Goal: Task Accomplishment & Management: Manage account settings

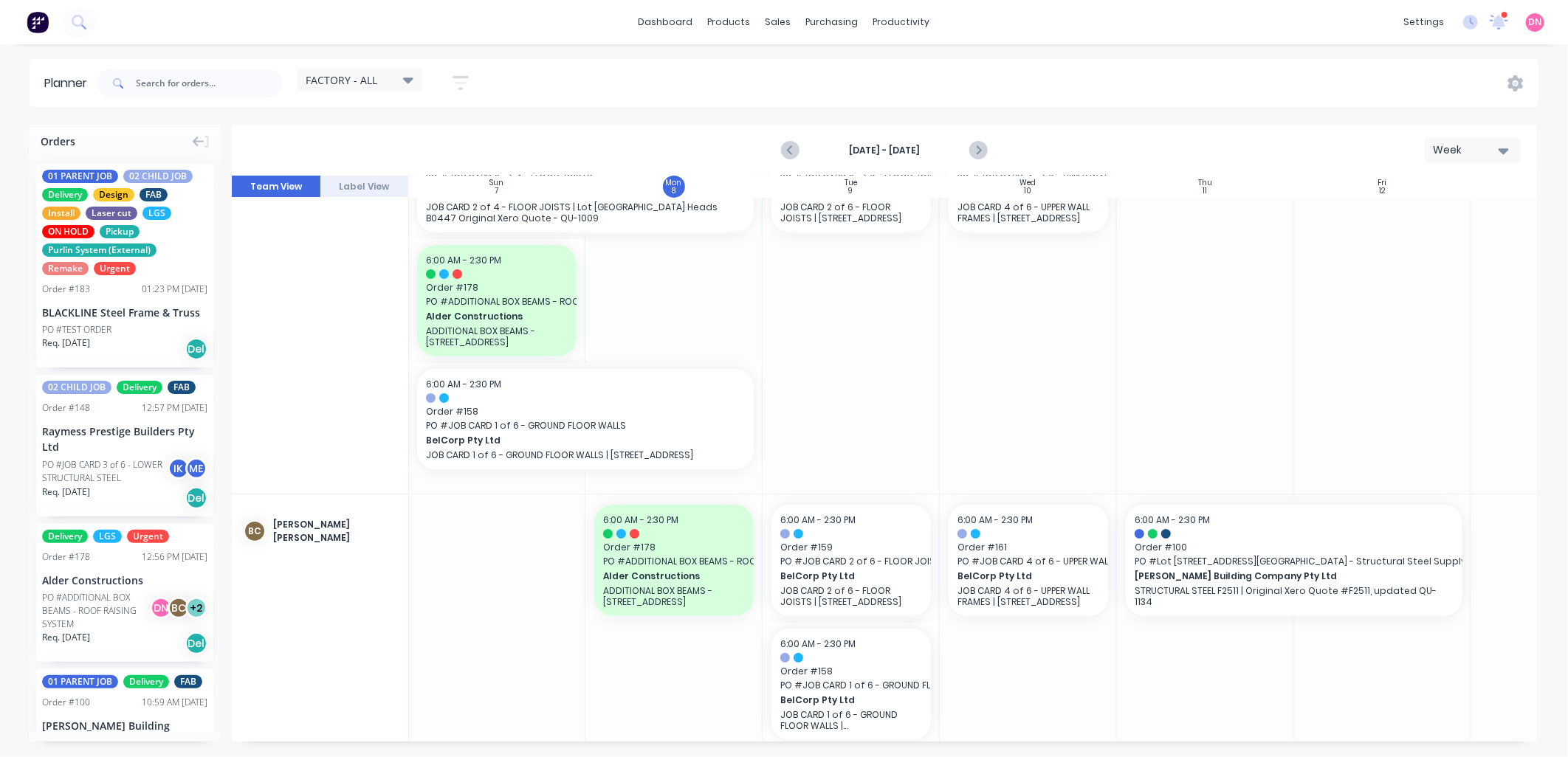
scroll to position [0, 1]
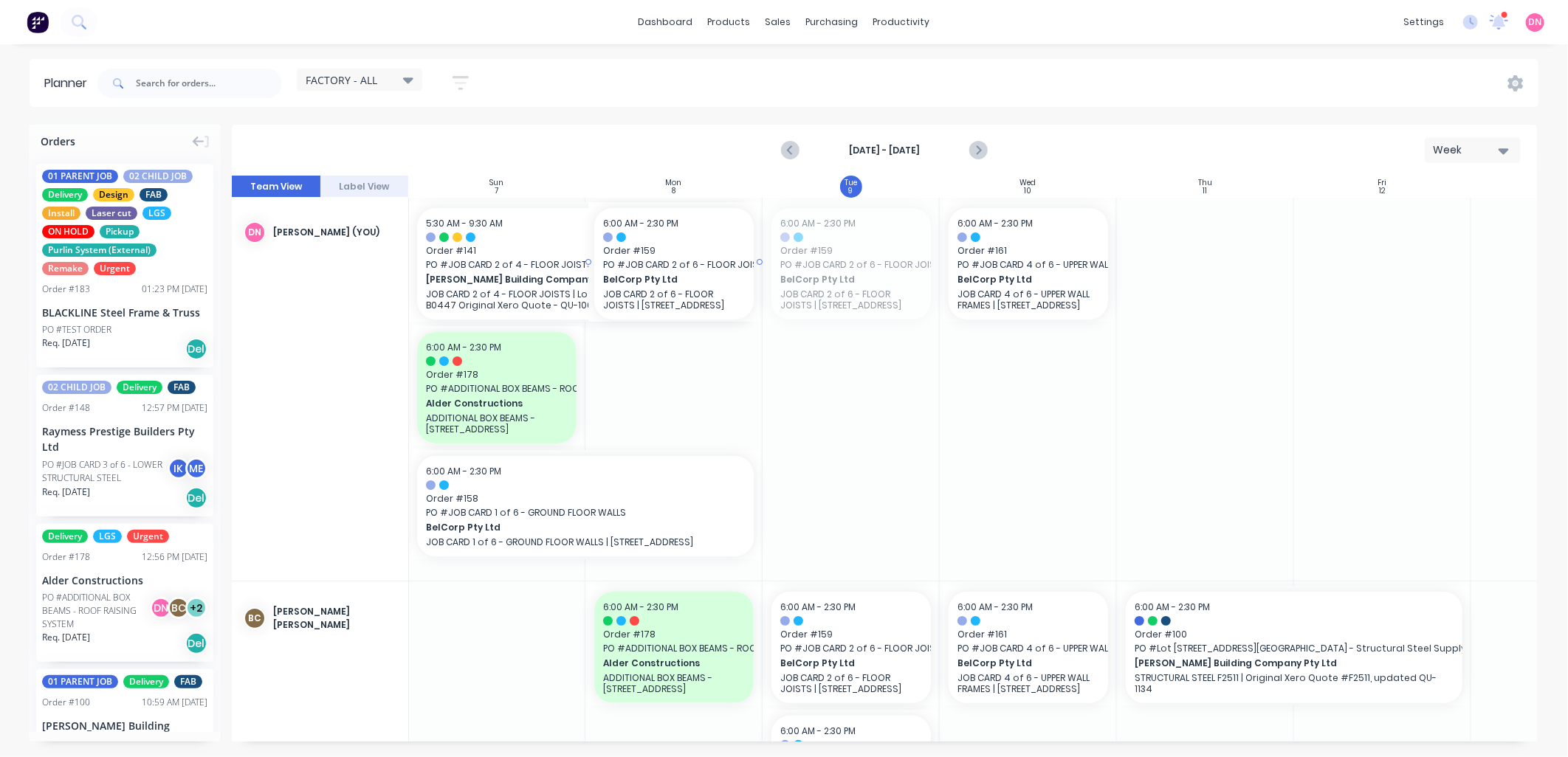
drag, startPoint x: 851, startPoint y: 279, endPoint x: 707, endPoint y: 394, distance: 184.3
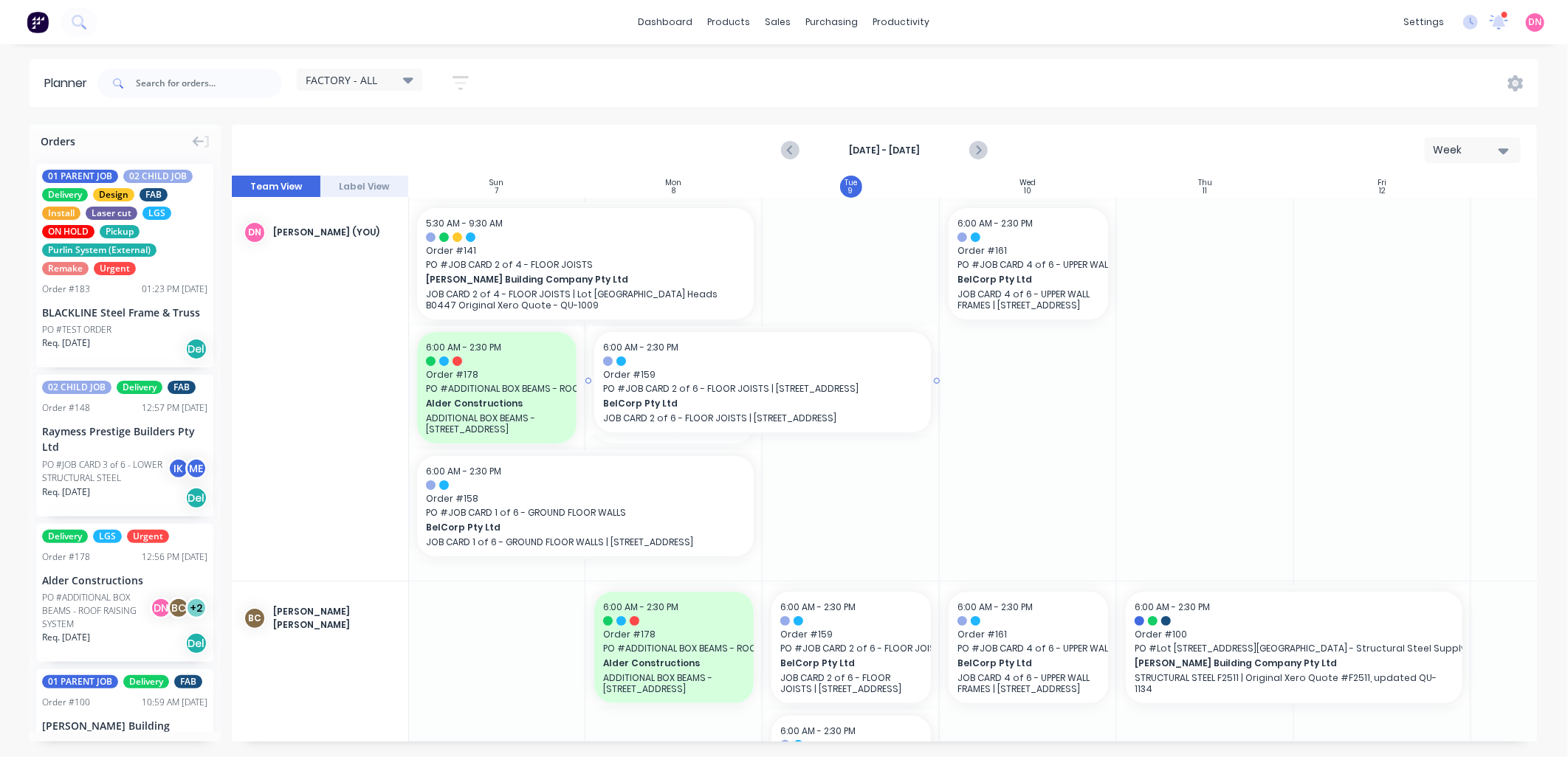
drag, startPoint x: 761, startPoint y: 385, endPoint x: 851, endPoint y: 380, distance: 90.1
click at [744, 400] on div "Mark as done" at bounding box center [716, 400] width 158 height 30
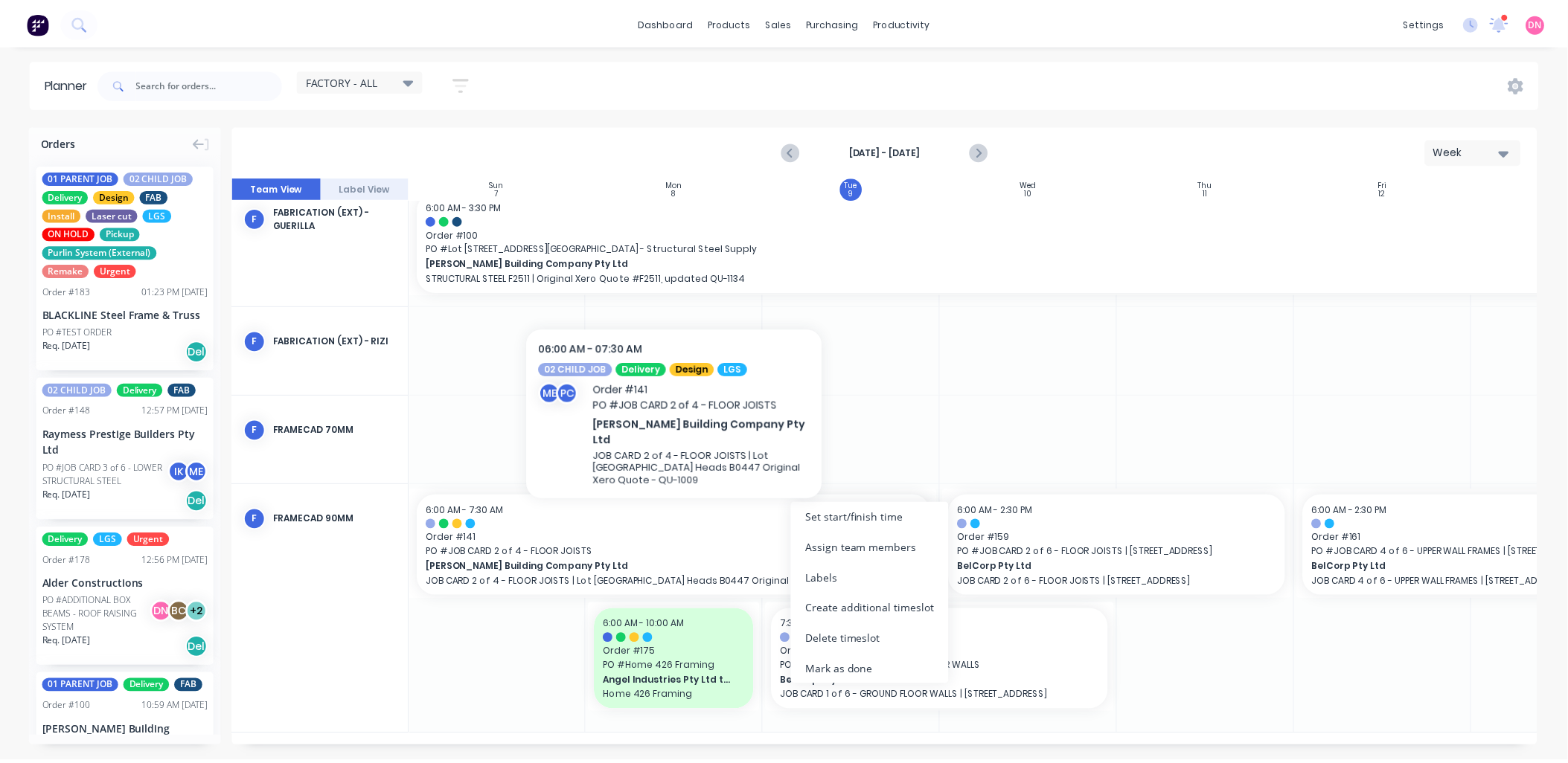
scroll to position [786, 1]
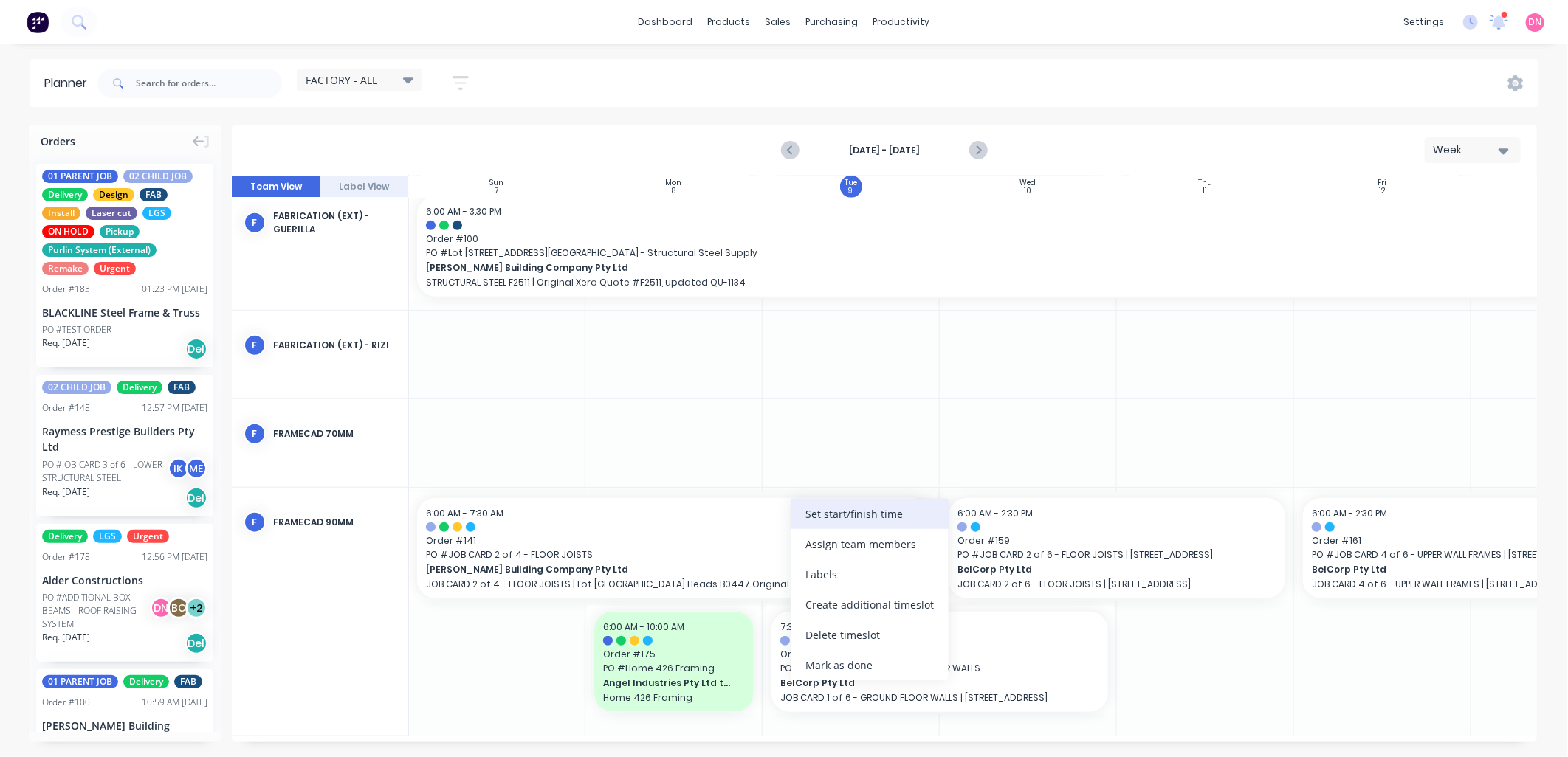
click at [816, 515] on div "Set start/finish time" at bounding box center [869, 513] width 158 height 30
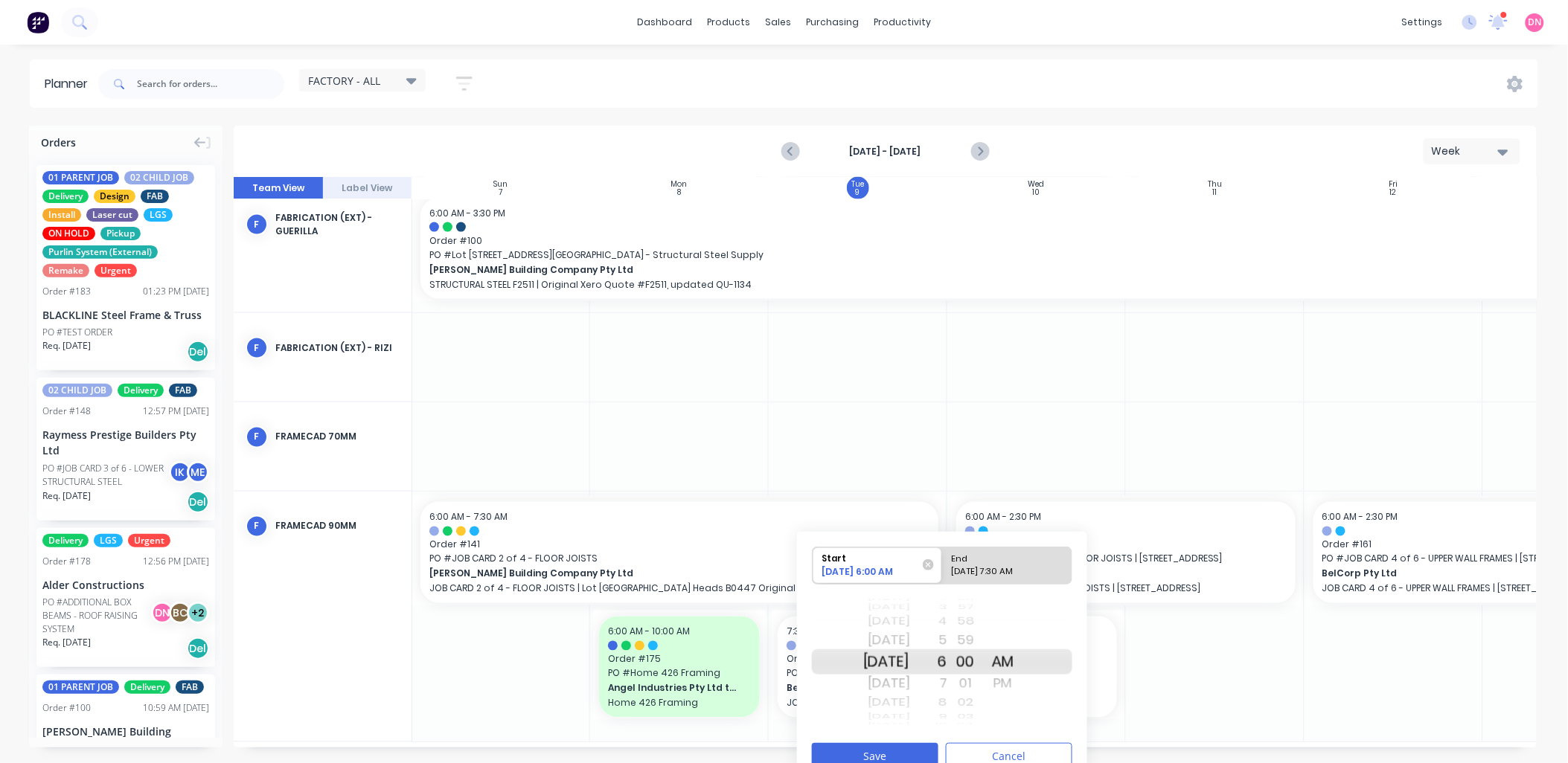
click at [947, 703] on div "8" at bounding box center [929, 703] width 37 height 19
click at [925, 751] on button "Save" at bounding box center [874, 756] width 126 height 26
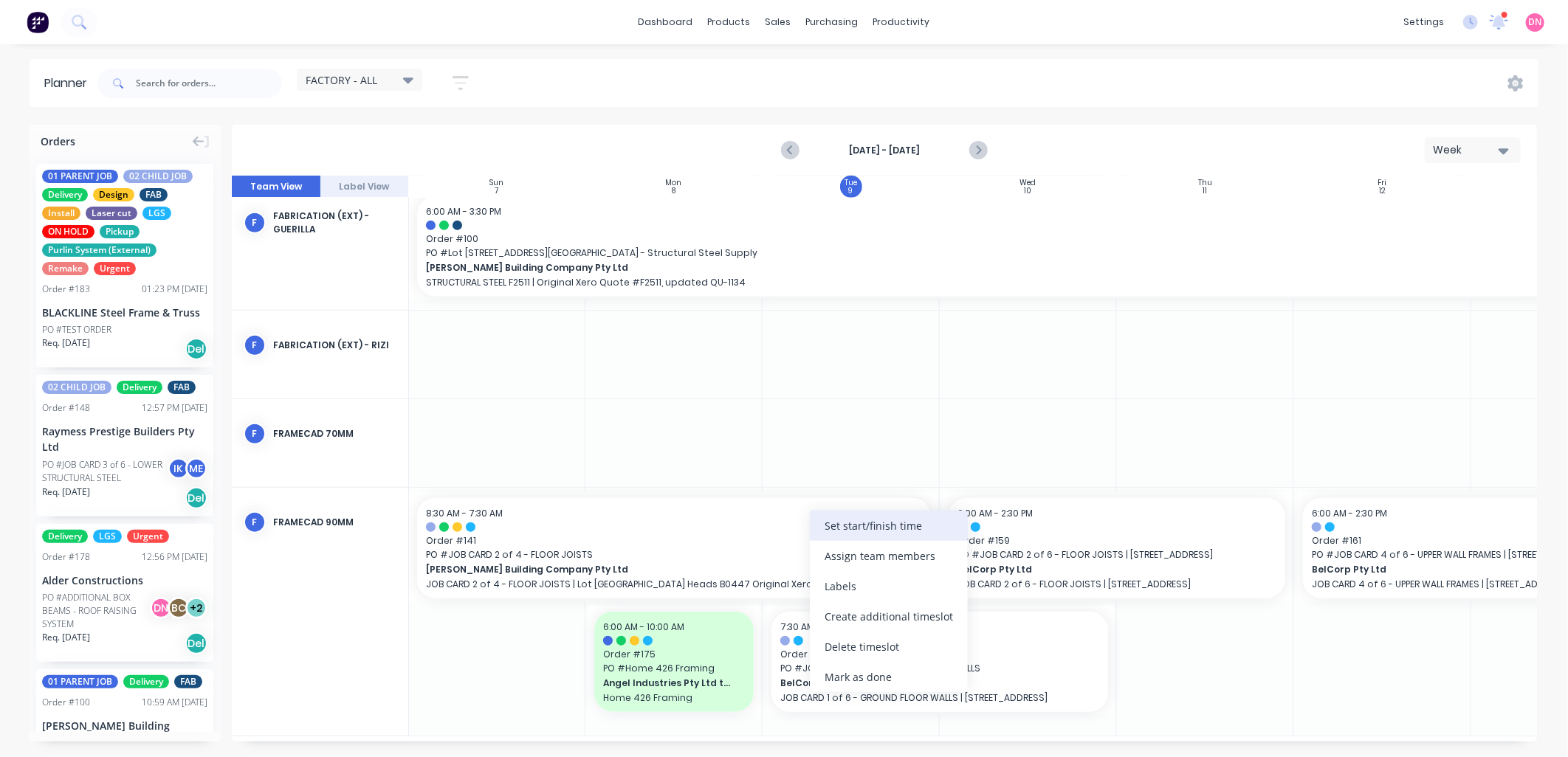
click at [859, 528] on div "Set start/finish time" at bounding box center [888, 525] width 158 height 30
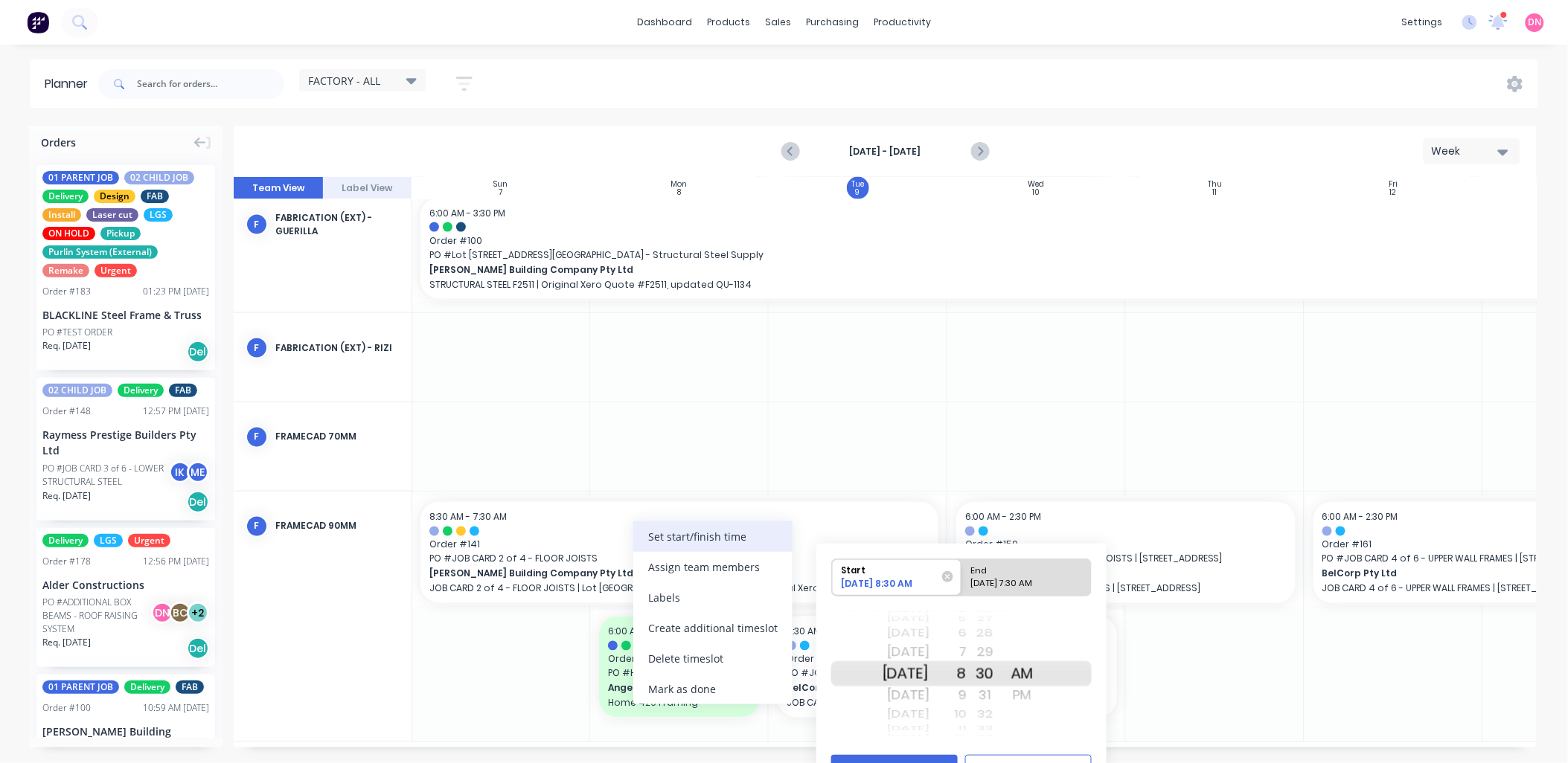
click at [667, 541] on div "Set start/finish time" at bounding box center [712, 536] width 159 height 30
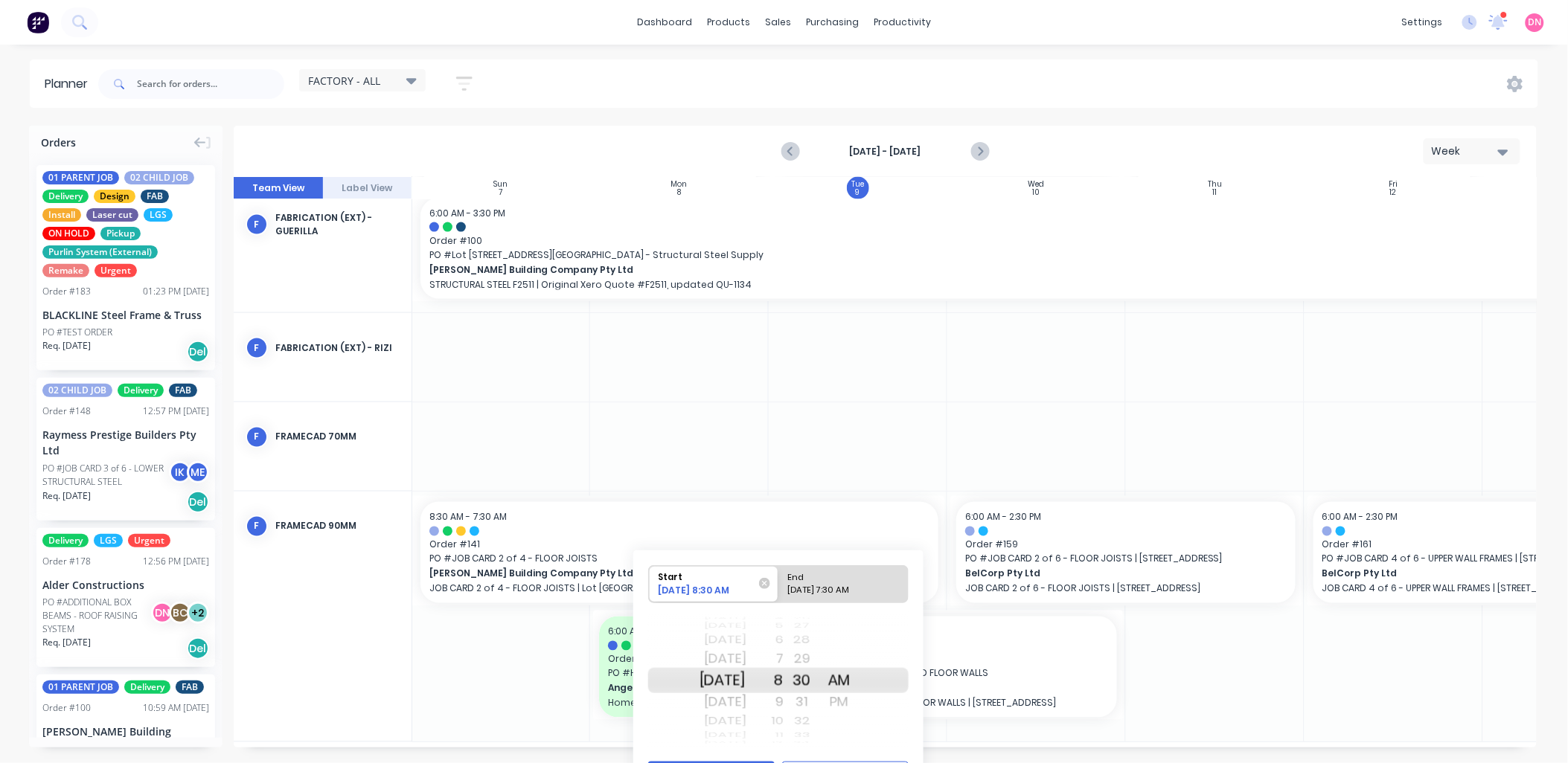
click at [784, 641] on div "6" at bounding box center [765, 640] width 37 height 19
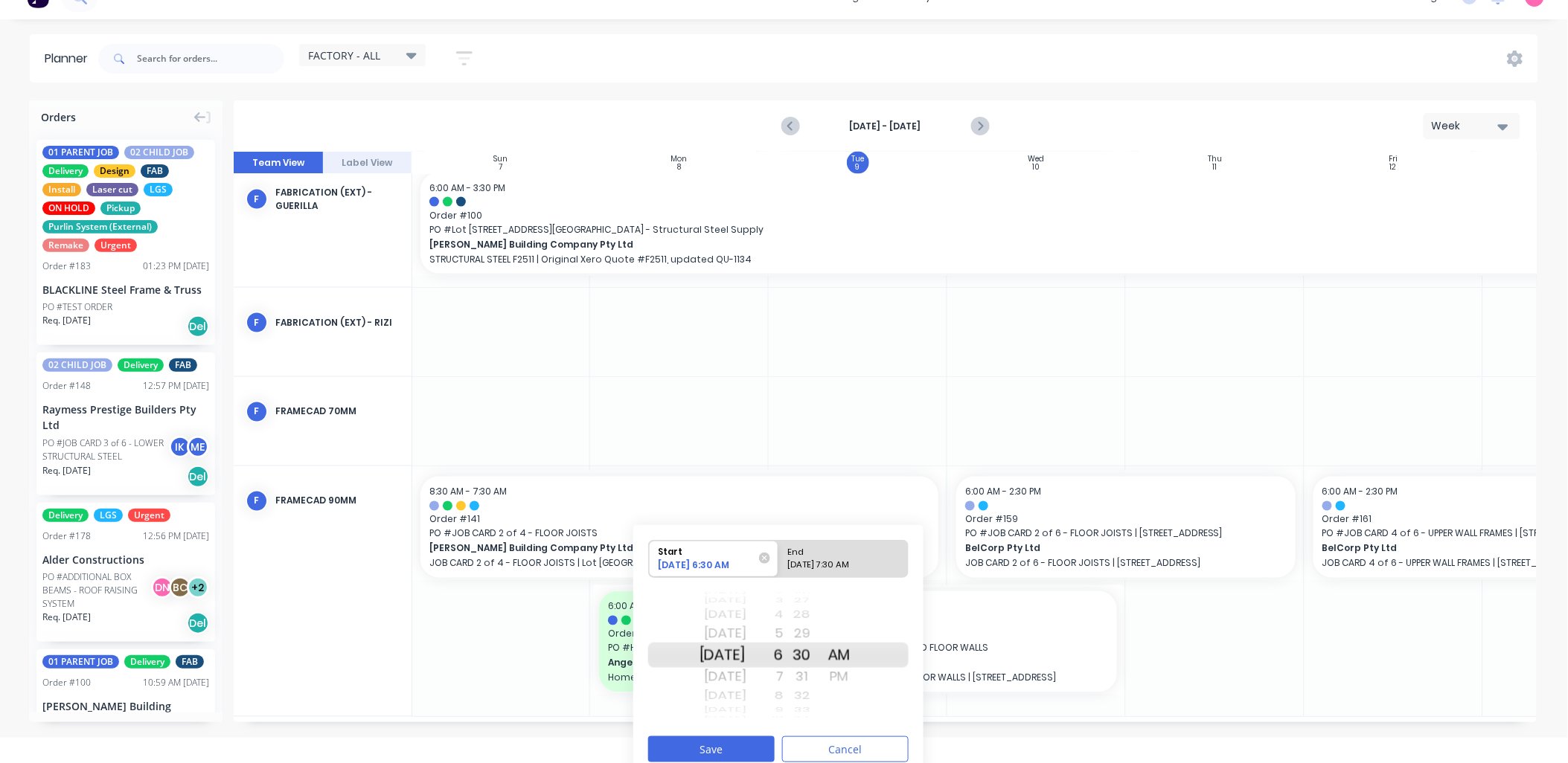
scroll to position [40, 0]
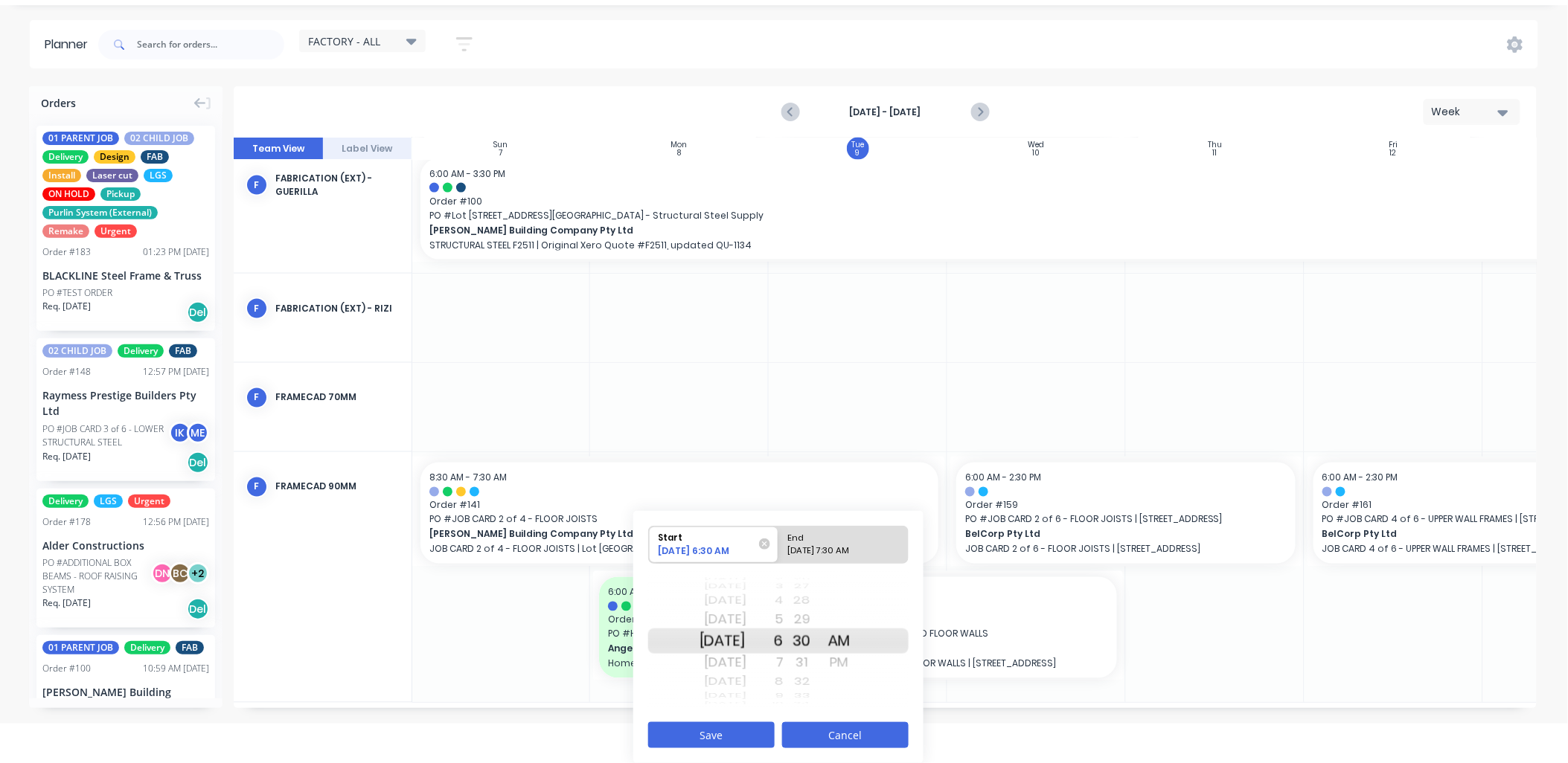
click at [871, 736] on button "Cancel" at bounding box center [845, 735] width 126 height 26
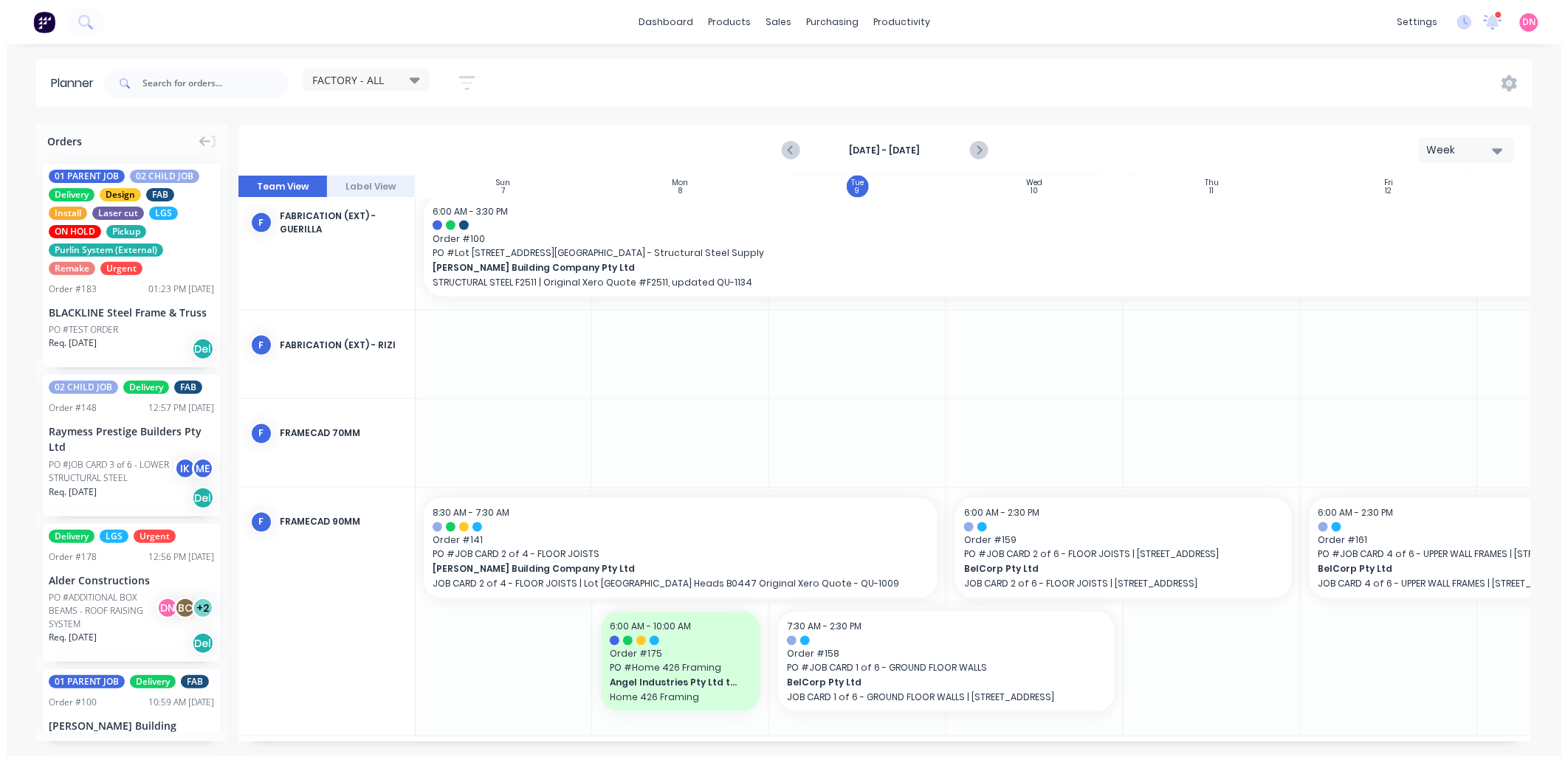
scroll to position [0, 0]
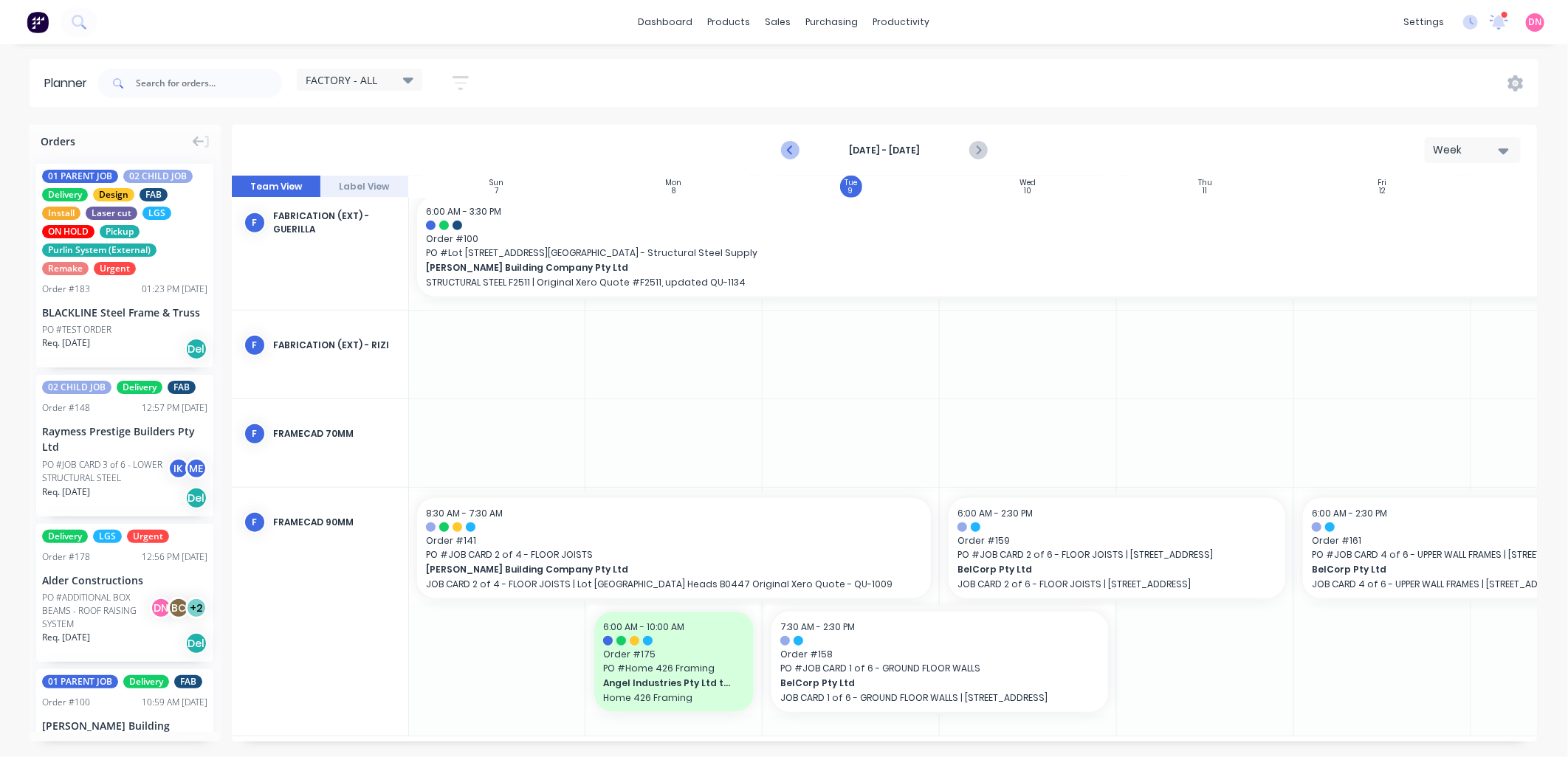
click at [796, 144] on icon "Previous page" at bounding box center [791, 150] width 18 height 18
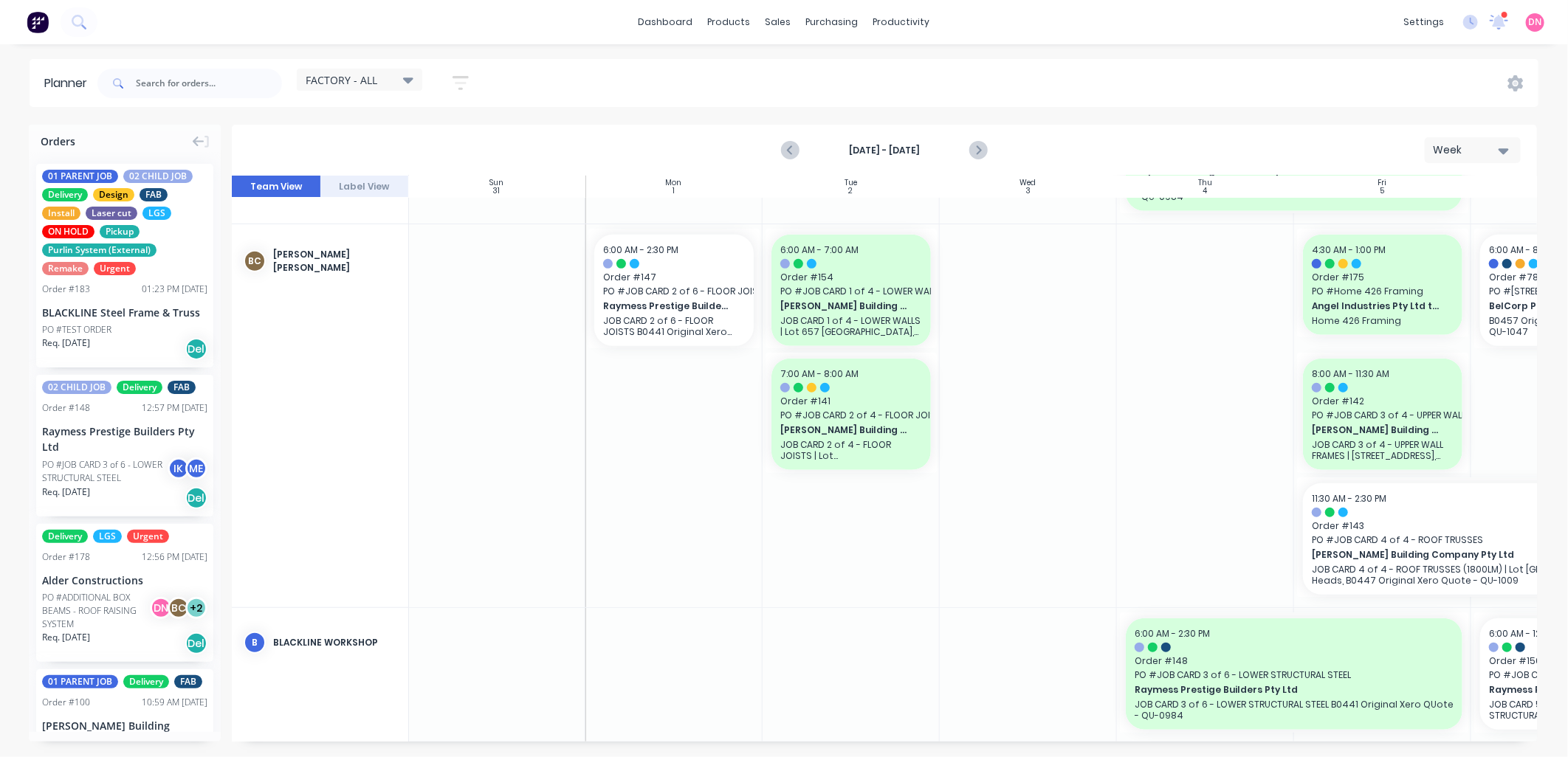
scroll to position [832, 1]
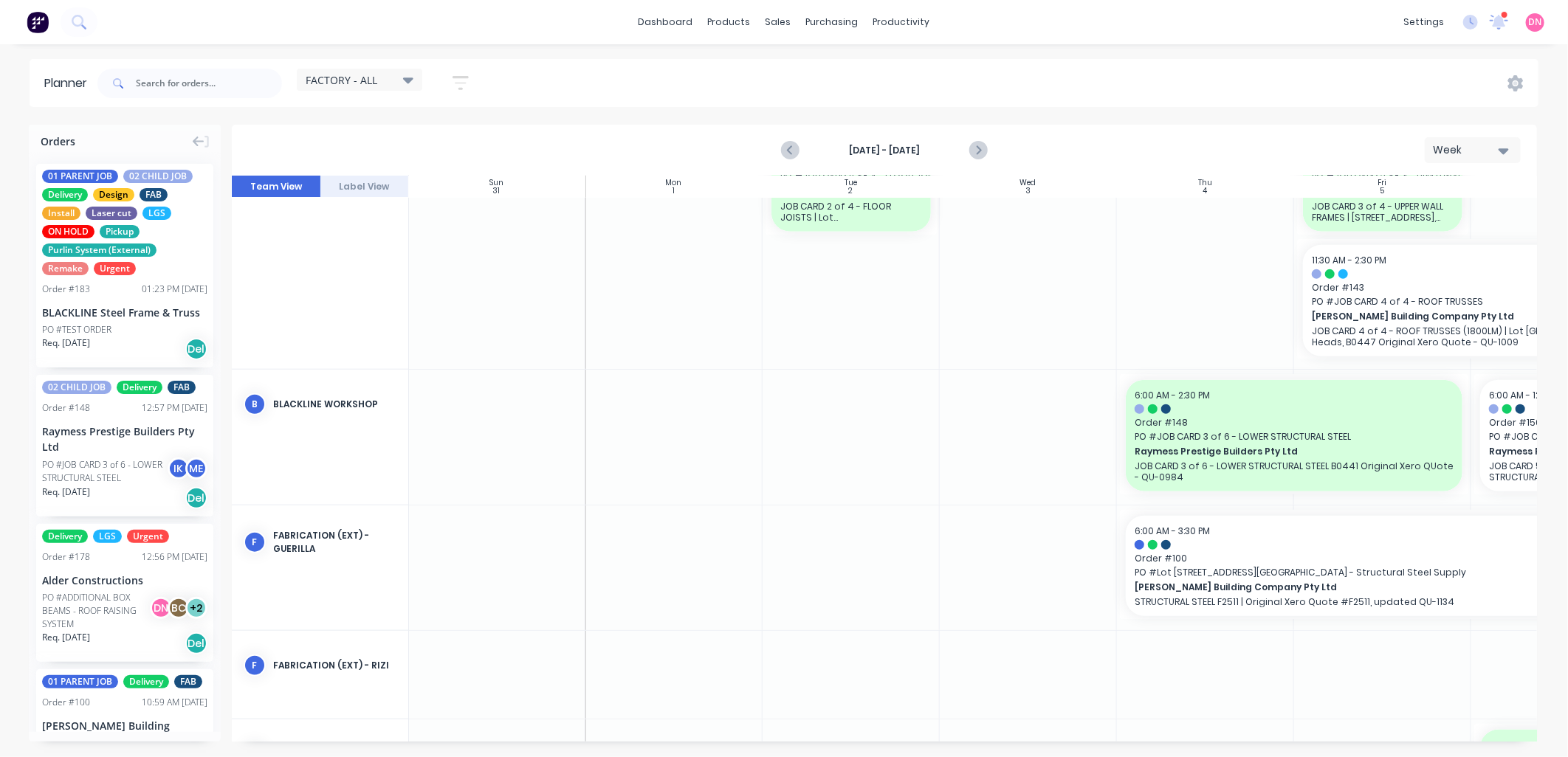
drag, startPoint x: 994, startPoint y: 743, endPoint x: 1096, endPoint y: 740, distance: 102.0
click at [1096, 740] on div "Orders 01 PARENT JOB 02 CHILD JOB Delivery Design FAB Install Laser cut LGS ON …" at bounding box center [784, 440] width 1568 height 632
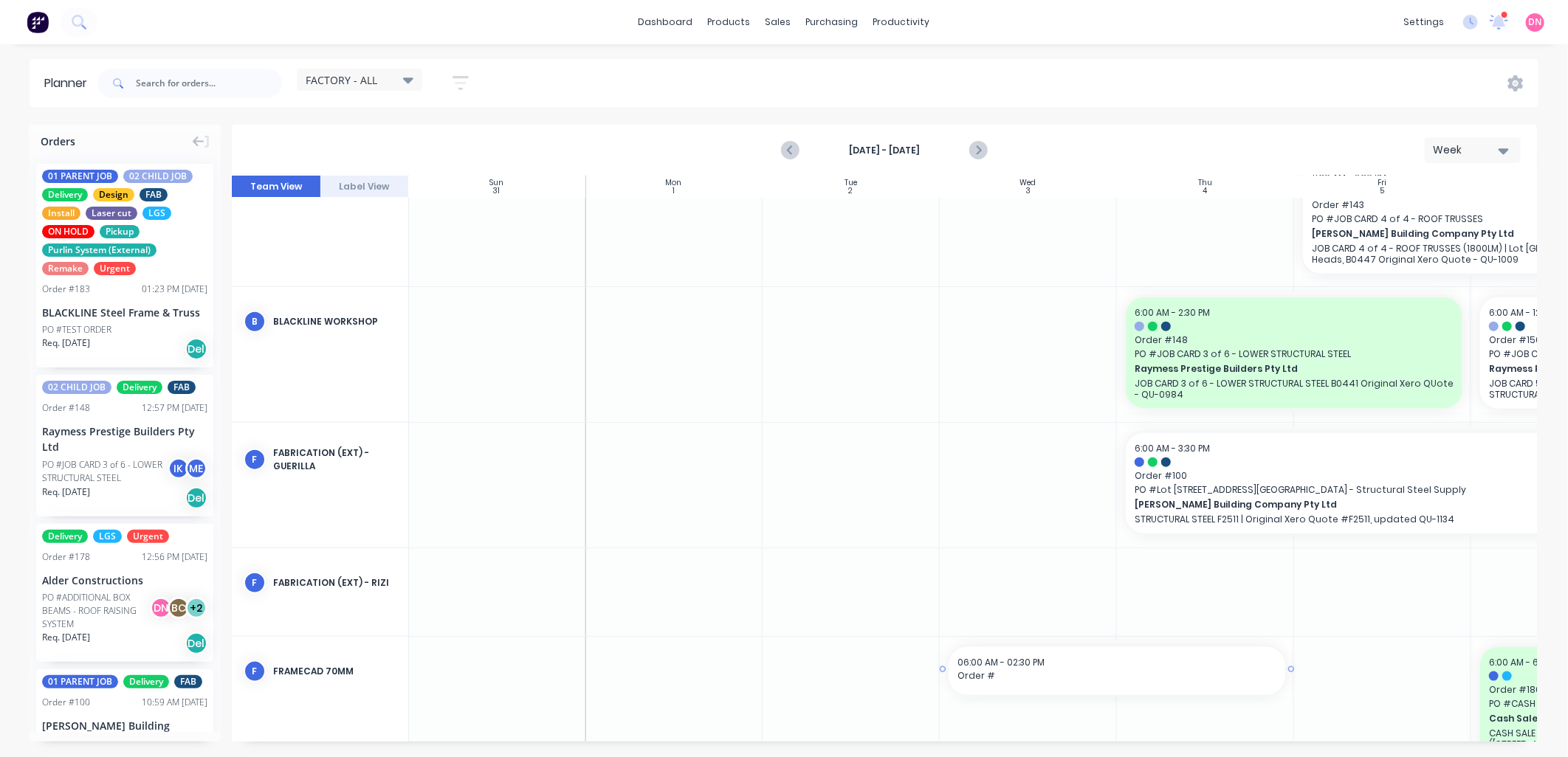
drag, startPoint x: 1093, startPoint y: 735, endPoint x: 1290, endPoint y: 731, distance: 197.0
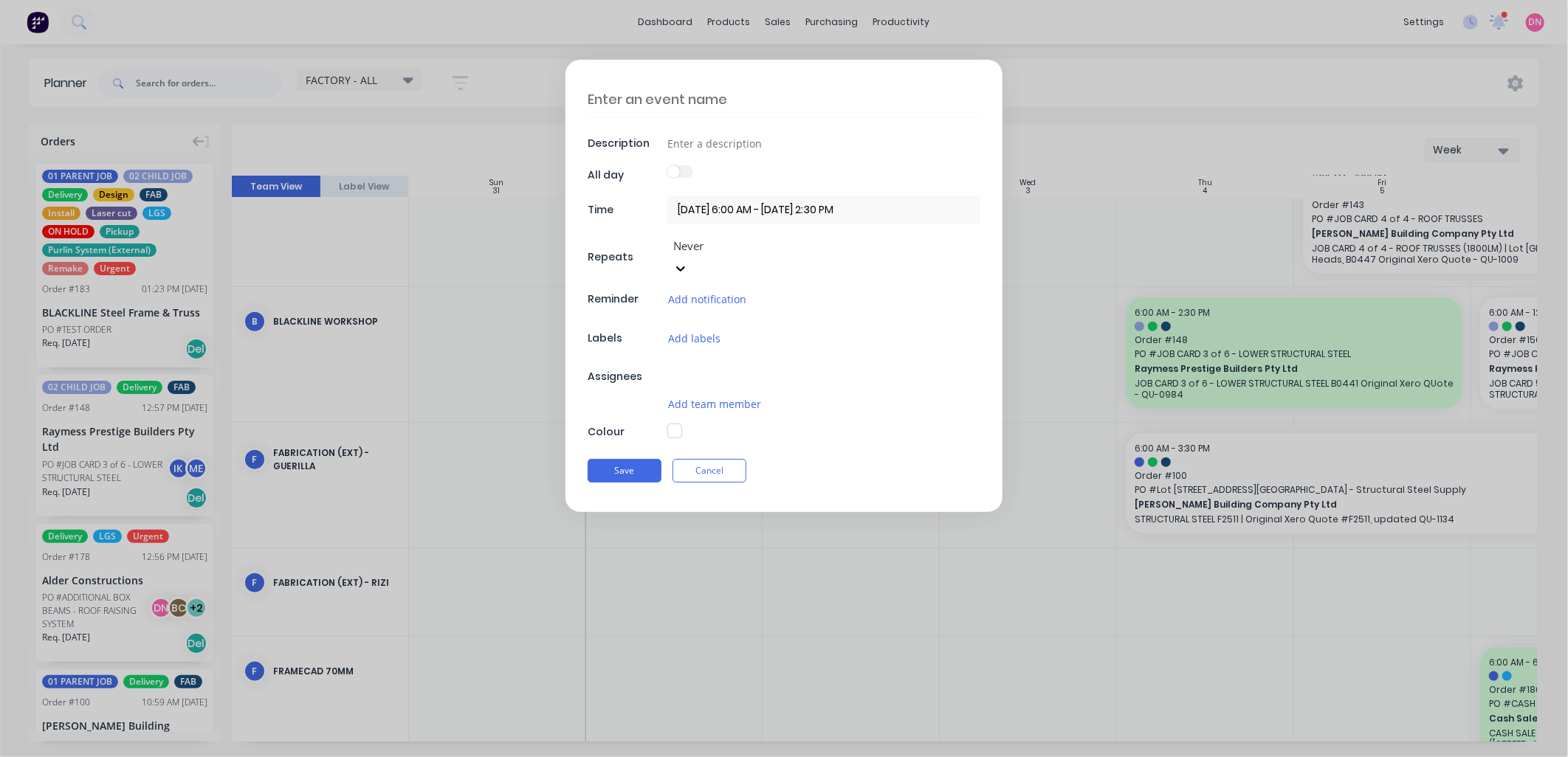
scroll to position [927, 1]
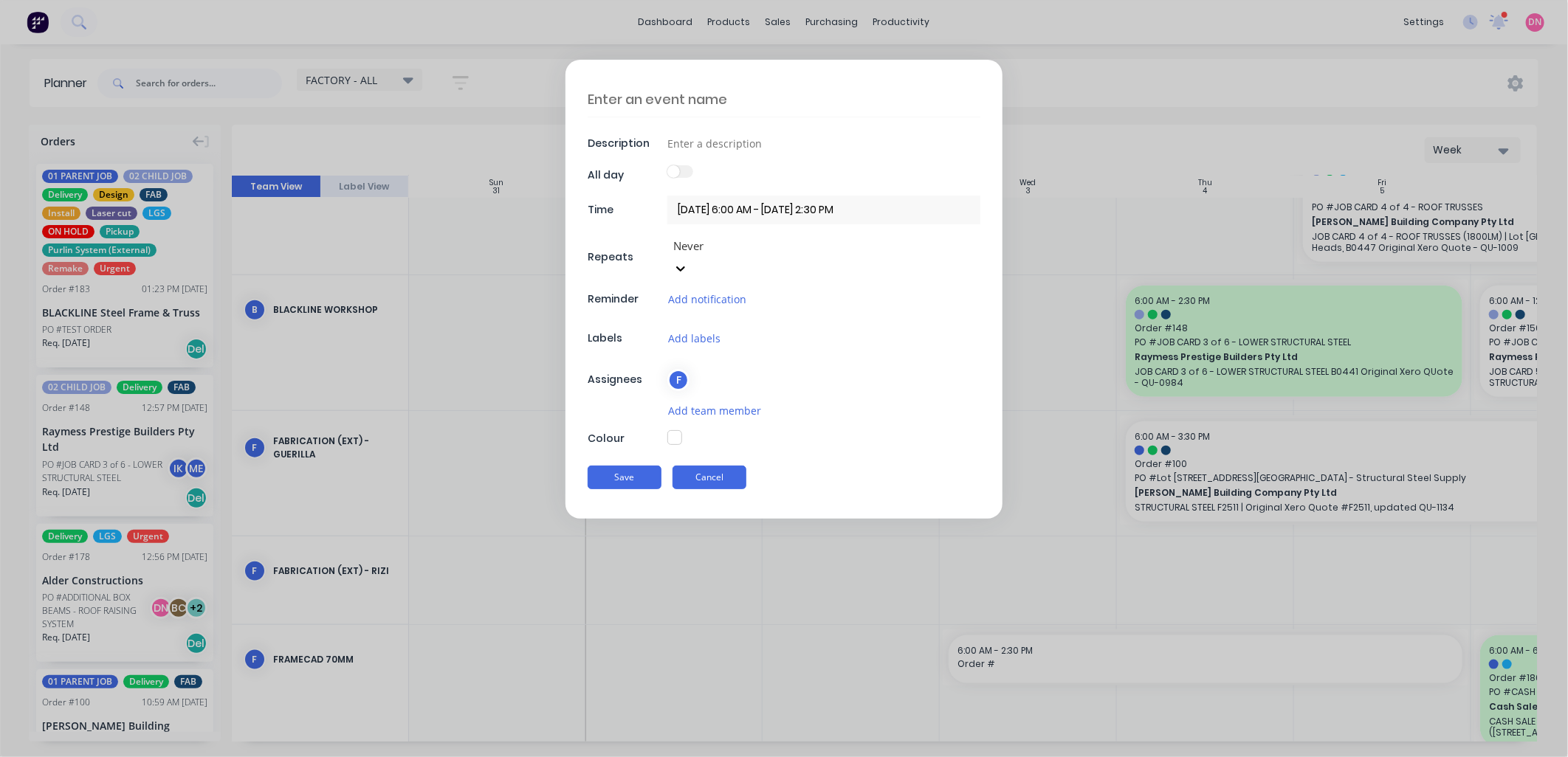
click at [717, 466] on button "Cancel" at bounding box center [709, 477] width 74 height 24
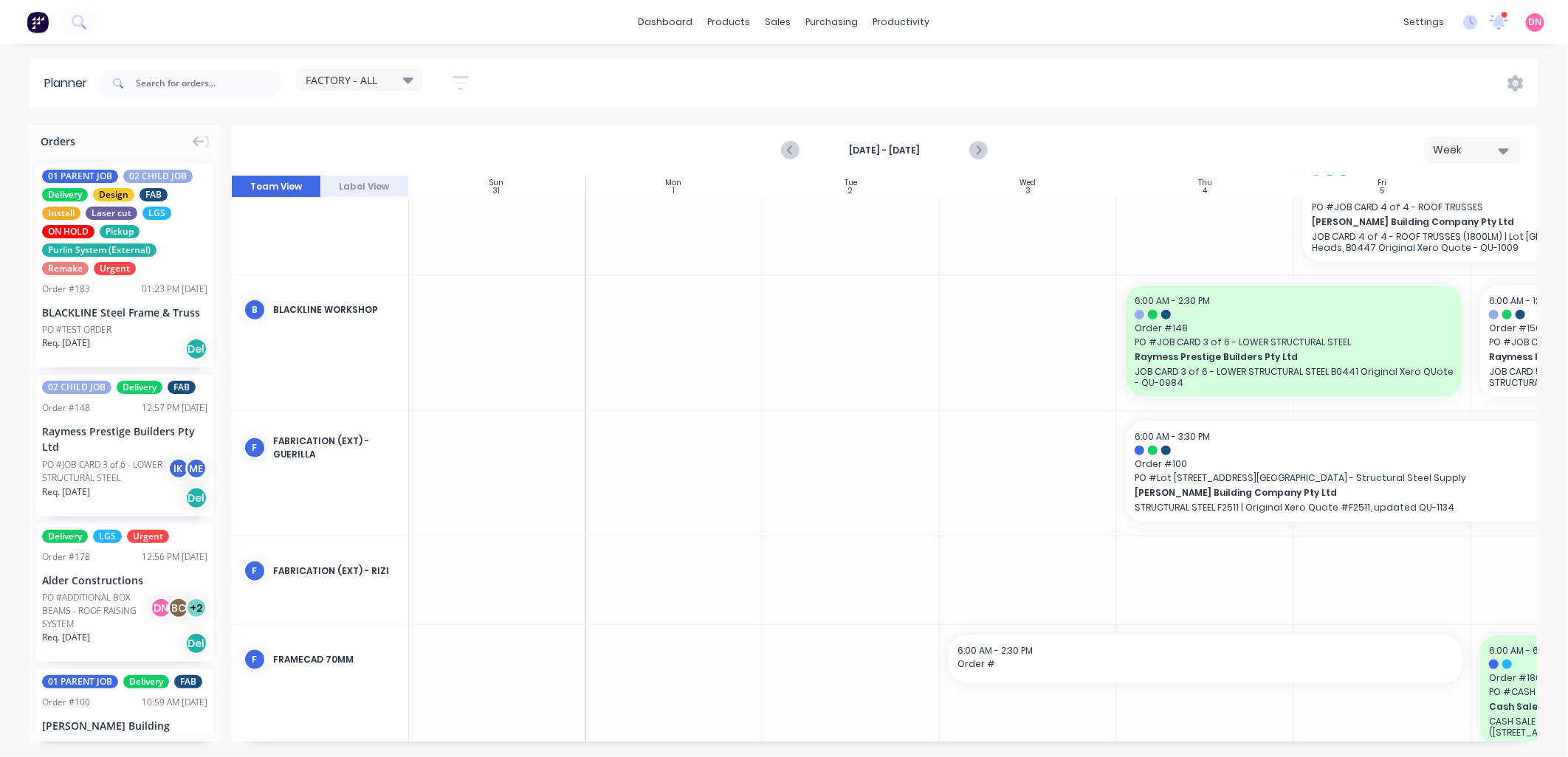
drag, startPoint x: 991, startPoint y: 745, endPoint x: 1104, endPoint y: 738, distance: 113.2
click at [1104, 744] on div "Orders 01 PARENT JOB 02 CHILD JOB Delivery Design FAB Install Laser cut LGS ON …" at bounding box center [784, 440] width 1568 height 632
click at [1153, 681] on div "Delete timeslot" at bounding box center [1160, 682] width 158 height 30
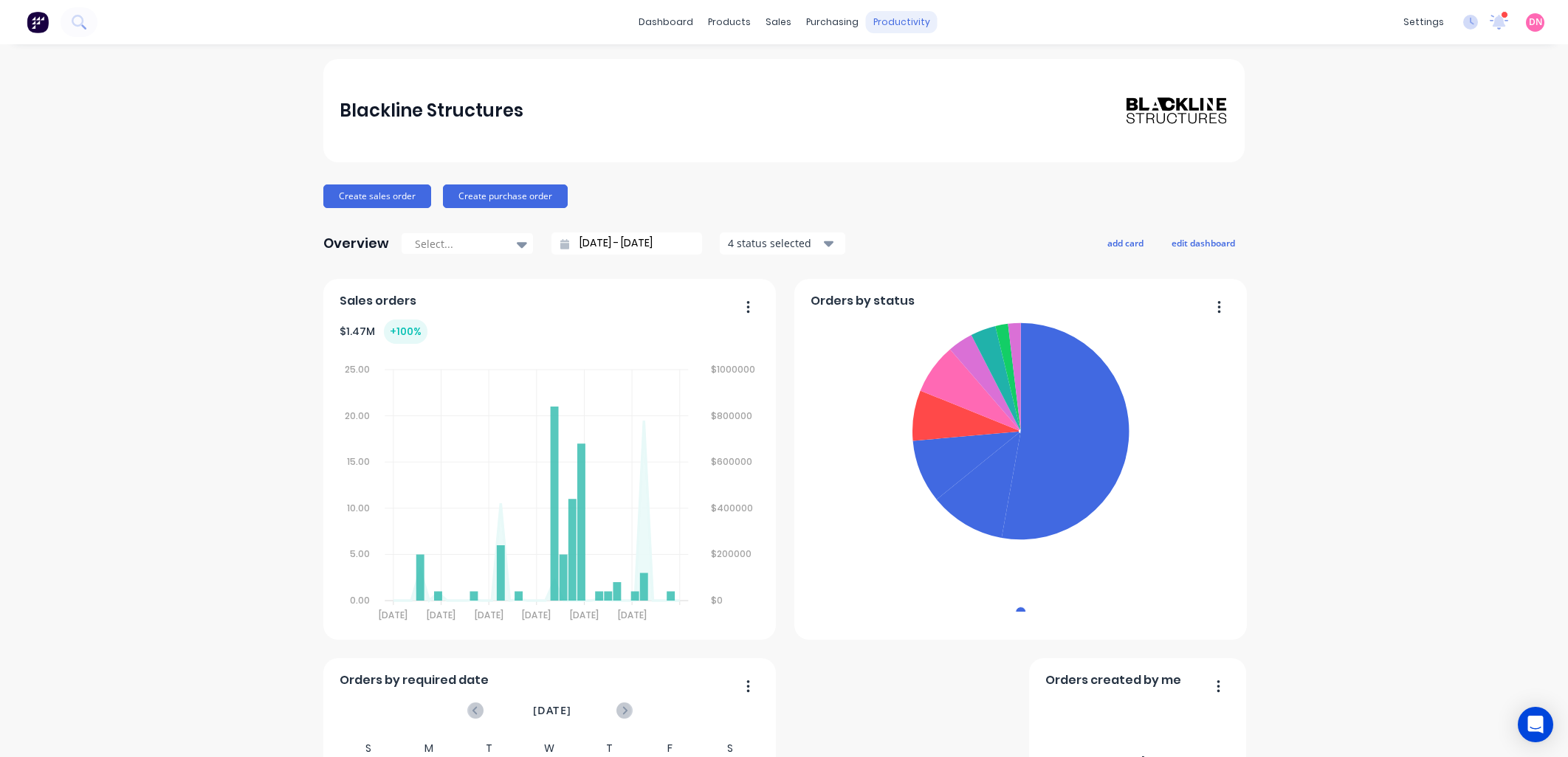
click at [880, 27] on div "productivity" at bounding box center [901, 22] width 72 height 22
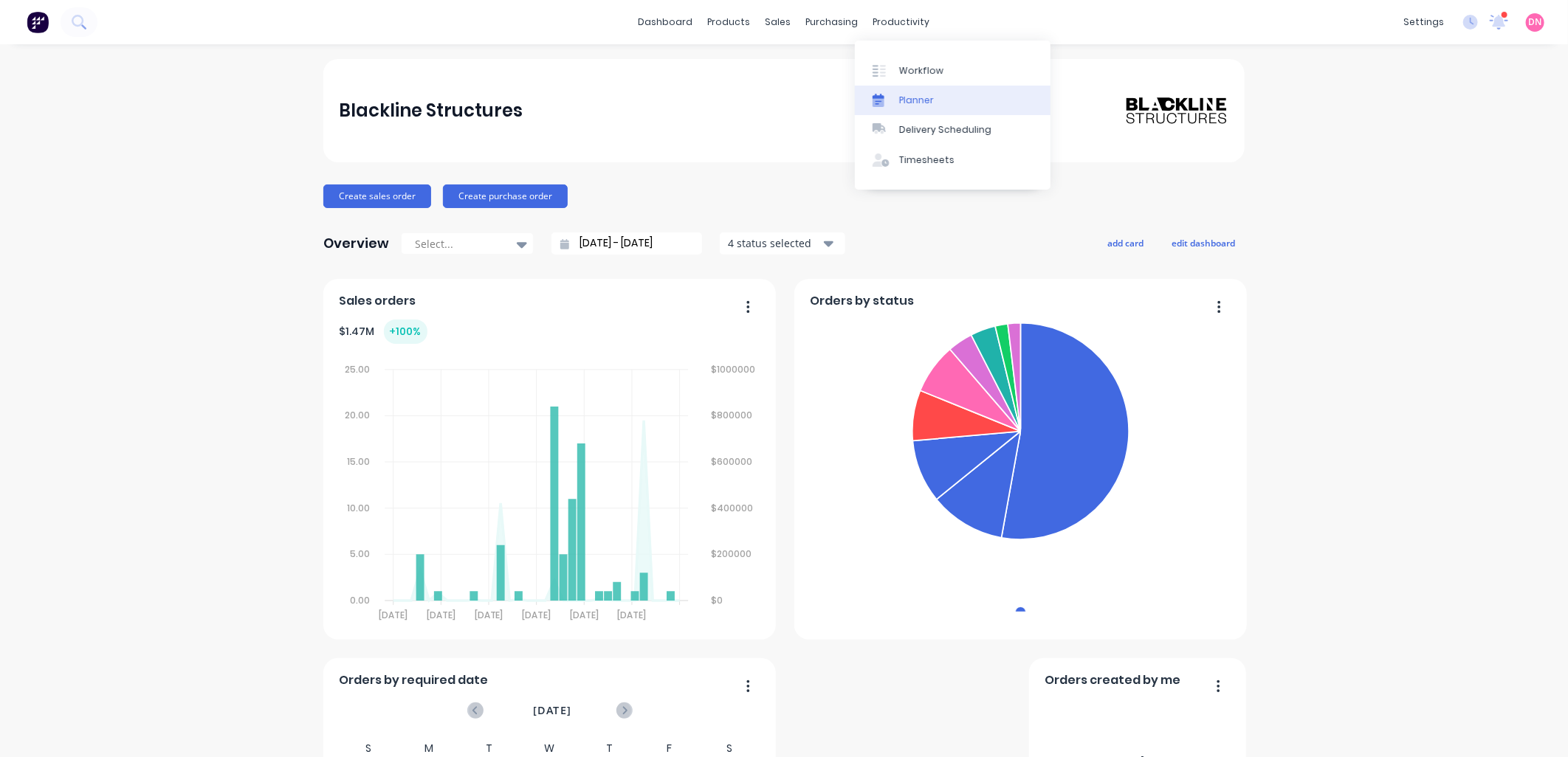
click at [895, 96] on link "Planner" at bounding box center [953, 100] width 195 height 29
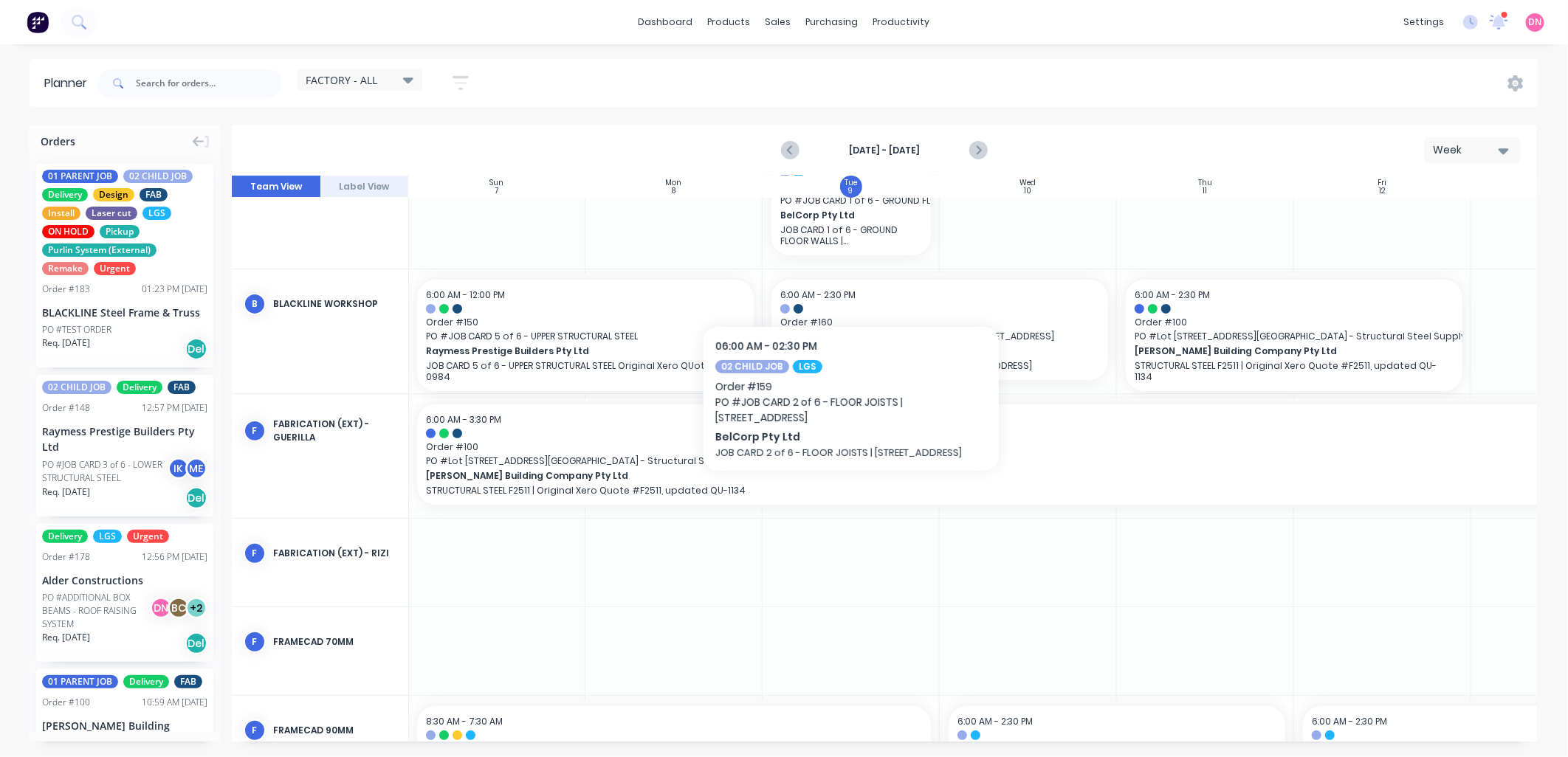
scroll to position [407, 1]
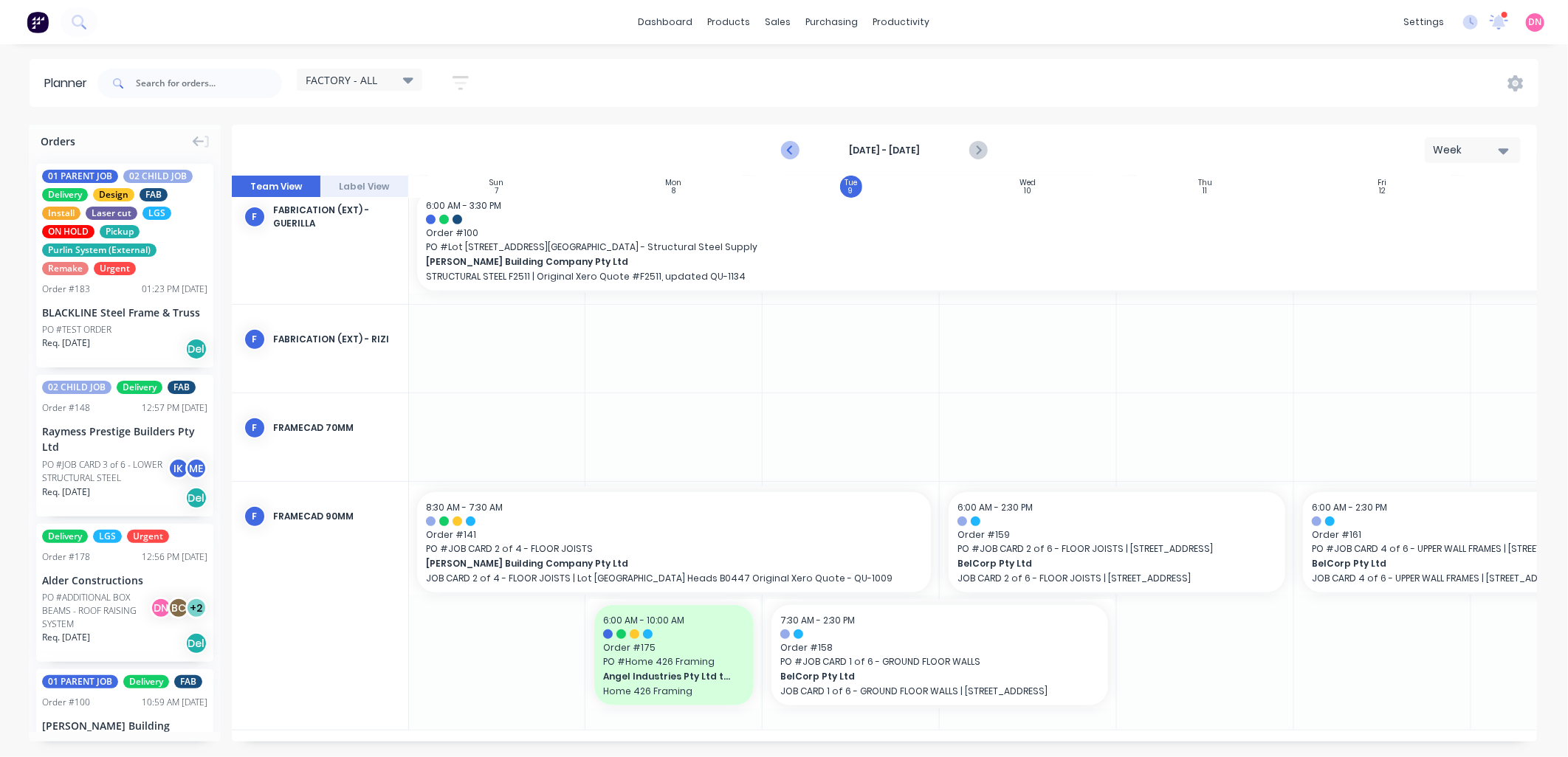
click at [784, 144] on icon "Previous page" at bounding box center [791, 150] width 18 height 18
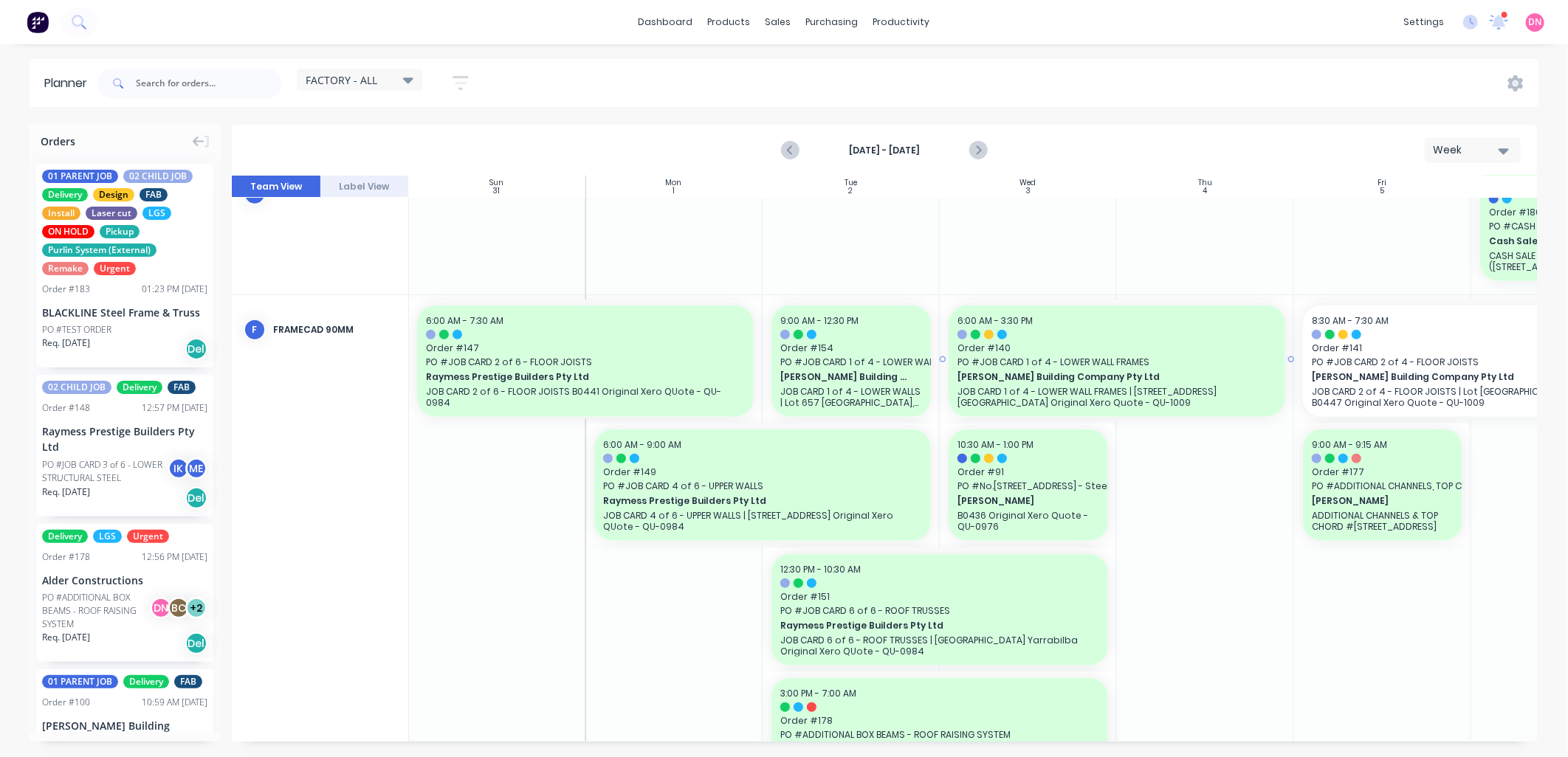
scroll to position [848, 1]
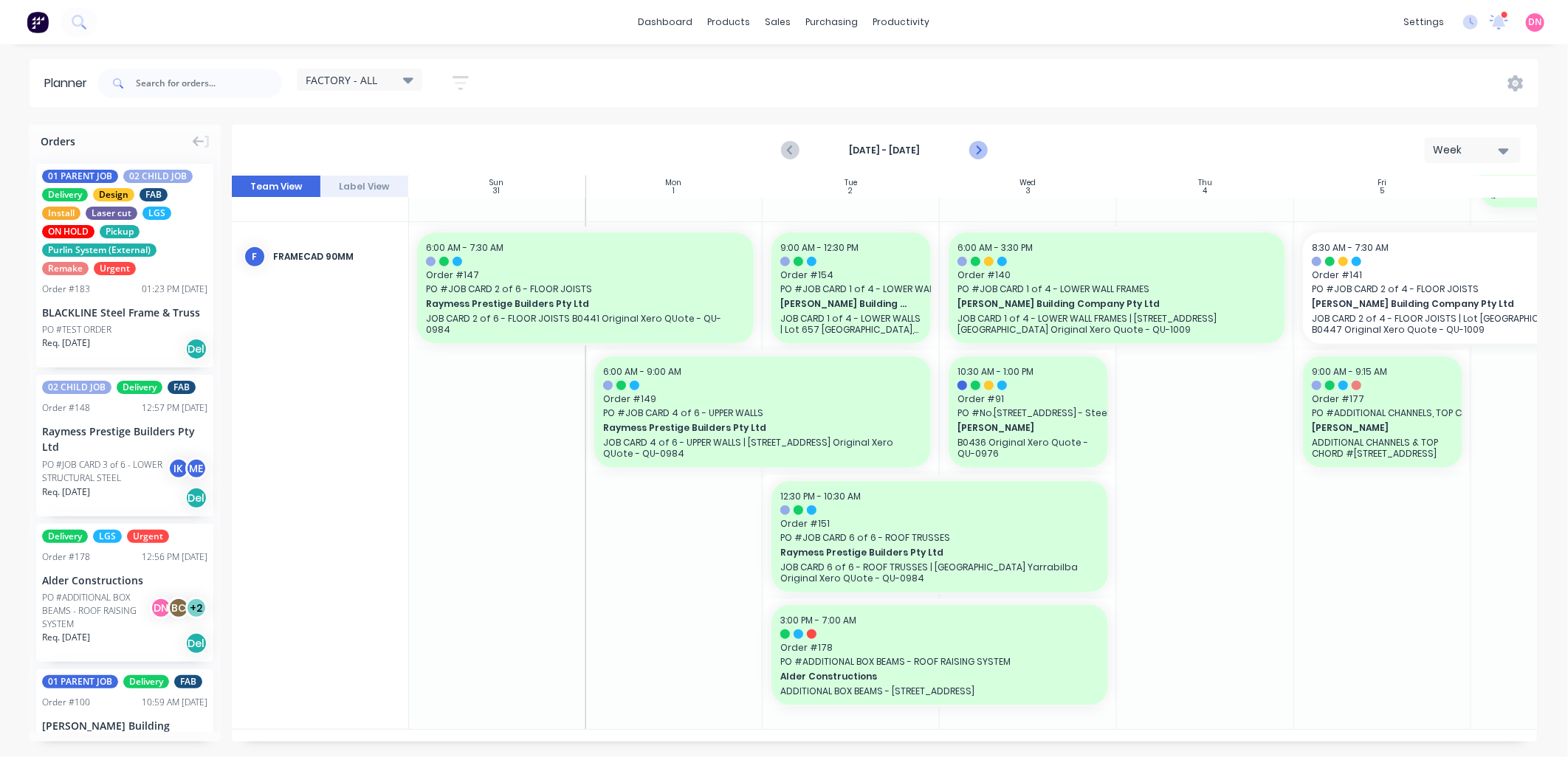
click at [978, 152] on icon "Next page" at bounding box center [977, 150] width 7 height 12
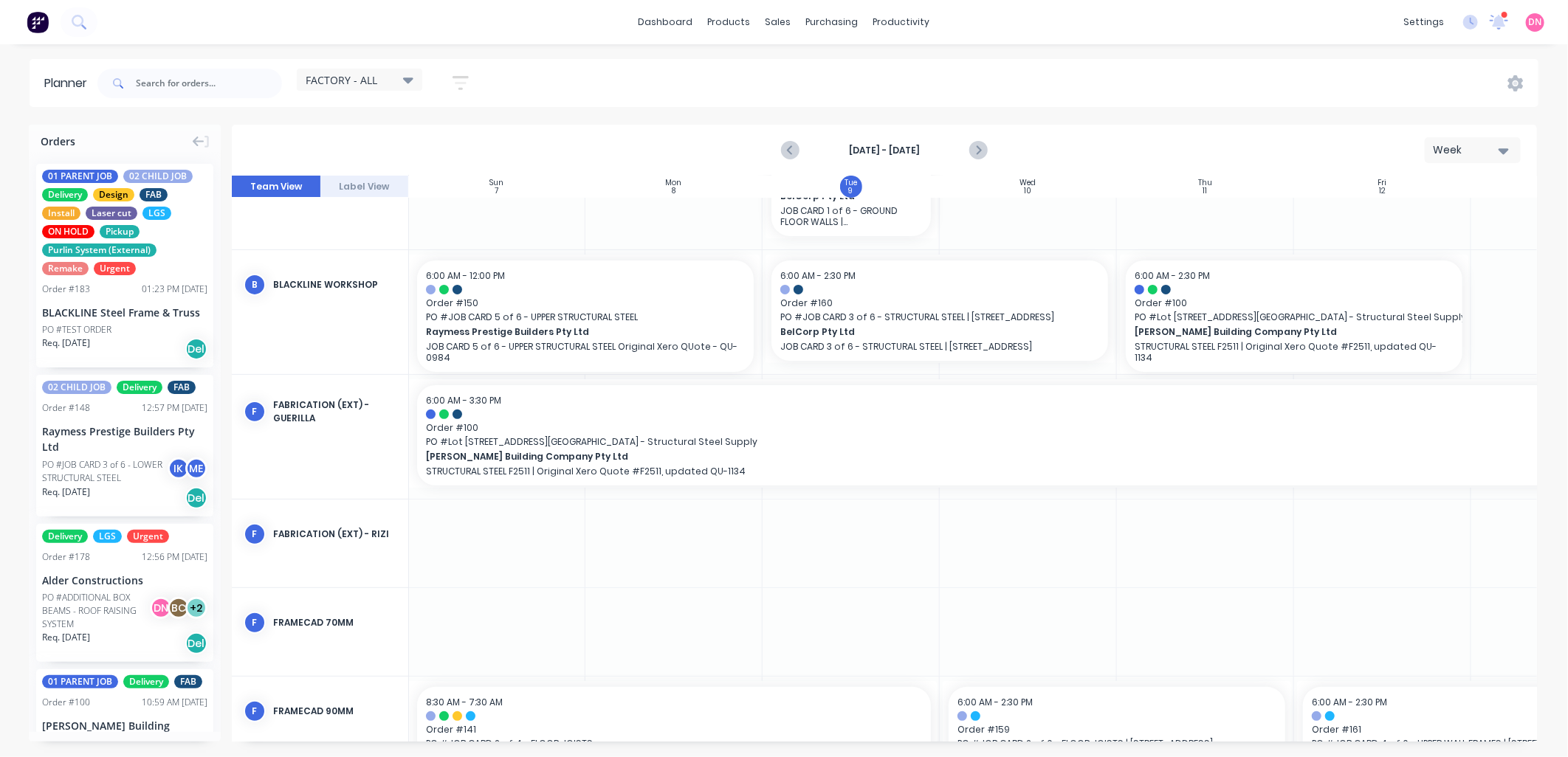
scroll to position [407, 1]
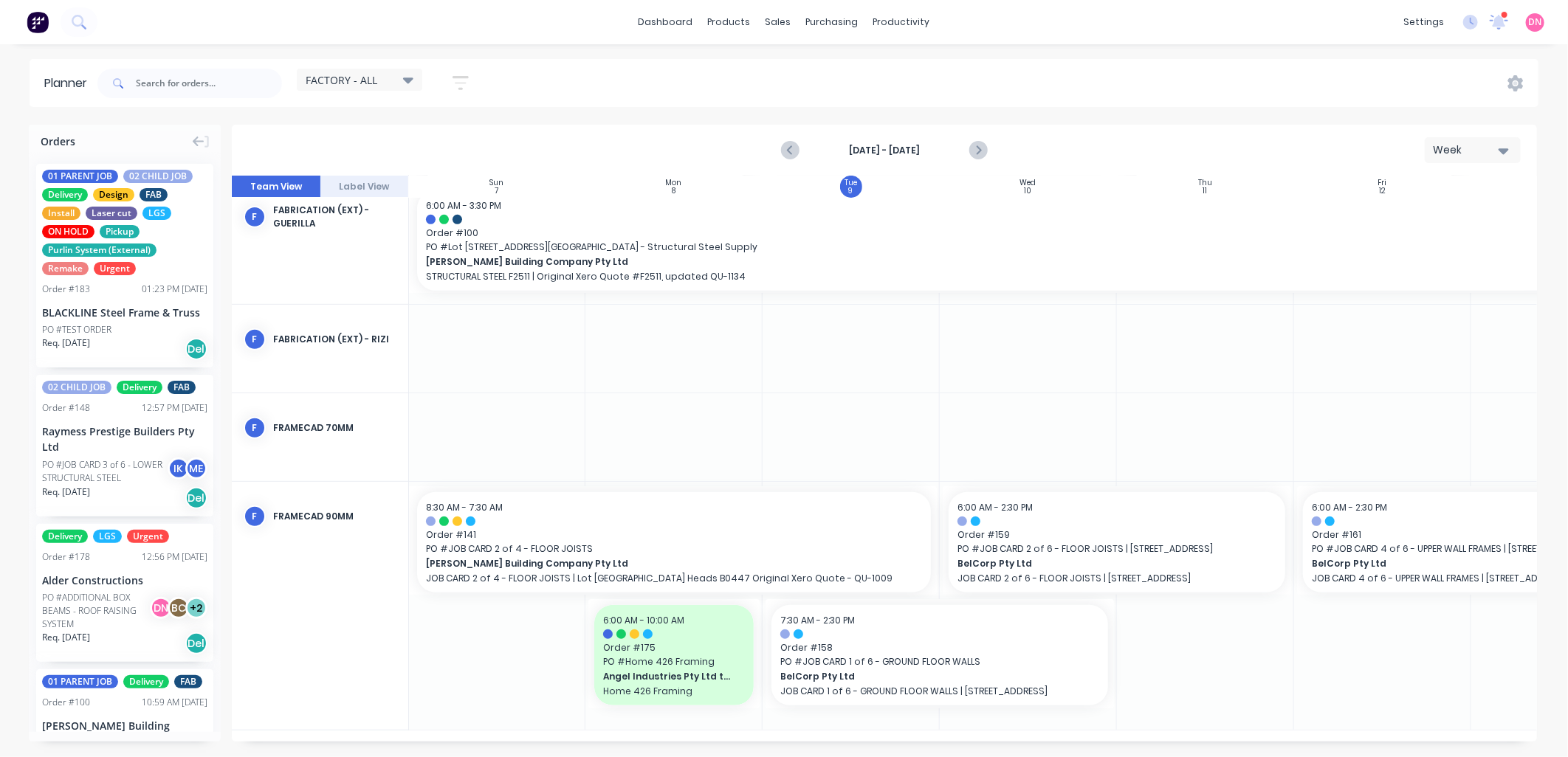
click at [378, 84] on div "FACTORY - ALL" at bounding box center [359, 79] width 108 height 13
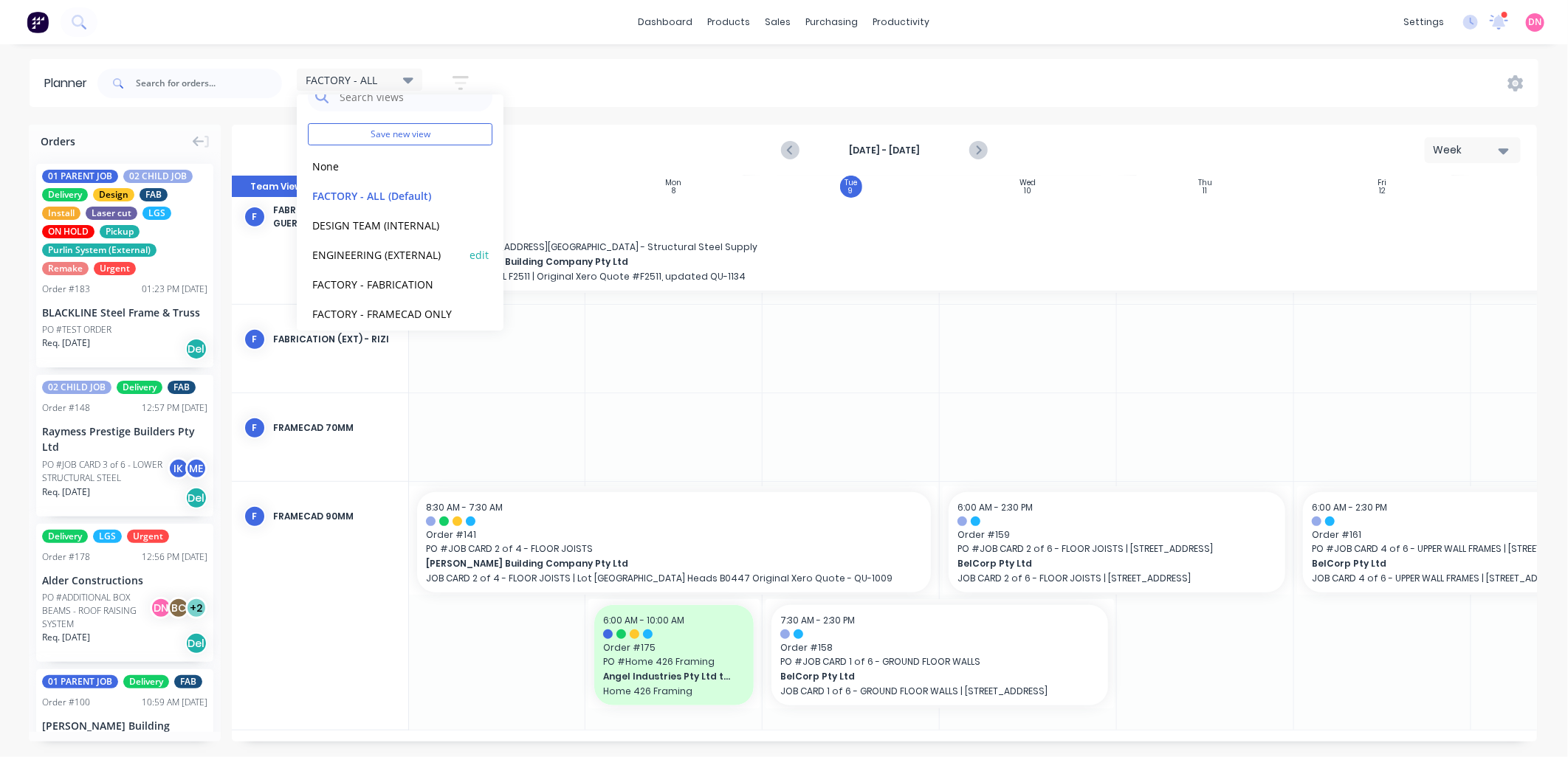
scroll to position [62, 0]
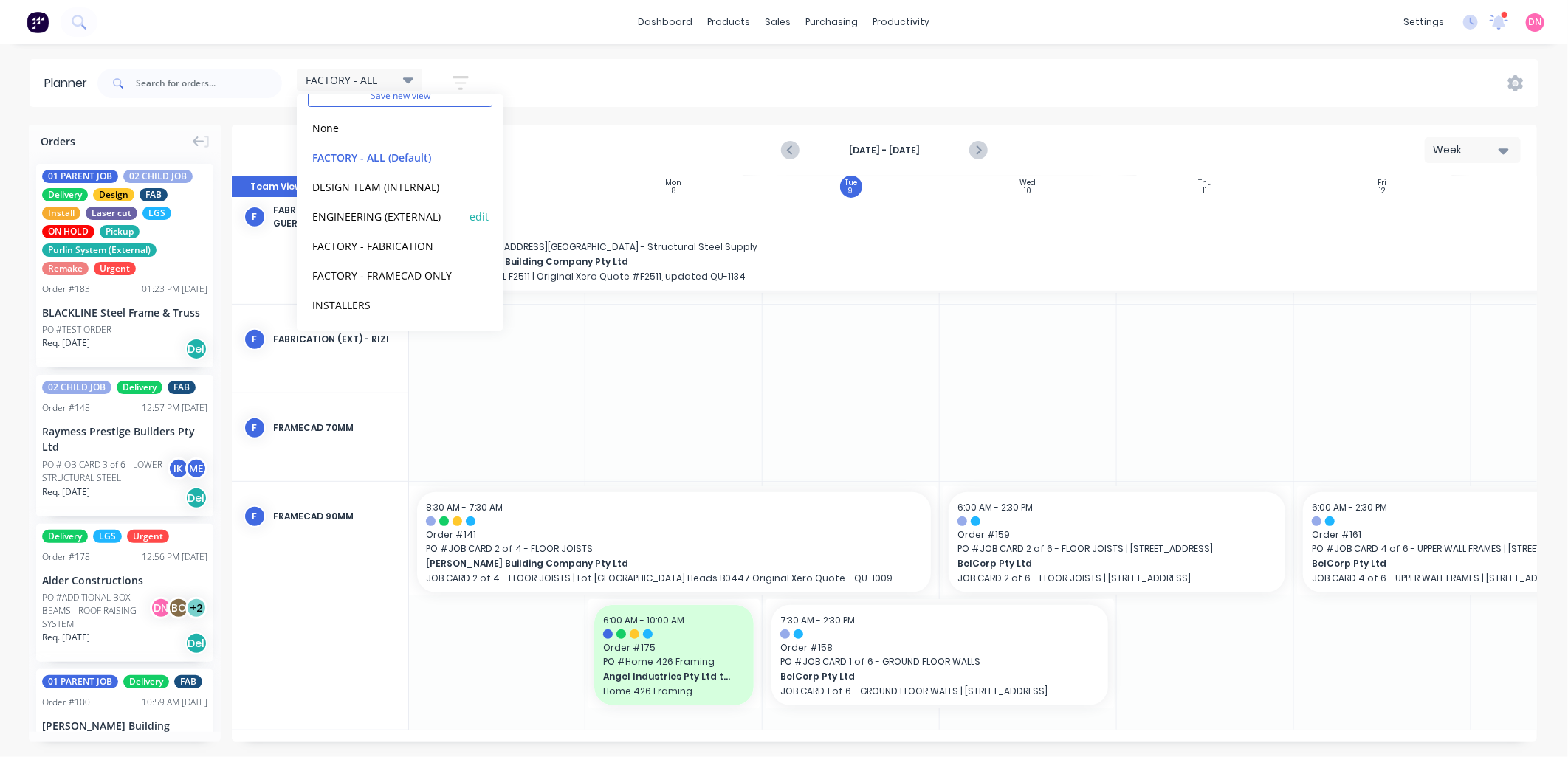
click at [408, 278] on button "FACTORY - FRAMECAD ONLY" at bounding box center [386, 275] width 157 height 17
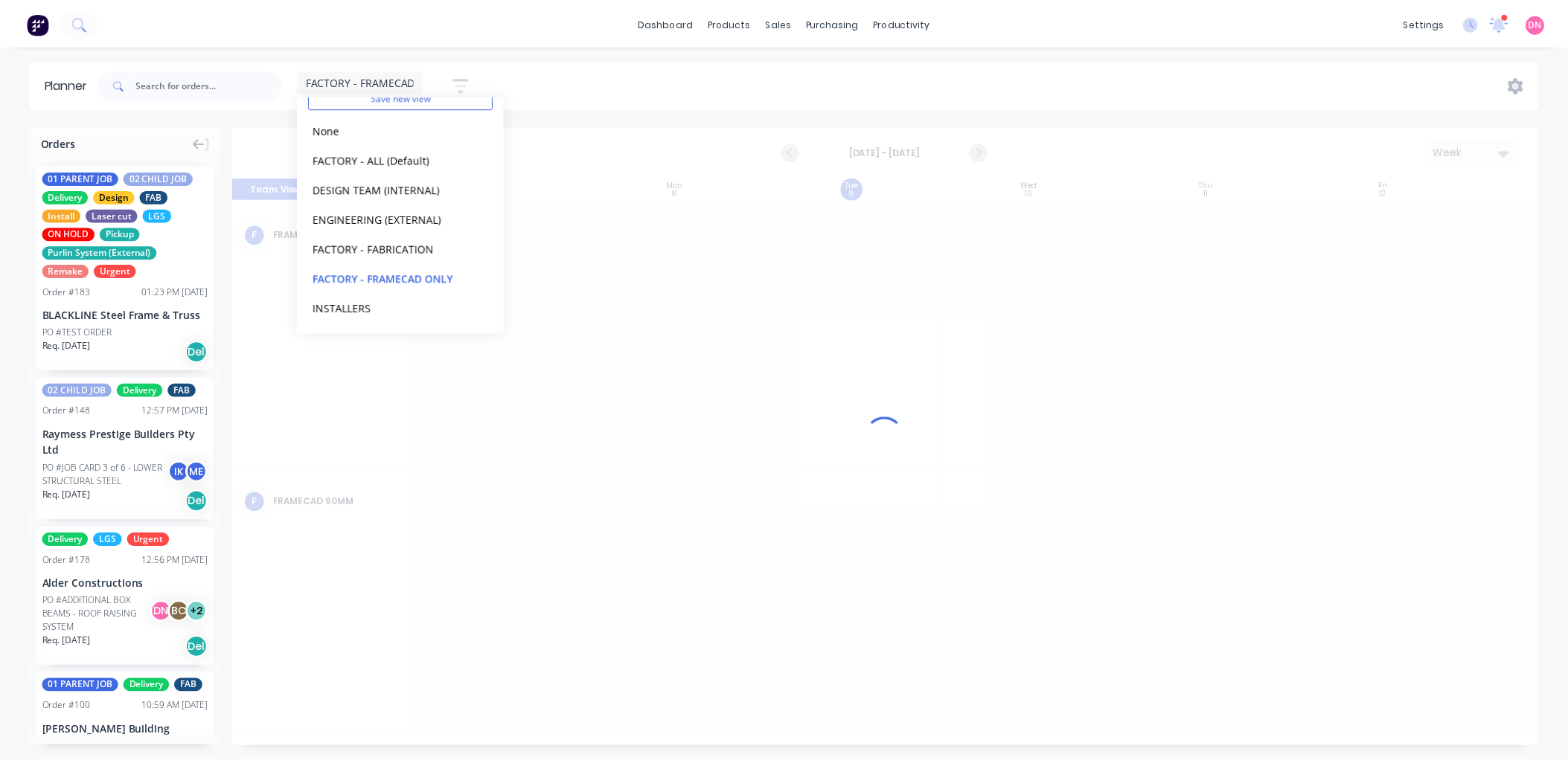
scroll to position [0, 1]
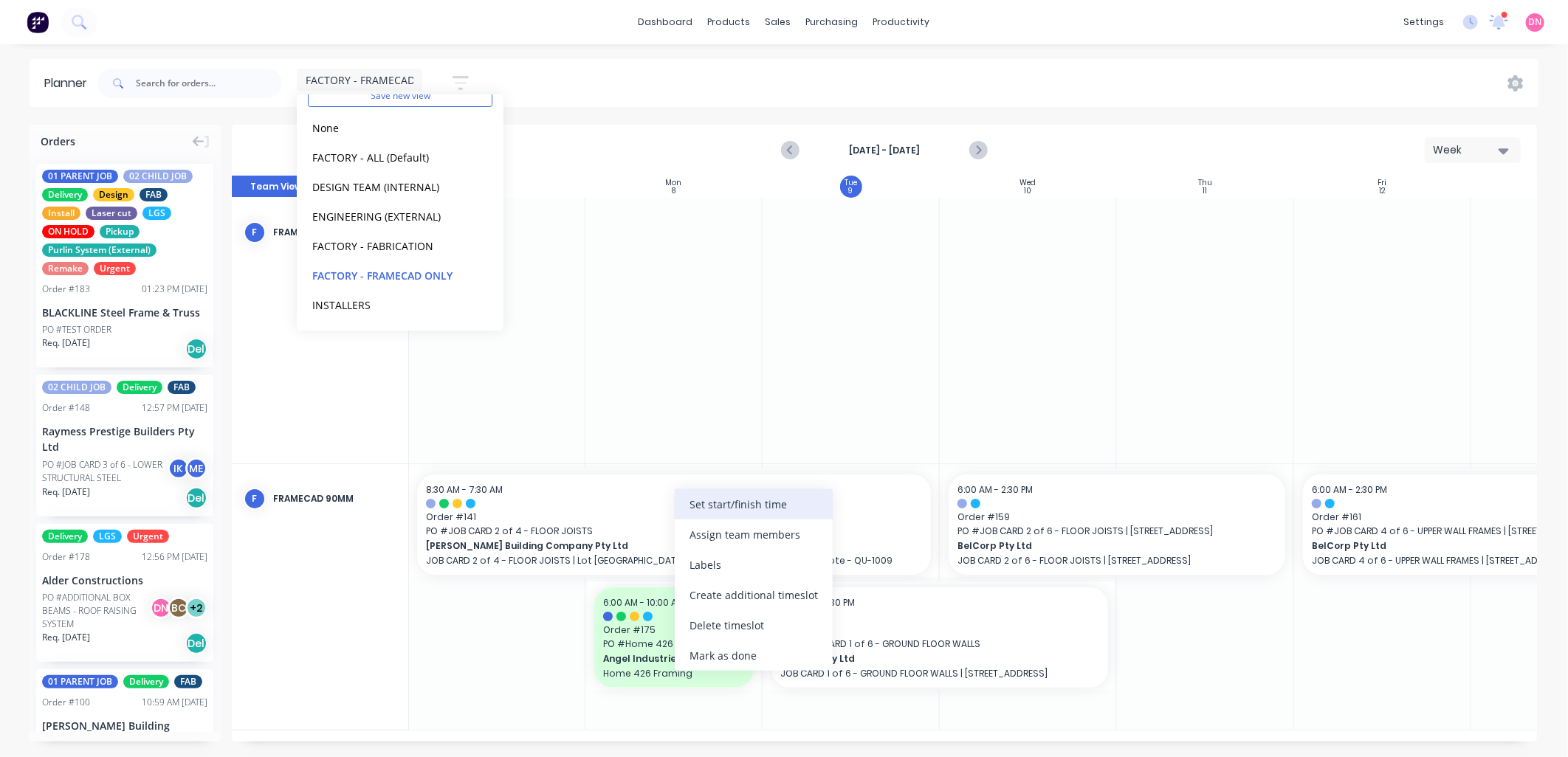
click at [720, 512] on div "Set start/finish time" at bounding box center [753, 503] width 158 height 30
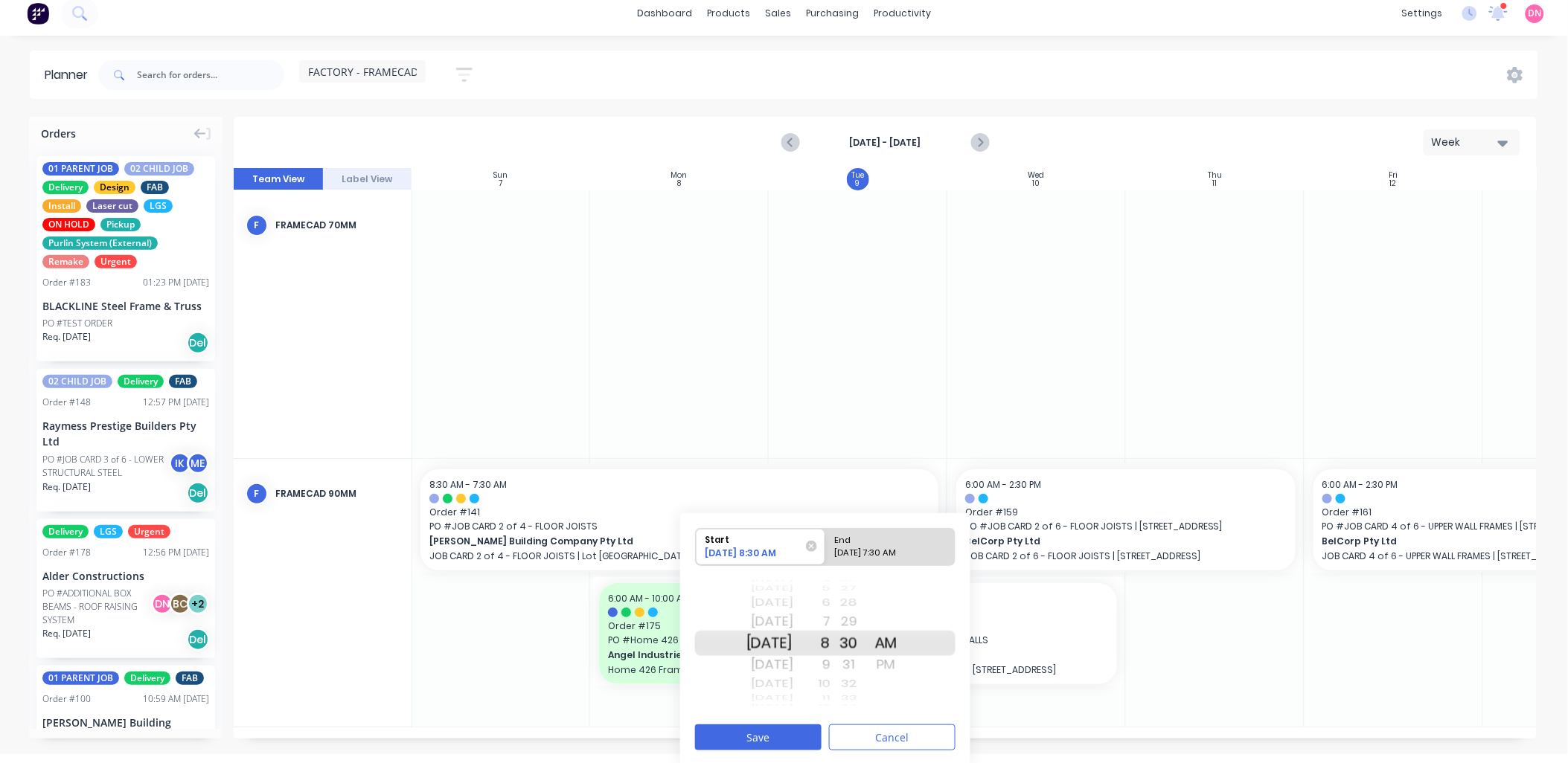
scroll to position [11, 0]
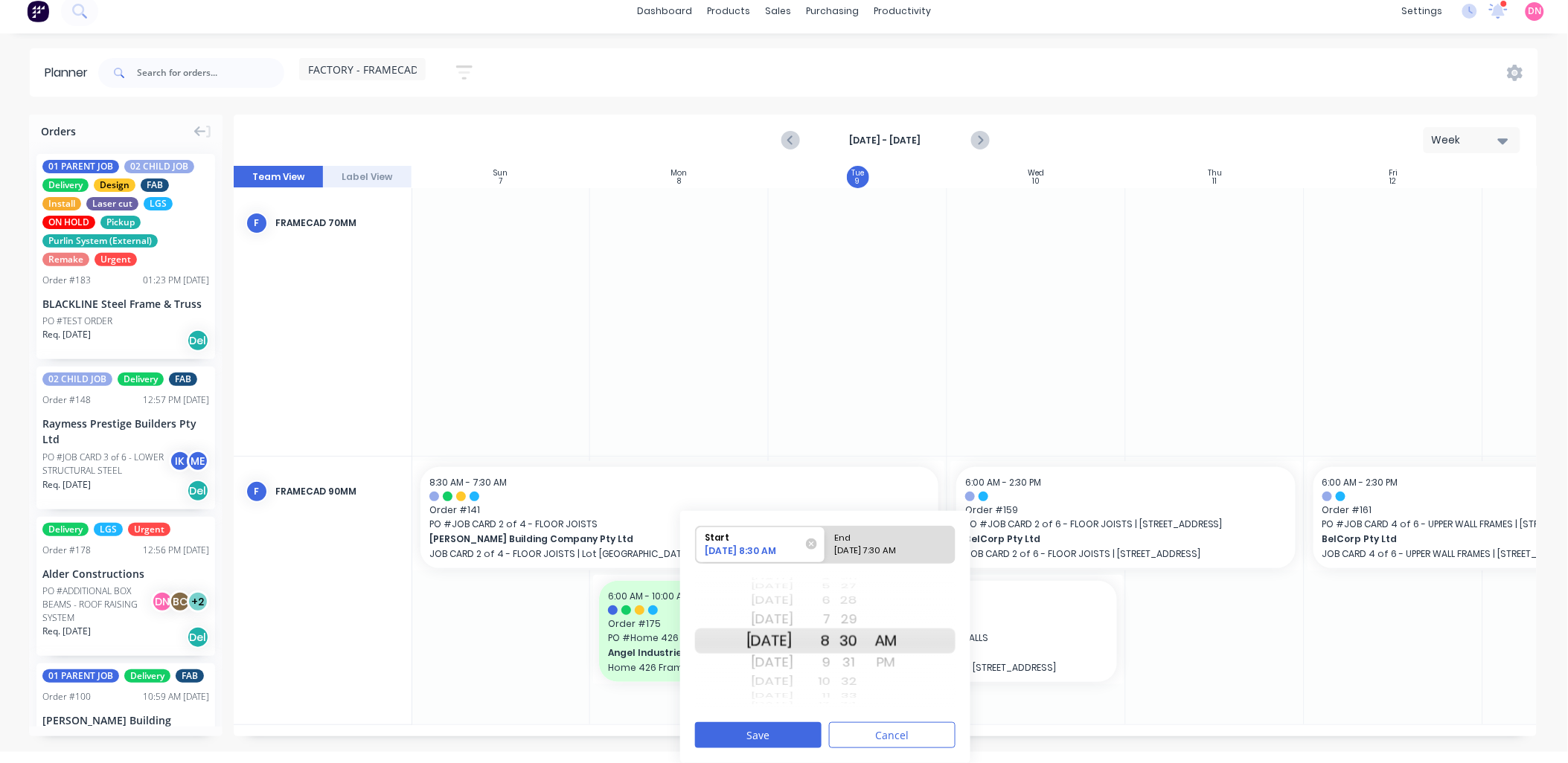
click at [830, 603] on div "6" at bounding box center [812, 600] width 37 height 19
click at [798, 733] on button "Save" at bounding box center [758, 735] width 126 height 26
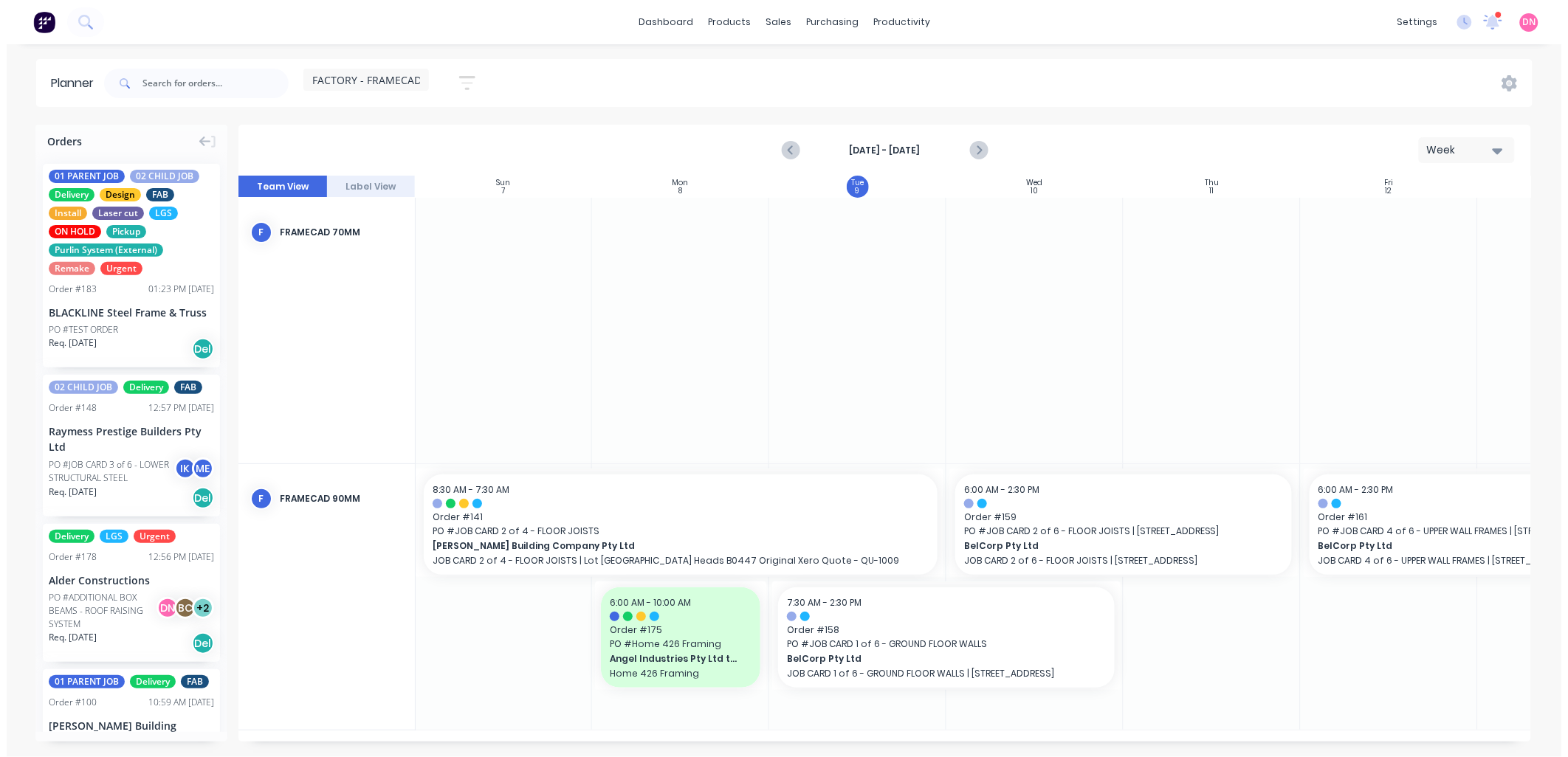
scroll to position [0, 0]
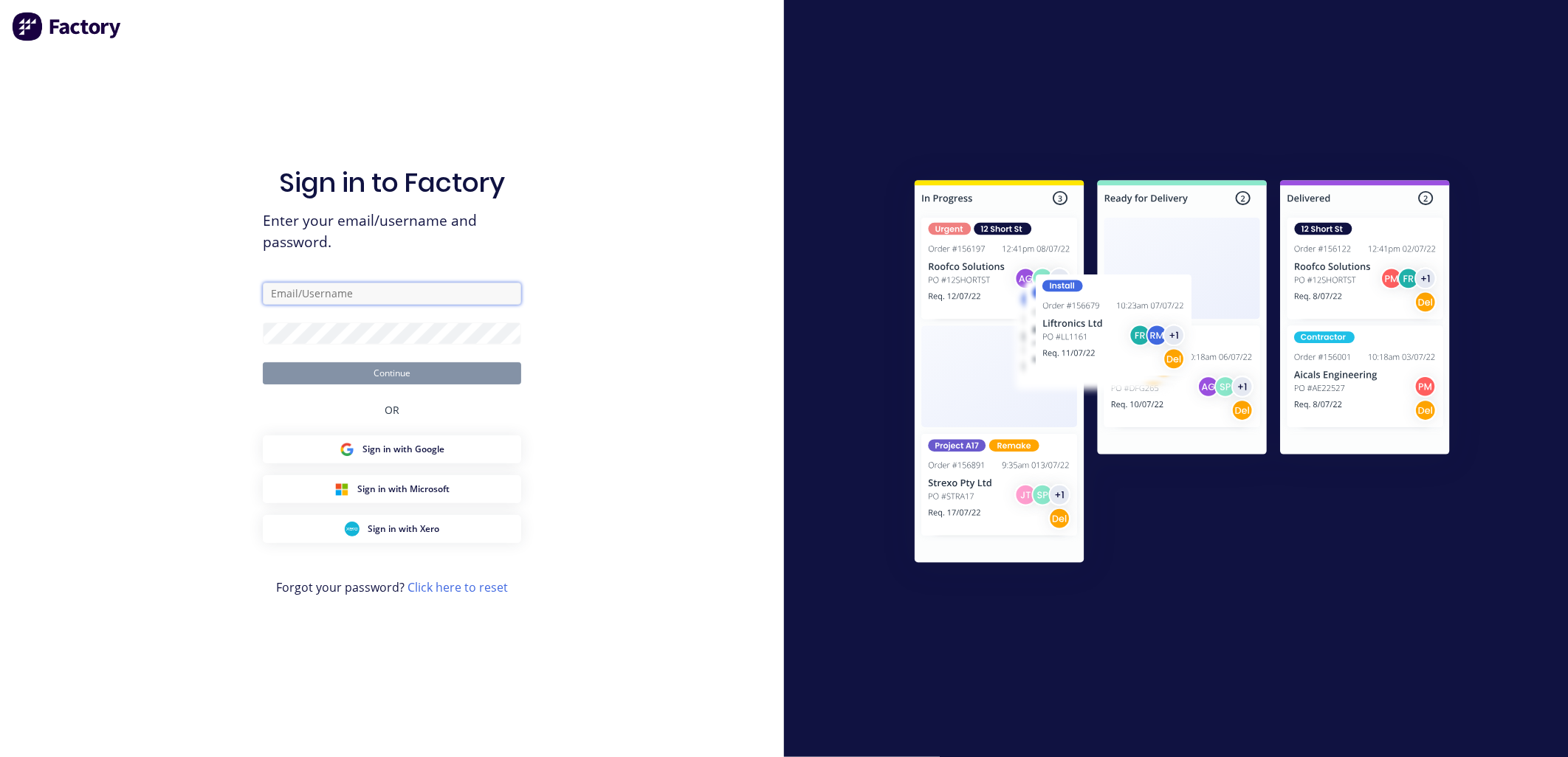
type input "[PERSON_NAME][EMAIL_ADDRESS][DOMAIN_NAME]"
click at [422, 382] on button "Continue" at bounding box center [392, 373] width 258 height 22
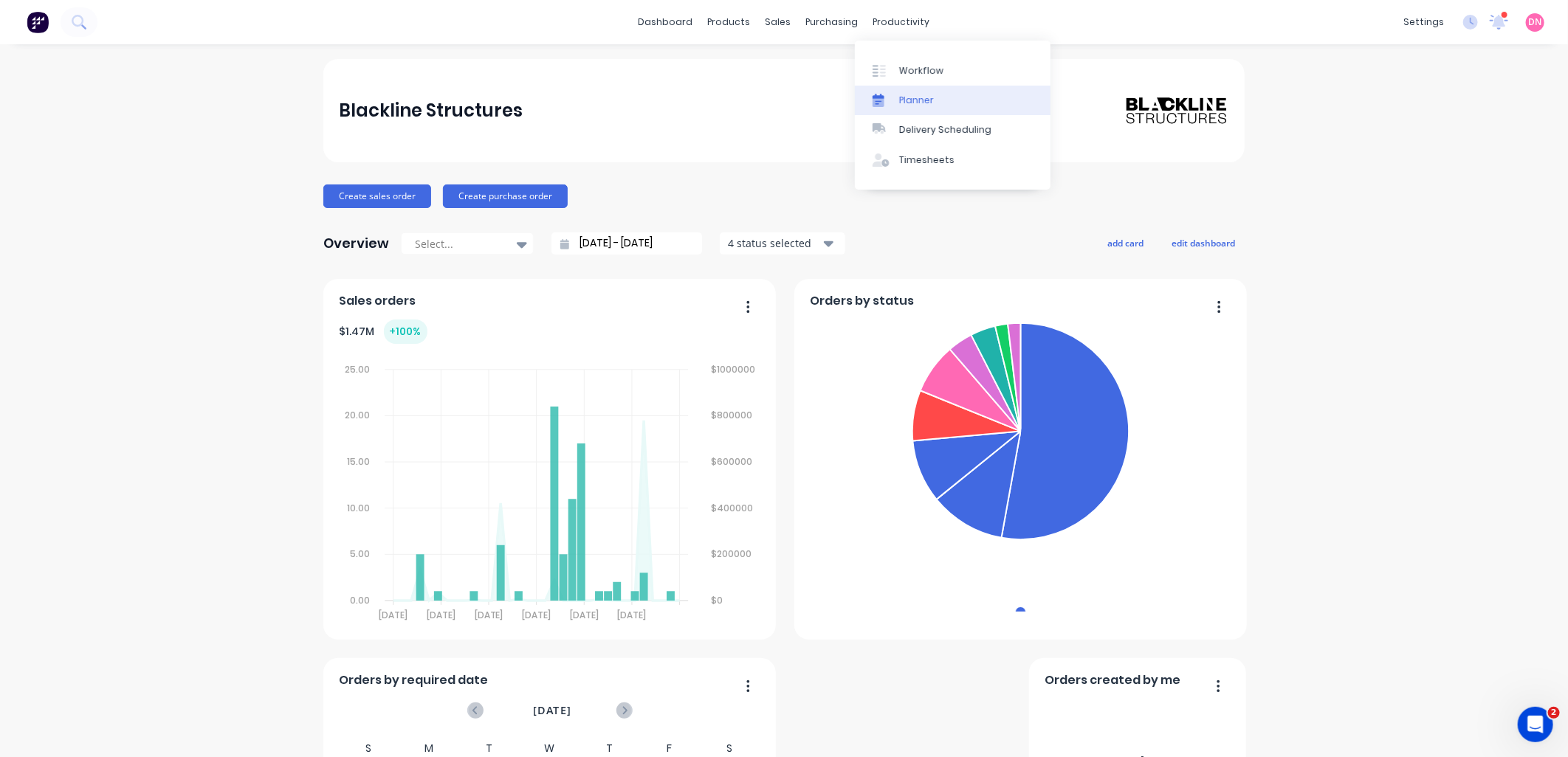
click at [887, 85] on link "Planner" at bounding box center [953, 100] width 195 height 29
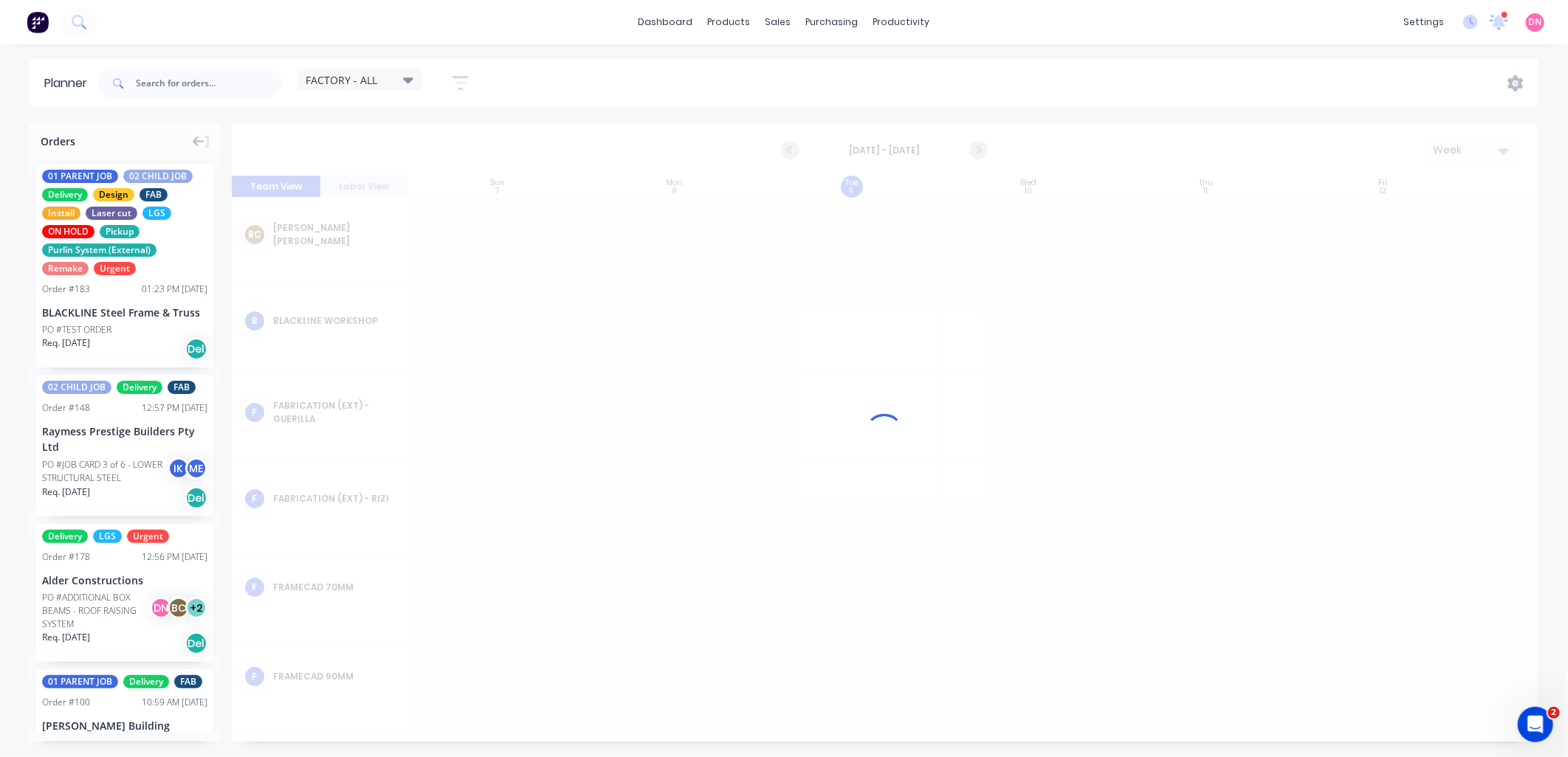
scroll to position [0, 1]
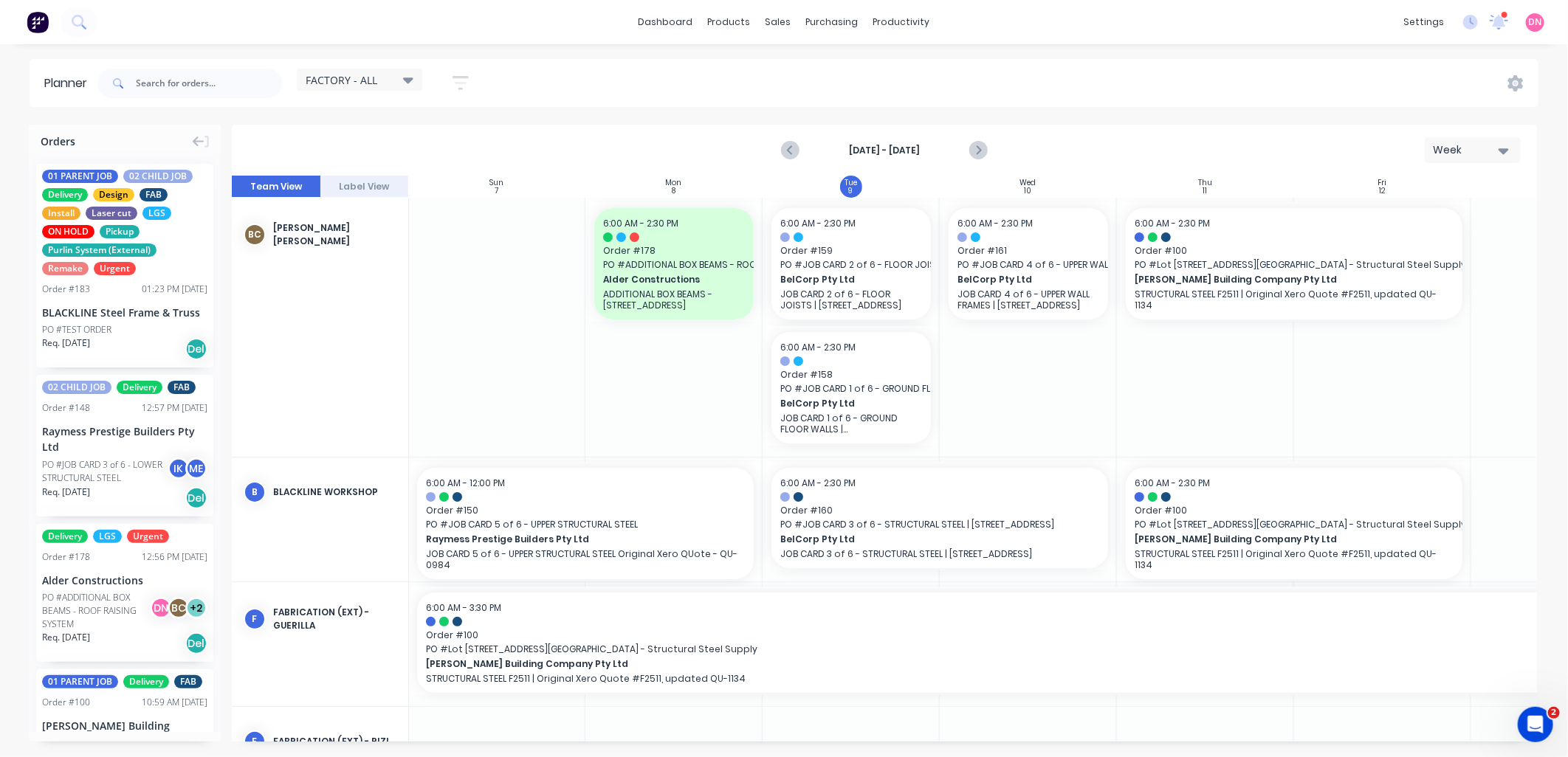
click at [381, 88] on div "FACTORY - ALL" at bounding box center [359, 79] width 125 height 22
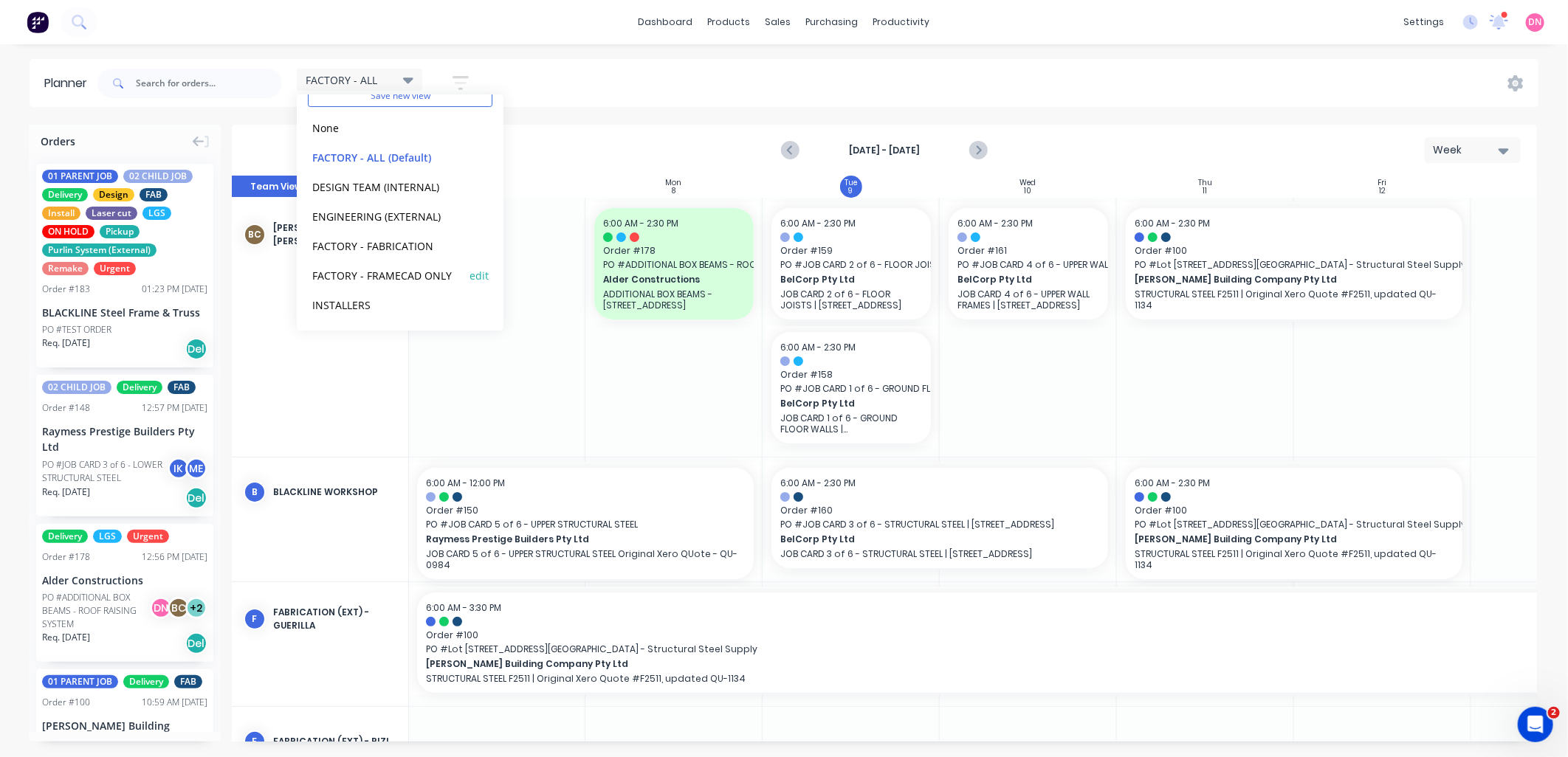
click at [396, 282] on button "FACTORY - FRAMECAD ONLY" at bounding box center [386, 275] width 157 height 17
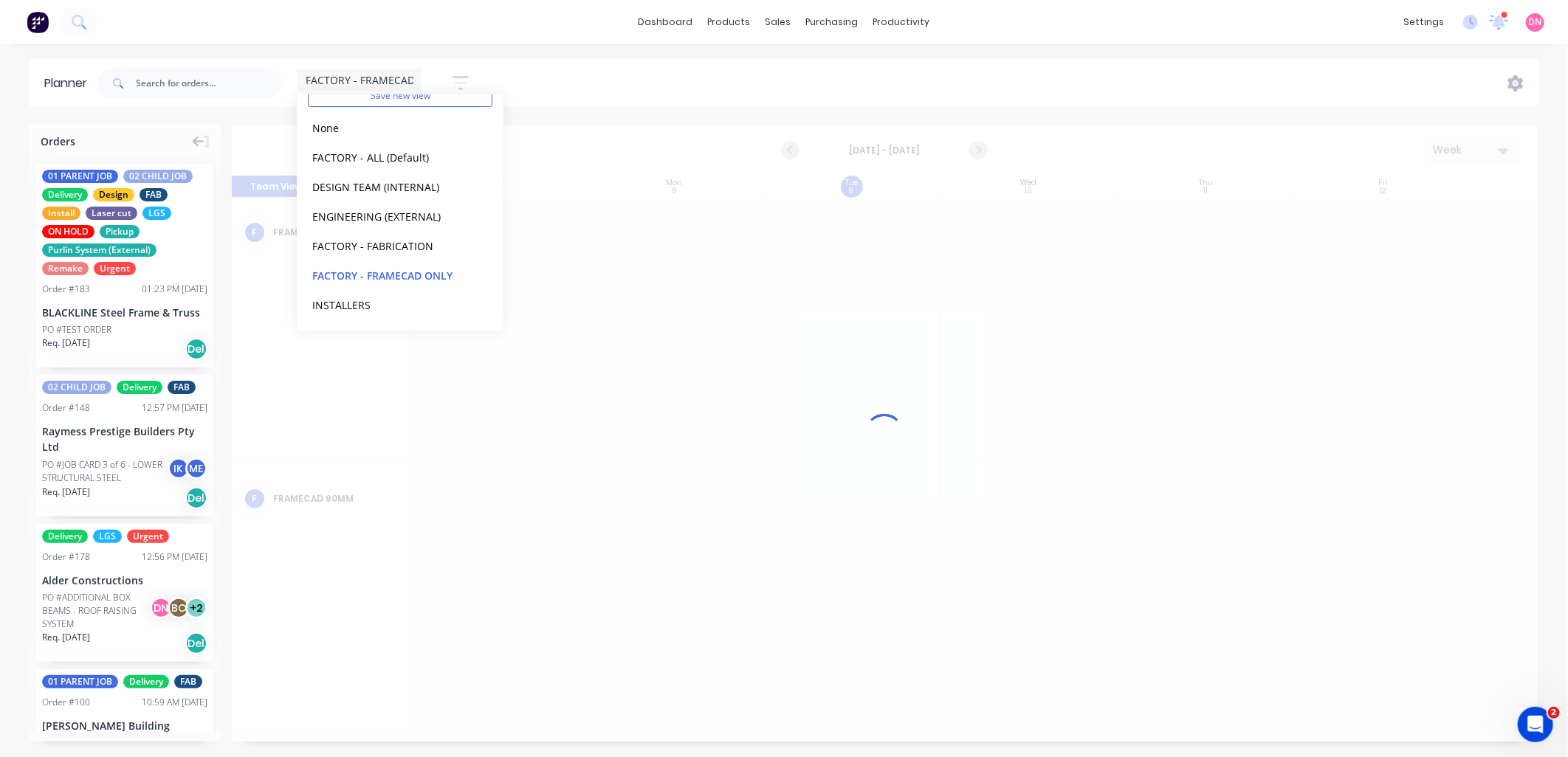
scroll to position [0, 1]
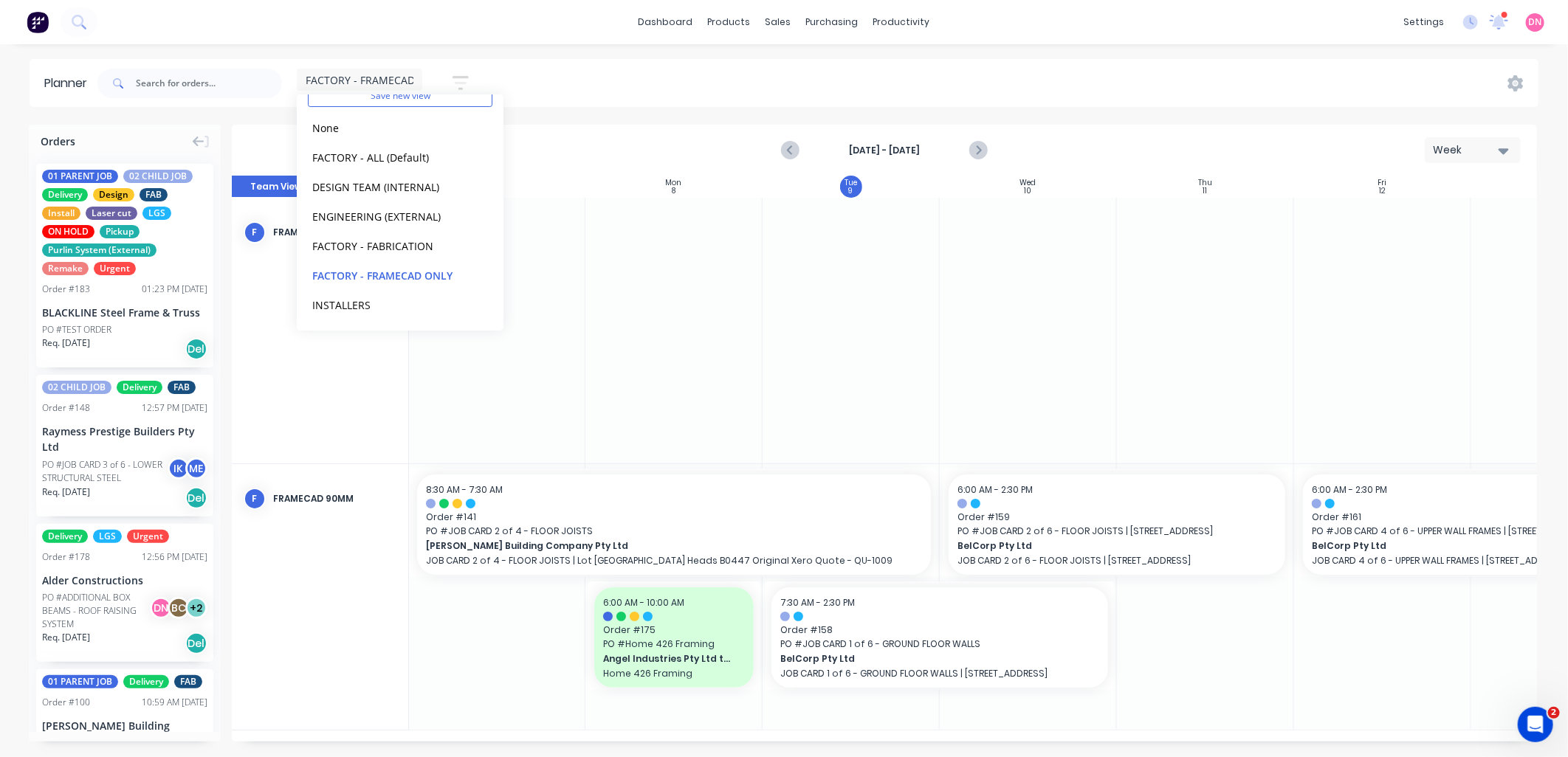
click at [342, 397] on div "F FRAMECAD 70mm" at bounding box center [320, 330] width 177 height 267
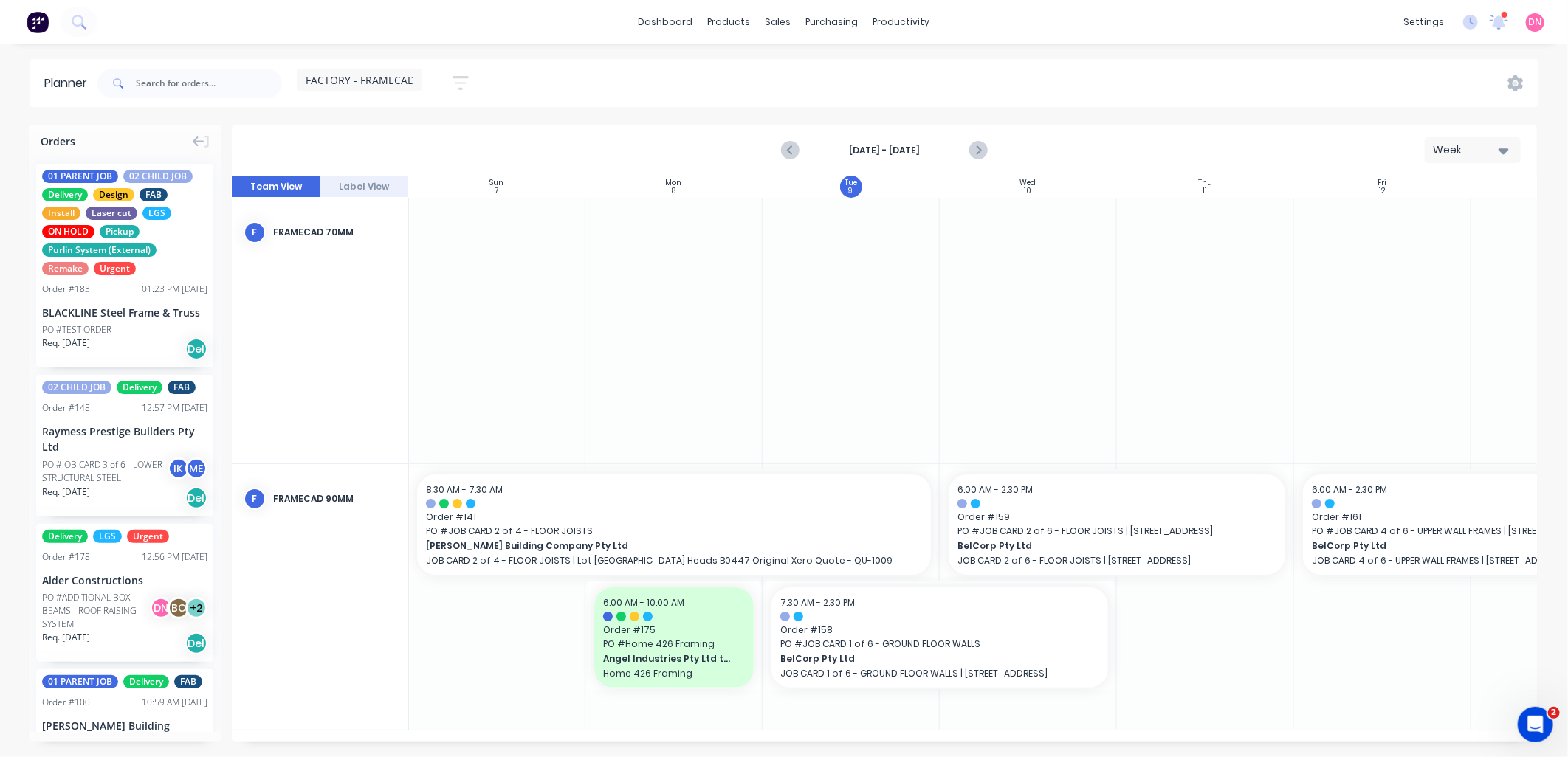
click at [455, 78] on icon "button" at bounding box center [460, 83] width 16 height 14
click at [451, 135] on button "Show/Hide users" at bounding box center [391, 138] width 138 height 22
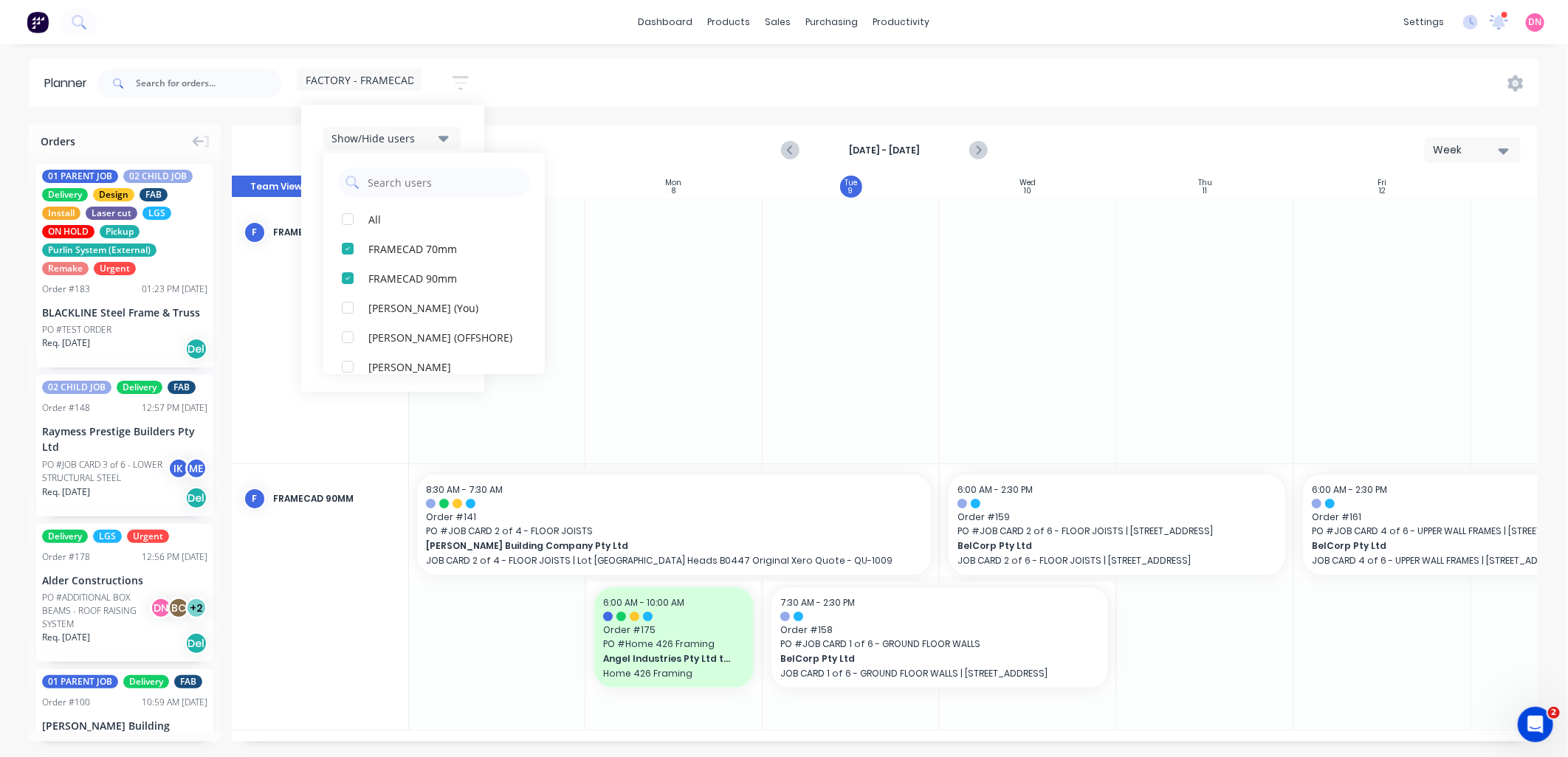
click at [451, 135] on button "Show/Hide users" at bounding box center [391, 138] width 138 height 22
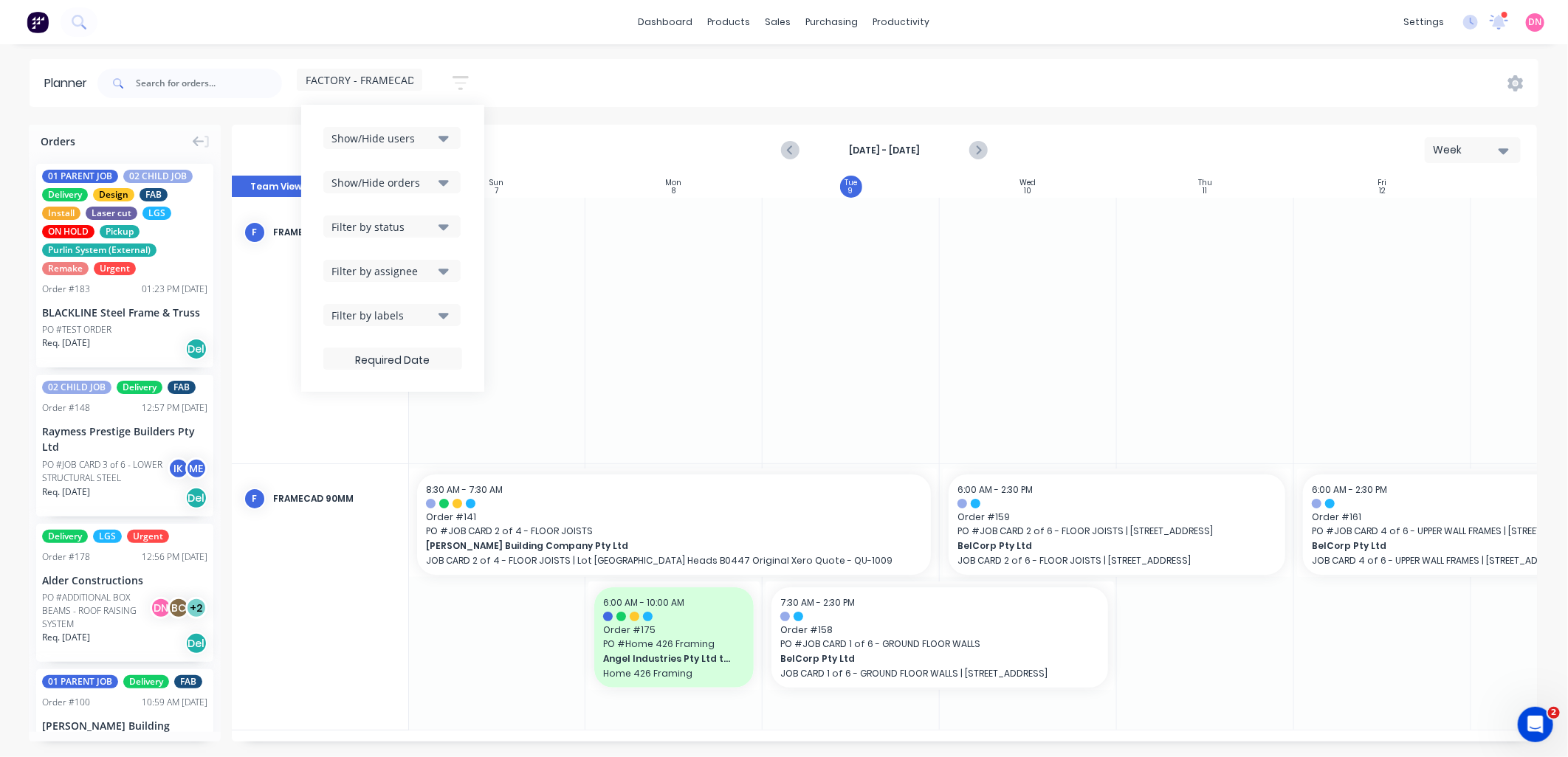
click at [451, 135] on button "Show/Hide users" at bounding box center [391, 138] width 138 height 22
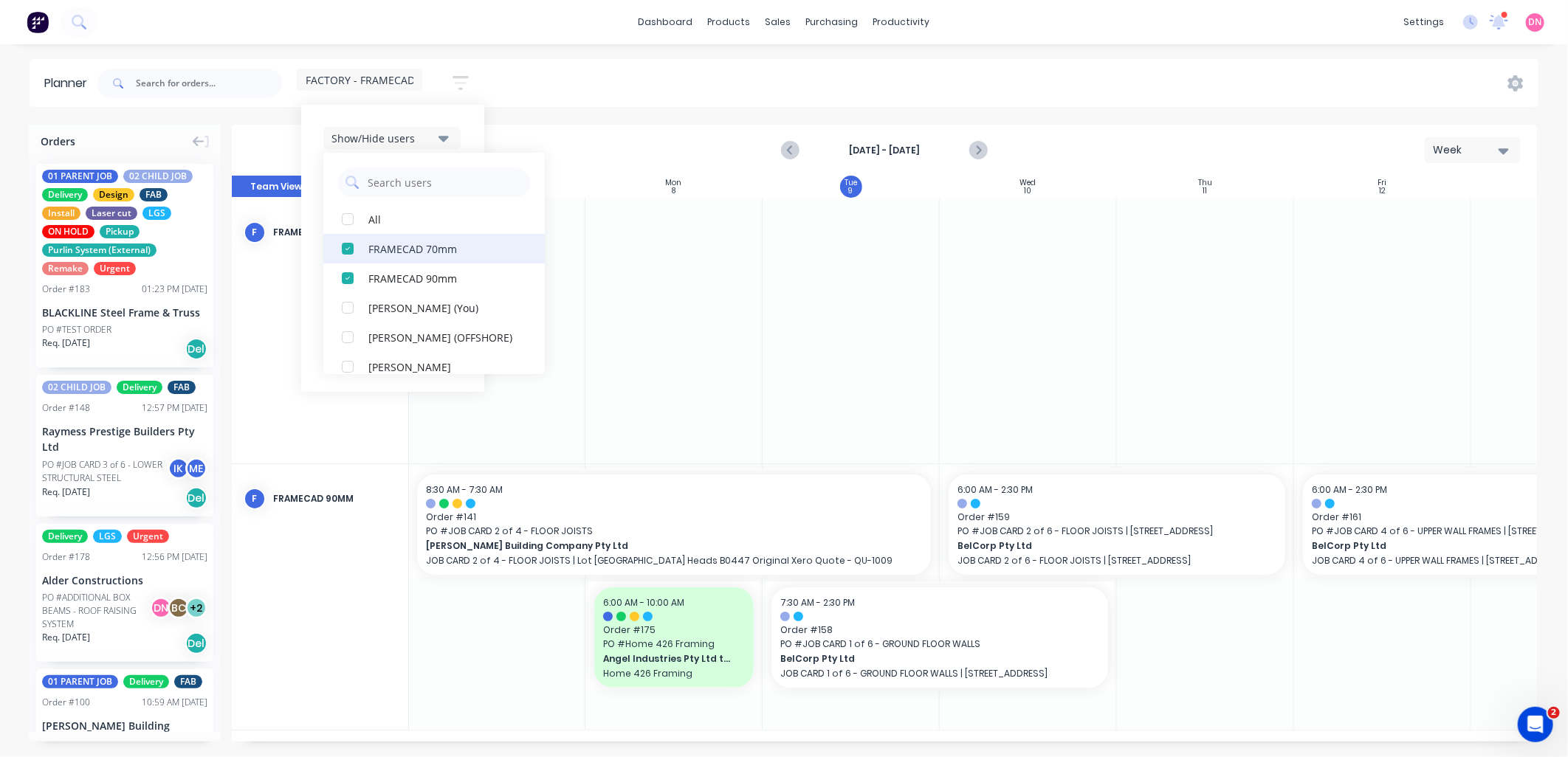
click at [341, 244] on div "button" at bounding box center [348, 248] width 29 height 29
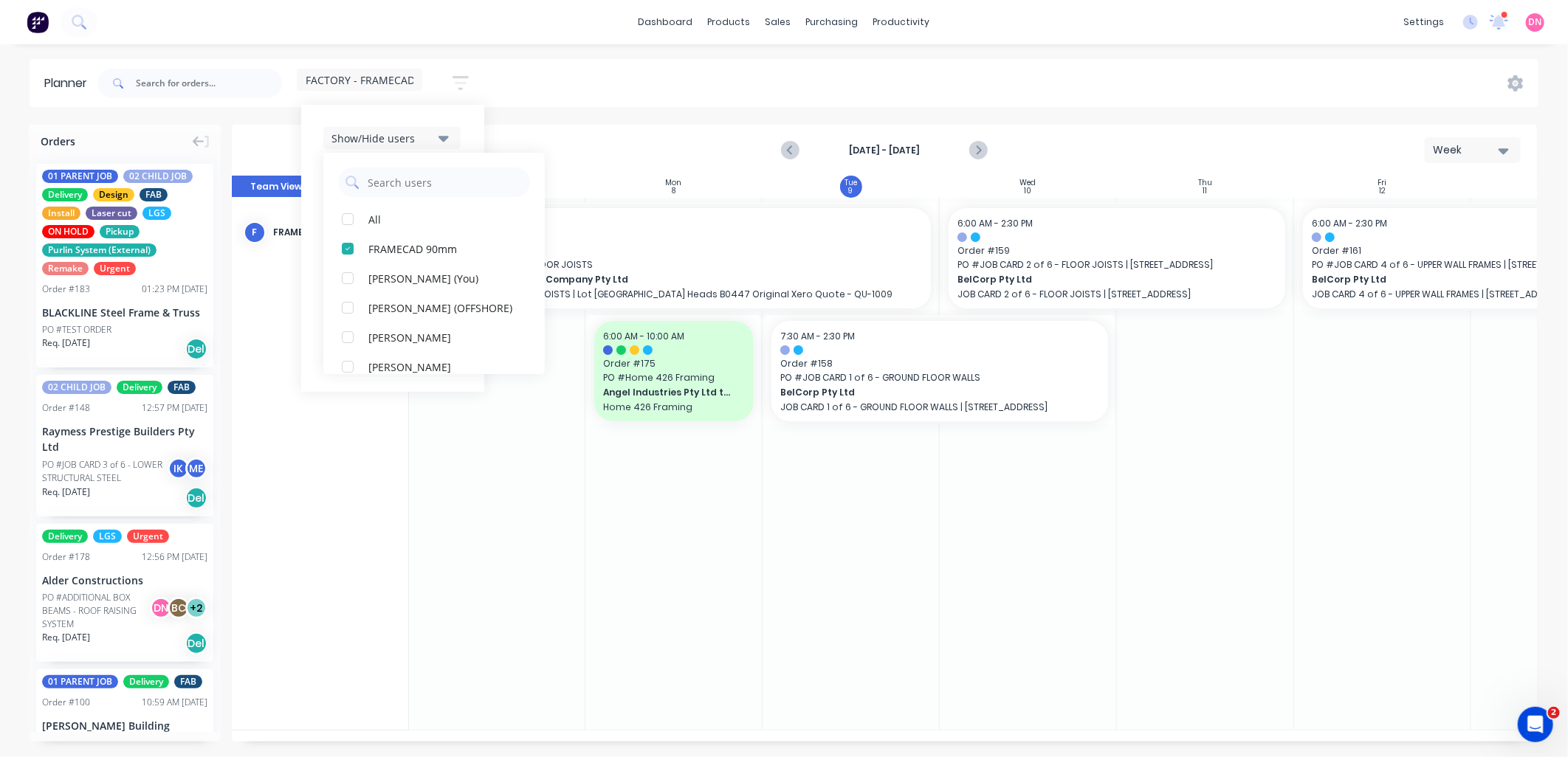
click at [585, 105] on div "FACTORY - FRAMECAD ONLY Save new view None edit FACTORY - ALL (Default) edit DE…" at bounding box center [817, 84] width 1444 height 45
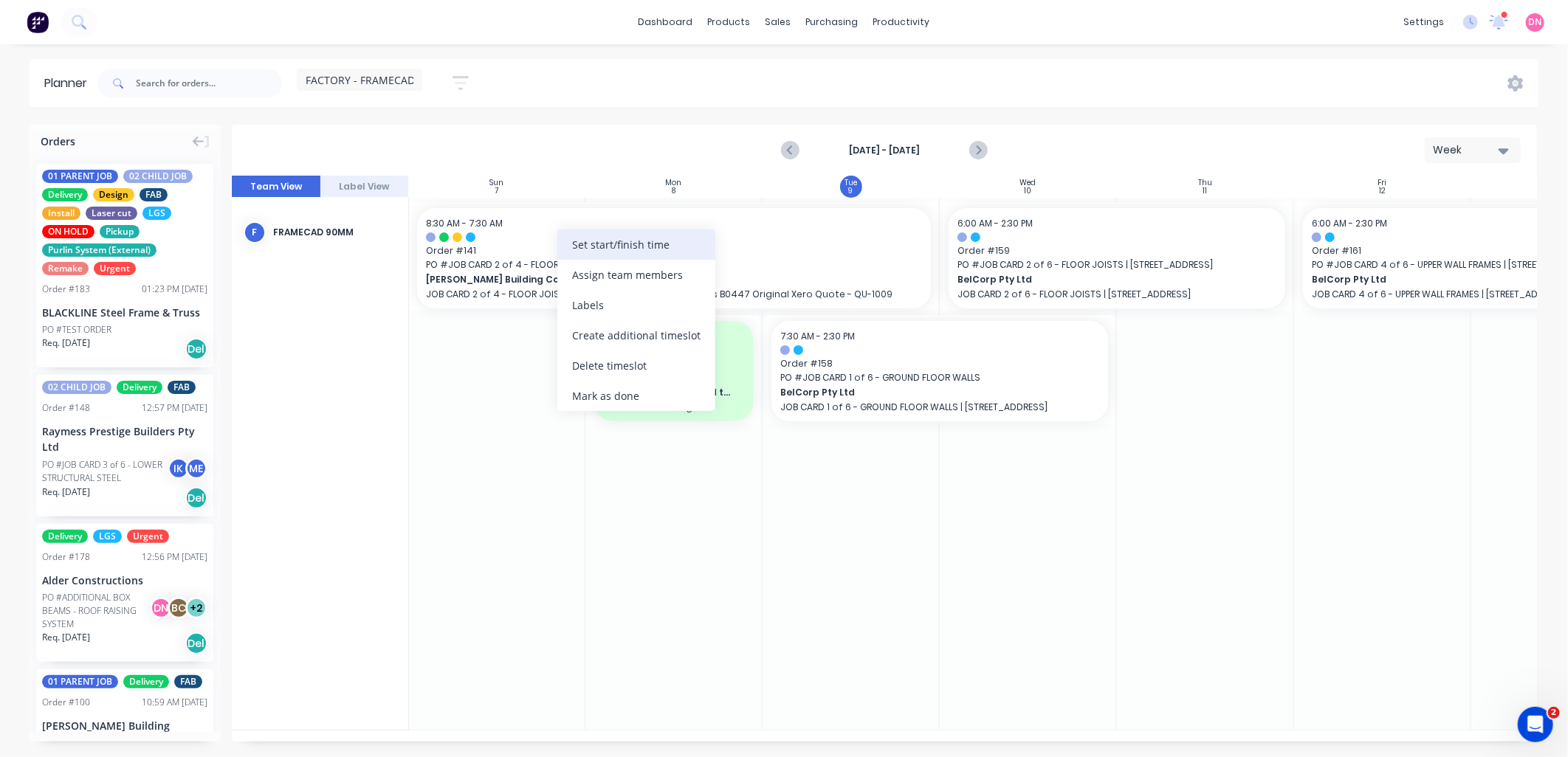
click at [589, 242] on div "Set start/finish time" at bounding box center [636, 244] width 158 height 30
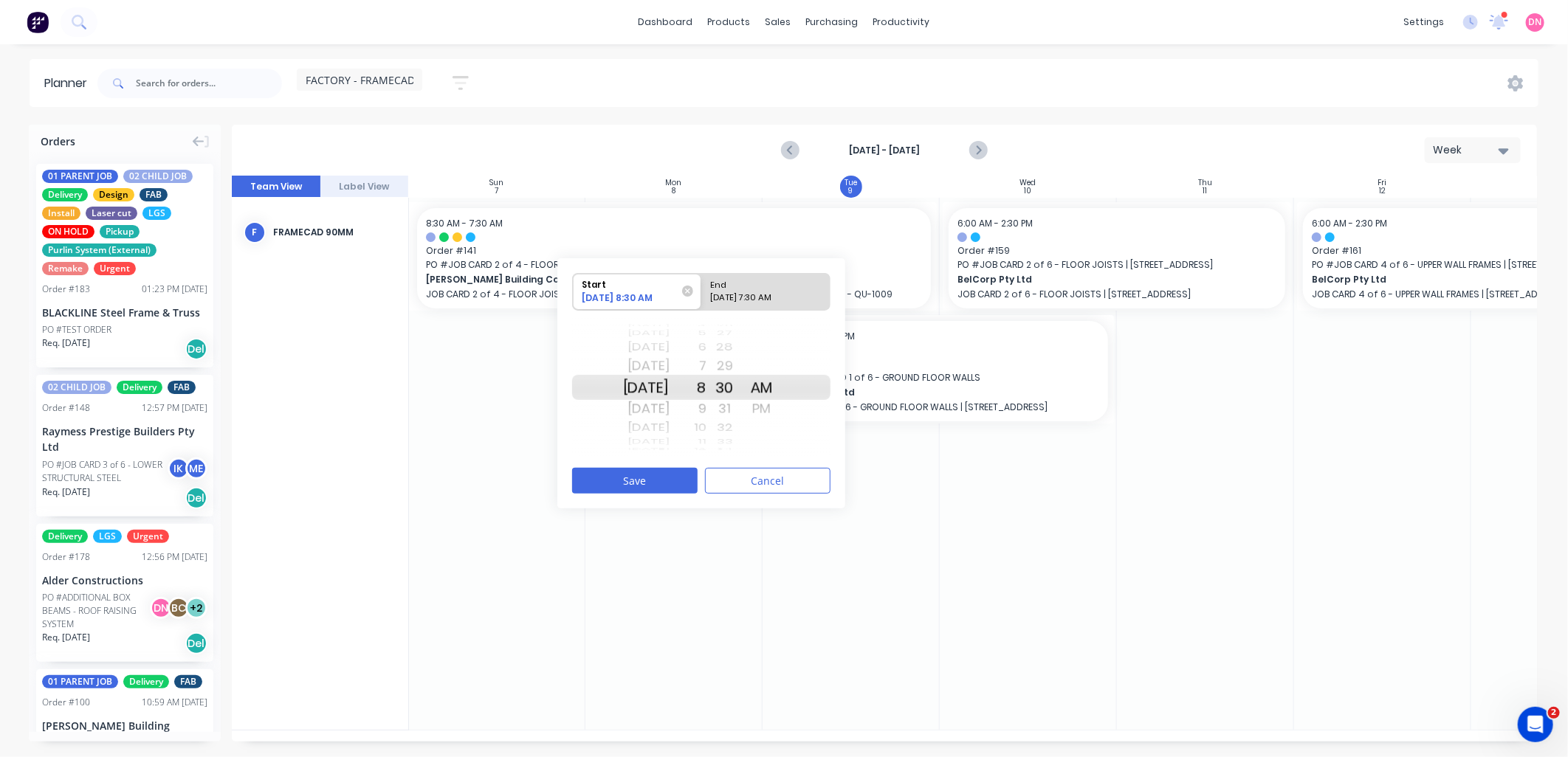
click at [707, 353] on div "6" at bounding box center [688, 347] width 37 height 19
click at [659, 474] on button "Save" at bounding box center [634, 481] width 125 height 26
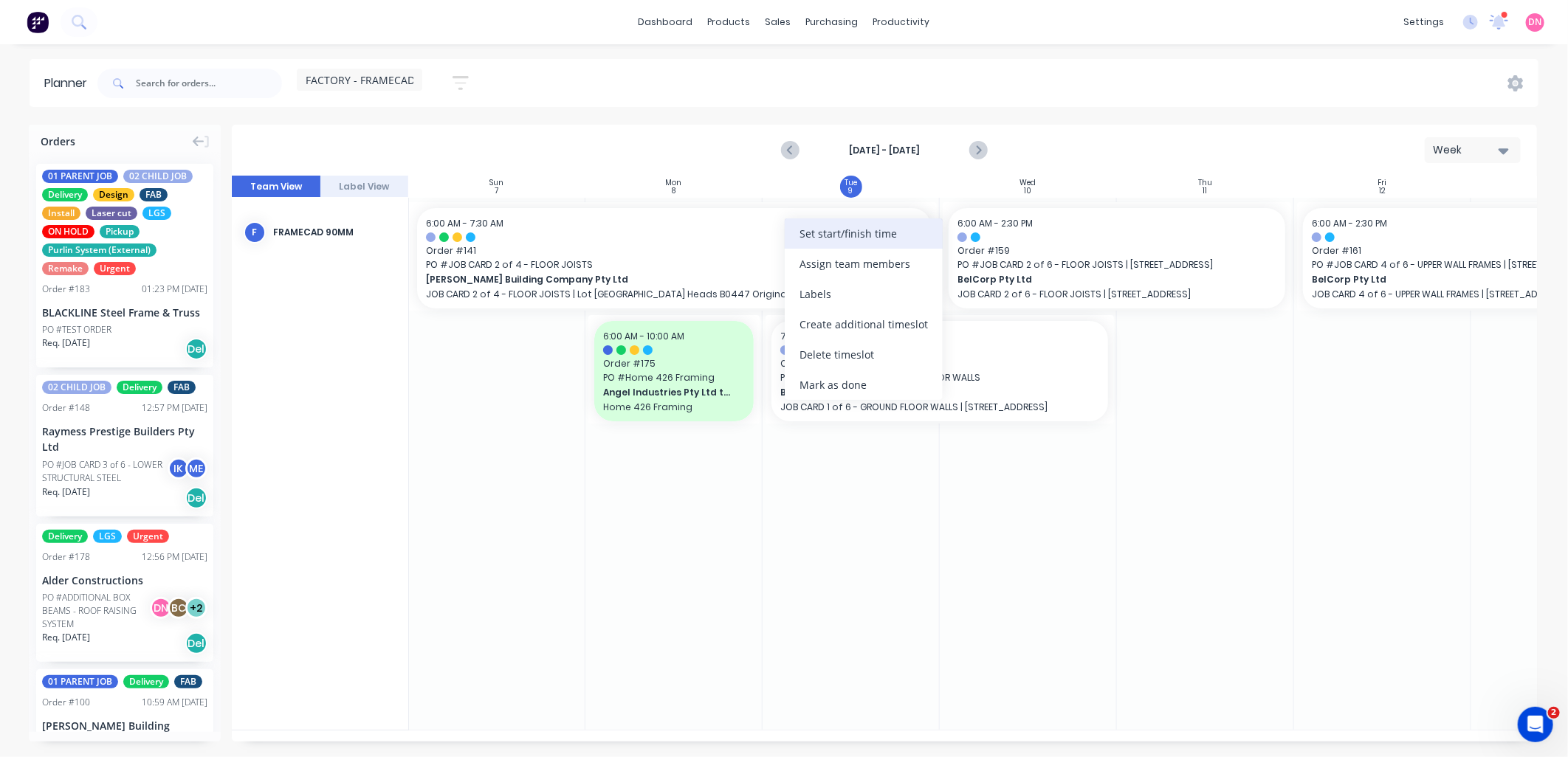
click at [817, 240] on div "Set start/finish time" at bounding box center [863, 233] width 158 height 30
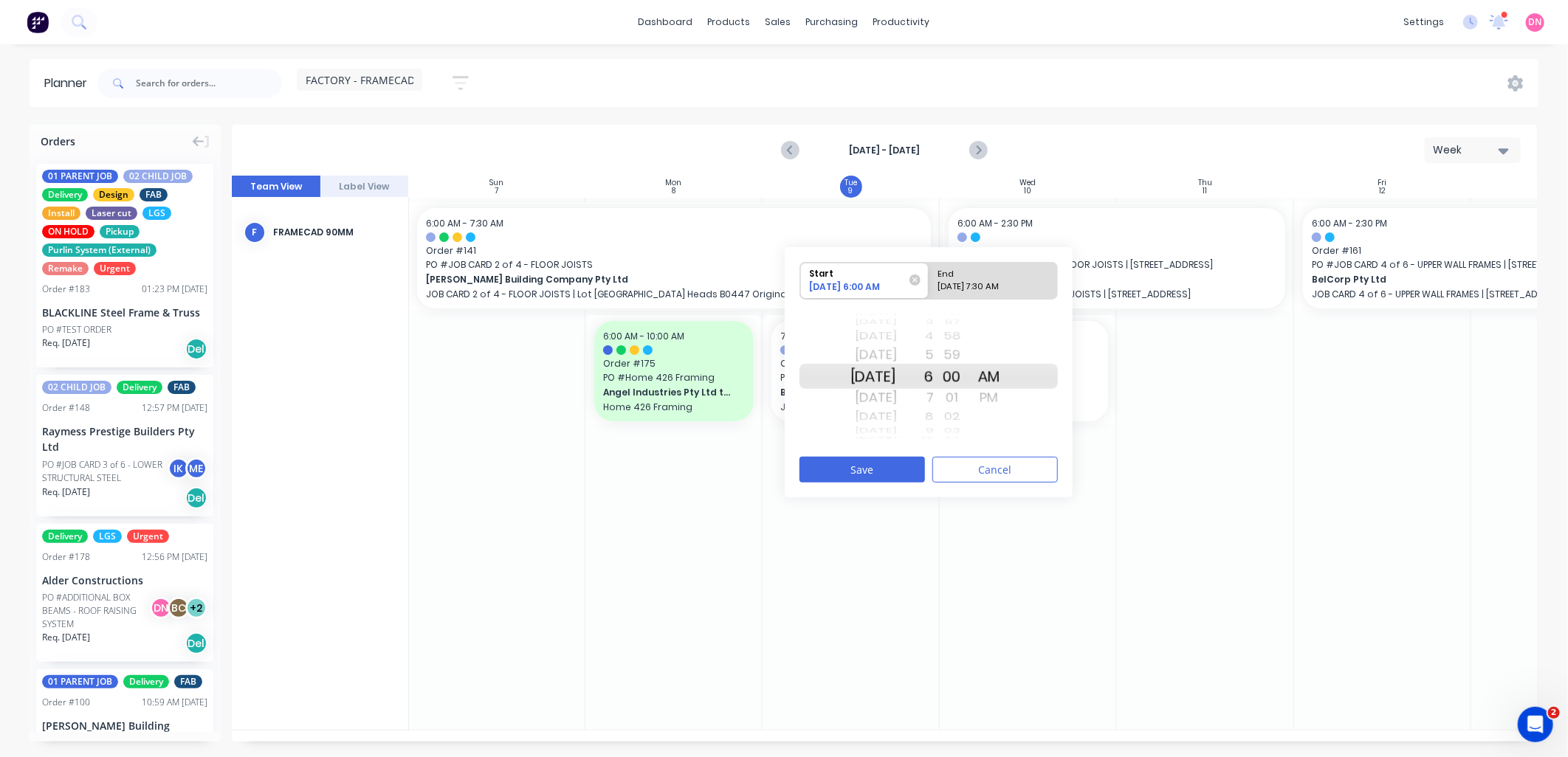
click at [995, 290] on div "09/09/2025 7:30 AM" at bounding box center [986, 290] width 107 height 18
click at [930, 290] on input "End 09/09/2025 7:30 AM" at bounding box center [929, 281] width 1 height 36
radio input "true"
click at [934, 399] on div "8" at bounding box center [915, 397] width 37 height 24
click at [903, 467] on button "Save" at bounding box center [862, 470] width 125 height 26
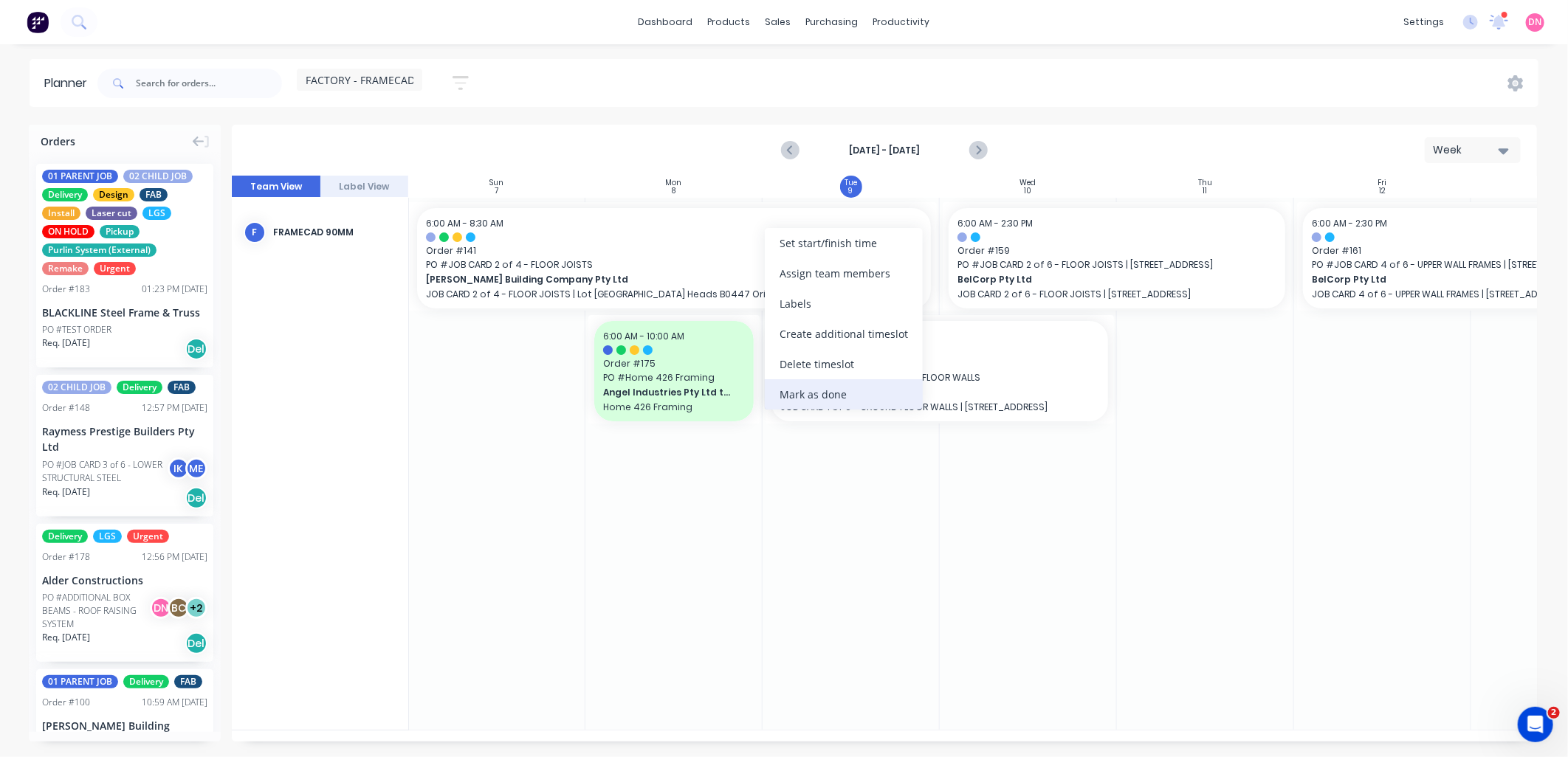
click at [847, 392] on div "Mark as done" at bounding box center [843, 393] width 158 height 30
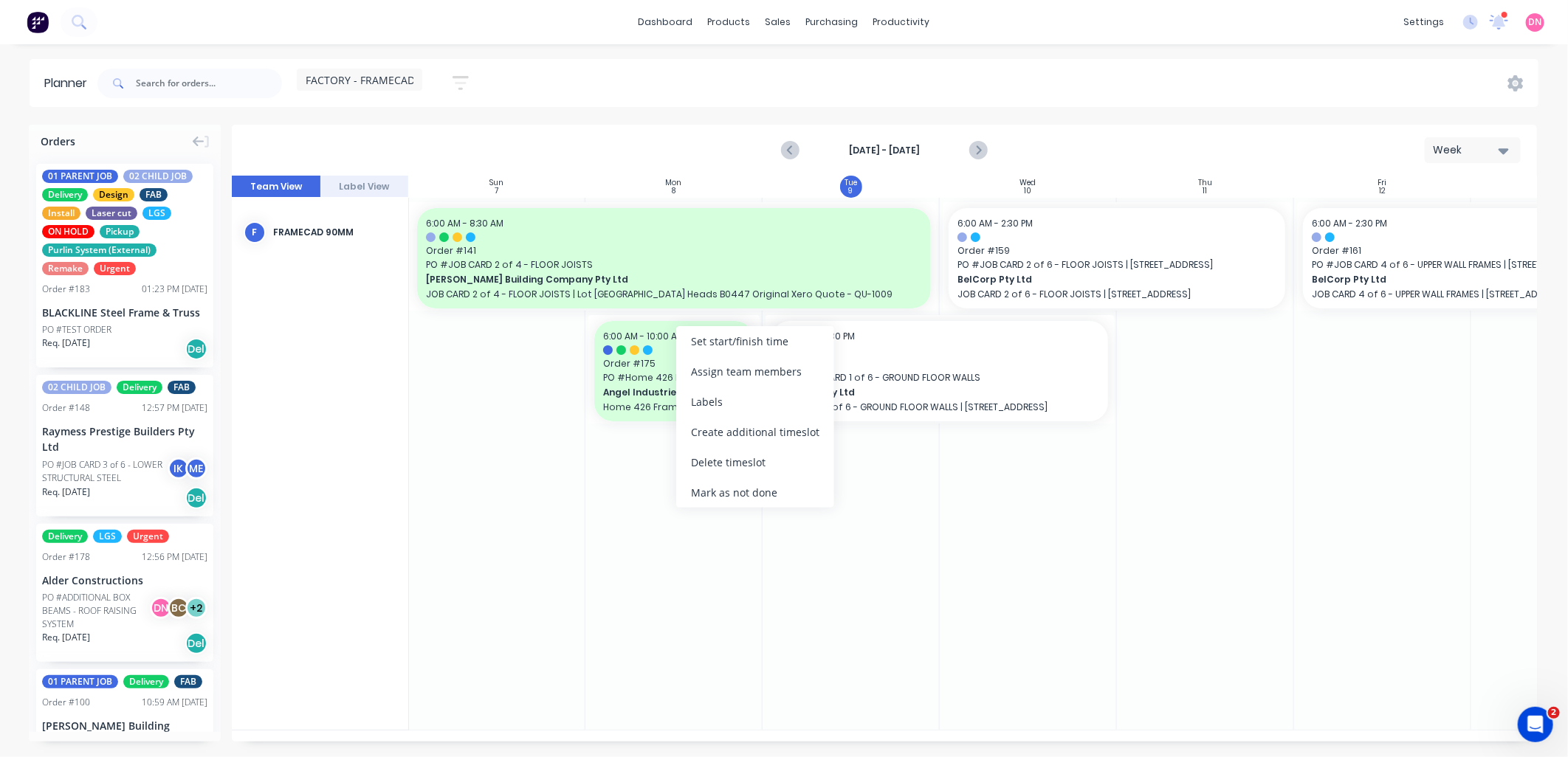
click at [879, 543] on div at bounding box center [851, 463] width 177 height 532
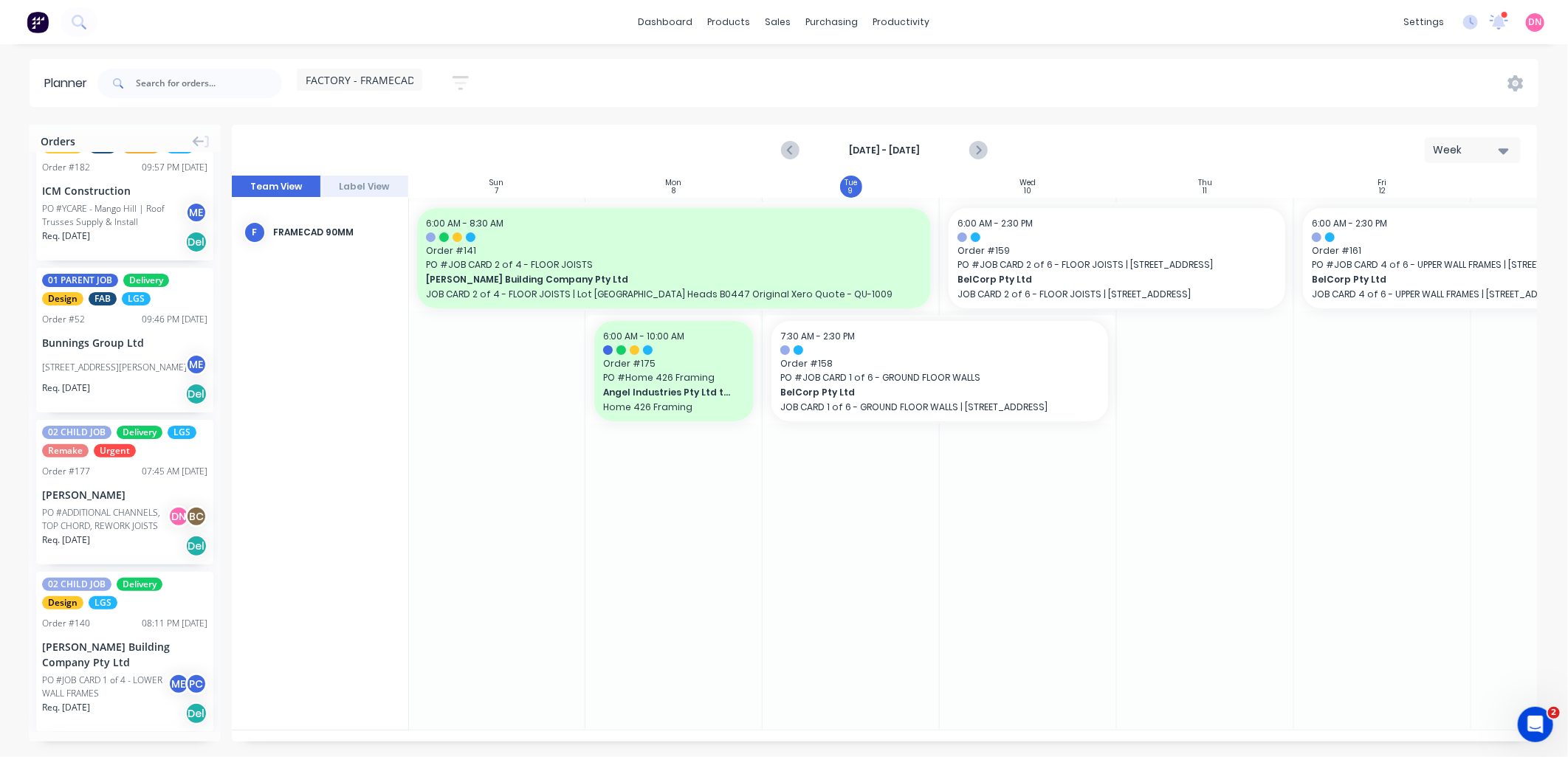
scroll to position [1311, 0]
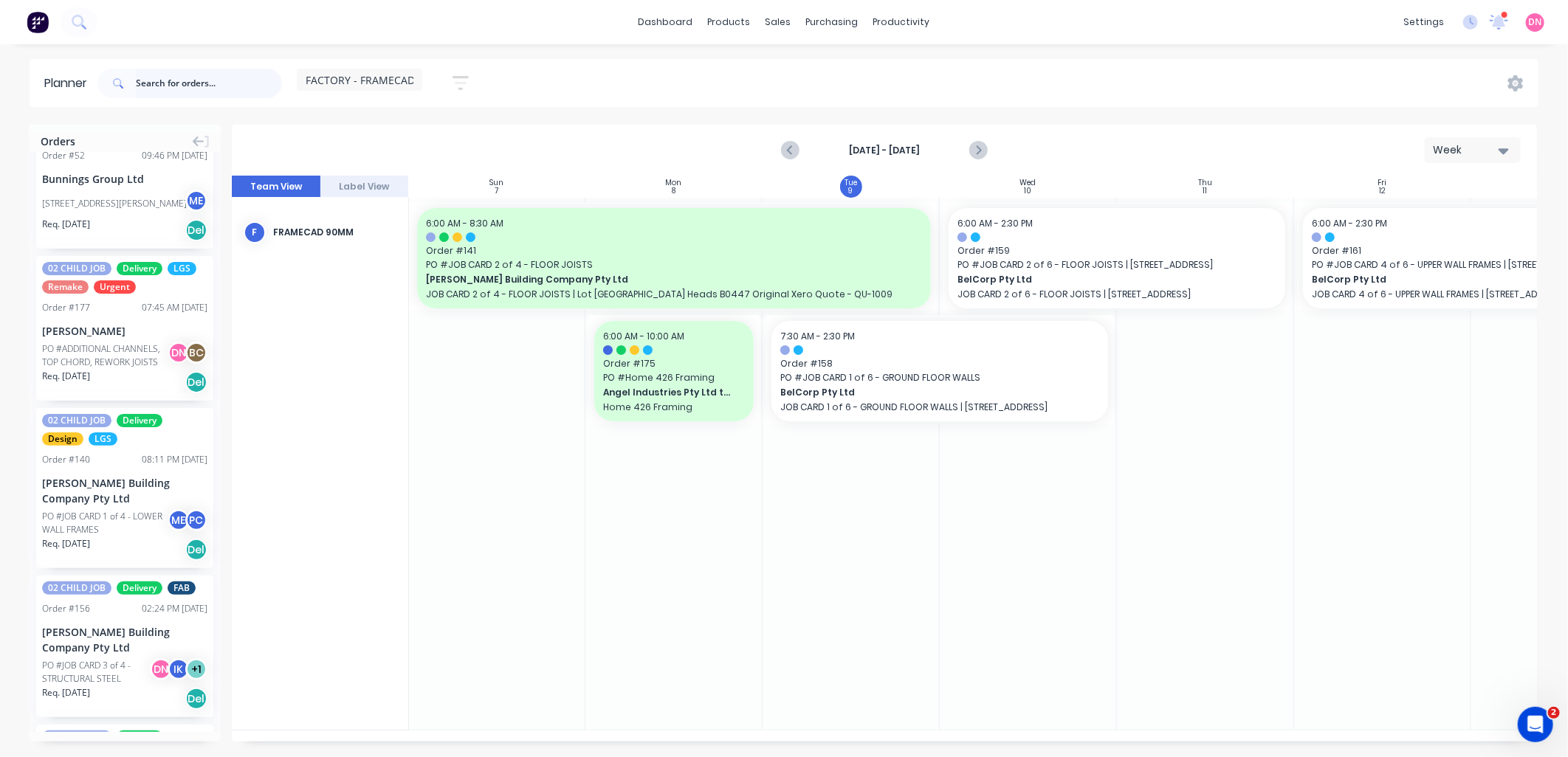
click at [197, 91] on input "text" at bounding box center [209, 83] width 146 height 29
type input "alders"
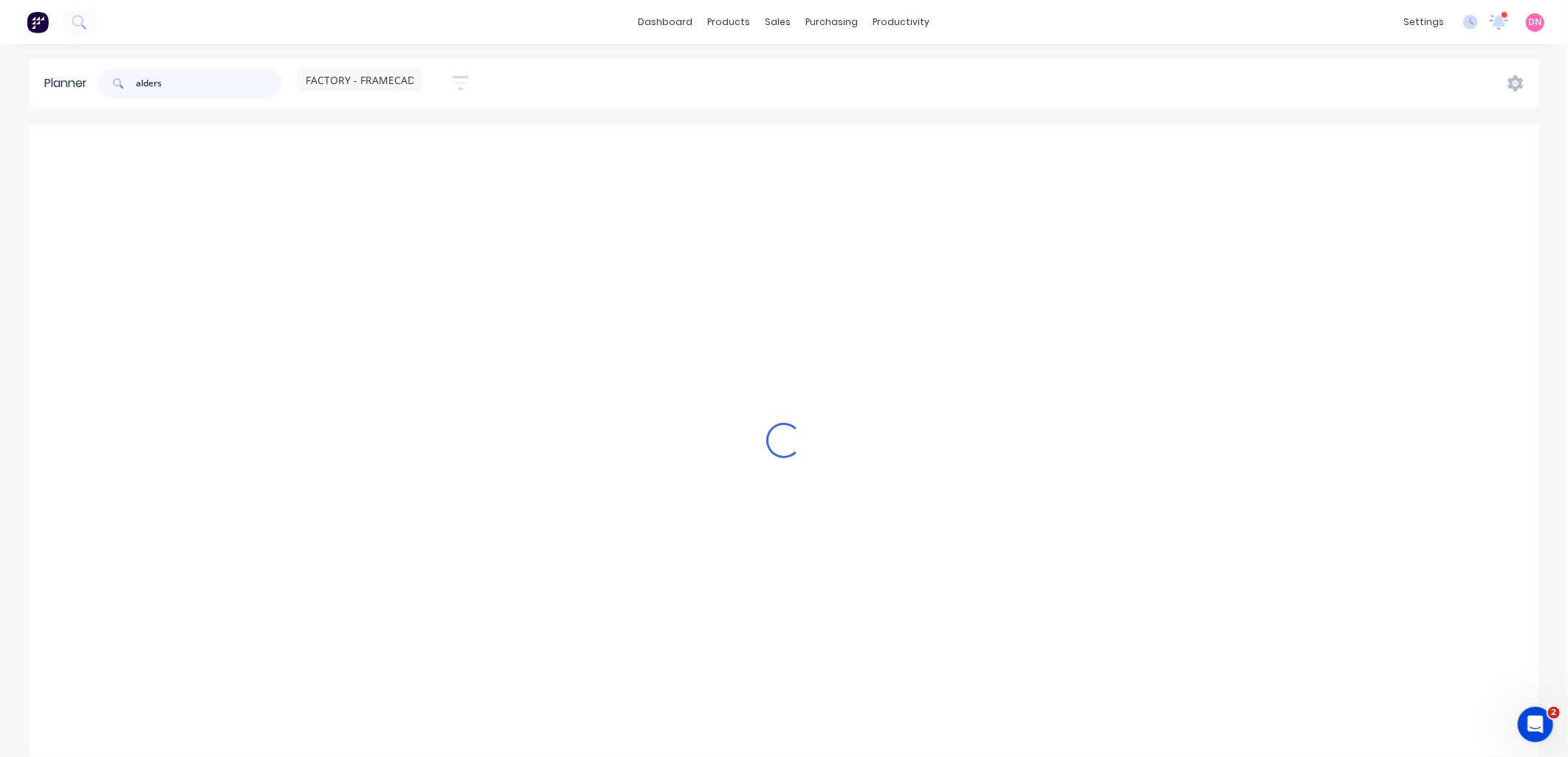
scroll to position [0, 0]
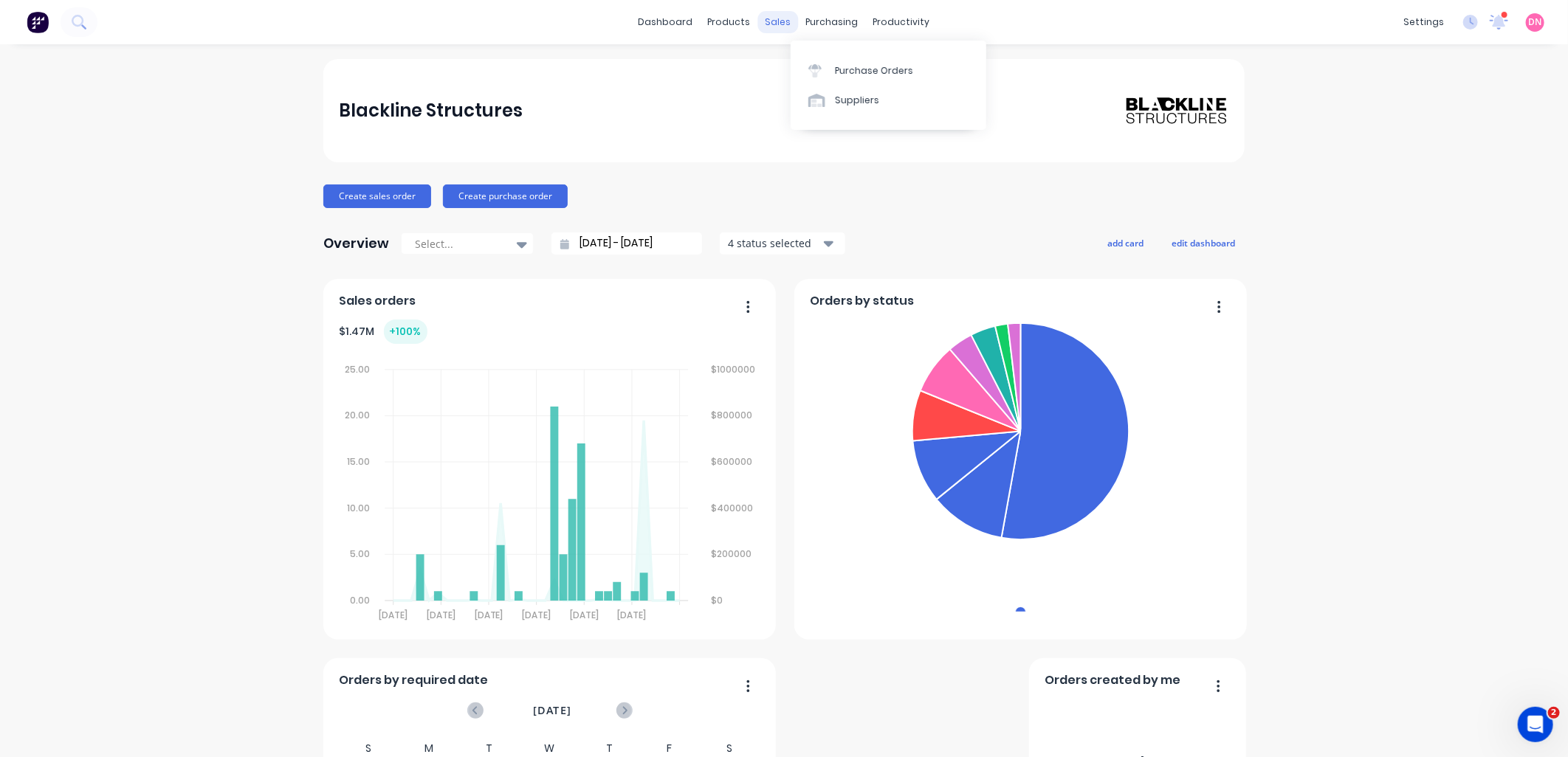
click at [777, 27] on div "sales" at bounding box center [778, 22] width 41 height 22
click at [786, 67] on div at bounding box center [781, 71] width 22 height 13
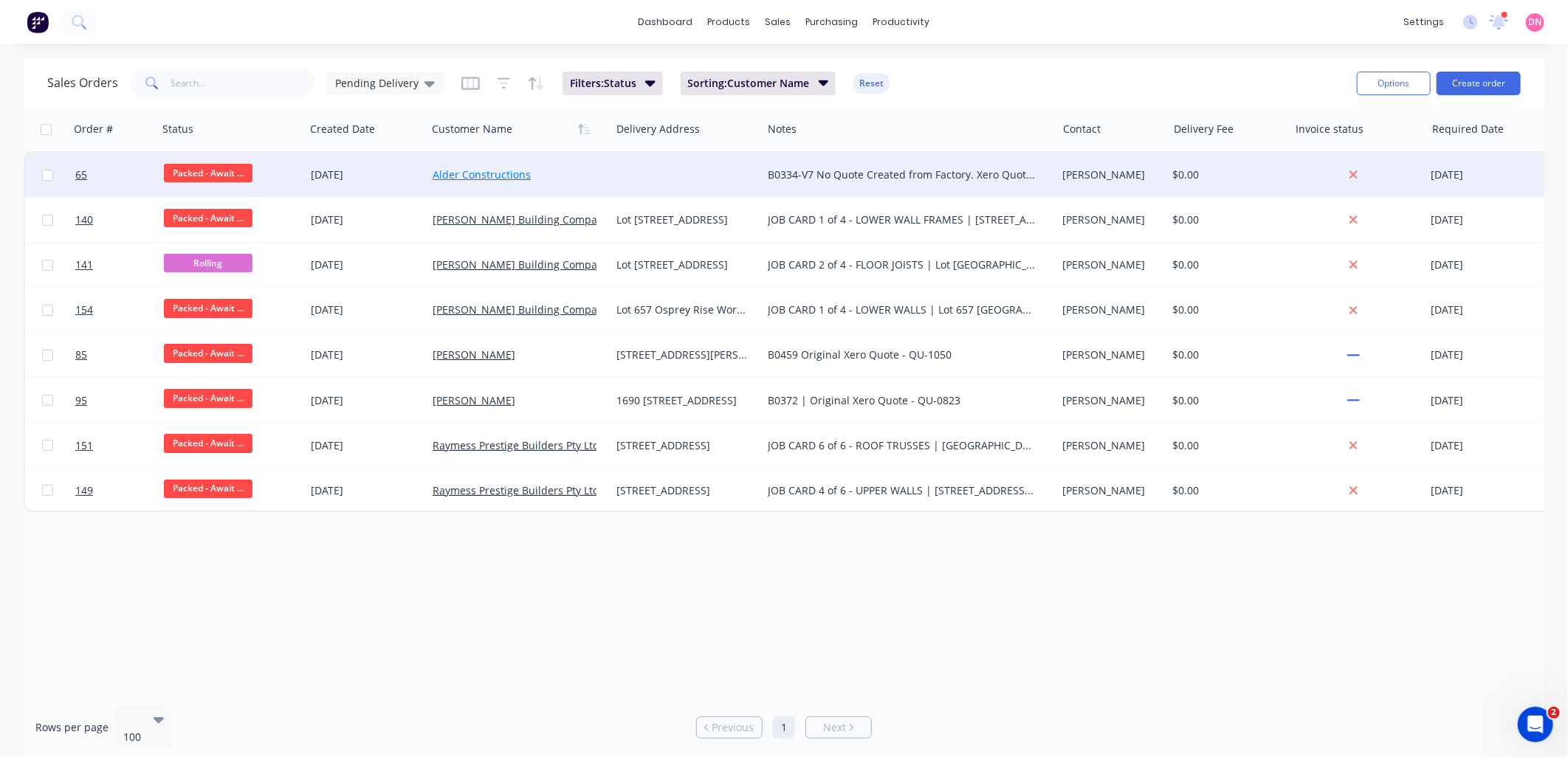
click at [446, 171] on link "Alder Constructions" at bounding box center [482, 174] width 98 height 14
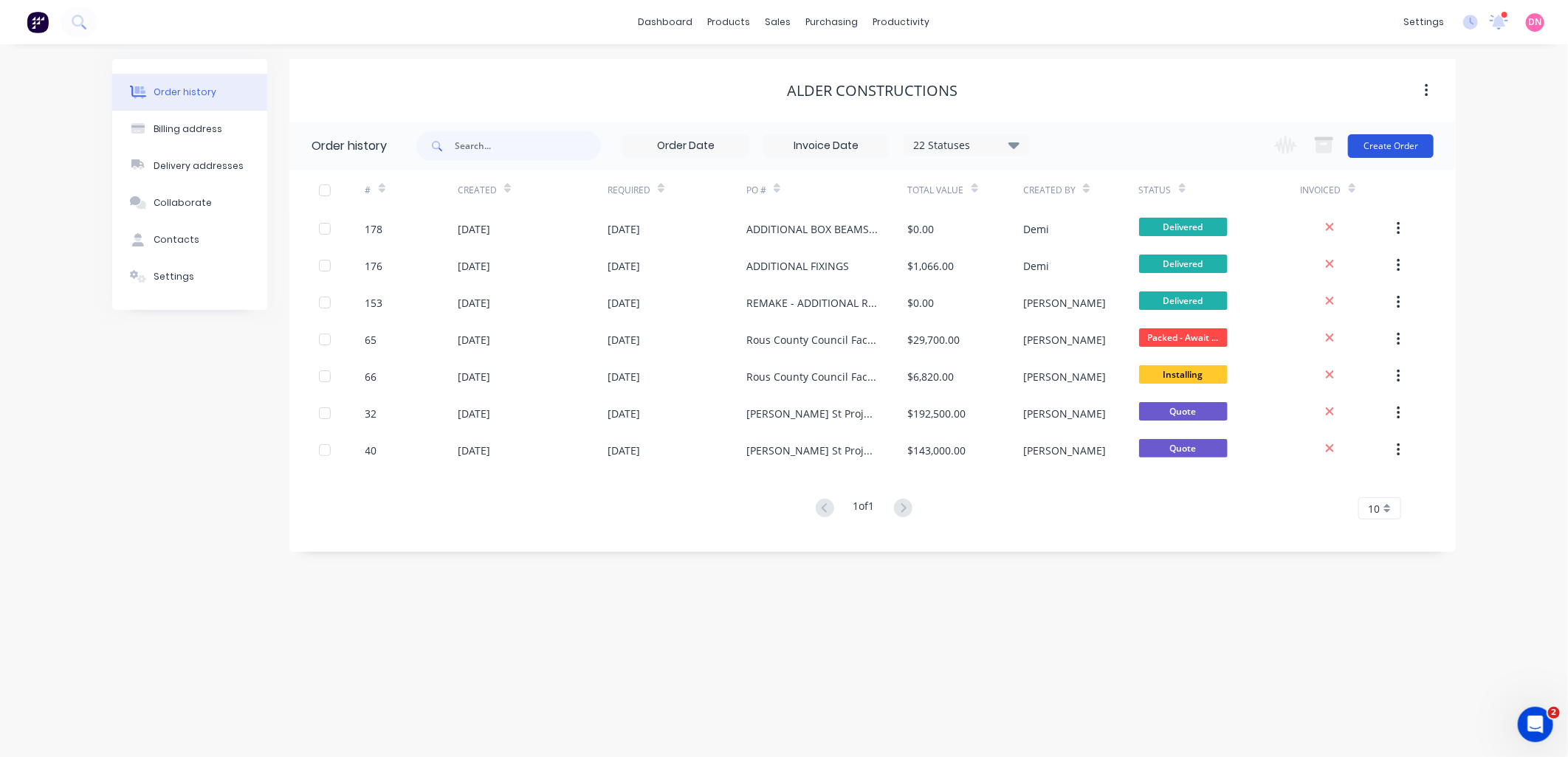
click at [1375, 150] on button "Create Order" at bounding box center [1390, 146] width 85 height 24
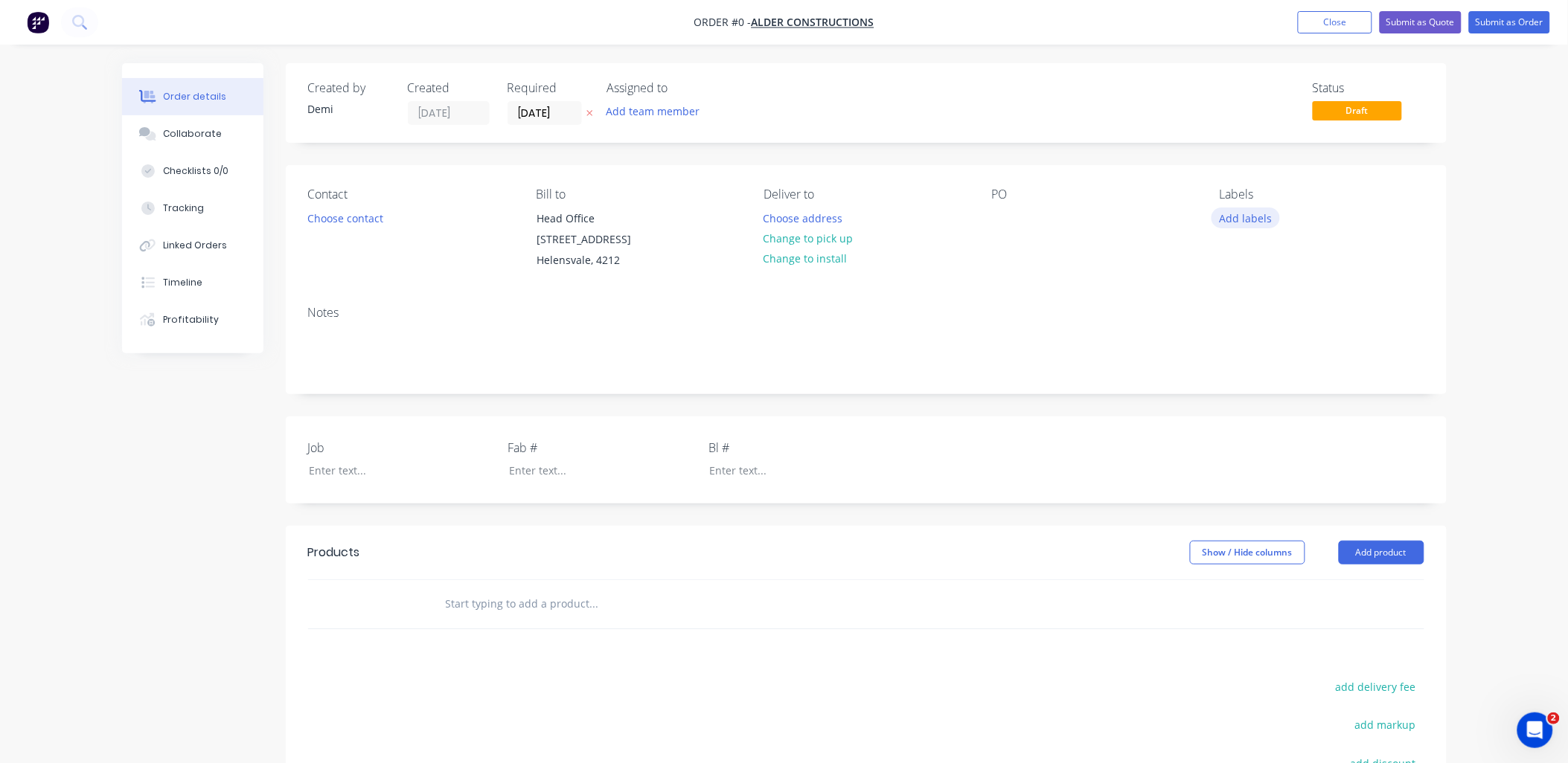
click at [1235, 223] on button "Add labels" at bounding box center [1246, 218] width 68 height 20
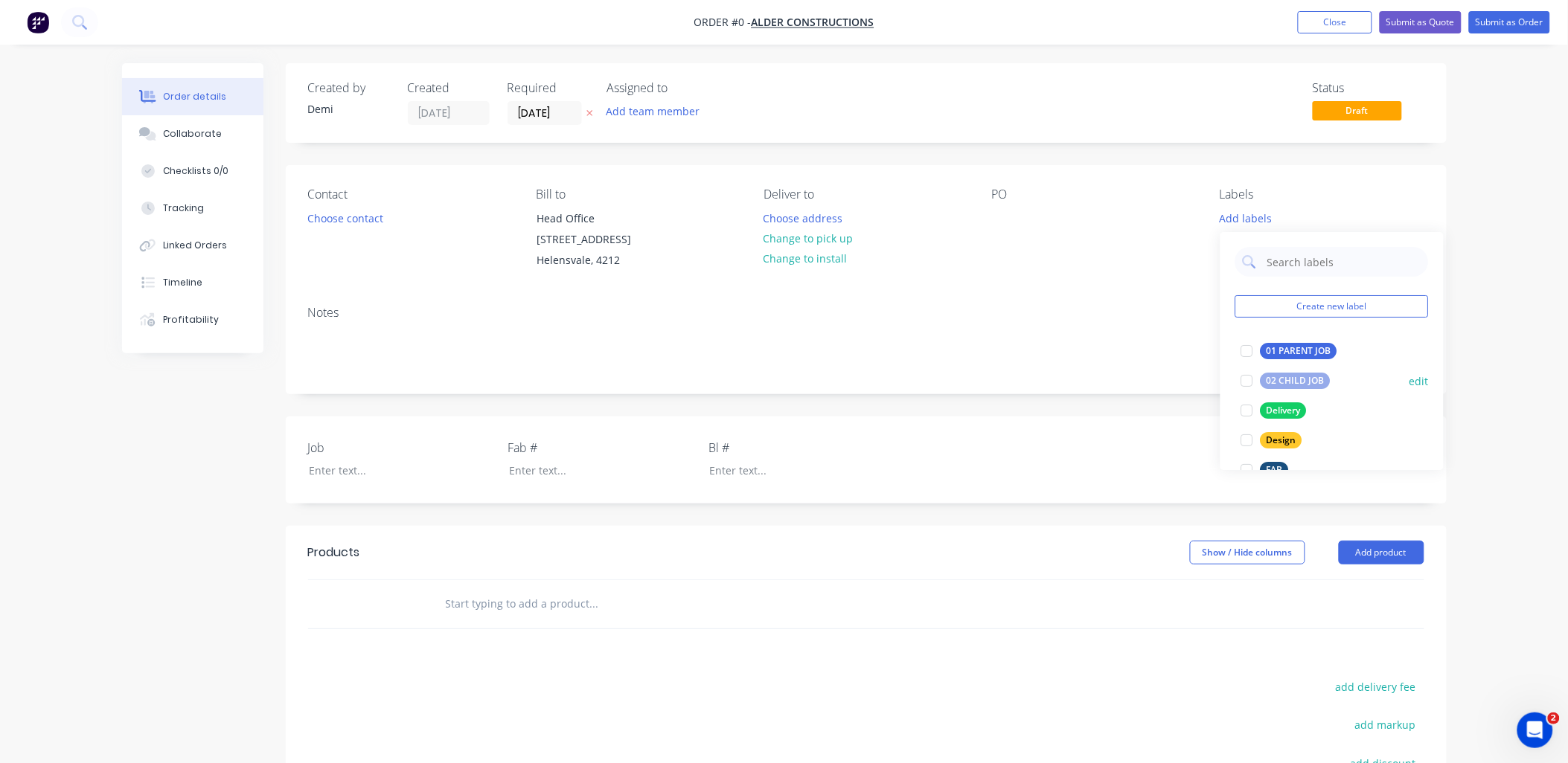
click at [1239, 380] on div at bounding box center [1247, 380] width 29 height 29
click at [1072, 246] on div "Order details Collaborate Checklists 0/0 Tracking Linked Orders Timeline Profit…" at bounding box center [784, 536] width 1354 height 945
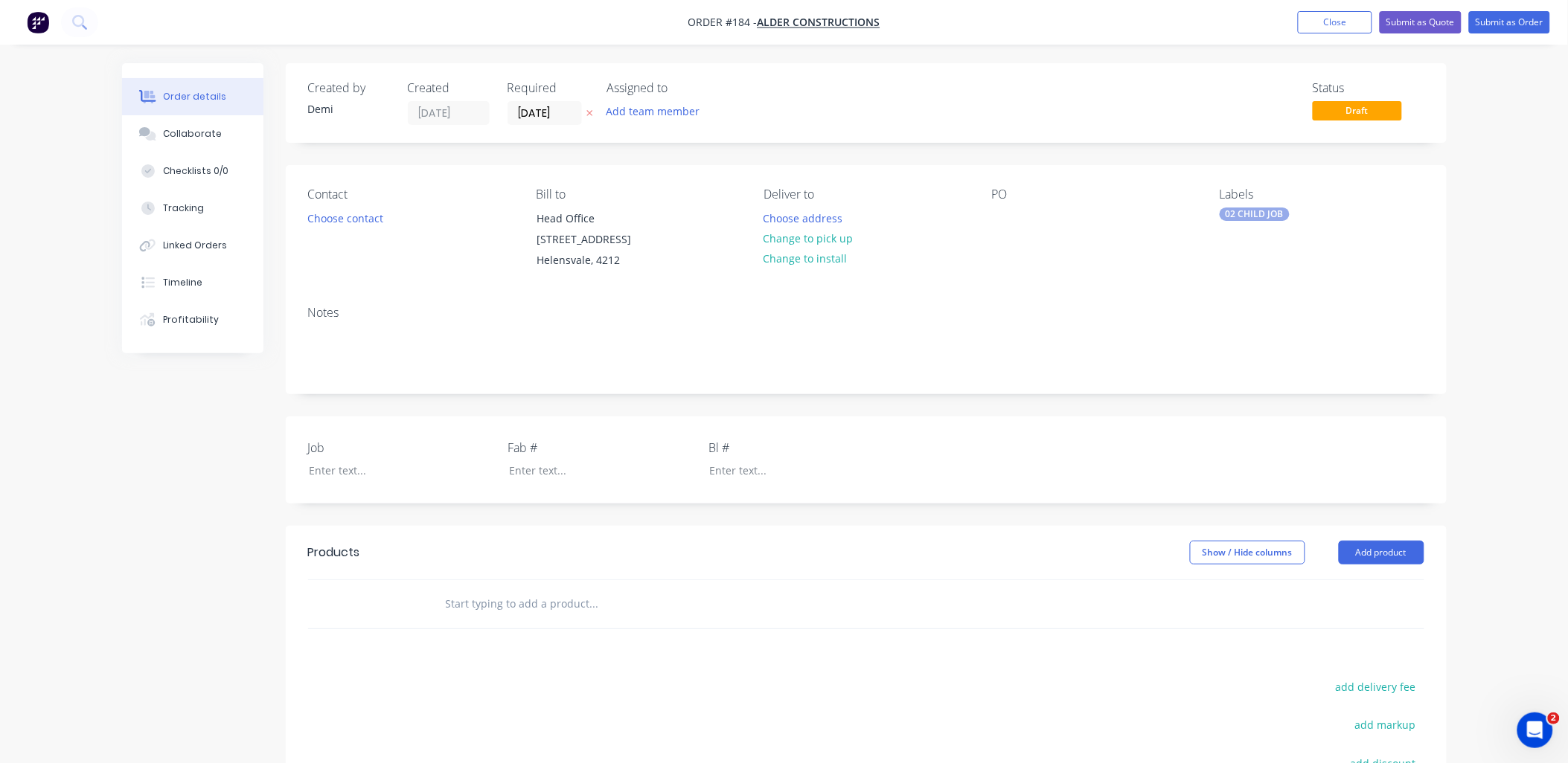
click at [987, 217] on div "Contact Choose contact Bill to Head Office 119 Siganto Drive Helensvale, 4212 D…" at bounding box center [866, 229] width 1160 height 129
click at [813, 218] on button "Choose address" at bounding box center [802, 218] width 95 height 20
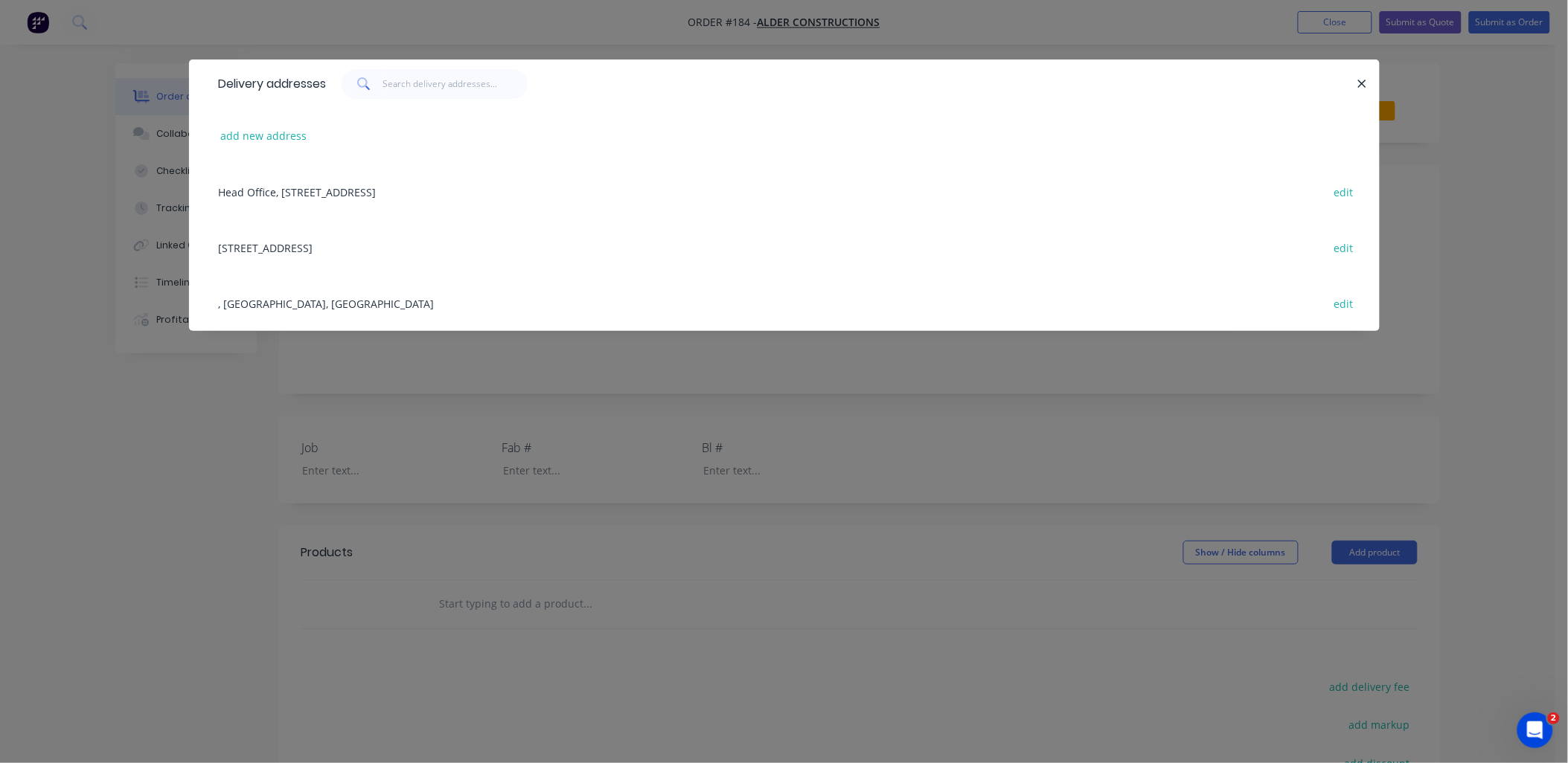
click at [517, 242] on div "57 Gallans Rd, Ballina, New South Wales, Australia, 2478 edit" at bounding box center [784, 247] width 1146 height 56
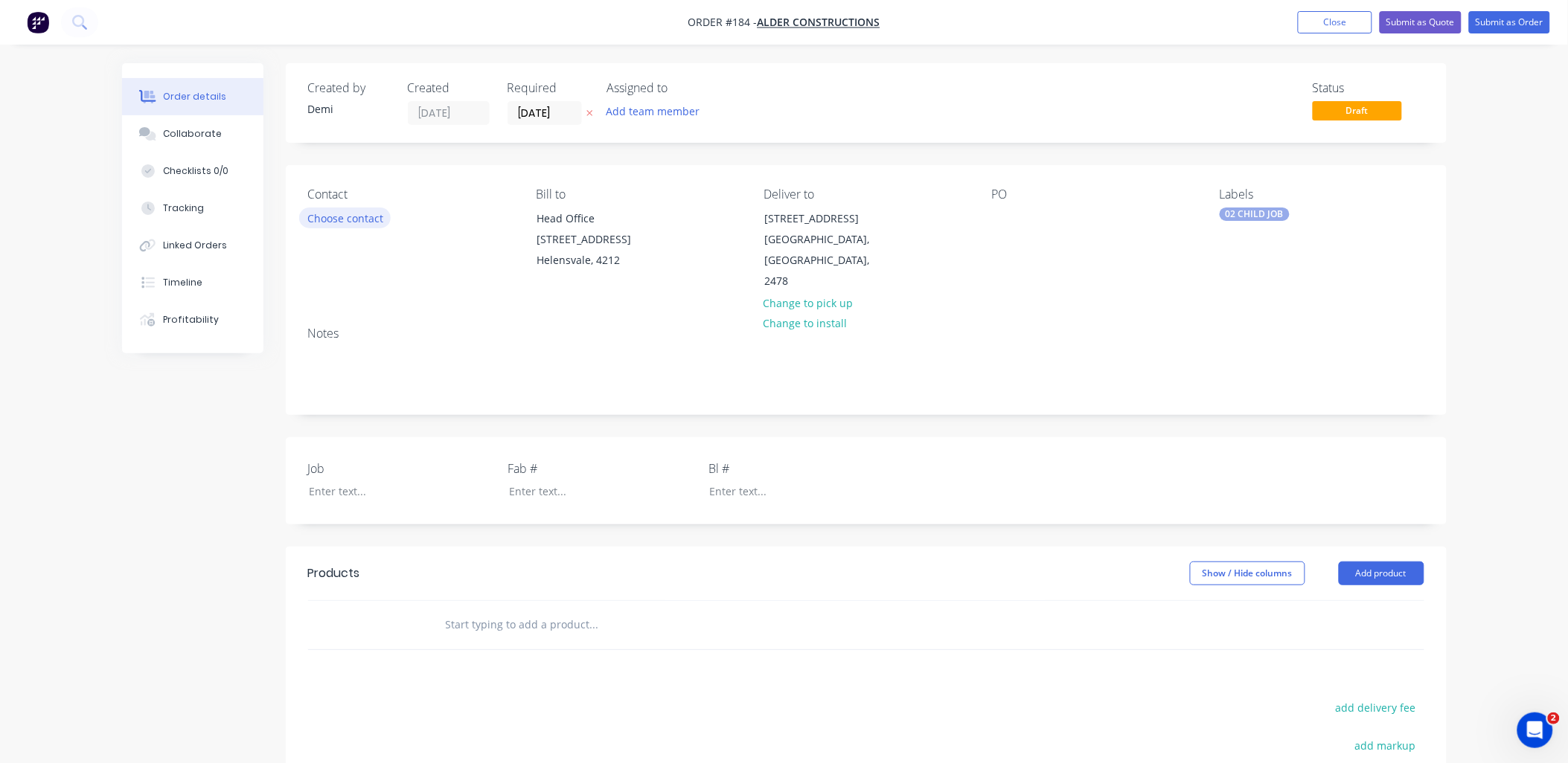
click at [369, 215] on button "Choose contact" at bounding box center [345, 218] width 91 height 20
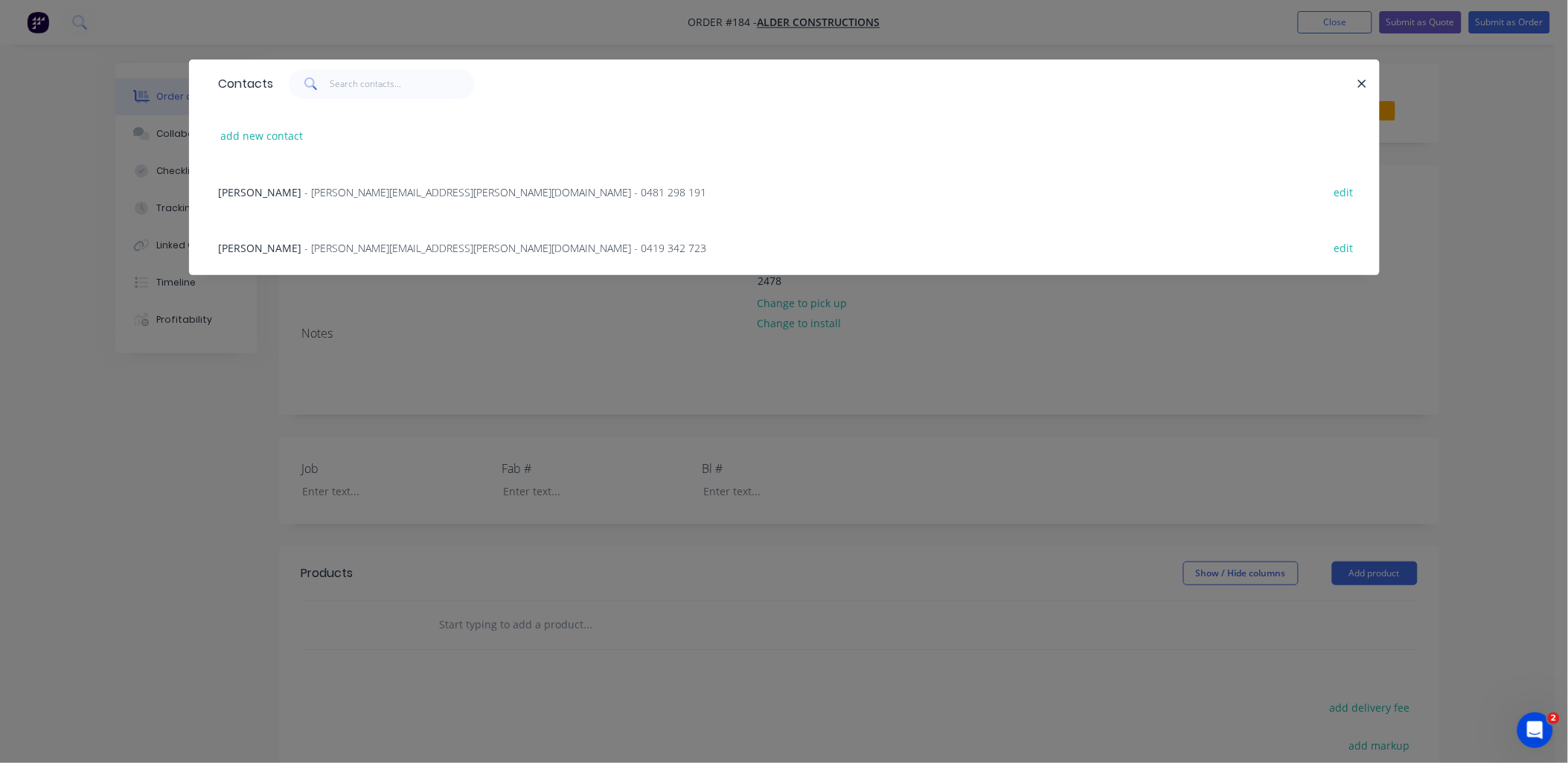
click at [367, 249] on span "- brad.perske@aldercon.com.au - 0419 342 723" at bounding box center [506, 248] width 401 height 14
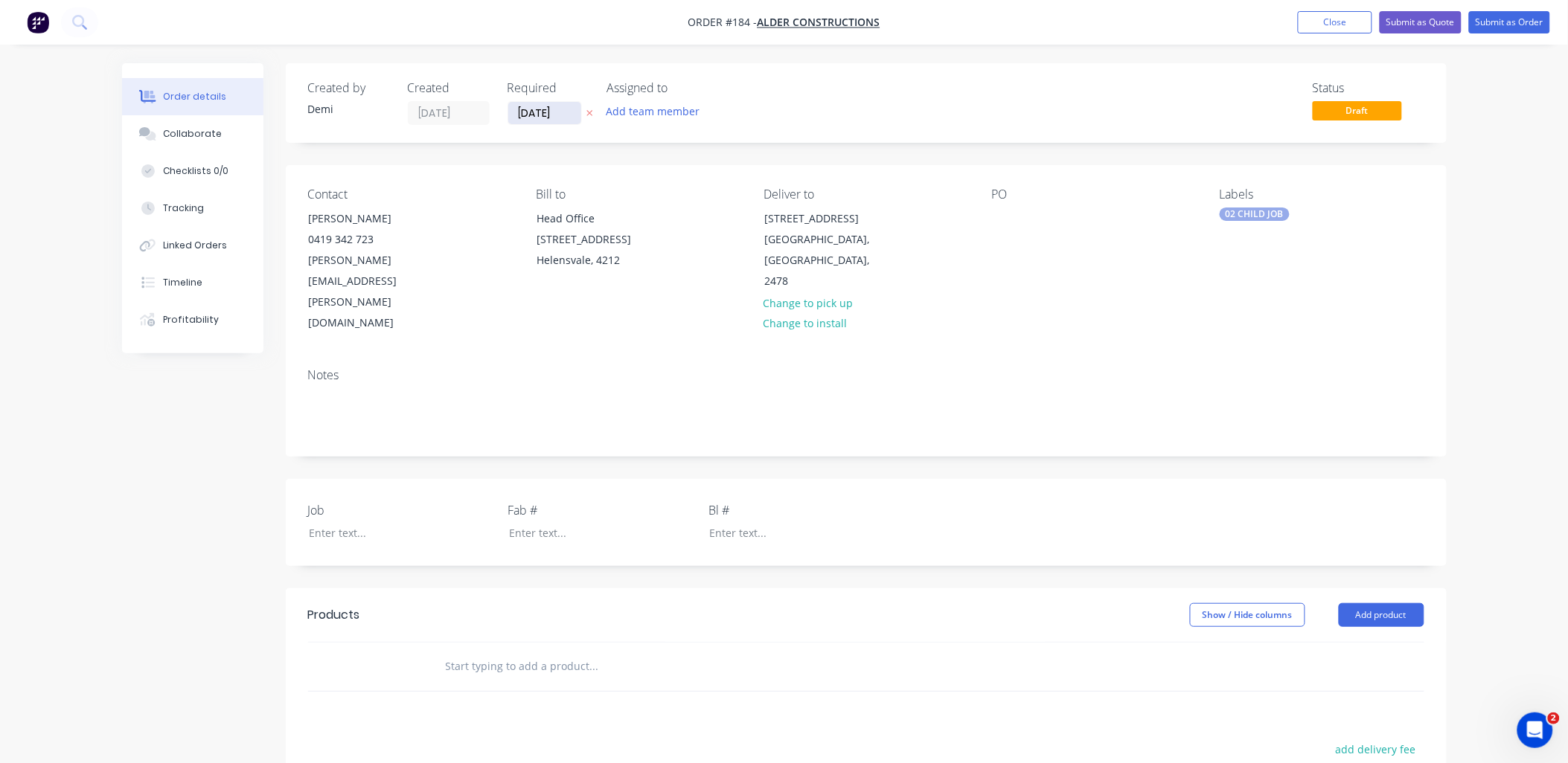
click at [521, 107] on input "09/09/25" at bounding box center [545, 113] width 73 height 22
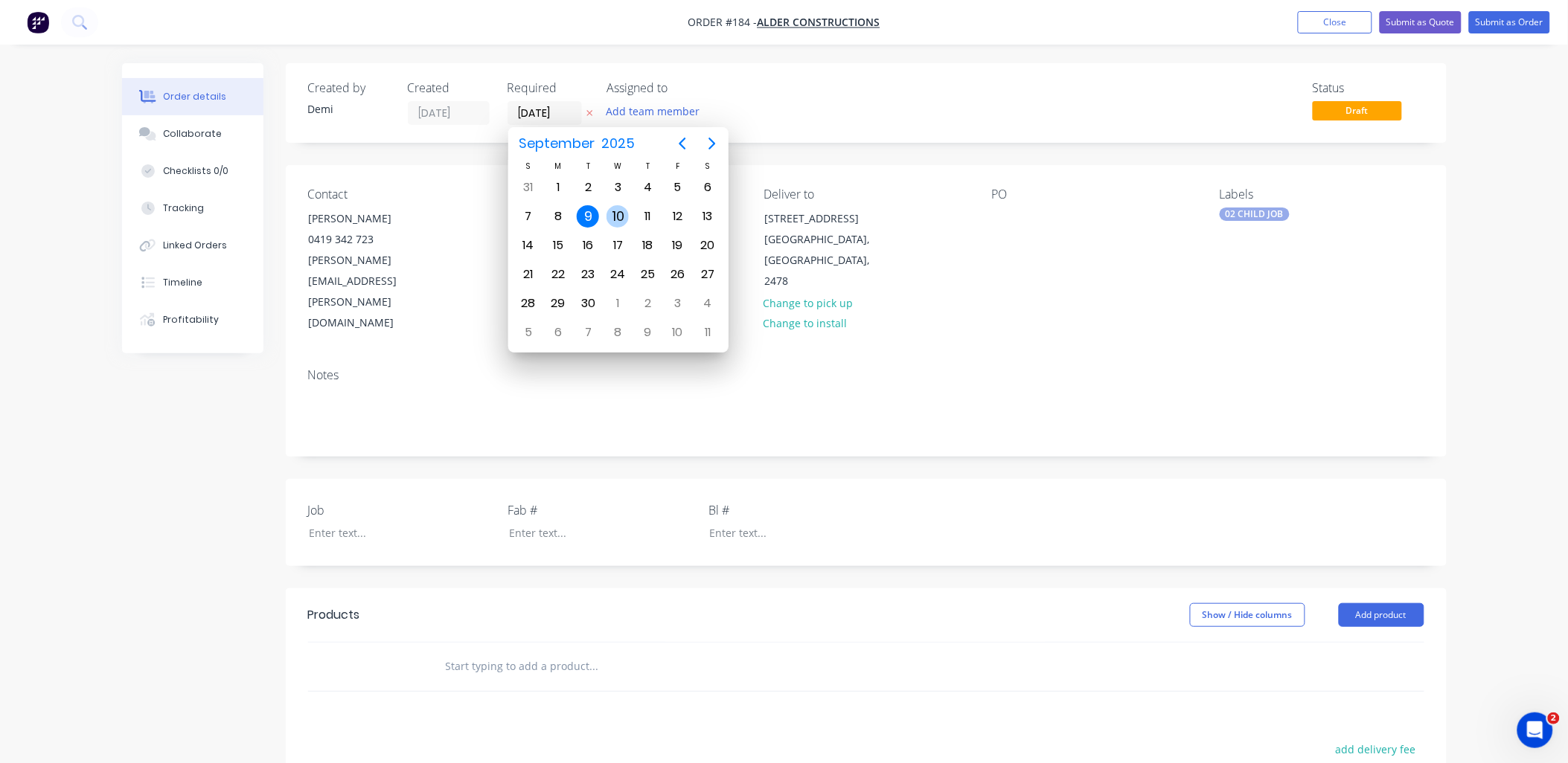
click at [612, 217] on div "10" at bounding box center [617, 216] width 22 height 22
type input "[DATE]"
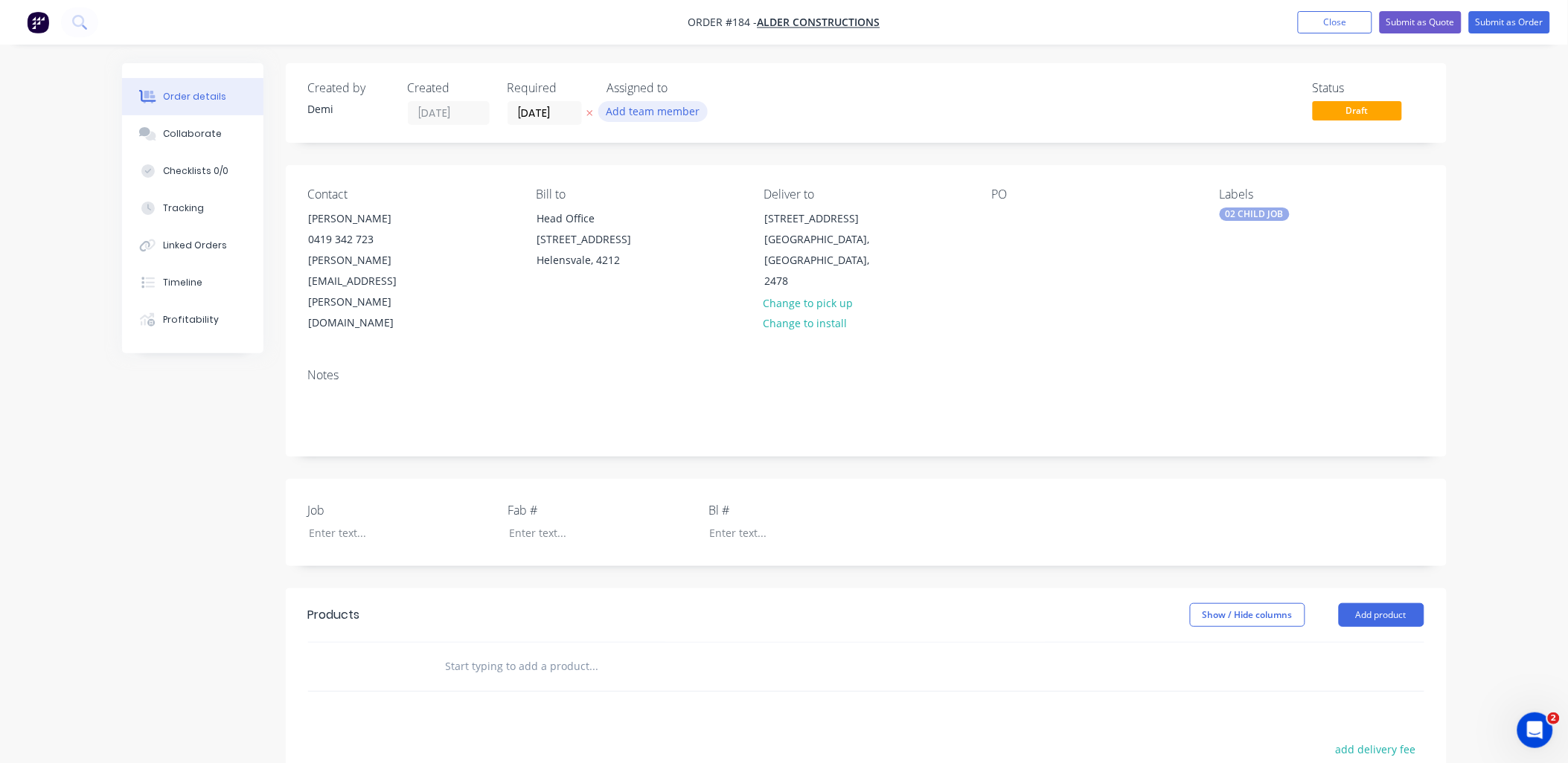
click at [663, 120] on button "Add team member" at bounding box center [653, 112] width 109 height 20
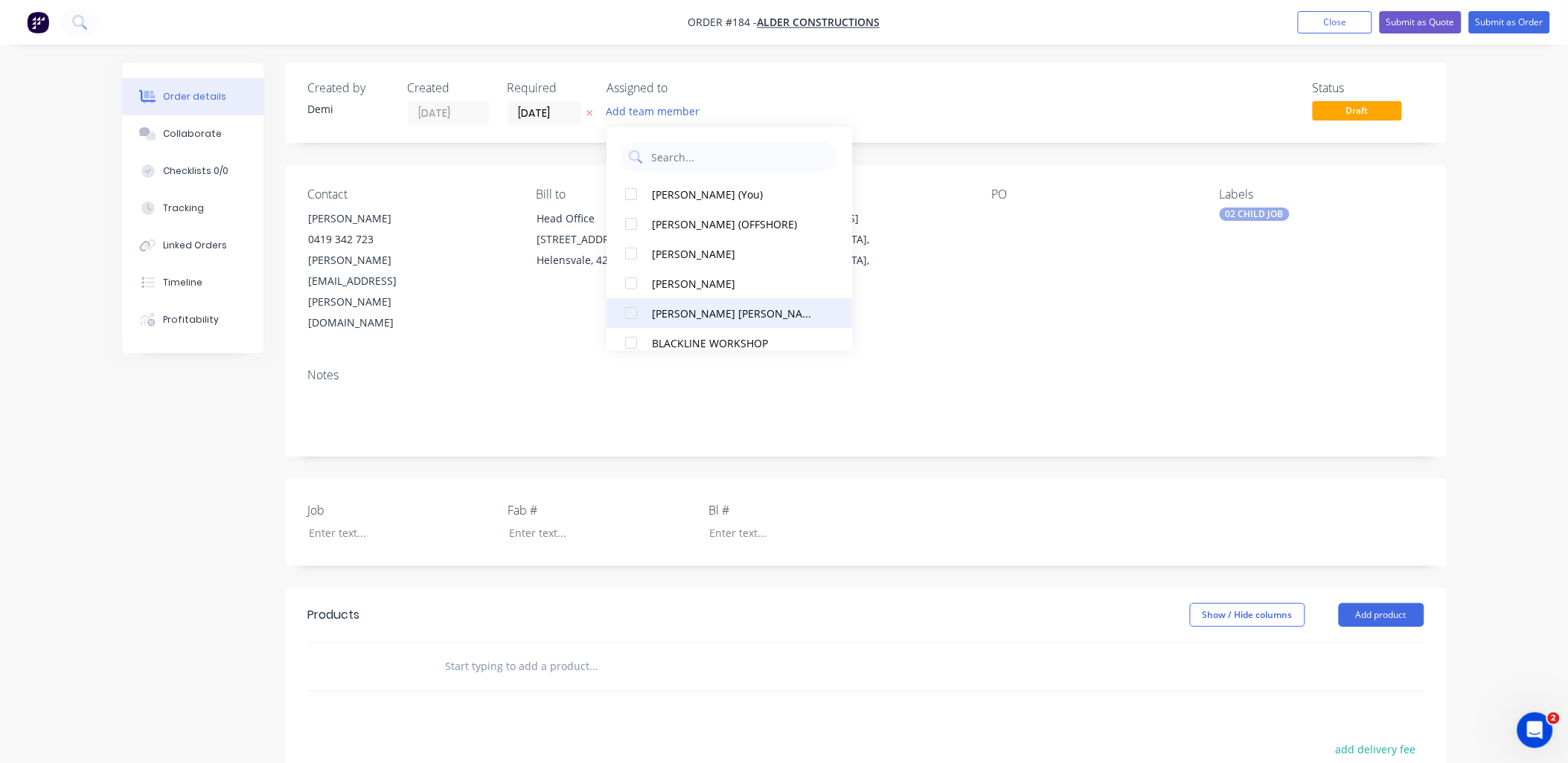
click at [628, 307] on div at bounding box center [632, 313] width 29 height 29
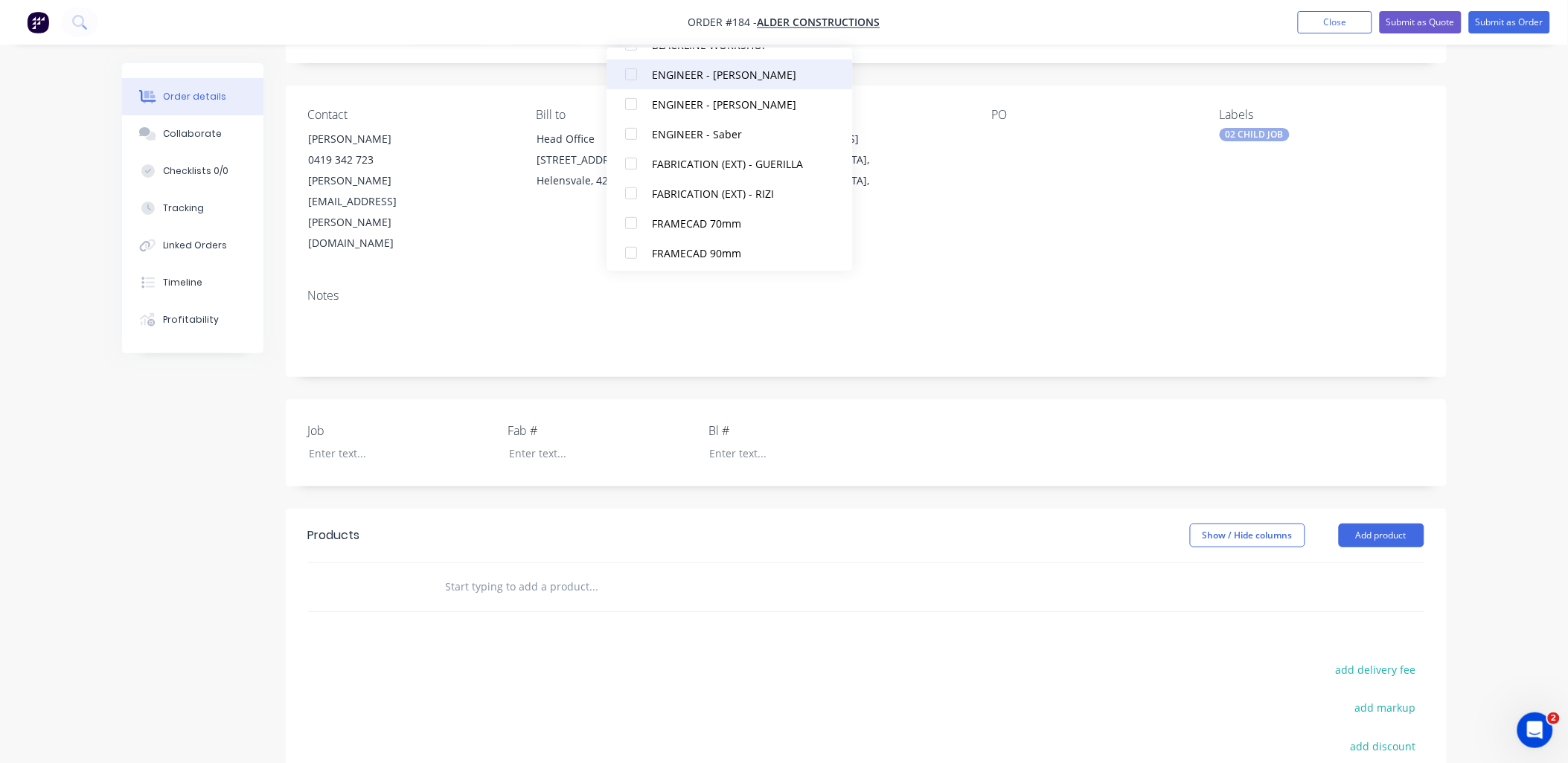
scroll to position [219, 0]
click at [622, 249] on div at bounding box center [632, 252] width 29 height 29
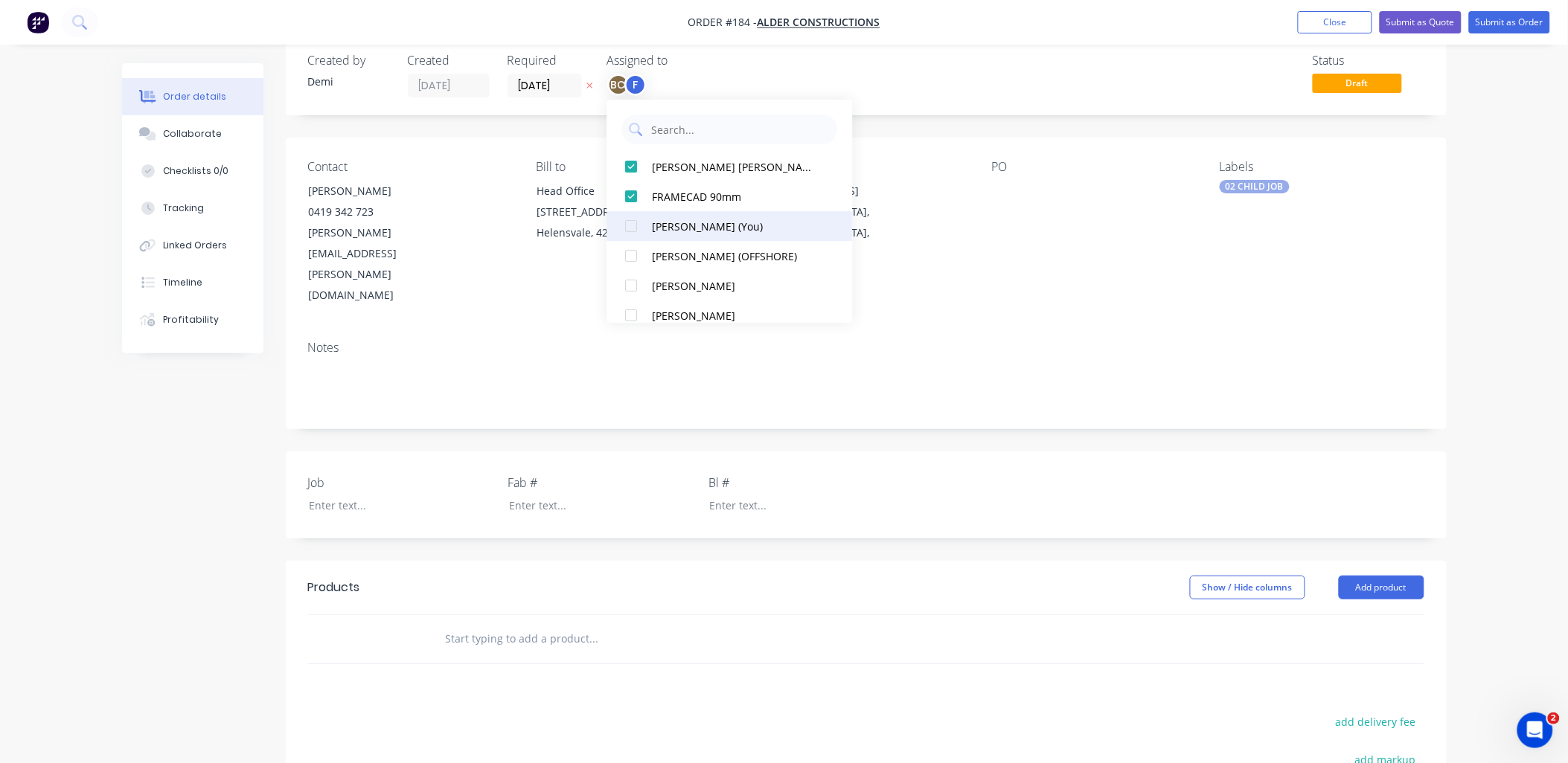
scroll to position [0, 0]
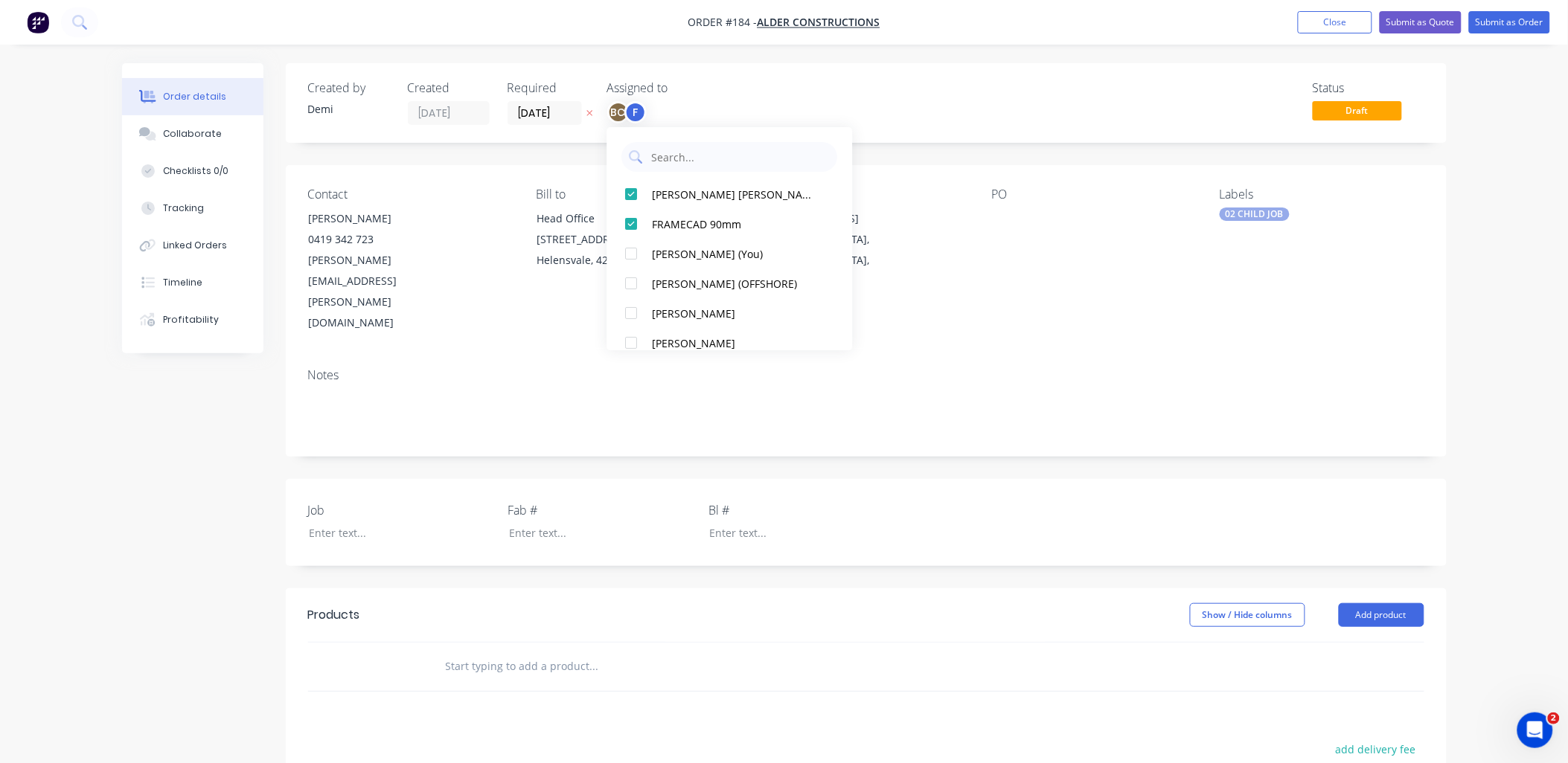
click at [763, 105] on div "Status Draft" at bounding box center [1090, 103] width 668 height 44
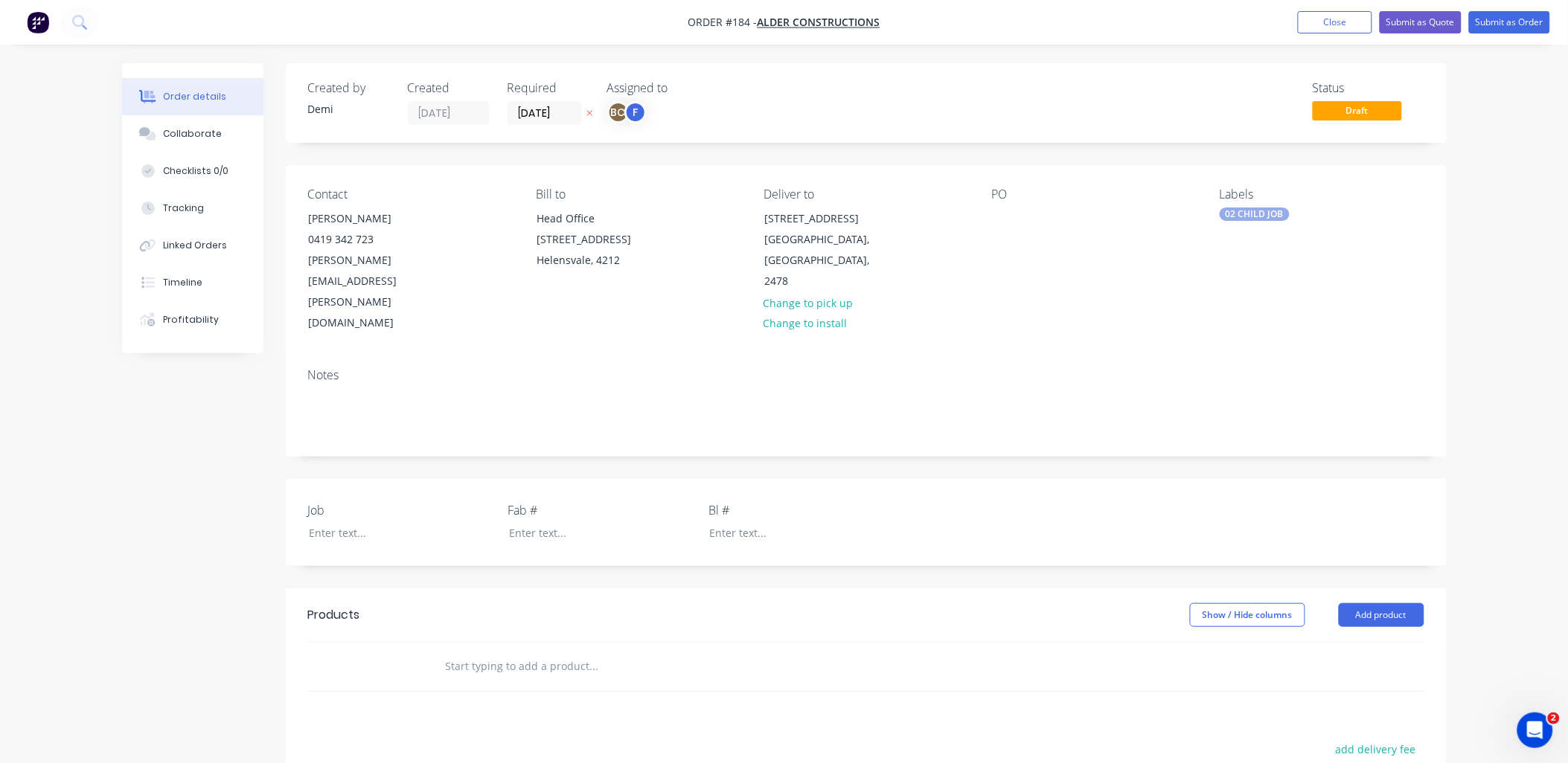
click at [1016, 225] on div "PO" at bounding box center [1094, 260] width 204 height 146
click at [1006, 213] on div at bounding box center [1004, 218] width 24 height 22
click at [732, 522] on div at bounding box center [790, 533] width 186 height 22
drag, startPoint x: 779, startPoint y: 466, endPoint x: 663, endPoint y: 474, distance: 116.3
click at [663, 479] on div "Job Fab # Bl # B0334" at bounding box center [866, 522] width 1160 height 87
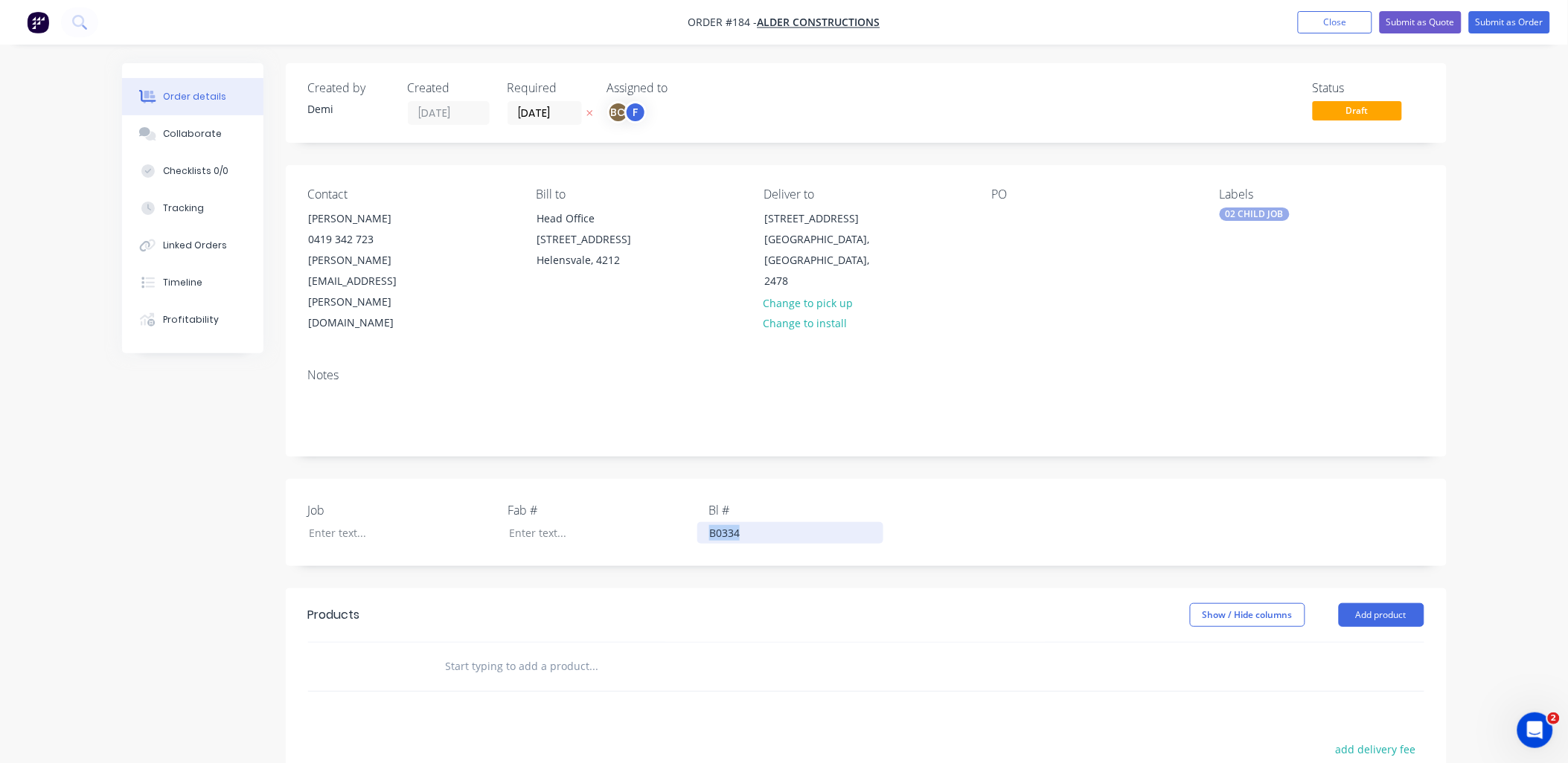
copy div "B0334"
click at [381, 522] on div at bounding box center [390, 533] width 186 height 22
paste div
click at [543, 651] on input "text" at bounding box center [594, 666] width 298 height 29
click at [1370, 603] on button "Add product" at bounding box center [1381, 614] width 85 height 24
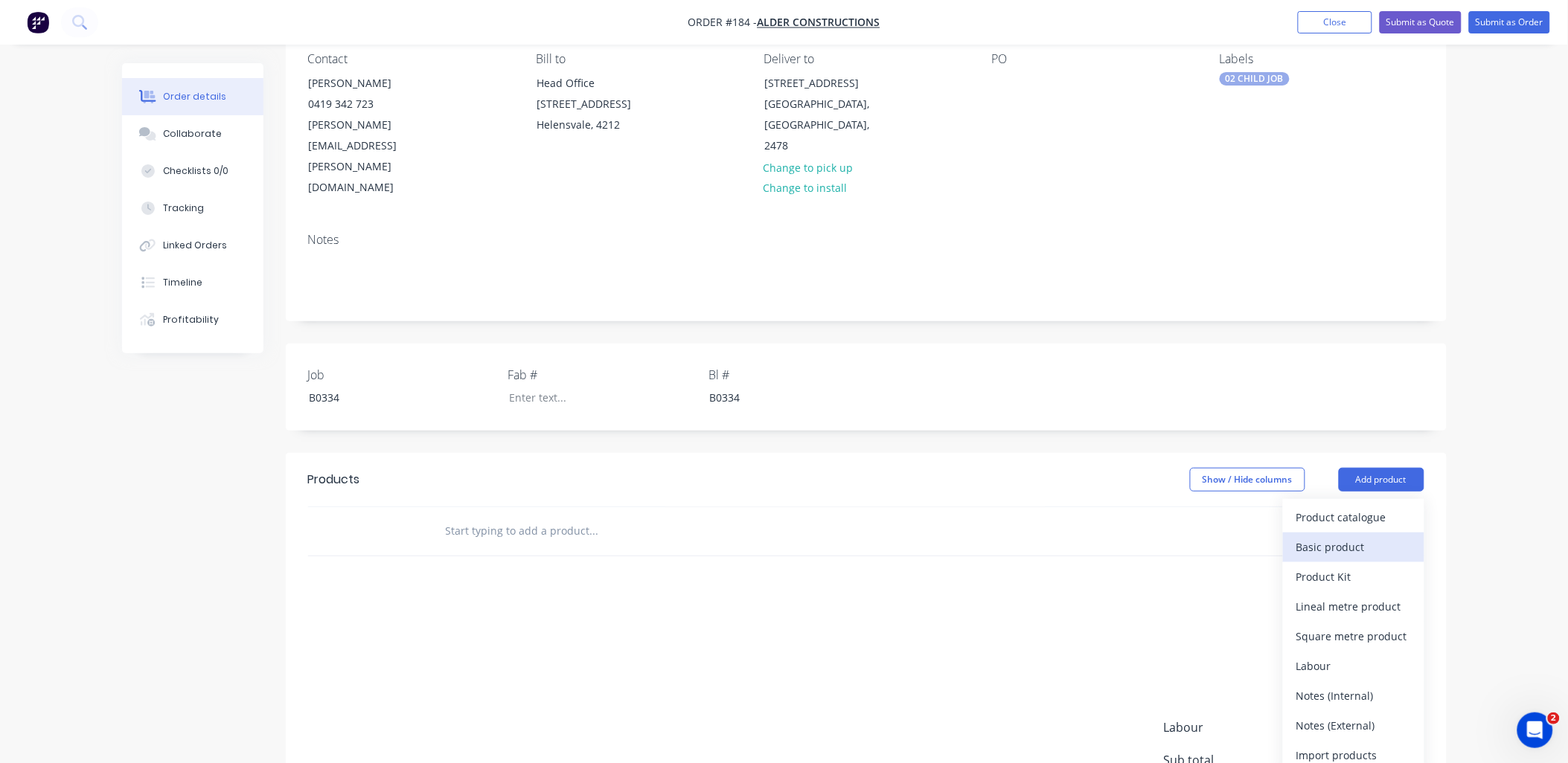
scroll to position [165, 0]
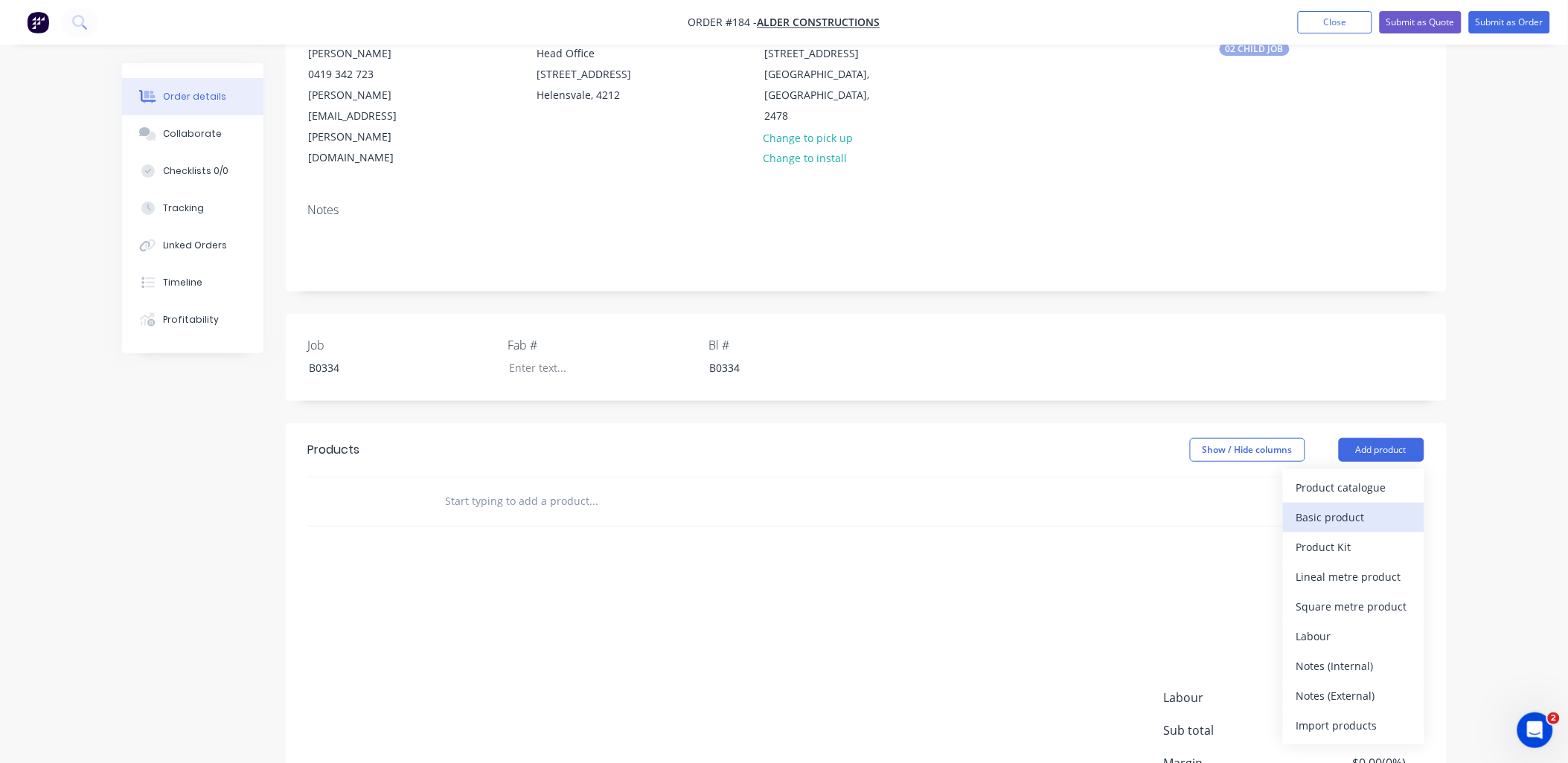
click at [1360, 507] on div "Basic product" at bounding box center [1353, 517] width 115 height 22
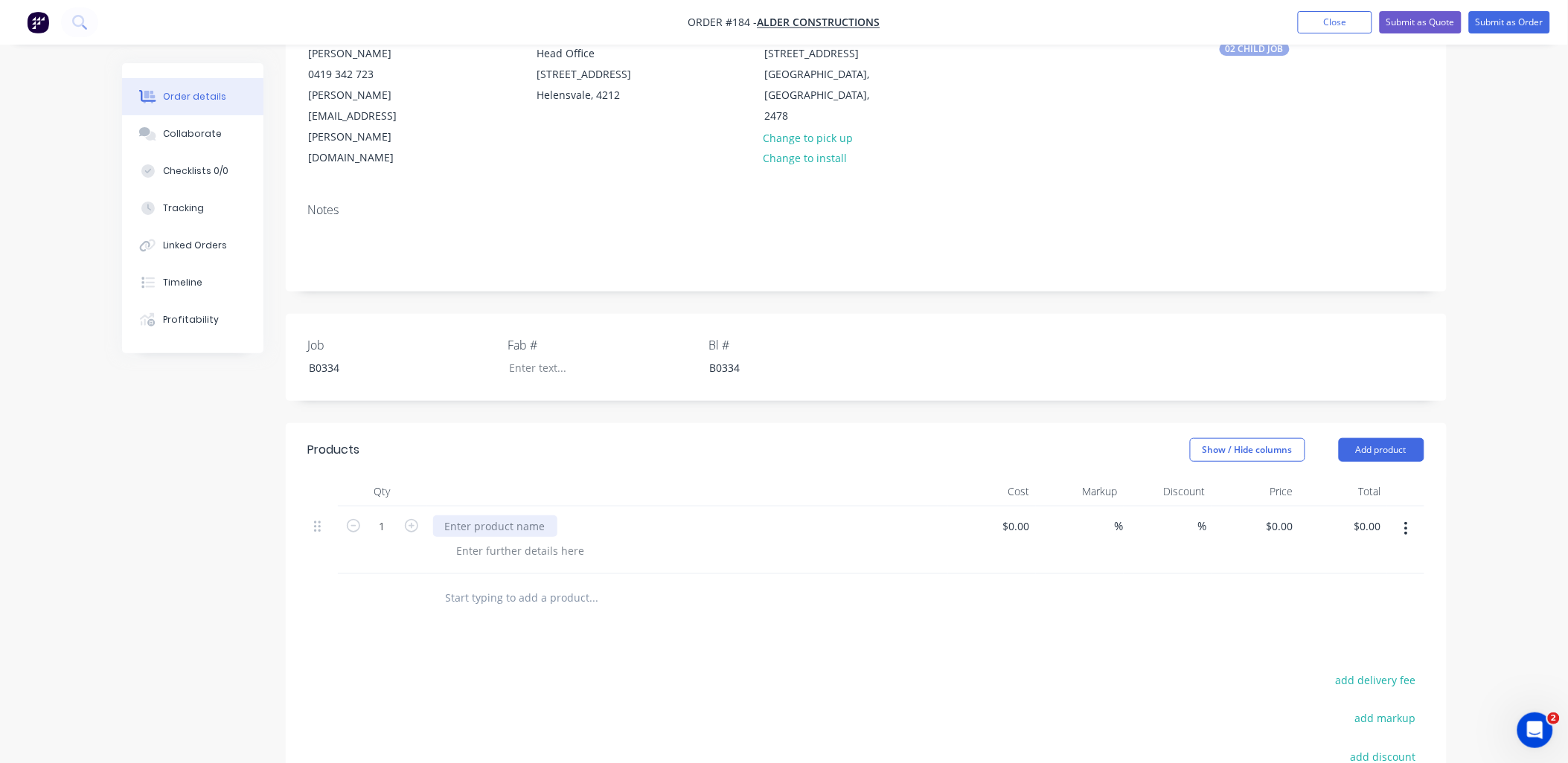
click at [472, 515] on div at bounding box center [495, 526] width 124 height 22
click at [412, 519] on icon "button" at bounding box center [411, 525] width 13 height 13
type input "3"
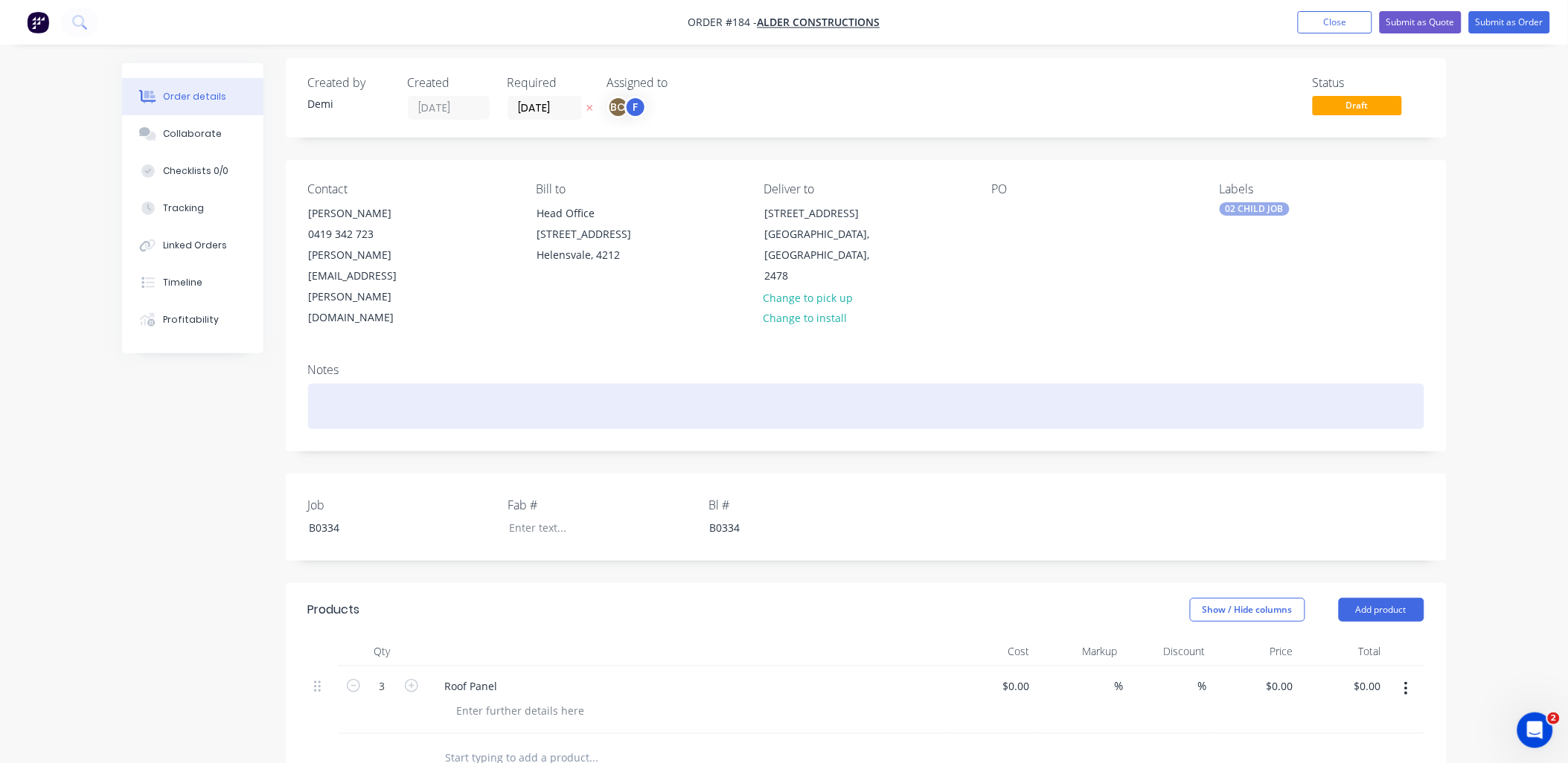
scroll to position [0, 0]
click at [500, 389] on div at bounding box center [866, 411] width 1116 height 46
paste div
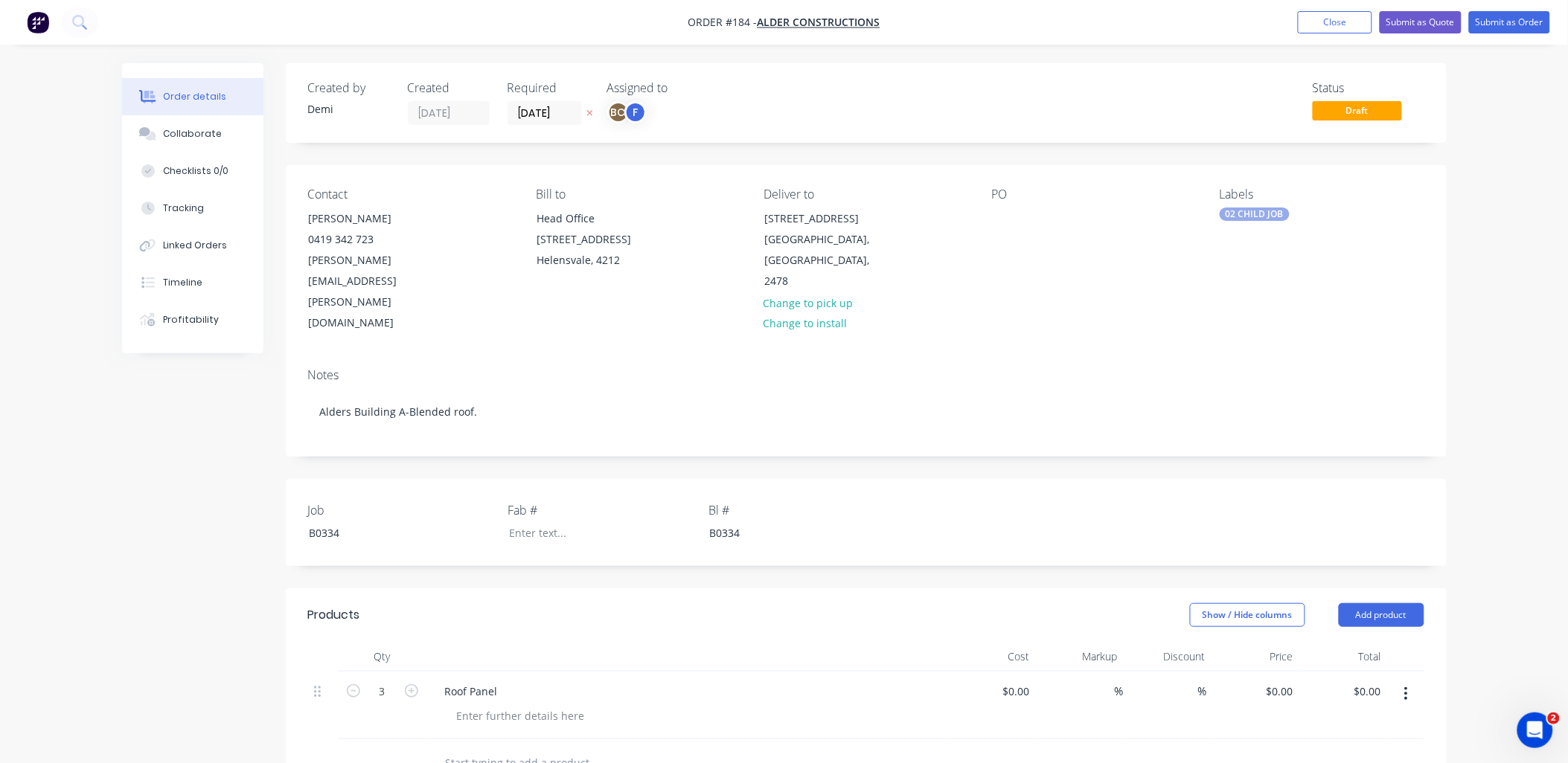
click at [1023, 214] on div "PO" at bounding box center [1094, 260] width 204 height 146
click at [998, 215] on div at bounding box center [1004, 218] width 24 height 22
paste div
click at [1085, 214] on div "Alders Building A-Blended roof." at bounding box center [1083, 218] width 181 height 22
click at [1094, 217] on div "Alders Building A -Blended roof." at bounding box center [1084, 218] width 184 height 22
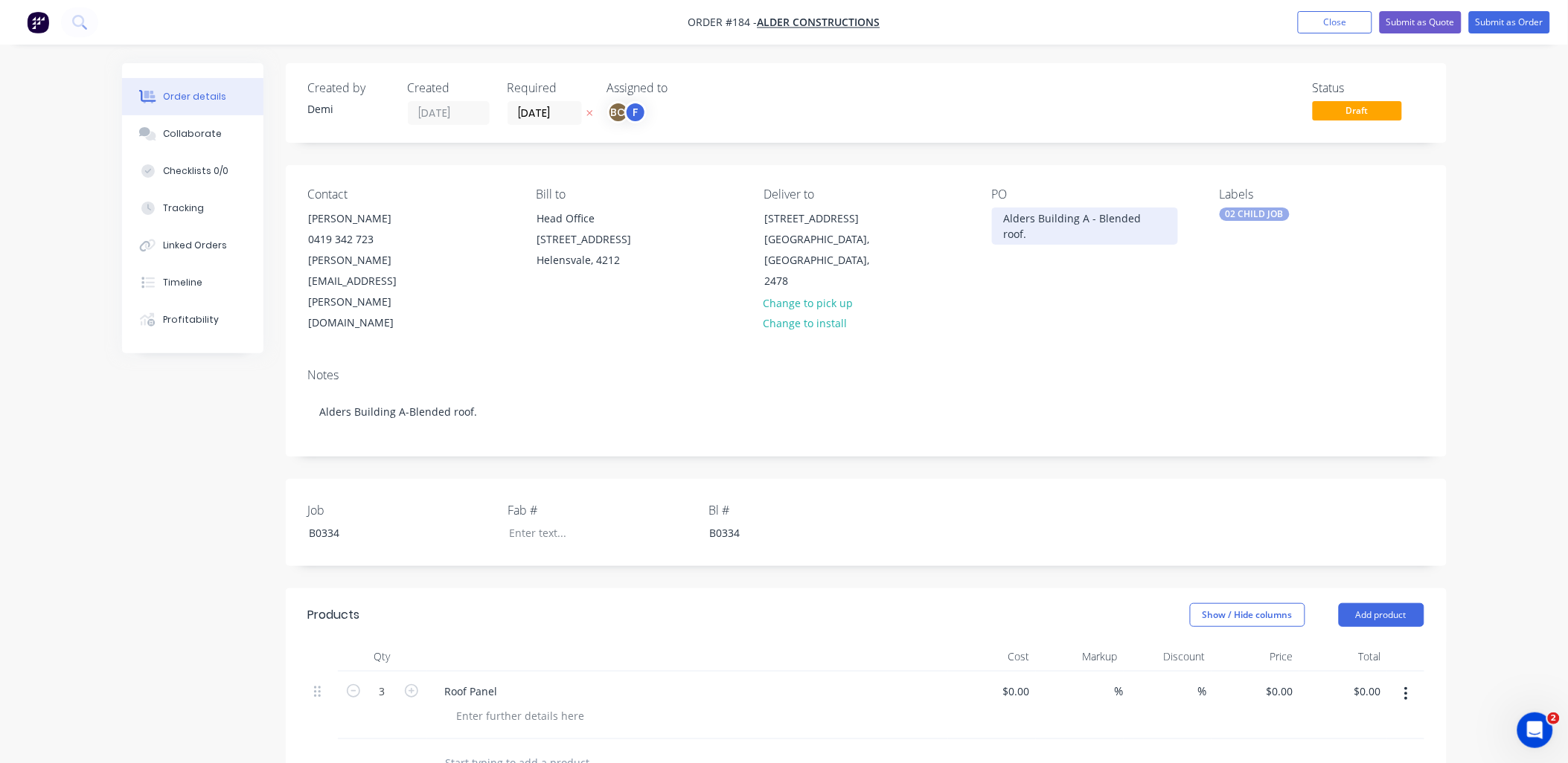
drag, startPoint x: 1167, startPoint y: 213, endPoint x: 1136, endPoint y: 213, distance: 31.0
click at [1136, 213] on div "Alders Building A - Blended roof." at bounding box center [1085, 226] width 186 height 37
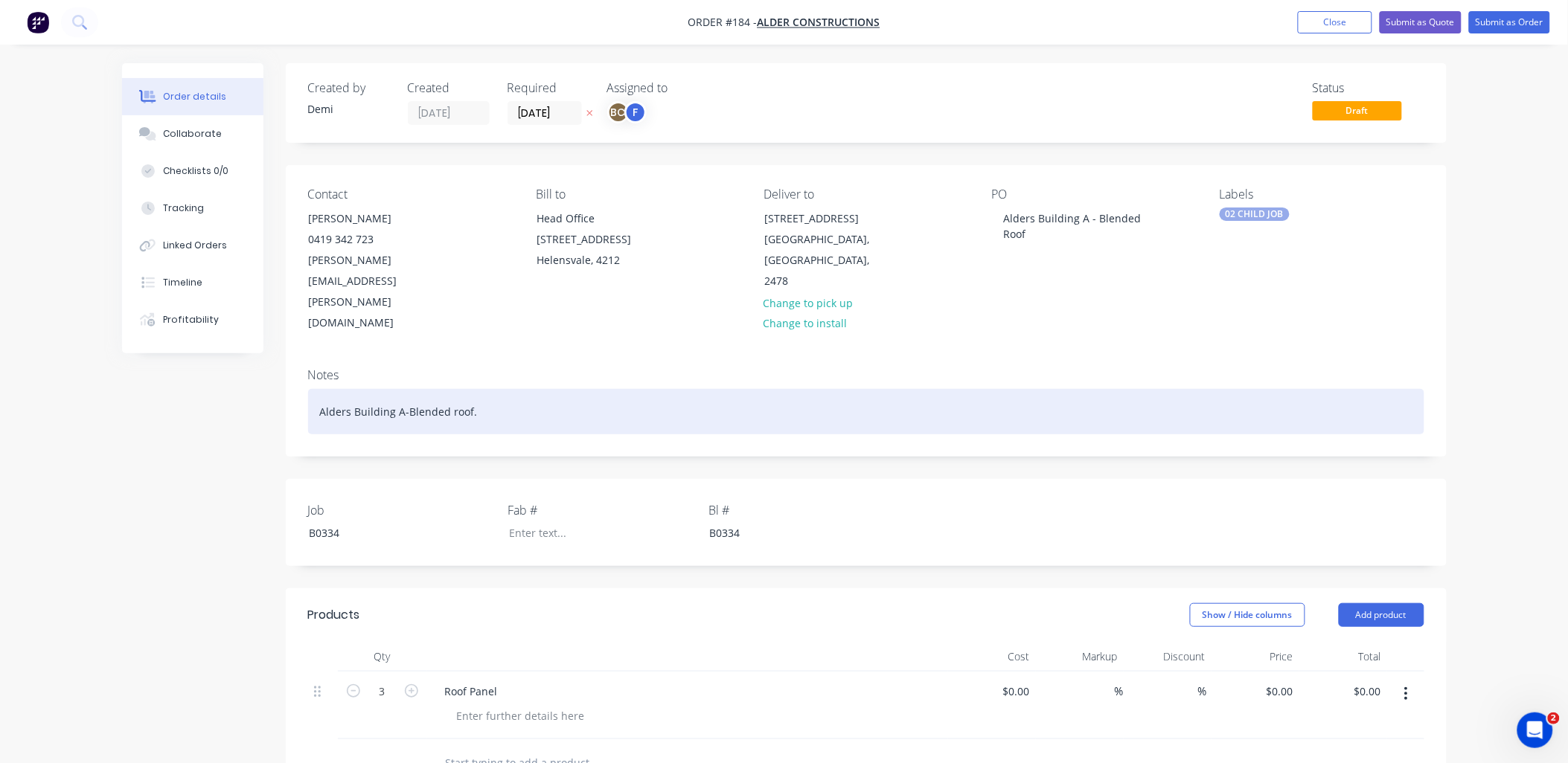
drag, startPoint x: 557, startPoint y: 341, endPoint x: 126, endPoint y: 362, distance: 431.5
click at [128, 362] on div "Created by Demi Created 09/09/25 Required 10/09/25 Assigned to BC F Status Draf…" at bounding box center [784, 615] width 1325 height 1104
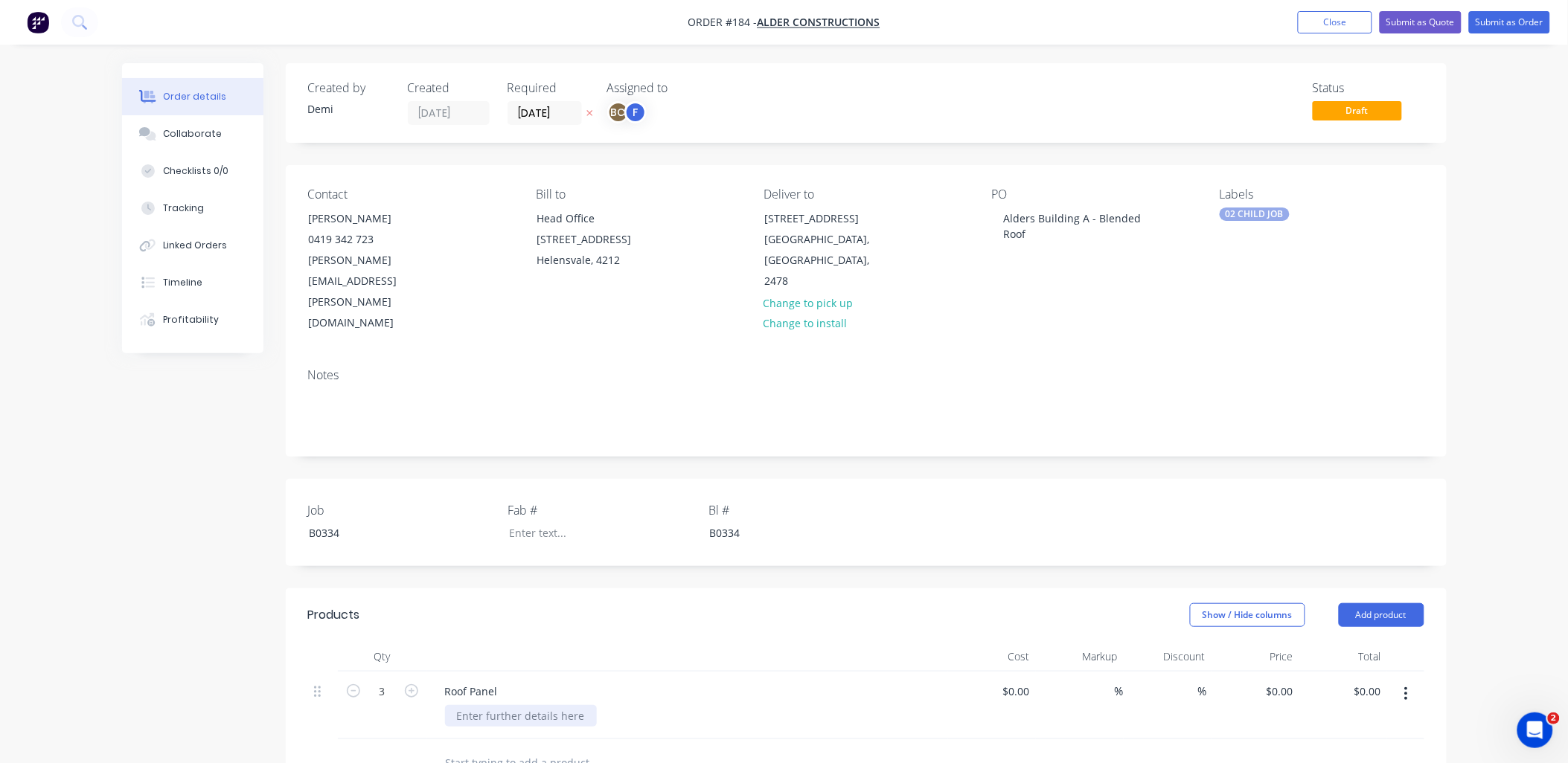
click at [530, 705] on div at bounding box center [521, 716] width 152 height 22
click at [532, 705] on div at bounding box center [521, 716] width 152 height 22
paste div
click at [406, 684] on icon "button" at bounding box center [411, 690] width 13 height 13
type input "4"
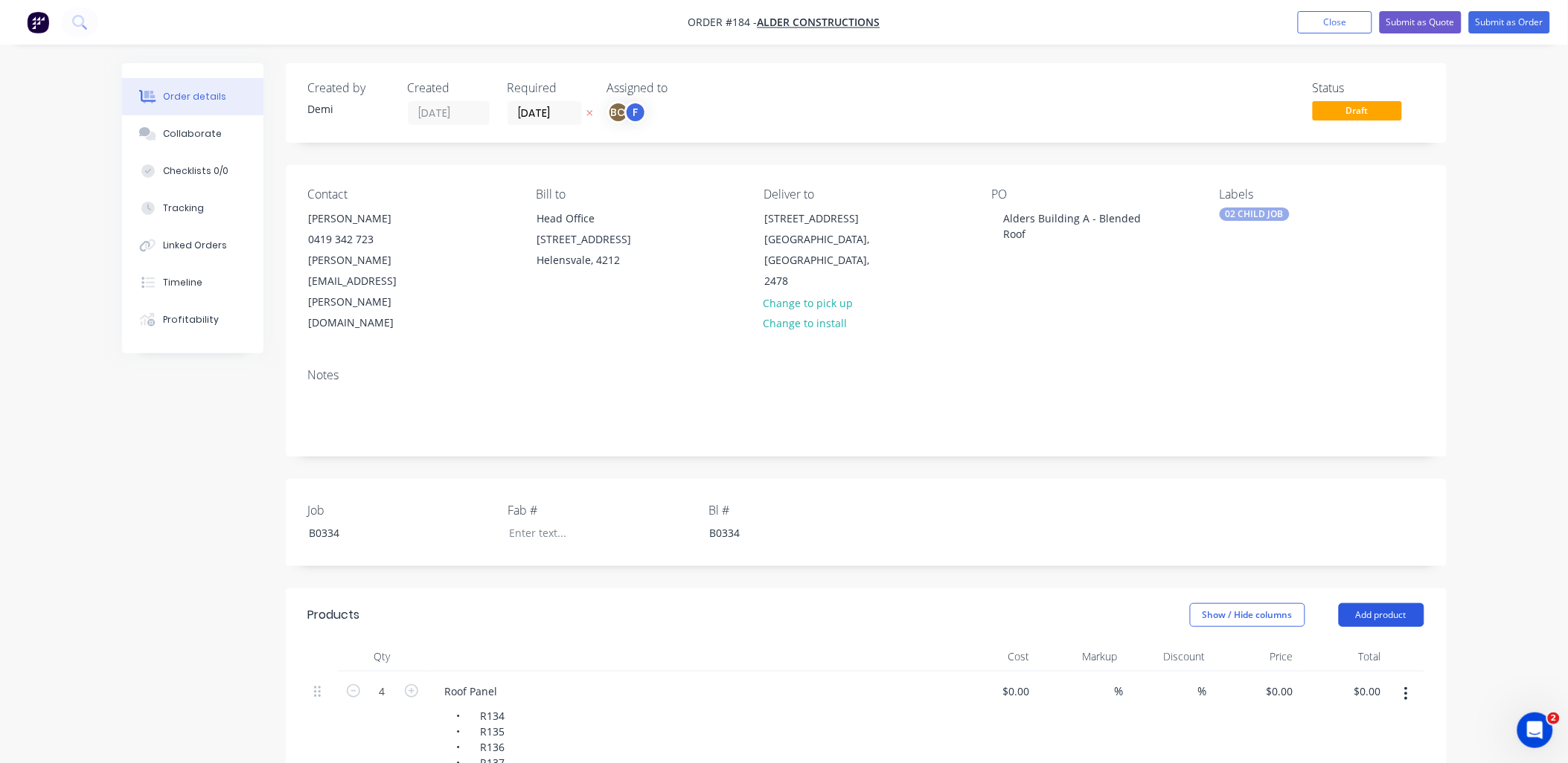
click at [1373, 603] on button "Add product" at bounding box center [1381, 614] width 85 height 24
click at [1370, 672] on div "Basic product" at bounding box center [1353, 682] width 115 height 22
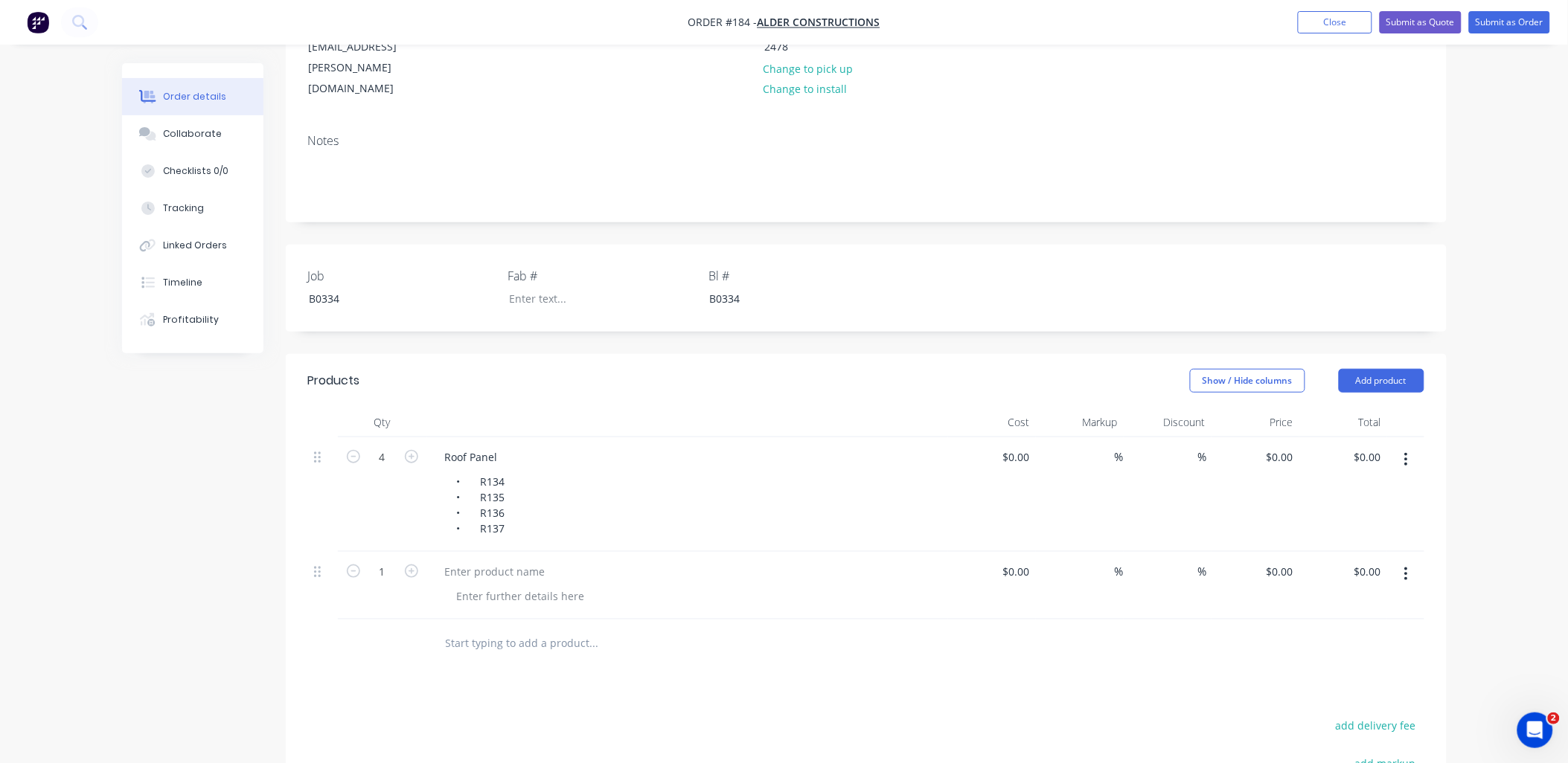
scroll to position [248, 0]
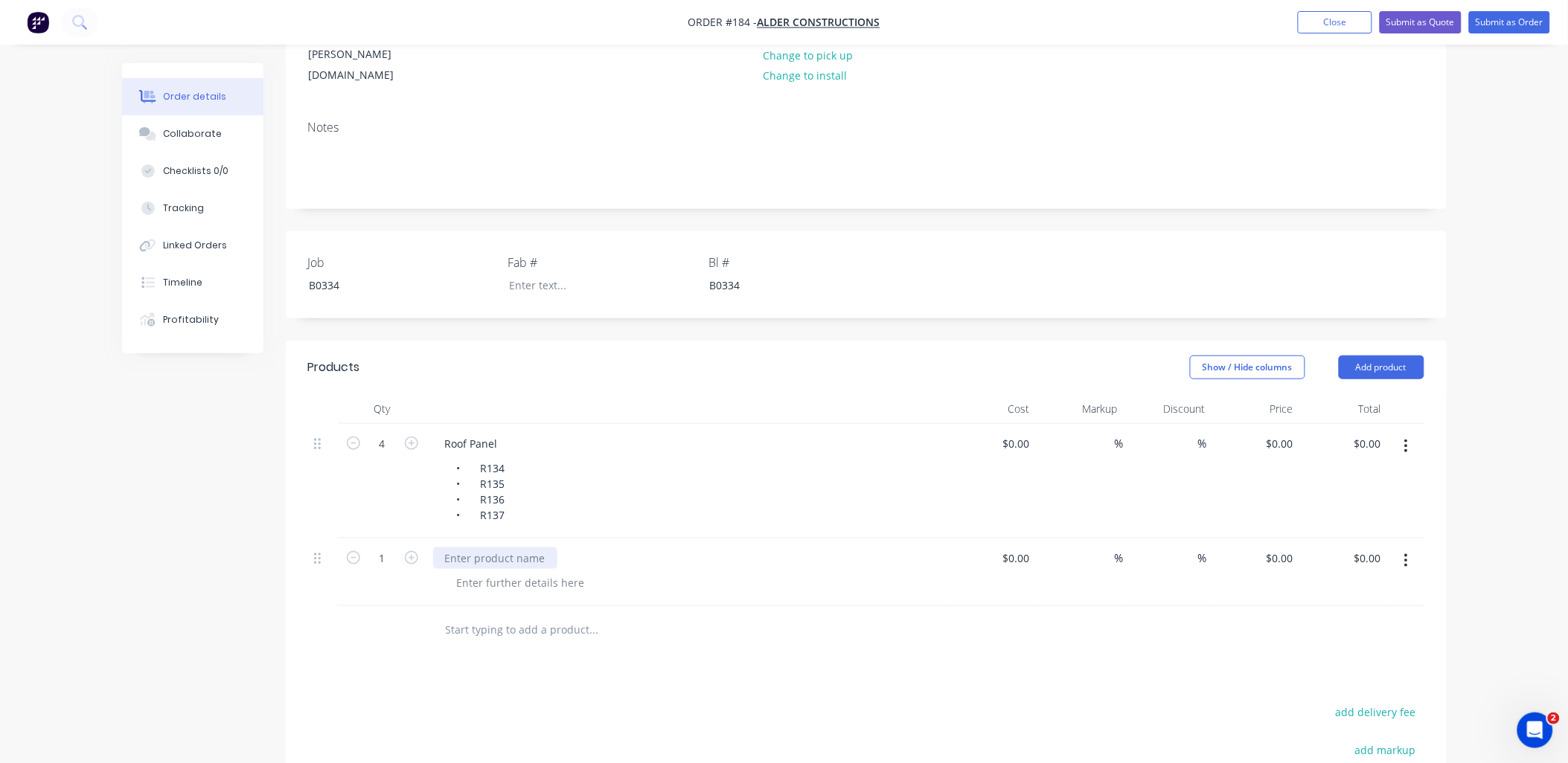
click at [476, 547] on div at bounding box center [495, 558] width 124 height 22
click at [1397, 356] on button "Add product" at bounding box center [1381, 367] width 85 height 24
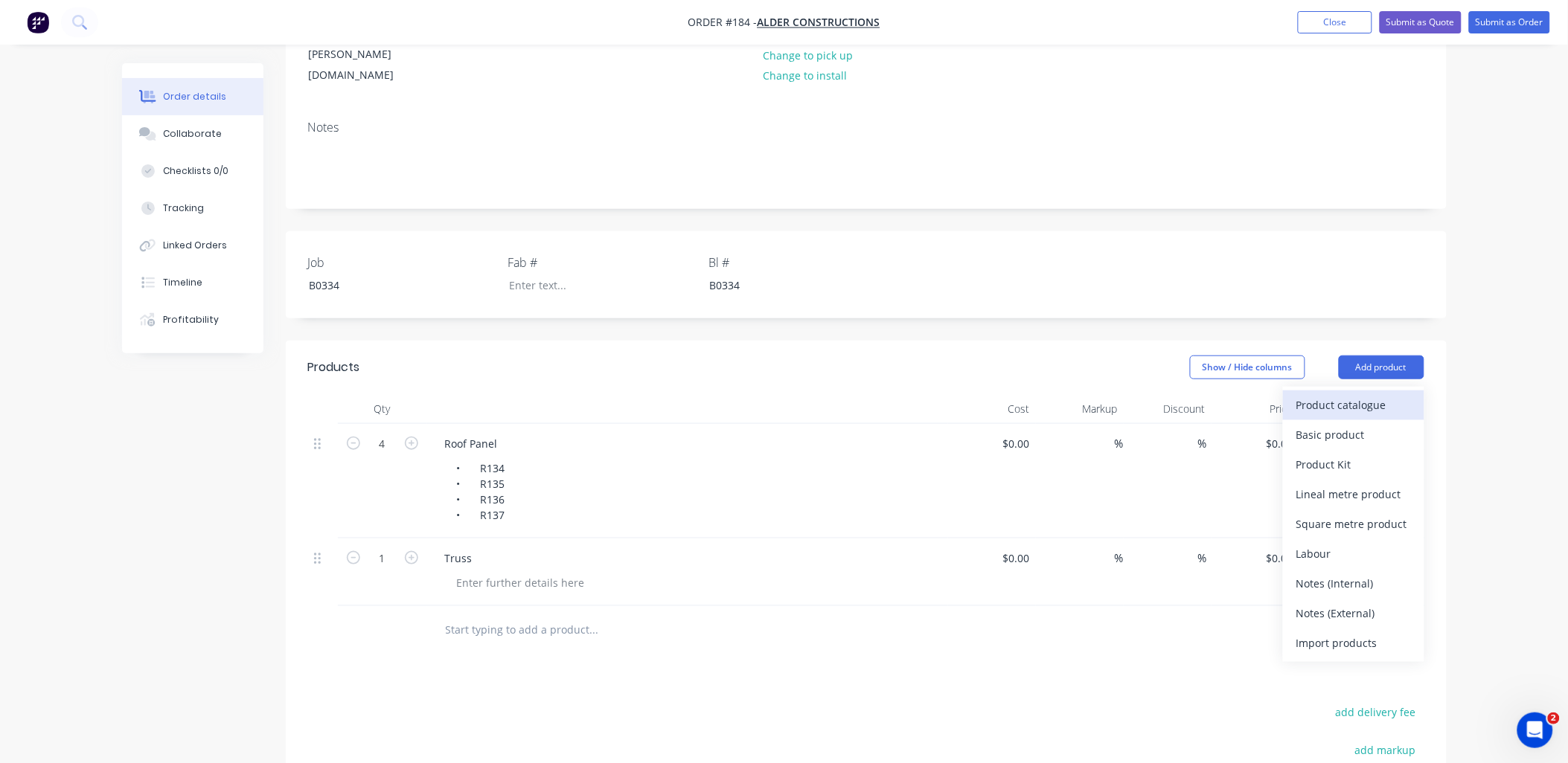
click at [1378, 394] on div "Product catalogue" at bounding box center [1353, 405] width 115 height 22
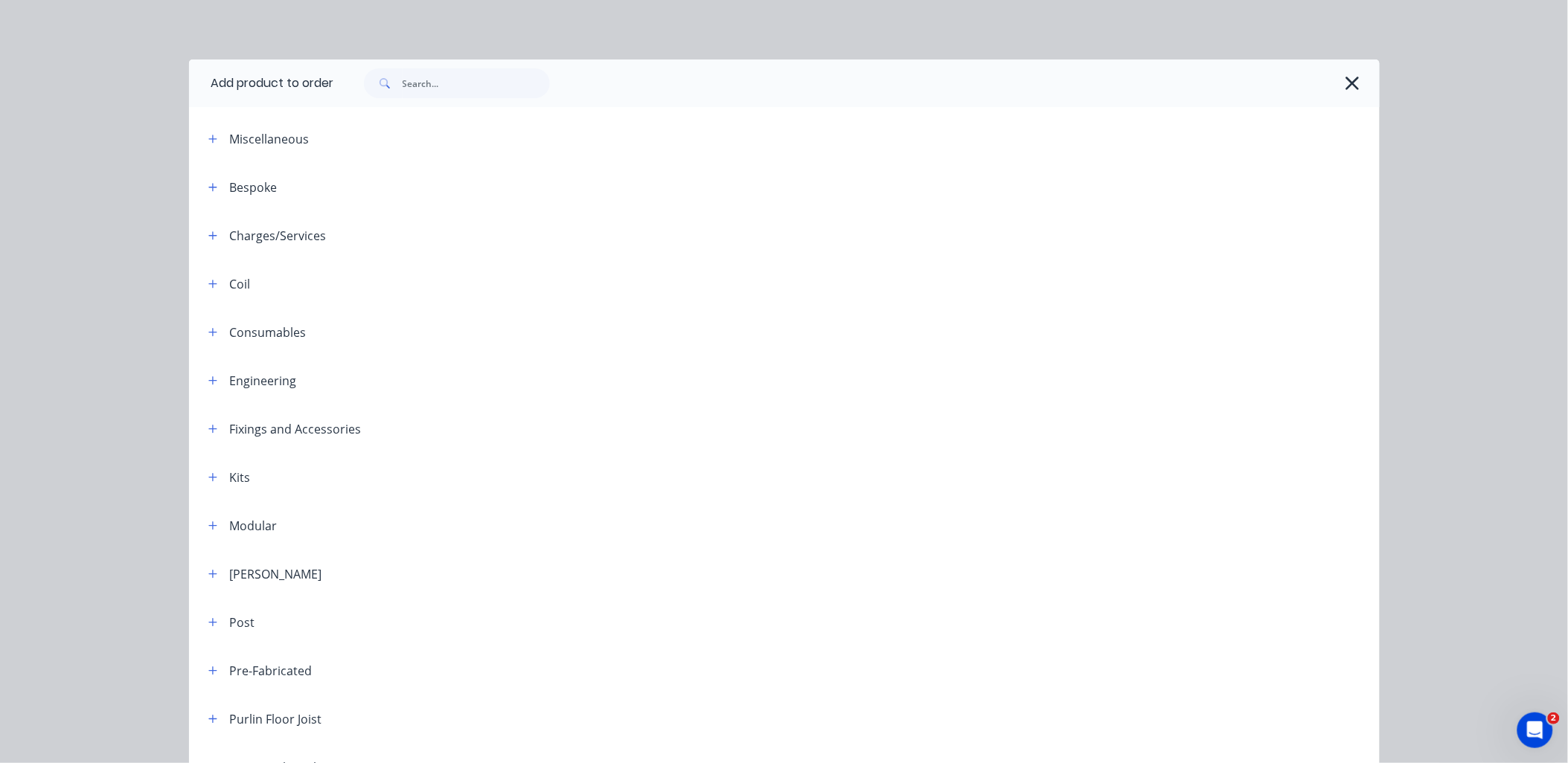
click at [429, 98] on div at bounding box center [856, 83] width 1046 height 47
click at [429, 90] on input "text" at bounding box center [476, 83] width 147 height 29
type input "r"
type input "truss"
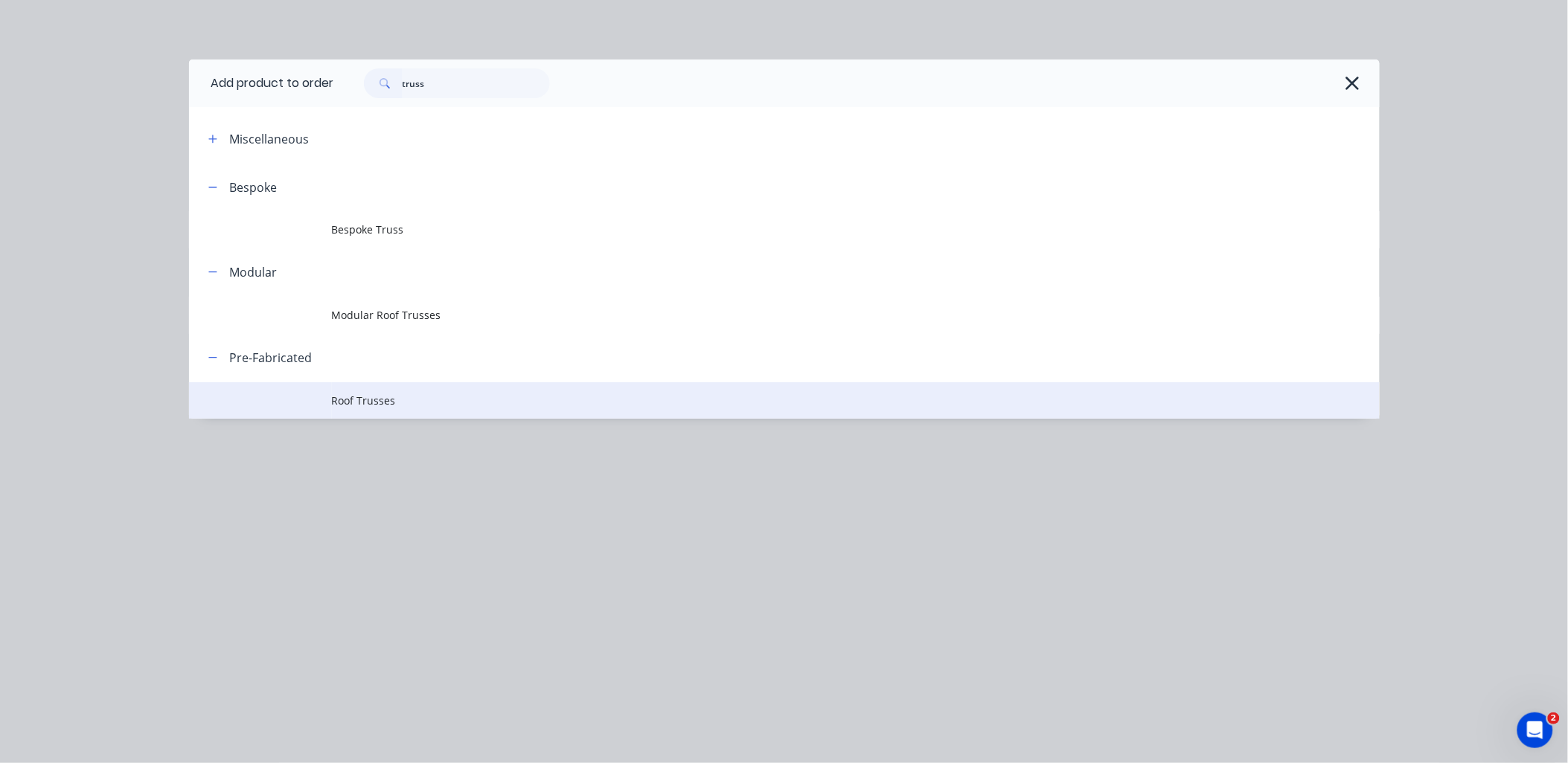
click at [355, 399] on span "Roof Trusses" at bounding box center [750, 400] width 838 height 15
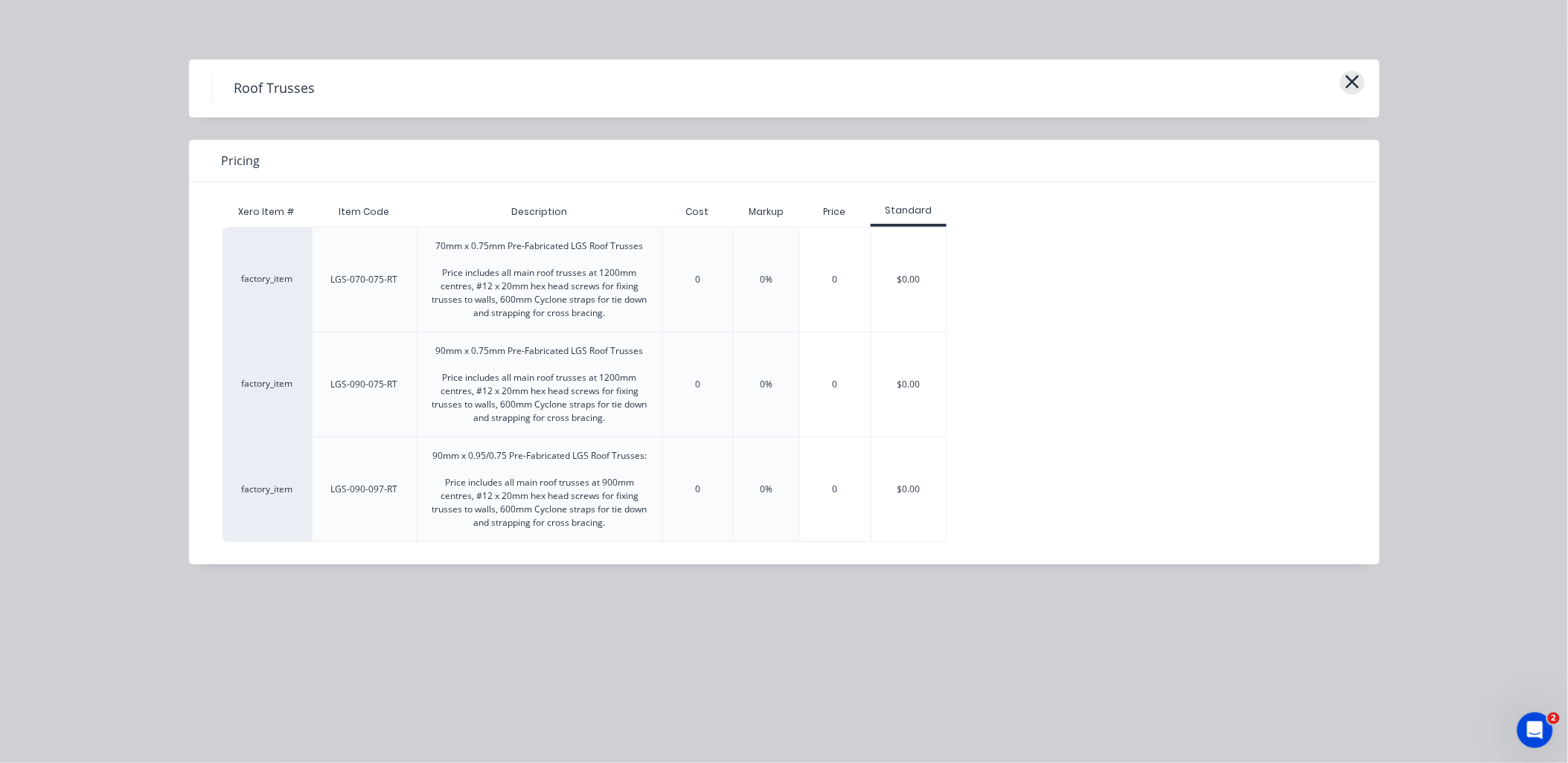
click at [1351, 84] on icon "button" at bounding box center [1353, 81] width 16 height 21
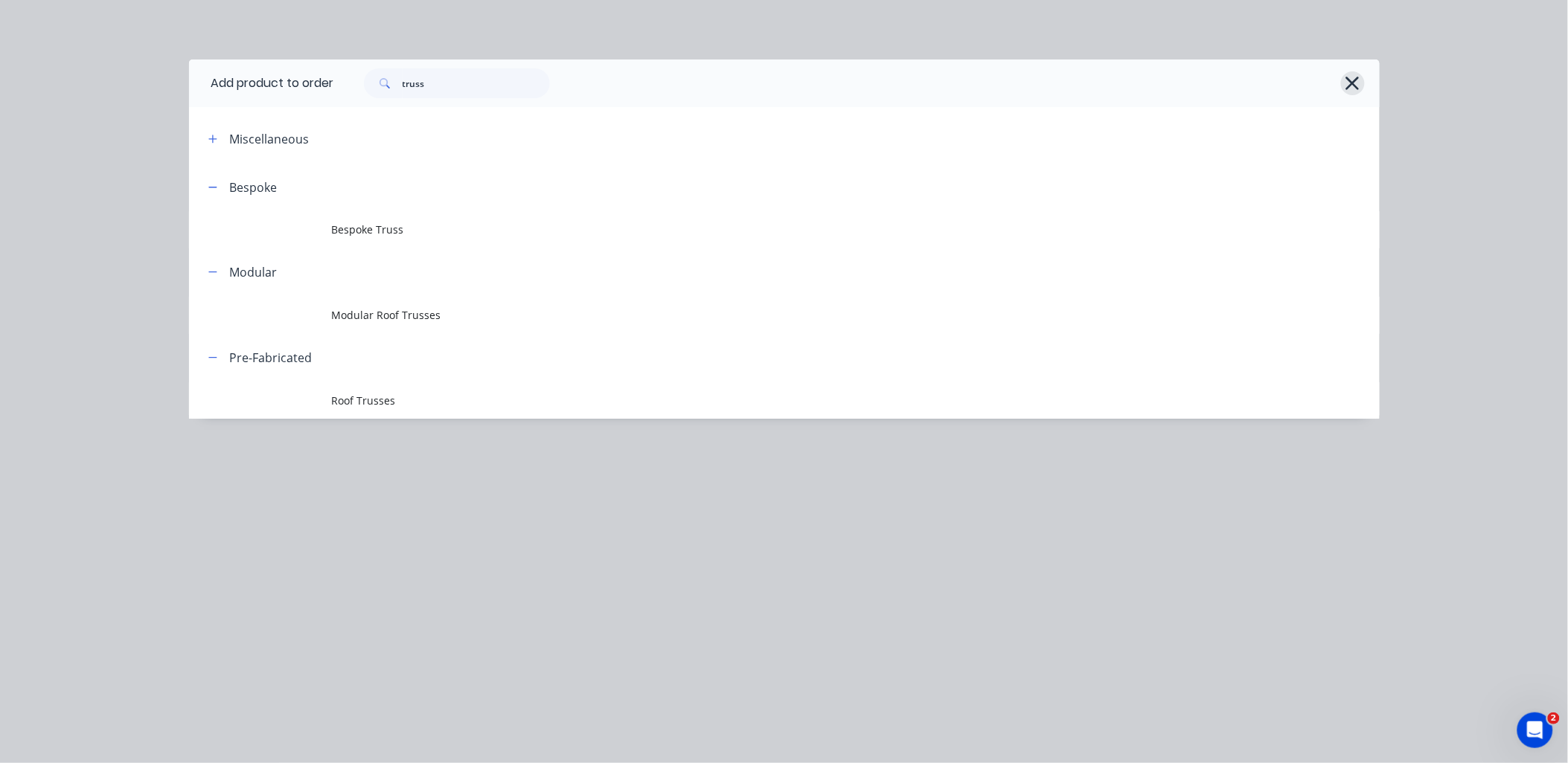
drag, startPoint x: 1340, startPoint y: 69, endPoint x: 1342, endPoint y: 77, distance: 8.2
click at [1341, 69] on div "truss" at bounding box center [849, 83] width 1030 height 29
click at [1346, 77] on icon "button" at bounding box center [1353, 83] width 16 height 21
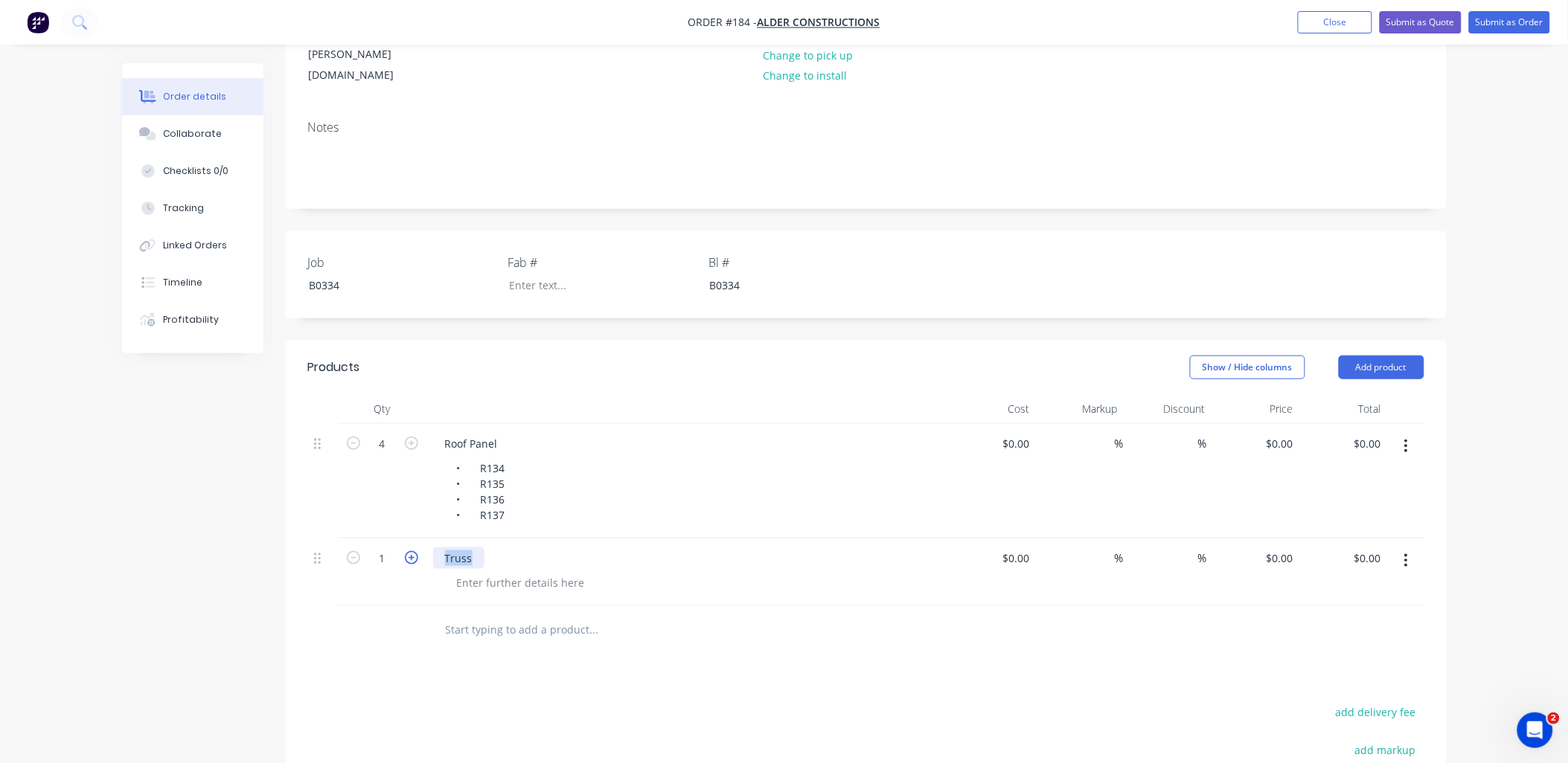
drag, startPoint x: 471, startPoint y: 493, endPoint x: 413, endPoint y: 496, distance: 58.1
click at [413, 538] on div "1 Truss $0.00 $0.00 % % $0.00 $0.00 $0.00 $0.00" at bounding box center [866, 572] width 1116 height 67
click at [414, 551] on icon "button" at bounding box center [411, 557] width 13 height 13
type input "3"
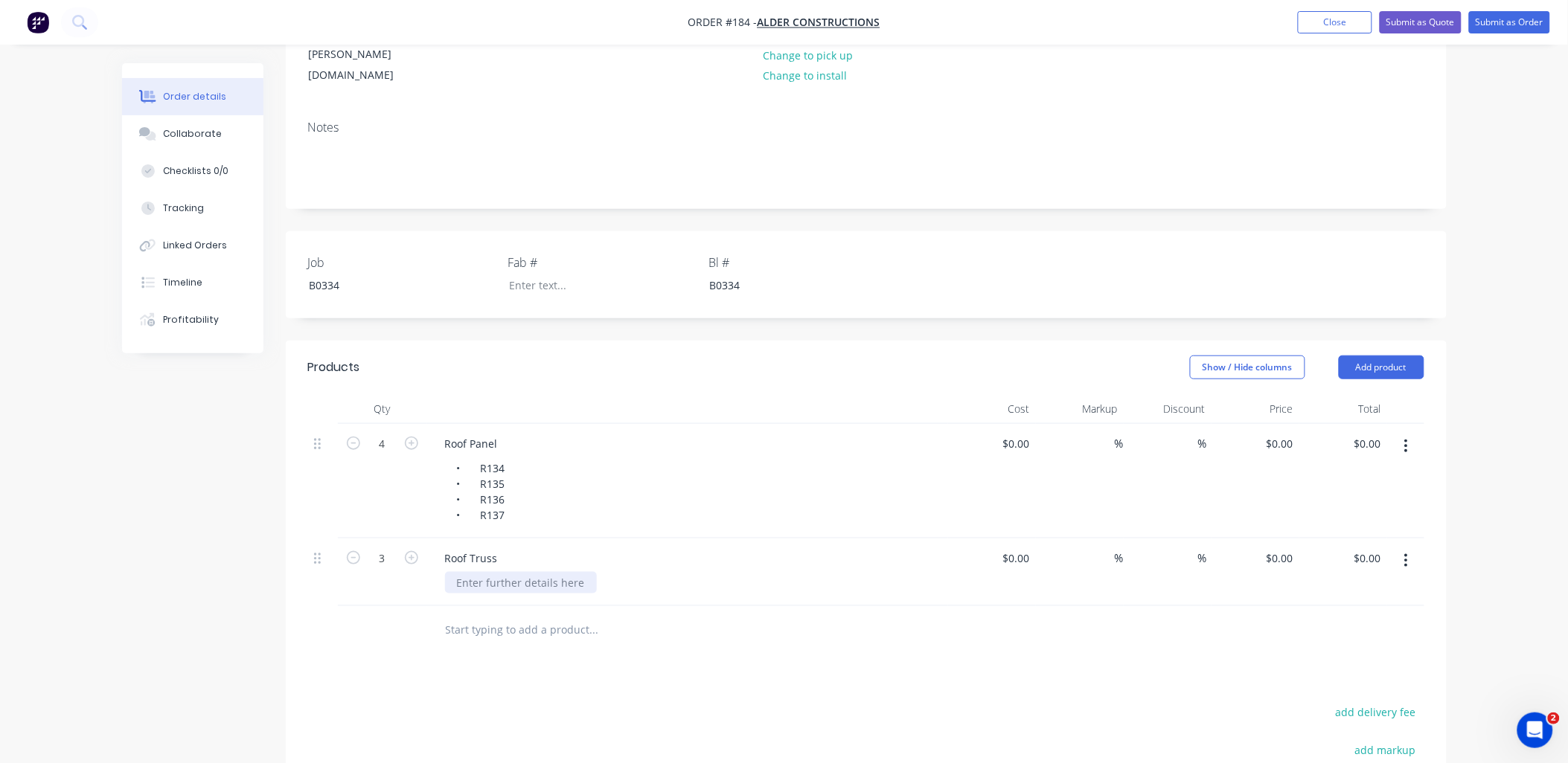
click at [515, 572] on div at bounding box center [521, 583] width 152 height 22
paste div
click at [360, 548] on button "button" at bounding box center [353, 556] width 19 height 15
type input "2"
click at [561, 631] on input "text" at bounding box center [594, 645] width 298 height 29
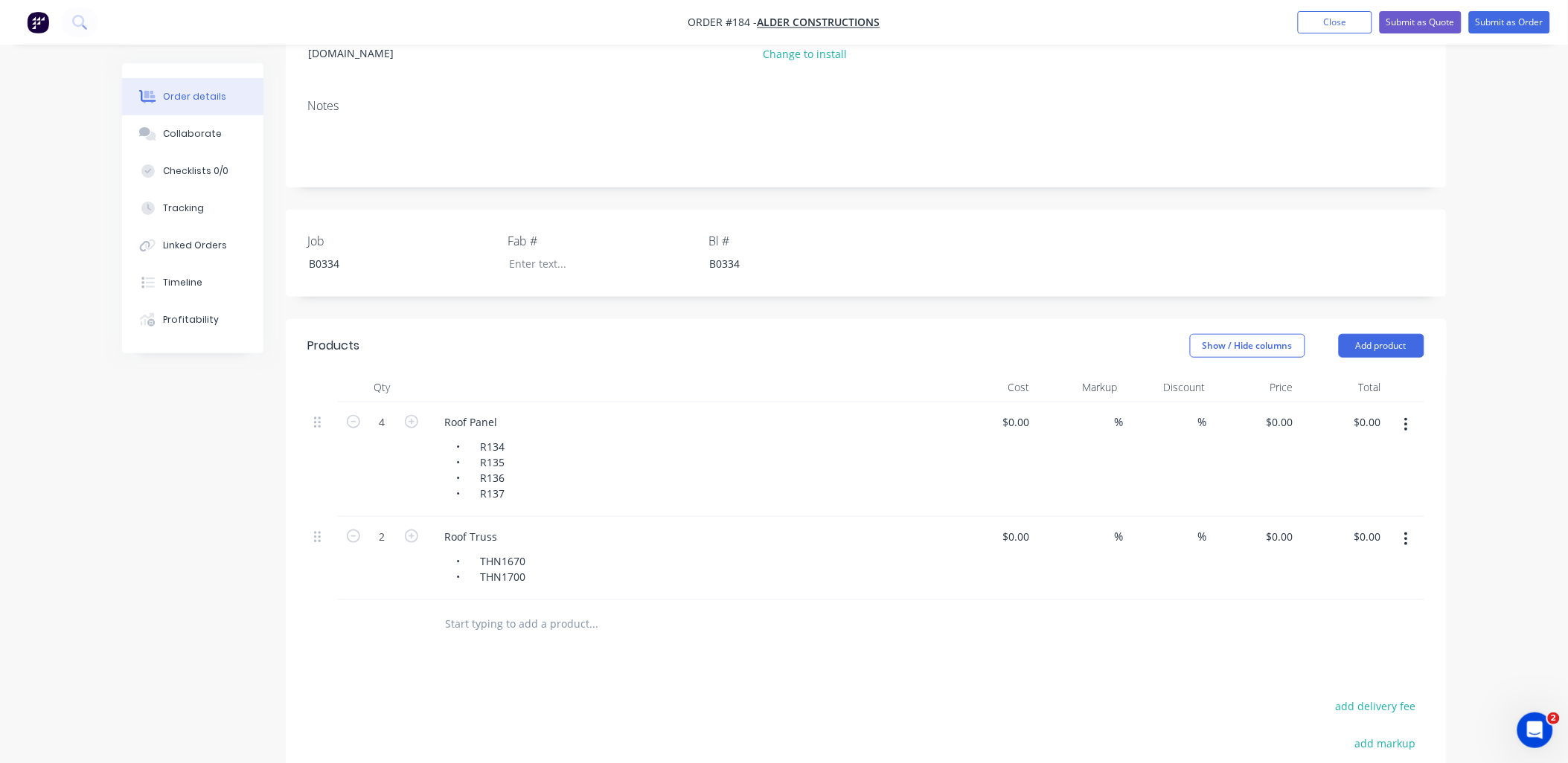
scroll to position [413, 0]
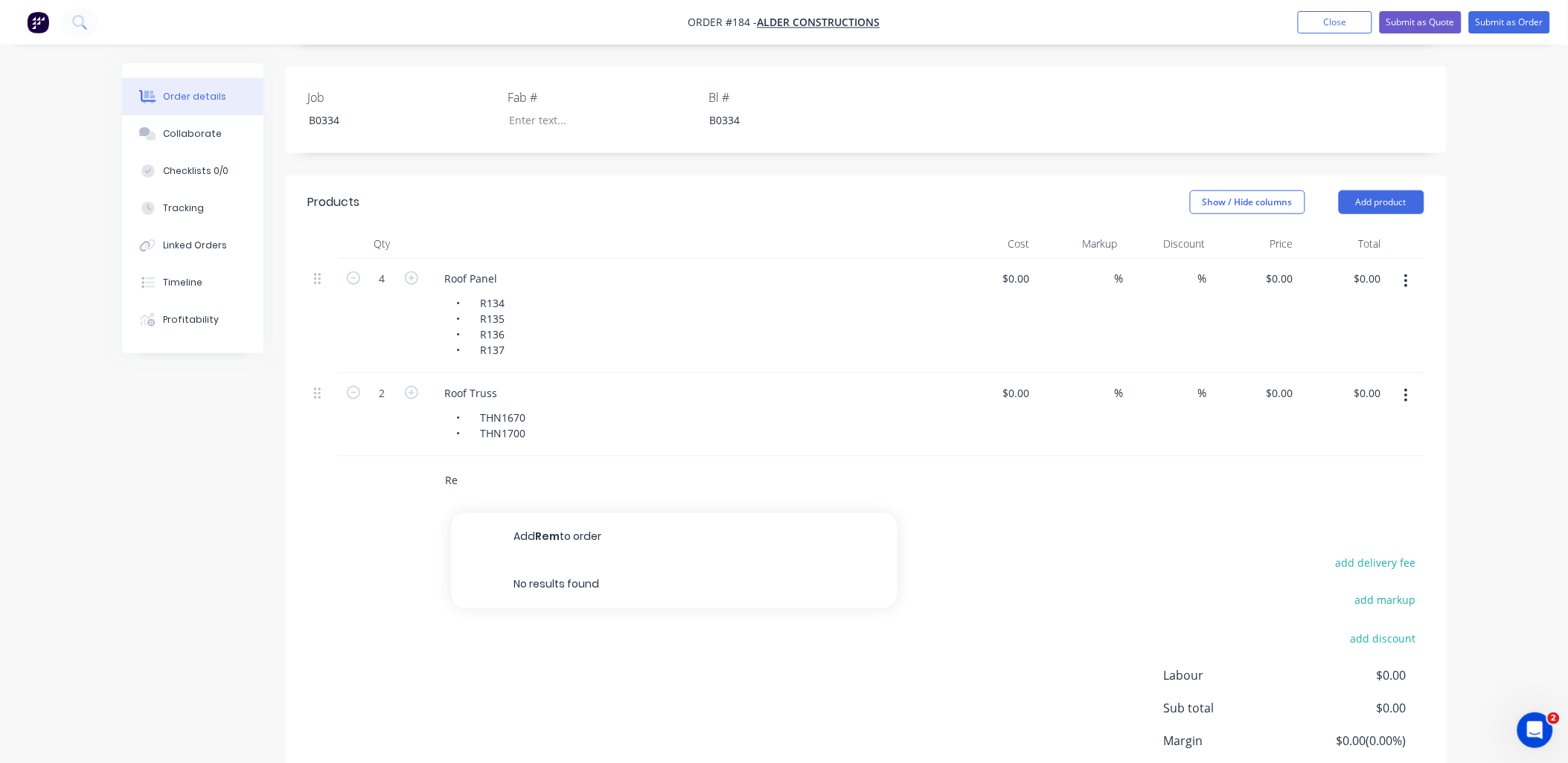
type input "R"
type input "J"
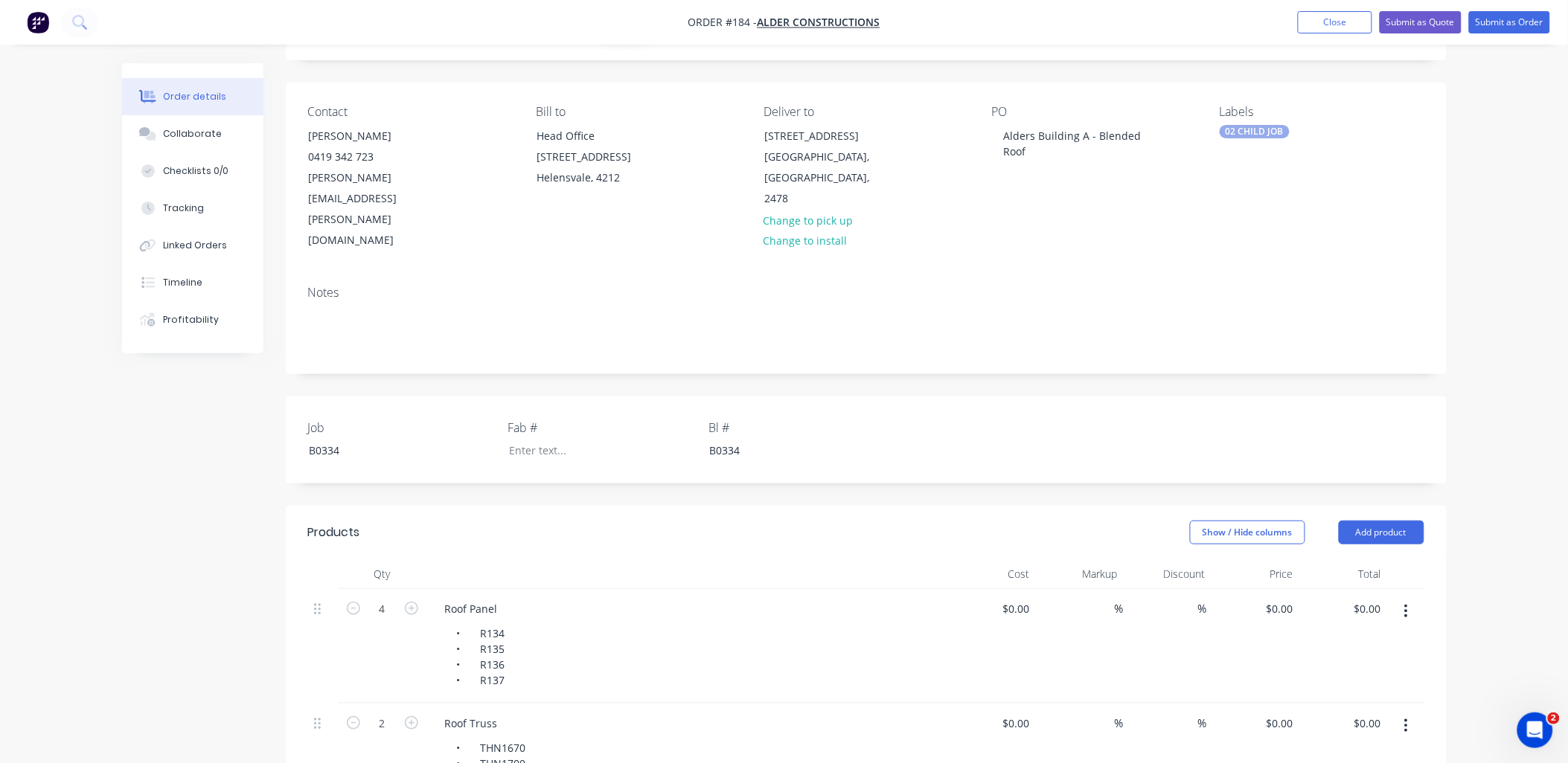
click at [1302, 132] on div "02 CHILD JOB" at bounding box center [1321, 131] width 204 height 13
click at [1242, 324] on div at bounding box center [1247, 321] width 29 height 29
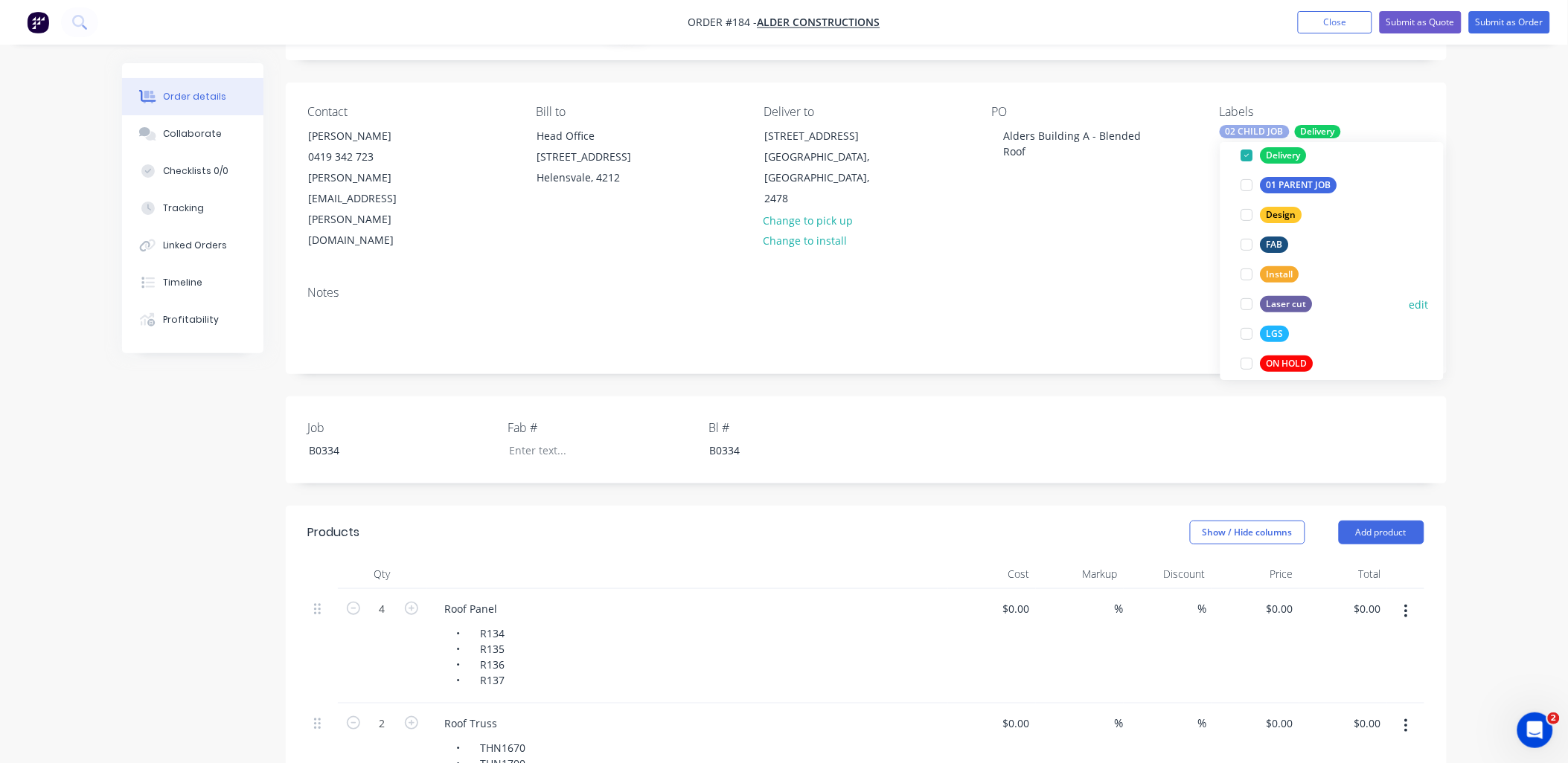
scroll to position [165, 0]
click at [1244, 302] on div at bounding box center [1247, 304] width 29 height 29
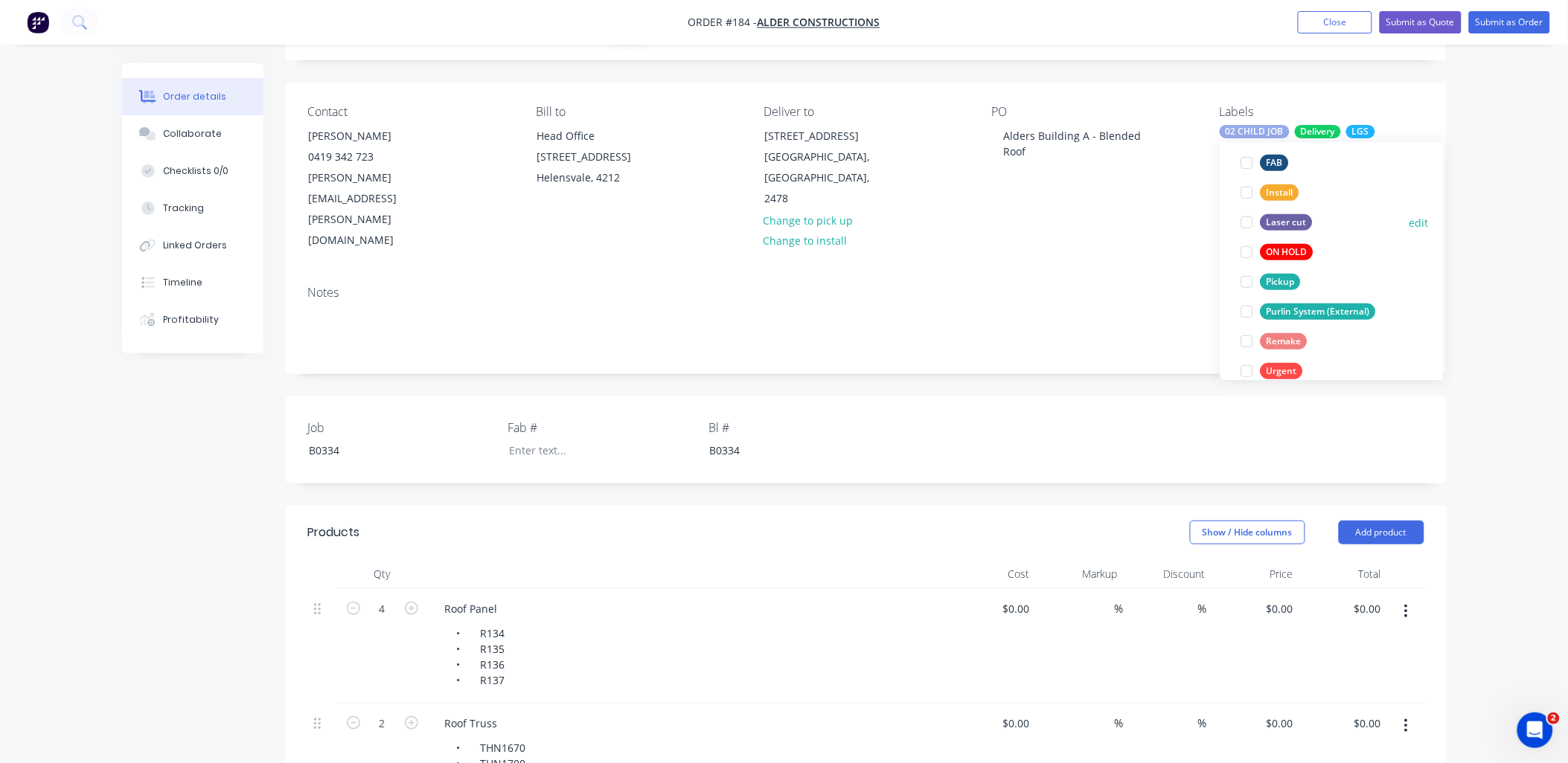
scroll to position [268, 0]
click at [1241, 350] on div at bounding box center [1247, 350] width 29 height 29
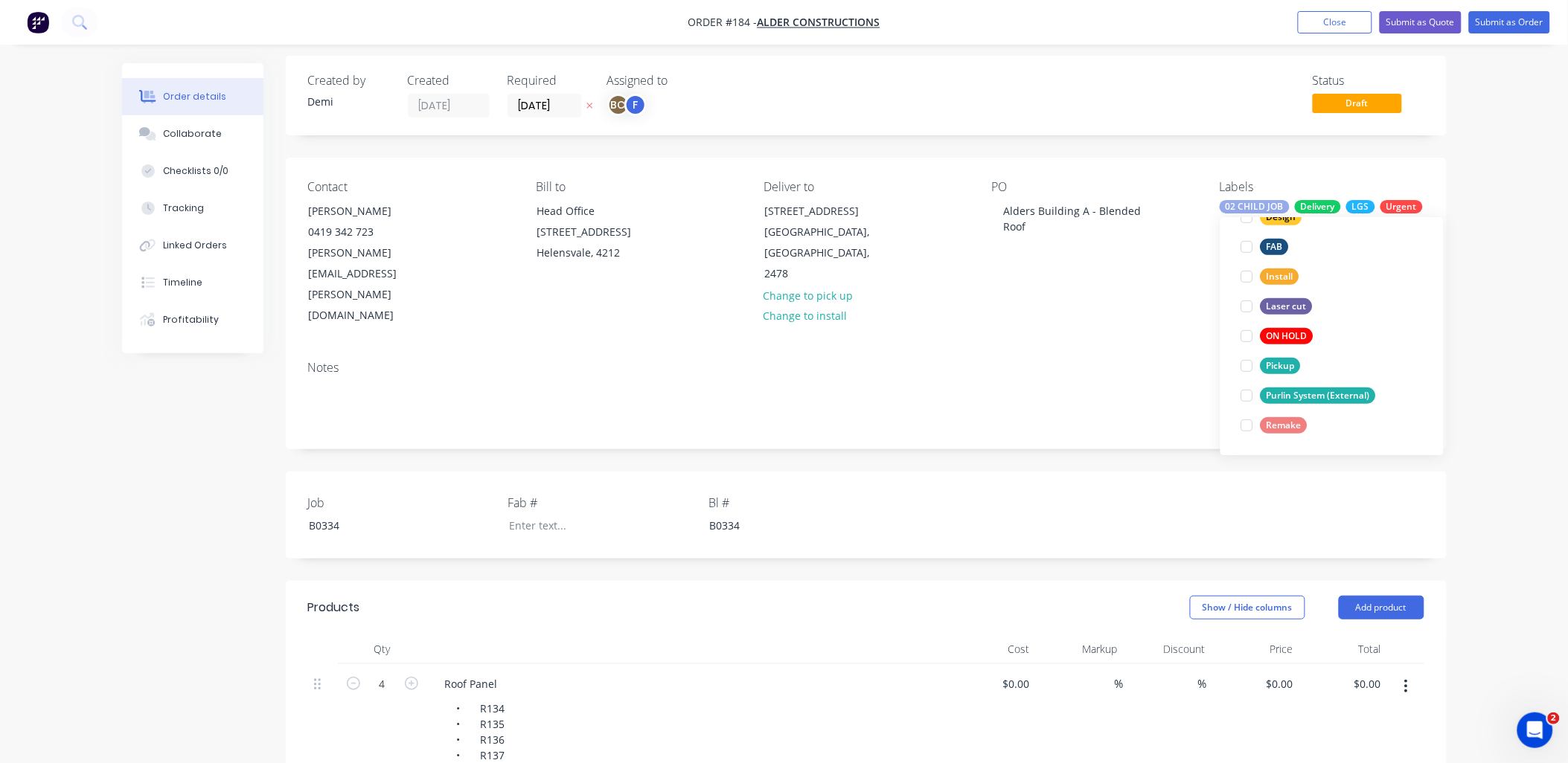
scroll to position [0, 0]
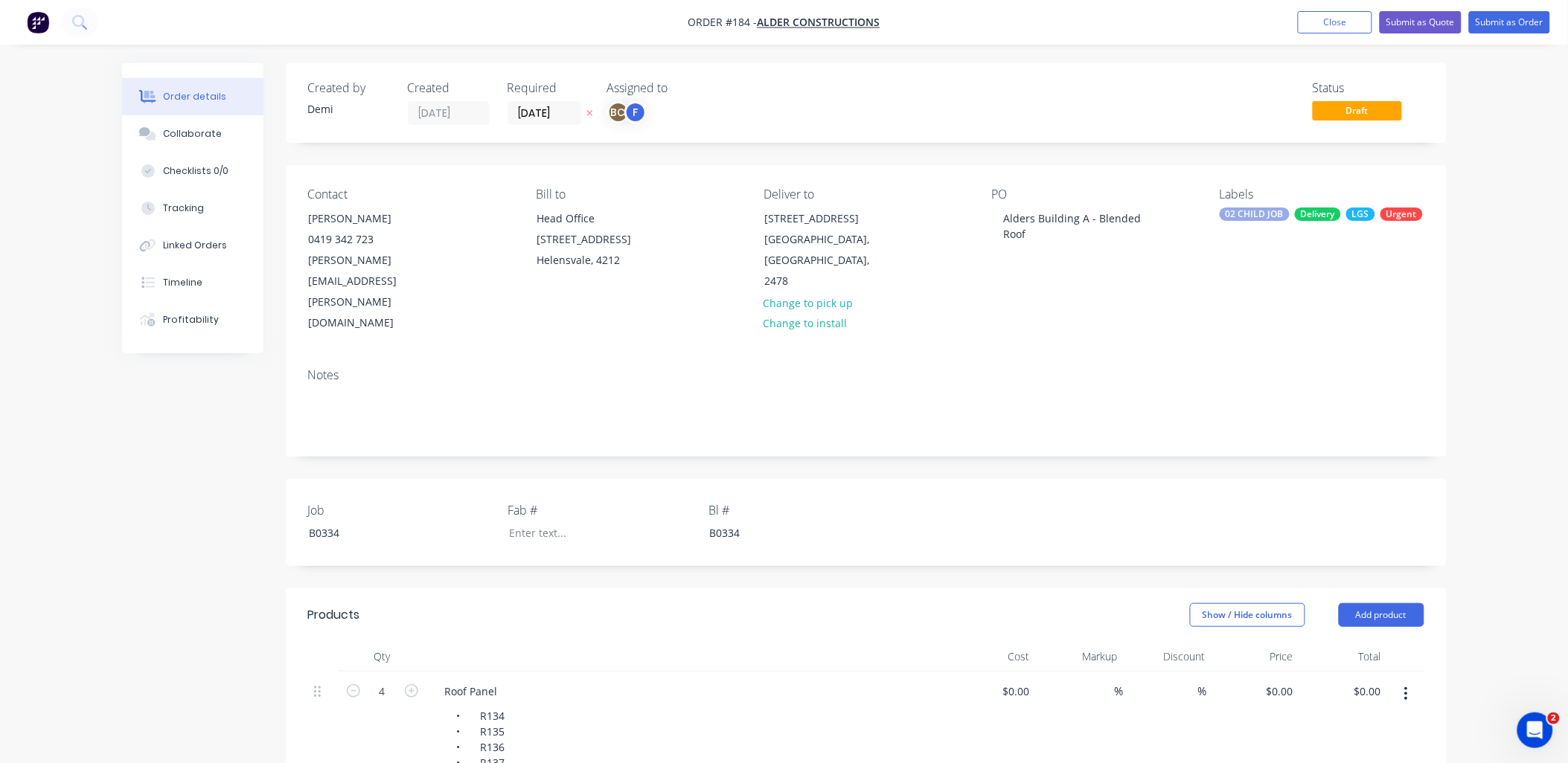
click at [1430, 136] on div "Created by Demi Created 09/09/25 Required 10/09/25 Assigned to BC F Status Draft" at bounding box center [866, 103] width 1160 height 80
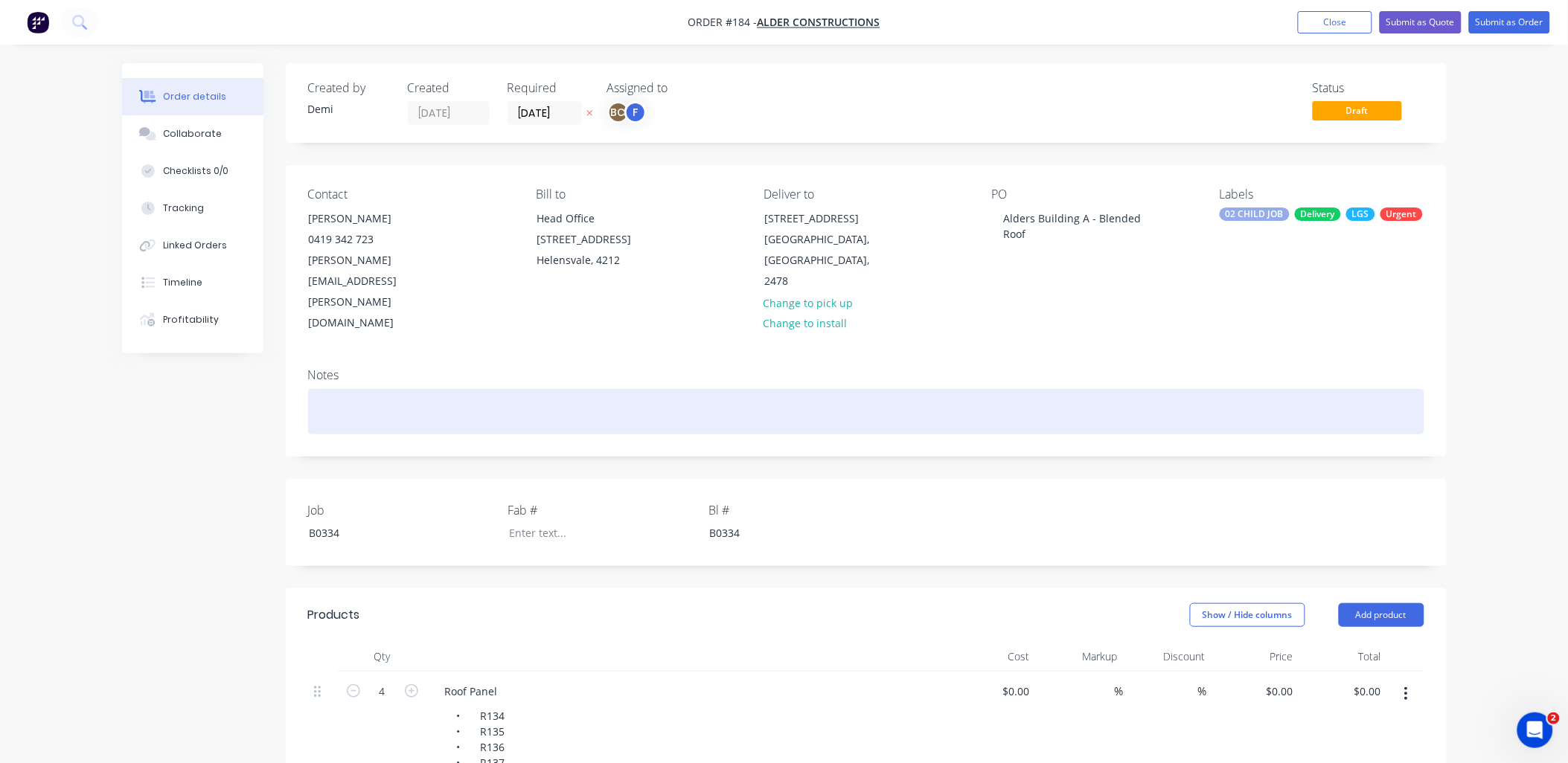
click at [352, 389] on div at bounding box center [866, 411] width 1116 height 46
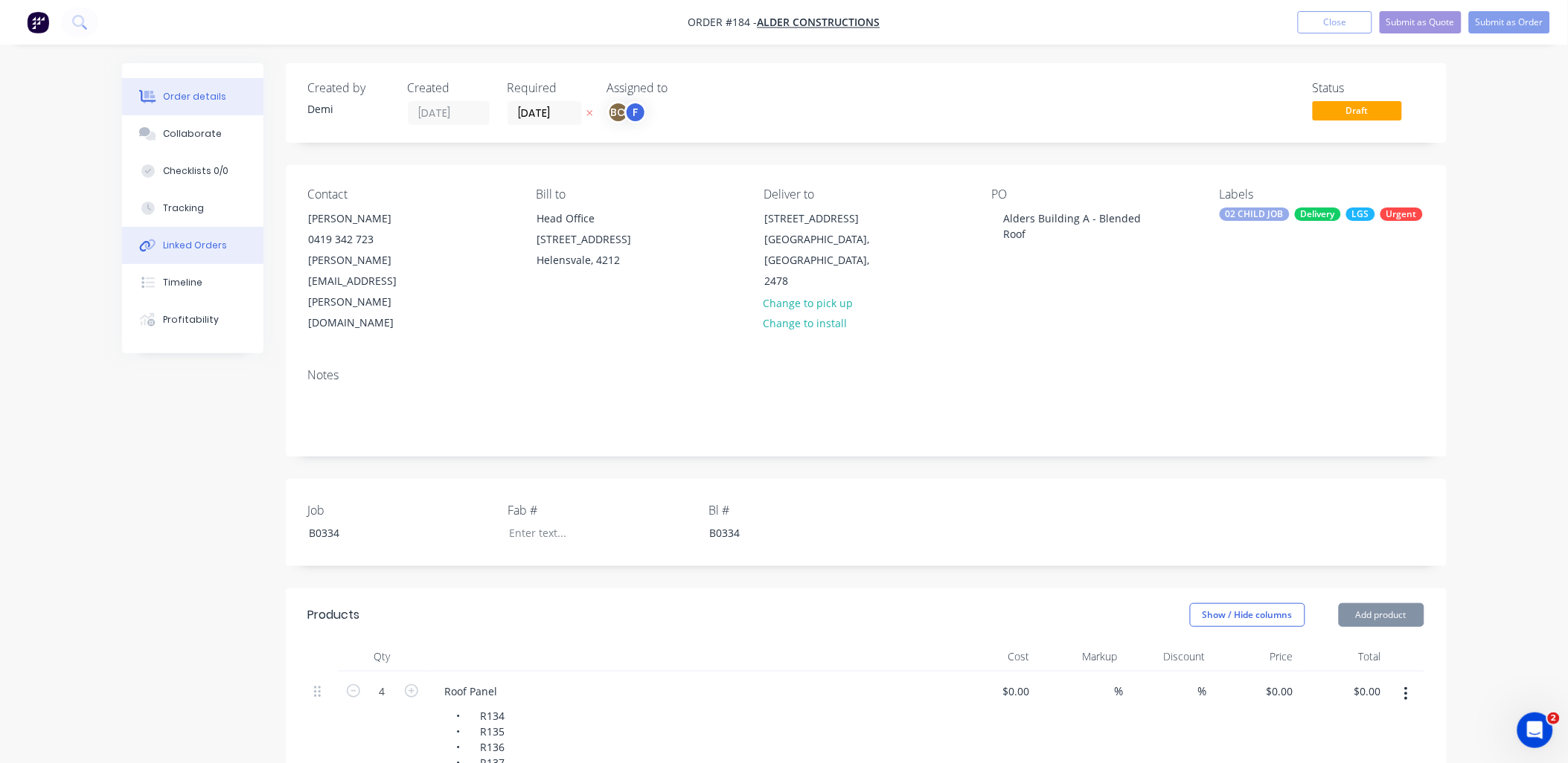
click at [224, 242] on button "Linked Orders" at bounding box center [192, 246] width 141 height 37
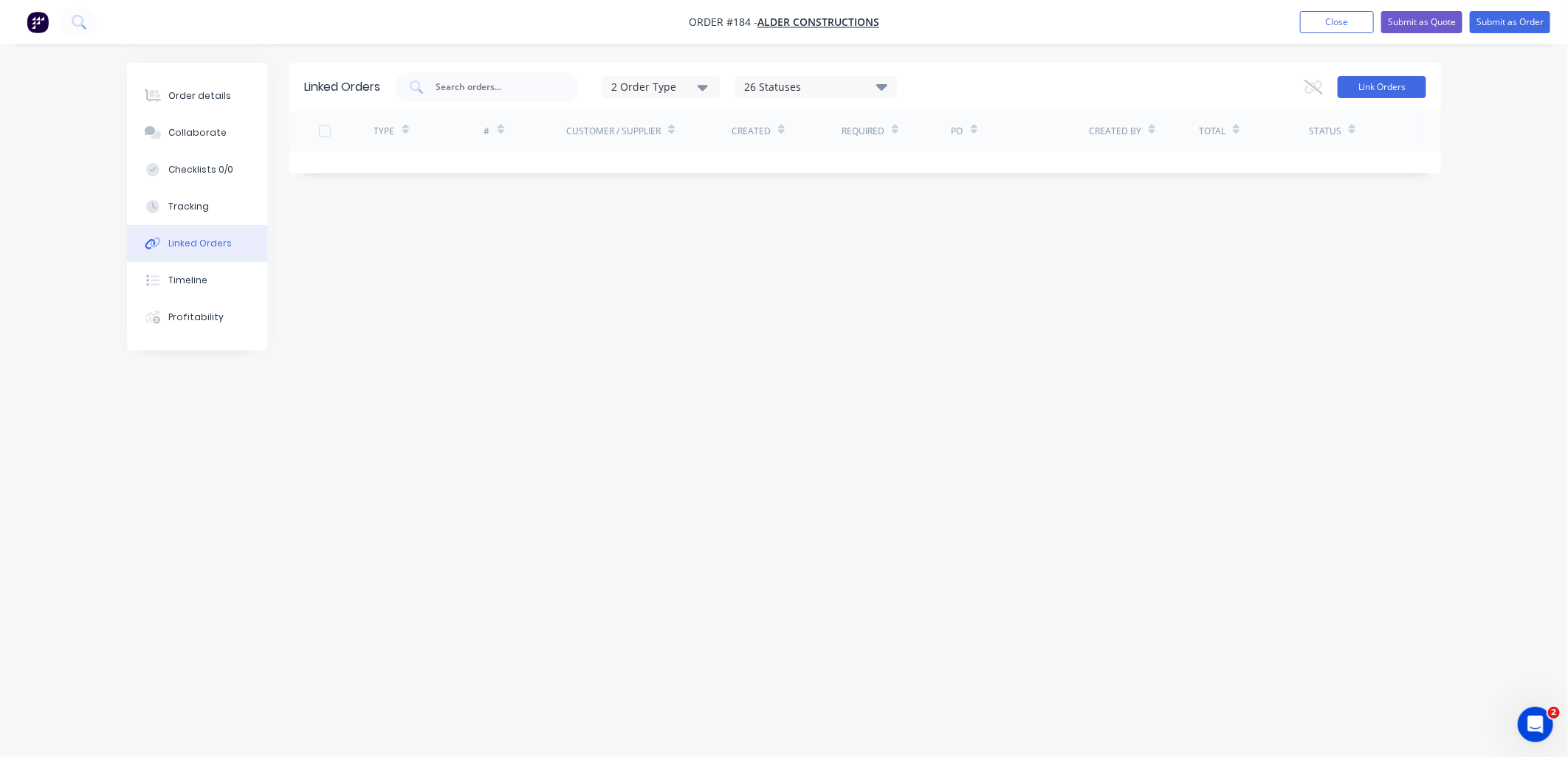
click at [1386, 80] on button "Link Orders" at bounding box center [1381, 87] width 88 height 22
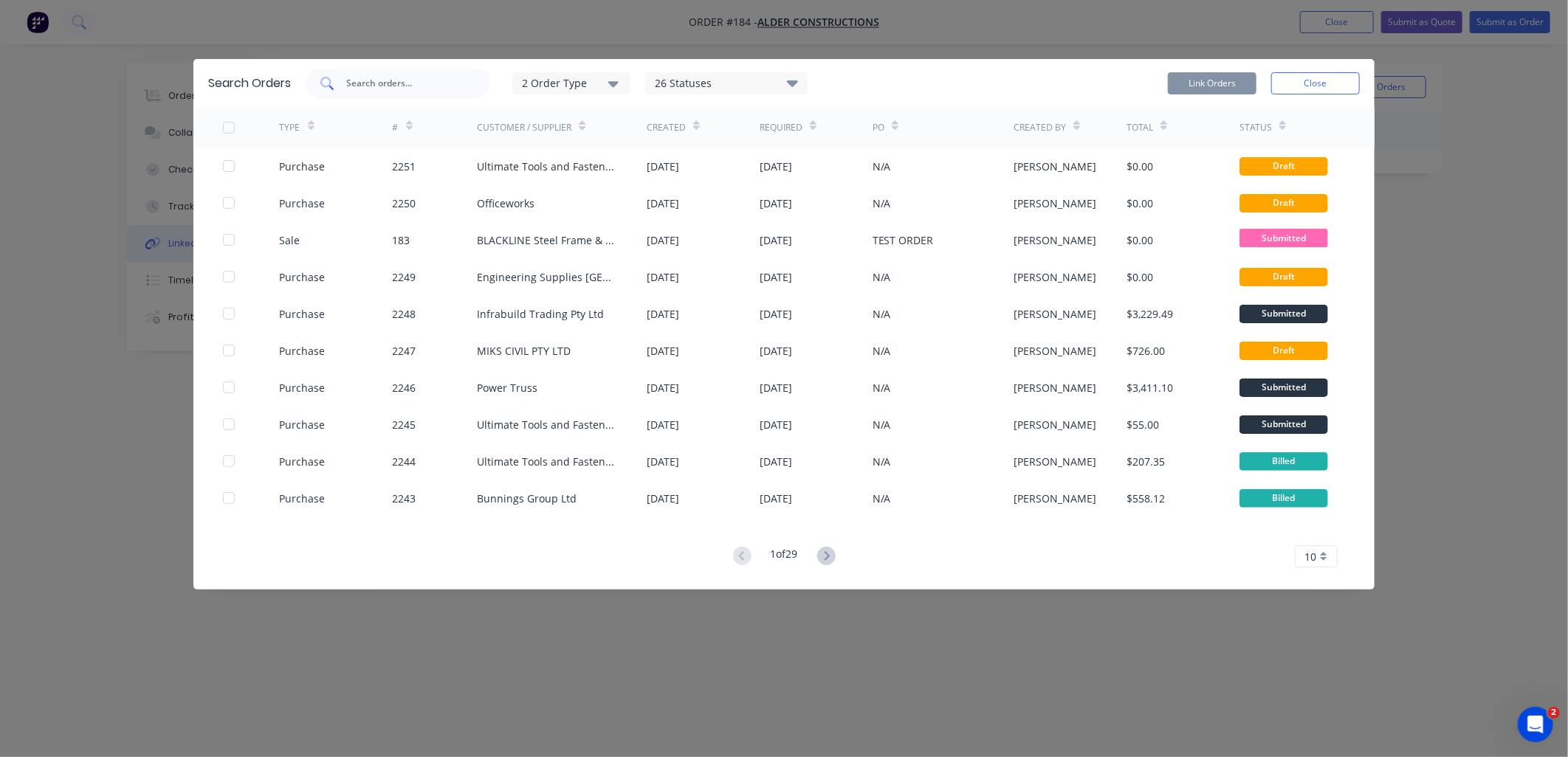
click at [422, 77] on input "text" at bounding box center [405, 83] width 122 height 15
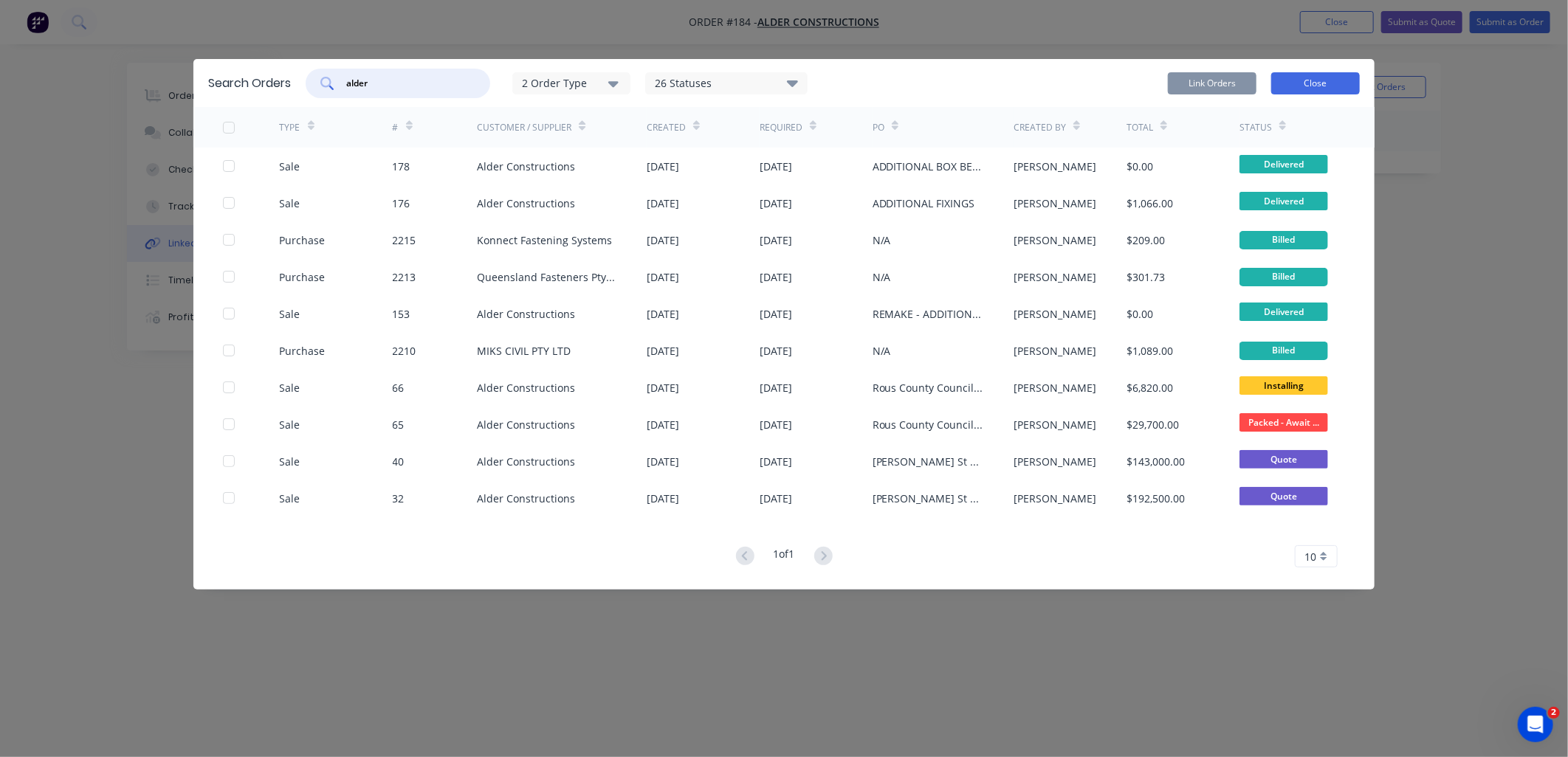
type input "alder"
click at [1332, 85] on button "Close" at bounding box center [1315, 83] width 88 height 22
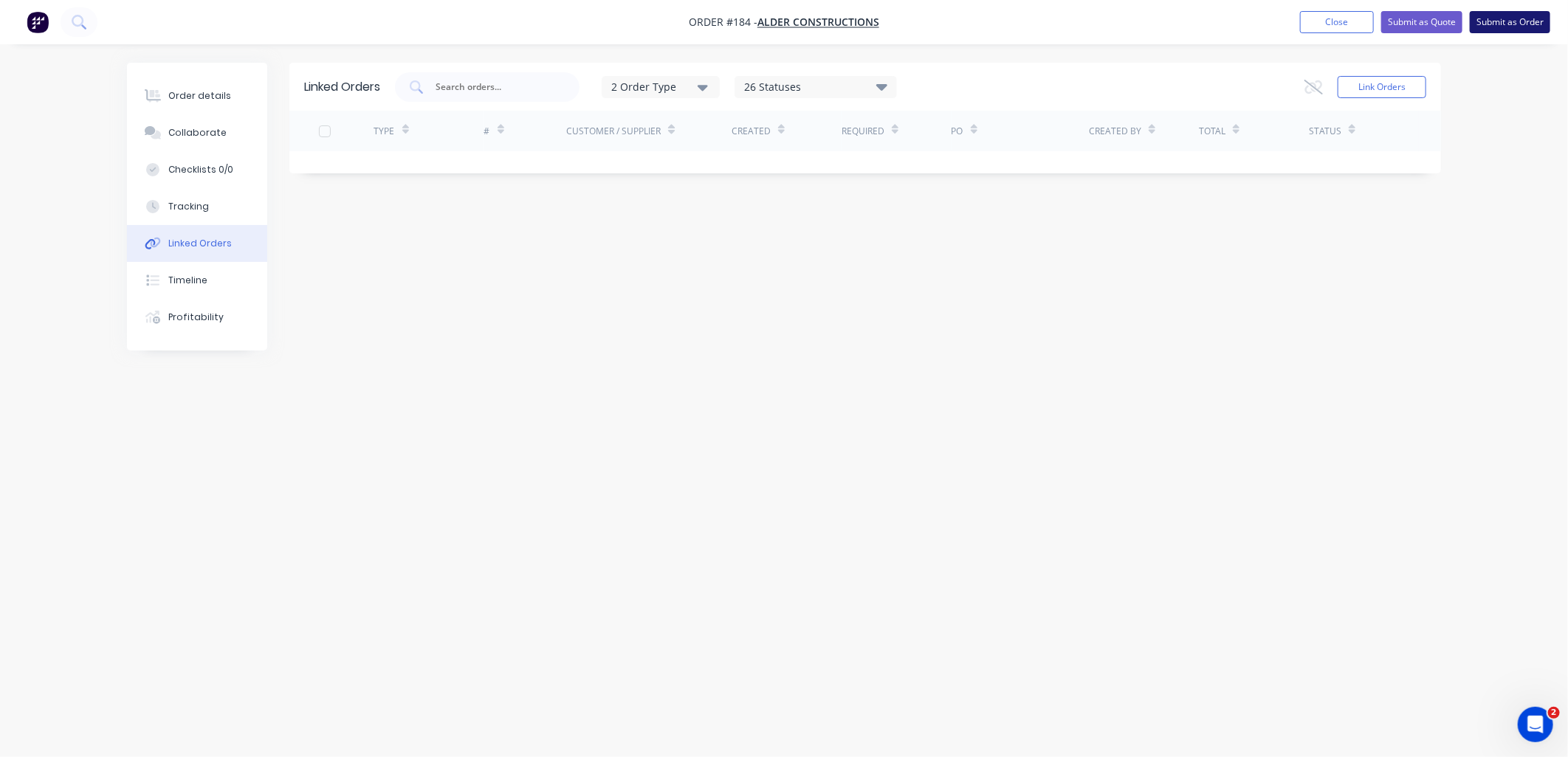
click at [1519, 23] on button "Submit as Order" at bounding box center [1510, 22] width 81 height 22
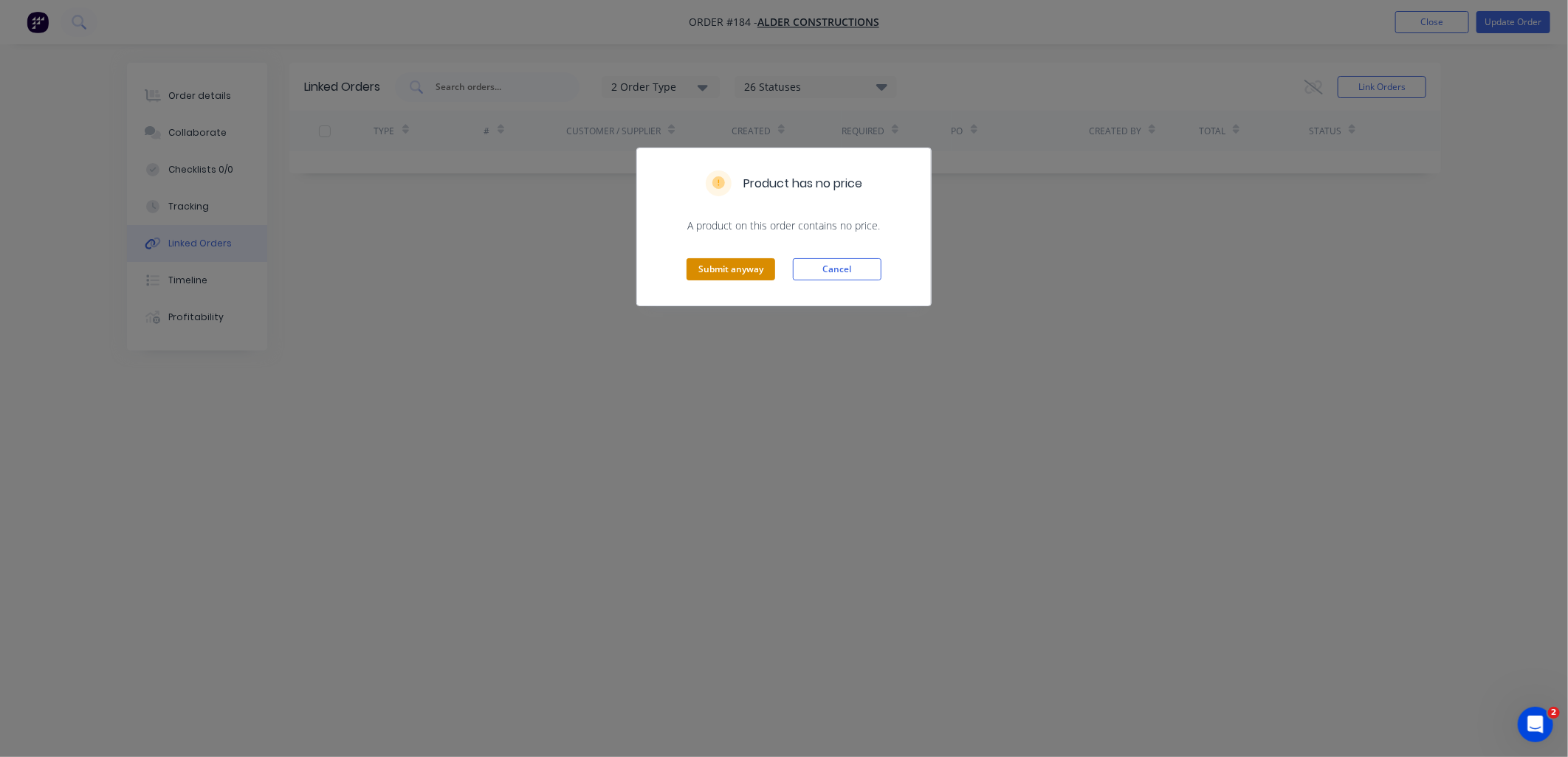
click at [728, 267] on button "Submit anyway" at bounding box center [731, 269] width 88 height 22
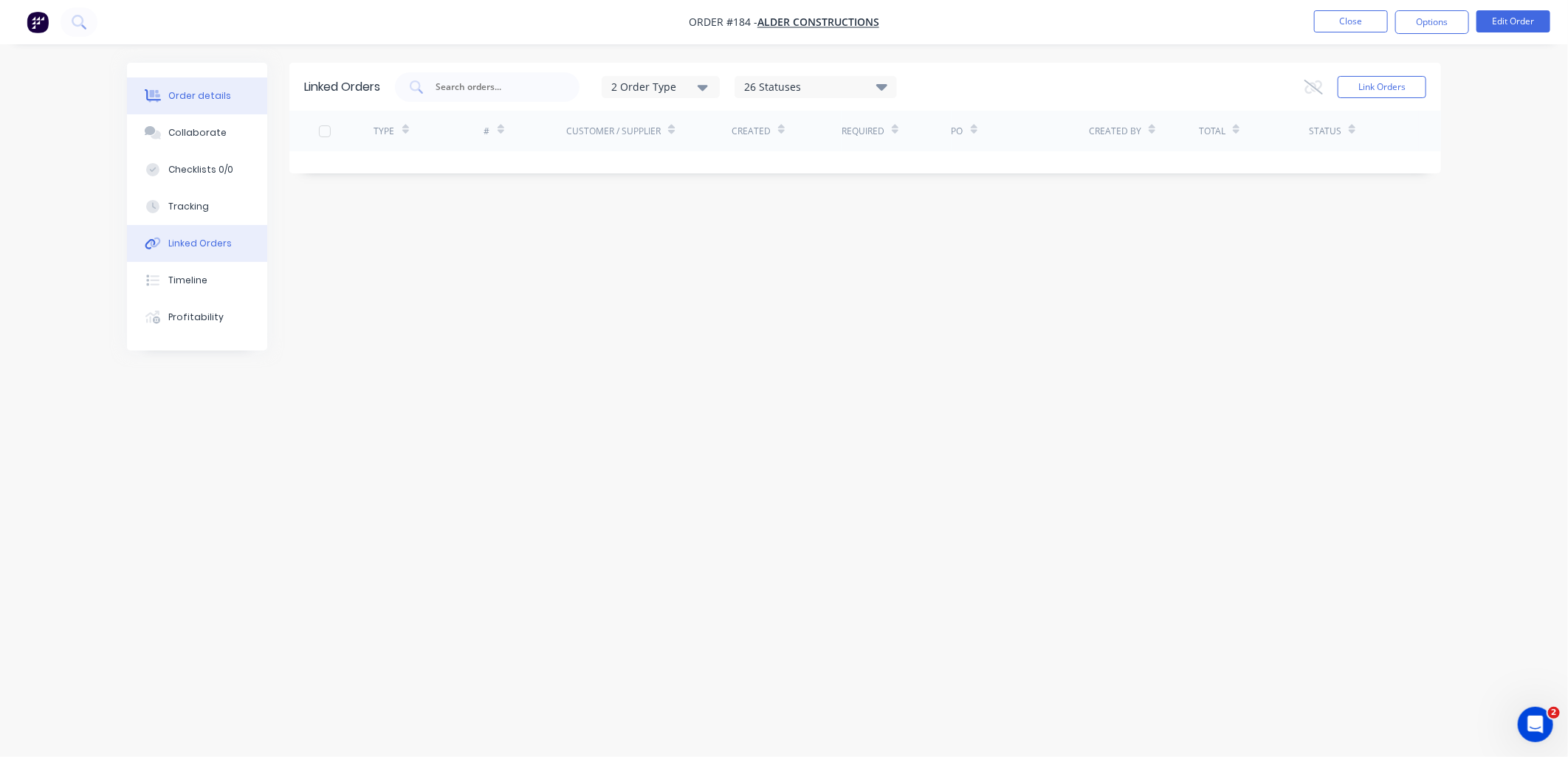
click at [223, 98] on div "Order details" at bounding box center [200, 95] width 63 height 13
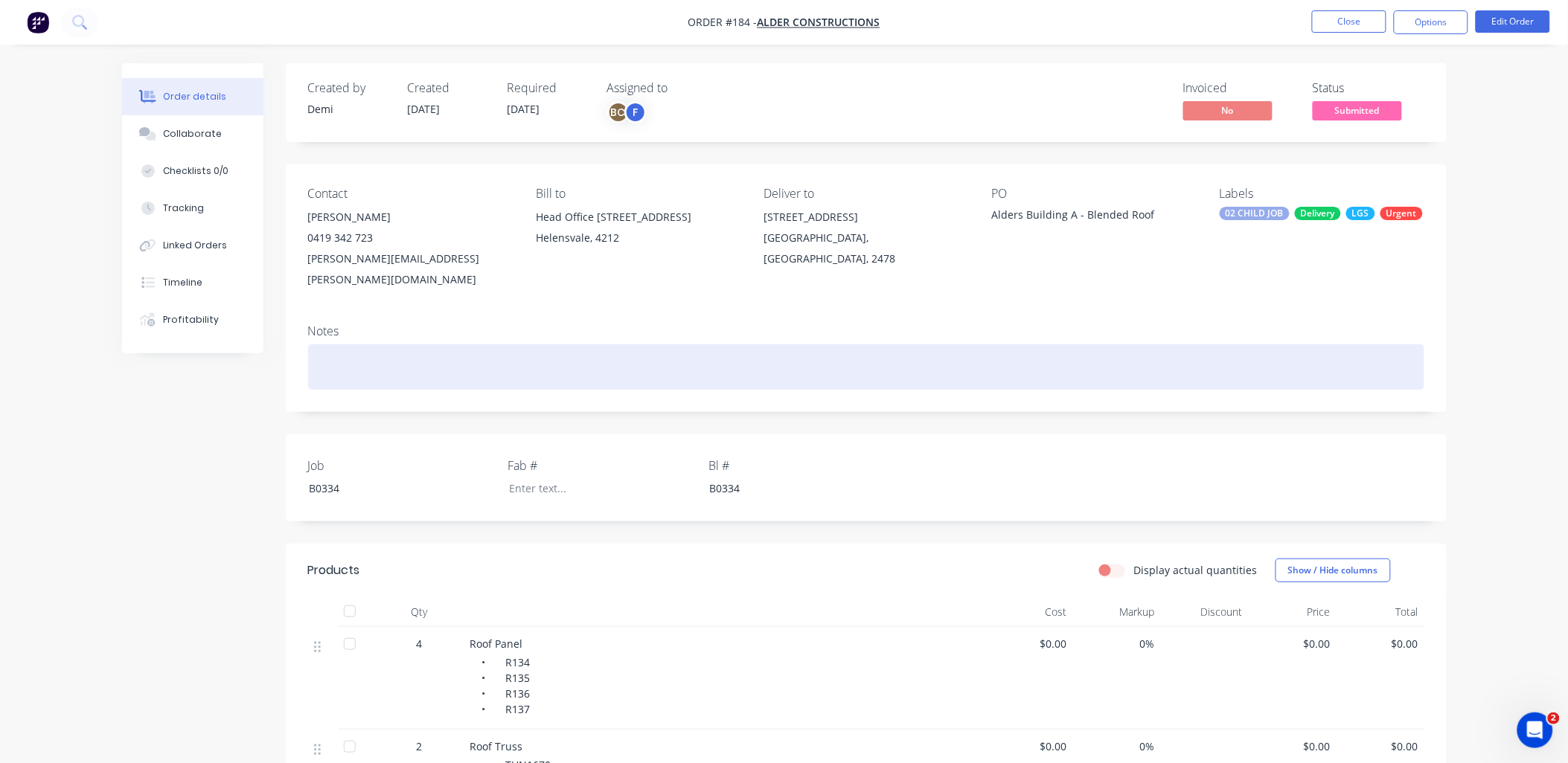
drag, startPoint x: 497, startPoint y: 352, endPoint x: 536, endPoint y: 329, distance: 45.3
click at [498, 352] on div at bounding box center [866, 366] width 1116 height 46
click at [381, 344] on div at bounding box center [866, 366] width 1116 height 46
click at [315, 345] on div "ROOF PANEL & TRUSS" at bounding box center [866, 366] width 1116 height 46
click at [484, 344] on div "ROOF PANEL & TRUSS" at bounding box center [866, 366] width 1116 height 46
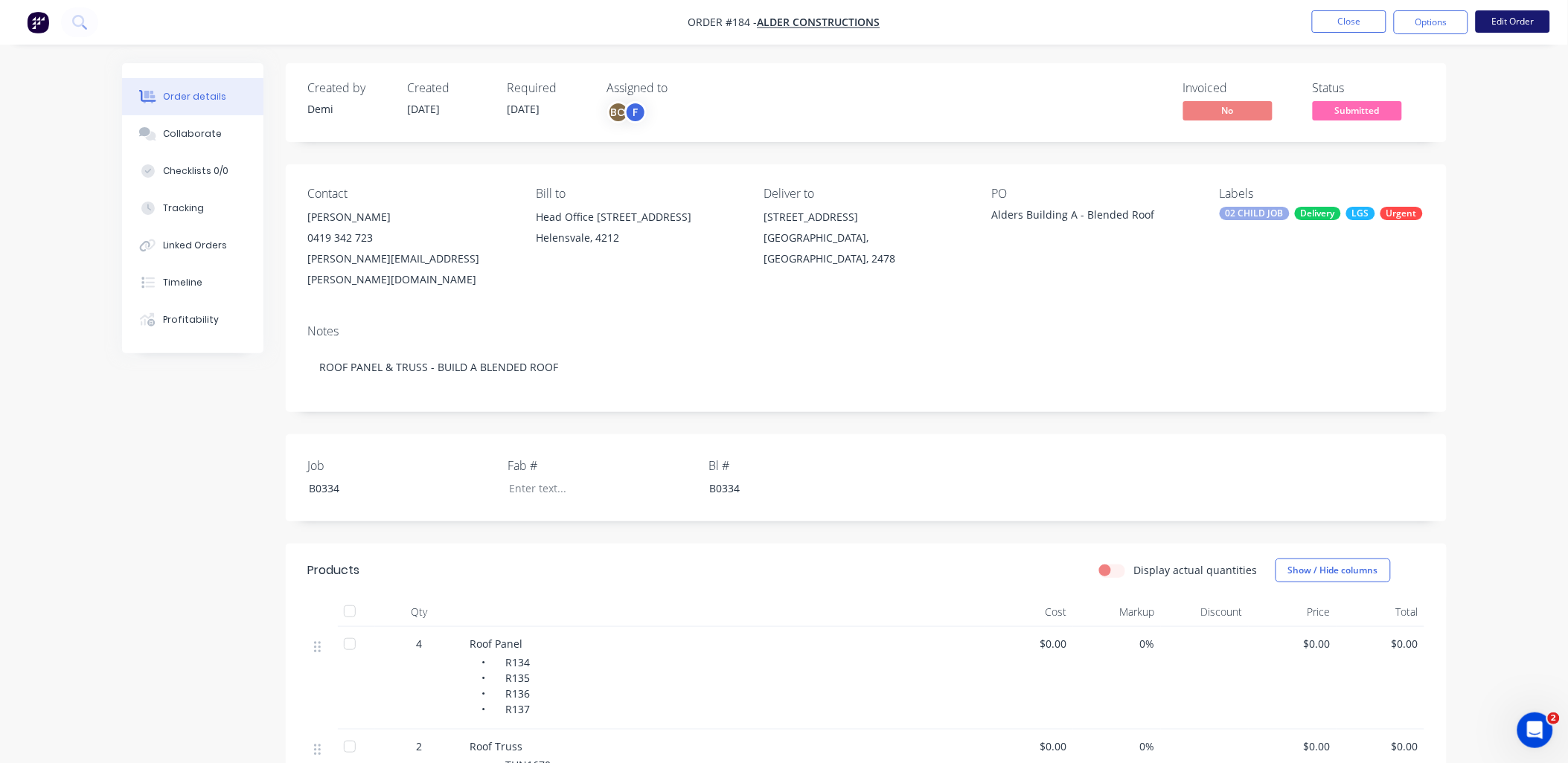
click at [1504, 17] on button "Edit Order" at bounding box center [1513, 21] width 74 height 22
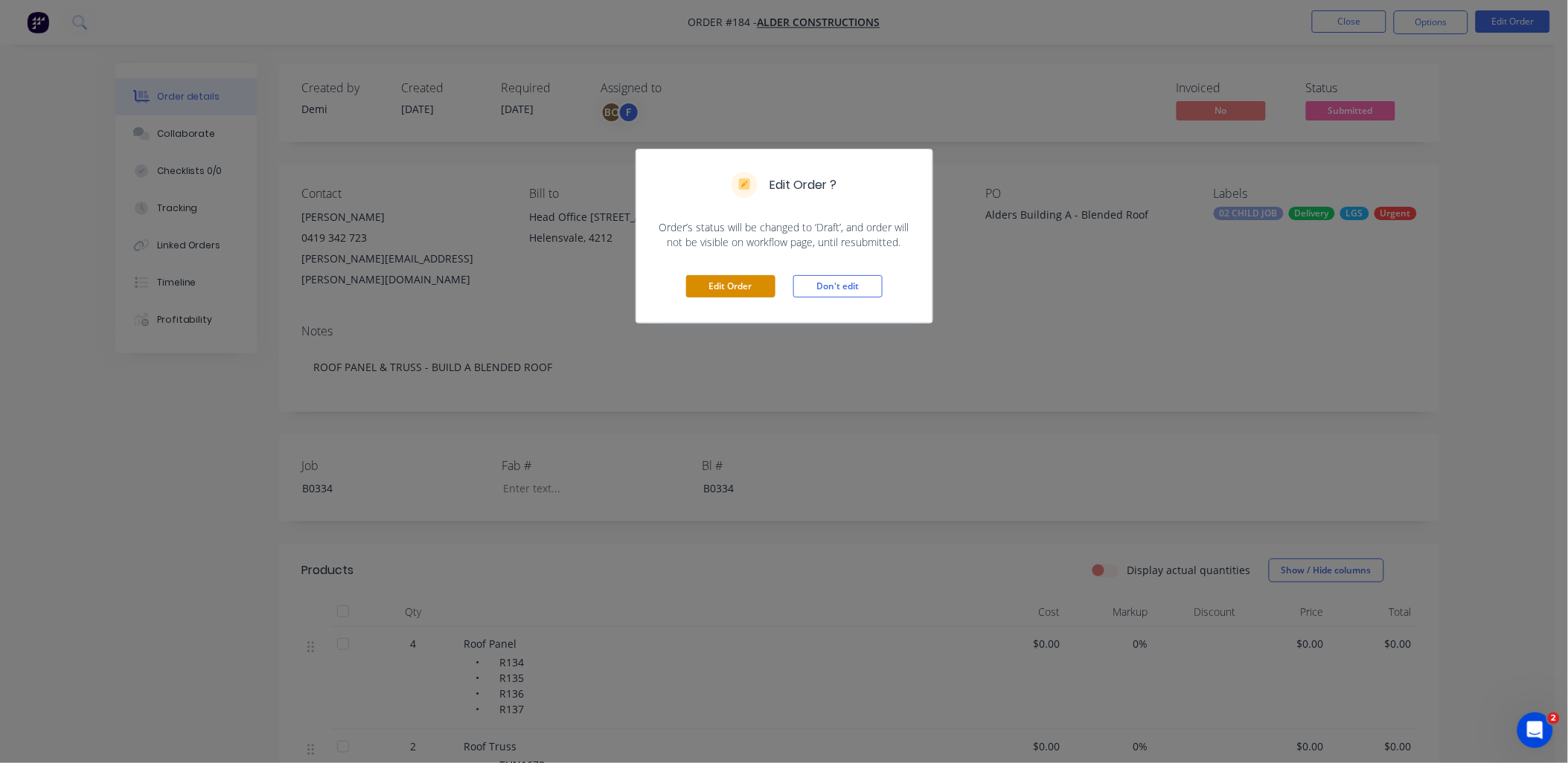
click at [744, 277] on button "Edit Order" at bounding box center [730, 286] width 89 height 22
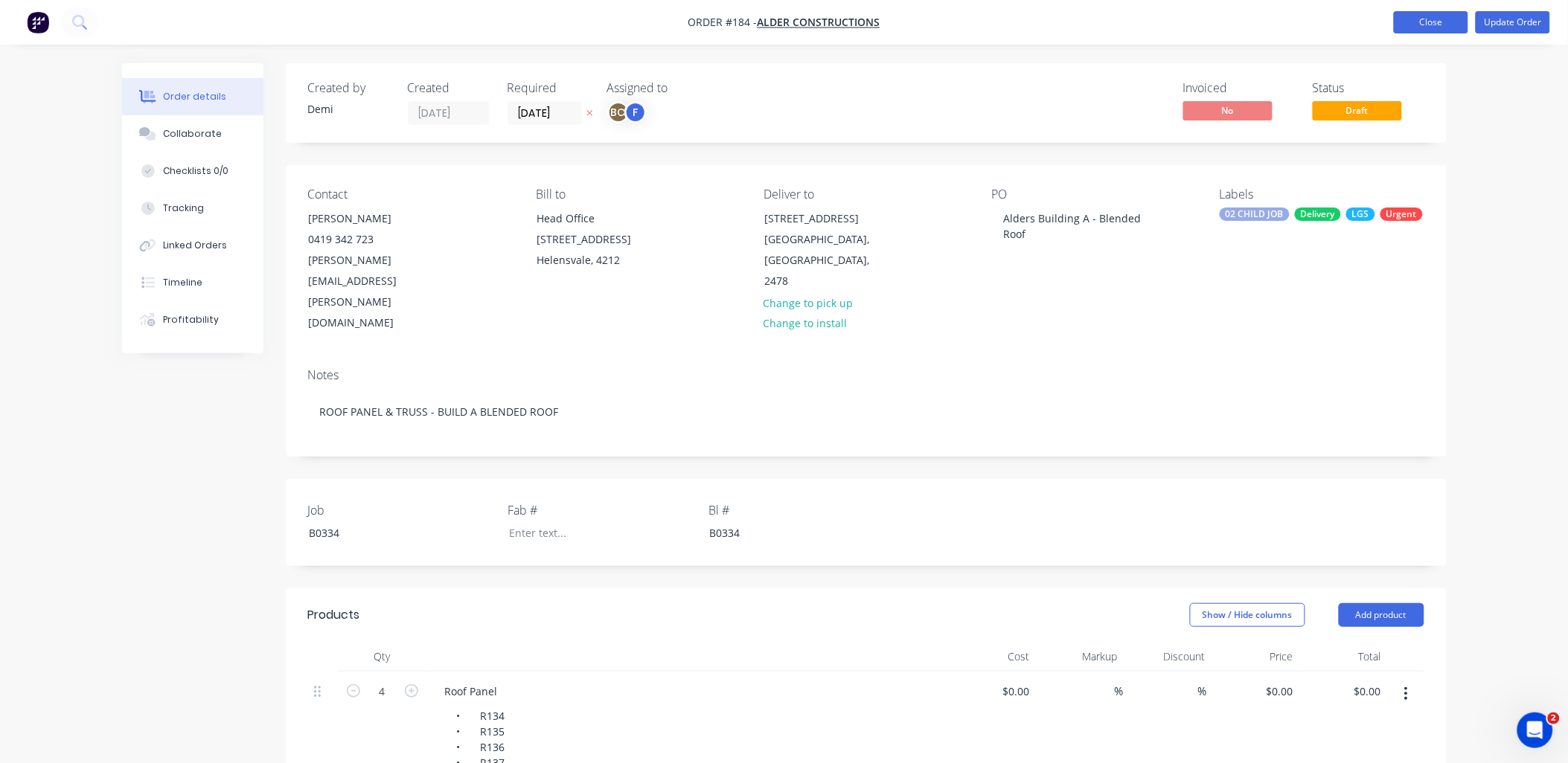
click at [1439, 20] on button "Close" at bounding box center [1431, 22] width 74 height 22
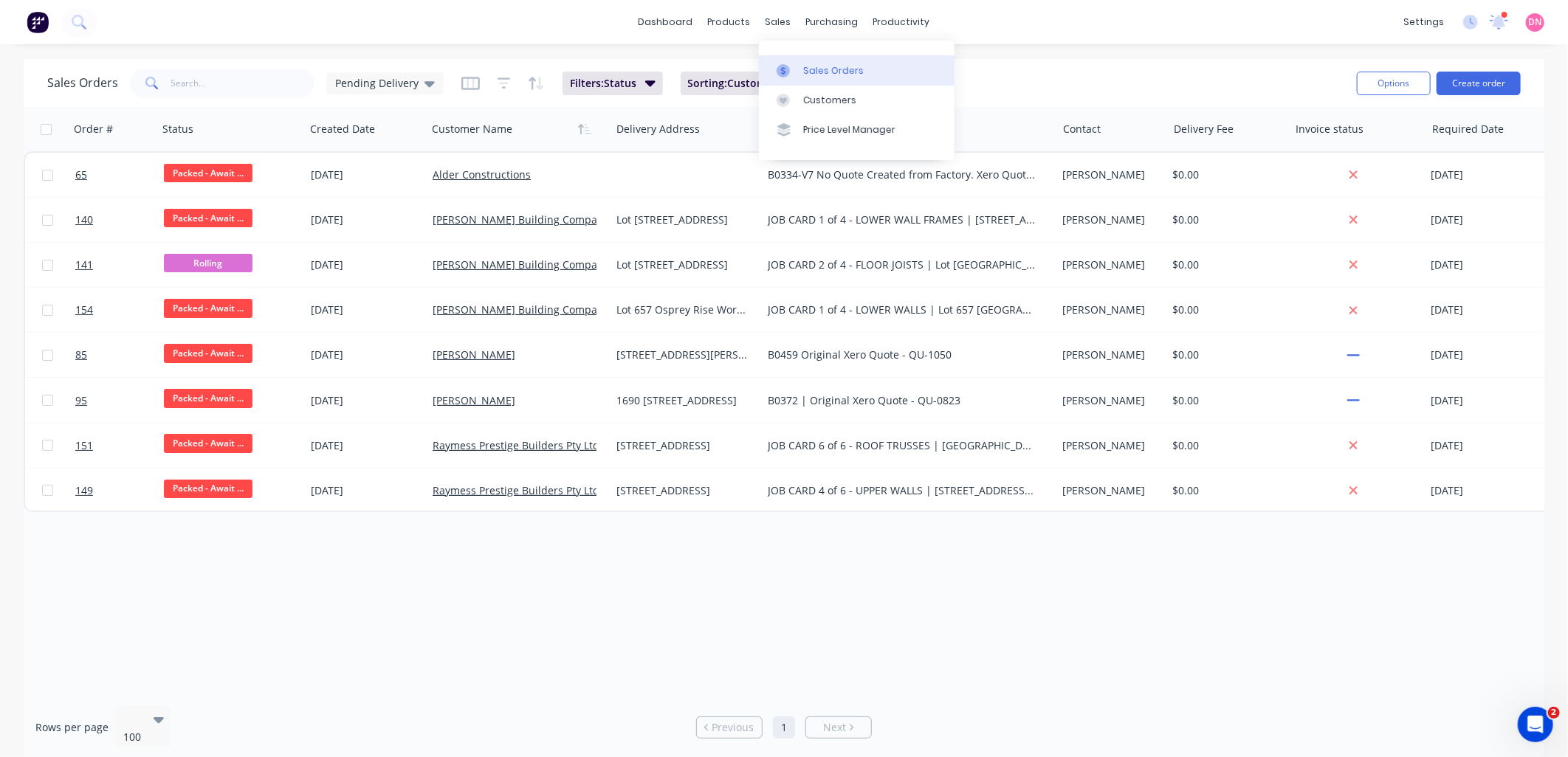
click at [793, 65] on div at bounding box center [787, 71] width 22 height 13
click at [841, 72] on div "Sales Orders" at bounding box center [833, 71] width 61 height 13
click at [794, 70] on div at bounding box center [787, 71] width 22 height 13
click at [430, 76] on icon at bounding box center [429, 83] width 10 height 16
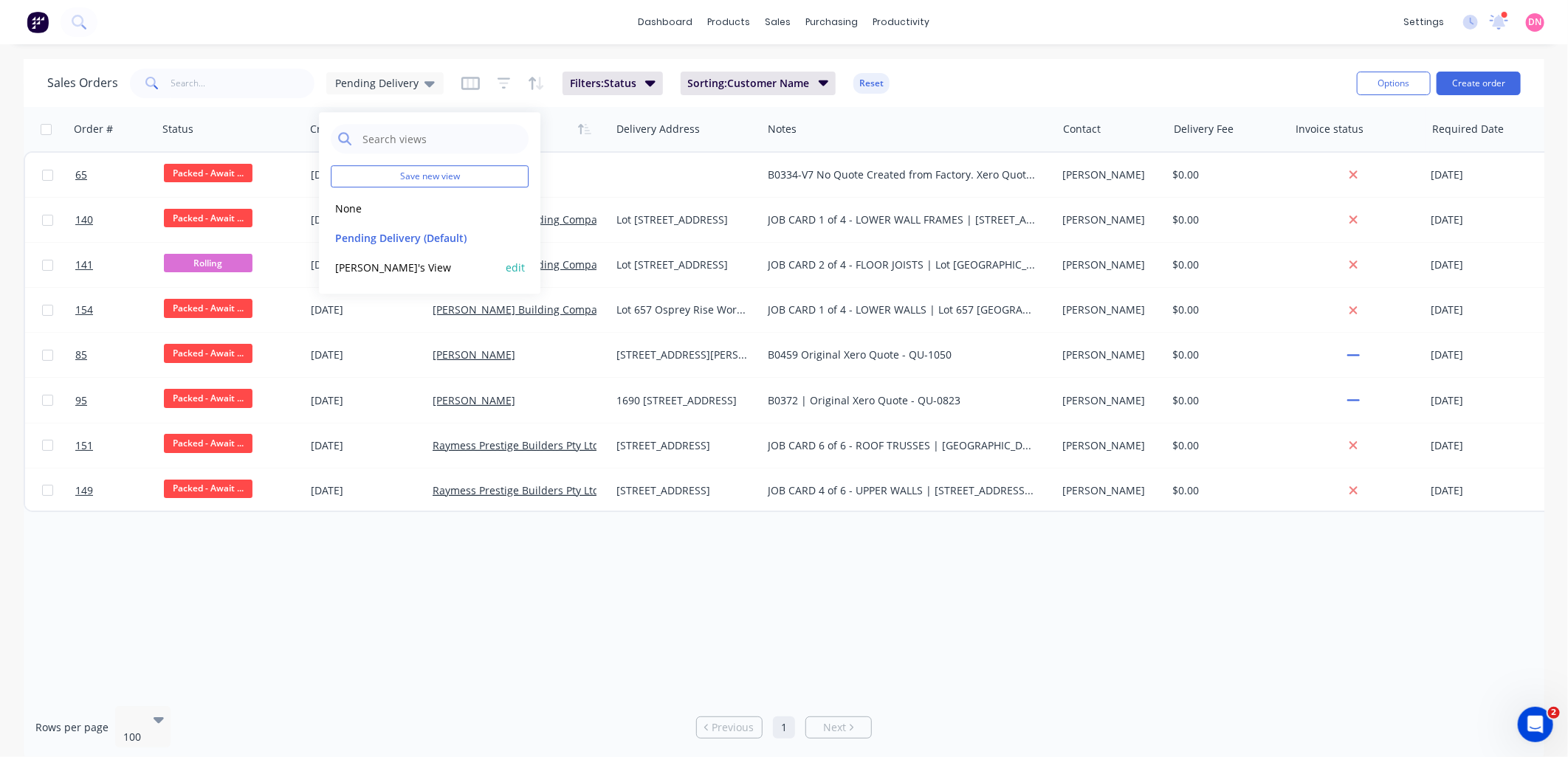
click at [395, 261] on button "Demi's View" at bounding box center [414, 267] width 168 height 17
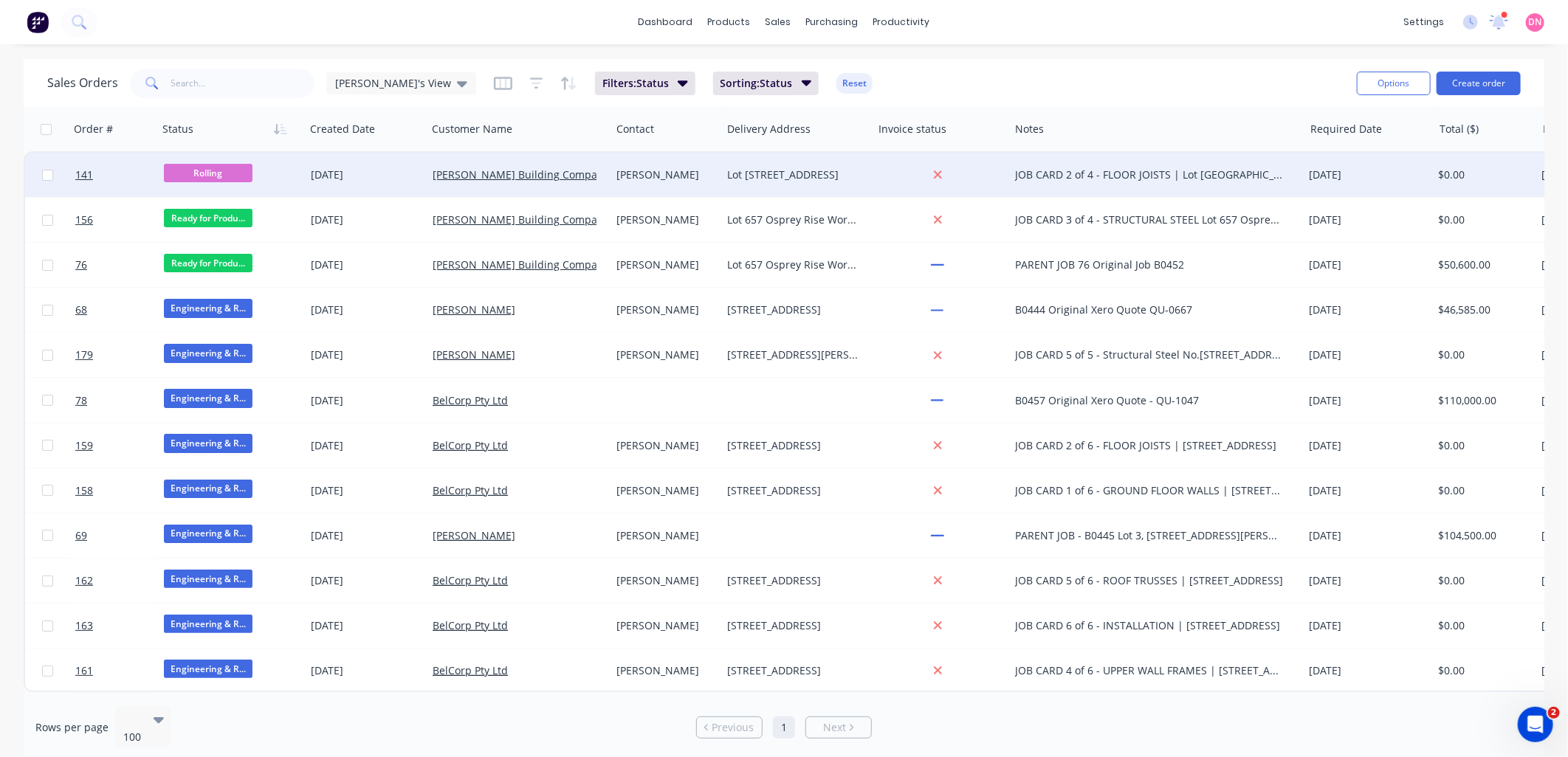
click at [222, 165] on span "Rolling" at bounding box center [208, 173] width 88 height 18
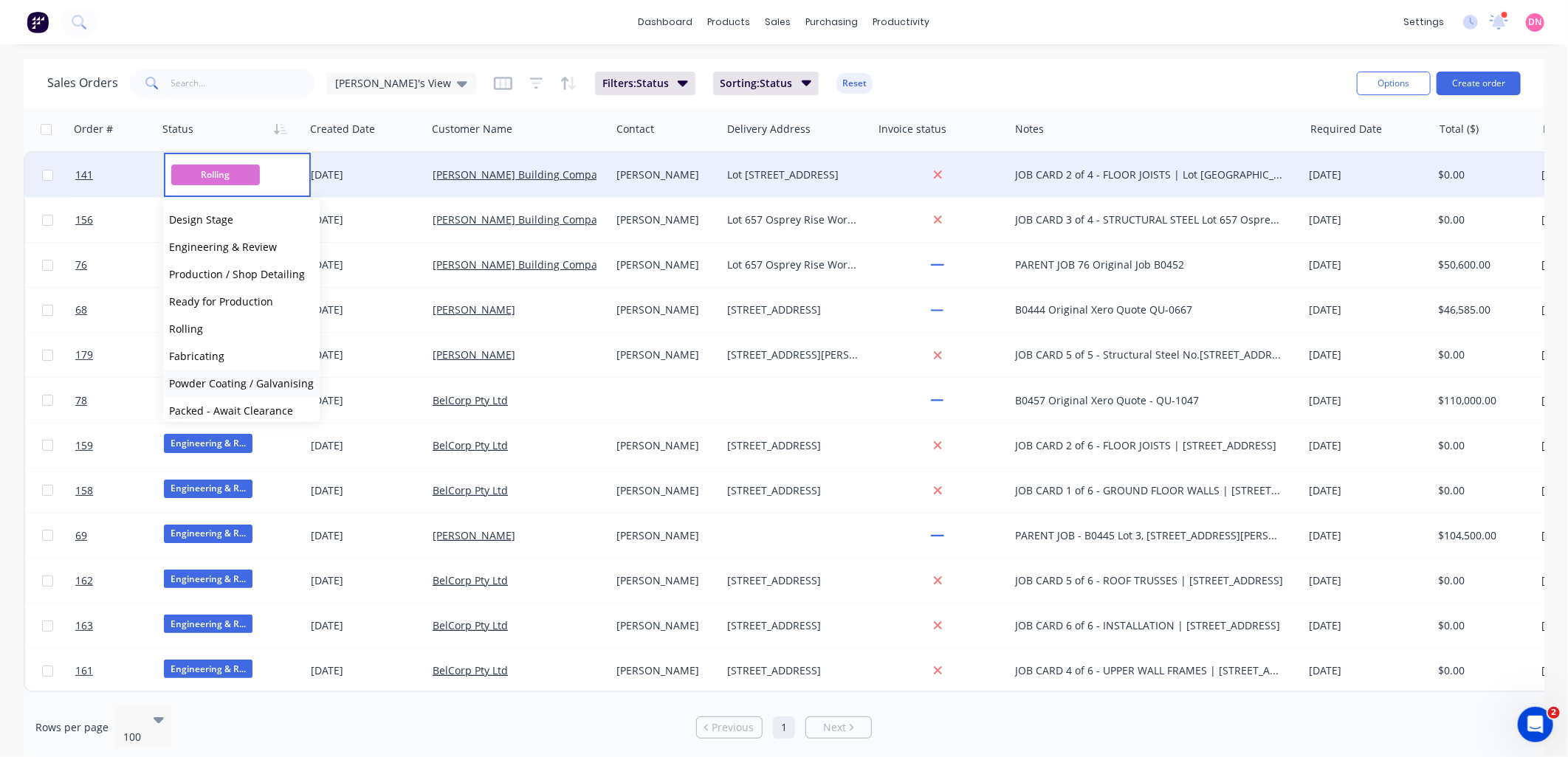
scroll to position [164, 0]
click at [252, 330] on span "Packed - Await Clearance" at bounding box center [231, 329] width 124 height 14
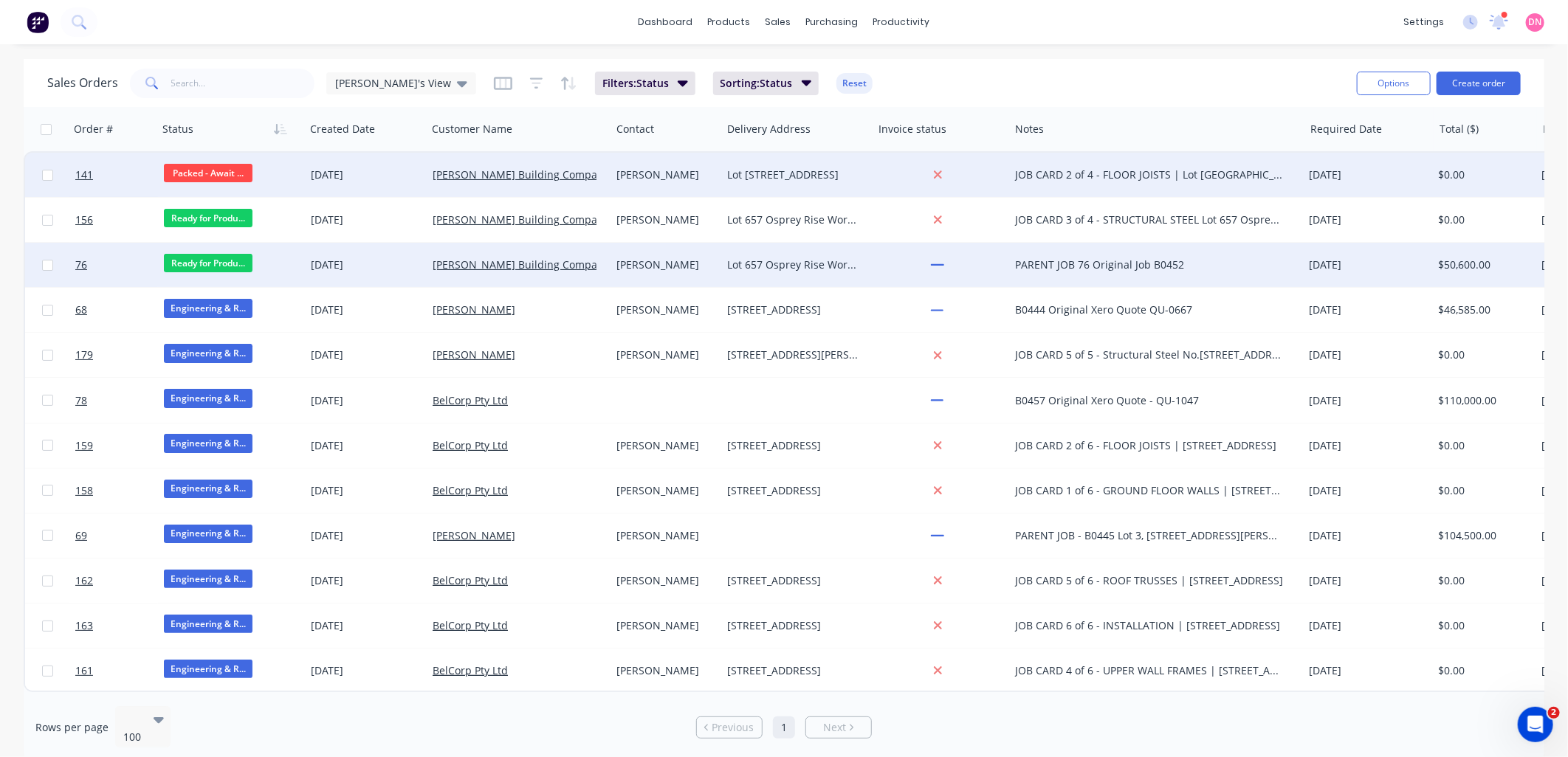
click at [234, 263] on span "Ready for Produ..." at bounding box center [208, 263] width 88 height 18
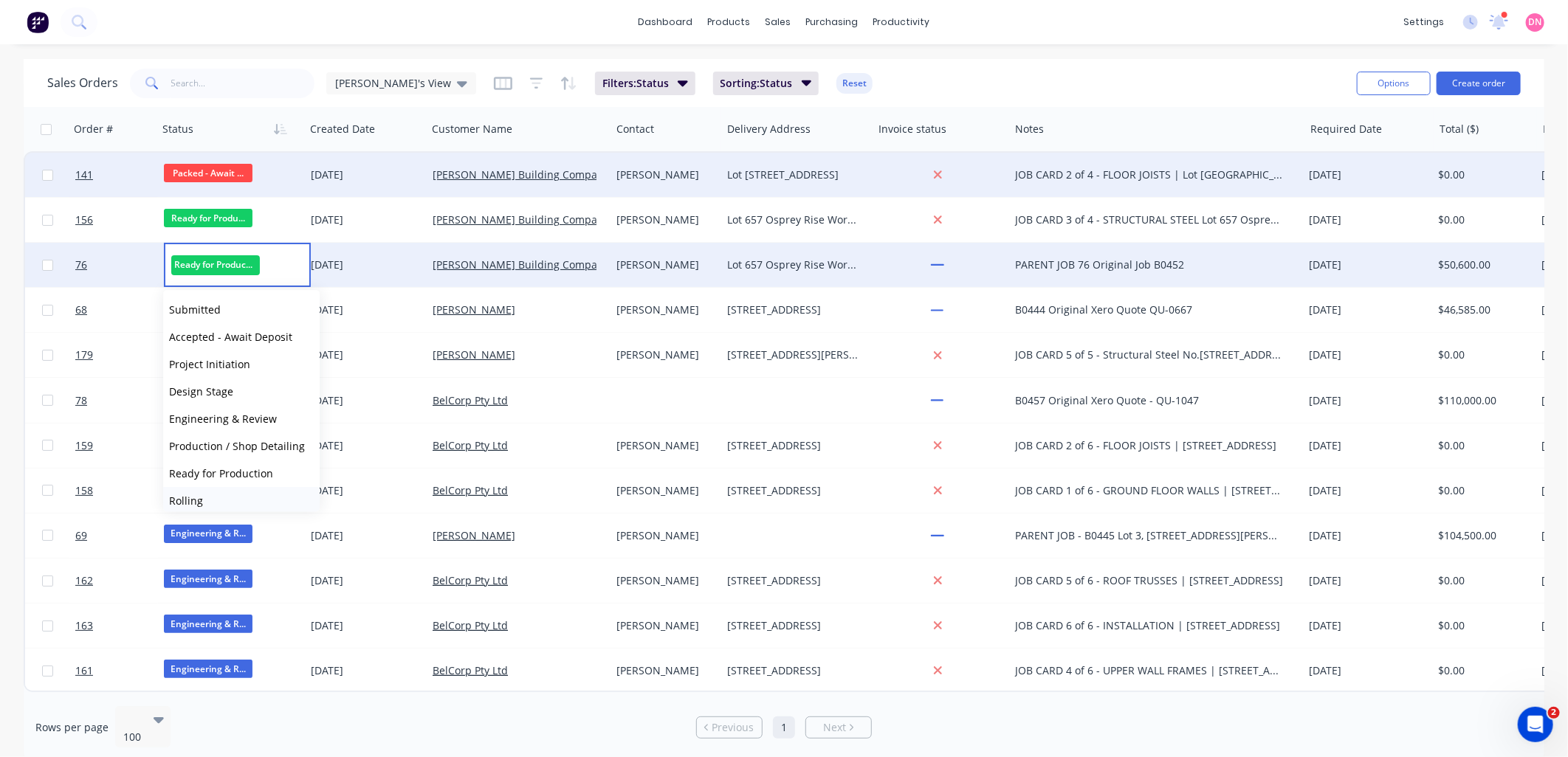
click at [232, 500] on button "Rolling" at bounding box center [241, 501] width 157 height 28
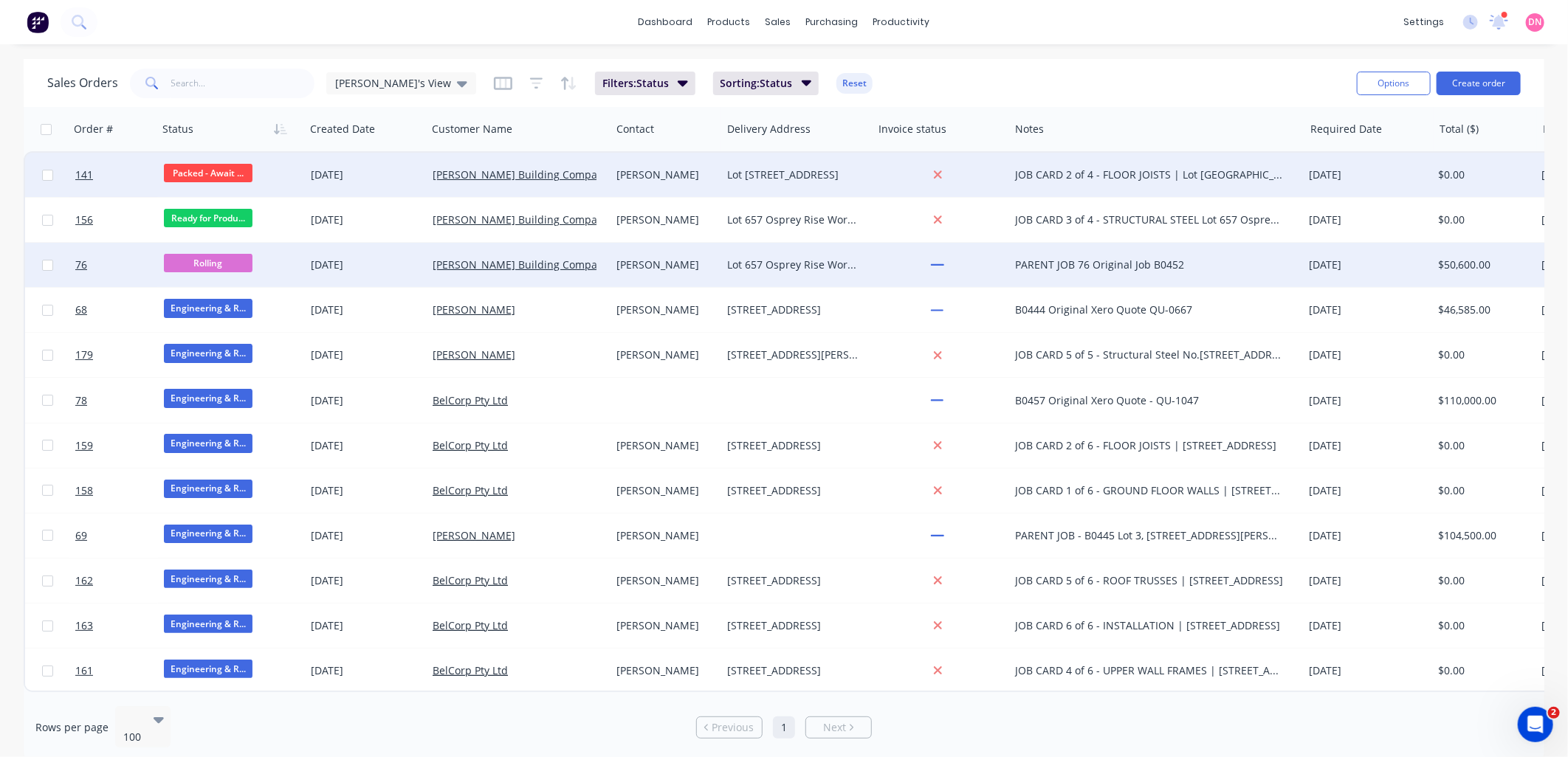
click at [205, 262] on span "Rolling" at bounding box center [208, 263] width 88 height 18
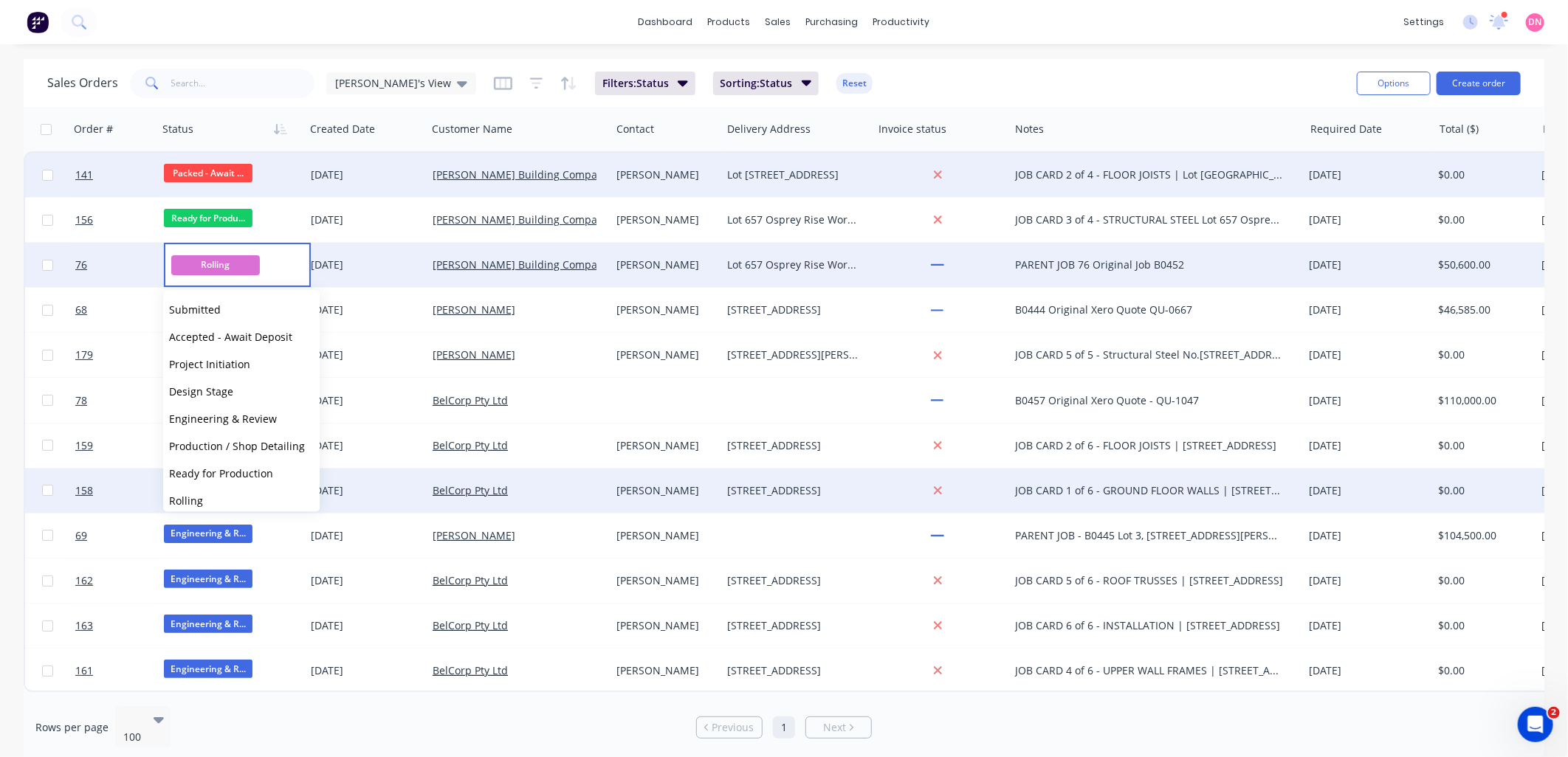
click at [251, 473] on span "Ready for Production" at bounding box center [221, 473] width 104 height 14
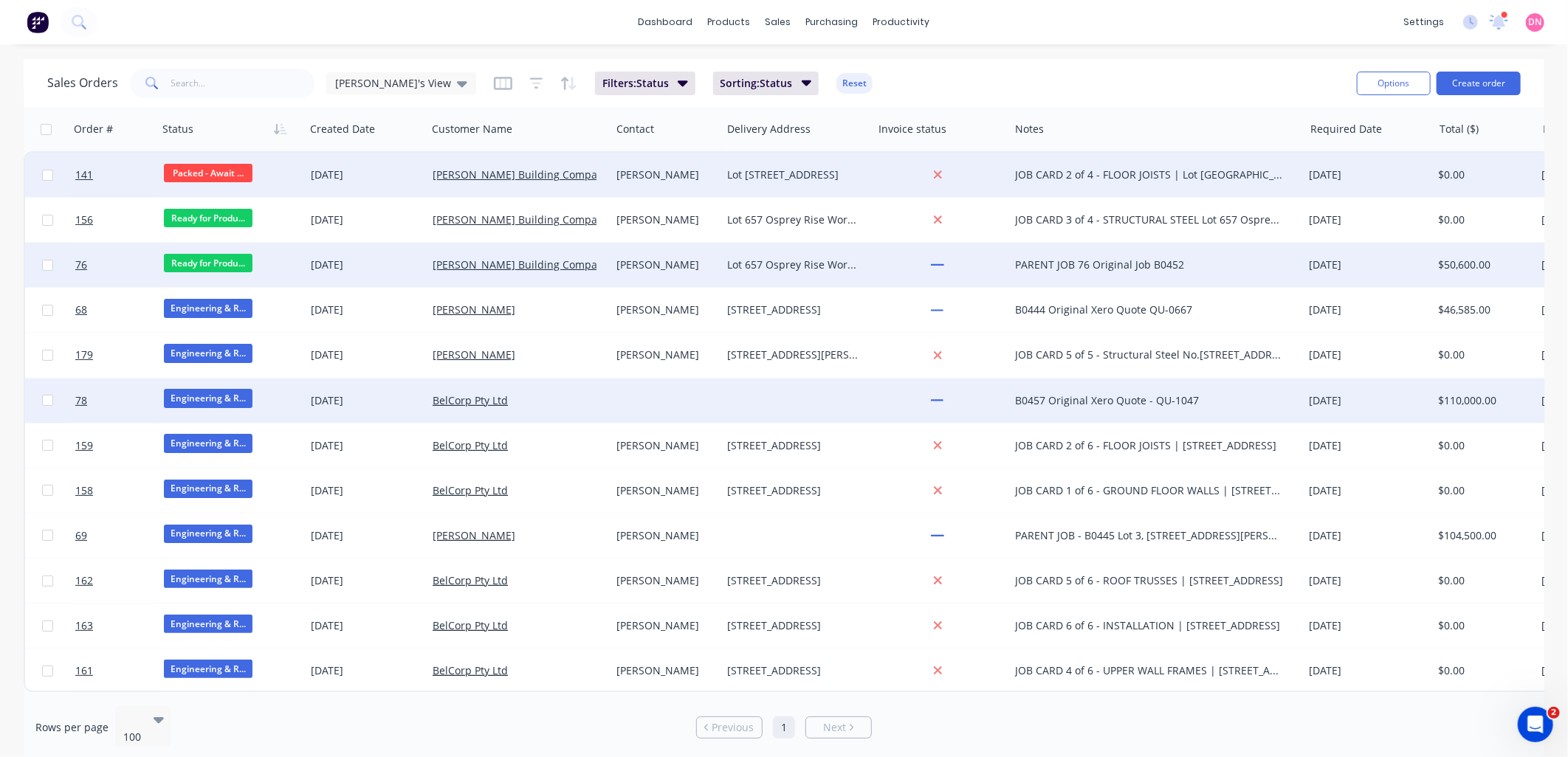
scroll to position [0, 0]
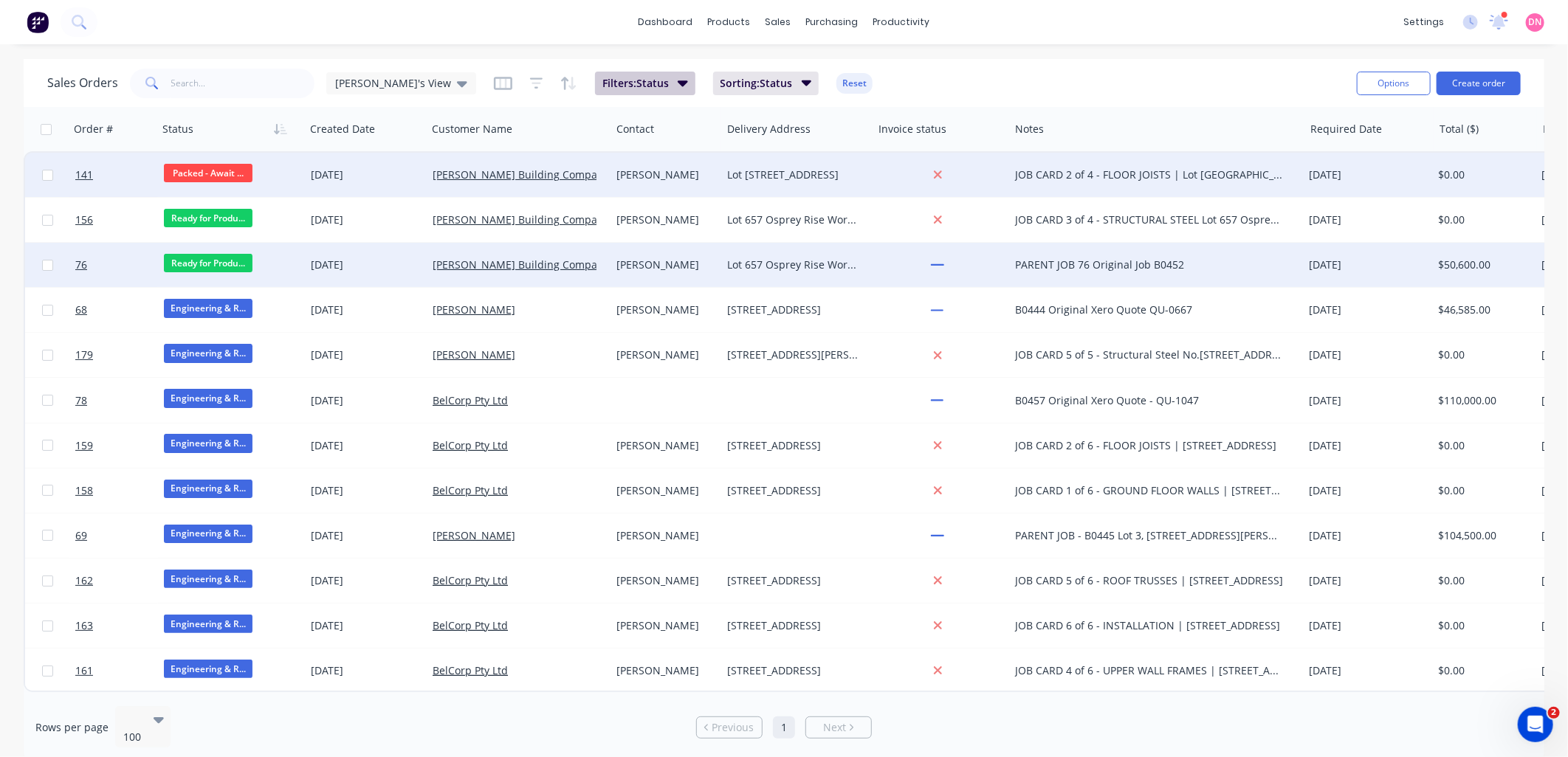
click at [631, 84] on button "Filters: Status" at bounding box center [645, 83] width 101 height 24
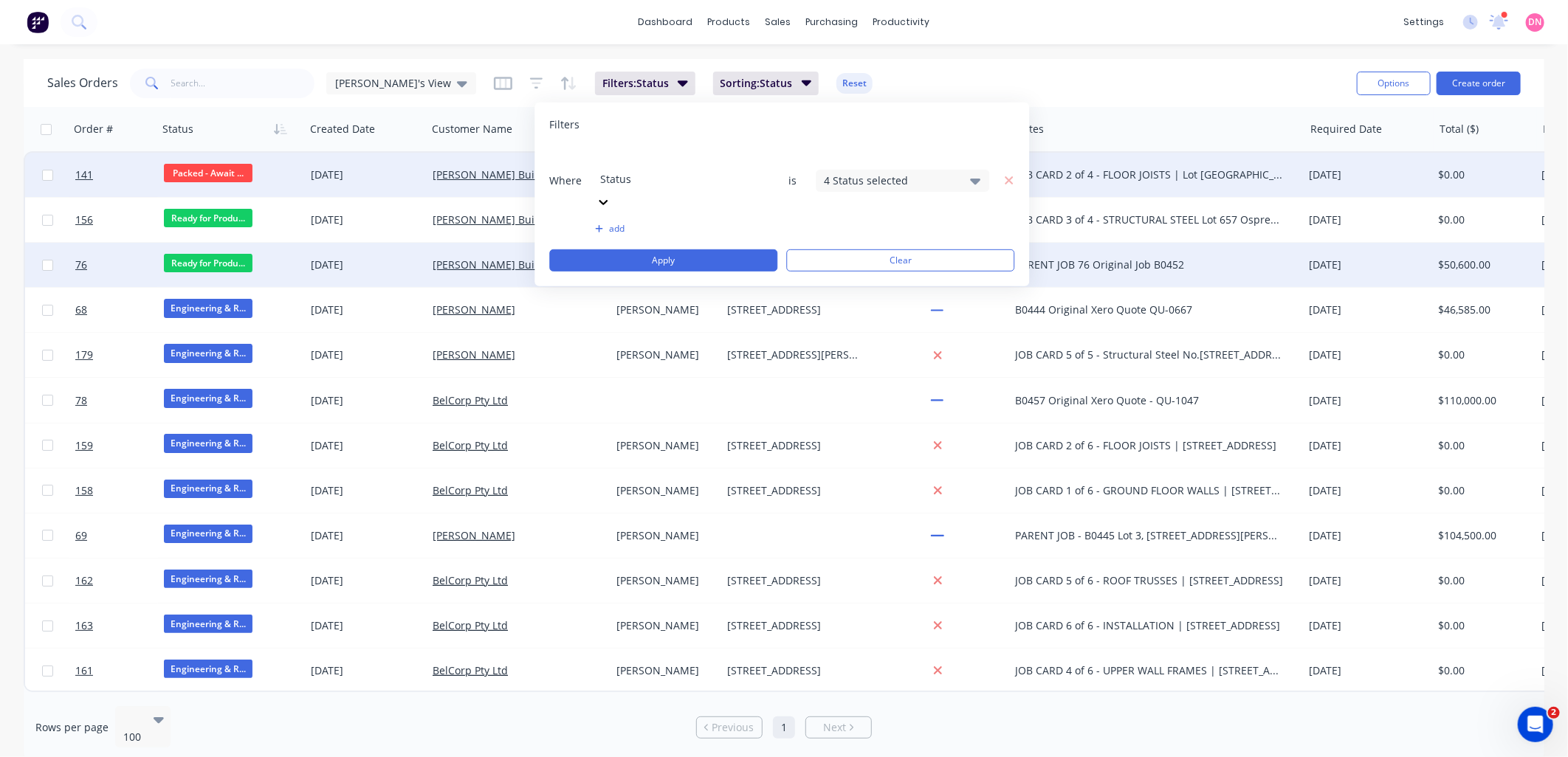
click at [857, 169] on div "4 Status selected" at bounding box center [903, 180] width 174 height 22
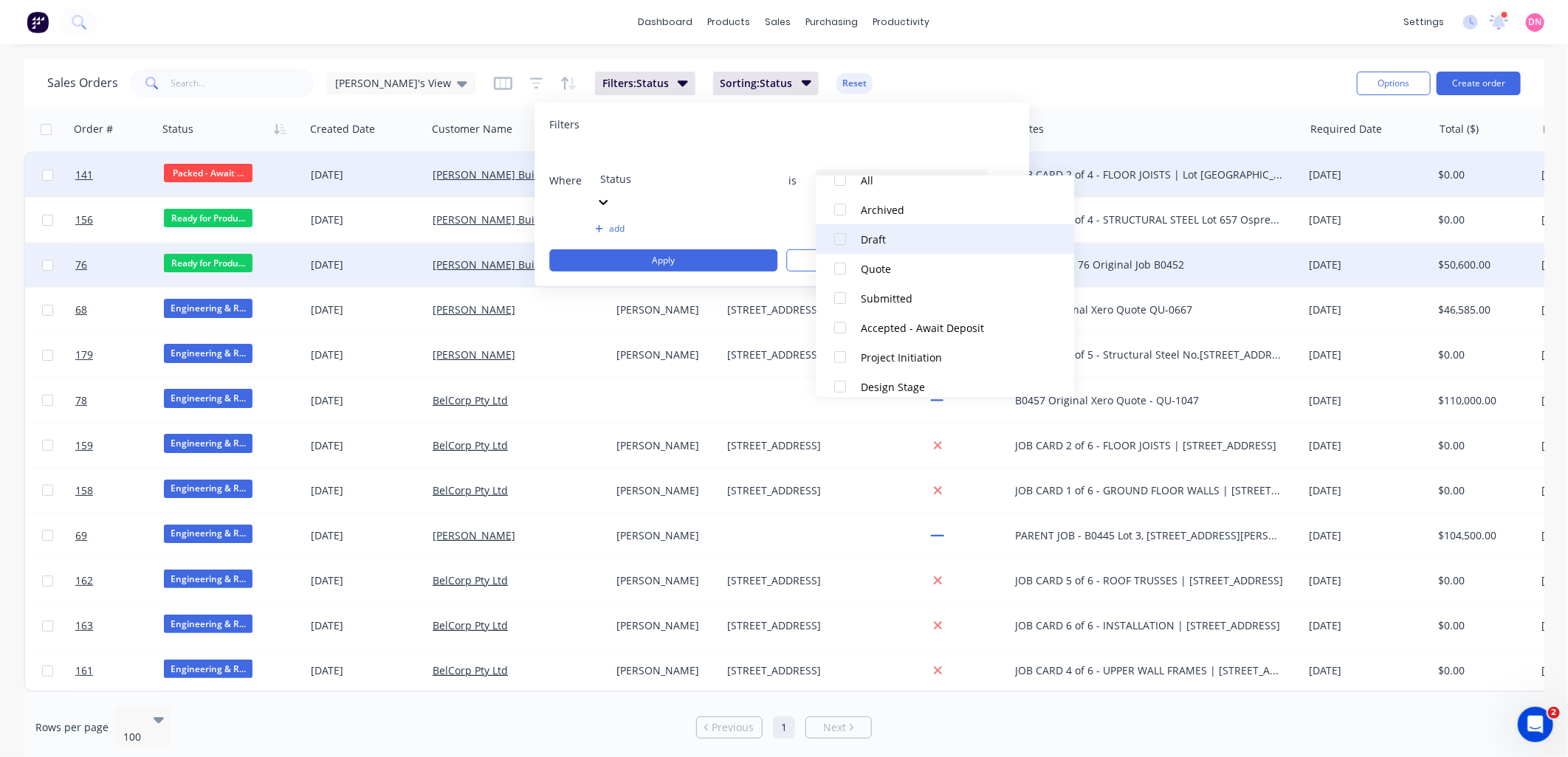
scroll to position [164, 0]
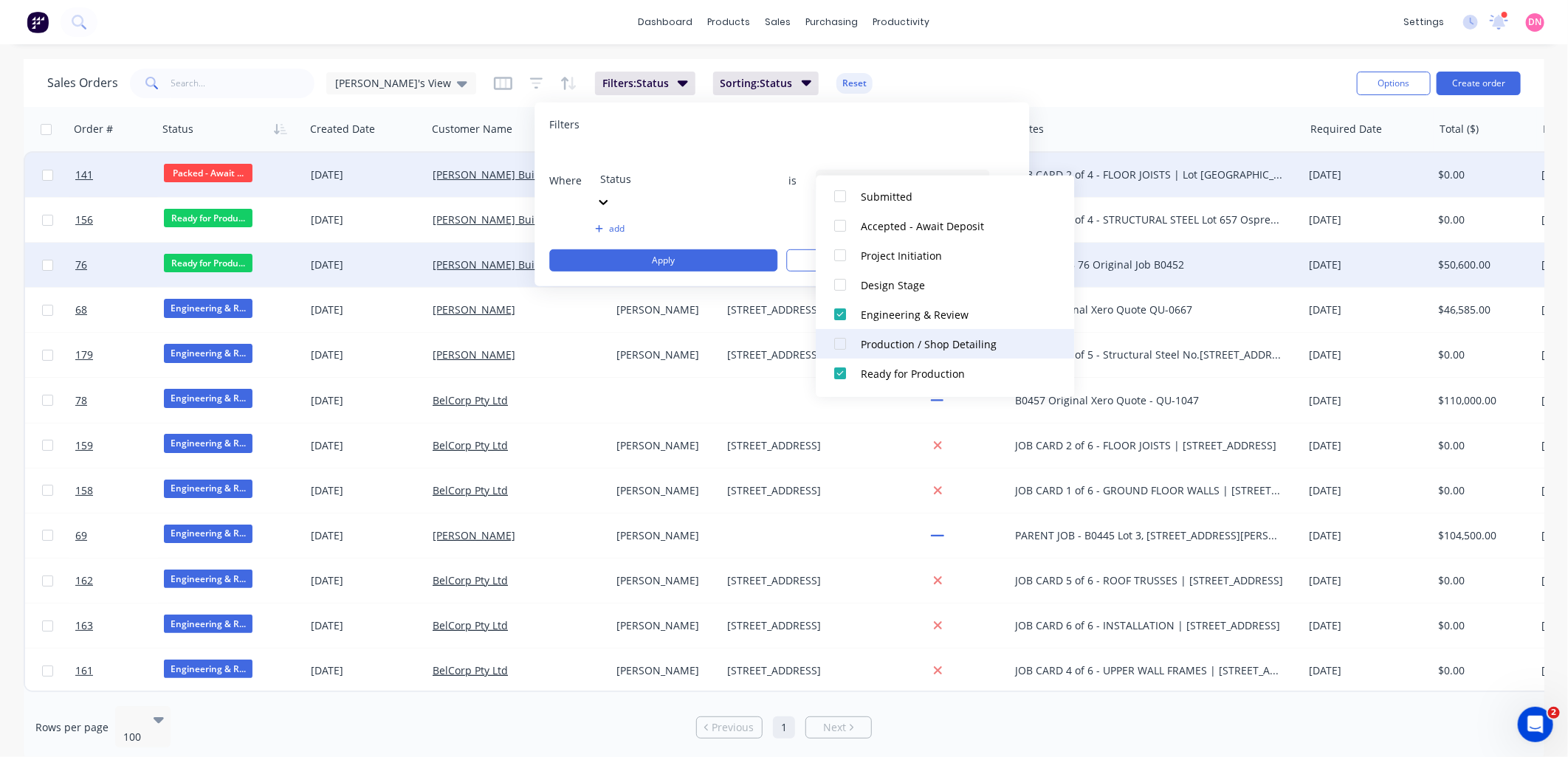
click at [838, 347] on div at bounding box center [841, 344] width 29 height 29
click at [838, 312] on div at bounding box center [841, 314] width 29 height 29
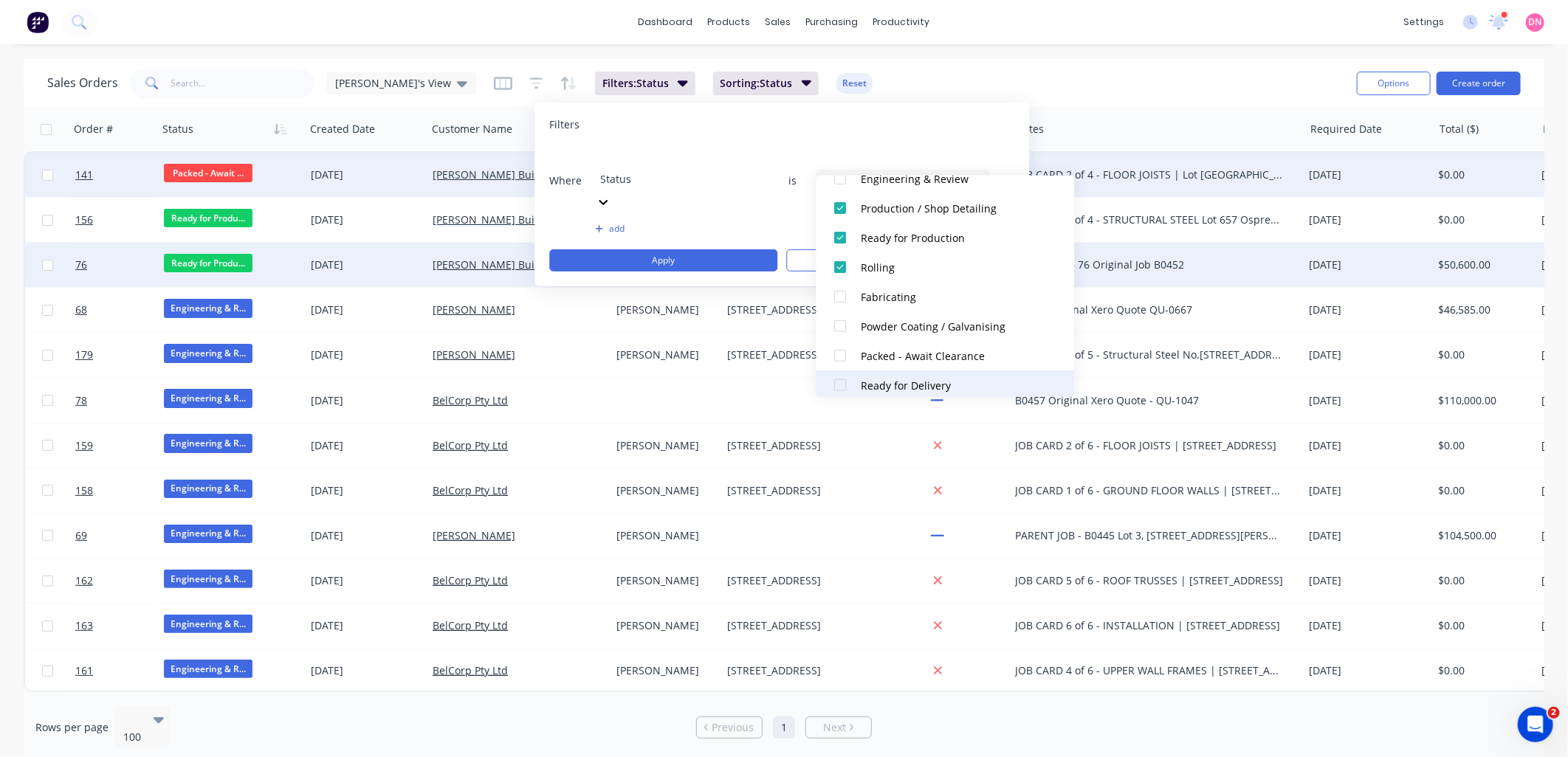
scroll to position [327, 0]
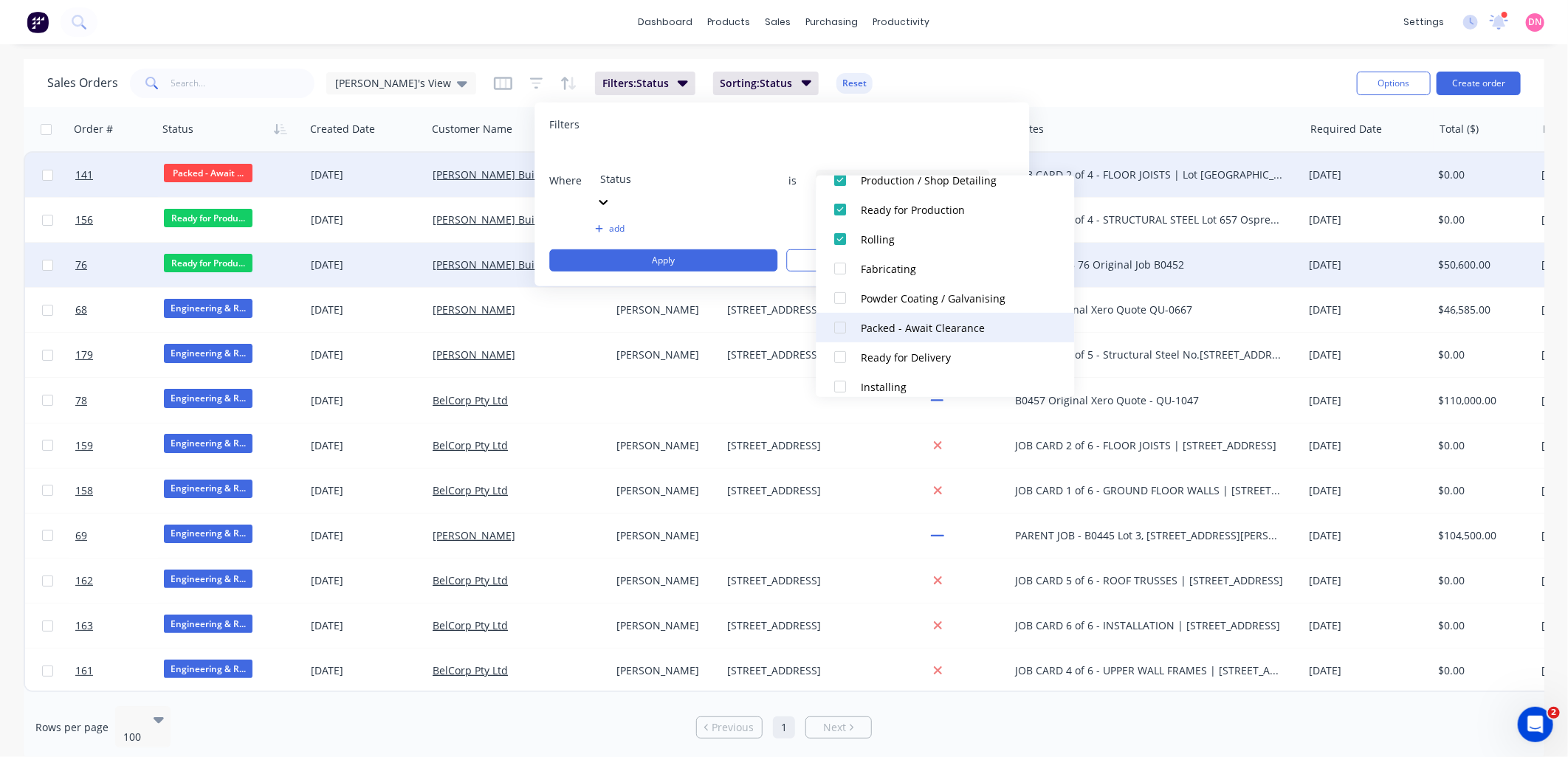
click at [838, 329] on div at bounding box center [841, 327] width 29 height 29
click at [841, 357] on div at bounding box center [841, 357] width 29 height 29
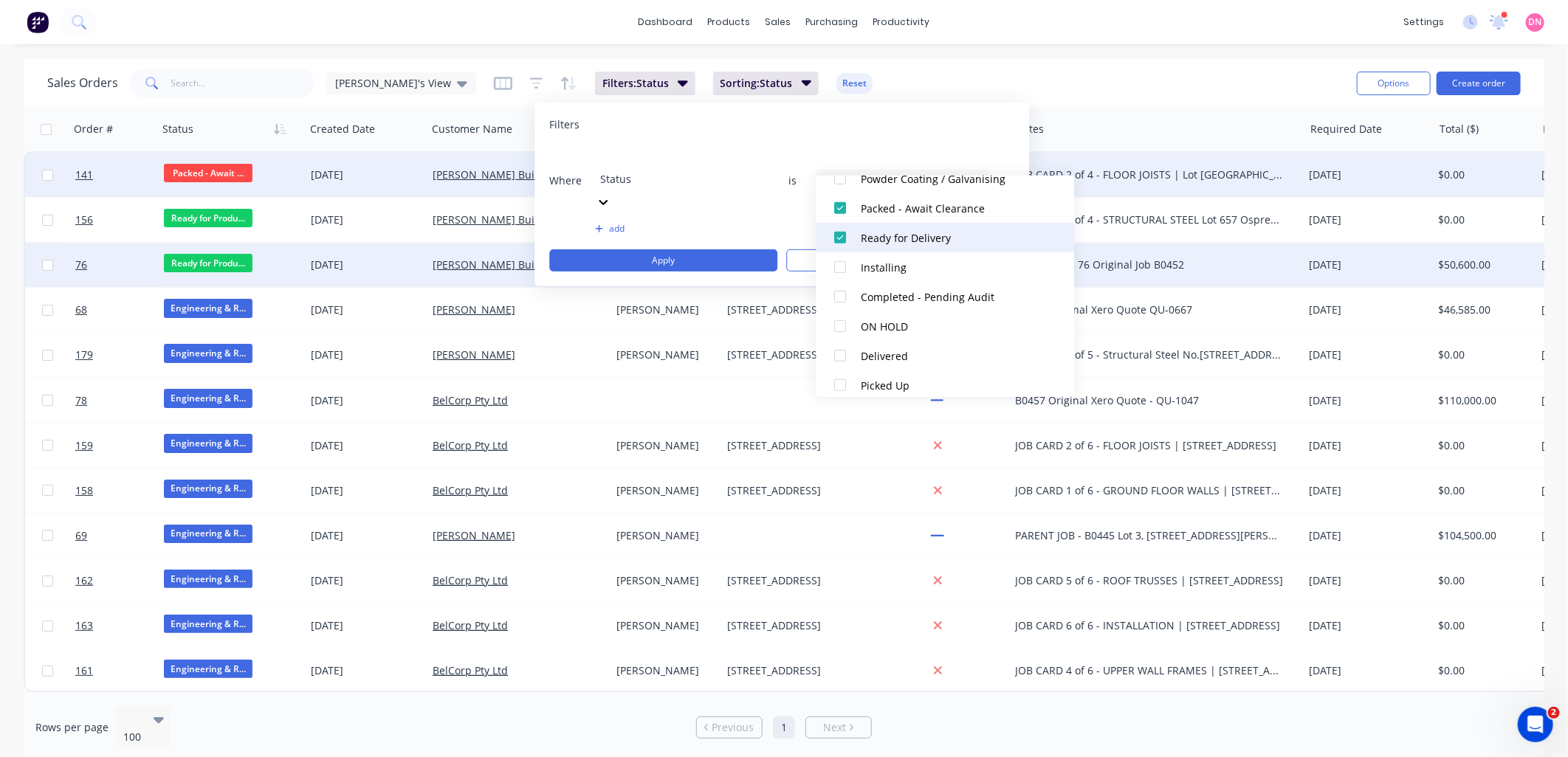
scroll to position [457, 0]
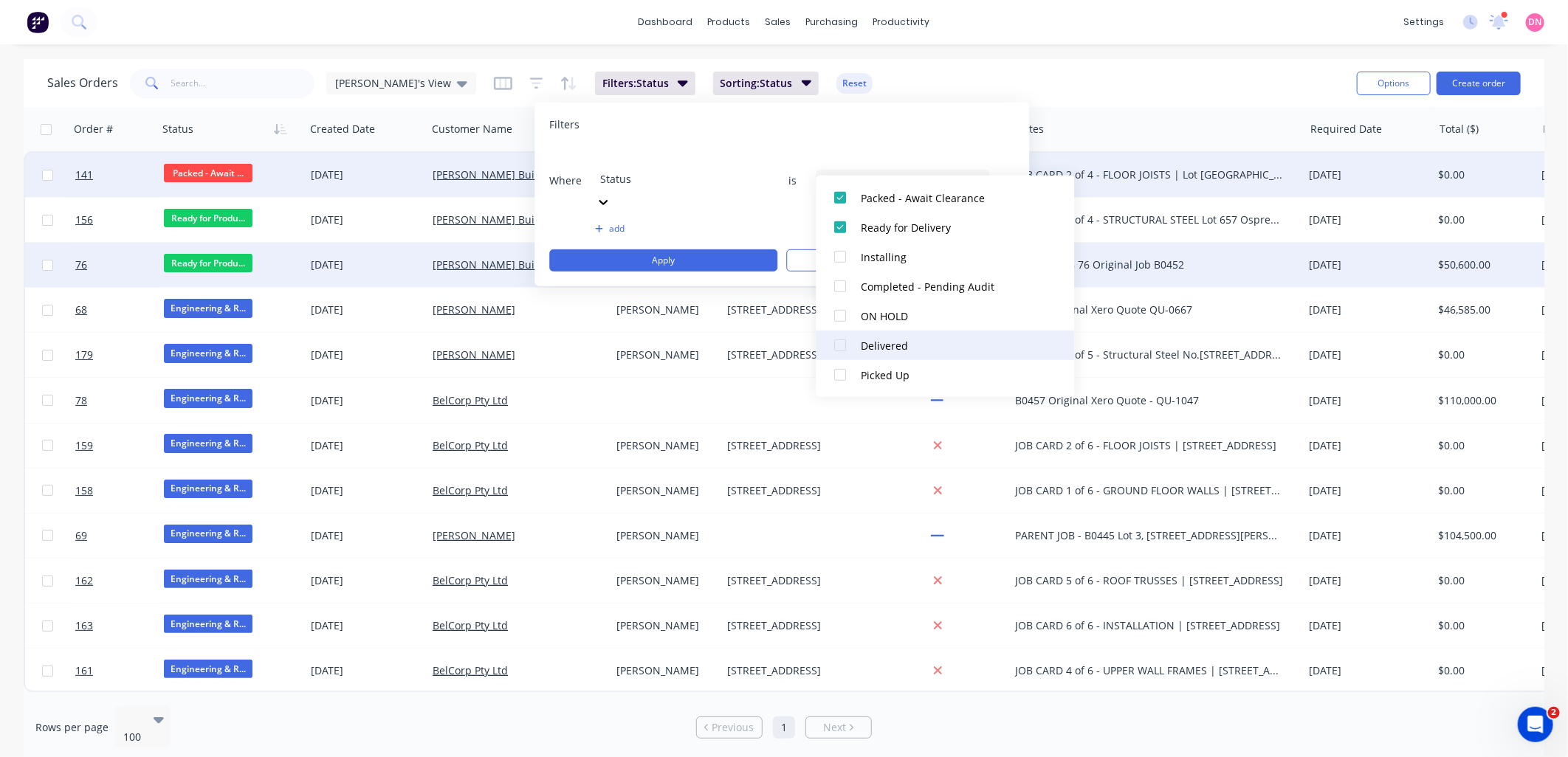
click at [841, 351] on div at bounding box center [841, 345] width 29 height 29
click at [839, 350] on div at bounding box center [841, 345] width 29 height 29
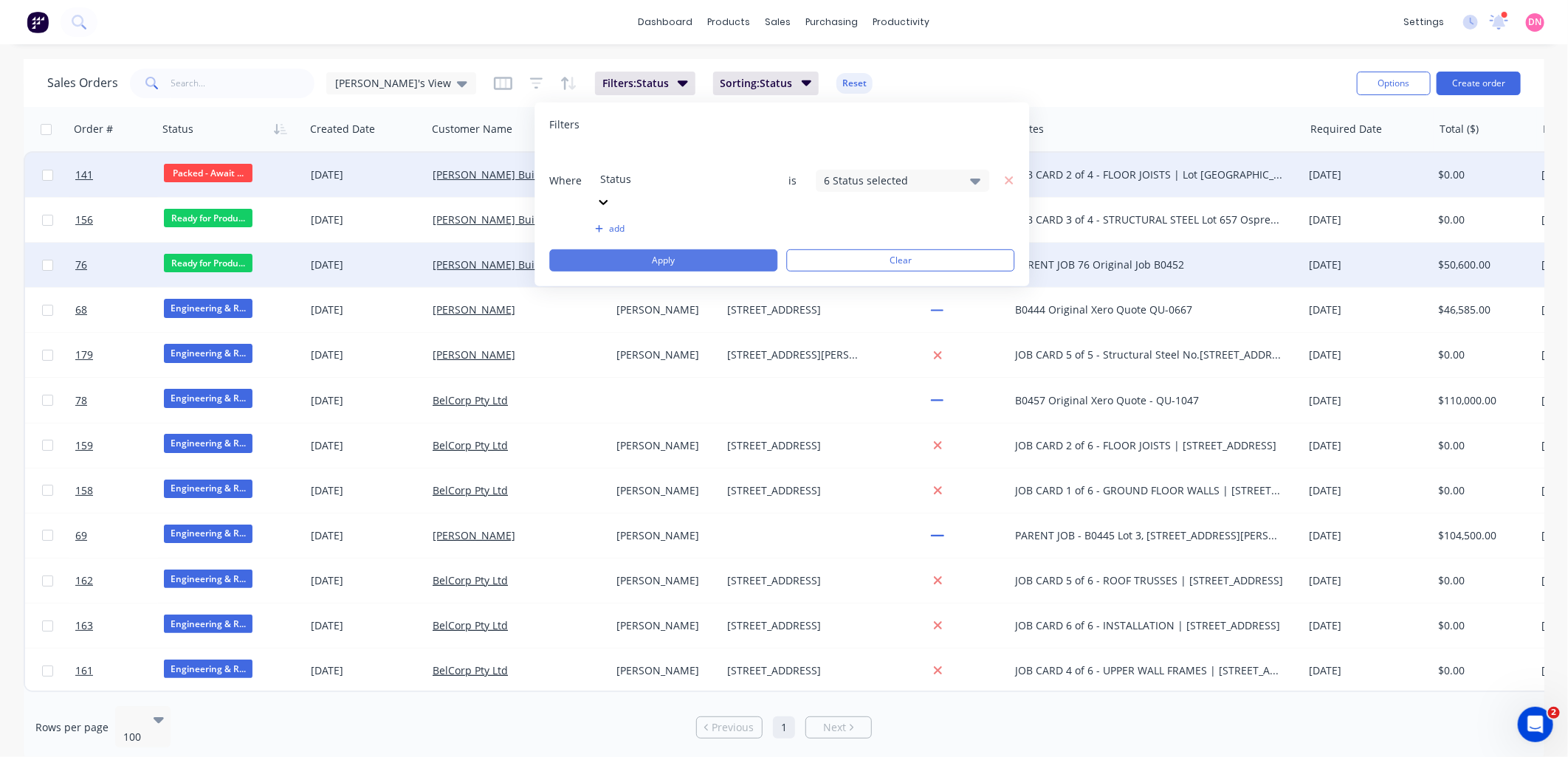
click at [718, 249] on button "Apply" at bounding box center [663, 260] width 228 height 22
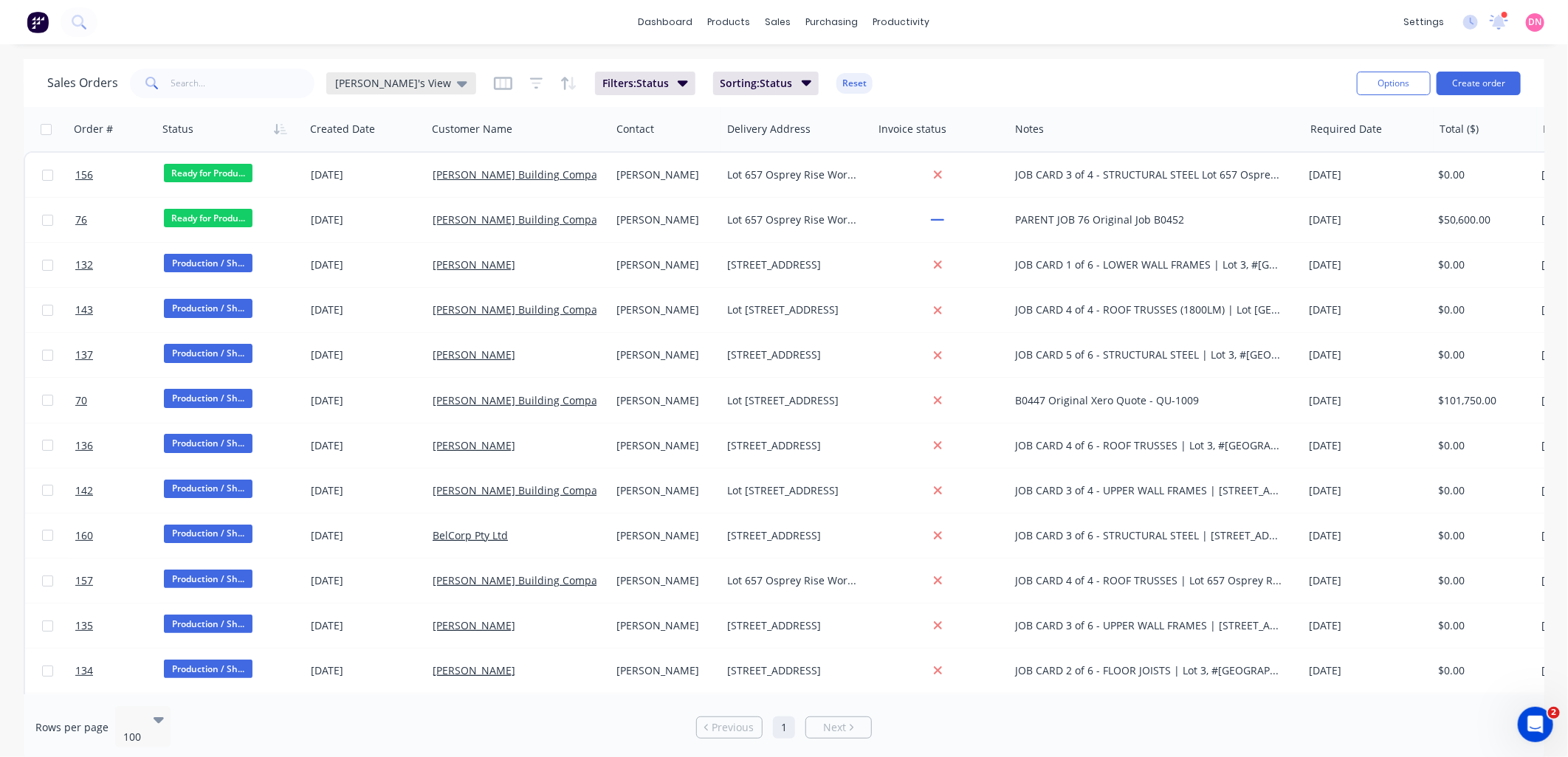
click at [457, 86] on icon at bounding box center [461, 83] width 10 height 16
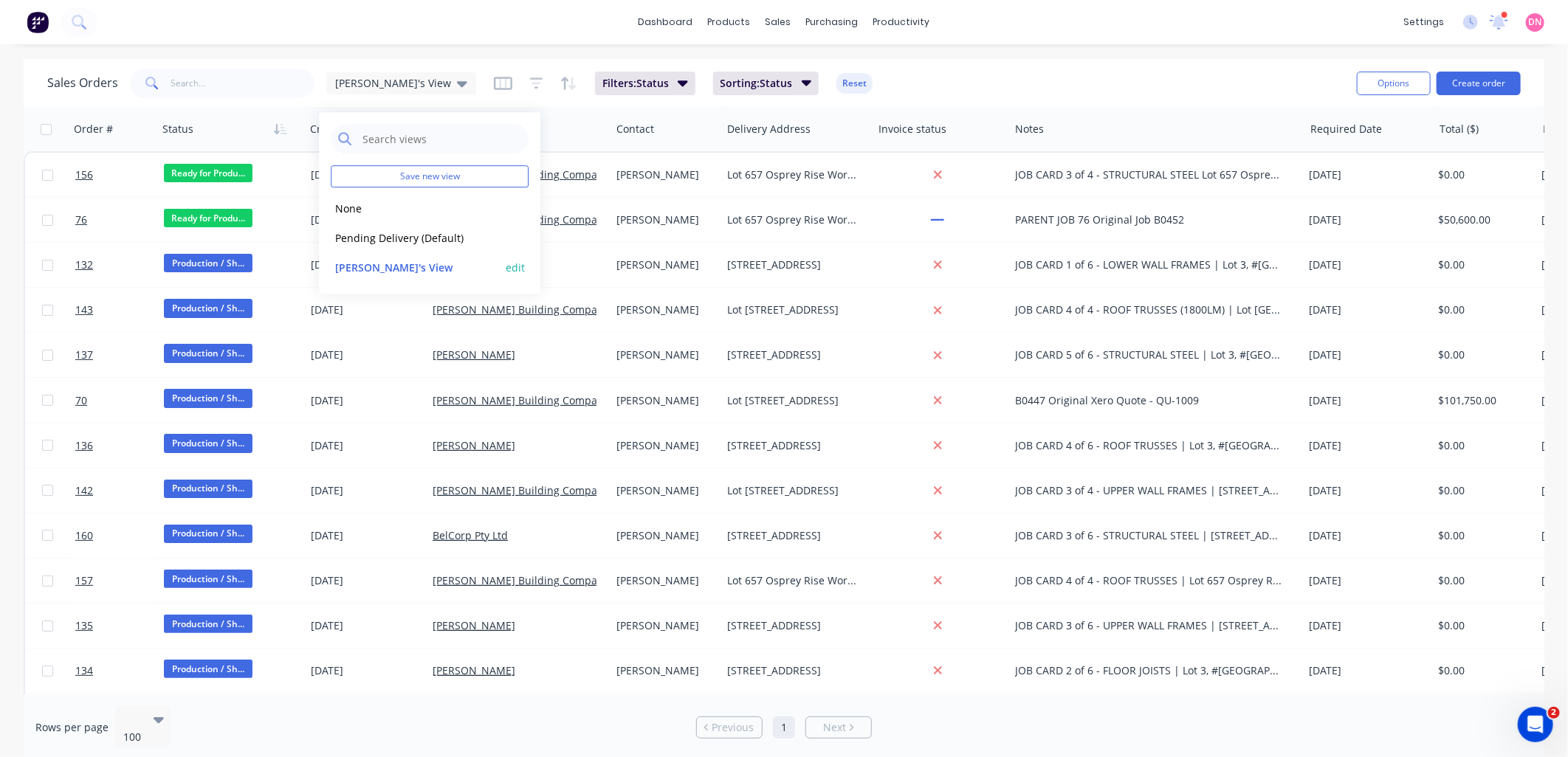
click at [519, 267] on button "edit" at bounding box center [515, 267] width 19 height 15
click at [611, 202] on button "Update" at bounding box center [619, 204] width 99 height 24
click at [920, 61] on div "Sales Orders Demi's View Filters: Status Sorting: Status Reset Options Create o…" at bounding box center [784, 83] width 1520 height 48
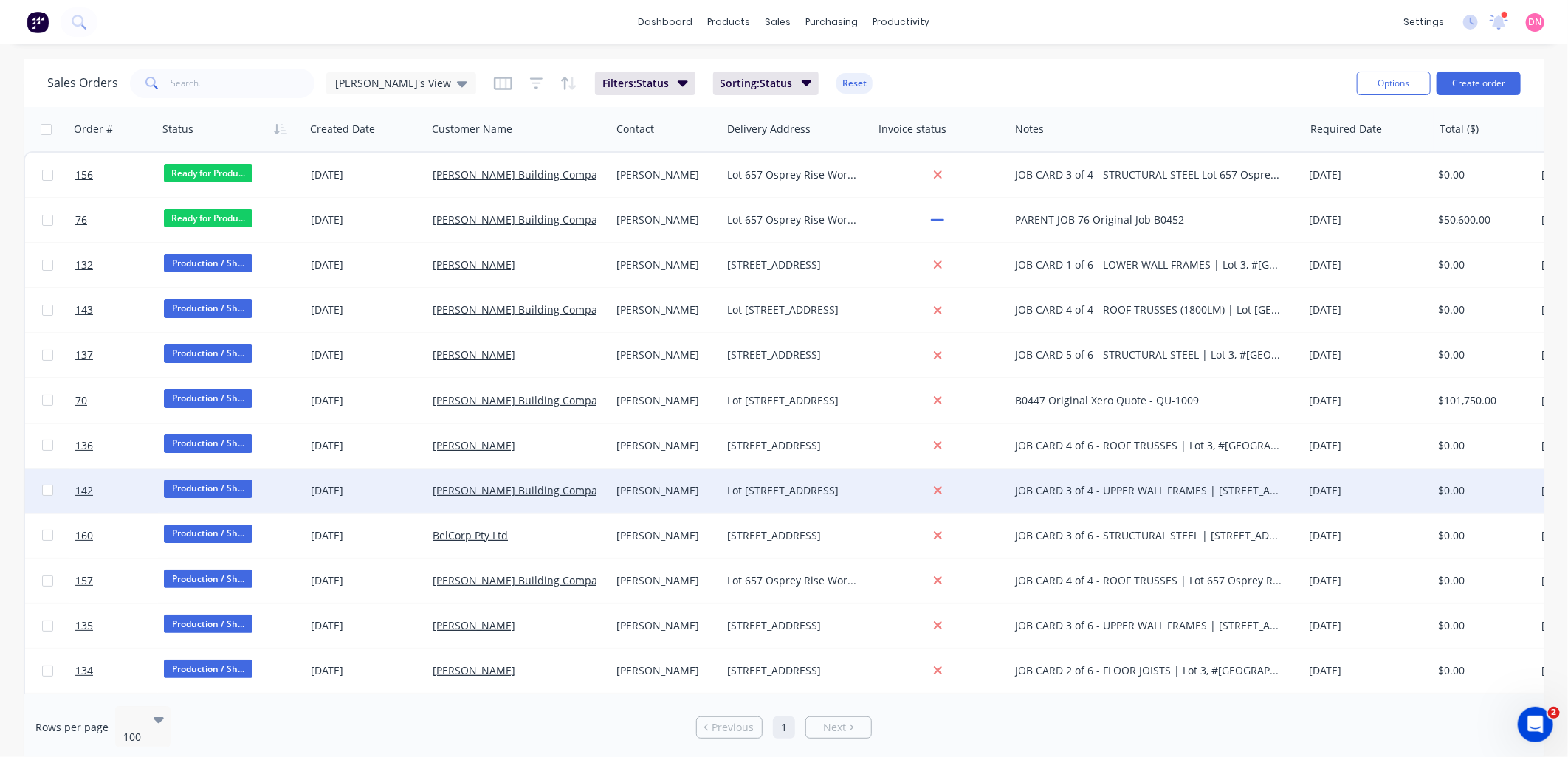
click at [236, 487] on span "Production / Sh..." at bounding box center [208, 489] width 88 height 18
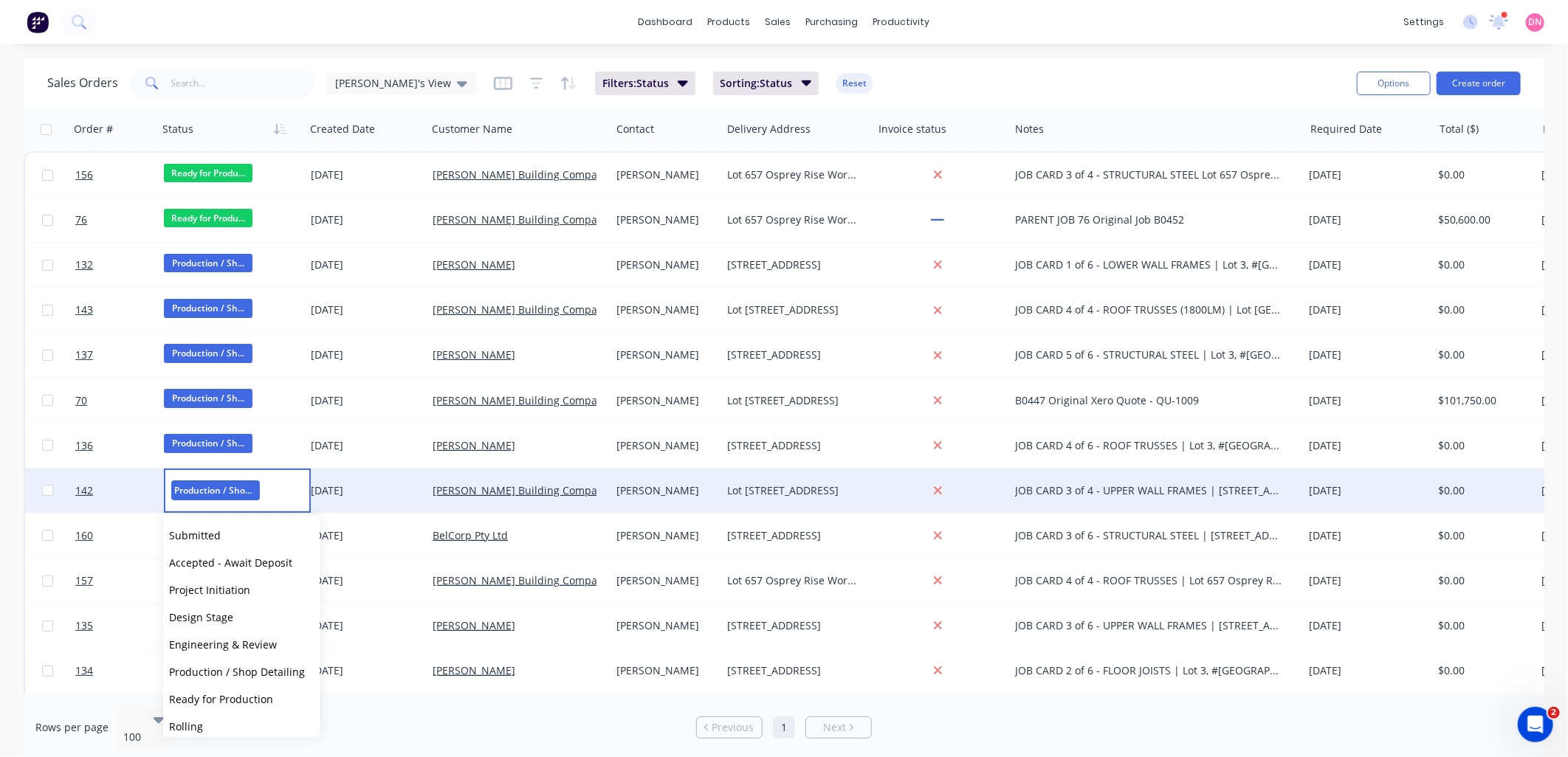
click at [264, 698] on span "Ready for Production" at bounding box center [221, 699] width 104 height 14
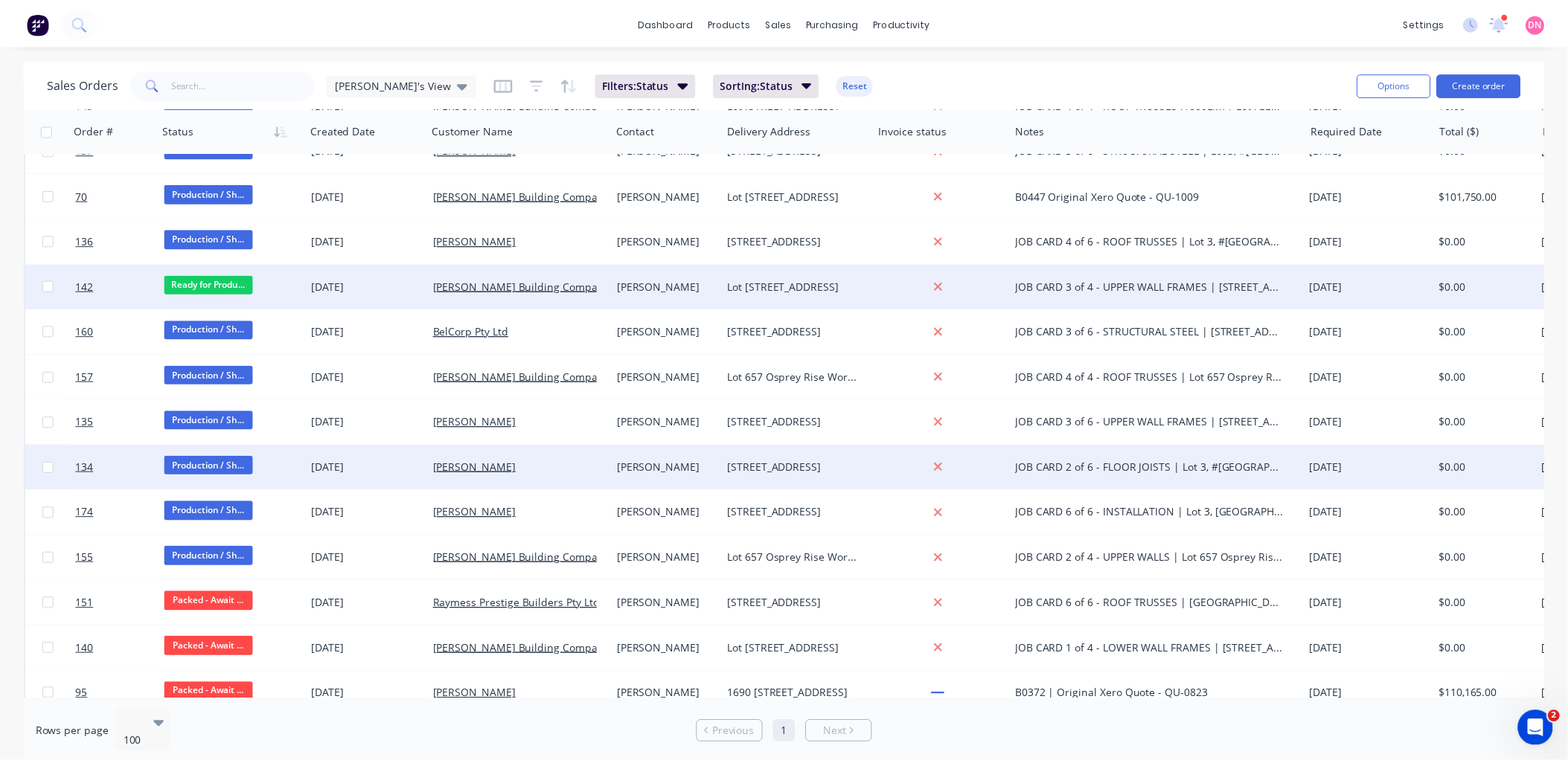
scroll to position [0, 0]
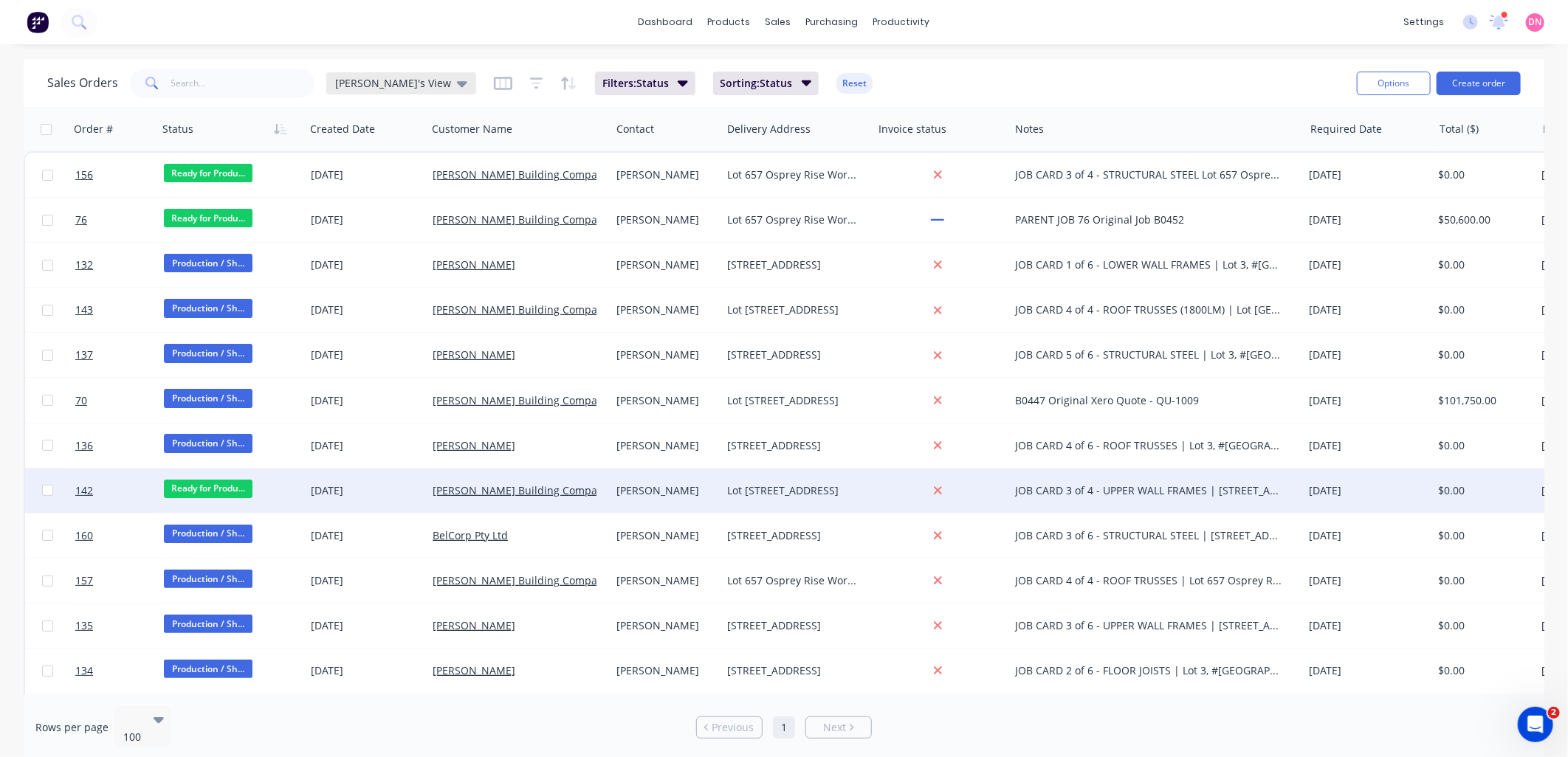
drag, startPoint x: 381, startPoint y: 77, endPoint x: 380, endPoint y: 84, distance: 7.1
click at [381, 77] on span "Demi's View" at bounding box center [393, 83] width 116 height 15
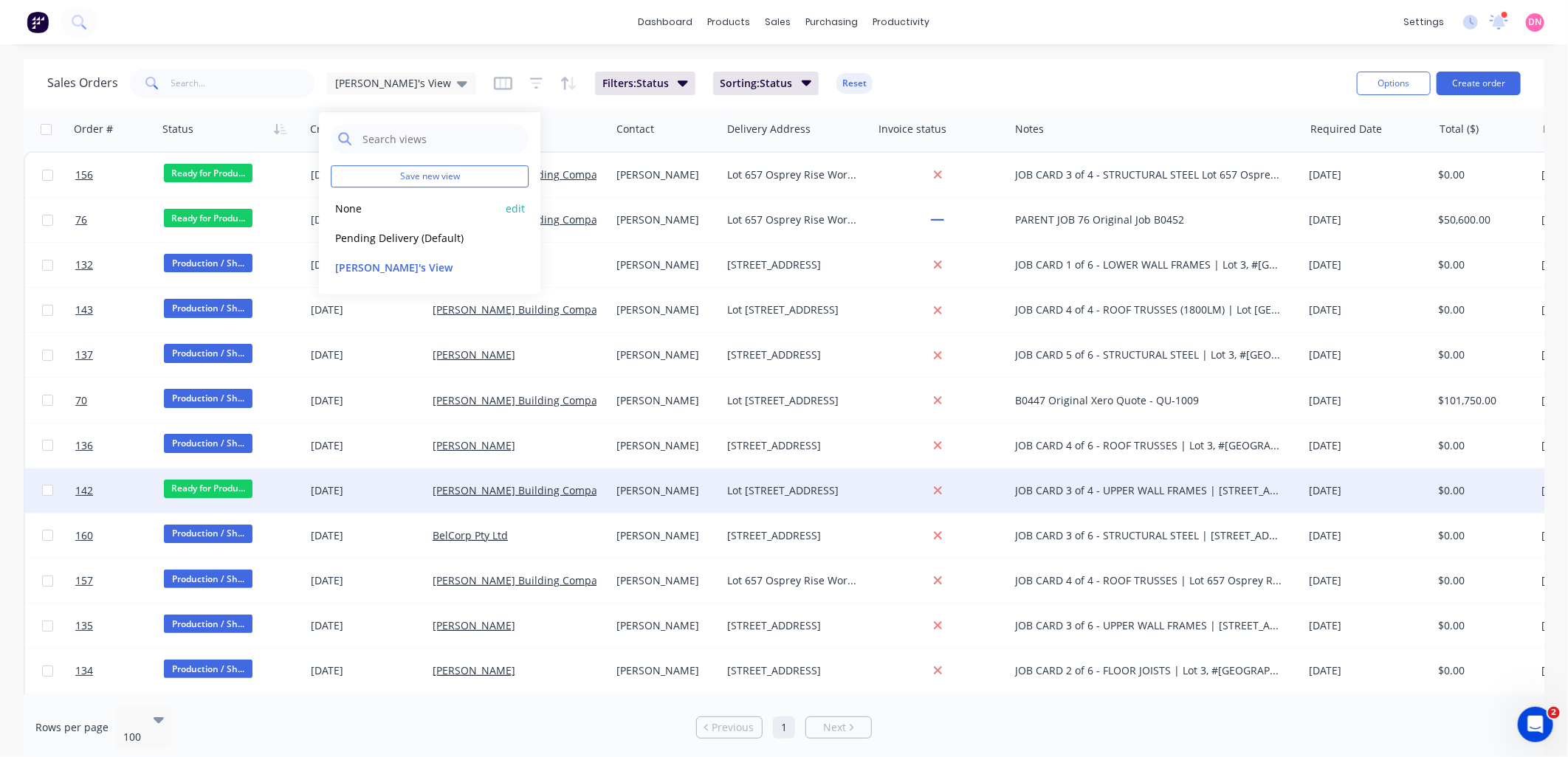
click at [355, 203] on button "None" at bounding box center [414, 208] width 168 height 17
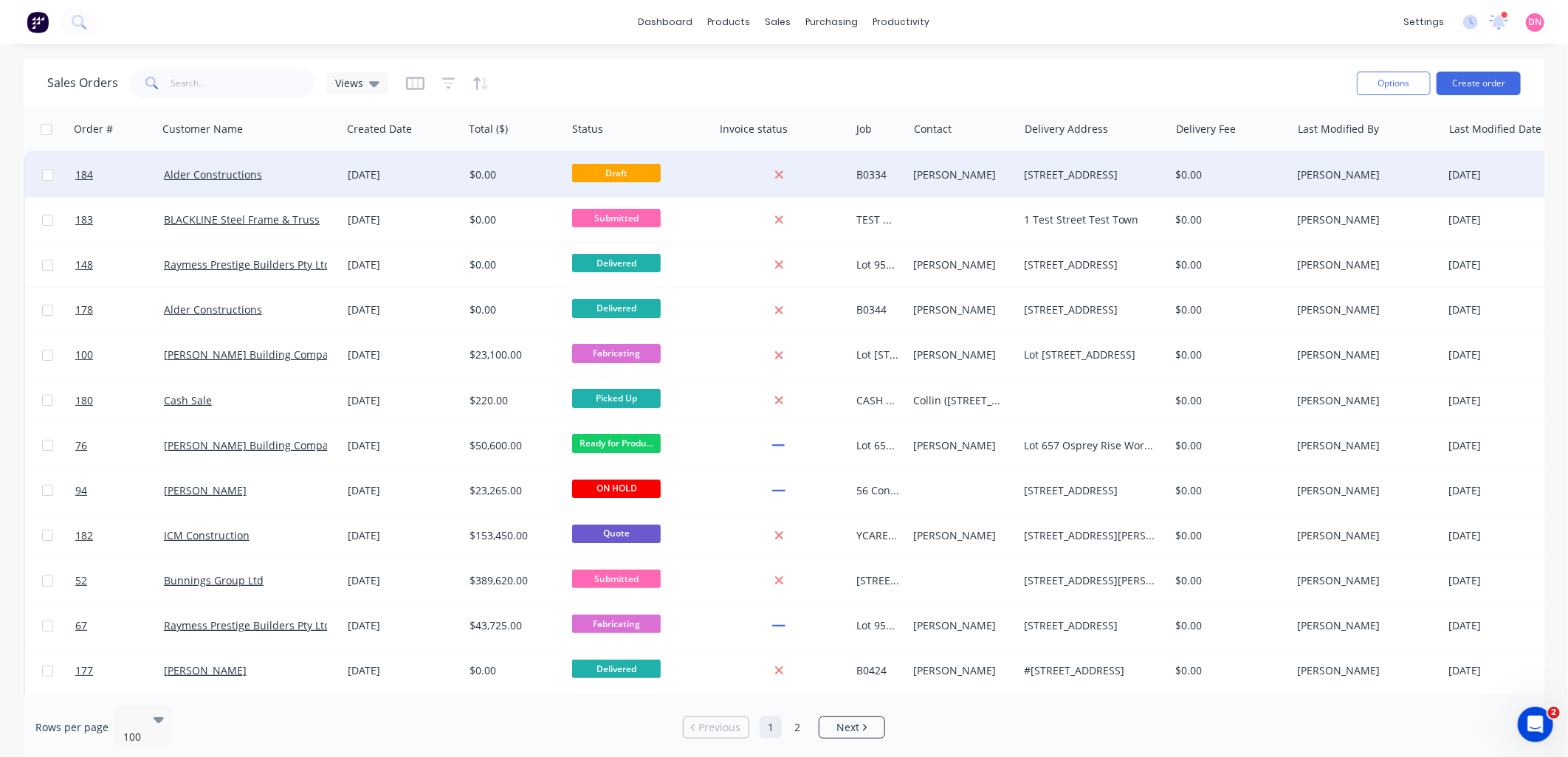
click at [263, 173] on div "Alder Constructions" at bounding box center [245, 174] width 164 height 15
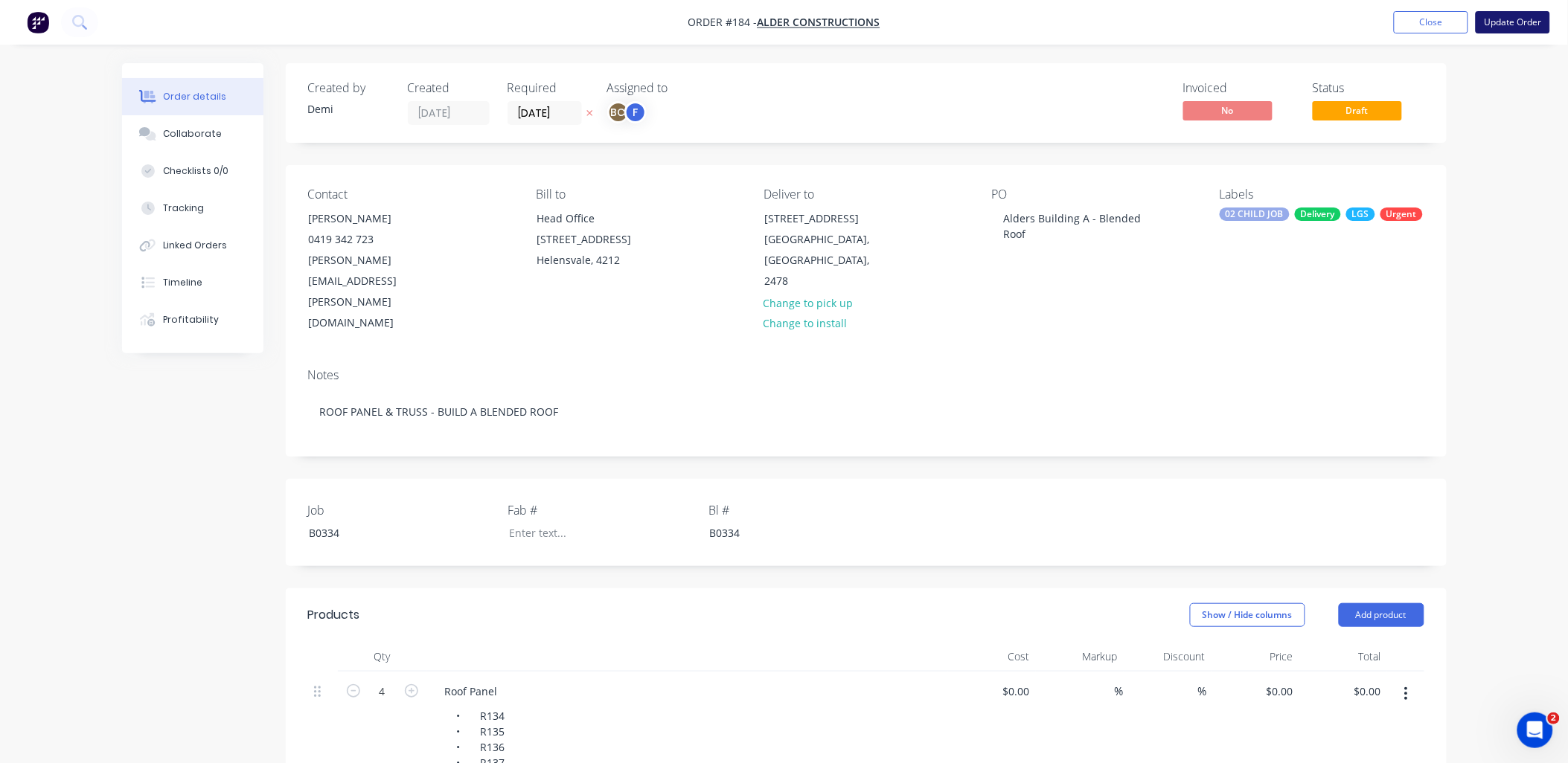
click at [1507, 17] on button "Update Order" at bounding box center [1513, 22] width 74 height 22
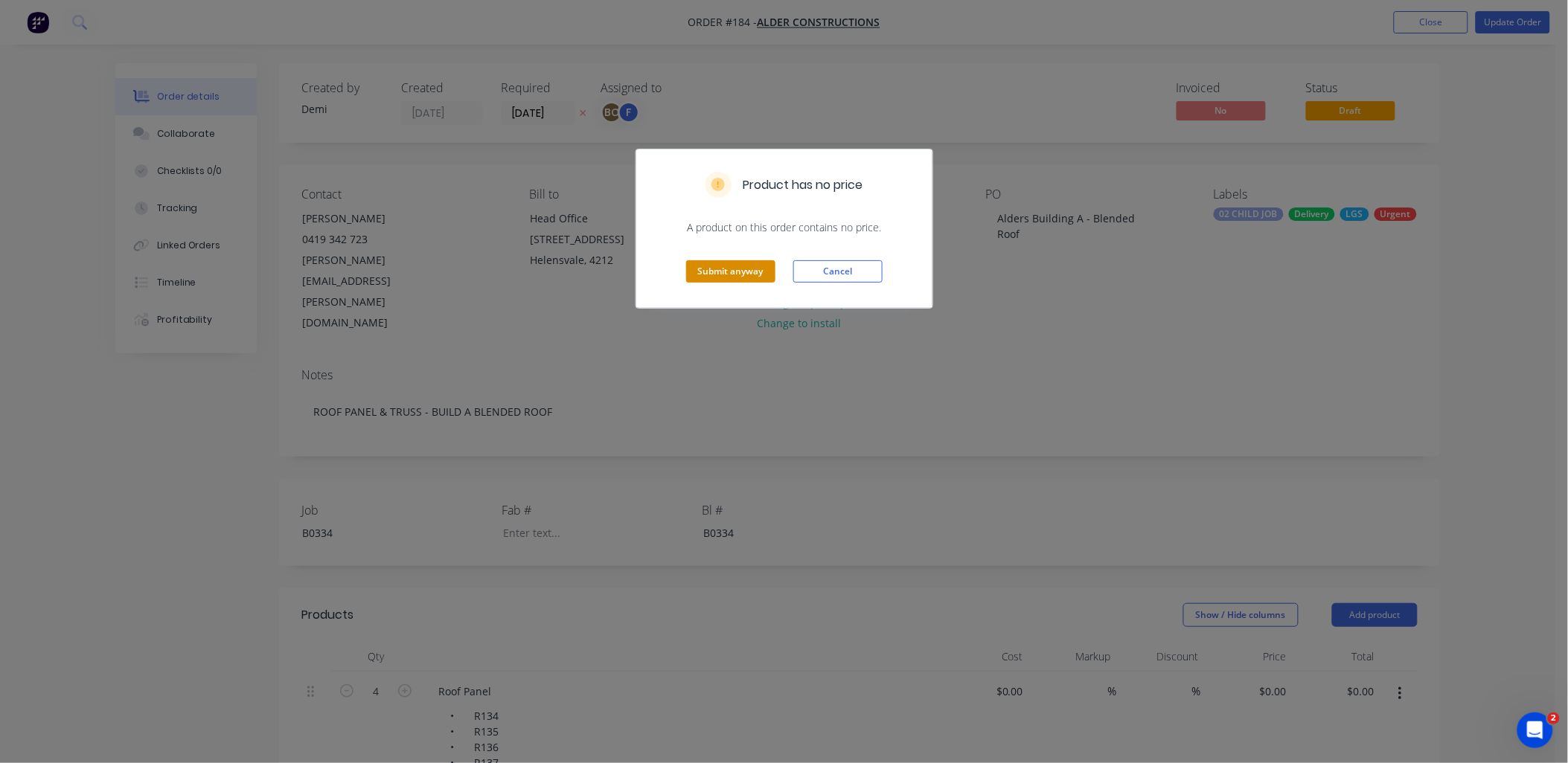
click at [728, 271] on button "Submit anyway" at bounding box center [730, 271] width 89 height 22
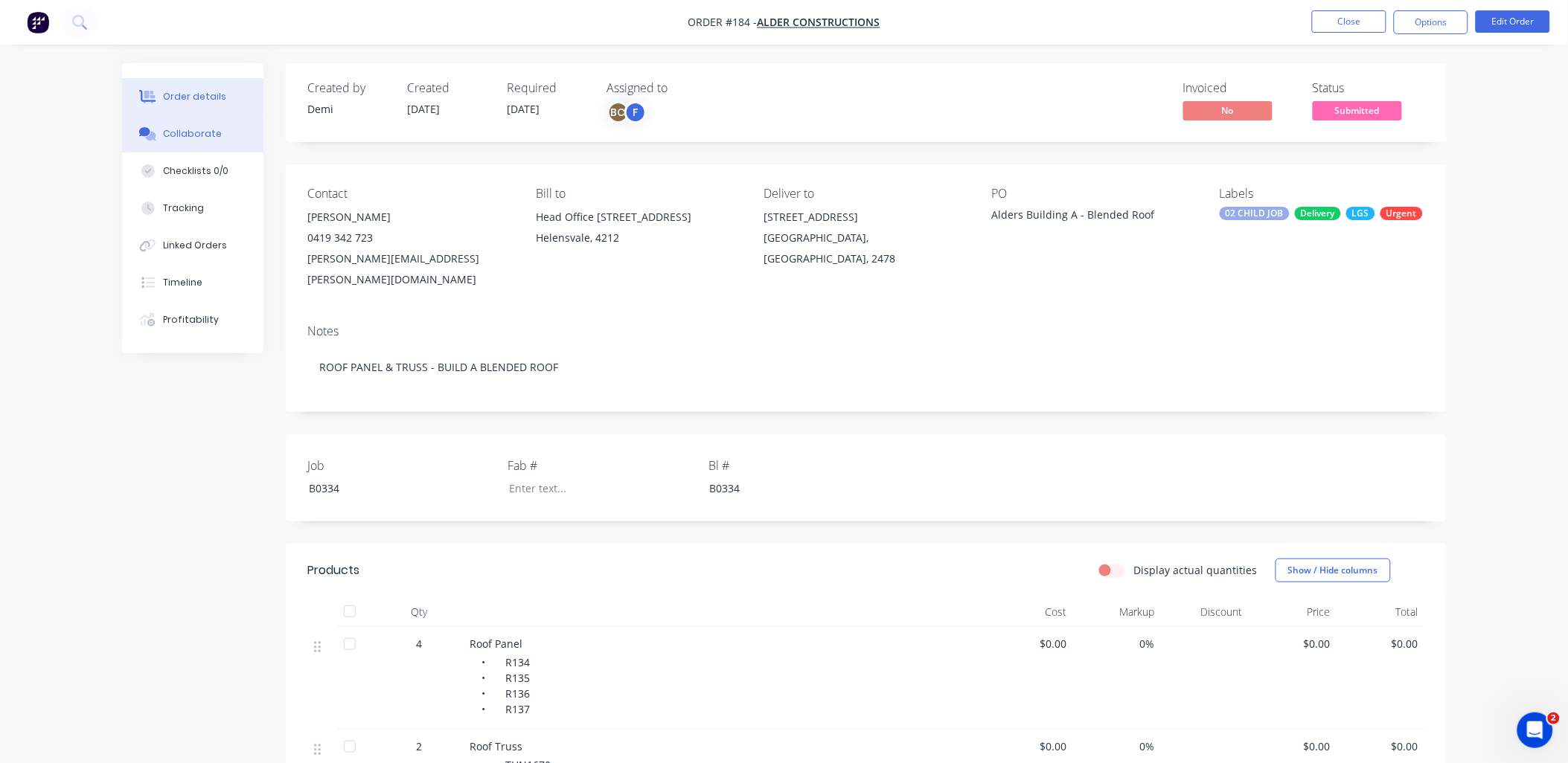
click at [195, 141] on button "Collaborate" at bounding box center [192, 134] width 141 height 37
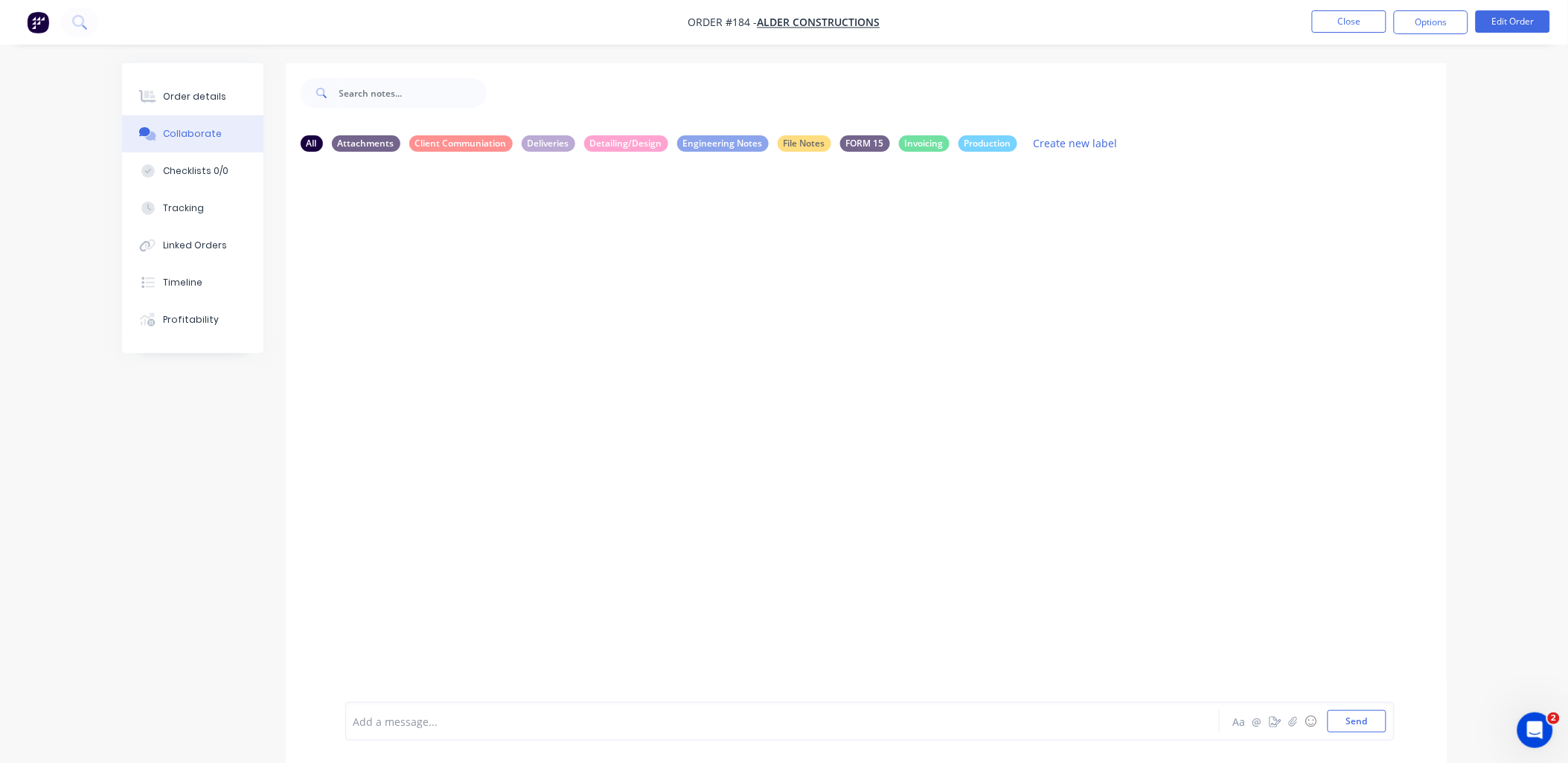
click at [830, 710] on div "Add a message..." at bounding box center [740, 721] width 774 height 22
click at [381, 675] on div at bounding box center [387, 665] width 52 height 52
click at [381, 675] on div at bounding box center [387, 665] width 52 height 52
drag, startPoint x: 381, startPoint y: 675, endPoint x: 478, endPoint y: 685, distance: 97.5
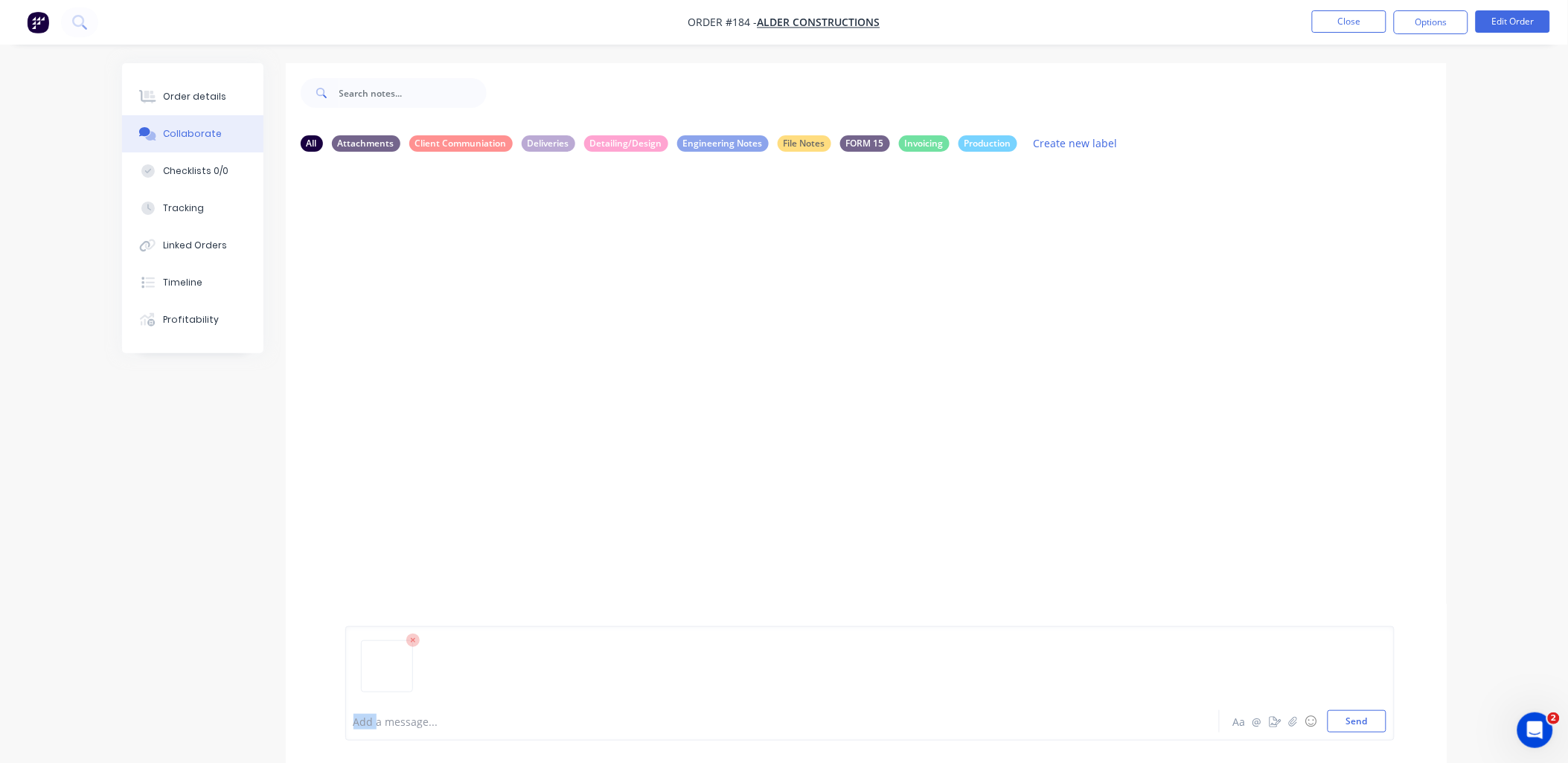
click at [484, 682] on div at bounding box center [870, 672] width 1032 height 76
click at [412, 644] on icon at bounding box center [412, 640] width 13 height 13
click at [1371, 724] on button "Send" at bounding box center [1356, 721] width 59 height 22
click at [466, 277] on icon "button" at bounding box center [464, 277] width 3 height 13
click at [646, 277] on button "Labels" at bounding box center [562, 284] width 167 height 33
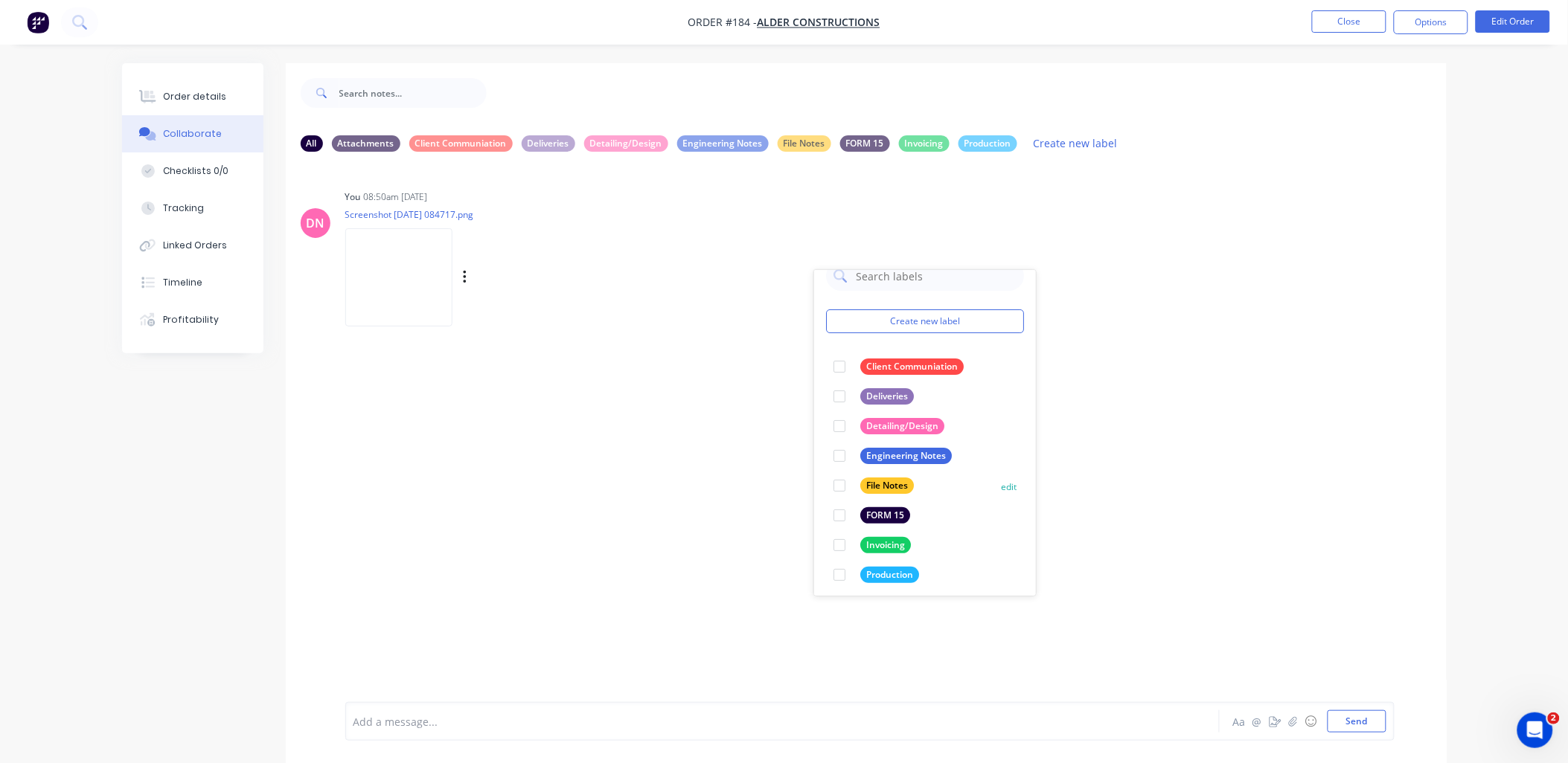
scroll to position [27, 0]
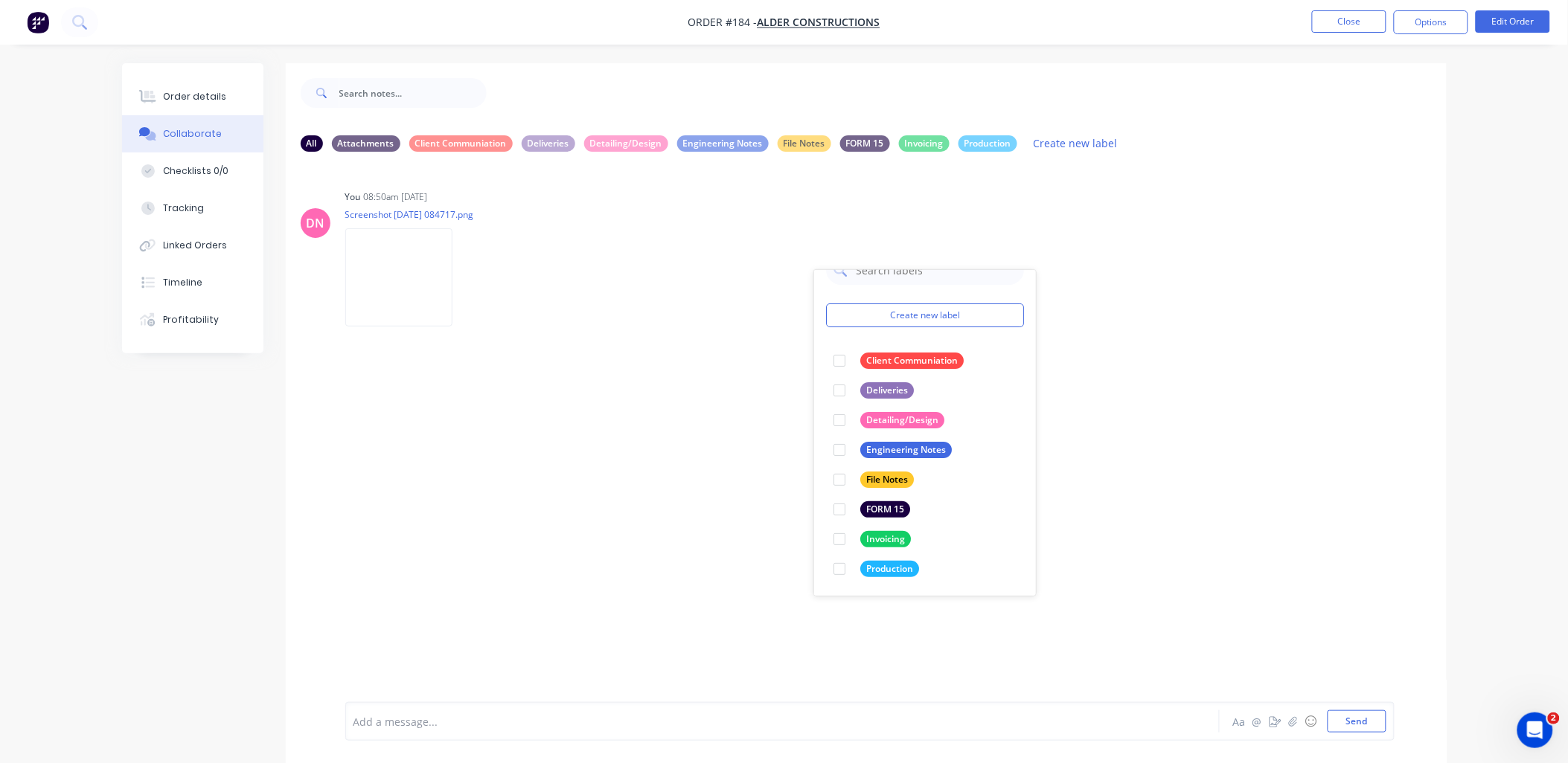
click at [1222, 448] on div "DN You 08:50am 09/09/25 Screenshot 2025-09-09 084717.png Labels Download Delete…" at bounding box center [866, 432] width 1160 height 538
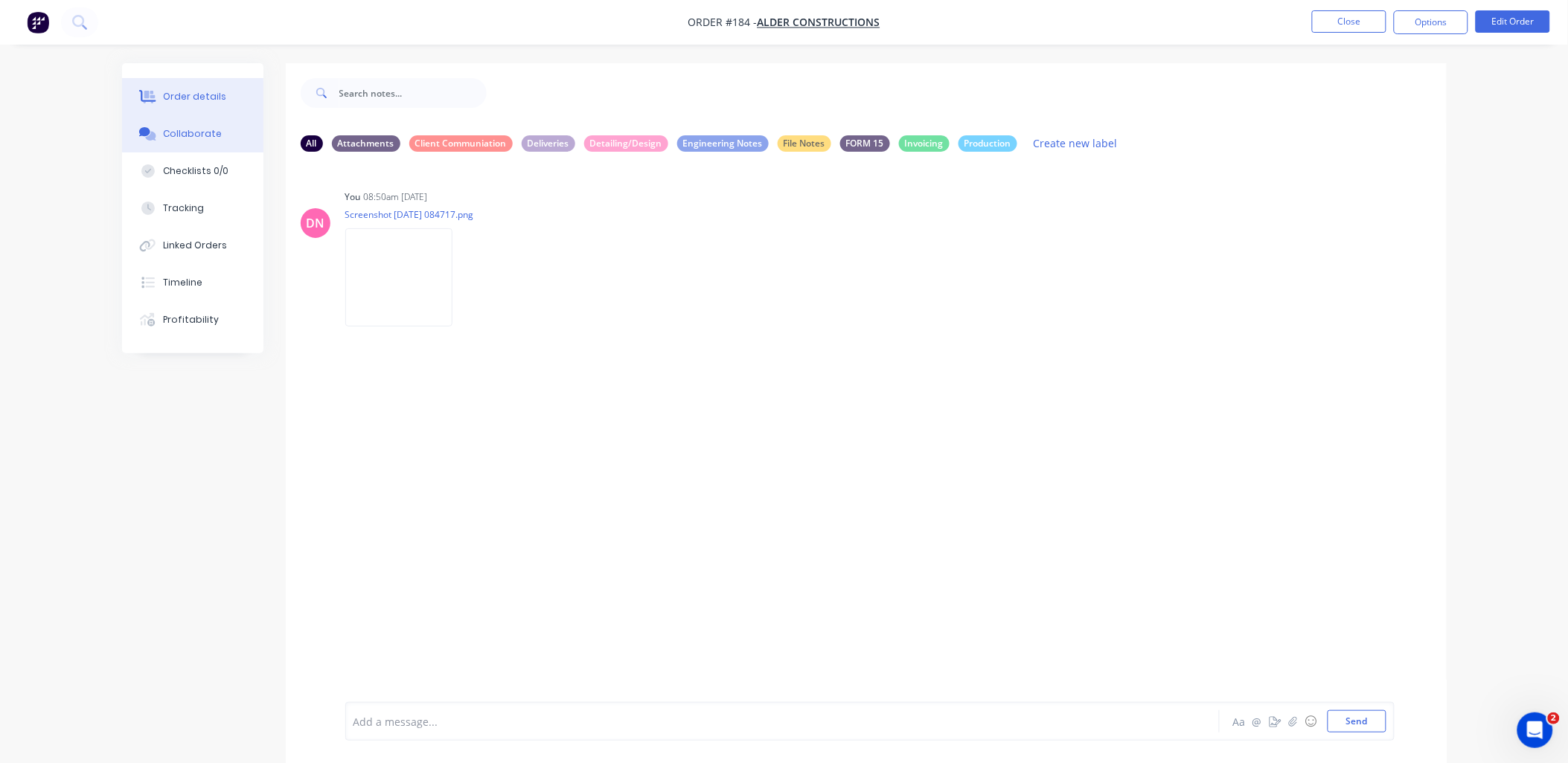
click at [183, 102] on div "Order details" at bounding box center [195, 96] width 64 height 13
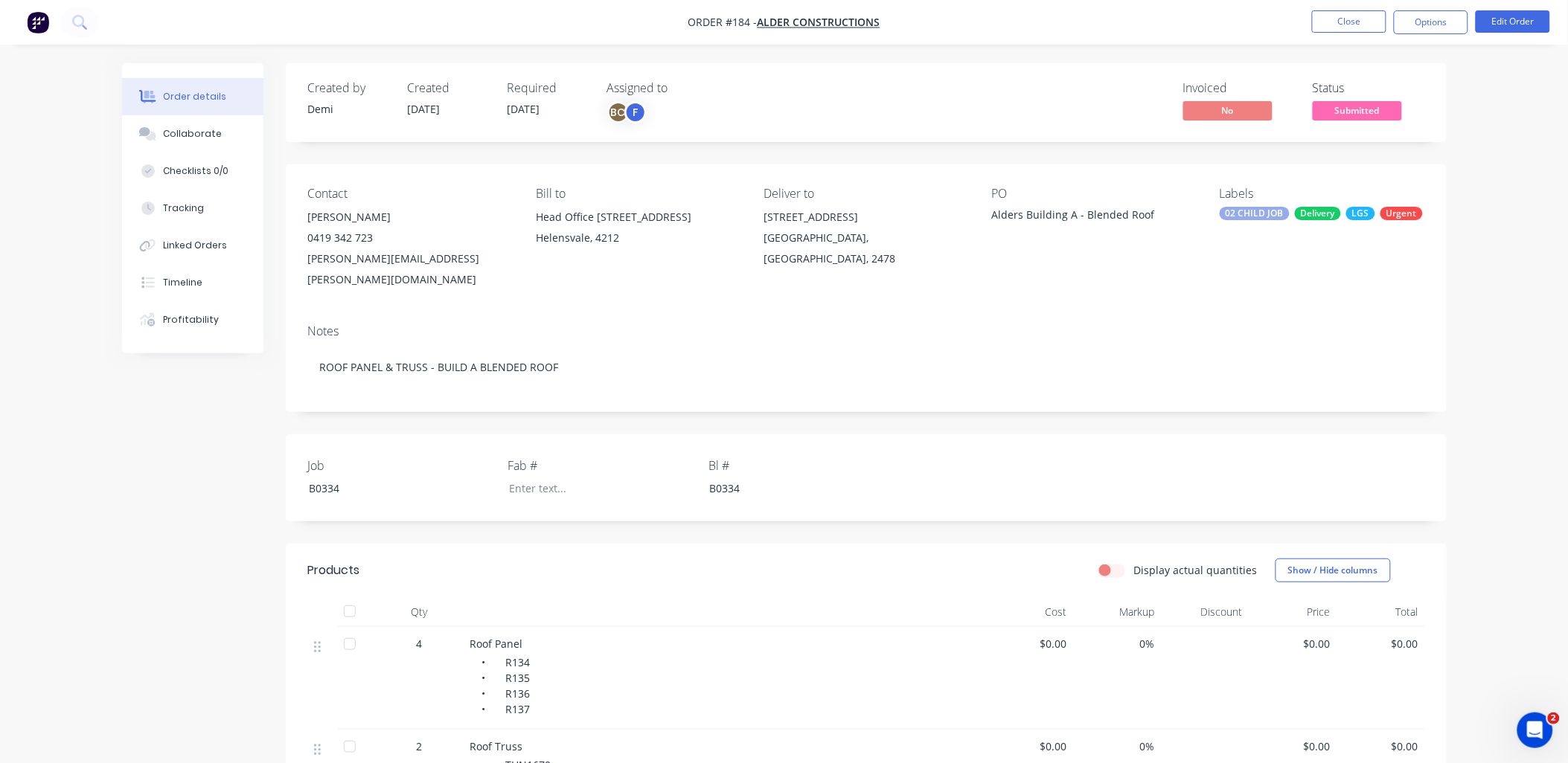
click at [1336, 219] on div "Delivery" at bounding box center [1318, 213] width 47 height 13
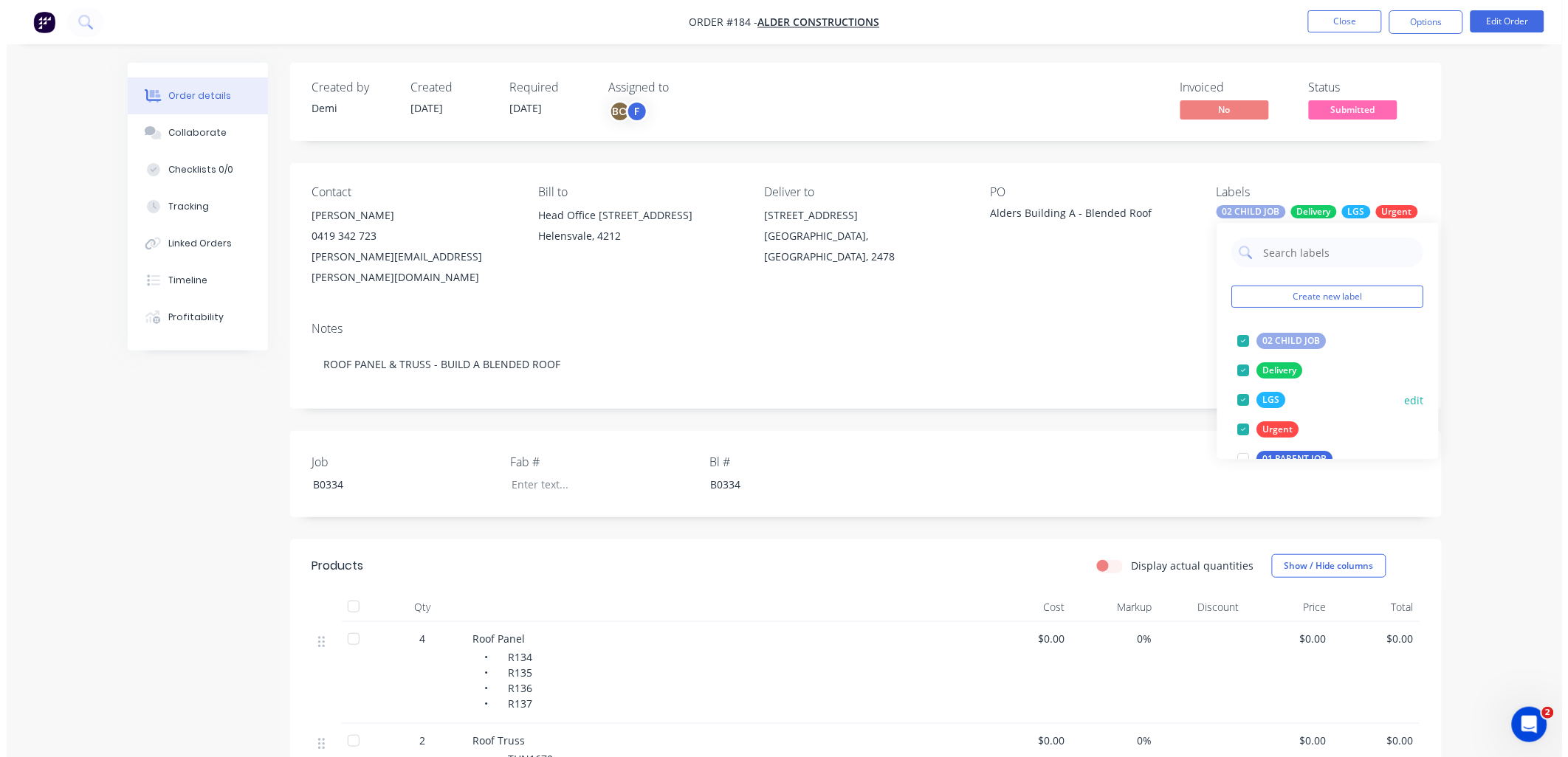
scroll to position [82, 0]
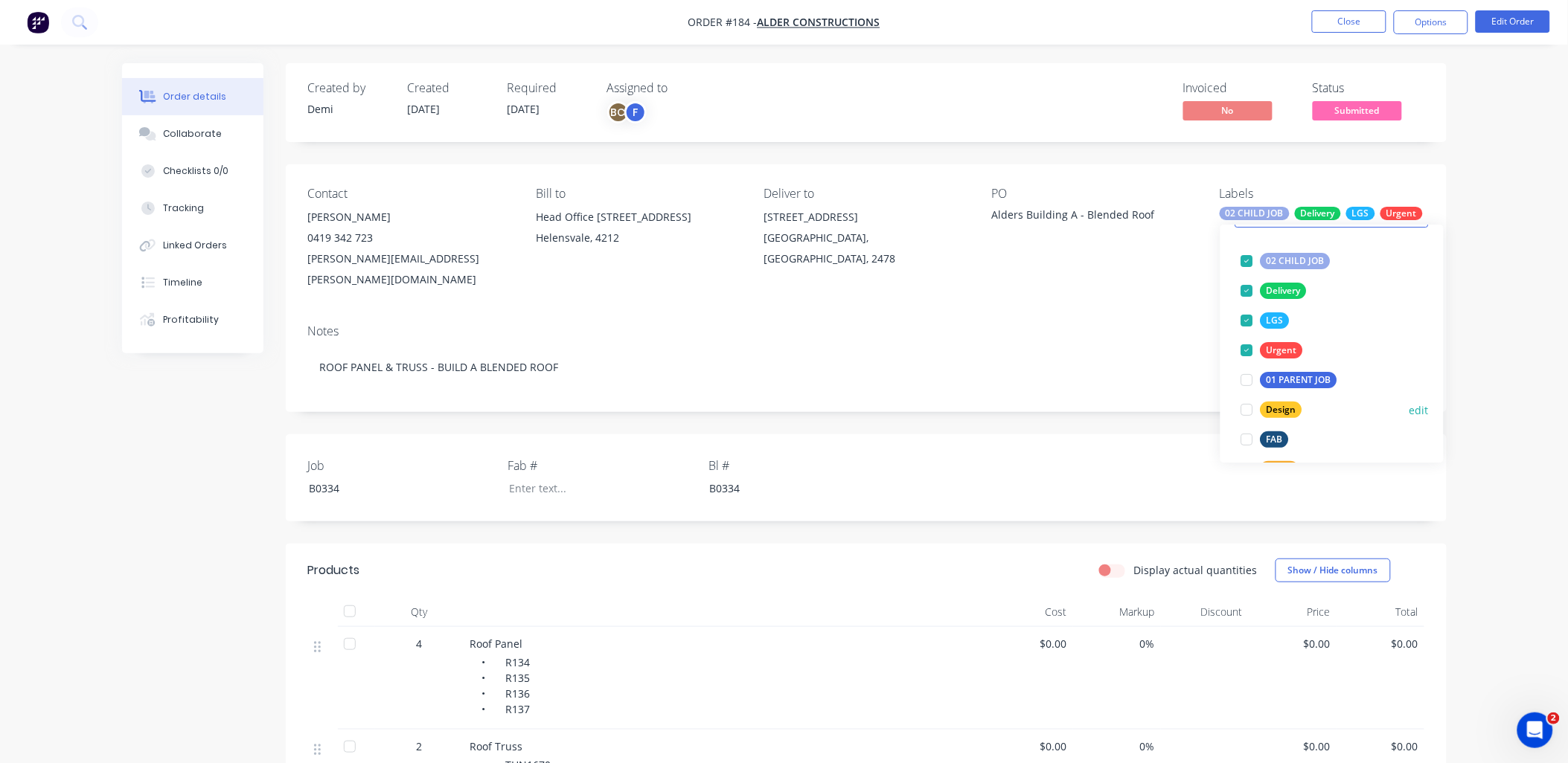
click at [1247, 407] on div at bounding box center [1247, 410] width 29 height 29
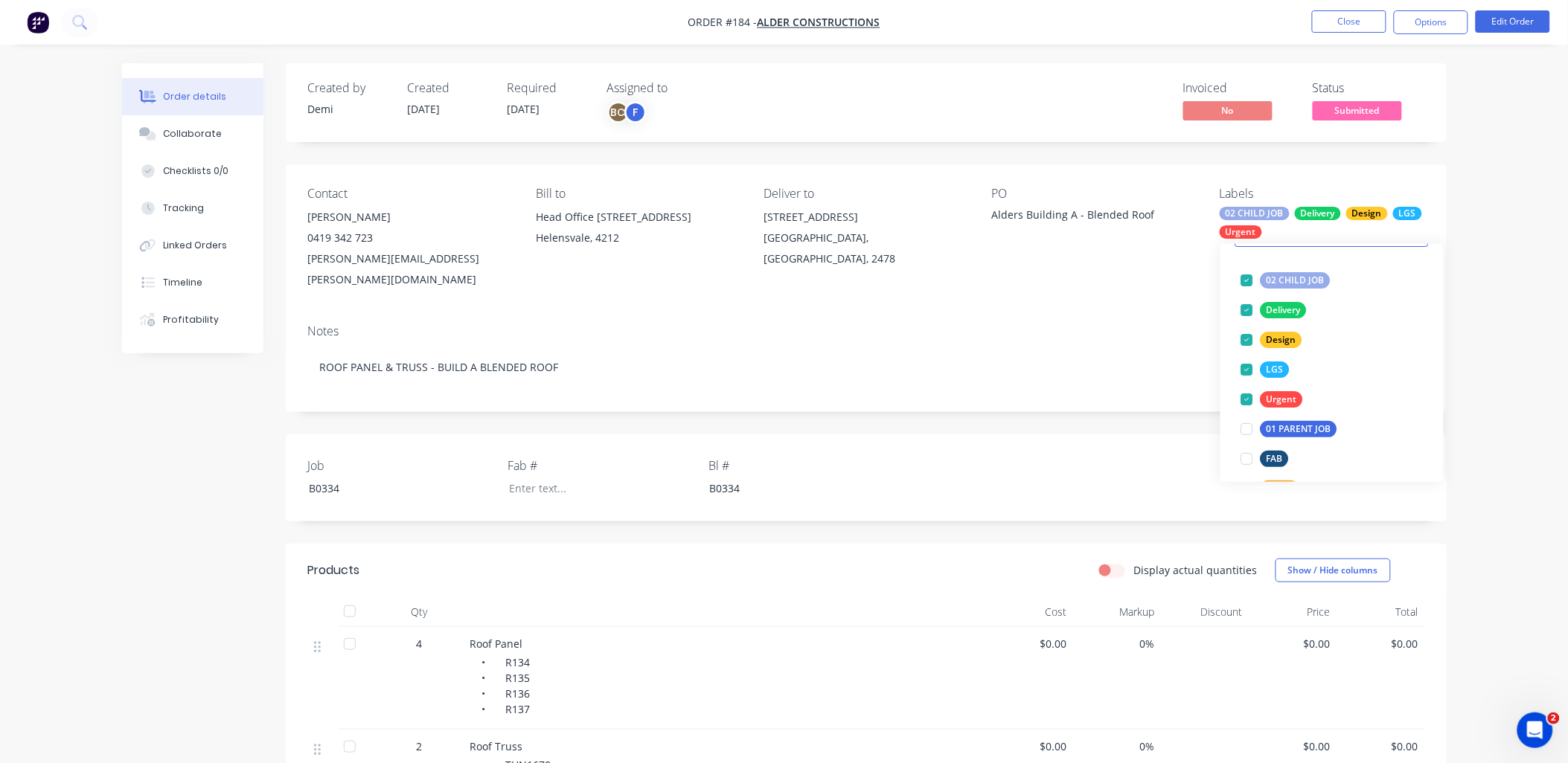
click at [1432, 173] on div "Contact Brad Perske 0419 342 723 brad.perske@aldercon.com.au Bill to Head Offic…" at bounding box center [866, 238] width 1160 height 148
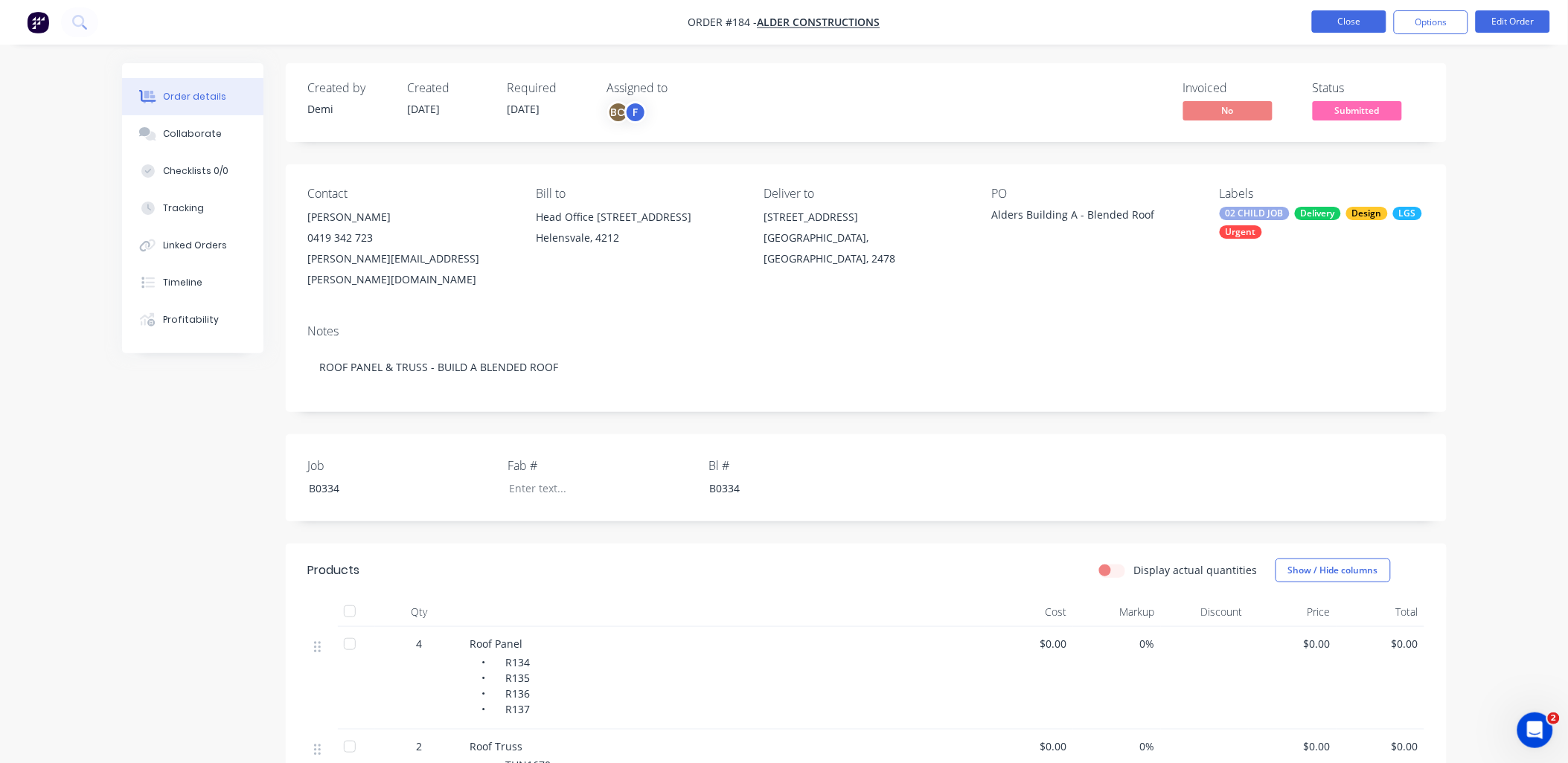
click at [1369, 19] on button "Close" at bounding box center [1349, 21] width 74 height 22
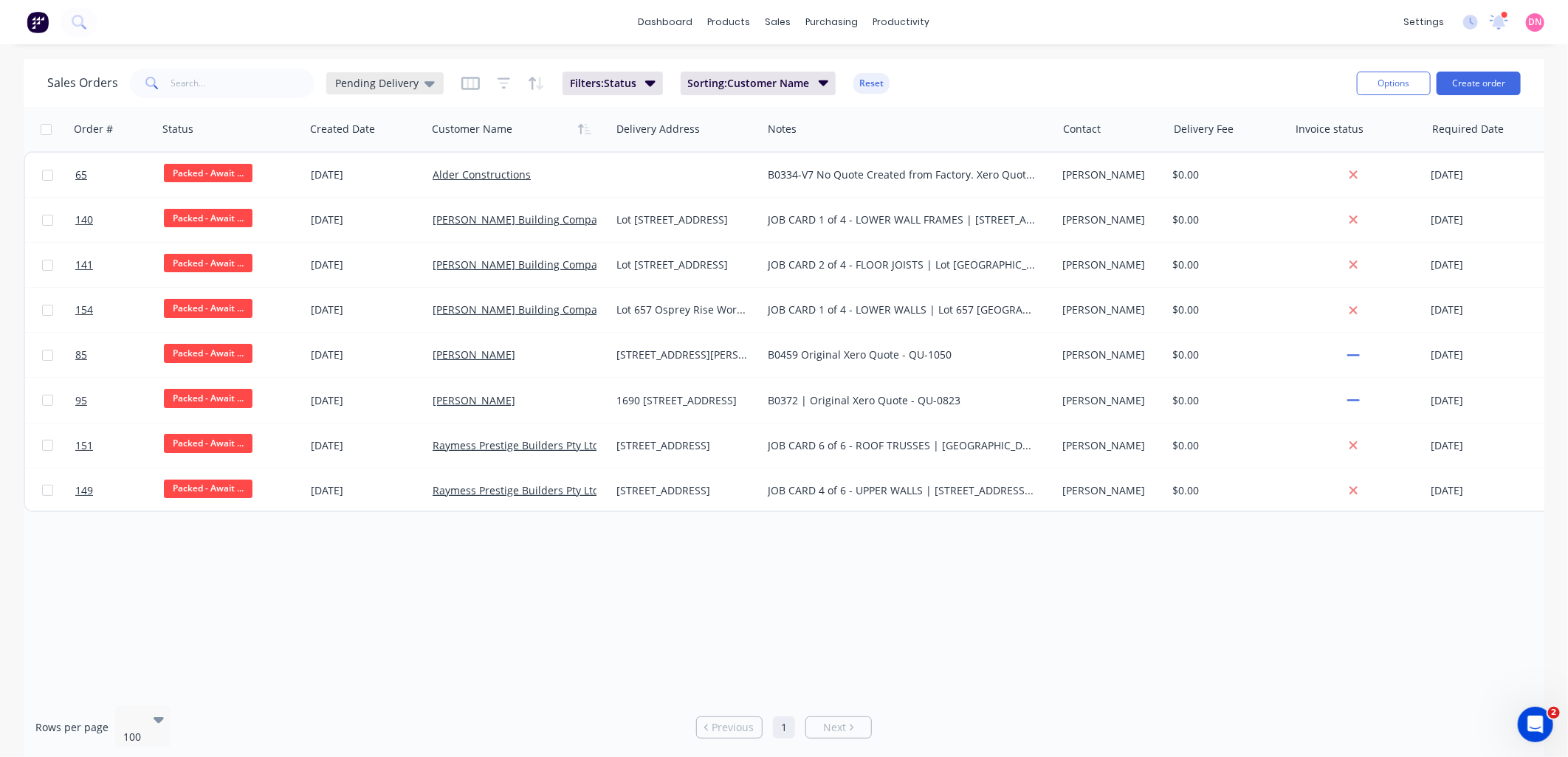
click at [411, 82] on span "Pending Delivery" at bounding box center [377, 83] width 83 height 15
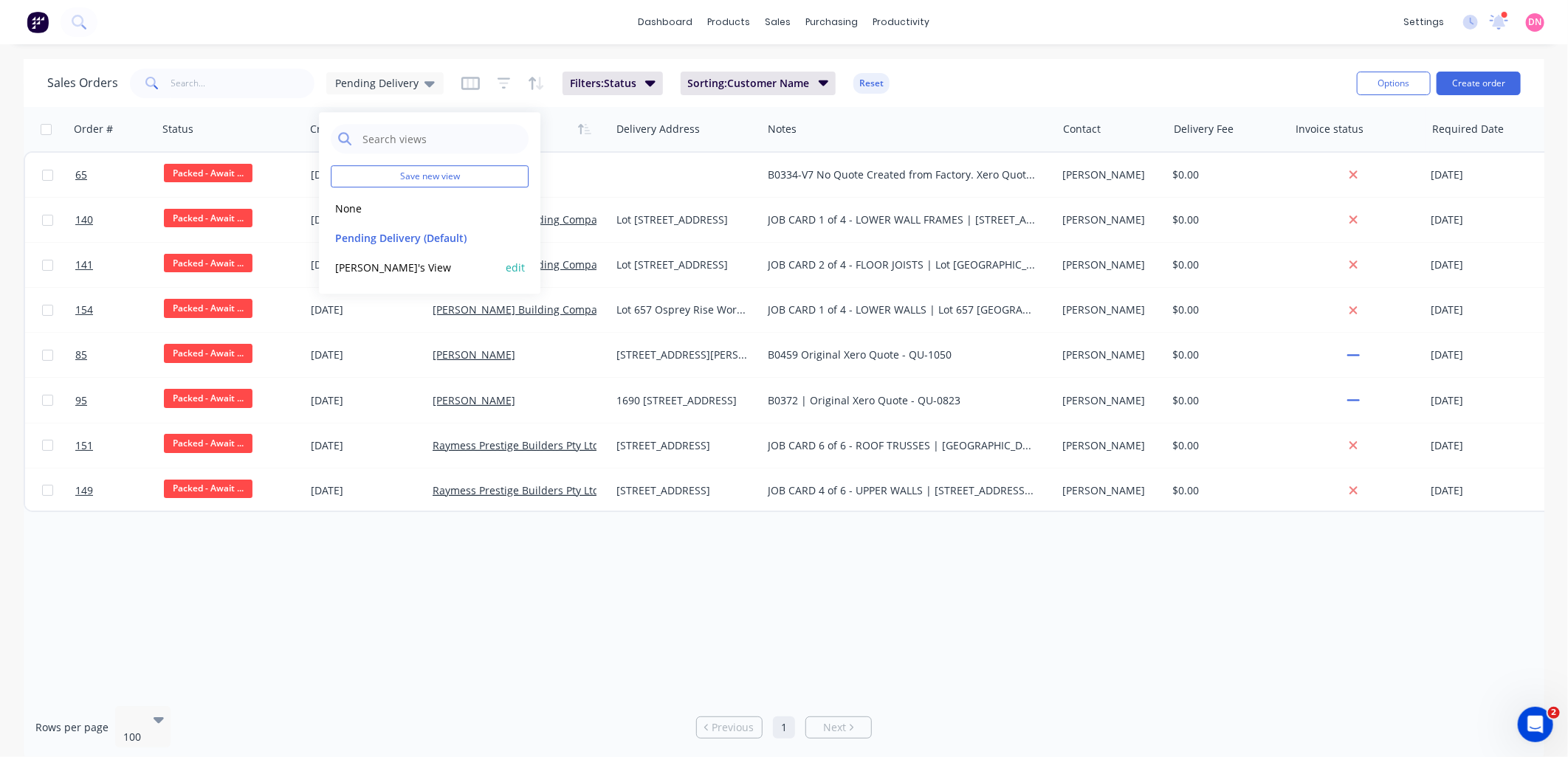
click at [399, 270] on button "Demi's View" at bounding box center [414, 267] width 168 height 17
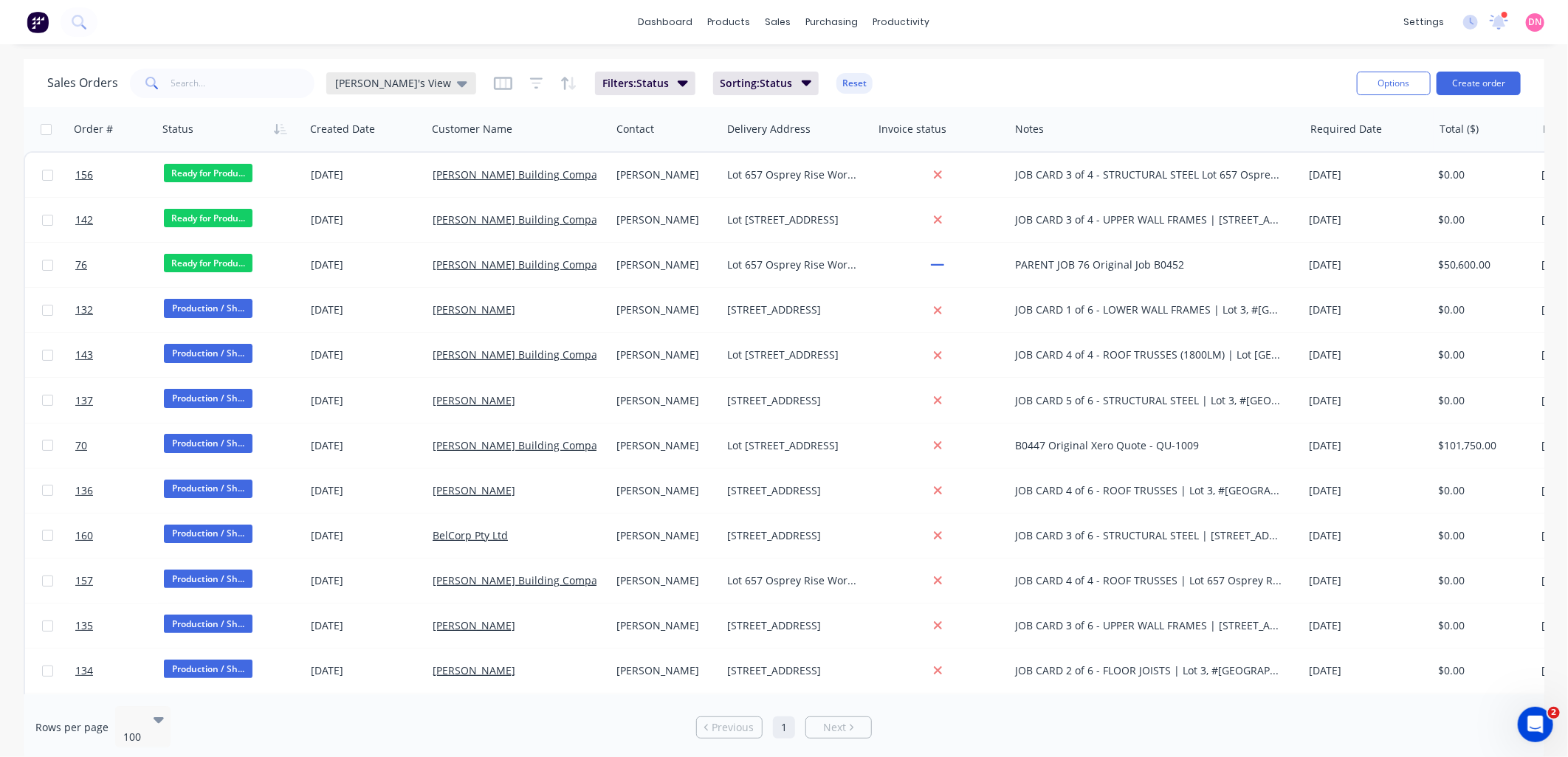
click at [457, 84] on icon at bounding box center [461, 83] width 10 height 16
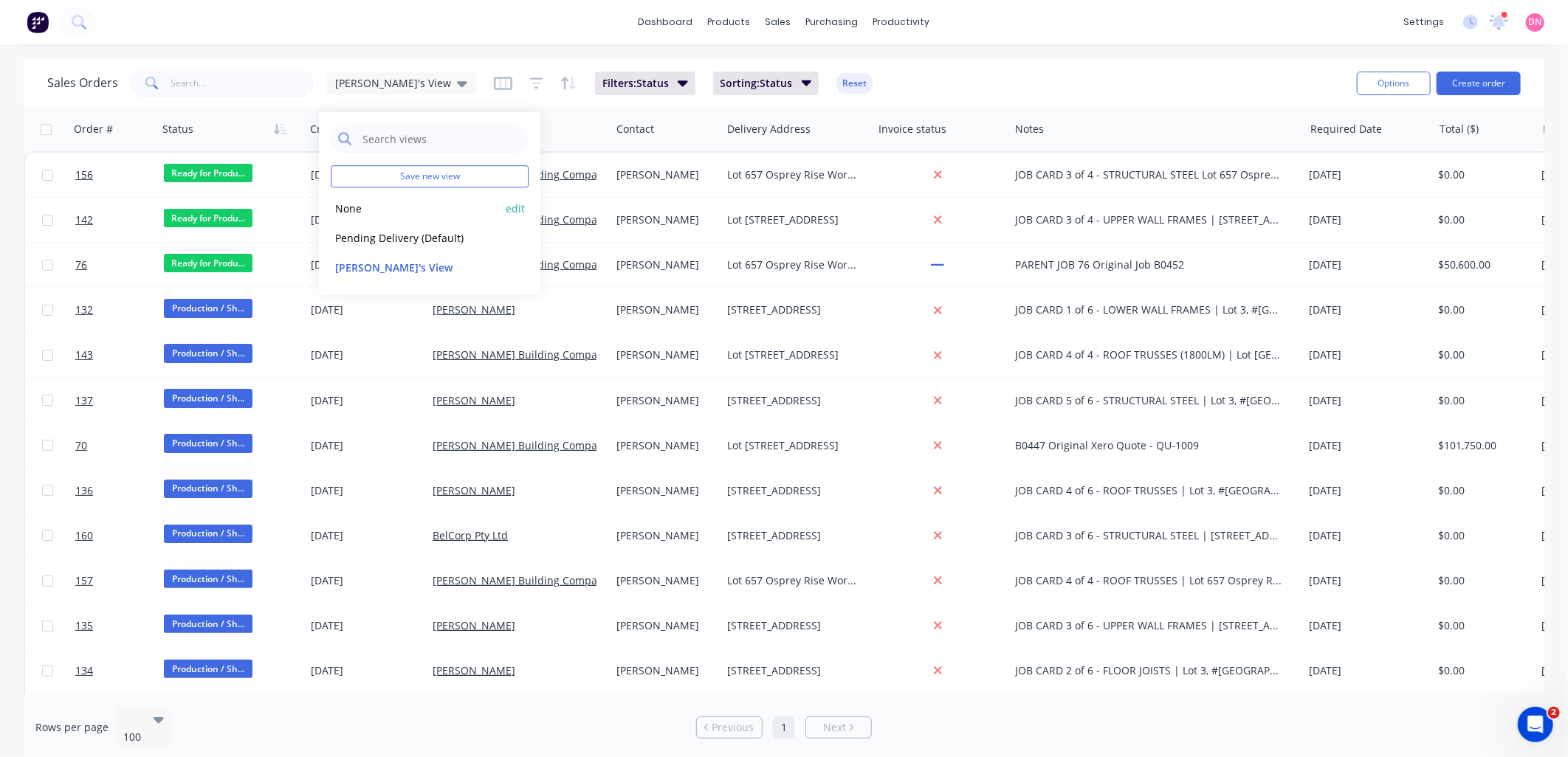
click at [389, 207] on button "None" at bounding box center [414, 208] width 168 height 17
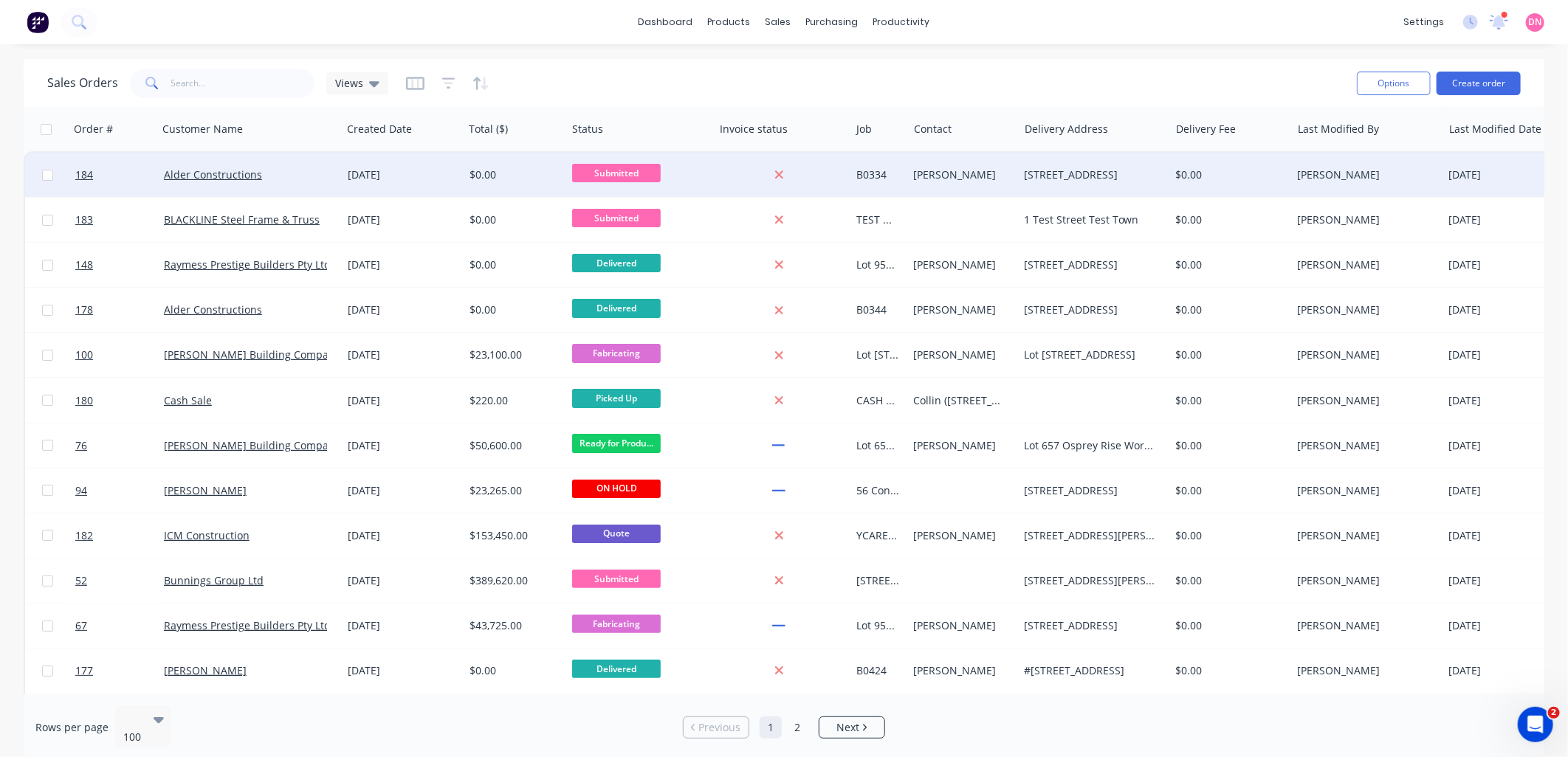
click at [636, 171] on span "Submitted" at bounding box center [616, 173] width 88 height 18
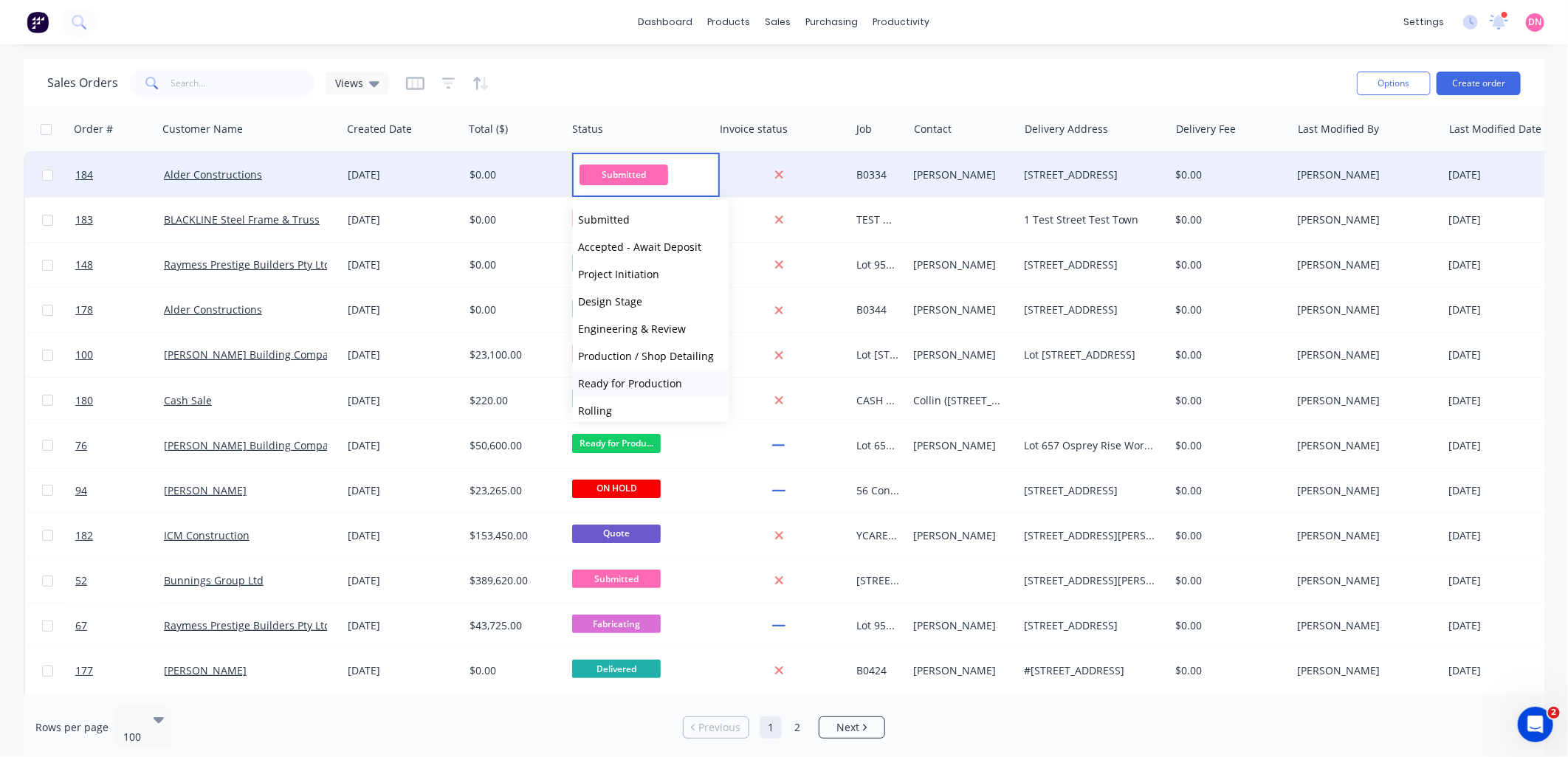
click at [659, 384] on span "Ready for Production" at bounding box center [631, 383] width 104 height 14
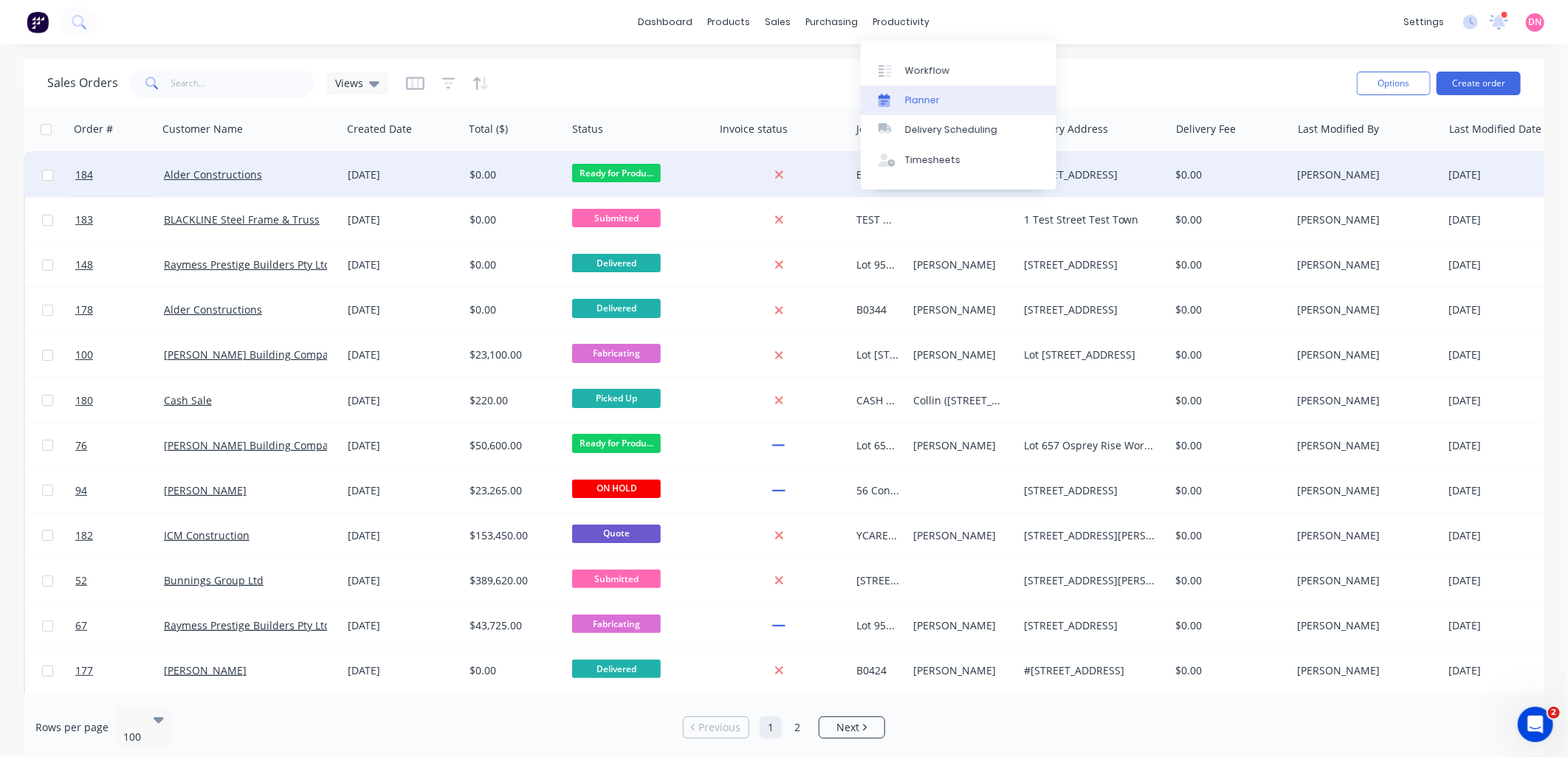
click at [895, 97] on div at bounding box center [889, 100] width 22 height 13
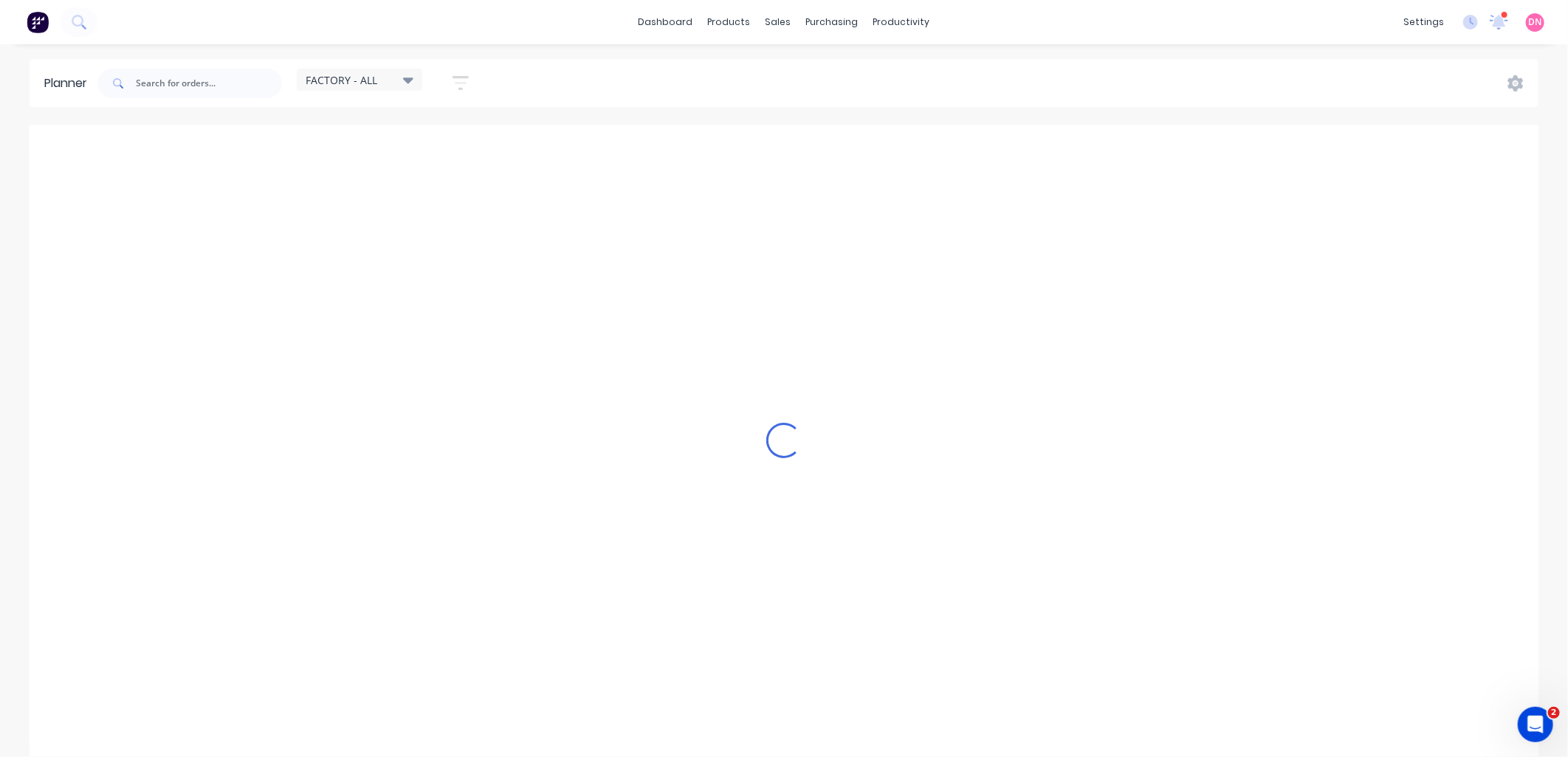
scroll to position [0, 1]
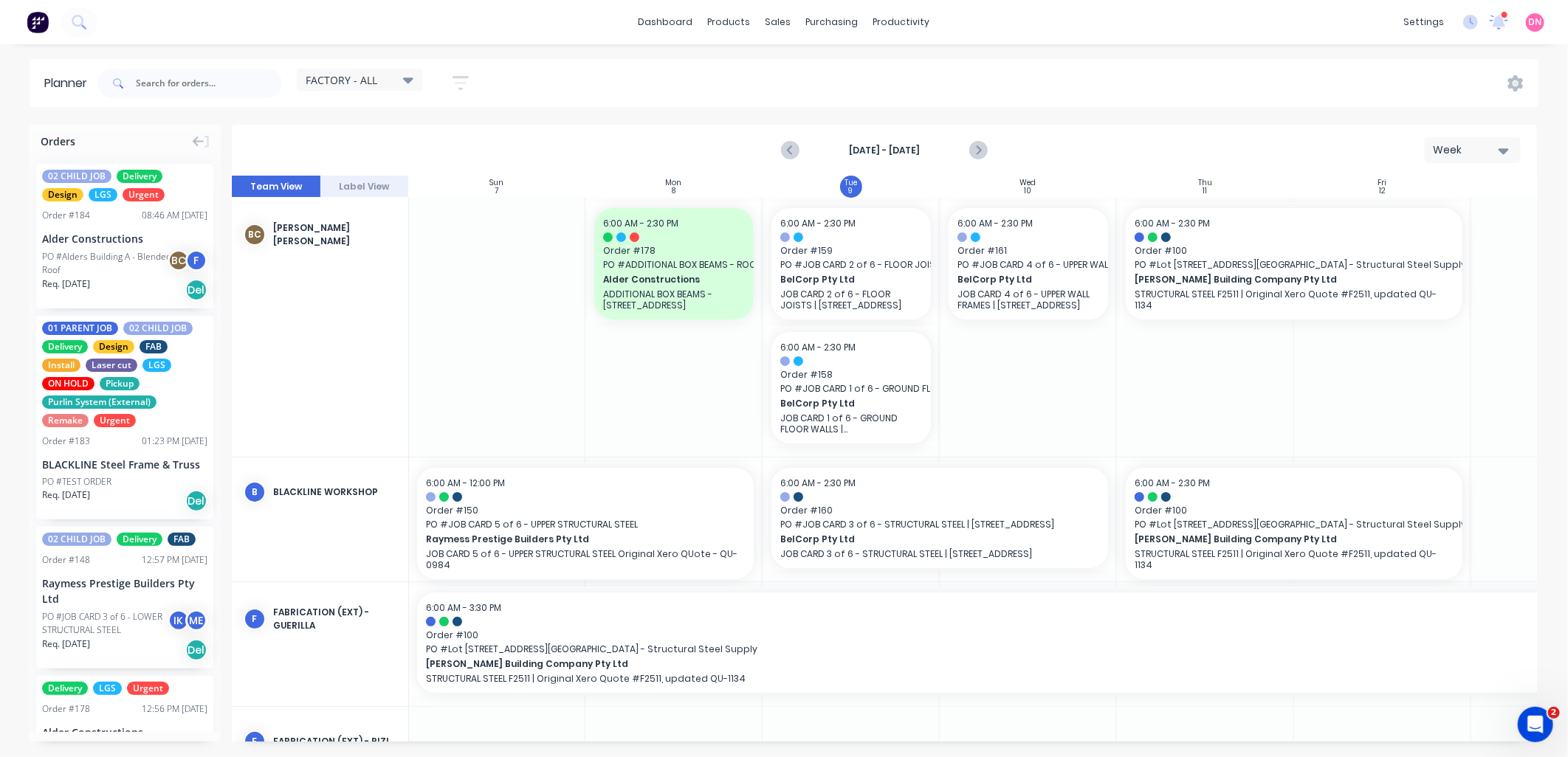
click at [399, 78] on div "FACTORY - ALL" at bounding box center [359, 79] width 108 height 13
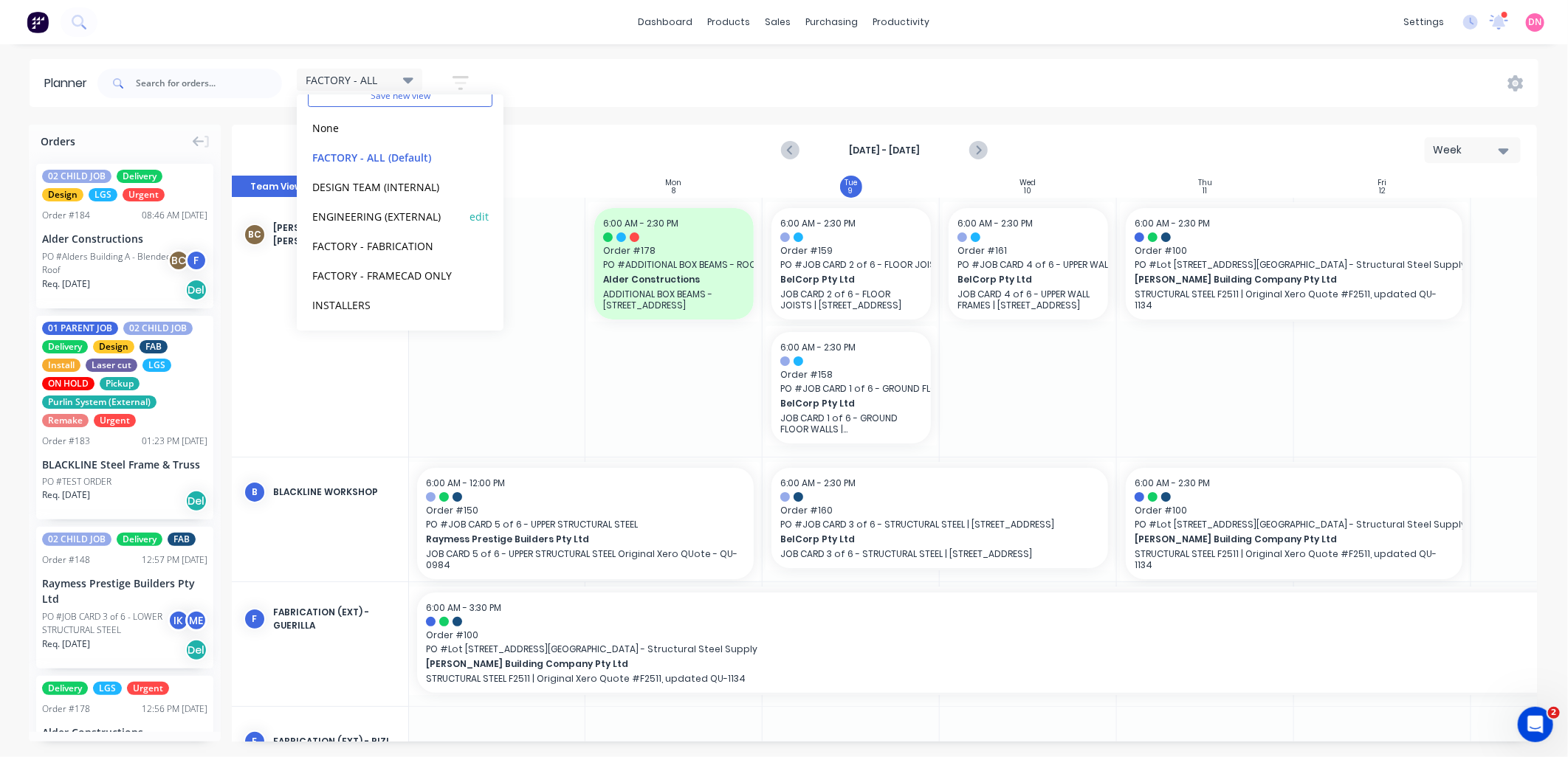
scroll to position [0, 0]
click at [452, 76] on button "button" at bounding box center [460, 82] width 47 height 28
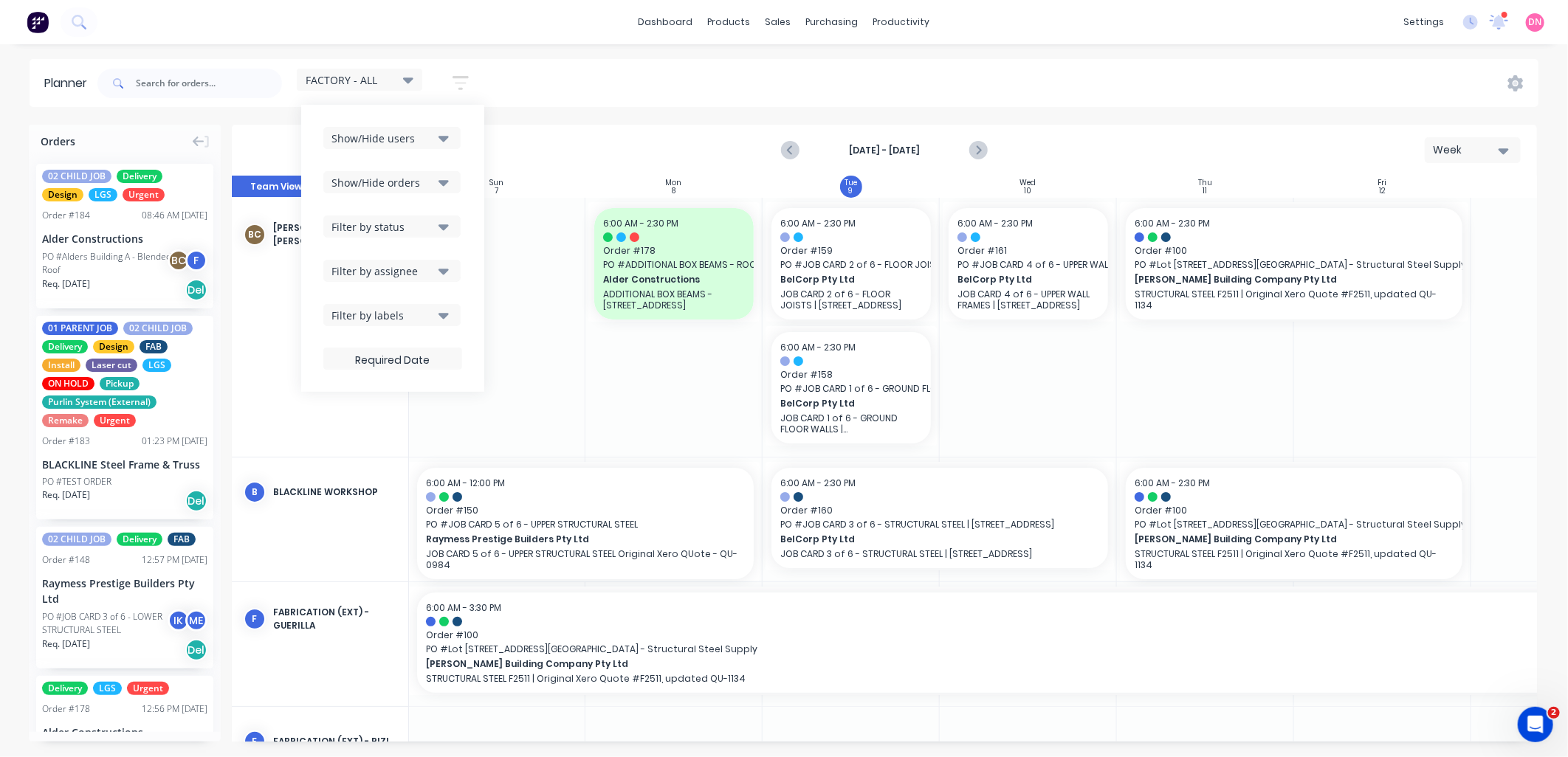
click at [571, 75] on div "FACTORY - ALL Save new view None edit FACTORY - ALL (Default) edit DESIGN TEAM …" at bounding box center [817, 84] width 1444 height 45
click at [397, 79] on div "FACTORY - ALL" at bounding box center [359, 79] width 108 height 13
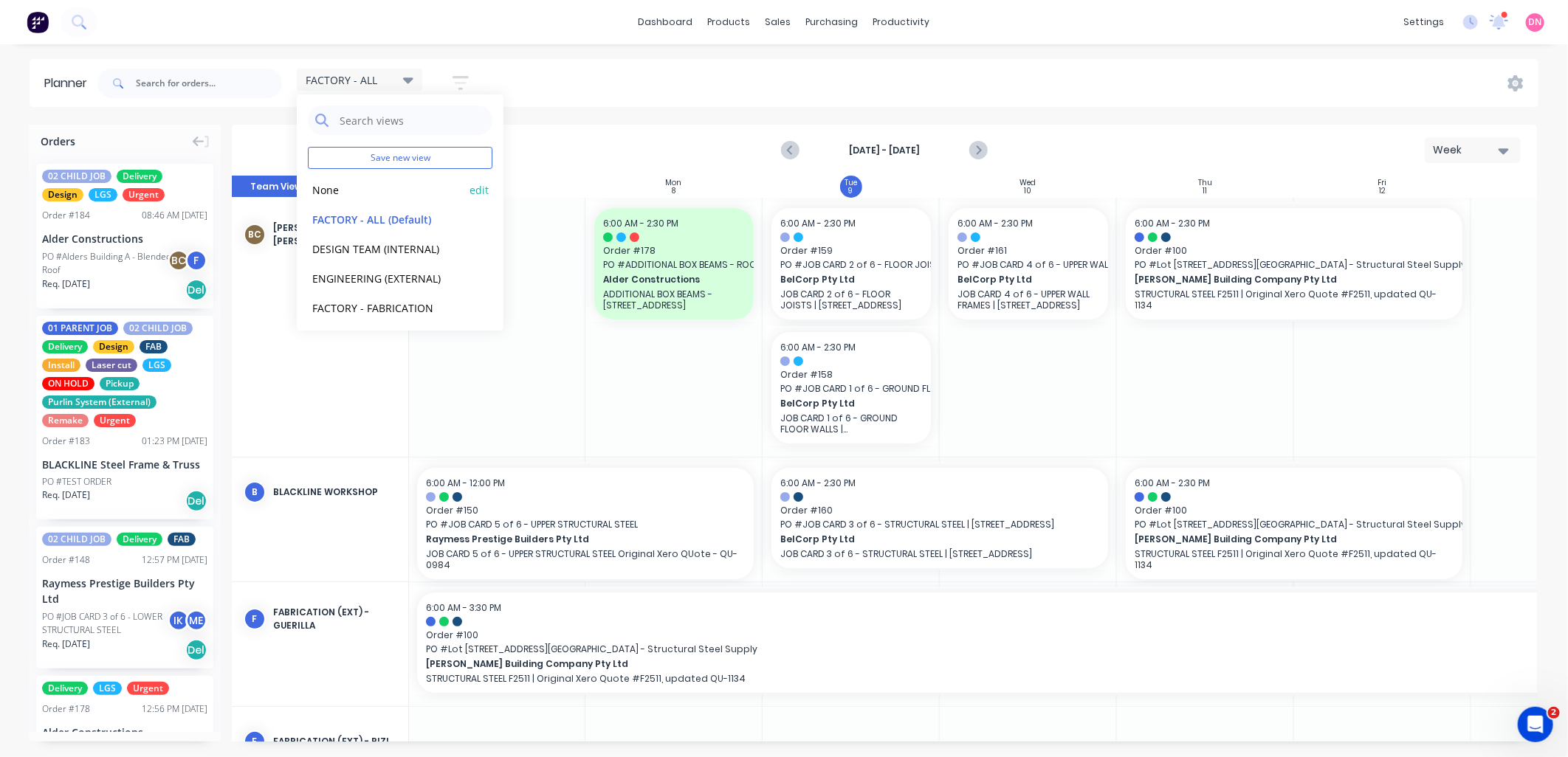
click at [349, 193] on button "None" at bounding box center [386, 189] width 157 height 17
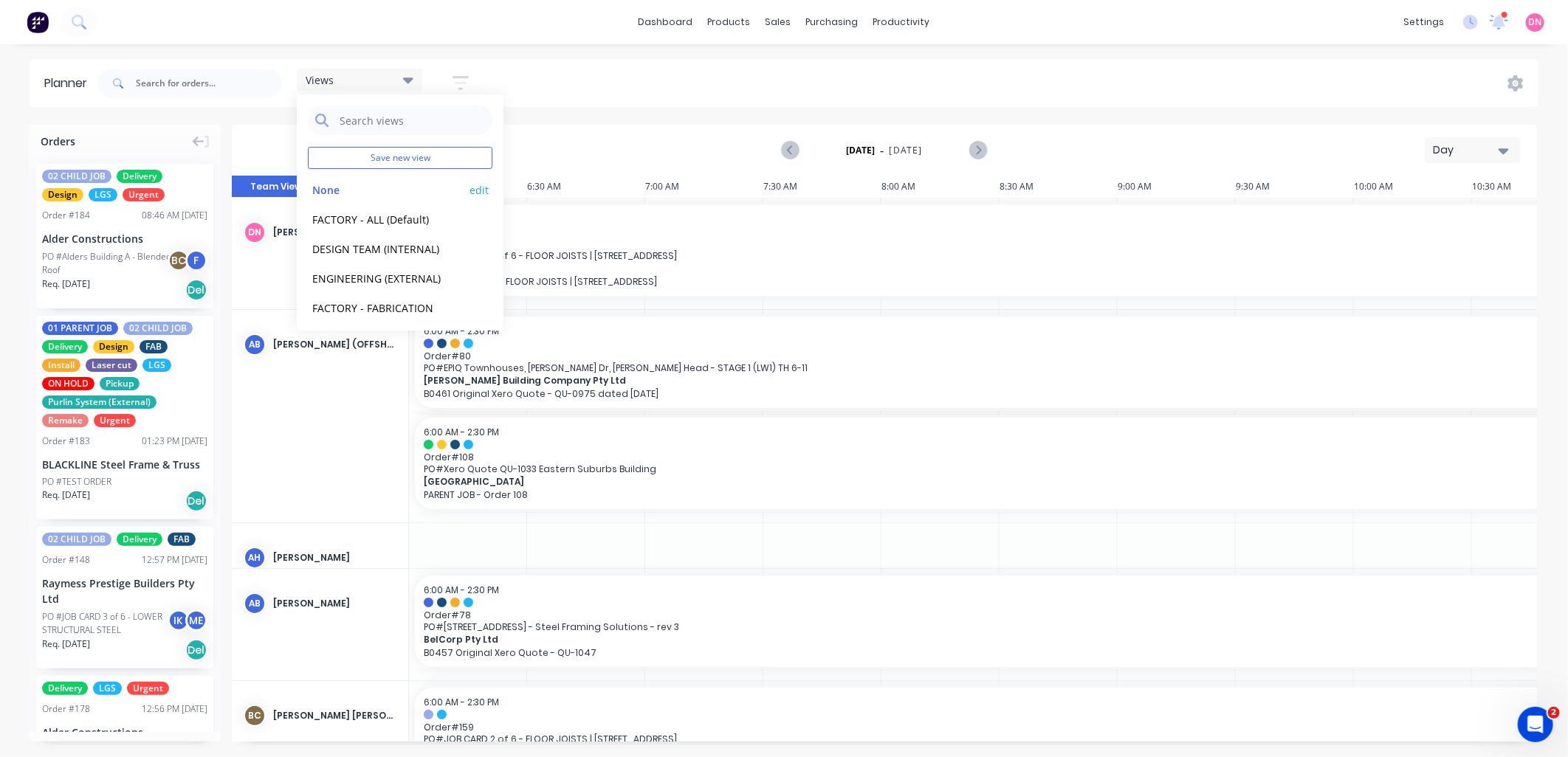
scroll to position [0, 473]
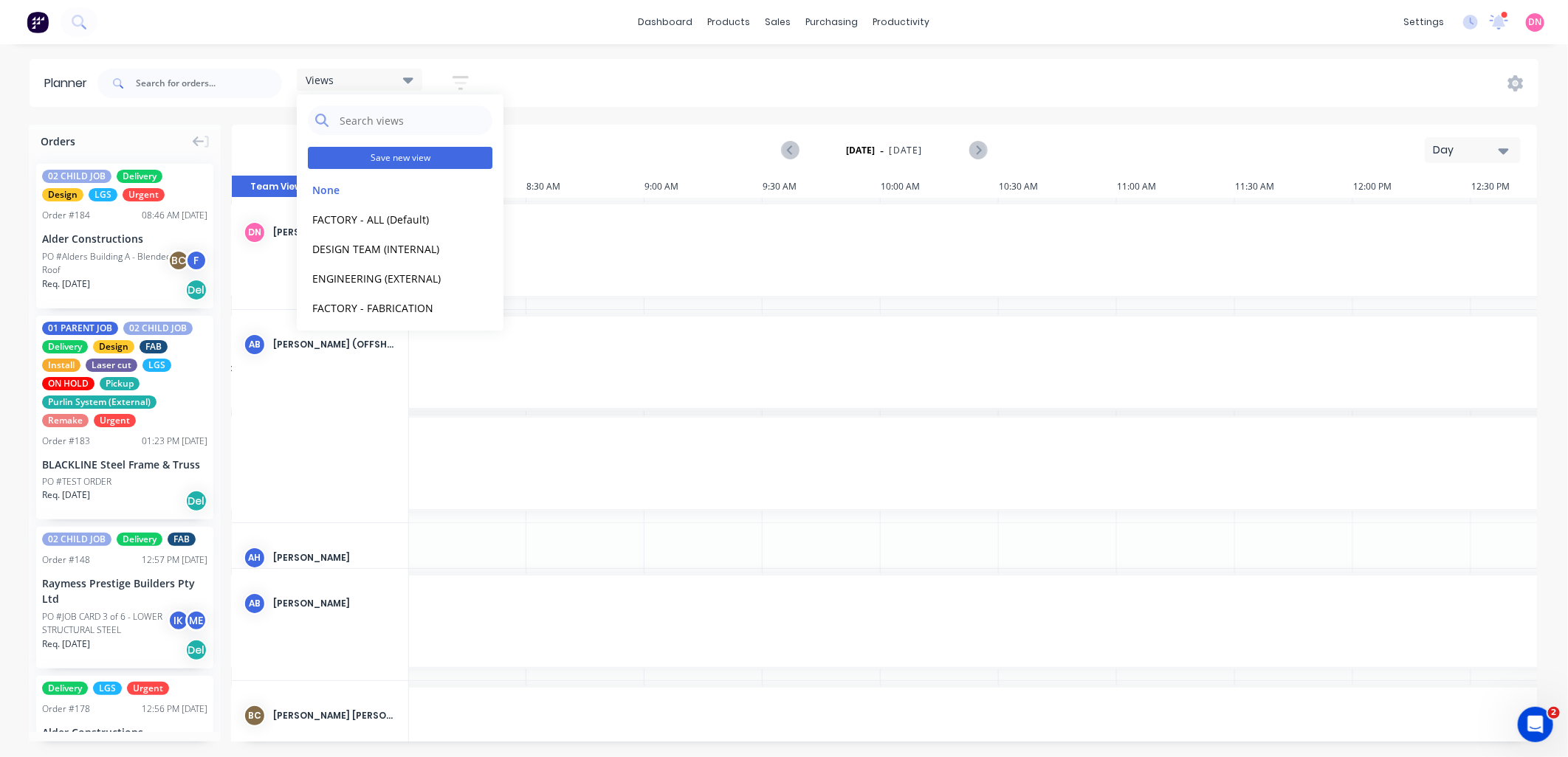
click at [415, 158] on button "Save new view" at bounding box center [400, 158] width 185 height 22
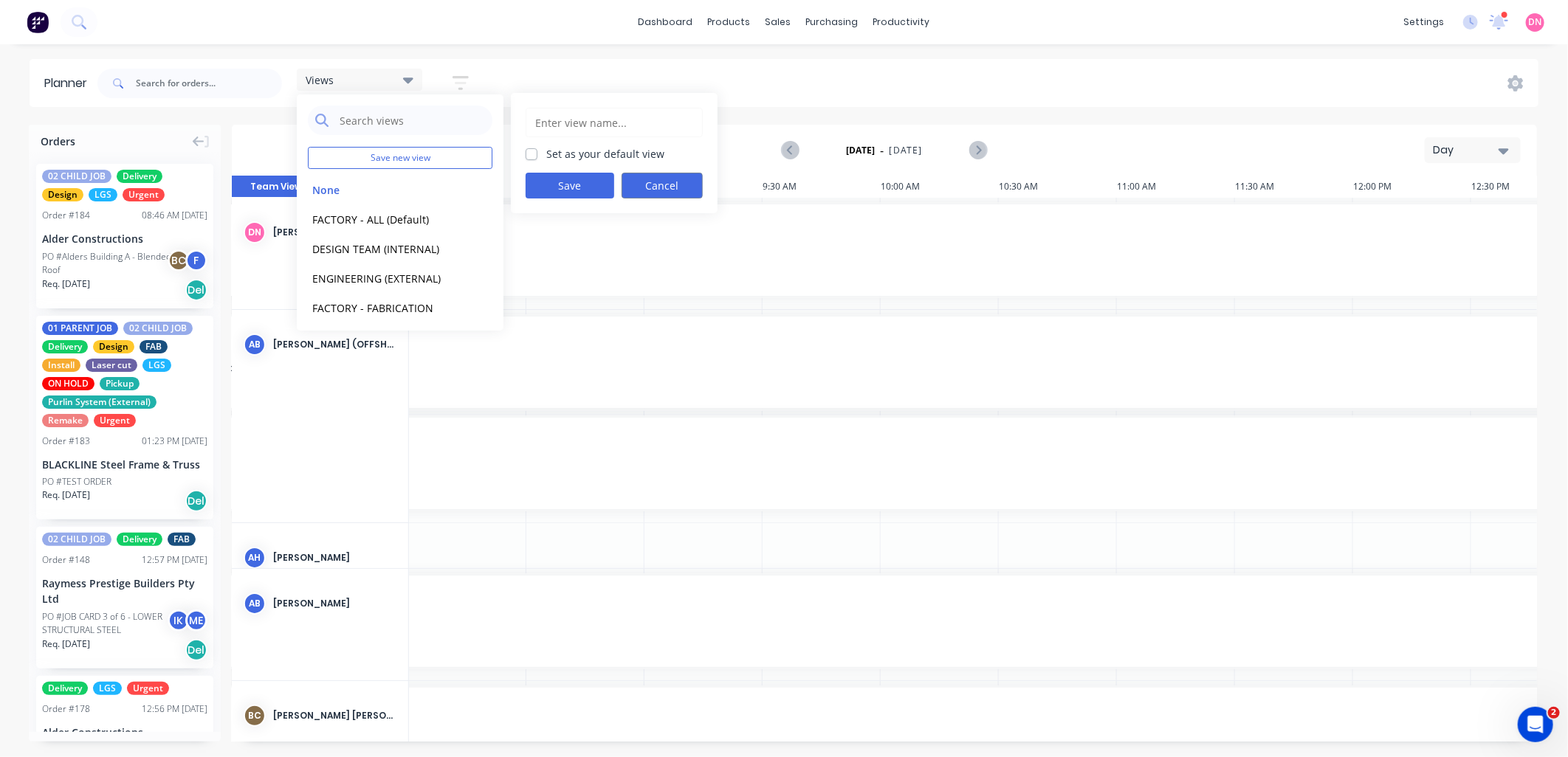
click at [661, 181] on button "Cancel" at bounding box center [662, 186] width 82 height 26
click at [470, 79] on button "button" at bounding box center [460, 82] width 47 height 28
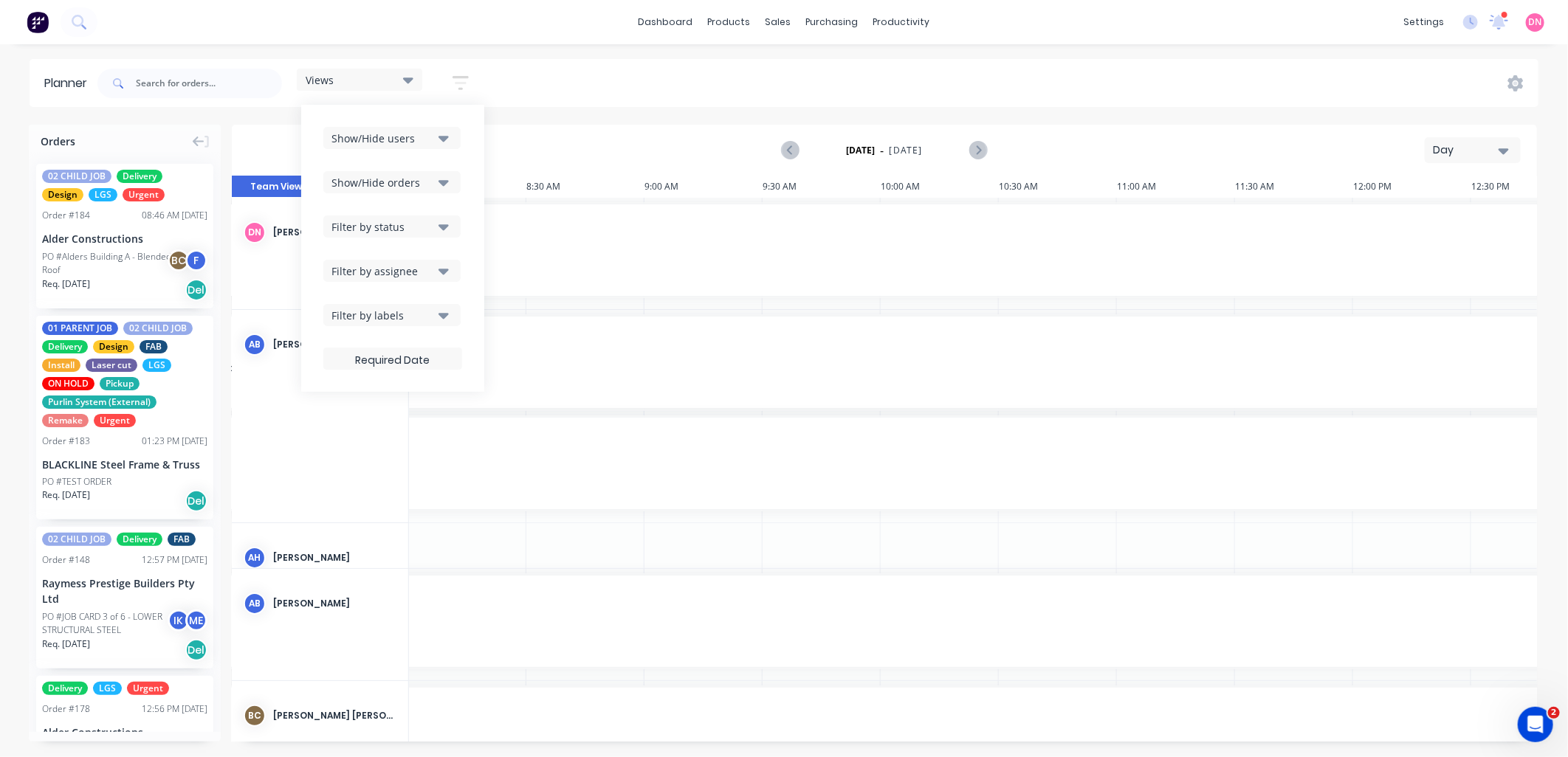
click at [408, 183] on div "Show/Hide orders" at bounding box center [382, 182] width 102 height 15
click at [409, 183] on div "Show/Hide orders" at bounding box center [382, 182] width 102 height 15
click at [421, 141] on div "Show/Hide users" at bounding box center [382, 138] width 102 height 15
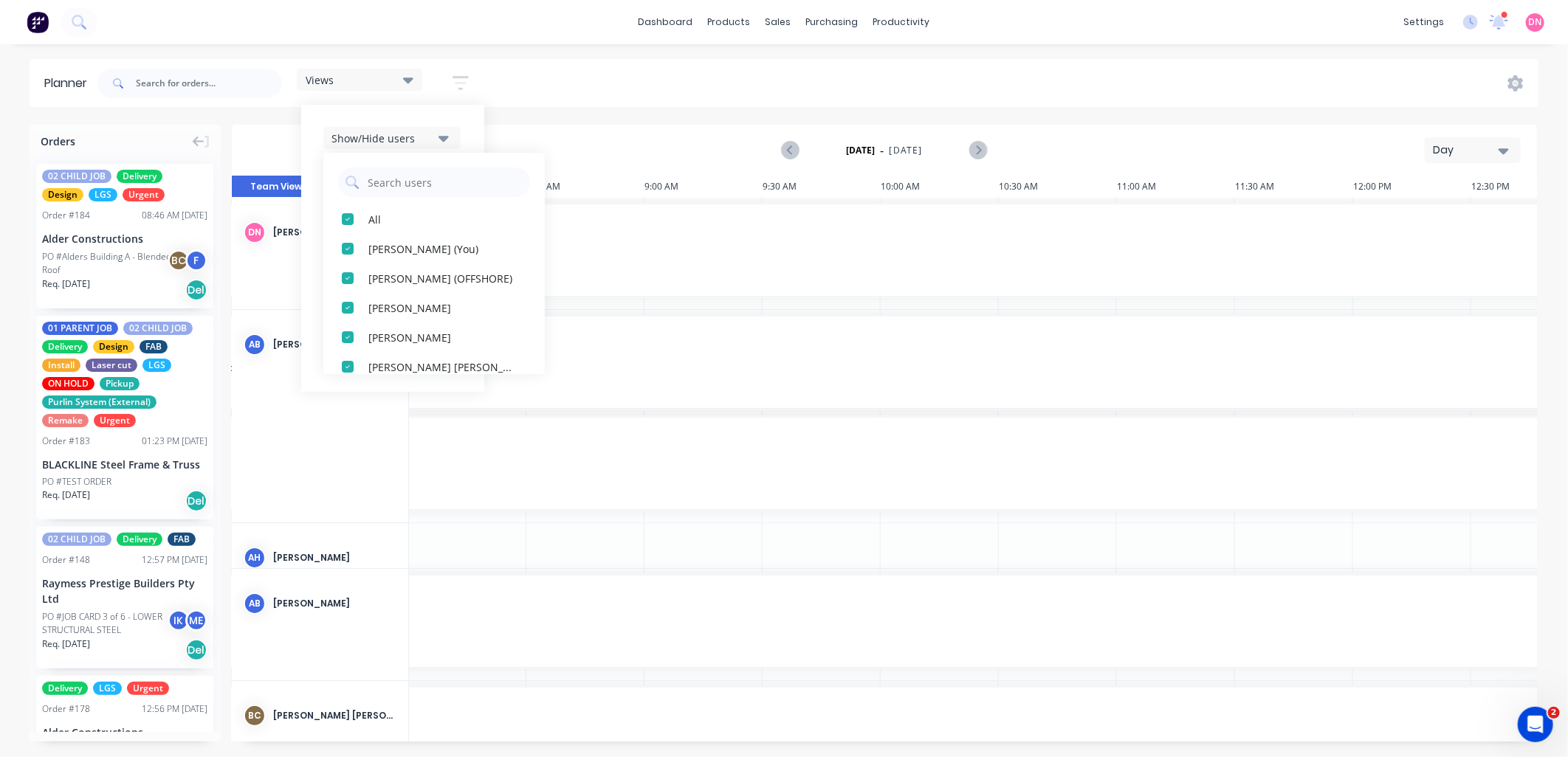
click at [449, 133] on icon "button" at bounding box center [443, 138] width 10 height 16
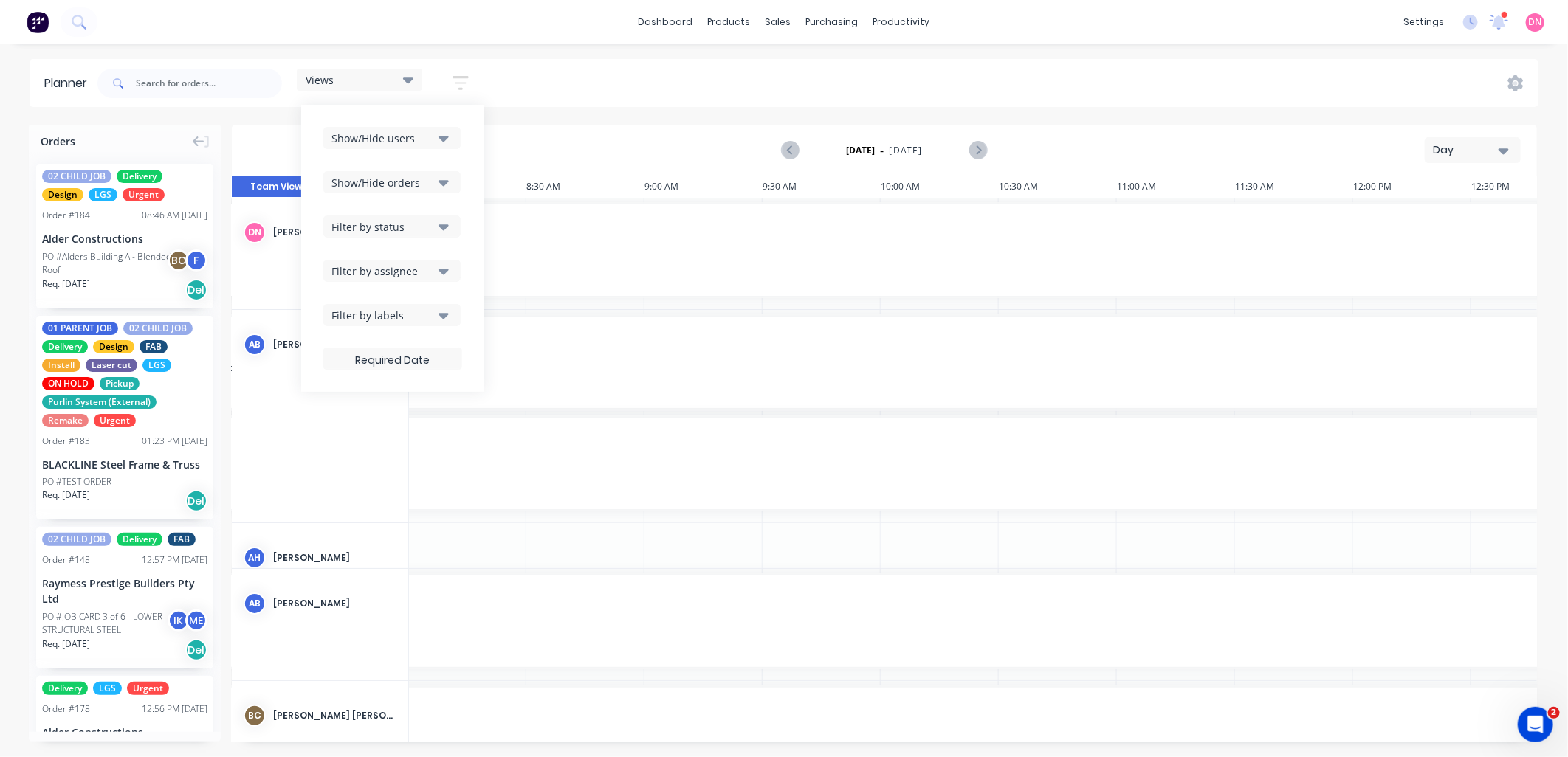
click at [431, 187] on div "Show/Hide orders" at bounding box center [382, 182] width 102 height 15
click at [438, 141] on button "Show/Hide users" at bounding box center [391, 138] width 138 height 22
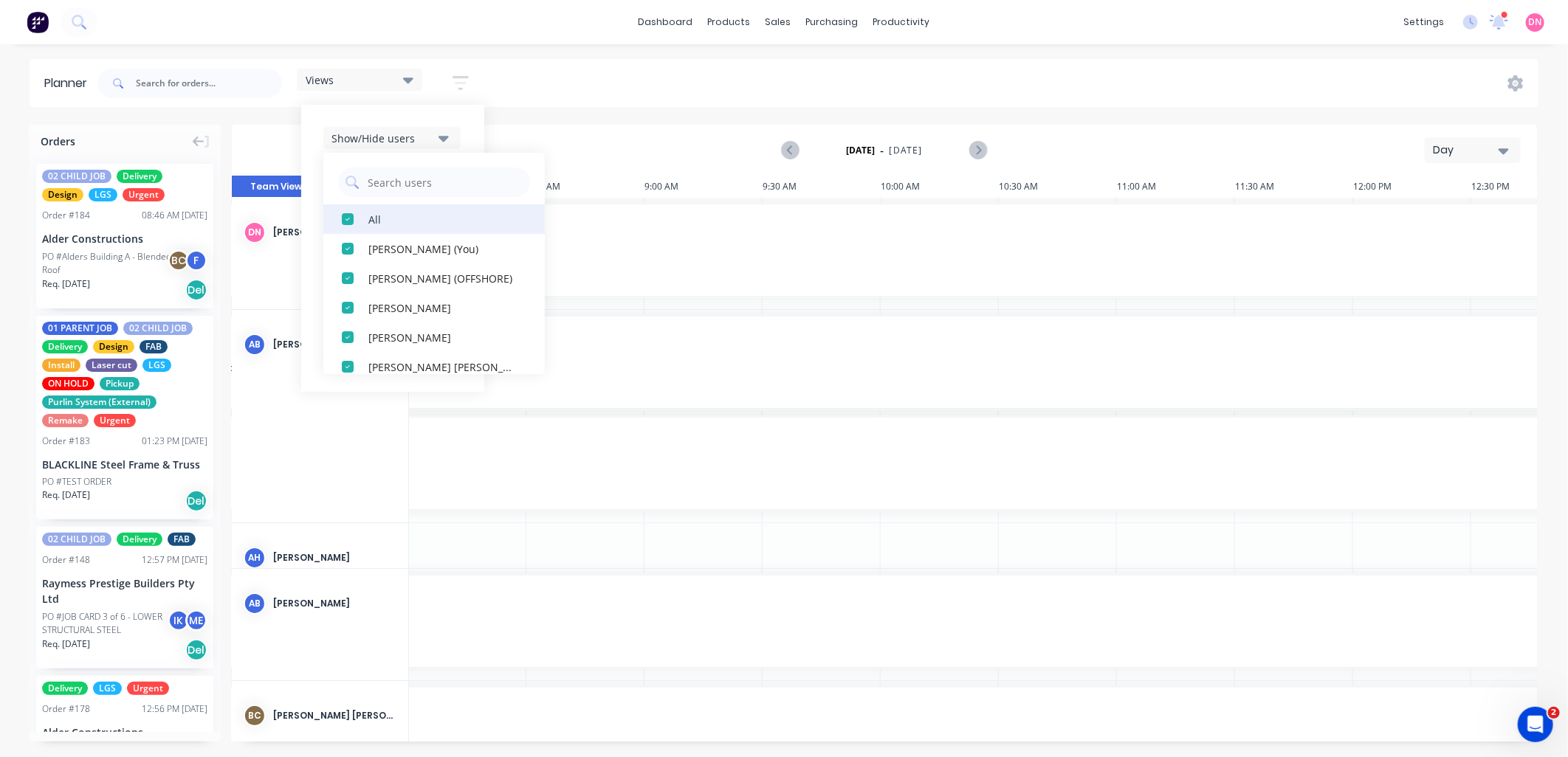
click at [353, 221] on div "button" at bounding box center [348, 219] width 29 height 29
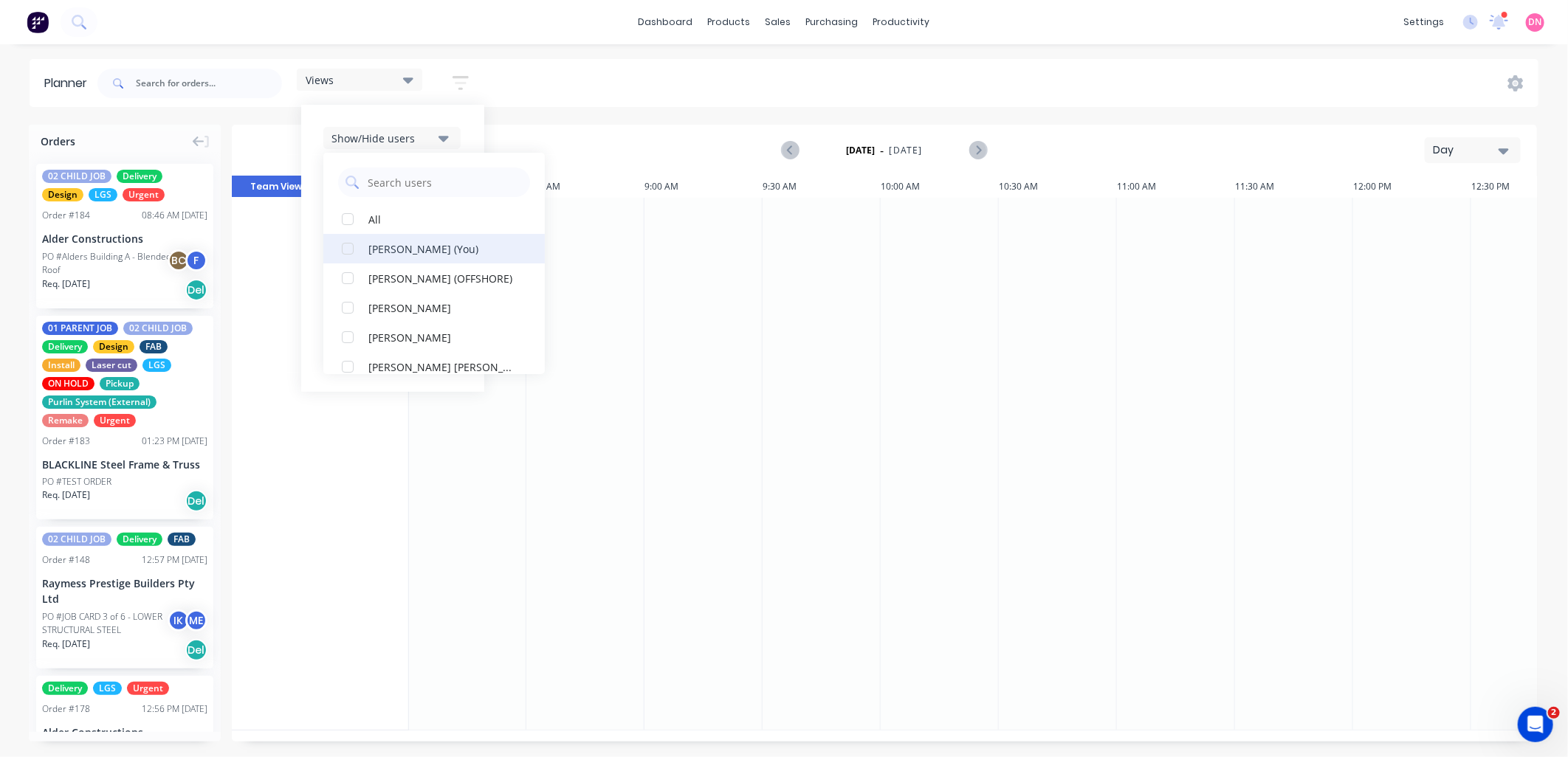
click at [348, 253] on div "button" at bounding box center [348, 248] width 29 height 29
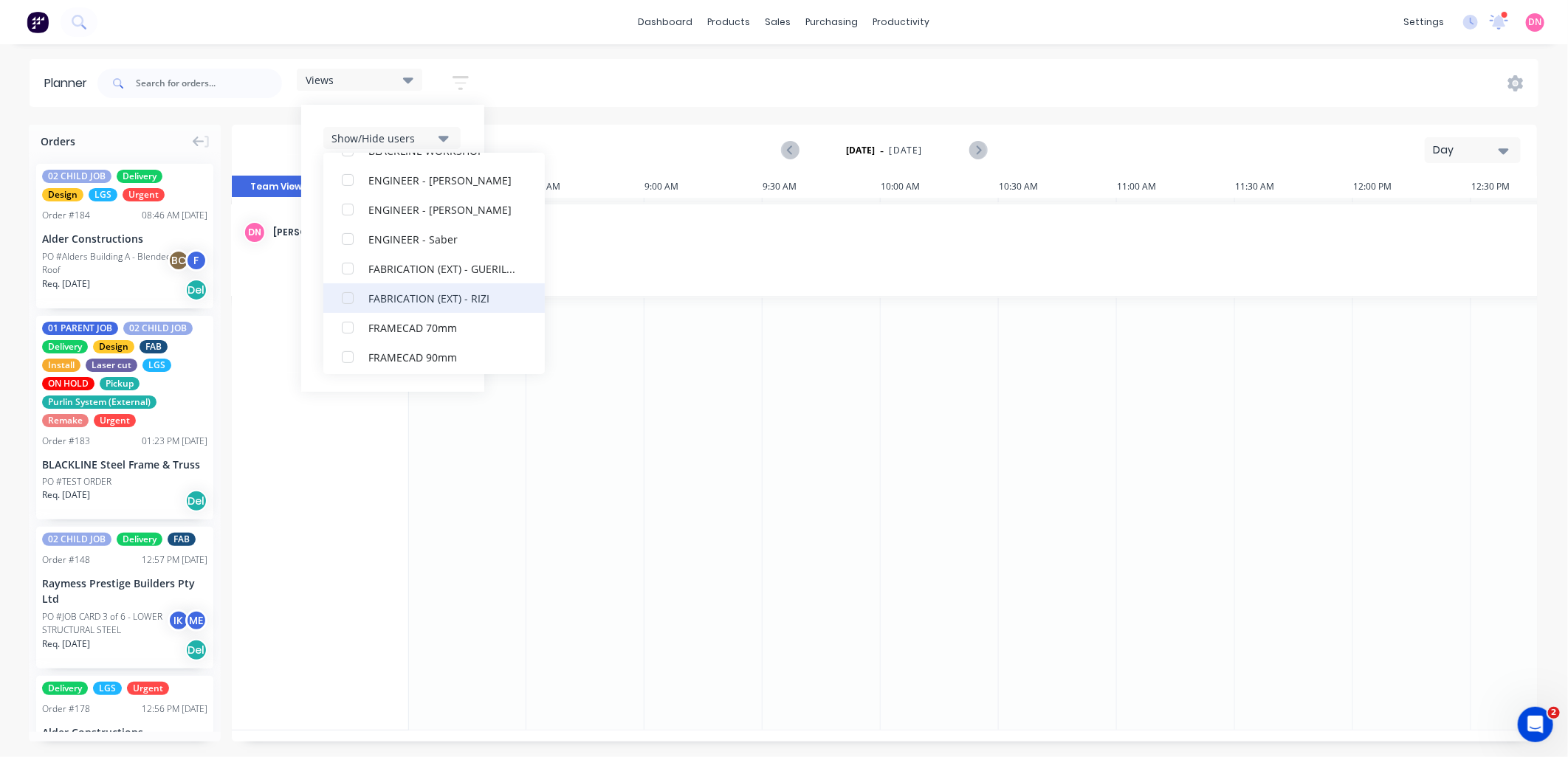
scroll to position [327, 0]
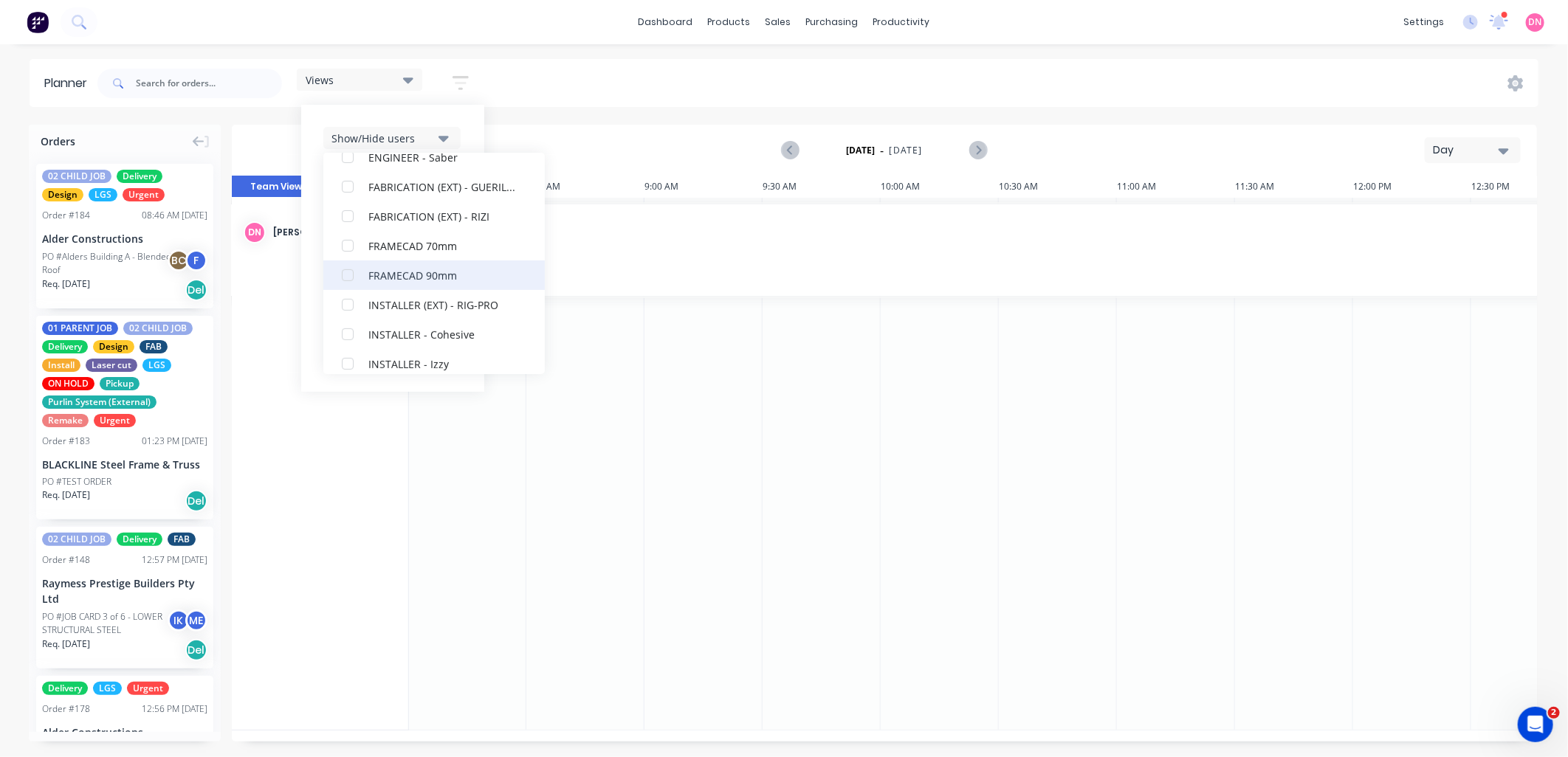
click at [343, 270] on div "button" at bounding box center [348, 275] width 29 height 29
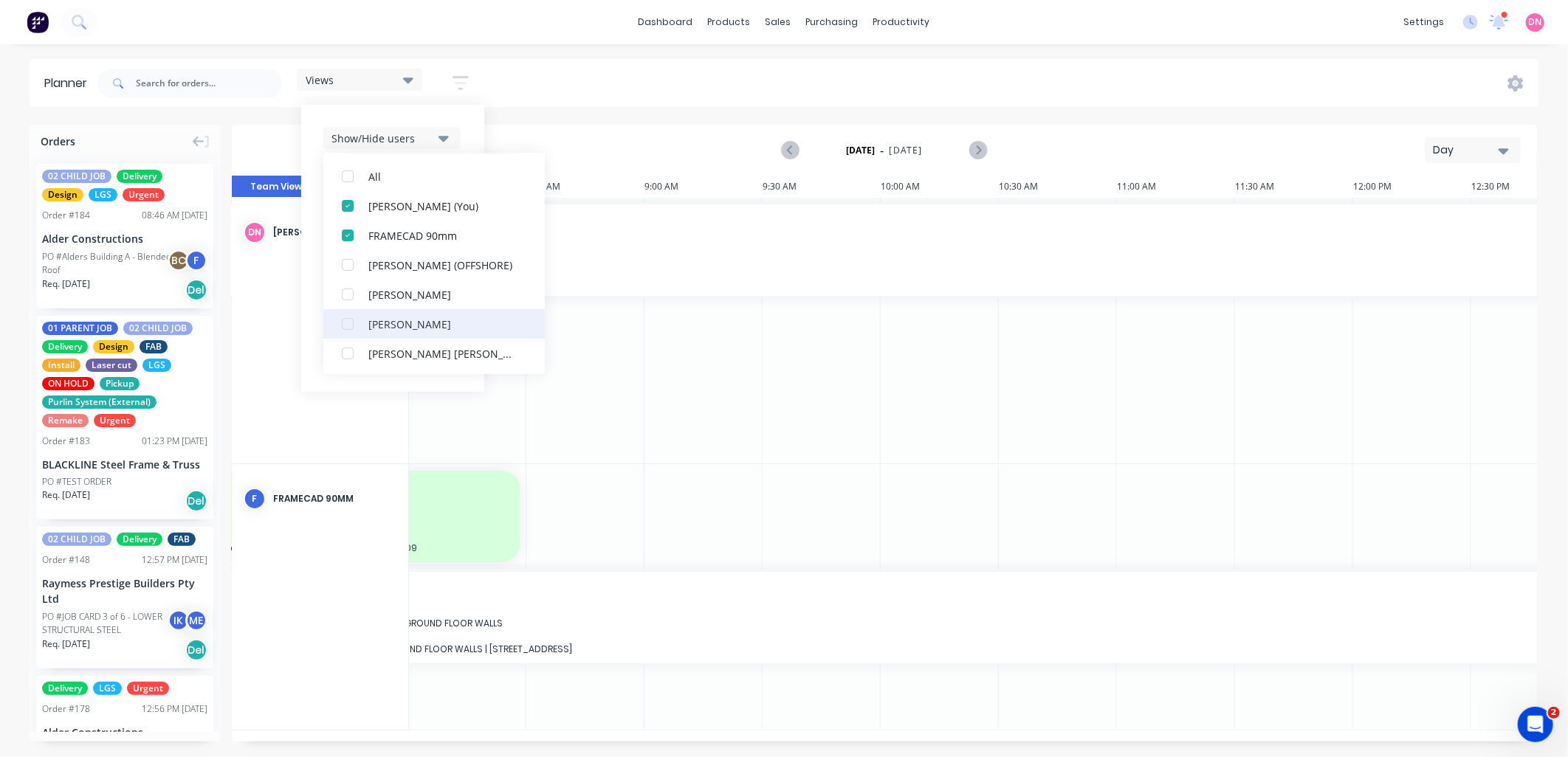
scroll to position [82, 0]
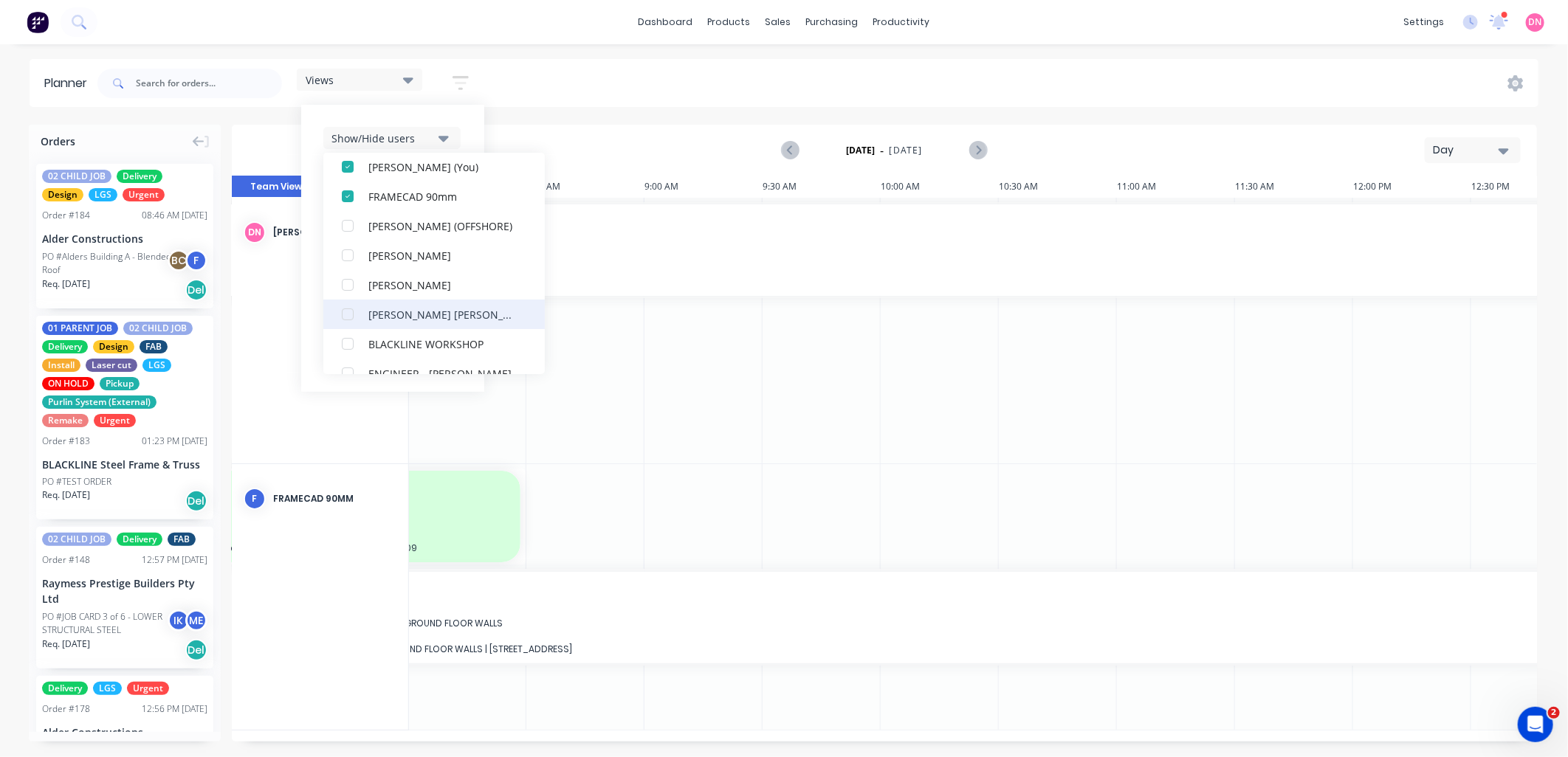
click at [351, 315] on div "button" at bounding box center [348, 314] width 29 height 29
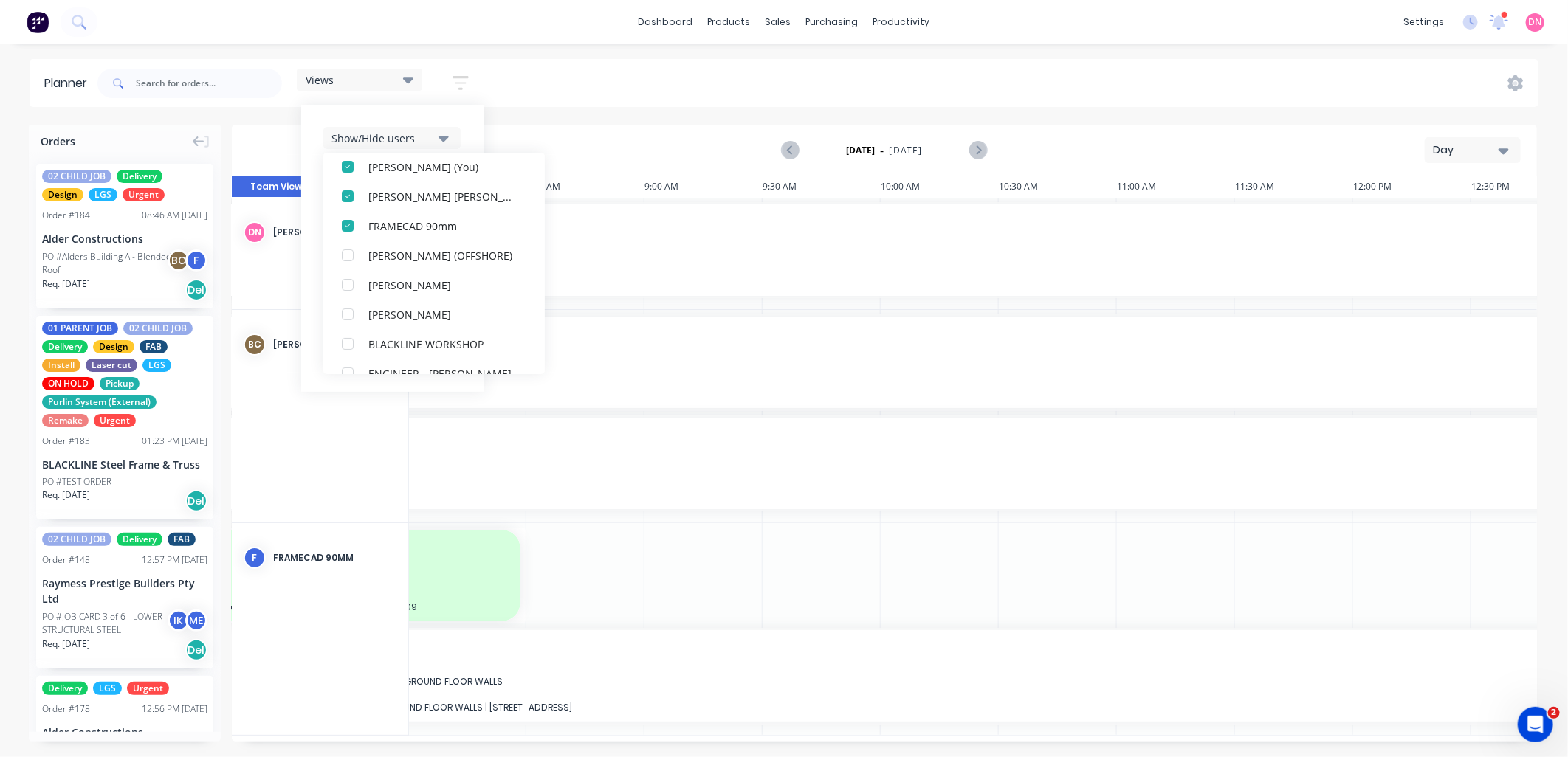
click at [472, 130] on div "Show/Hide users All Demi Nguyen (You) Bastian Cuadra FRAMECAD 90mm Abigael Bund…" at bounding box center [393, 247] width 183 height 287
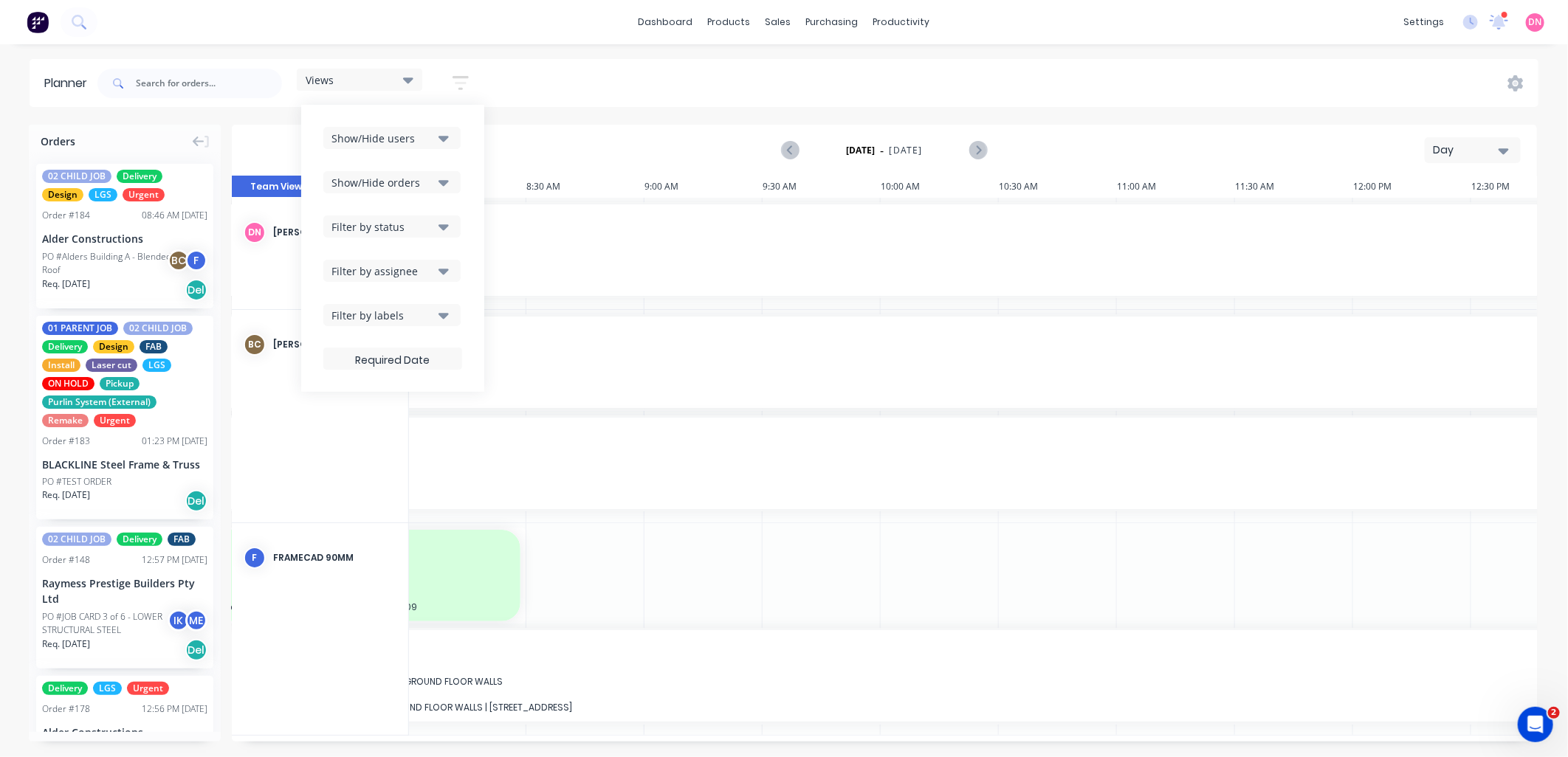
click at [440, 229] on icon "button" at bounding box center [443, 226] width 10 height 16
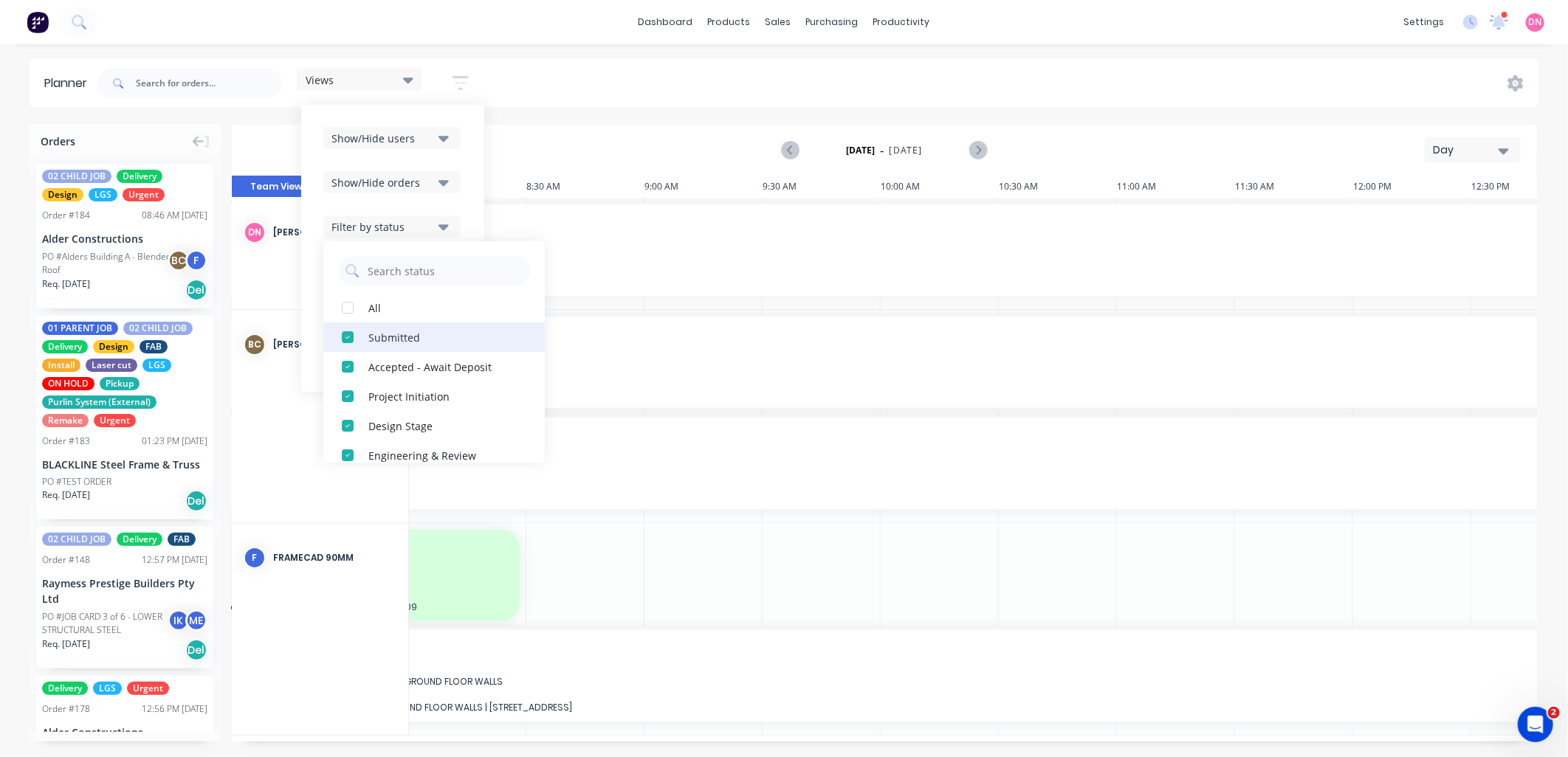
click at [345, 340] on div "button" at bounding box center [348, 337] width 29 height 29
click at [347, 340] on div "button" at bounding box center [348, 337] width 29 height 29
click at [348, 341] on div "button" at bounding box center [348, 337] width 29 height 29
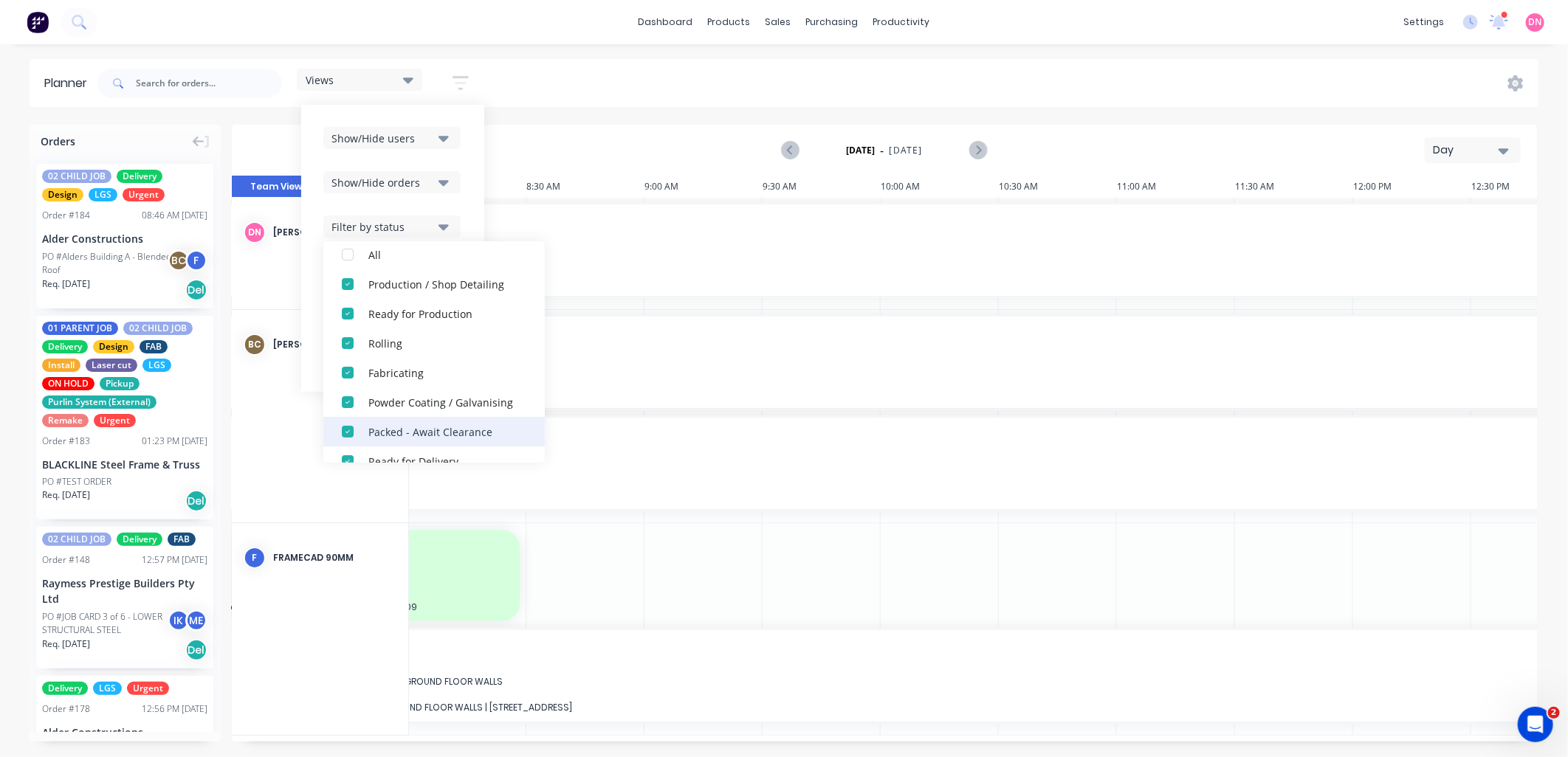
scroll to position [82, 0]
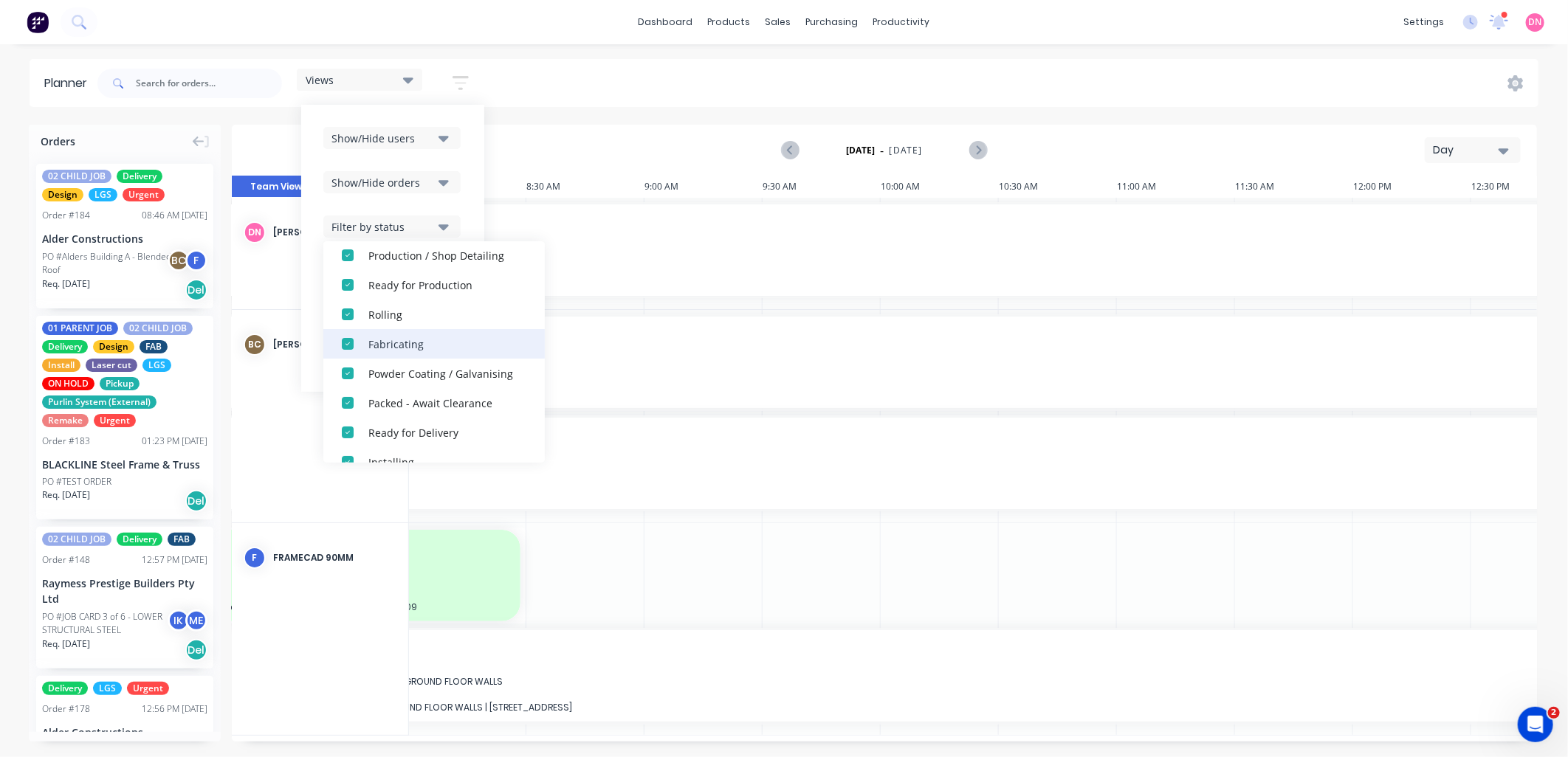
click at [348, 345] on div "button" at bounding box center [348, 344] width 29 height 29
click at [348, 350] on div "button" at bounding box center [348, 344] width 29 height 29
click at [345, 400] on div "button" at bounding box center [348, 403] width 29 height 29
click at [352, 350] on div "button" at bounding box center [348, 350] width 29 height 29
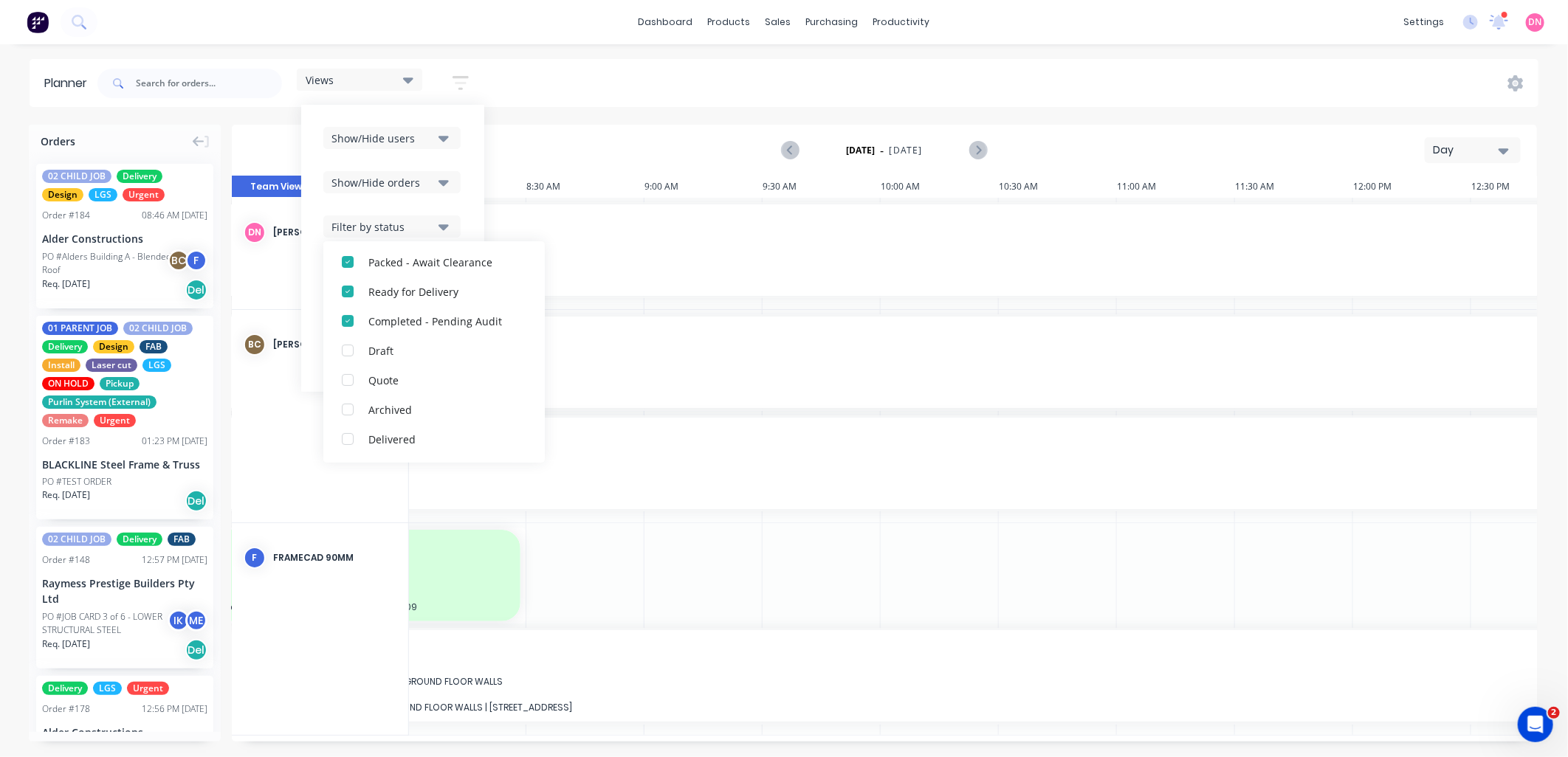
scroll to position [246, 0]
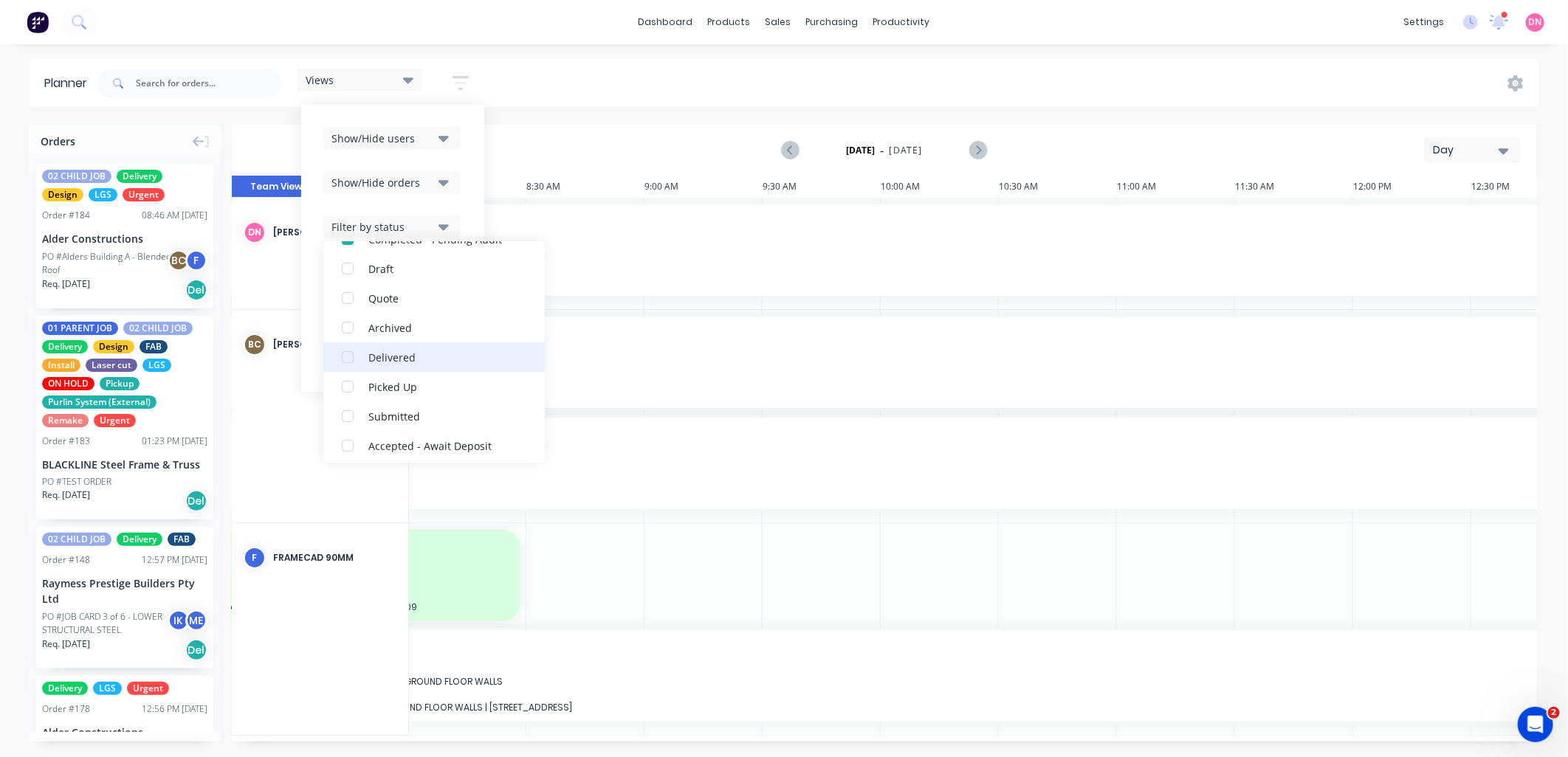
click at [351, 356] on div "button" at bounding box center [348, 357] width 29 height 29
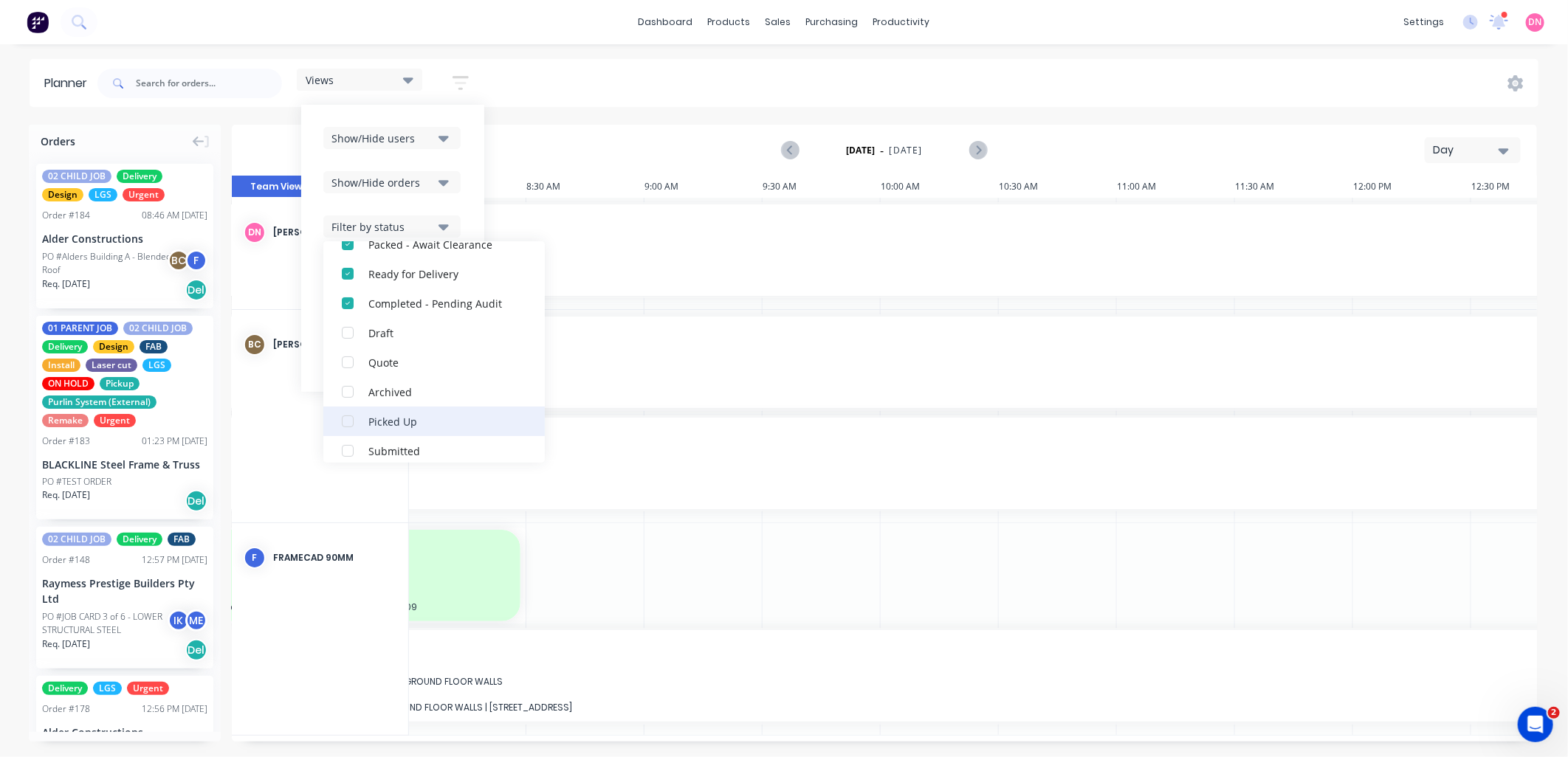
scroll to position [293, 0]
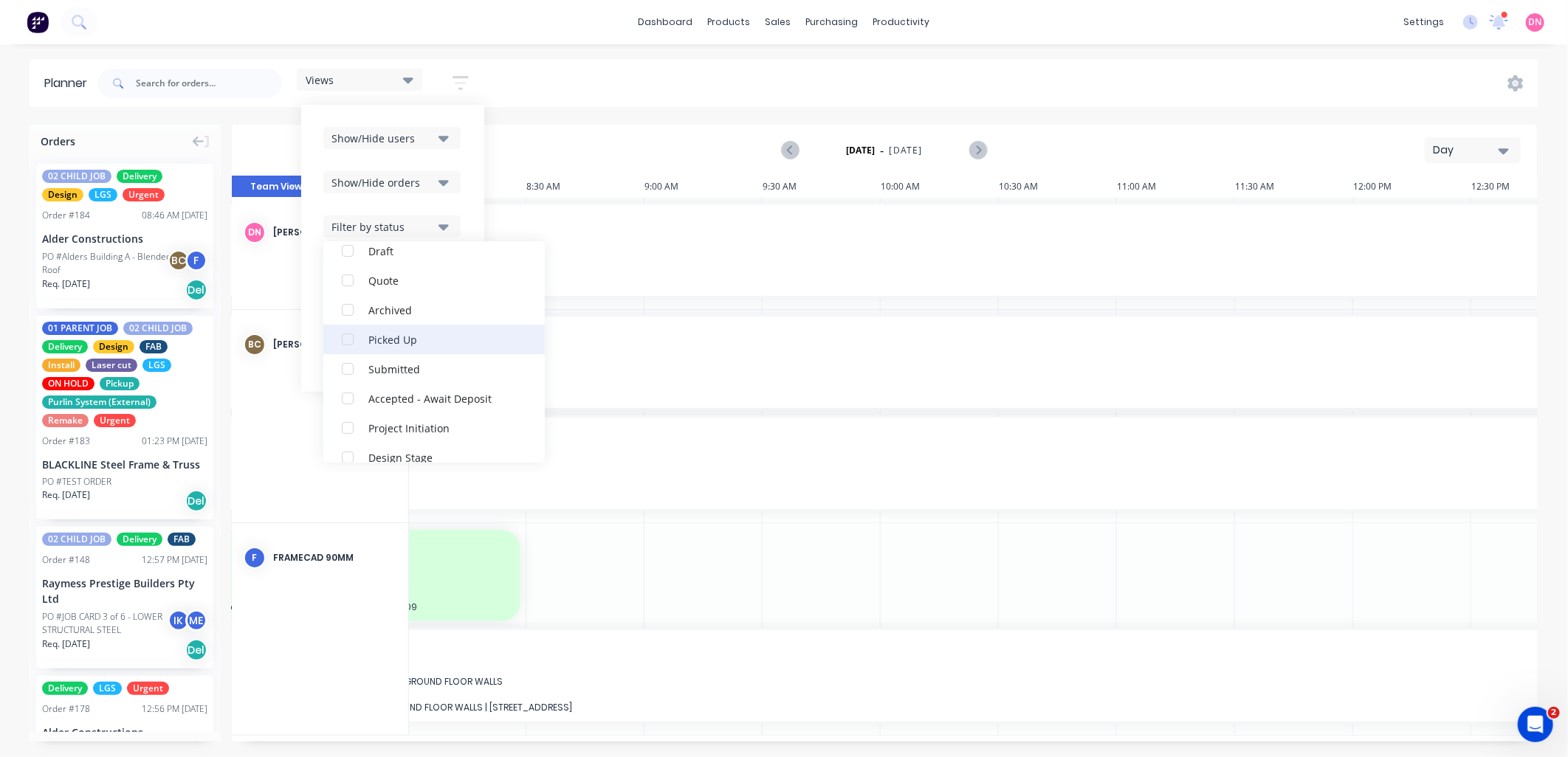
click at [351, 341] on div "button" at bounding box center [348, 339] width 29 height 29
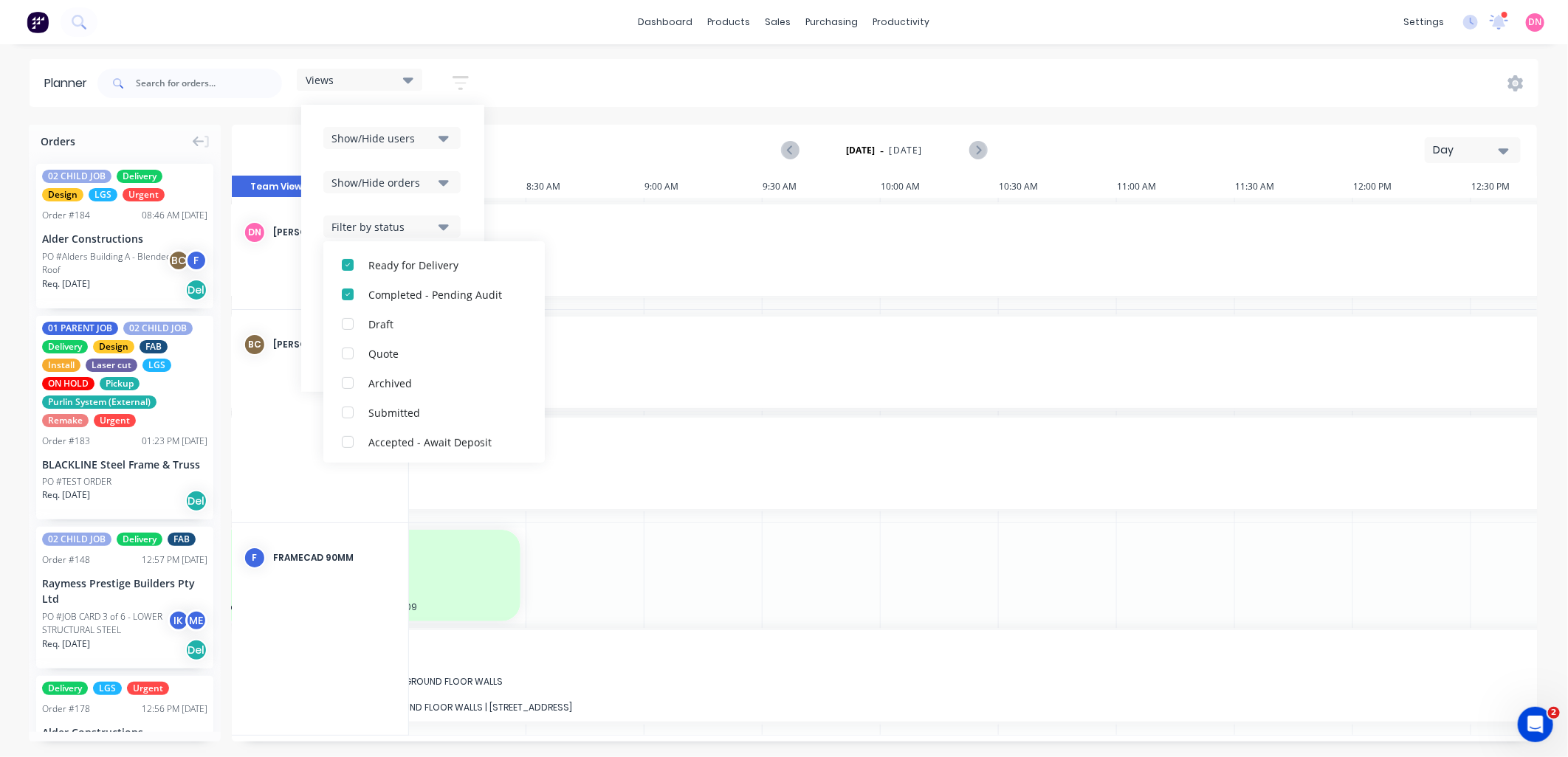
scroll to position [211, 0]
click at [458, 203] on div "Show/Hide users Show/Hide orders Filter by status All Delivered Picked Up Produ…" at bounding box center [392, 248] width 138 height 243
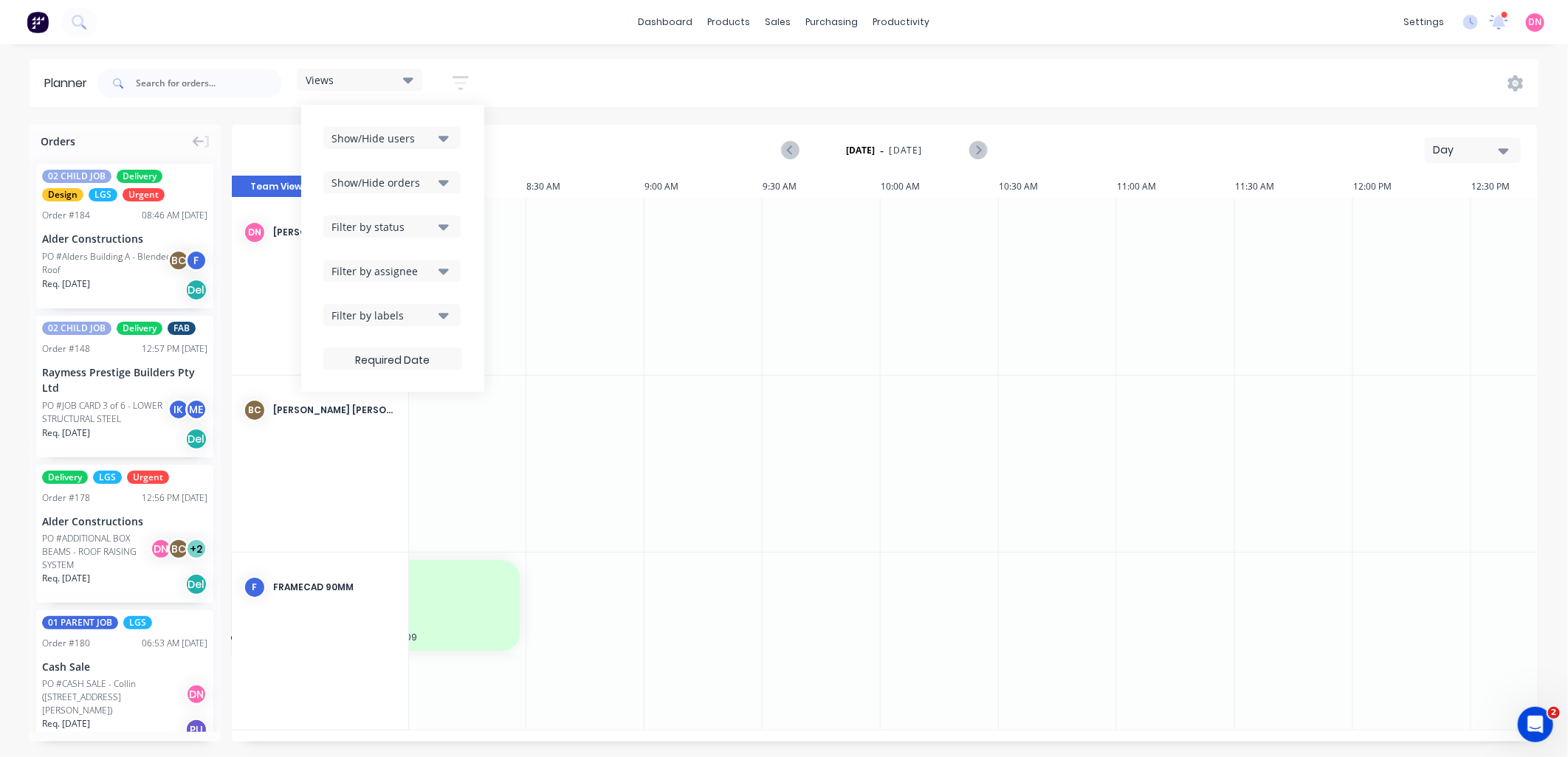
click at [437, 268] on button "Filter by assignee" at bounding box center [391, 271] width 138 height 22
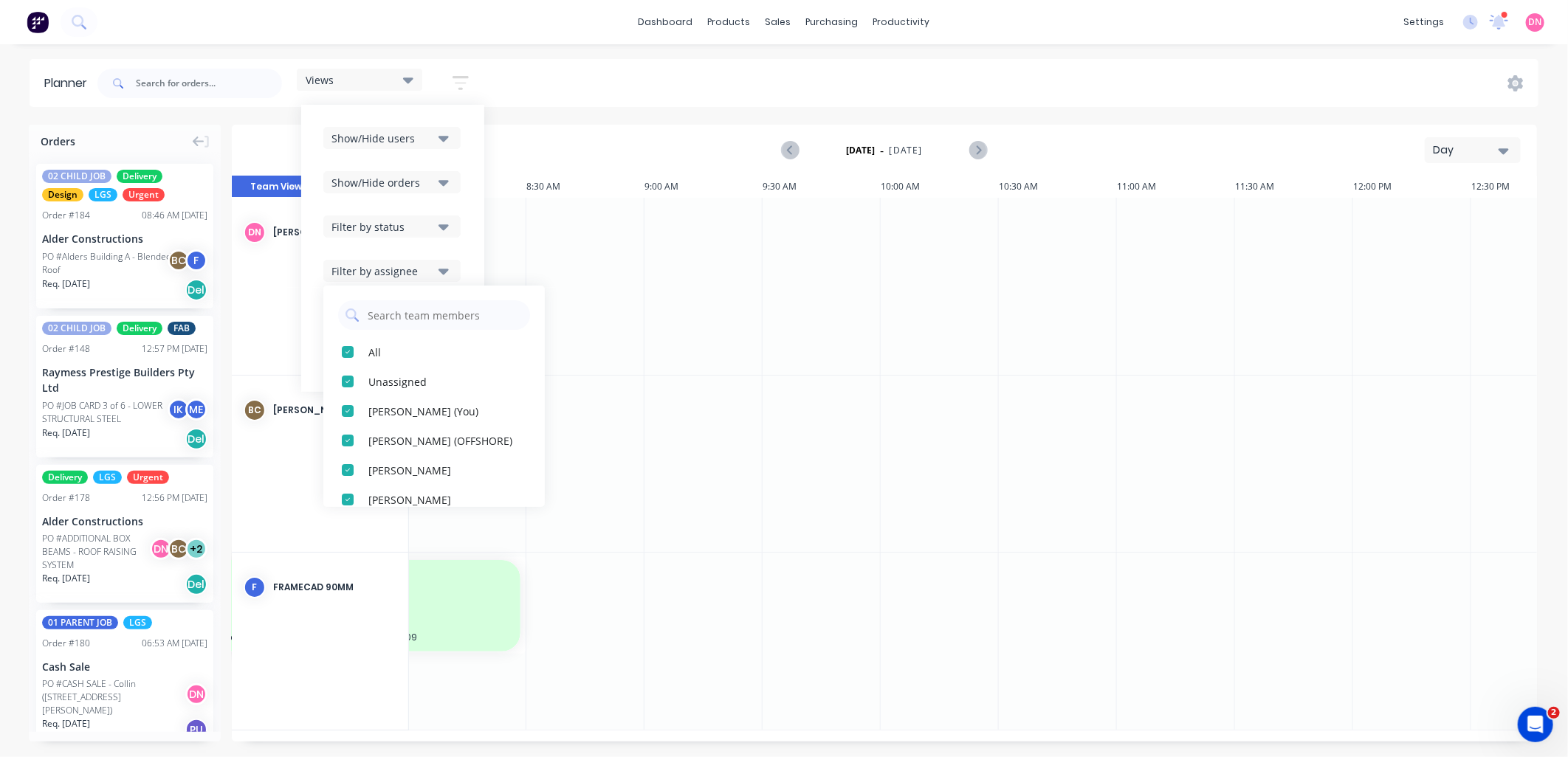
click at [437, 268] on button "Filter by assignee" at bounding box center [391, 271] width 138 height 22
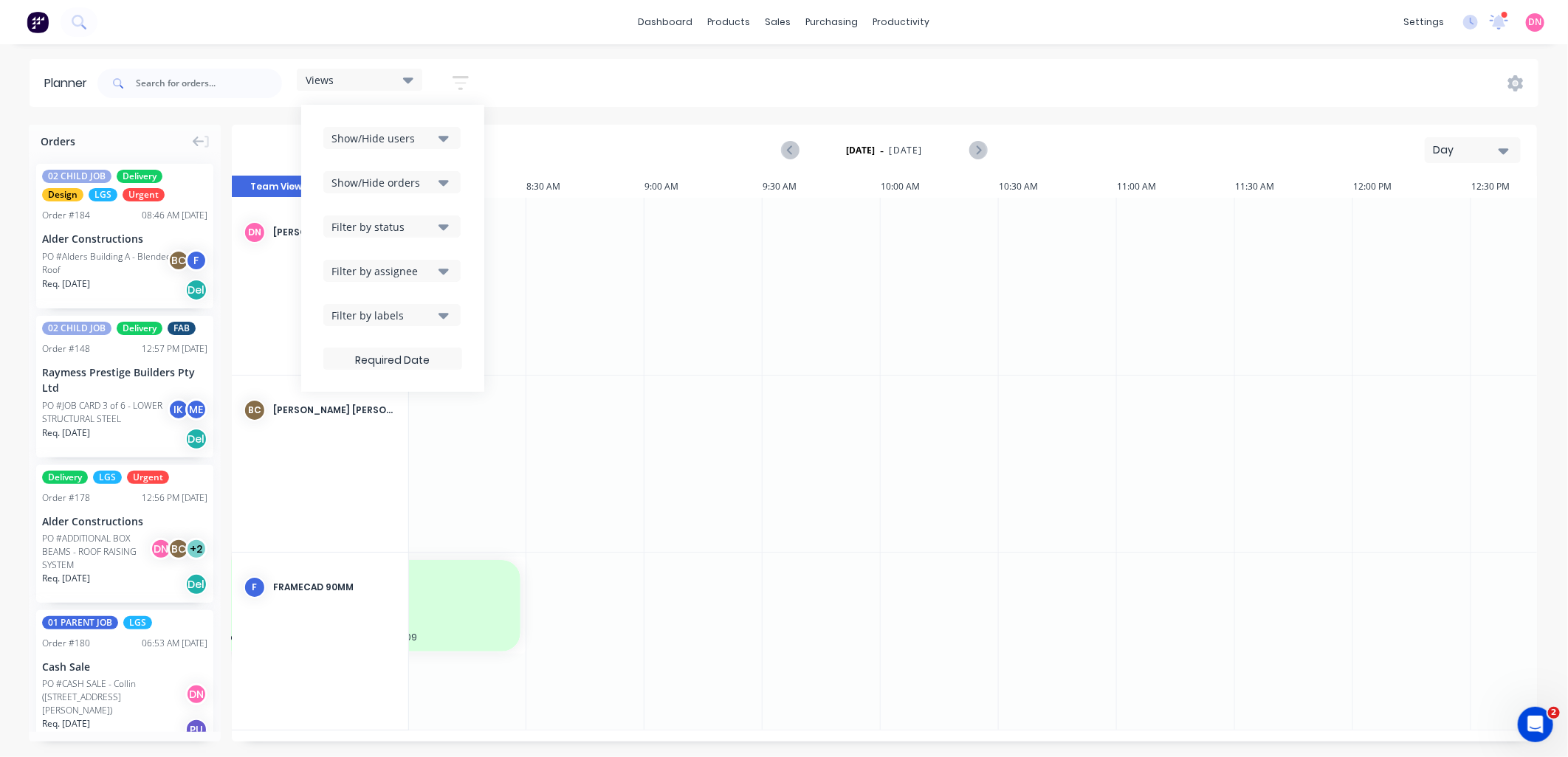
click at [434, 307] on div "Filter by labels" at bounding box center [382, 315] width 102 height 15
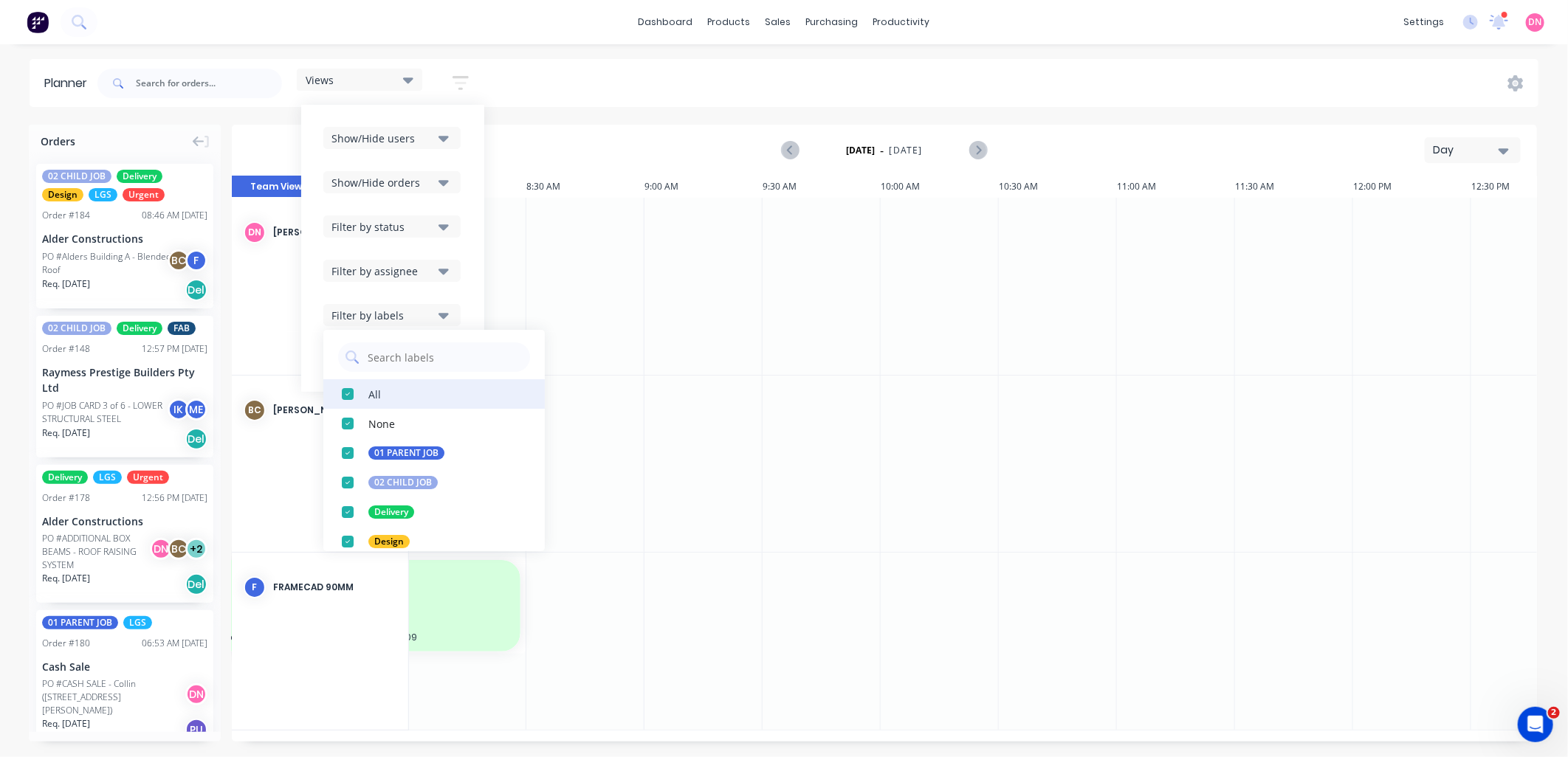
scroll to position [0, 0]
click at [464, 288] on div "Show/Hide users Show/Hide orders Filter by status Filter by assignee Filter by …" at bounding box center [393, 247] width 183 height 287
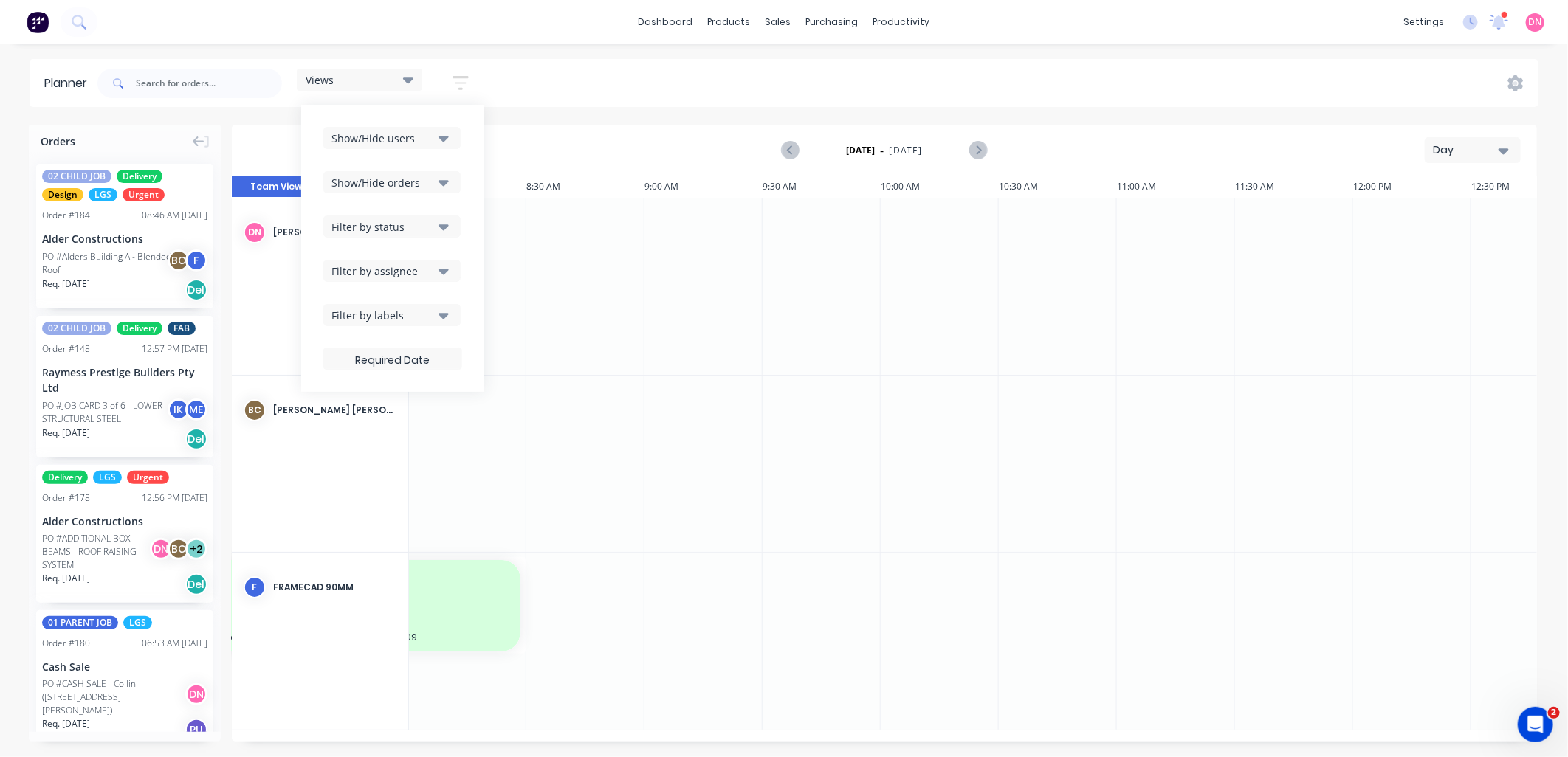
click at [438, 145] on button "Show/Hide users" at bounding box center [391, 138] width 138 height 22
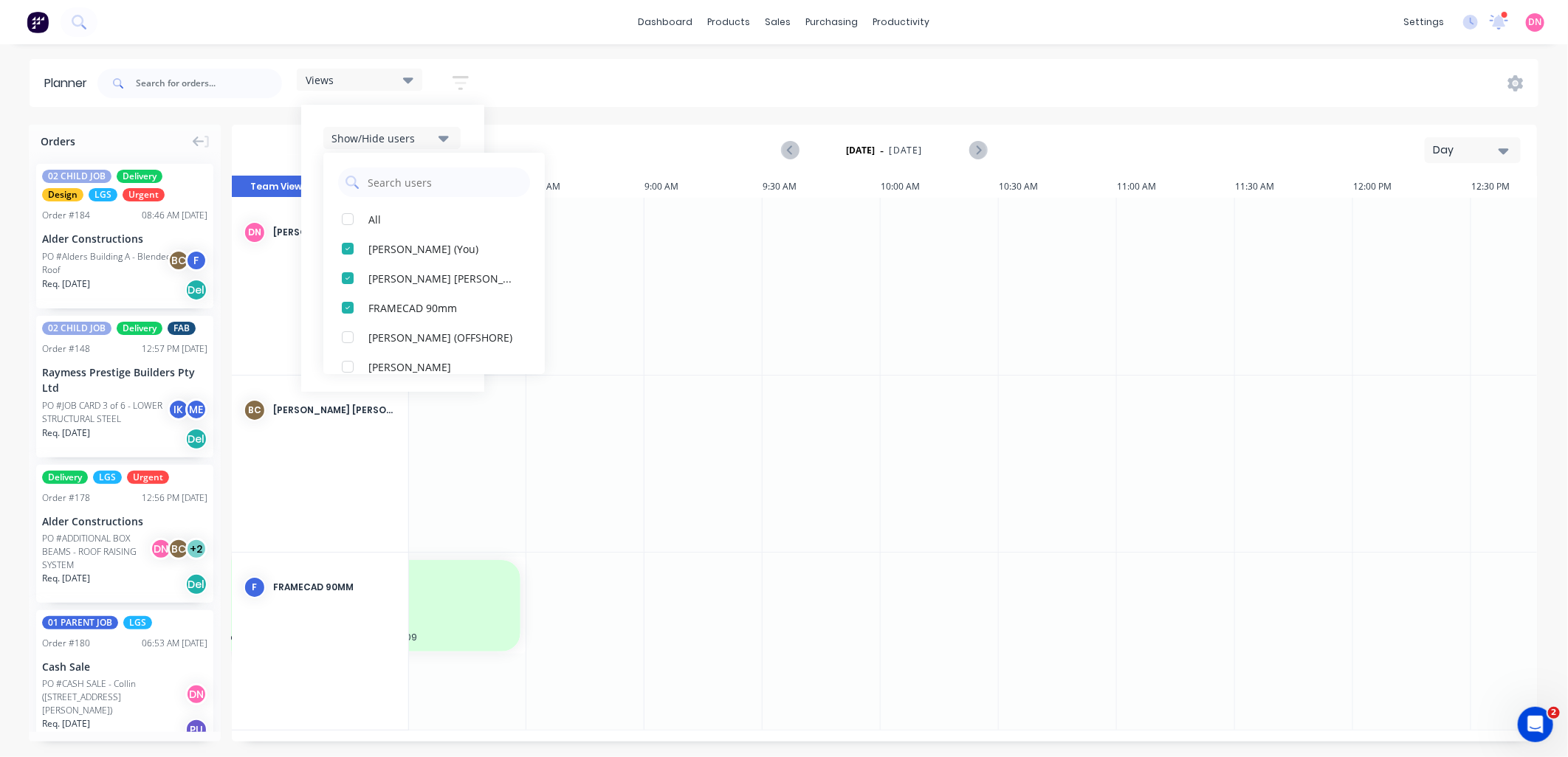
click at [440, 142] on icon "button" at bounding box center [443, 138] width 10 height 16
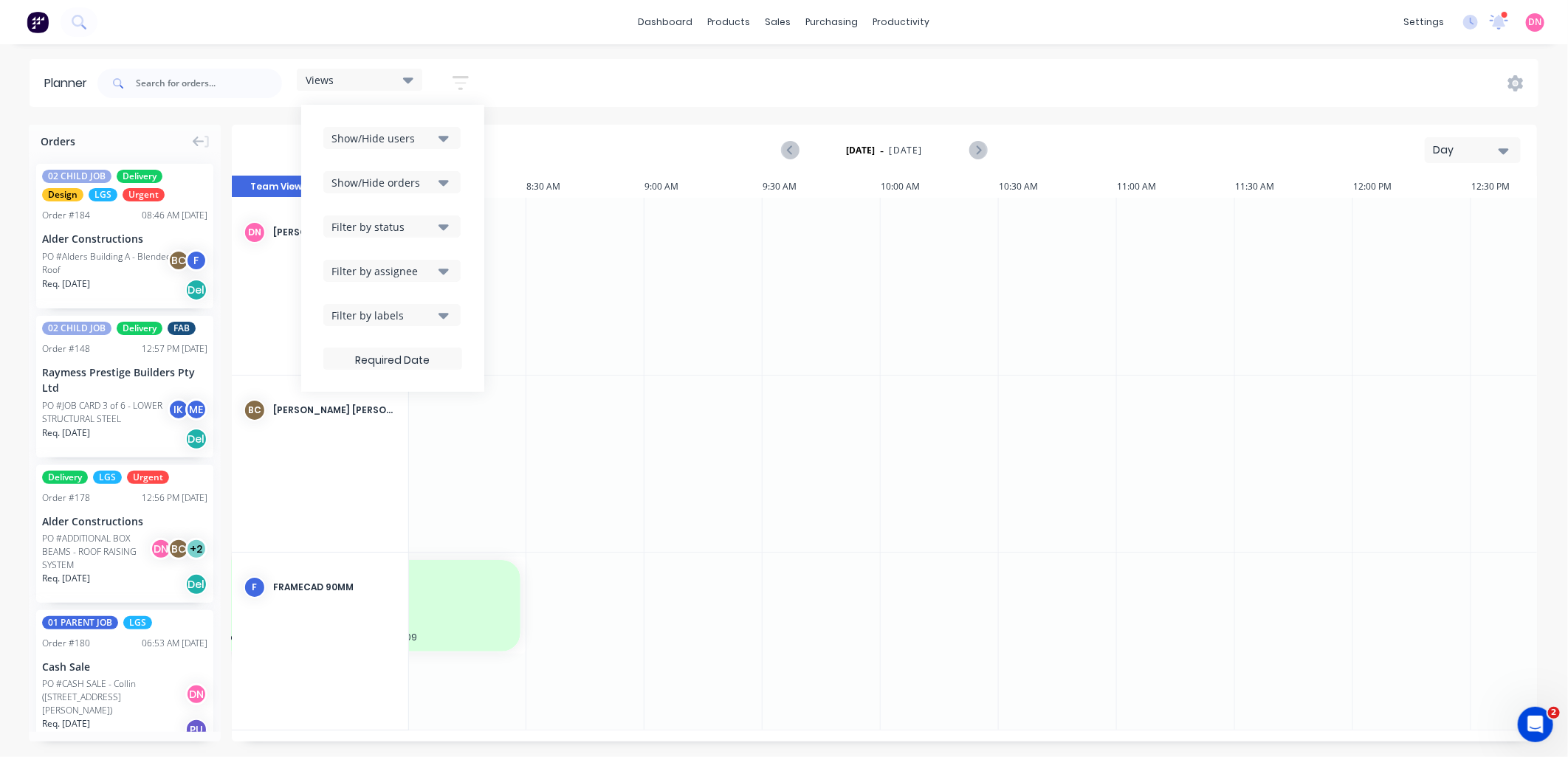
click at [412, 78] on icon at bounding box center [408, 81] width 10 height 6
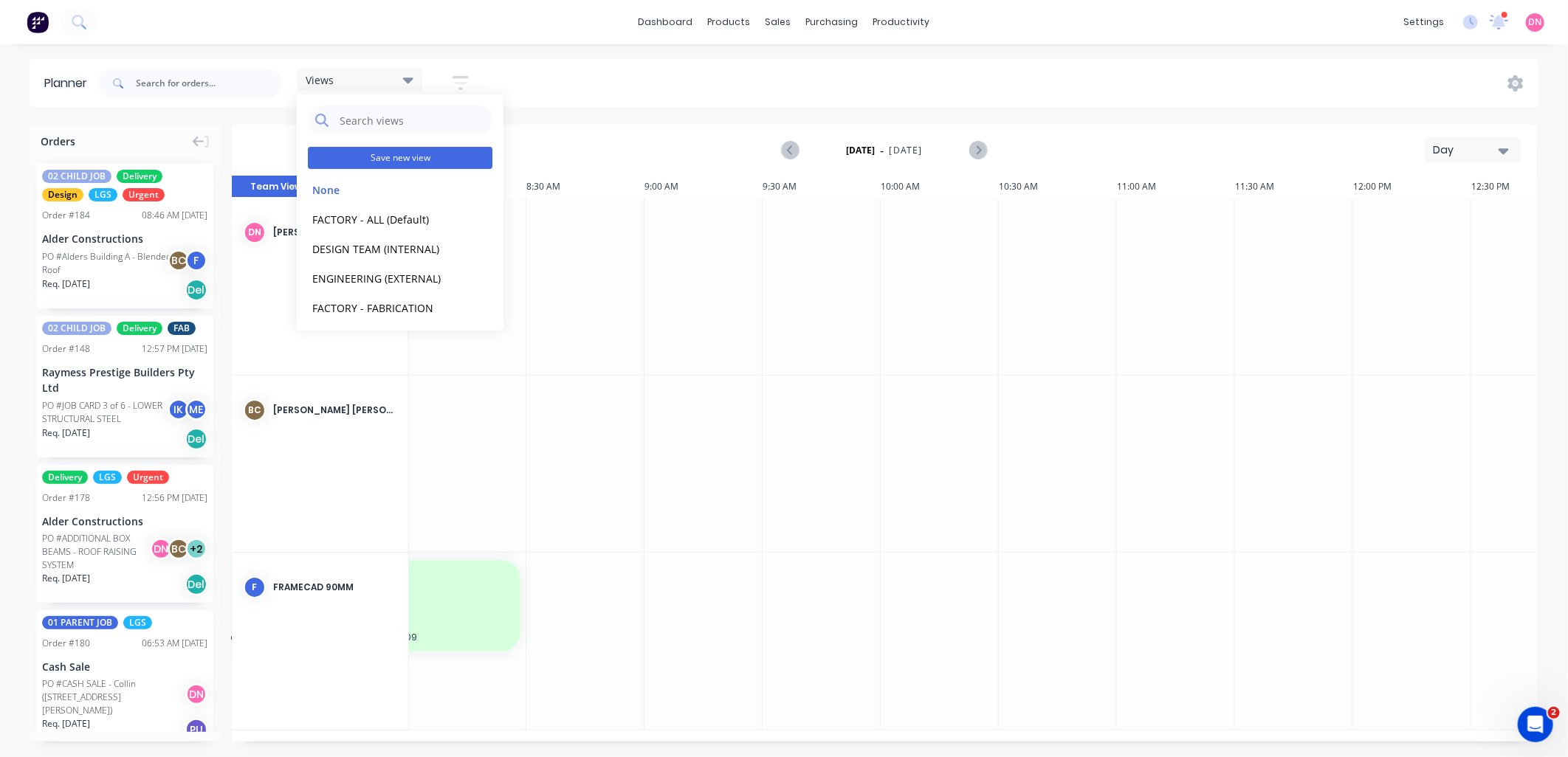
click at [409, 160] on button "Save new view" at bounding box center [400, 158] width 185 height 22
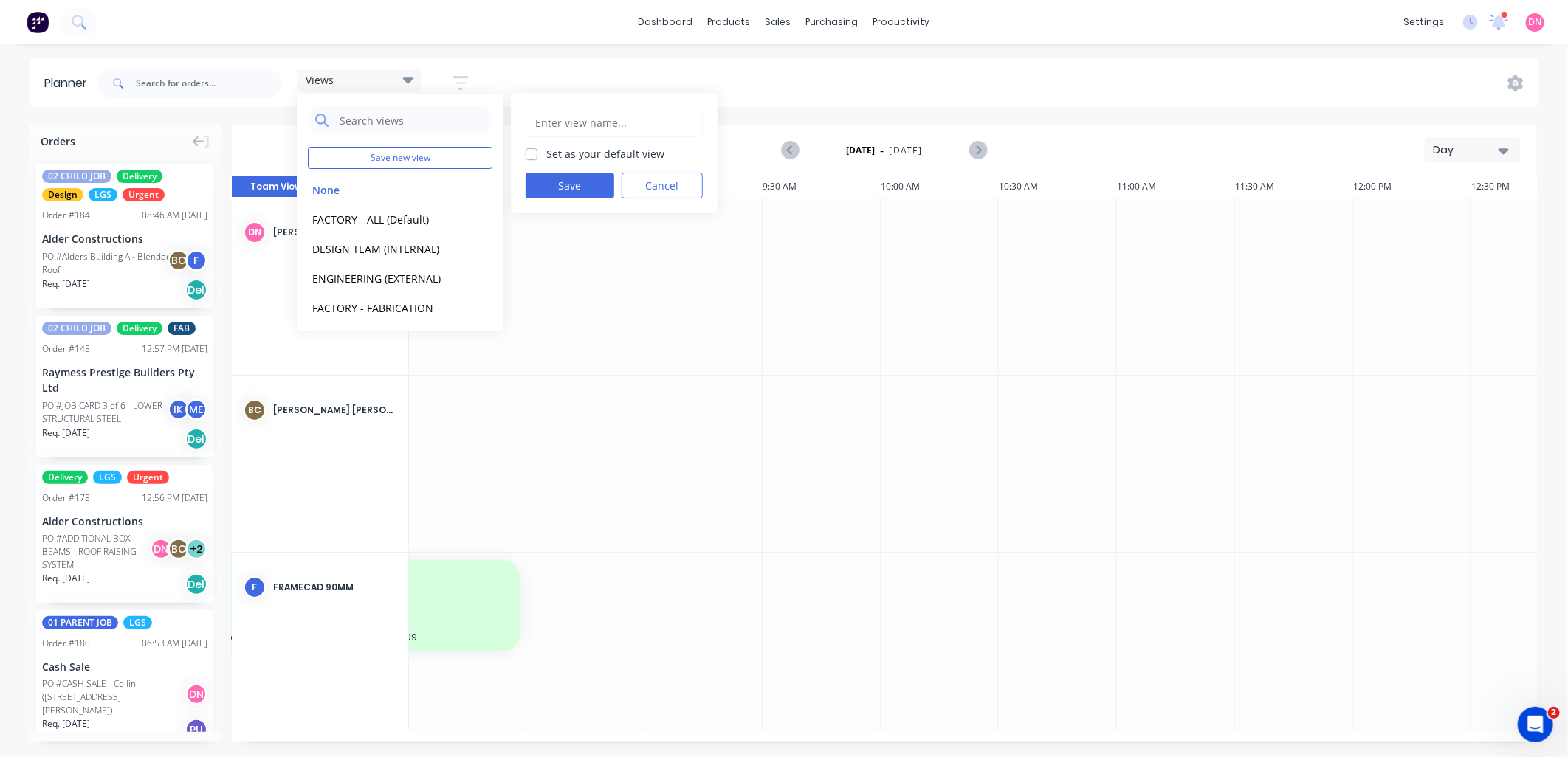
click at [546, 151] on label "Set as your default view" at bounding box center [605, 154] width 118 height 15
click at [533, 151] on input "Set as your default view" at bounding box center [531, 153] width 12 height 14
checkbox input "true"
click at [554, 121] on input "text" at bounding box center [614, 122] width 161 height 28
type input "FACTORY - DEMI"
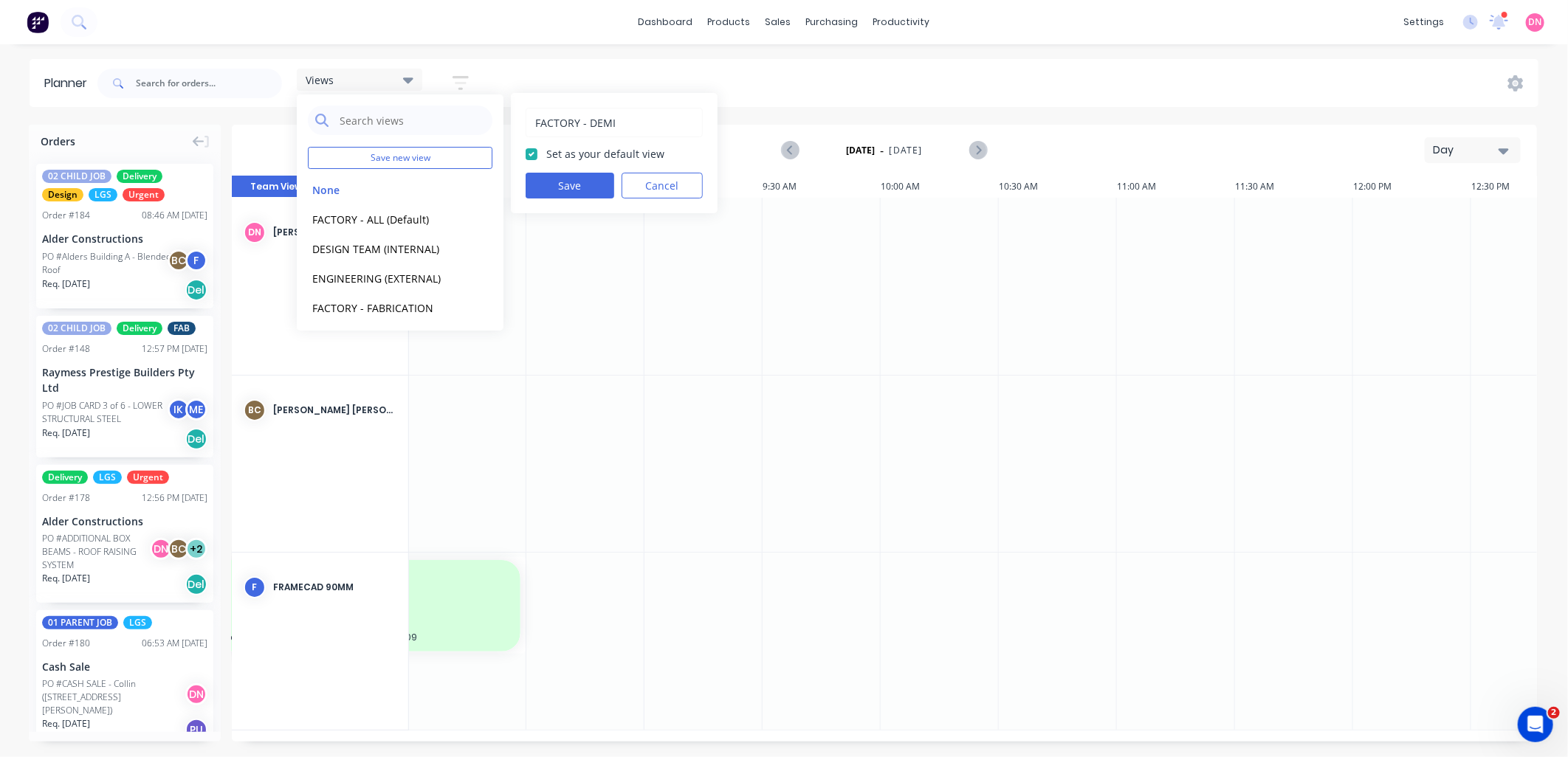
drag, startPoint x: 577, startPoint y: 111, endPoint x: 508, endPoint y: 103, distance: 69.5
click at [508, 103] on div "Views Save new view None edit FACTORY - ALL (Default) edit DESIGN TEAM (INTERNA…" at bounding box center [817, 84] width 1444 height 45
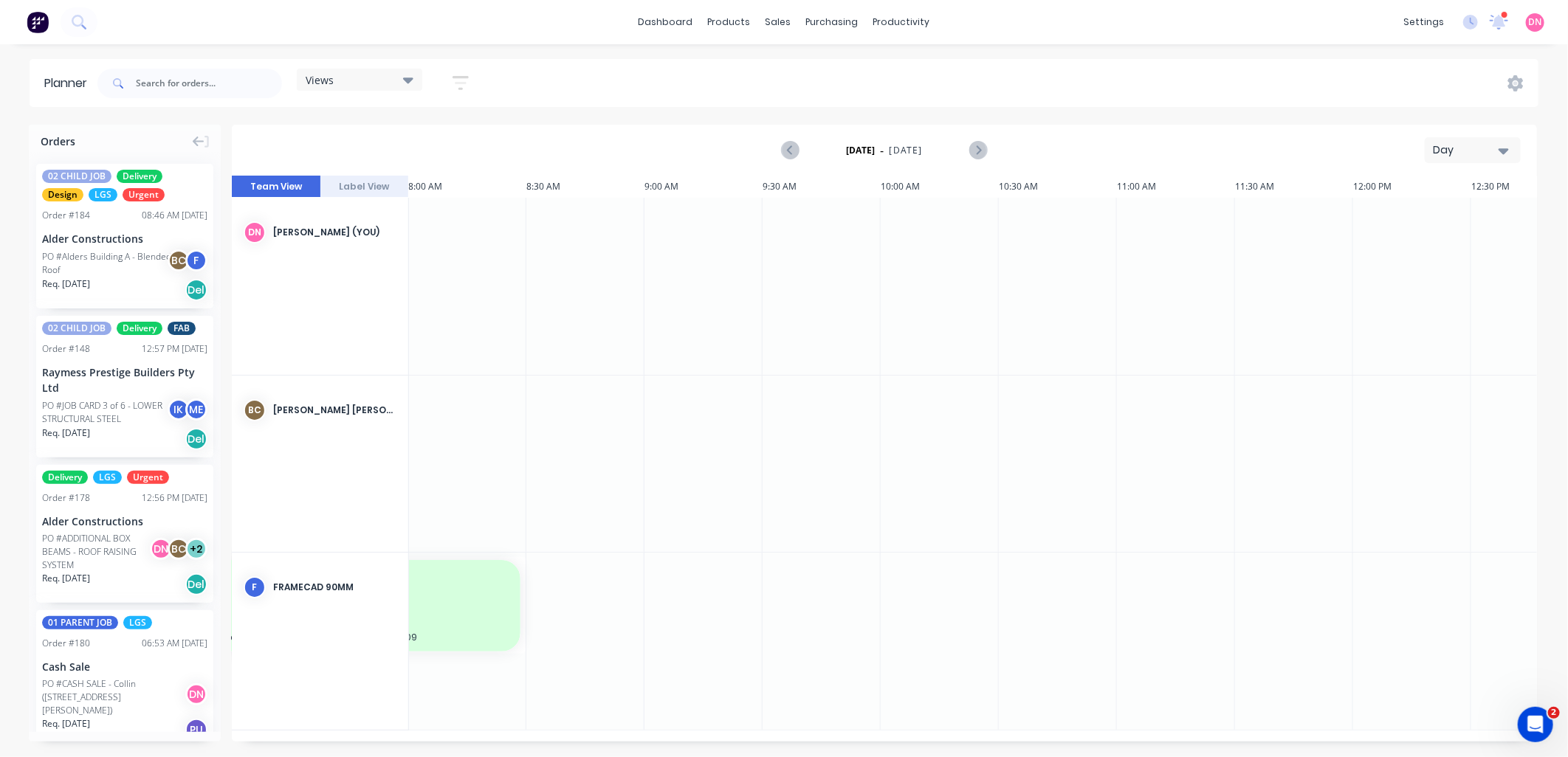
click at [454, 78] on icon "button" at bounding box center [460, 83] width 16 height 14
click at [387, 80] on div "Views" at bounding box center [359, 79] width 108 height 13
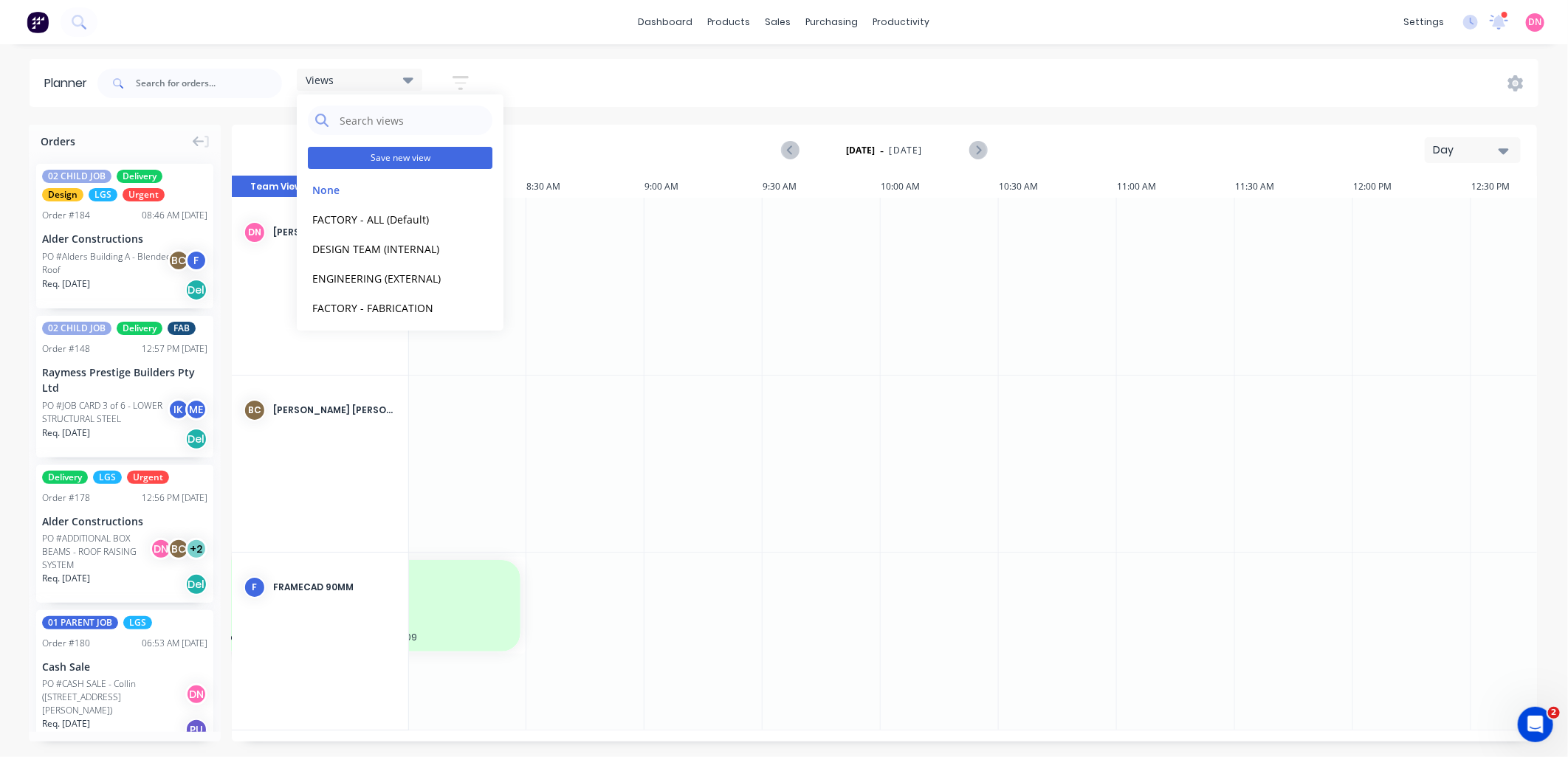
click at [468, 156] on button "Save new view" at bounding box center [400, 158] width 185 height 22
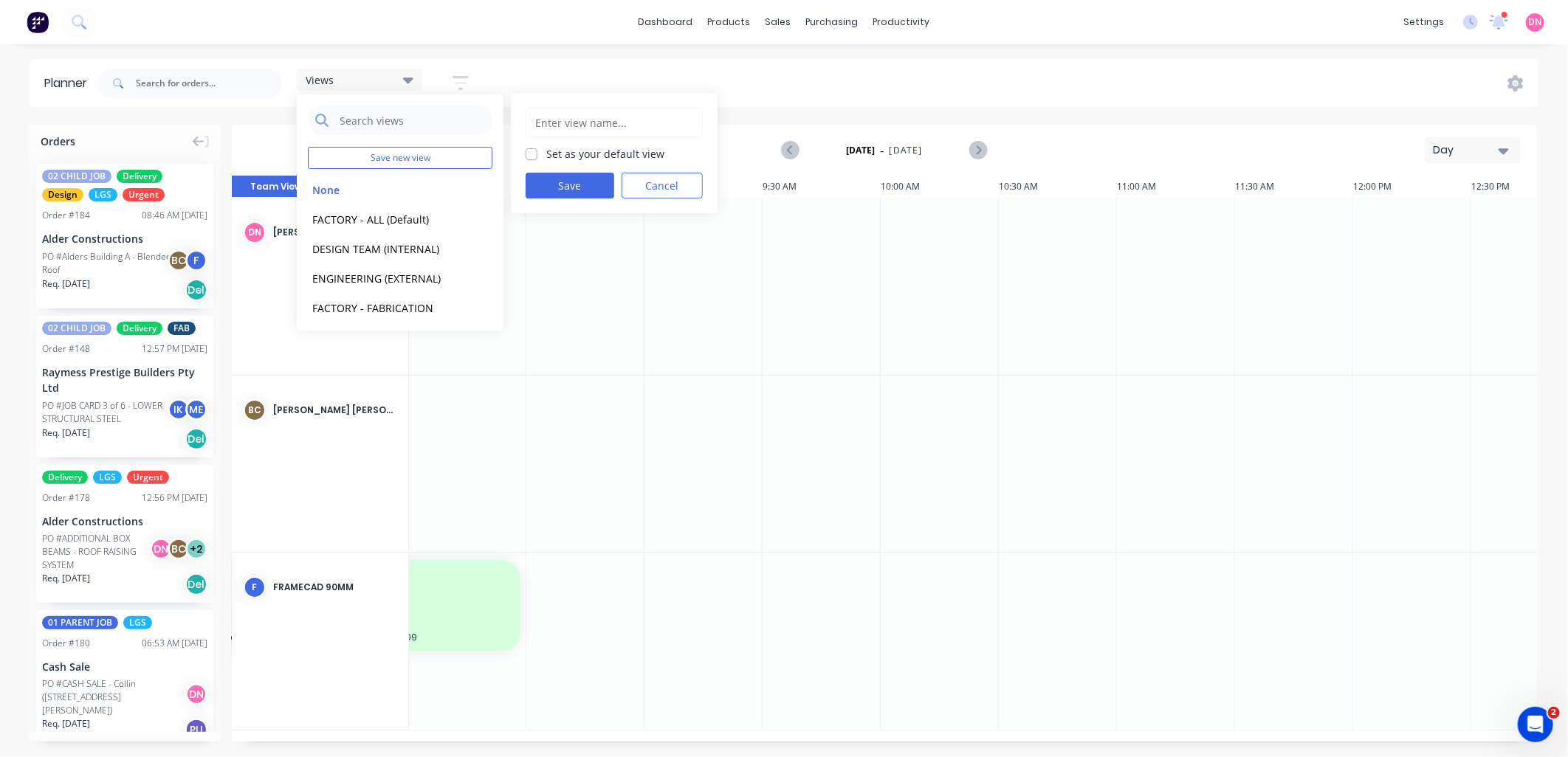
click at [616, 125] on input "text" at bounding box center [614, 122] width 161 height 28
type input "FACTORY - DEMI"
drag, startPoint x: 634, startPoint y: 121, endPoint x: 507, endPoint y: 120, distance: 127.0
click at [507, 120] on div "Planner Views Save new view None edit FACTORY - ALL (Default) edit DESIGN TEAM …" at bounding box center [784, 407] width 1568 height 697
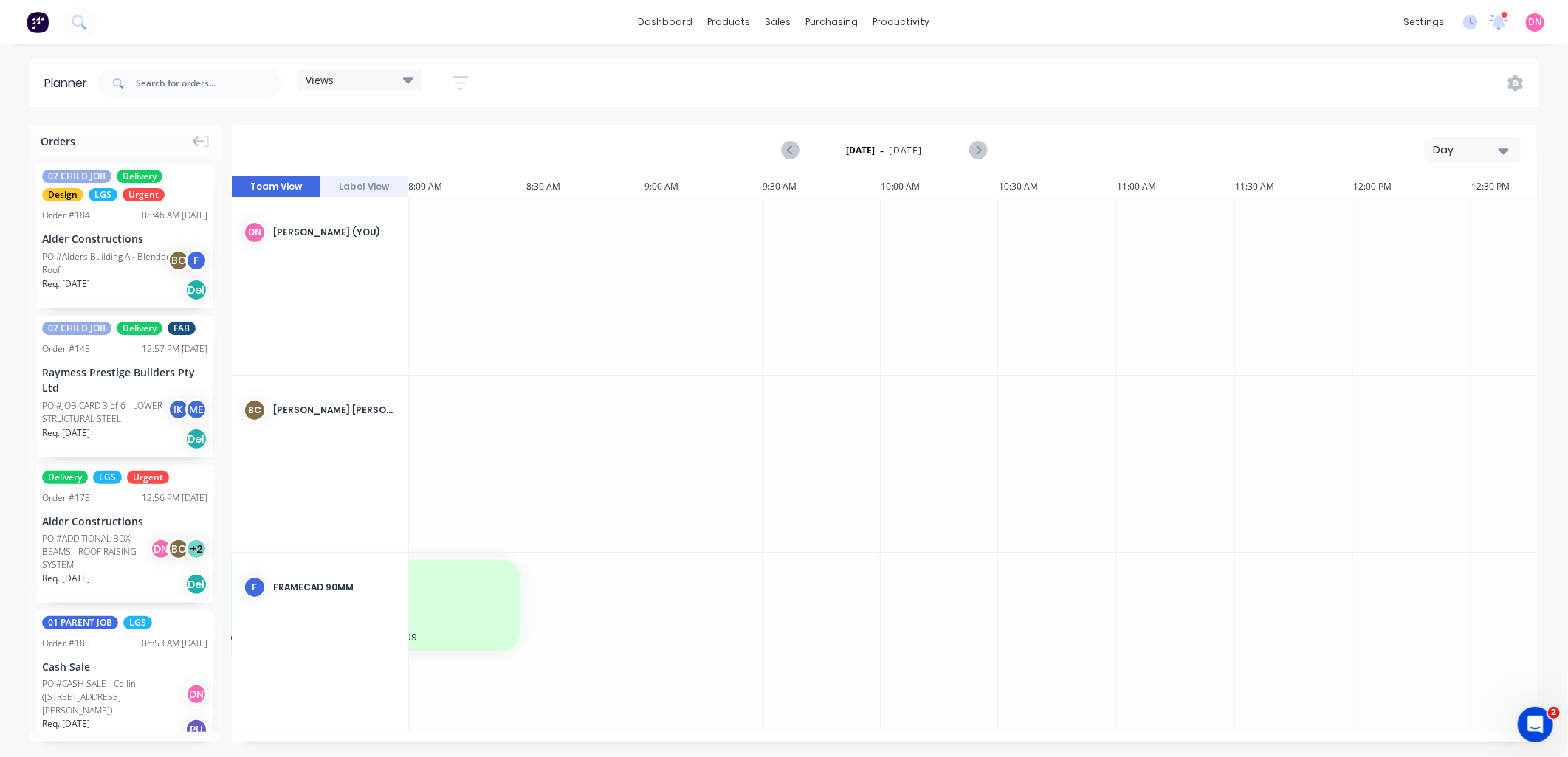
click at [402, 76] on div "Views" at bounding box center [359, 79] width 108 height 13
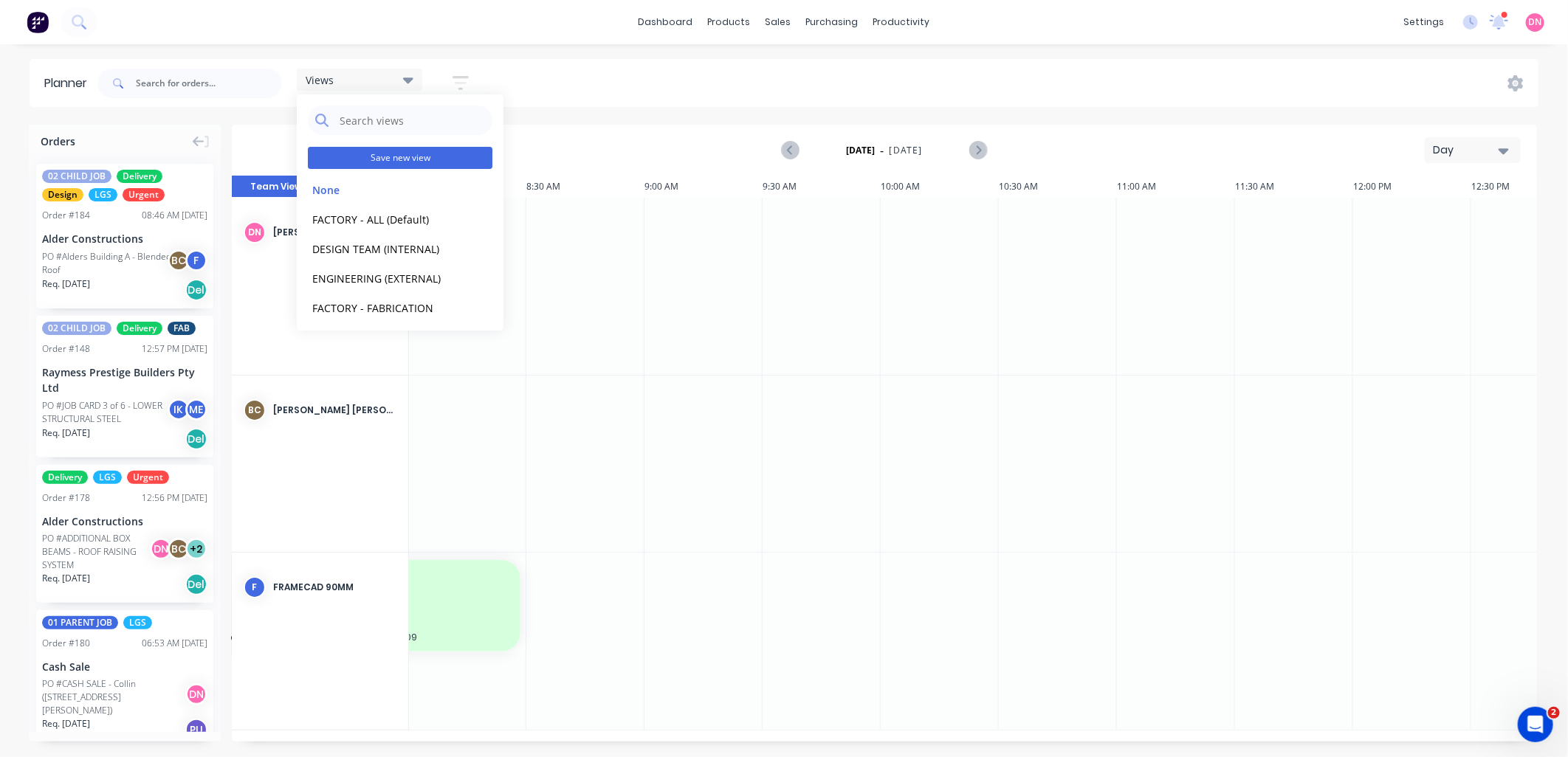
click at [394, 164] on button "Save new view" at bounding box center [400, 158] width 185 height 22
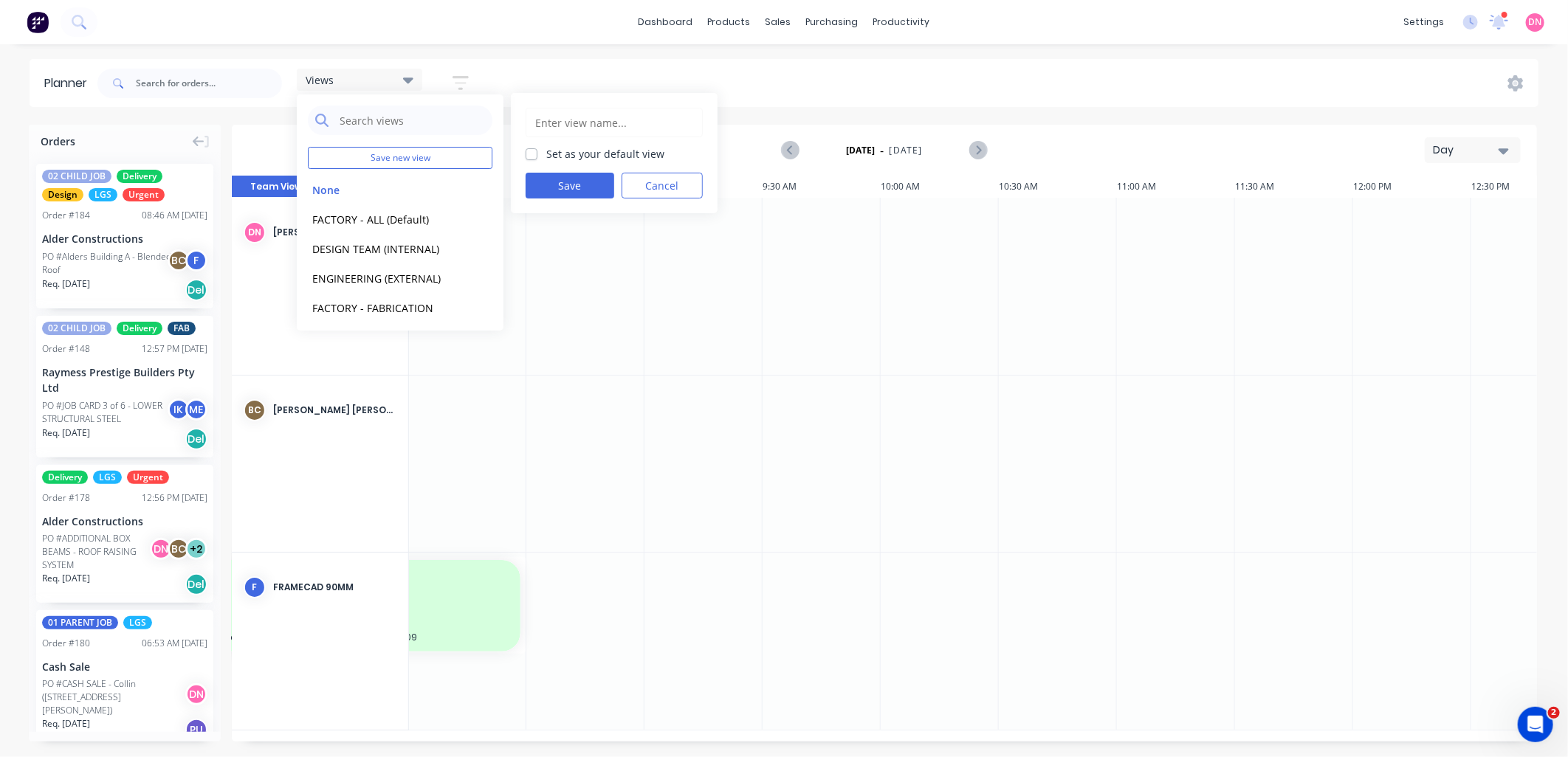
click at [604, 127] on input "text" at bounding box center [614, 122] width 161 height 28
type input "PRODUCTION - DEMI"
click at [546, 157] on label "Set as your default view" at bounding box center [605, 154] width 118 height 15
click at [530, 157] on input "Set as your default view" at bounding box center [531, 153] width 12 height 14
checkbox input "true"
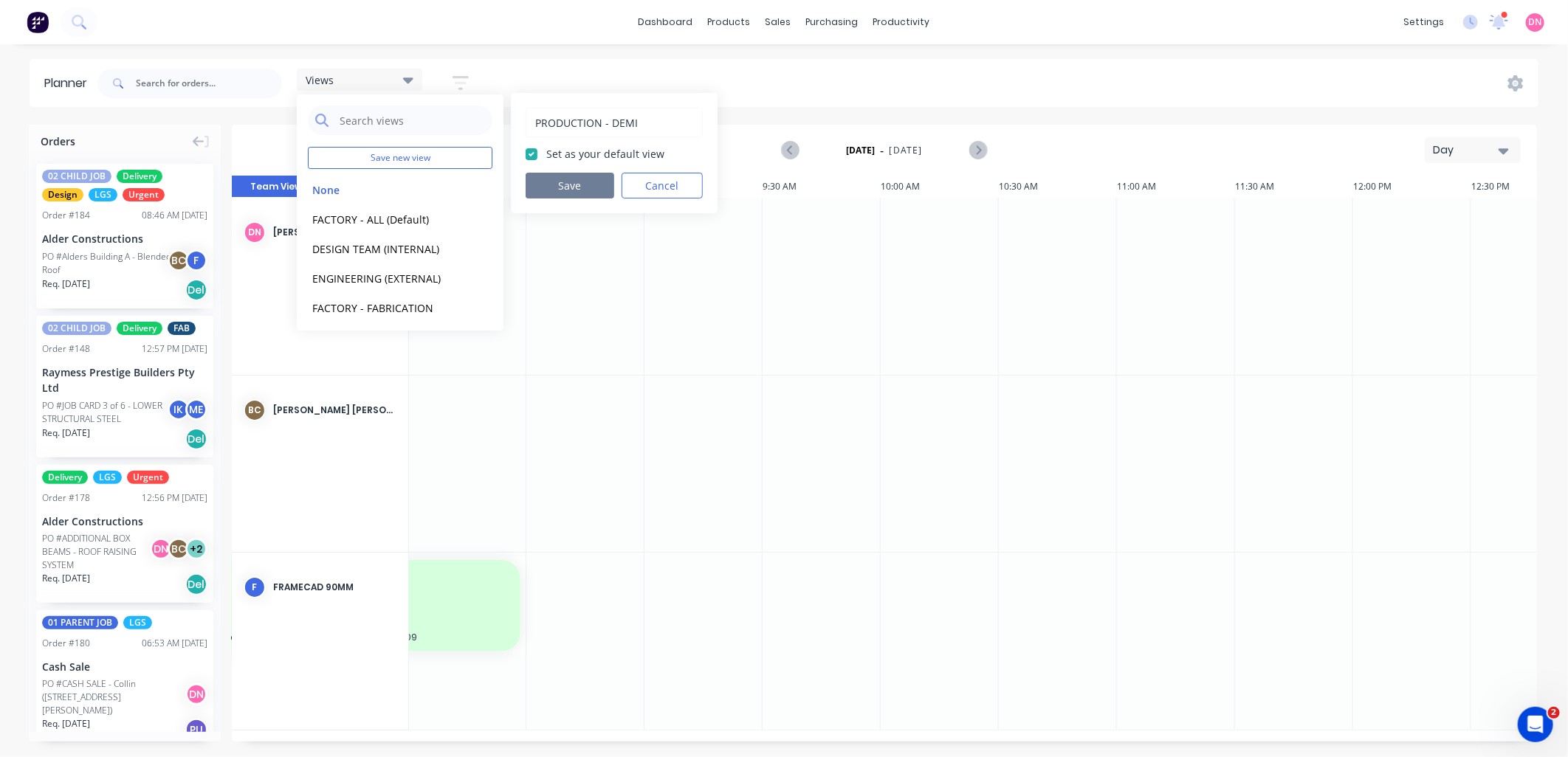
click at [564, 190] on button "Save" at bounding box center [569, 186] width 88 height 26
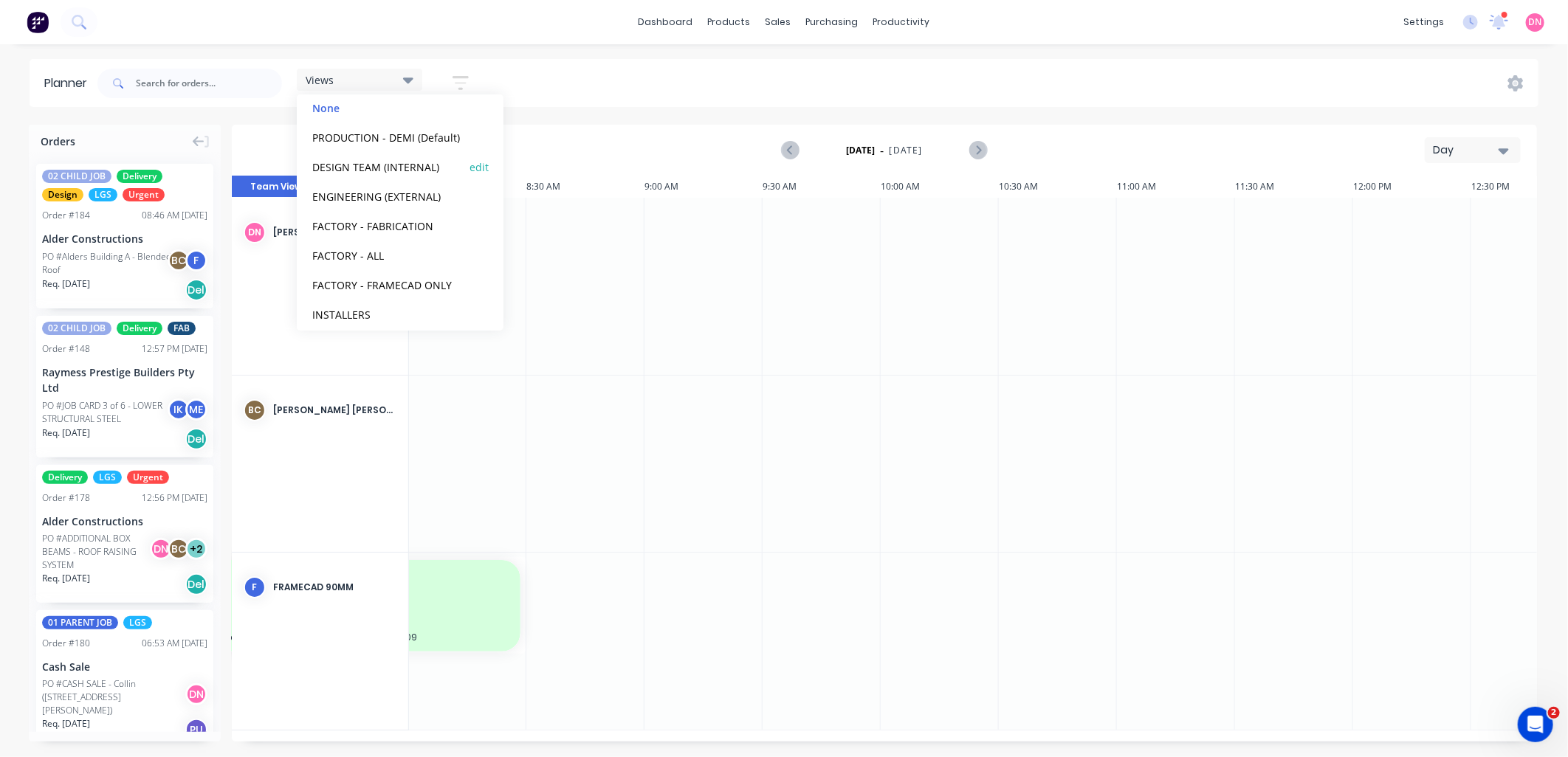
scroll to position [91, 0]
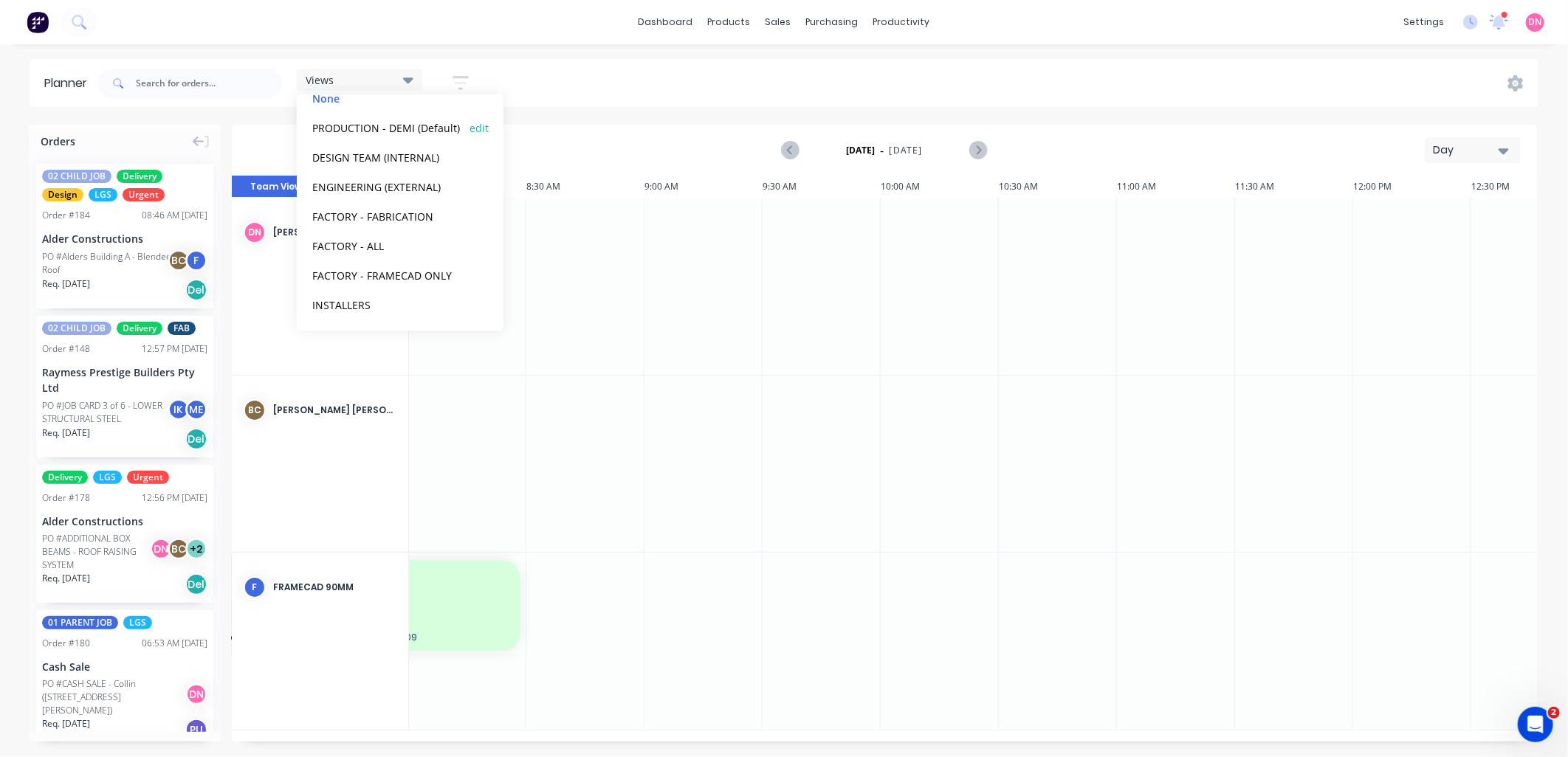
click at [414, 138] on div "PRODUCTION - DEMI (Default) edit" at bounding box center [400, 128] width 185 height 29
click at [421, 129] on button "PRODUCTION - DEMI (Default)" at bounding box center [386, 128] width 157 height 17
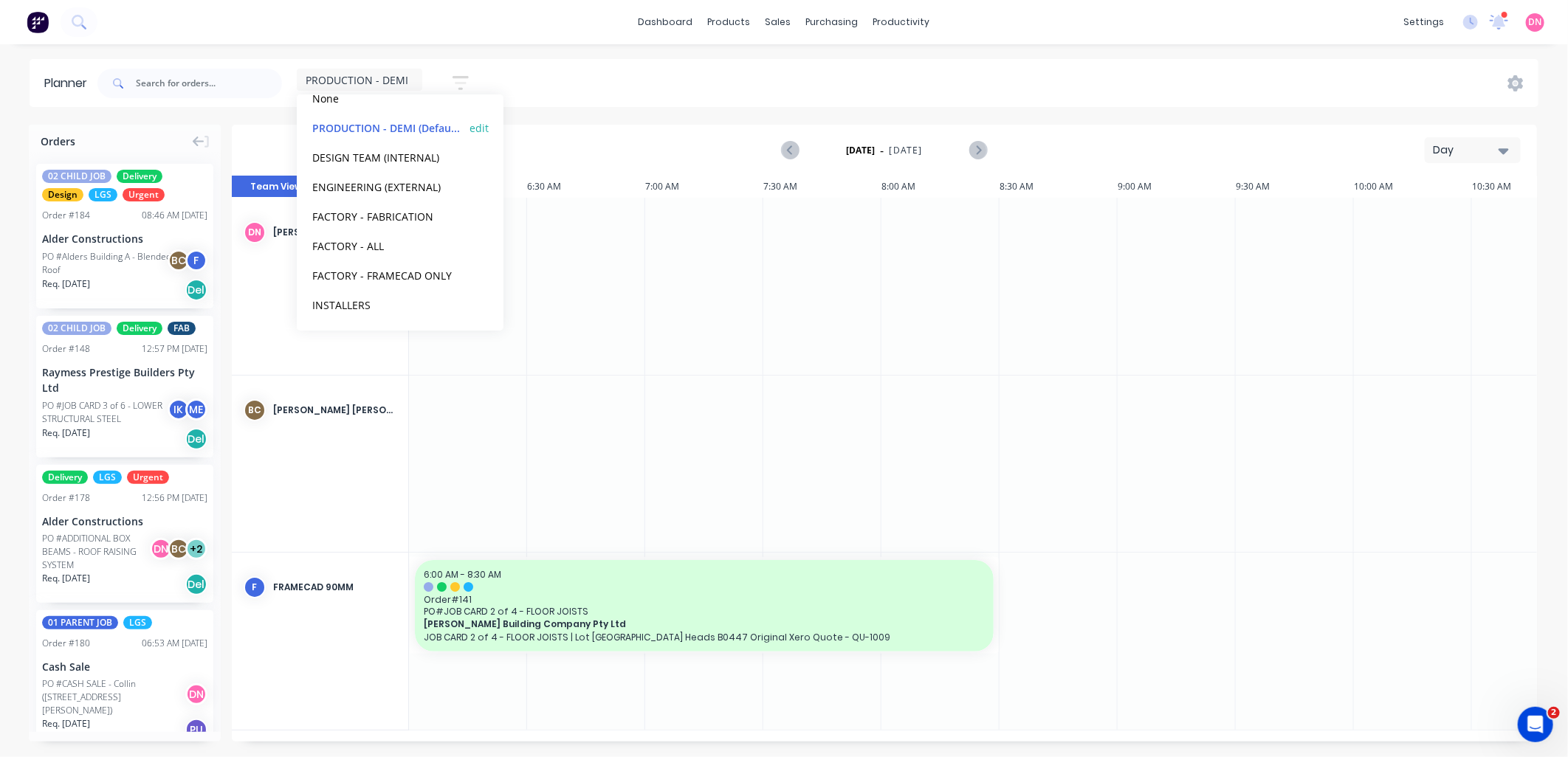
scroll to position [0, 473]
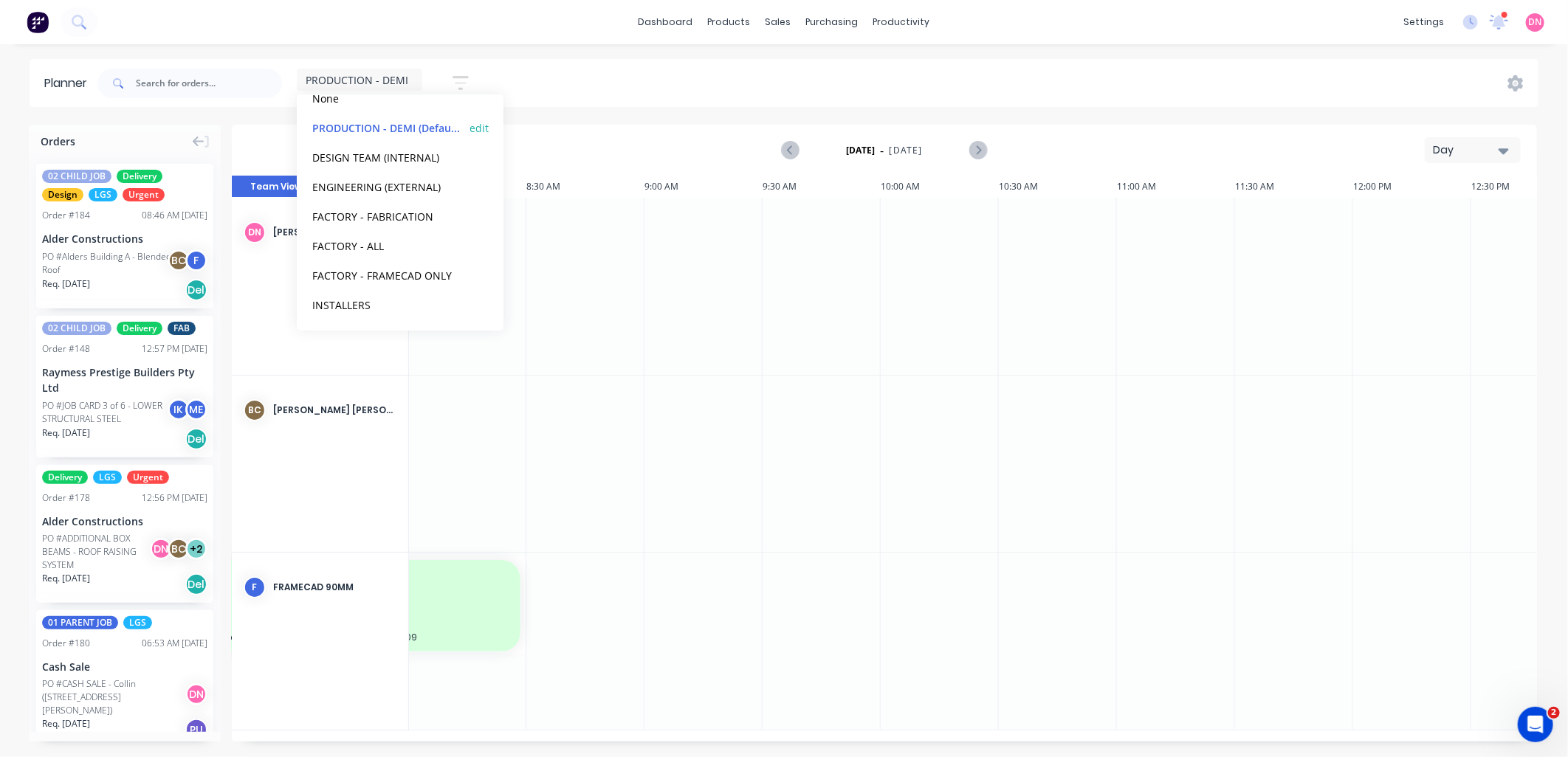
click at [470, 128] on button "edit" at bounding box center [479, 128] width 19 height 15
click at [550, 177] on button "Update" at bounding box center [569, 186] width 88 height 26
click at [592, 90] on div "PRODUCTION - DEMI Save new view None edit PRODUCTION - DEMI (Default) edit DESI…" at bounding box center [817, 84] width 1444 height 45
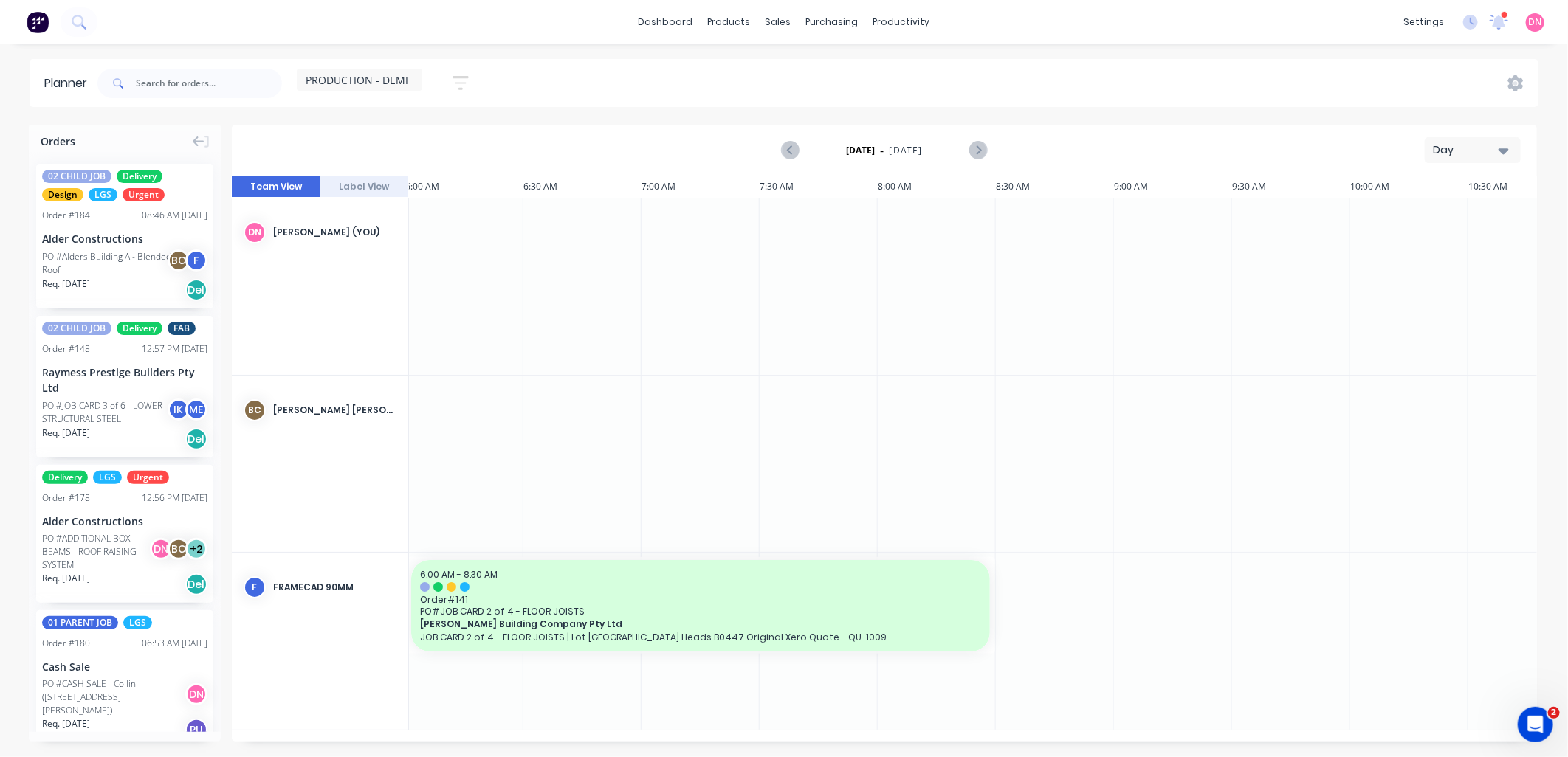
scroll to position [0, 0]
drag, startPoint x: 128, startPoint y: 244, endPoint x: 1093, endPoint y: 647, distance: 1045.8
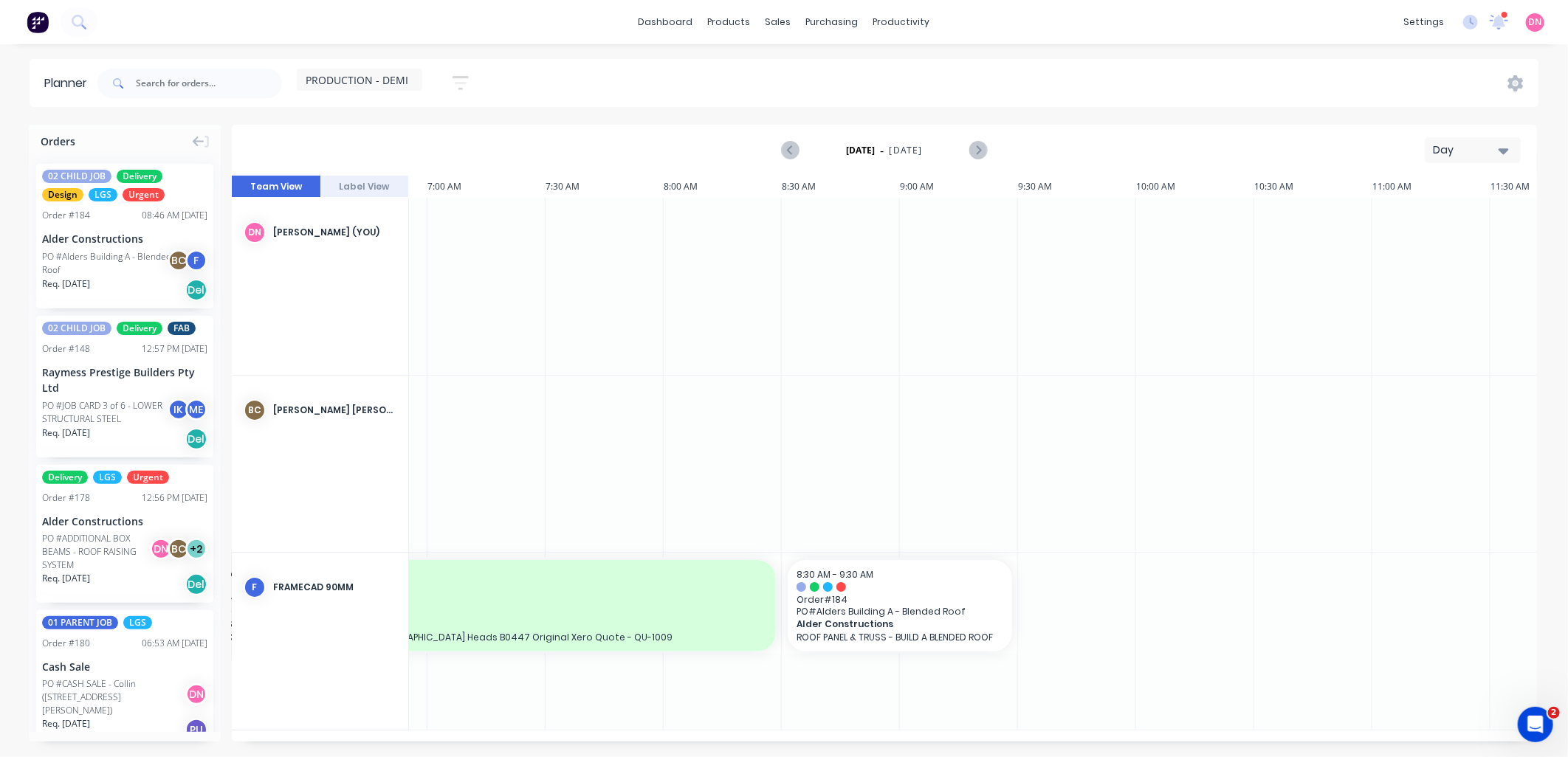
scroll to position [0, 222]
drag, startPoint x: 1013, startPoint y: 599, endPoint x: 1208, endPoint y: 606, distance: 195.1
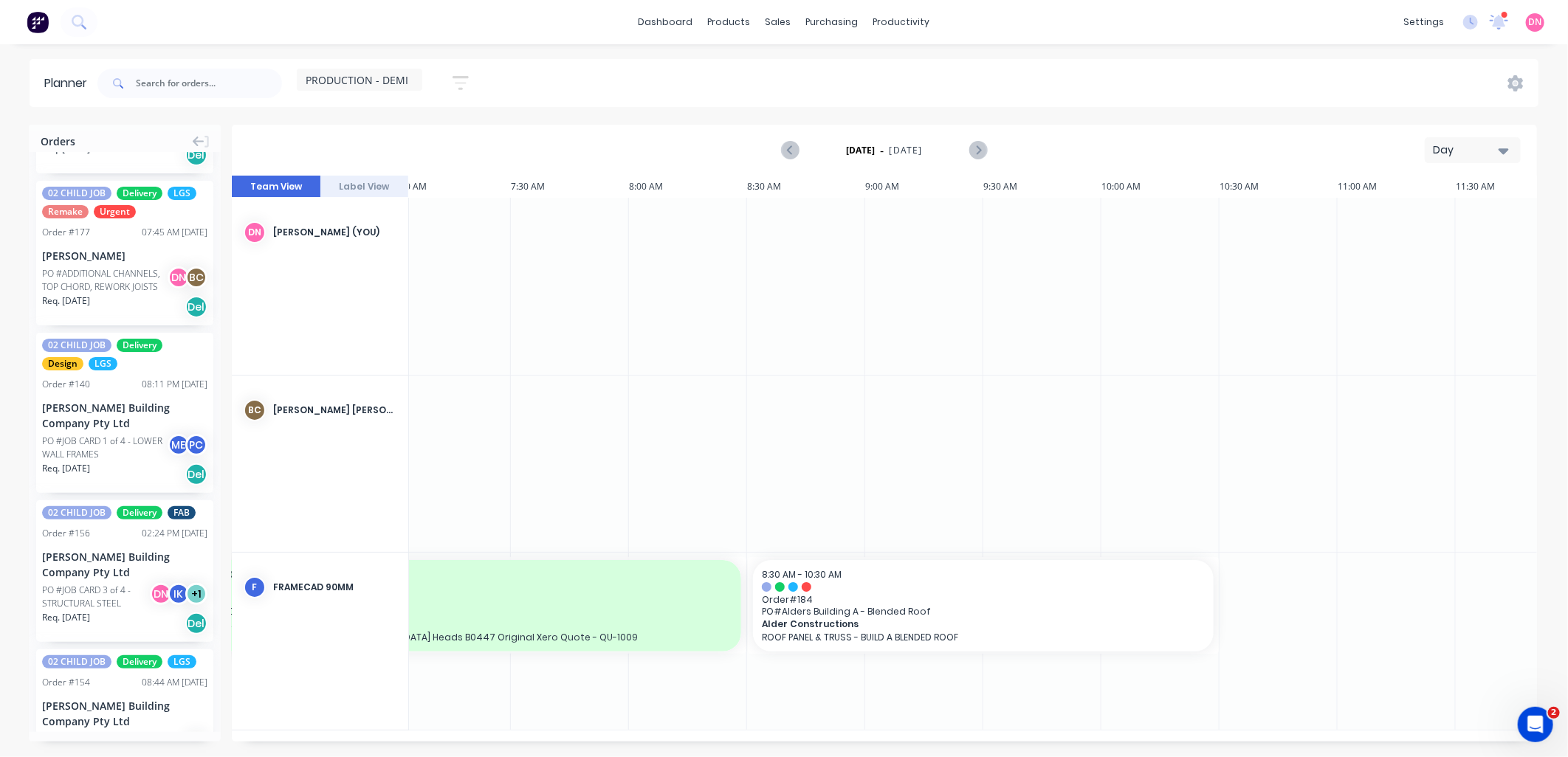
scroll to position [738, 0]
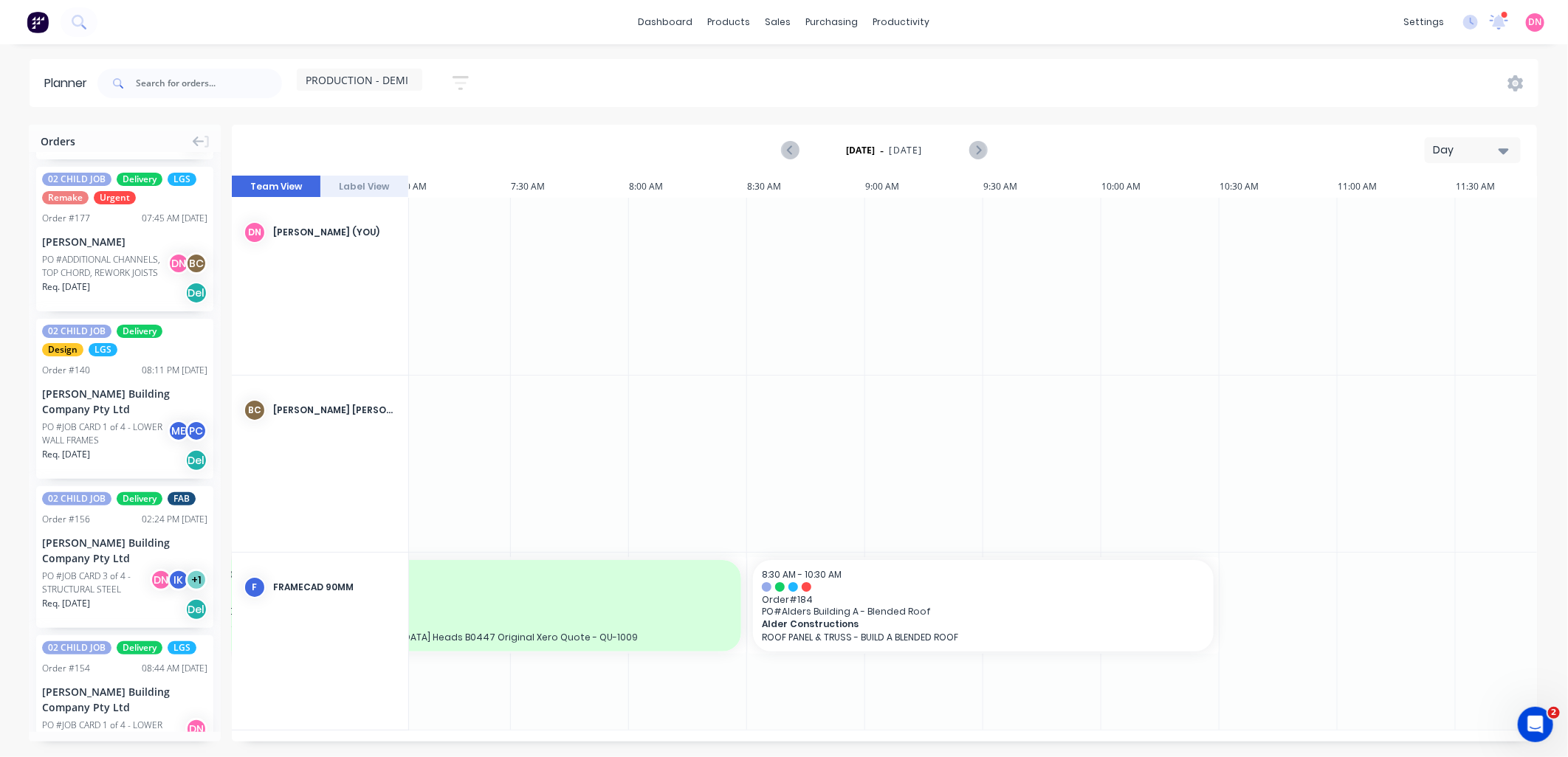
click at [1488, 151] on div "Day" at bounding box center [1466, 150] width 68 height 15
click at [1466, 219] on div "Week" at bounding box center [1446, 219] width 146 height 29
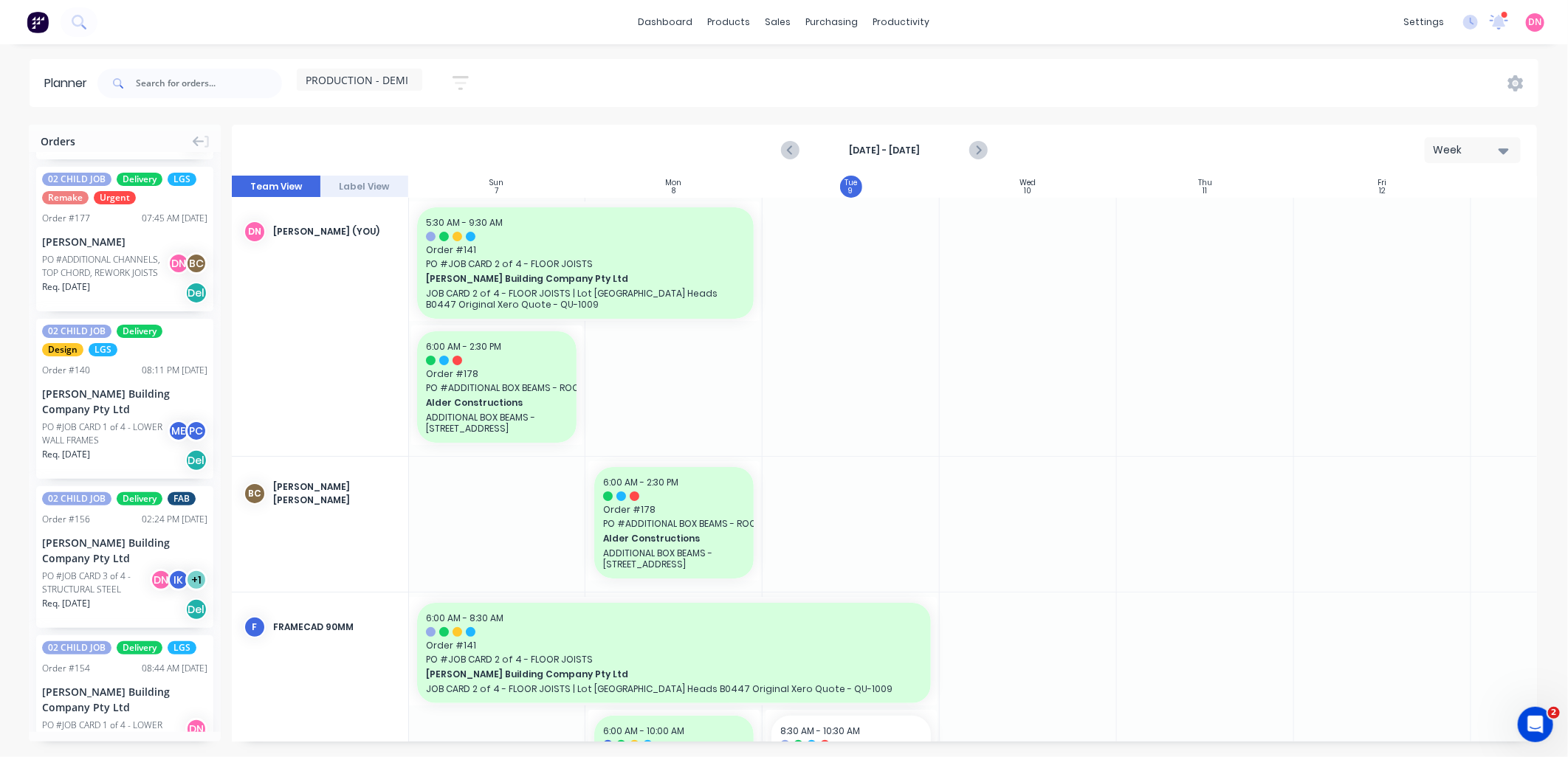
scroll to position [0, 1]
click at [458, 72] on button "button" at bounding box center [460, 82] width 47 height 28
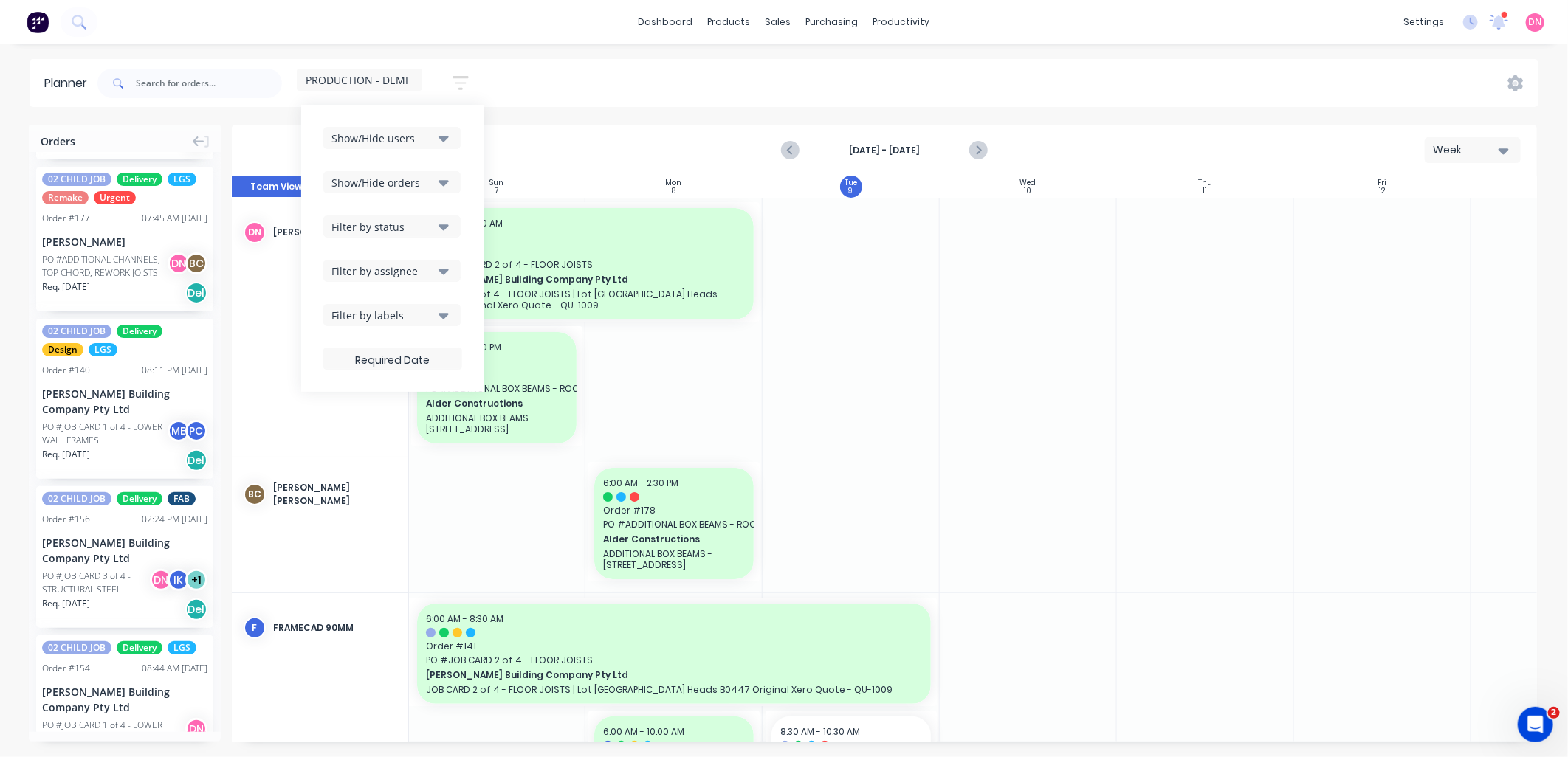
click at [436, 144] on button "Show/Hide users" at bounding box center [391, 138] width 138 height 22
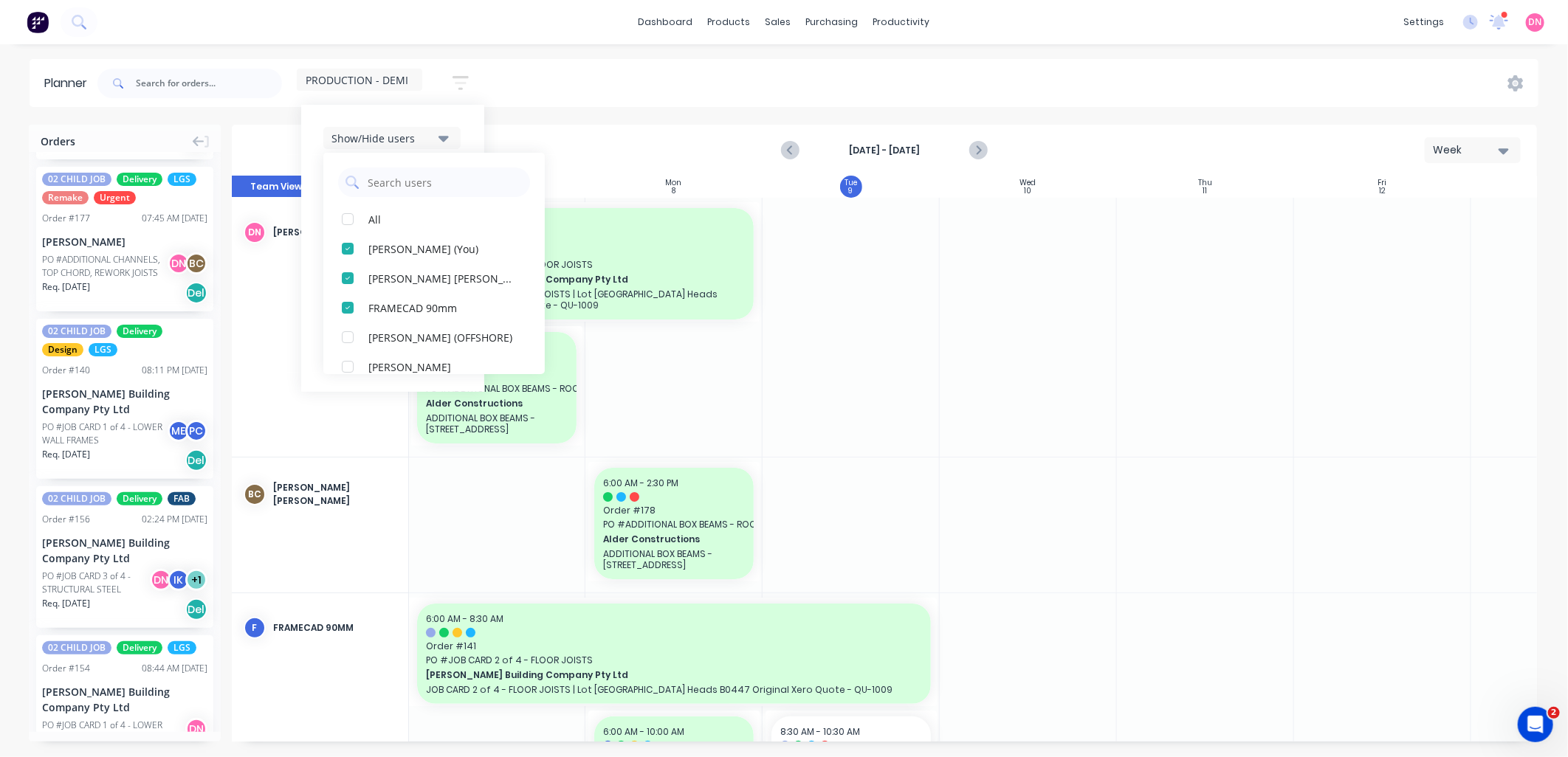
click at [436, 144] on button "Show/Hide users" at bounding box center [391, 138] width 138 height 22
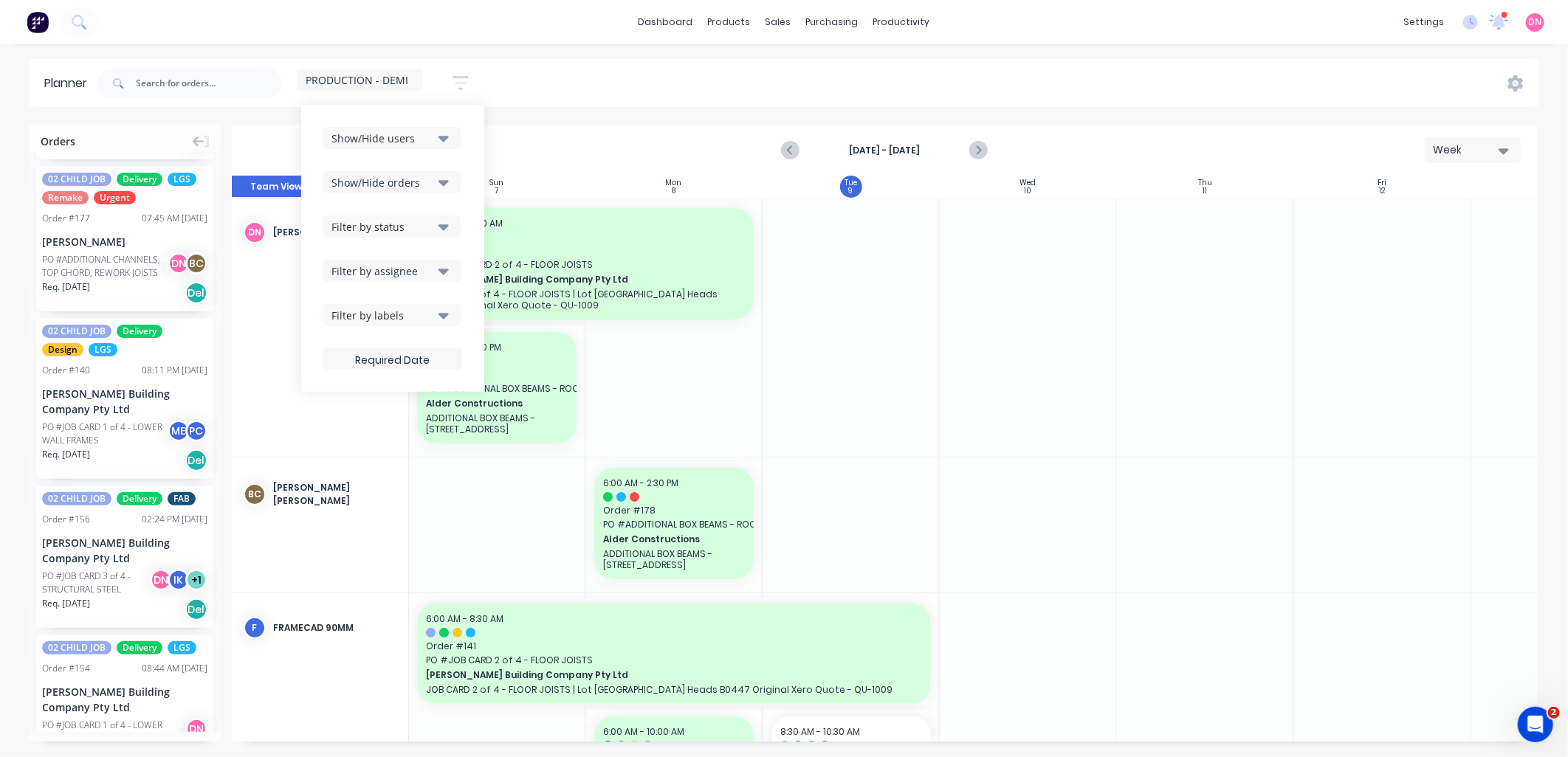
click at [438, 180] on button "Show/Hide orders" at bounding box center [391, 182] width 138 height 22
click at [434, 220] on div "Filter by status" at bounding box center [382, 227] width 102 height 15
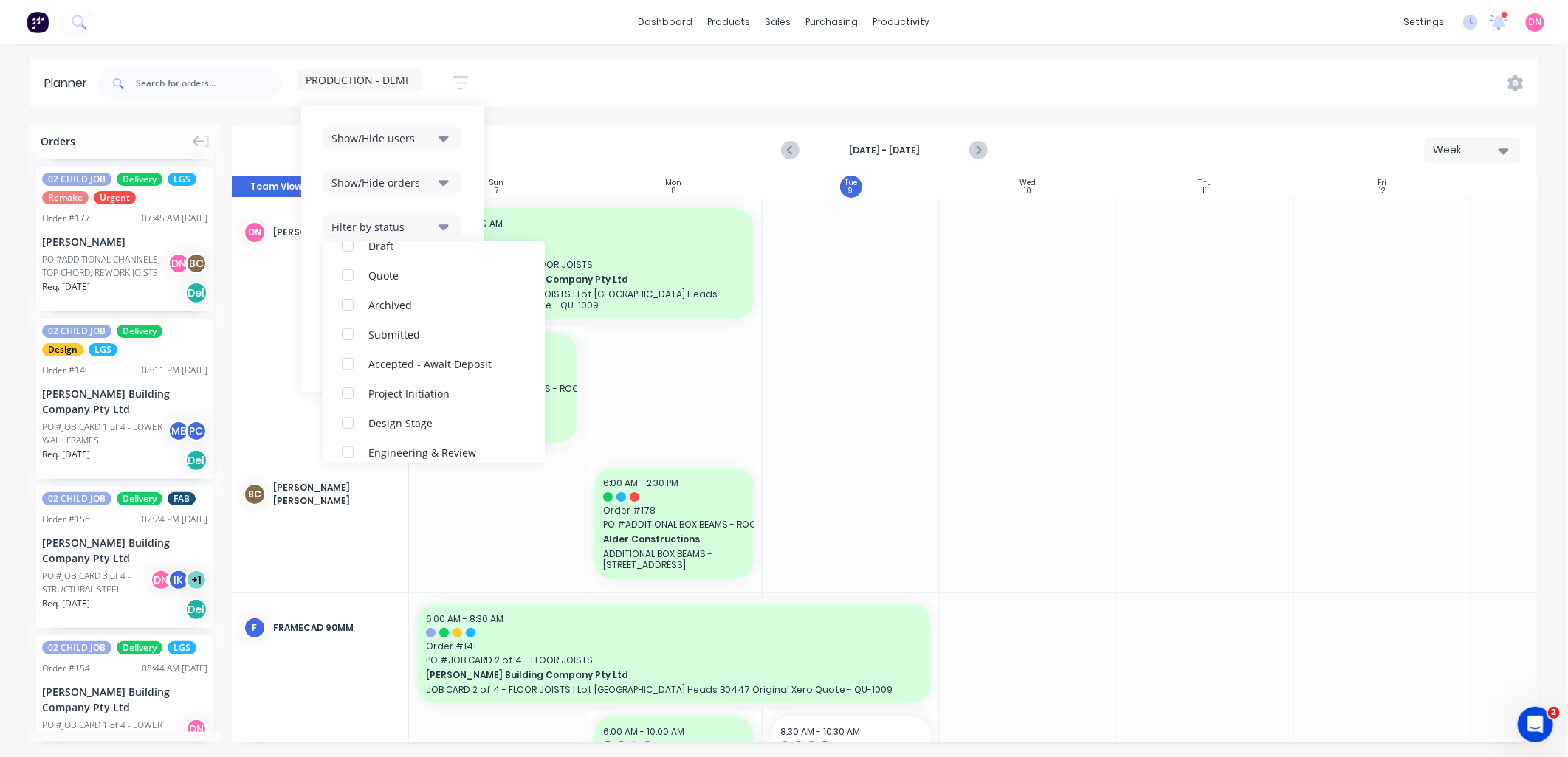
scroll to position [410, 0]
click at [347, 371] on div "button" at bounding box center [348, 370] width 29 height 29
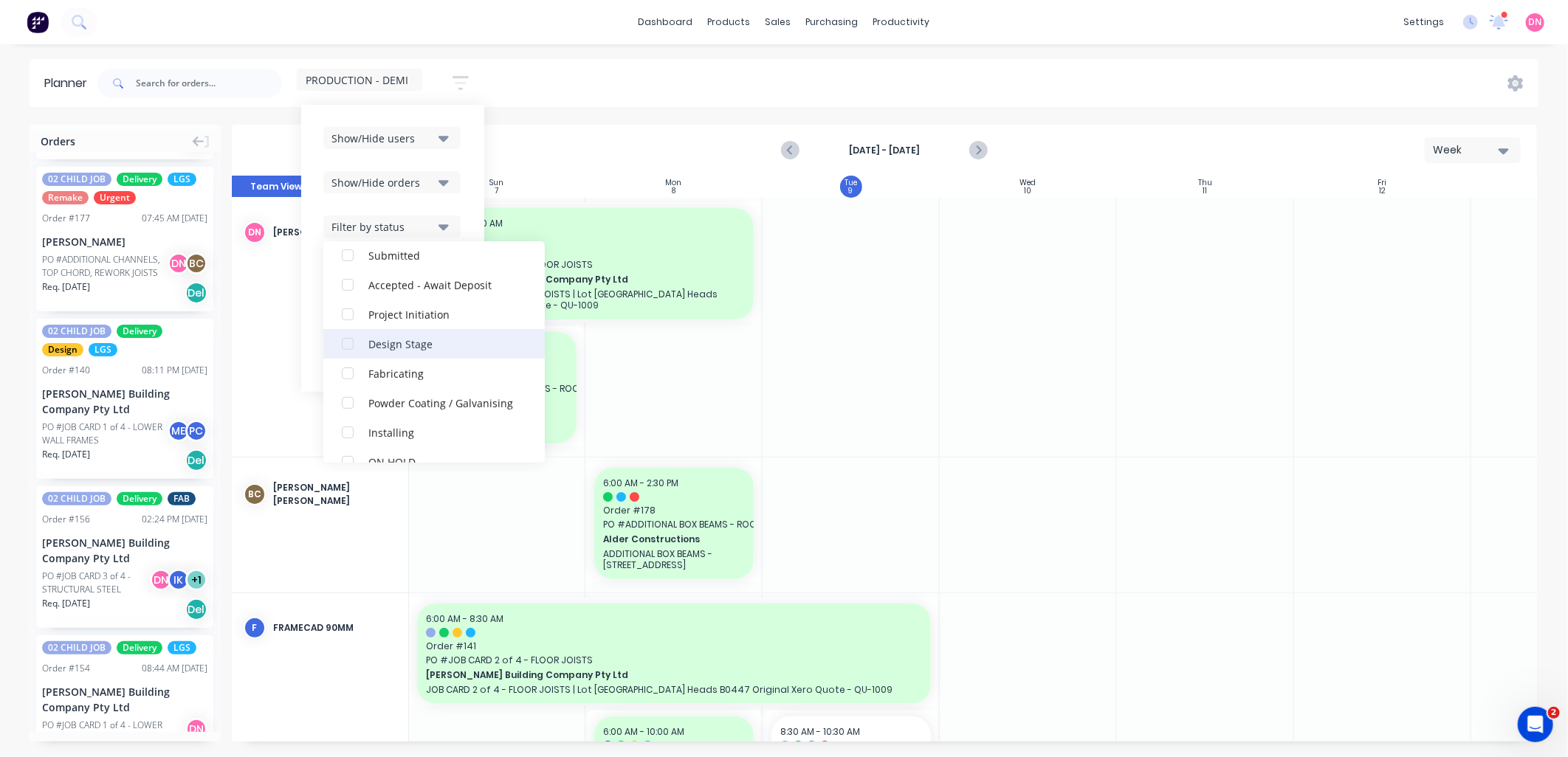
click at [350, 341] on div "button" at bounding box center [348, 344] width 29 height 29
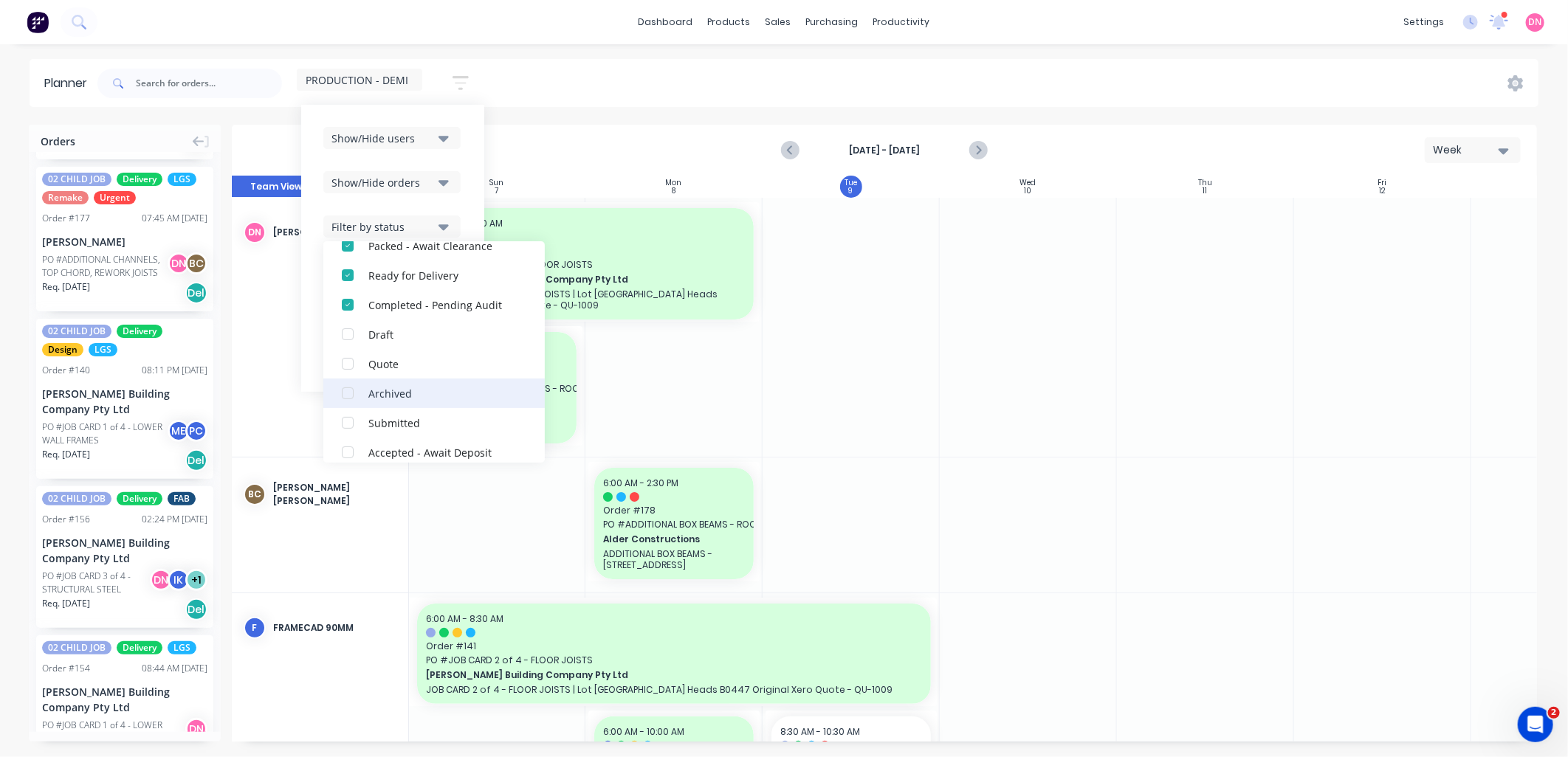
scroll to position [380, 0]
click at [350, 396] on div "button" at bounding box center [348, 400] width 29 height 29
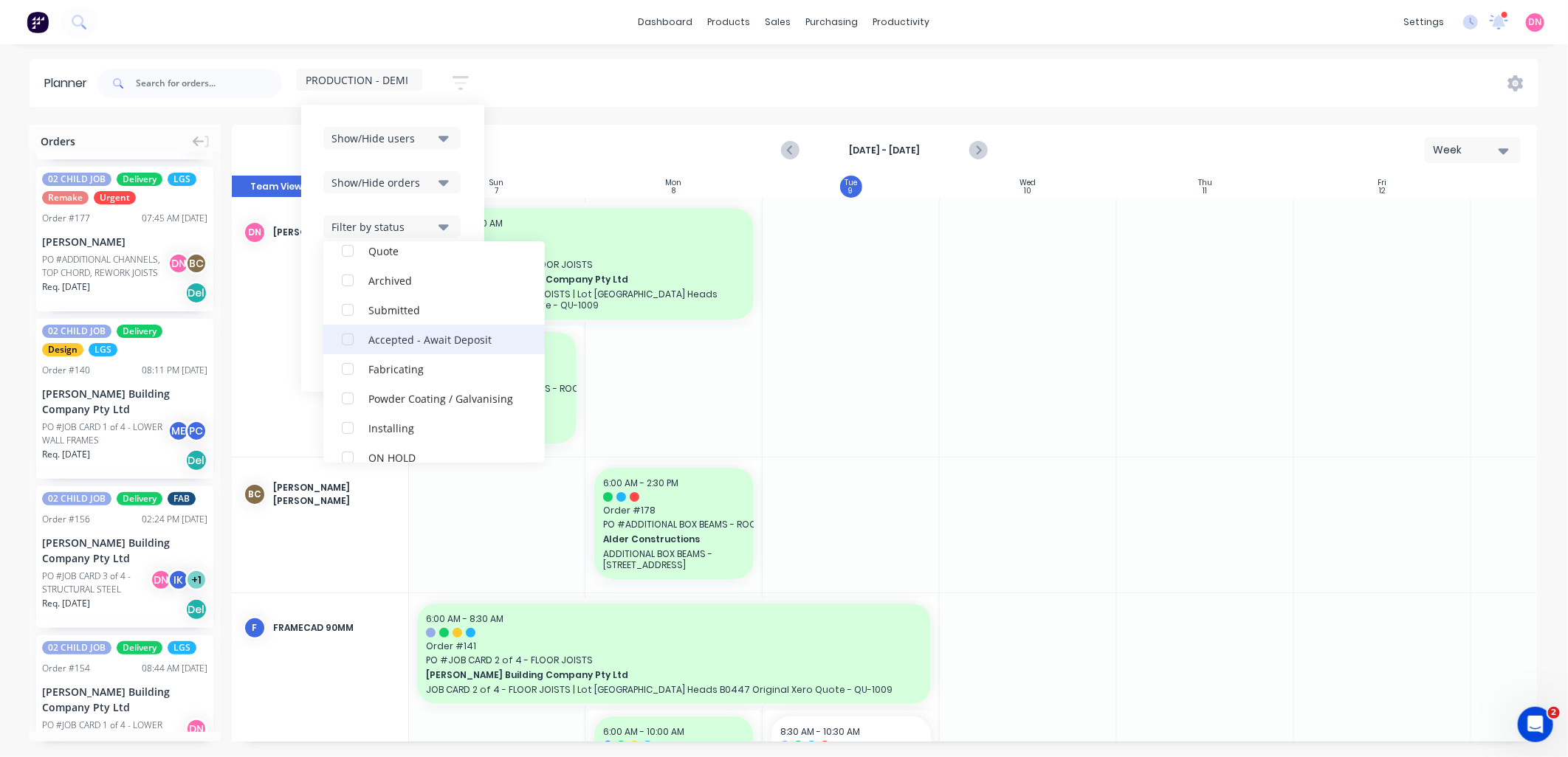
scroll to position [457, 0]
click at [350, 325] on div "button" at bounding box center [348, 322] width 29 height 29
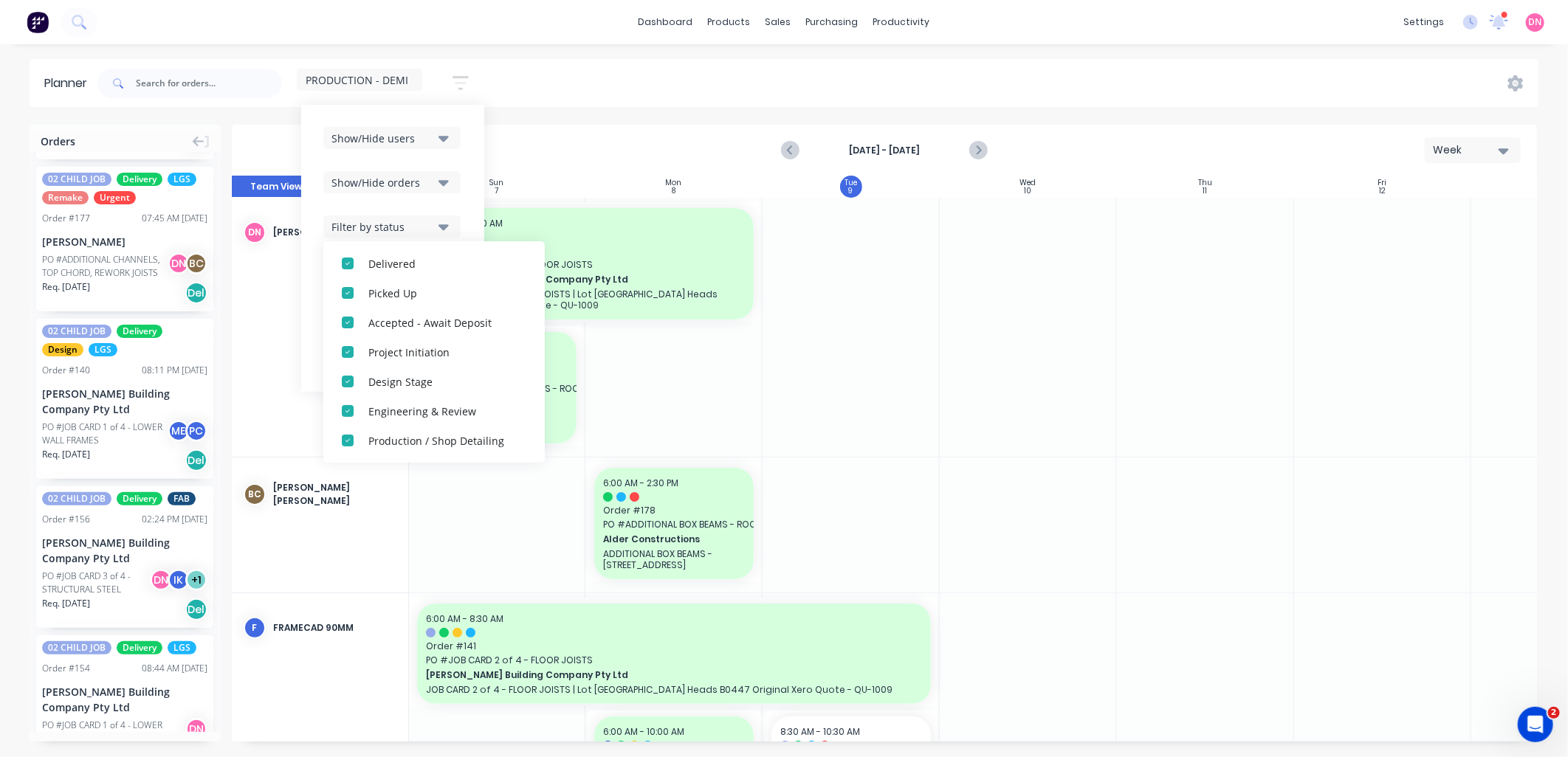
click at [512, 98] on div "PRODUCTION - DEMI Save new view None edit PRODUCTION - DEMI (Default) edit DESI…" at bounding box center [817, 84] width 1444 height 45
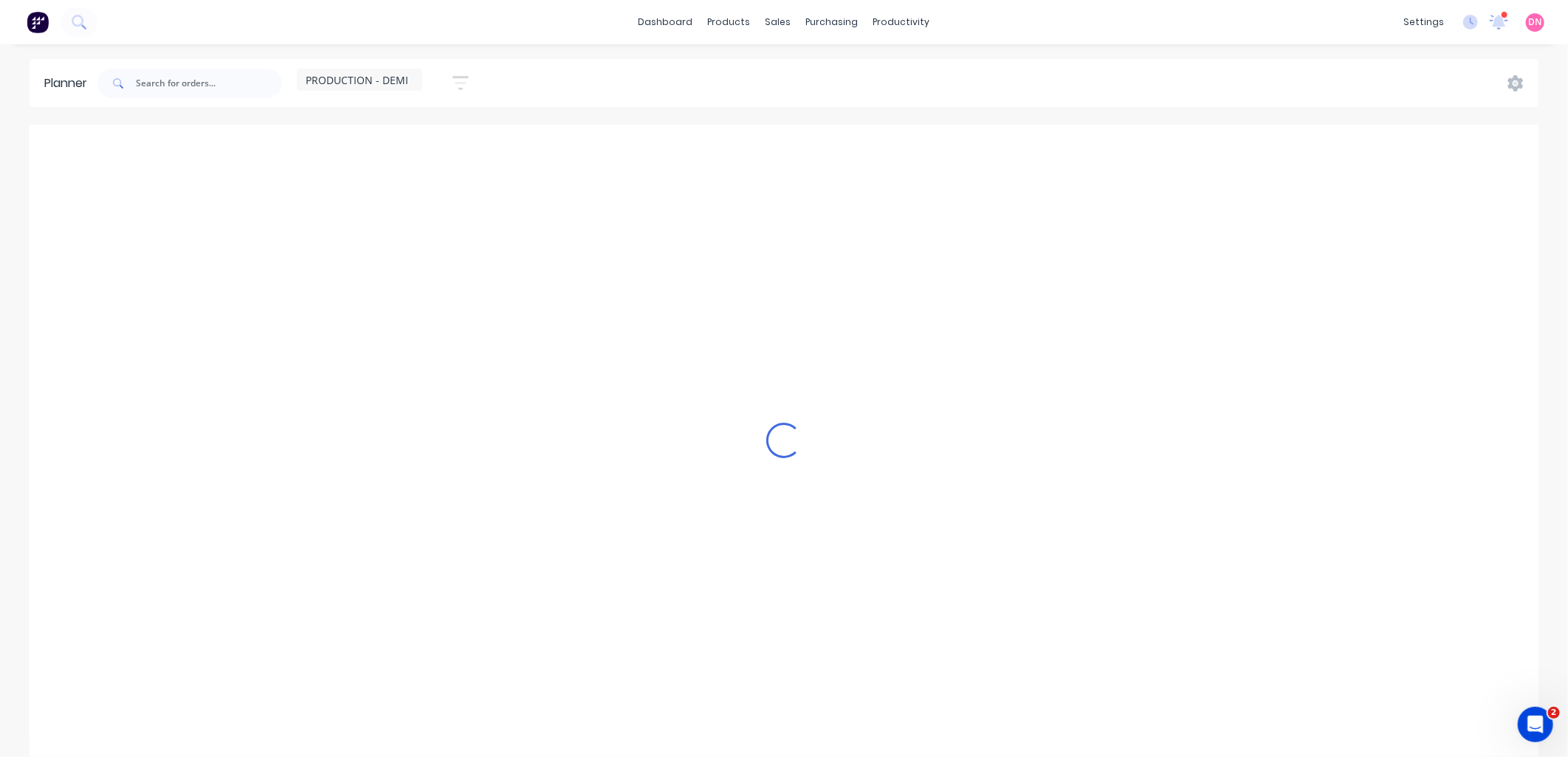
scroll to position [0, 0]
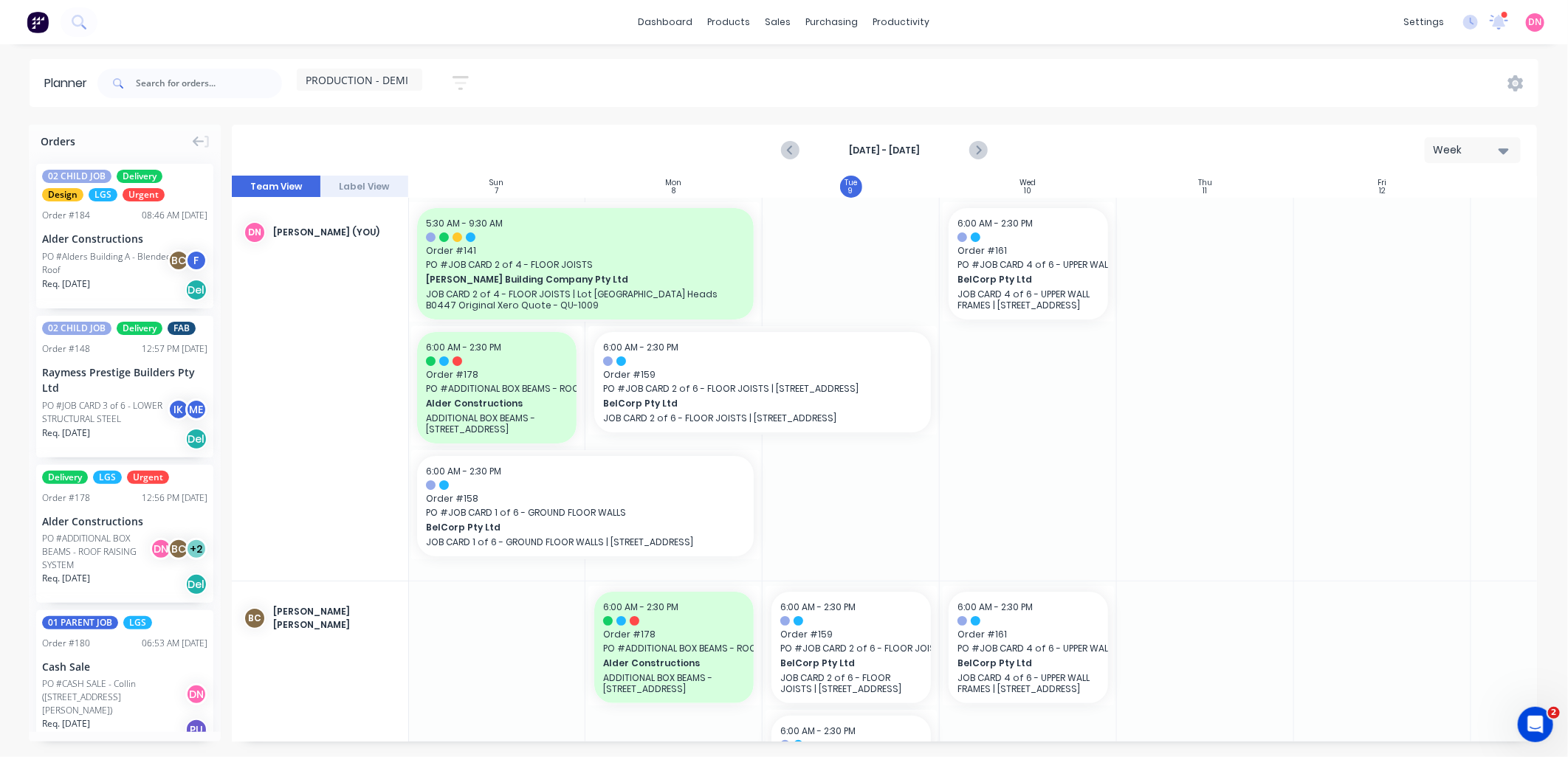
click at [390, 72] on span "PRODUCTION - DEMI" at bounding box center [356, 80] width 102 height 15
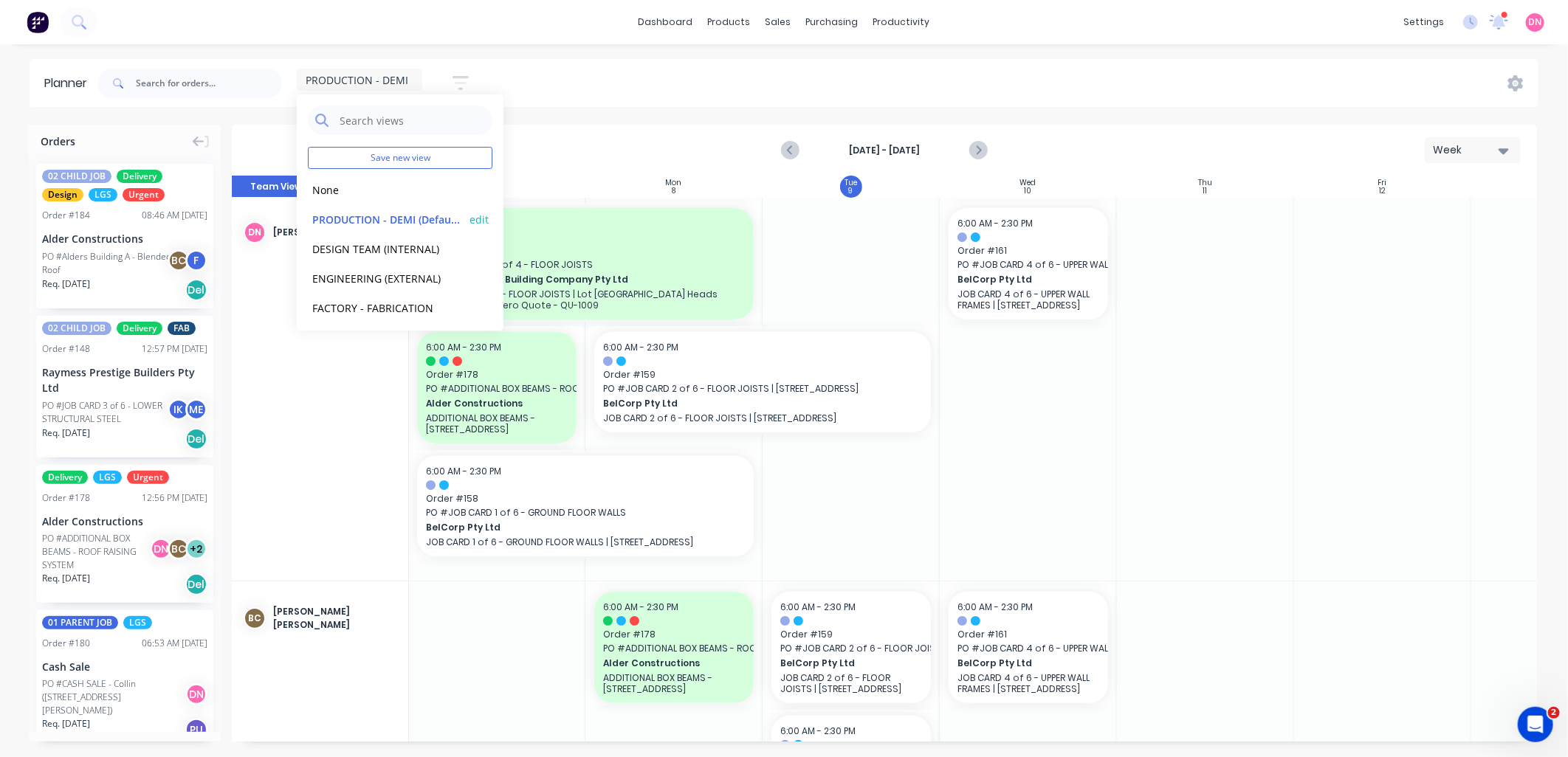
click at [470, 221] on button "edit" at bounding box center [479, 219] width 19 height 15
click at [564, 186] on button "Update" at bounding box center [569, 186] width 88 height 26
click at [583, 117] on div "Planner PRODUCTION - DEMI Save new view None edit PRODUCTION - DEMI (Default) e…" at bounding box center [784, 407] width 1568 height 697
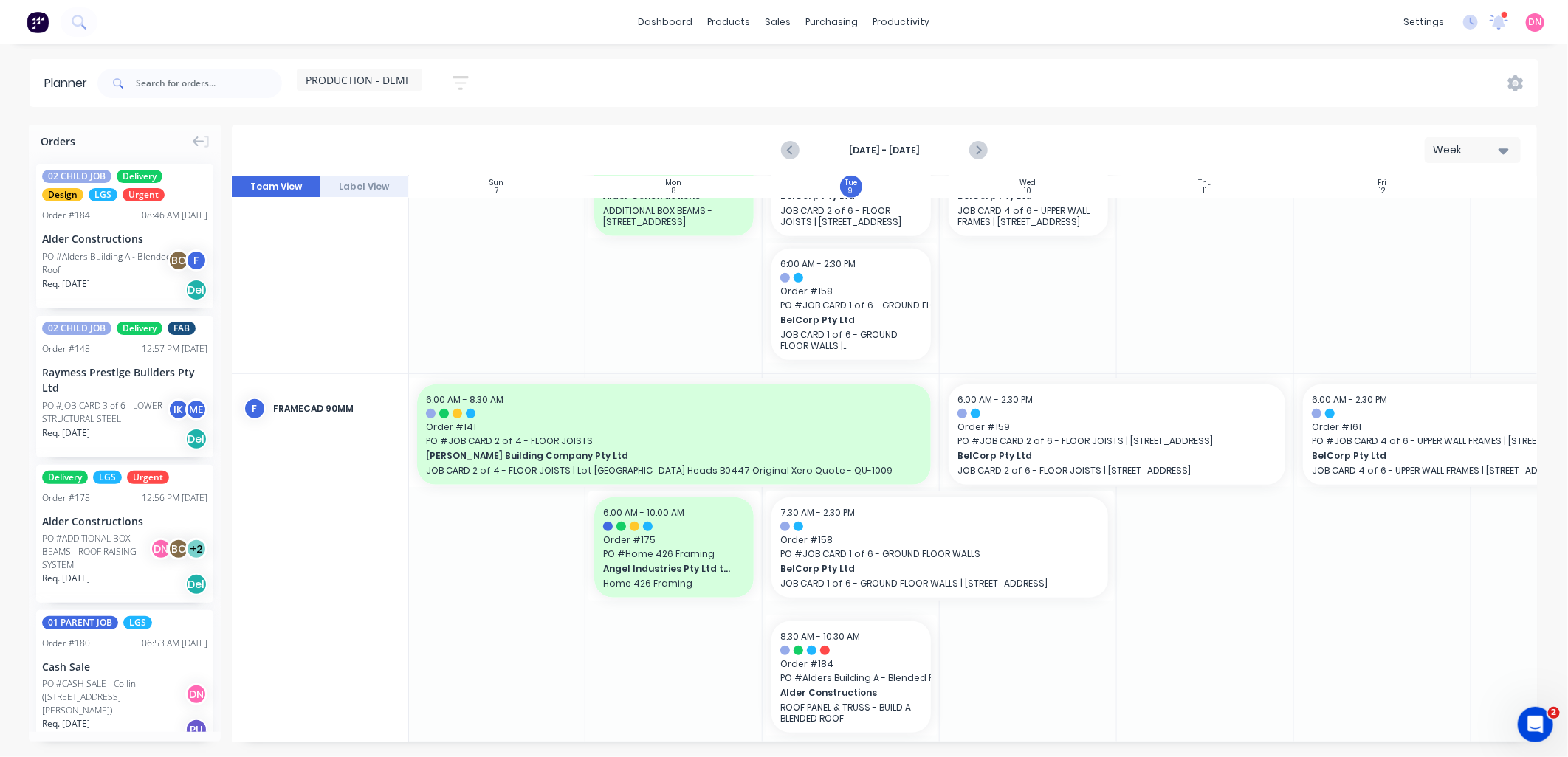
scroll to position [488, 1]
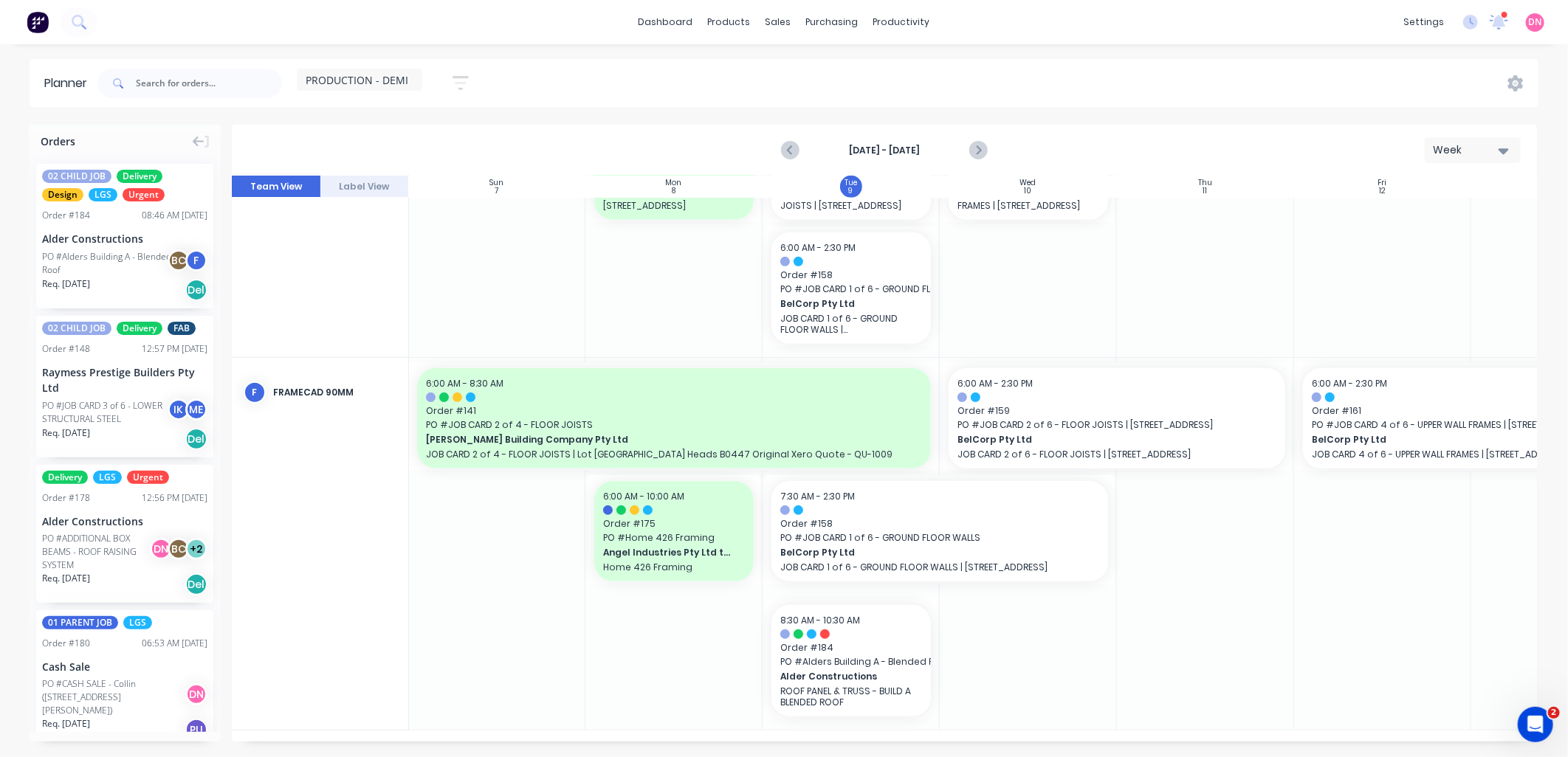
drag, startPoint x: 340, startPoint y: 389, endPoint x: 330, endPoint y: 330, distance: 59.8
click at [330, 330] on div "DN Demi Nguyen (You) BC Bastian Cuadra F FRAMECAD 90mm" at bounding box center [320, 223] width 177 height 1016
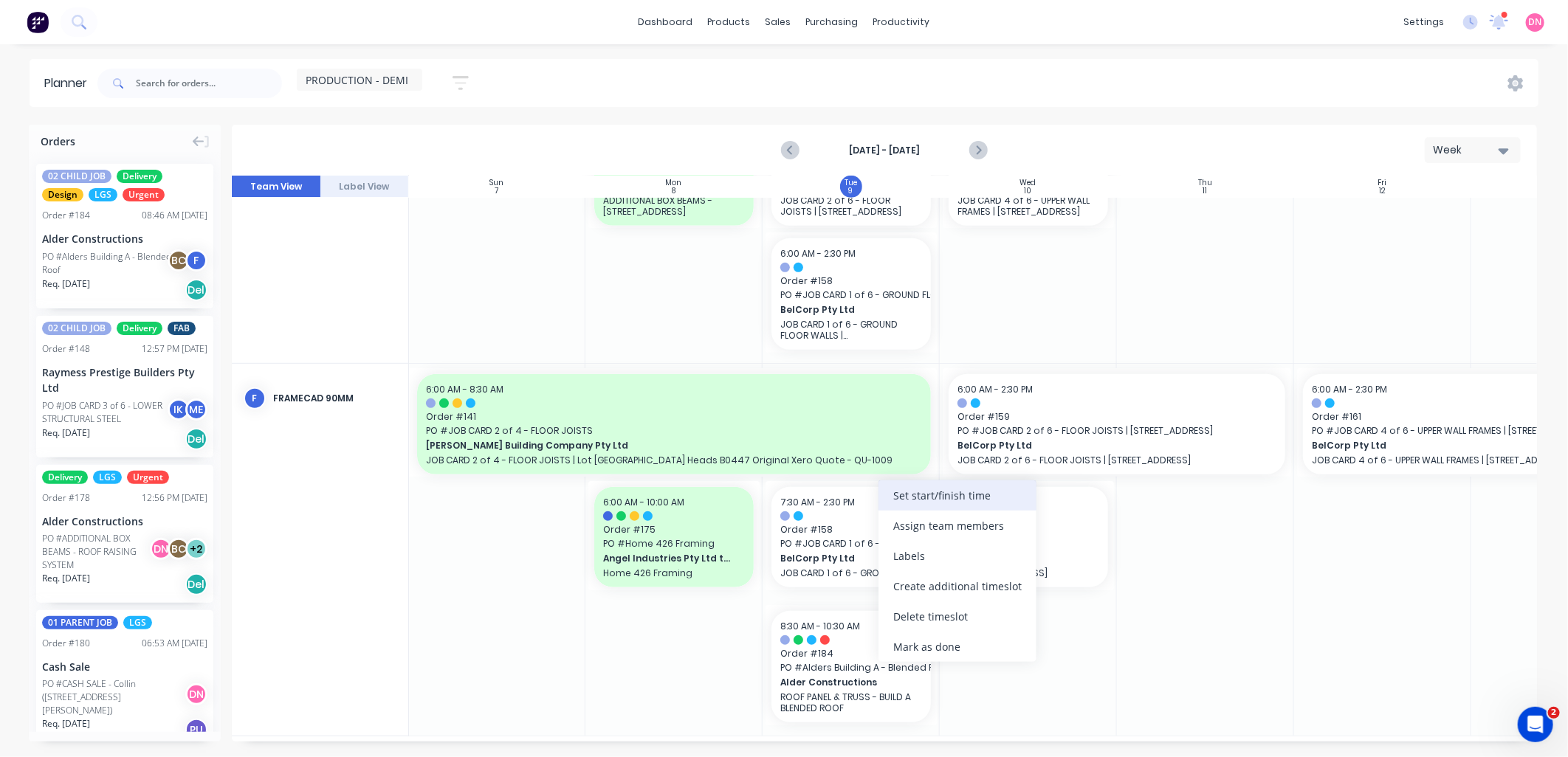
click at [926, 500] on div "Set start/finish time" at bounding box center [957, 495] width 158 height 30
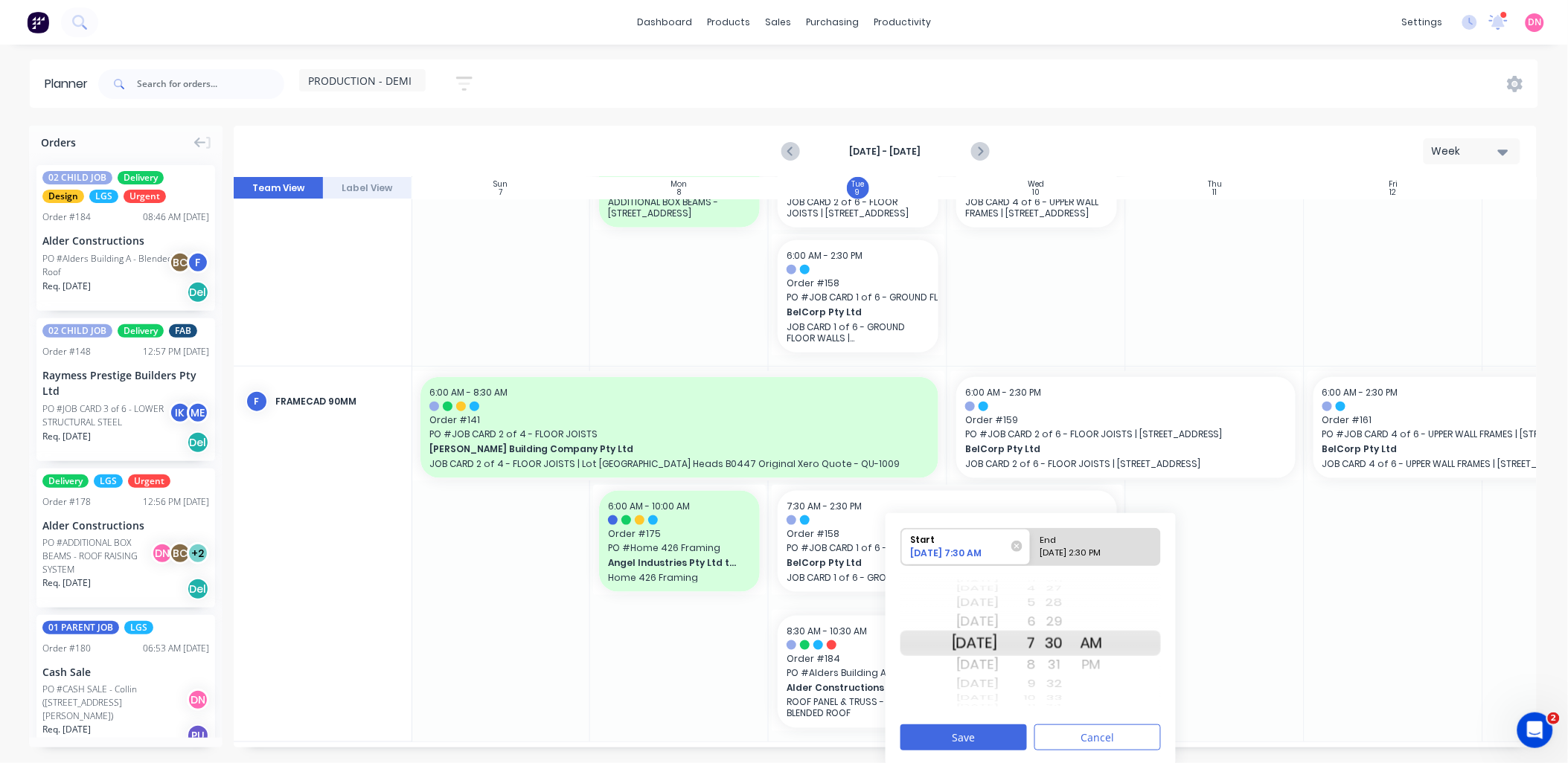
click at [1036, 690] on div "9" at bounding box center [1017, 684] width 37 height 19
click at [1036, 665] on div "10" at bounding box center [1017, 665] width 37 height 24
click at [1008, 730] on button "Save" at bounding box center [963, 737] width 126 height 26
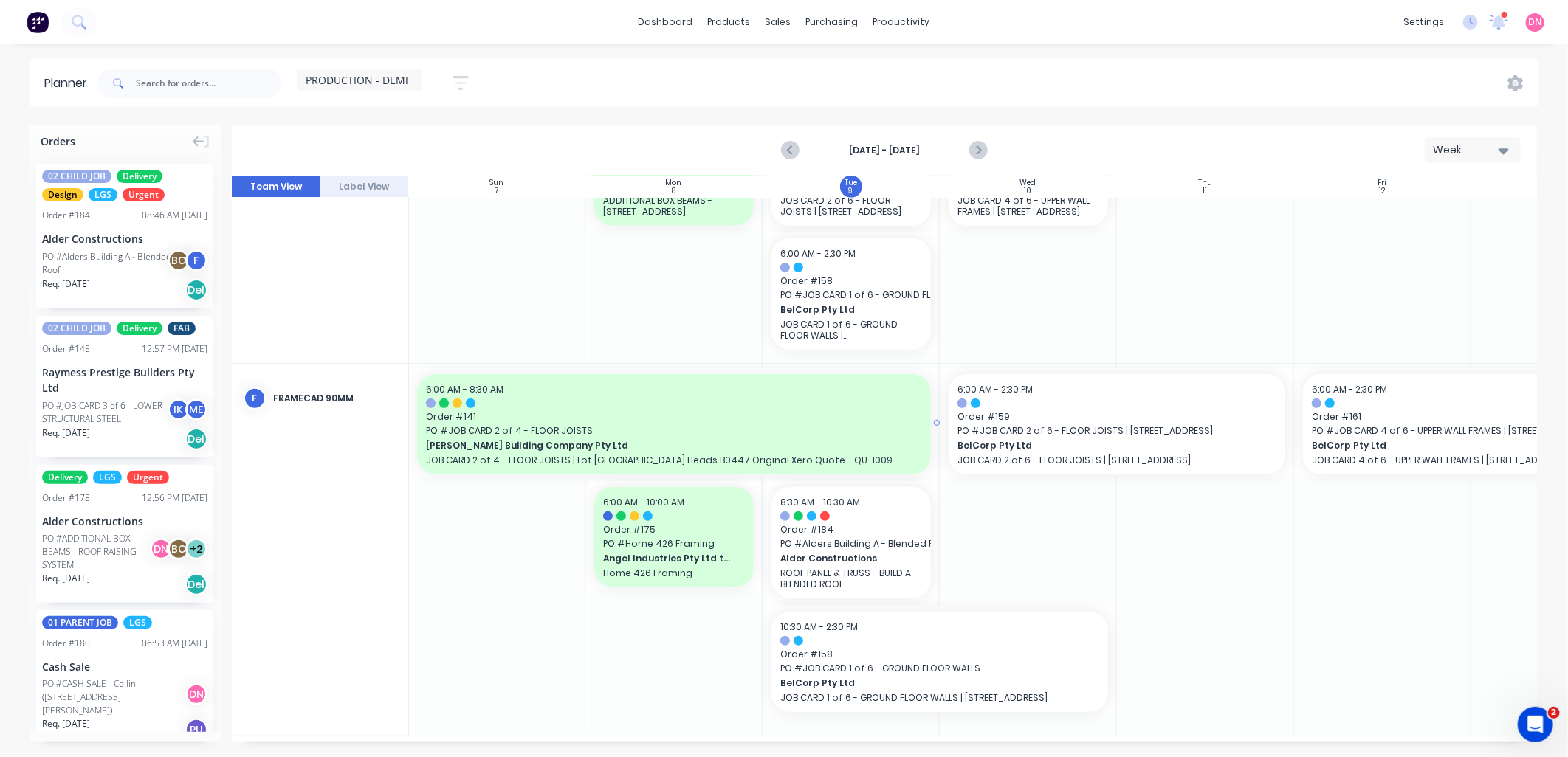
click at [844, 439] on span "[PERSON_NAME] Building Company Pty Ltd" at bounding box center [649, 445] width 447 height 13
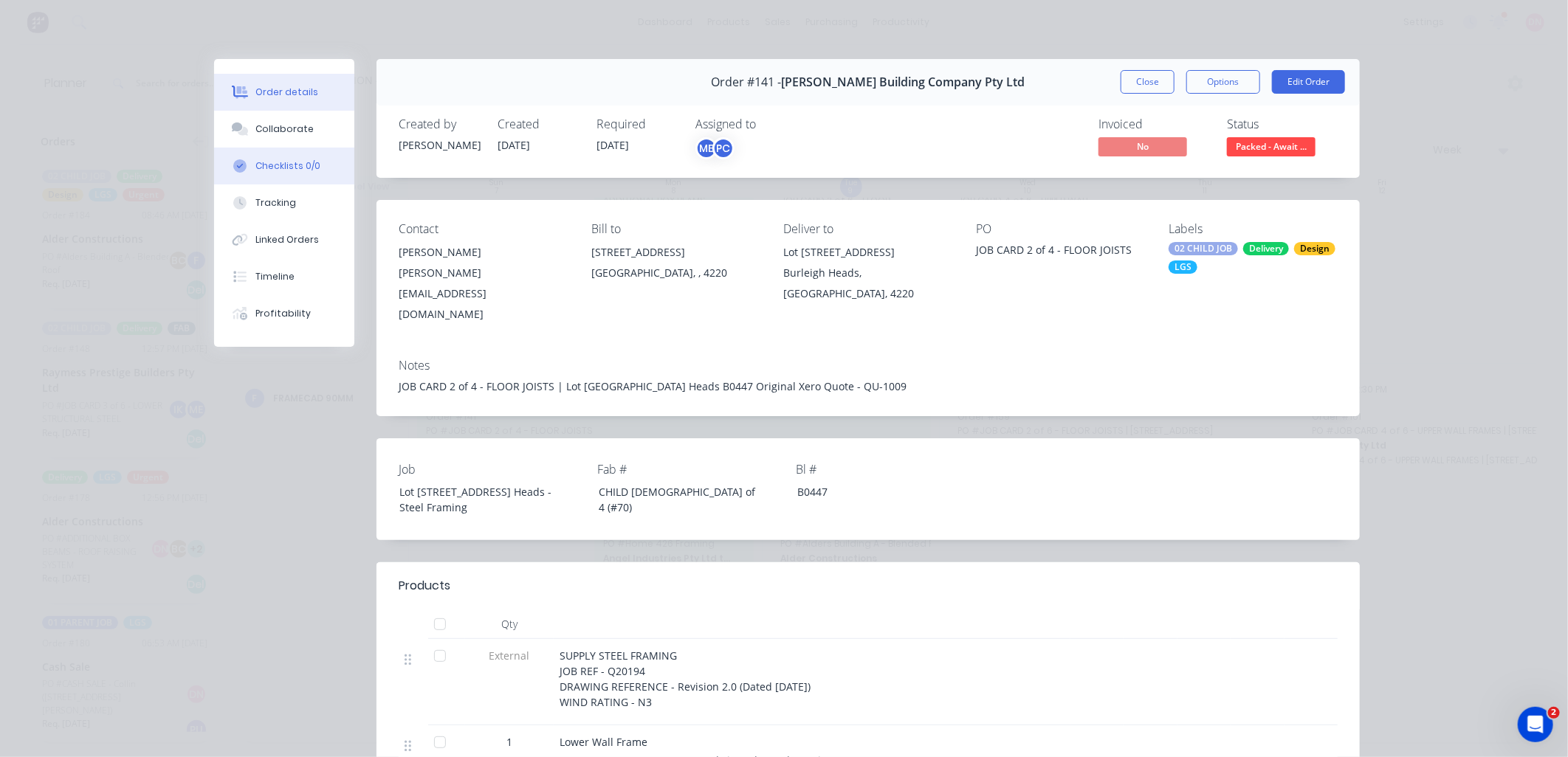
click at [311, 162] on button "Checklists 0/0" at bounding box center [284, 166] width 140 height 37
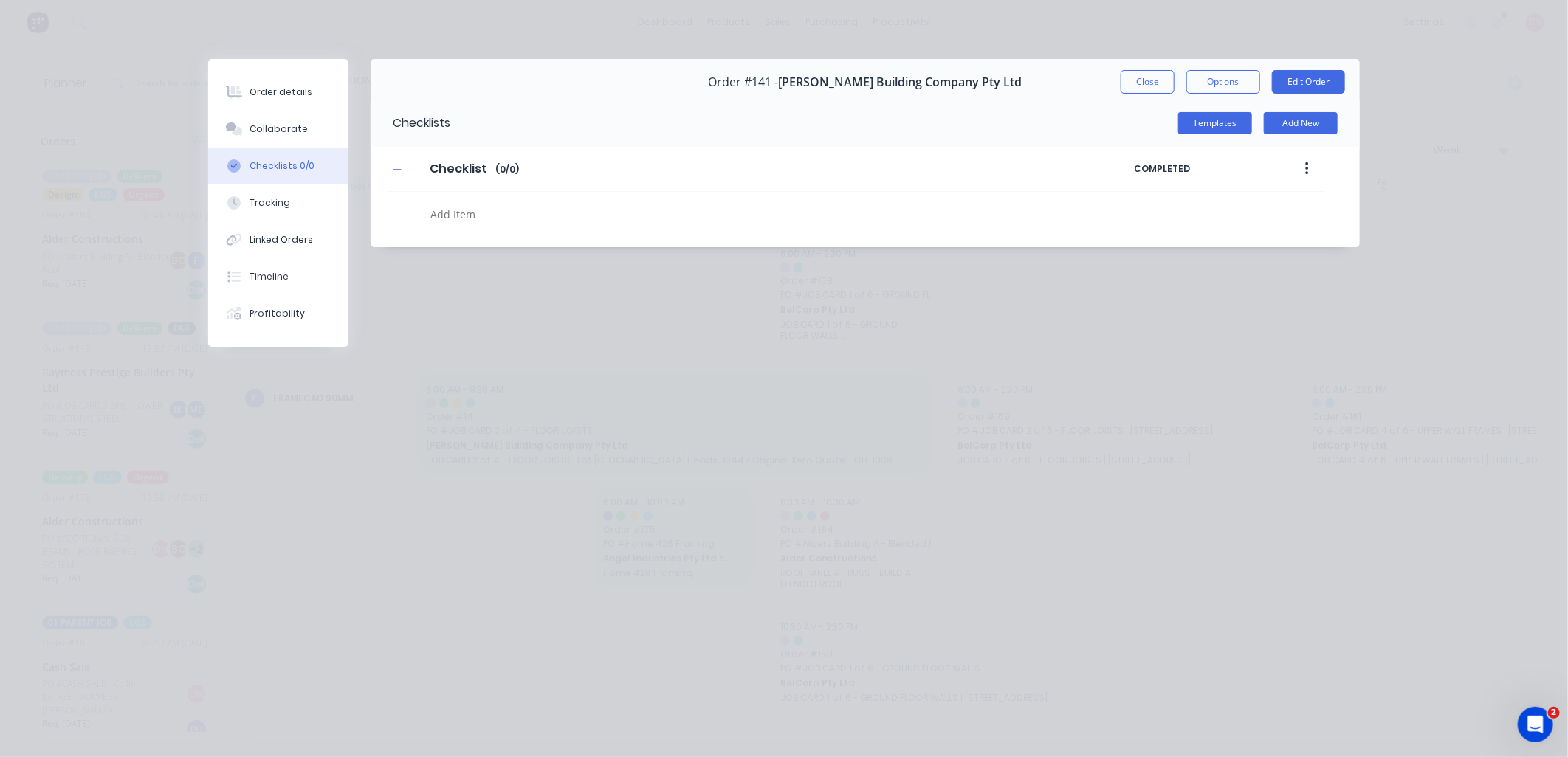
click at [1305, 171] on icon "button" at bounding box center [1307, 168] width 4 height 16
click at [1230, 121] on button "Templates" at bounding box center [1215, 123] width 74 height 22
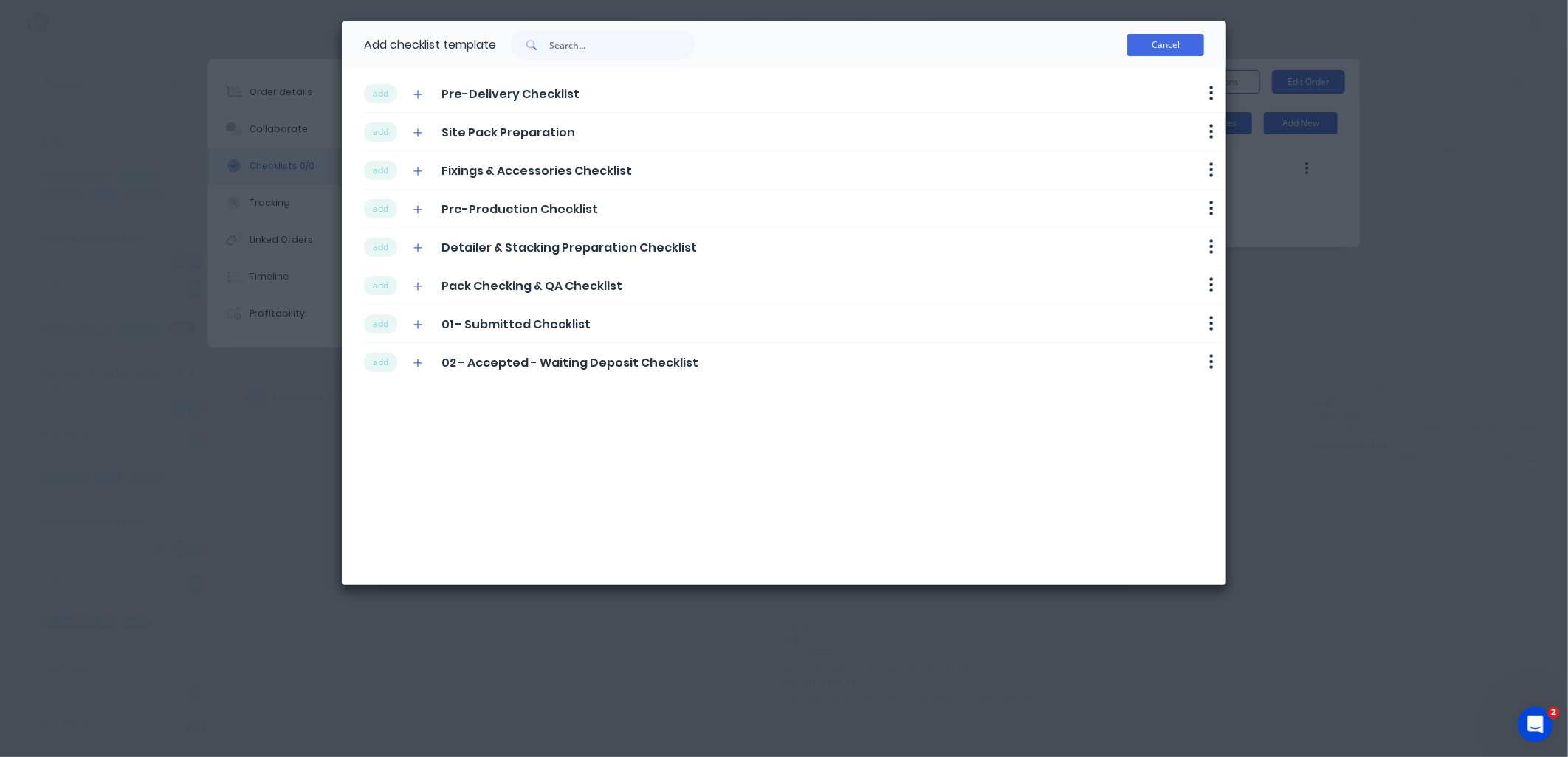
click at [1148, 48] on button "Cancel" at bounding box center [1166, 45] width 77 height 22
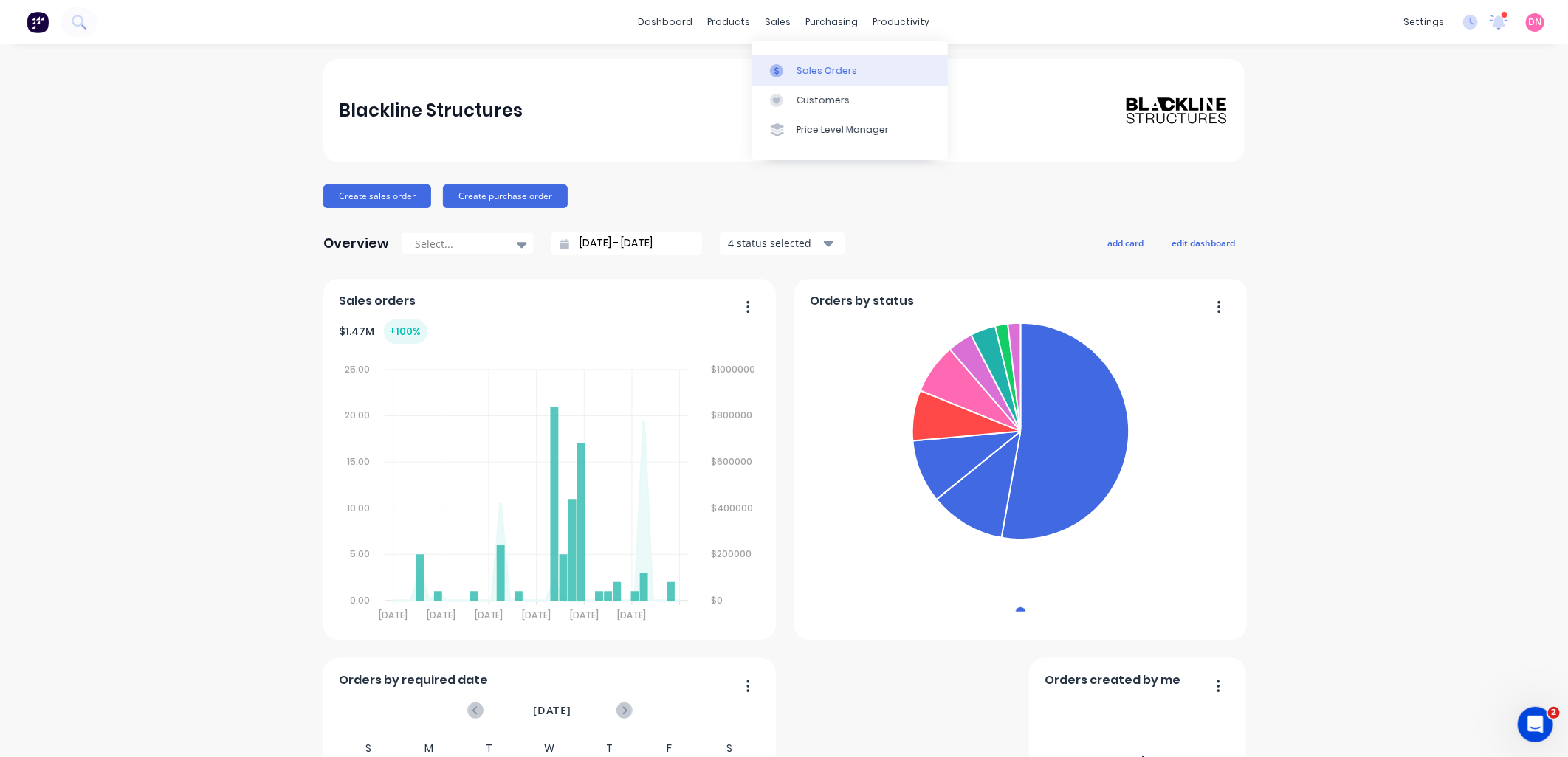
click at [810, 74] on div "Sales Orders" at bounding box center [827, 71] width 61 height 13
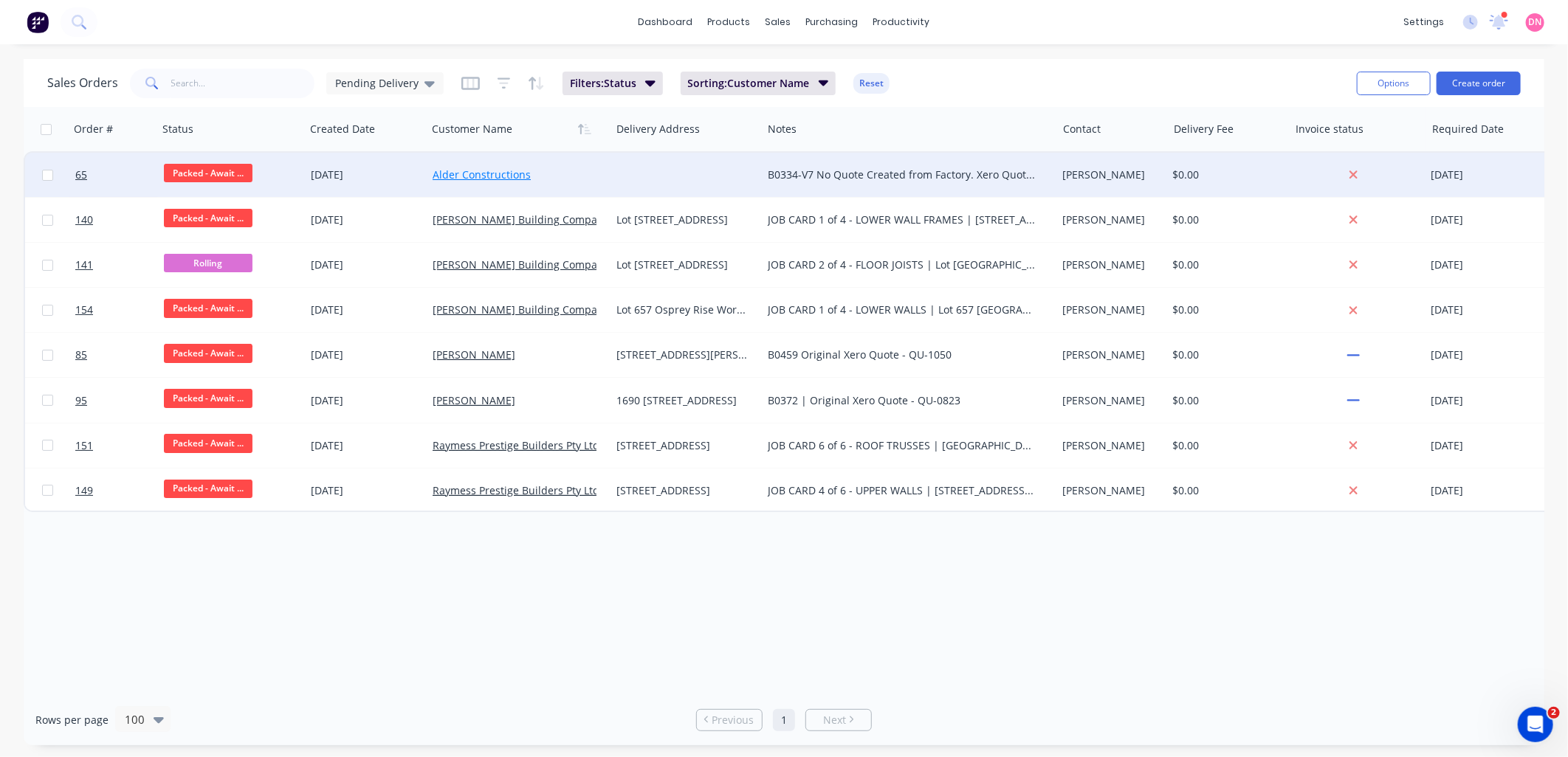
click at [474, 173] on link "Alder Constructions" at bounding box center [482, 174] width 98 height 14
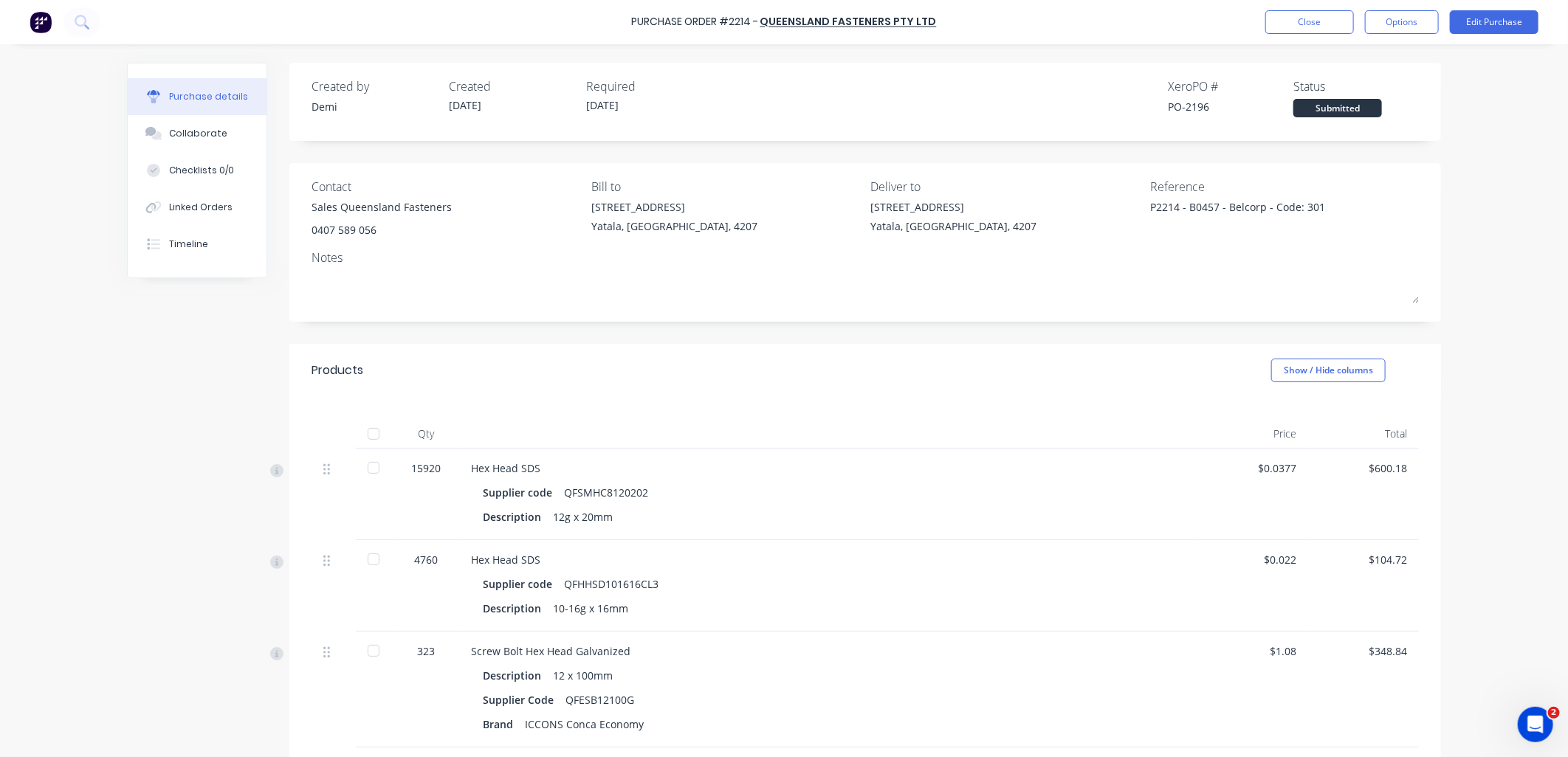
scroll to position [227, 0]
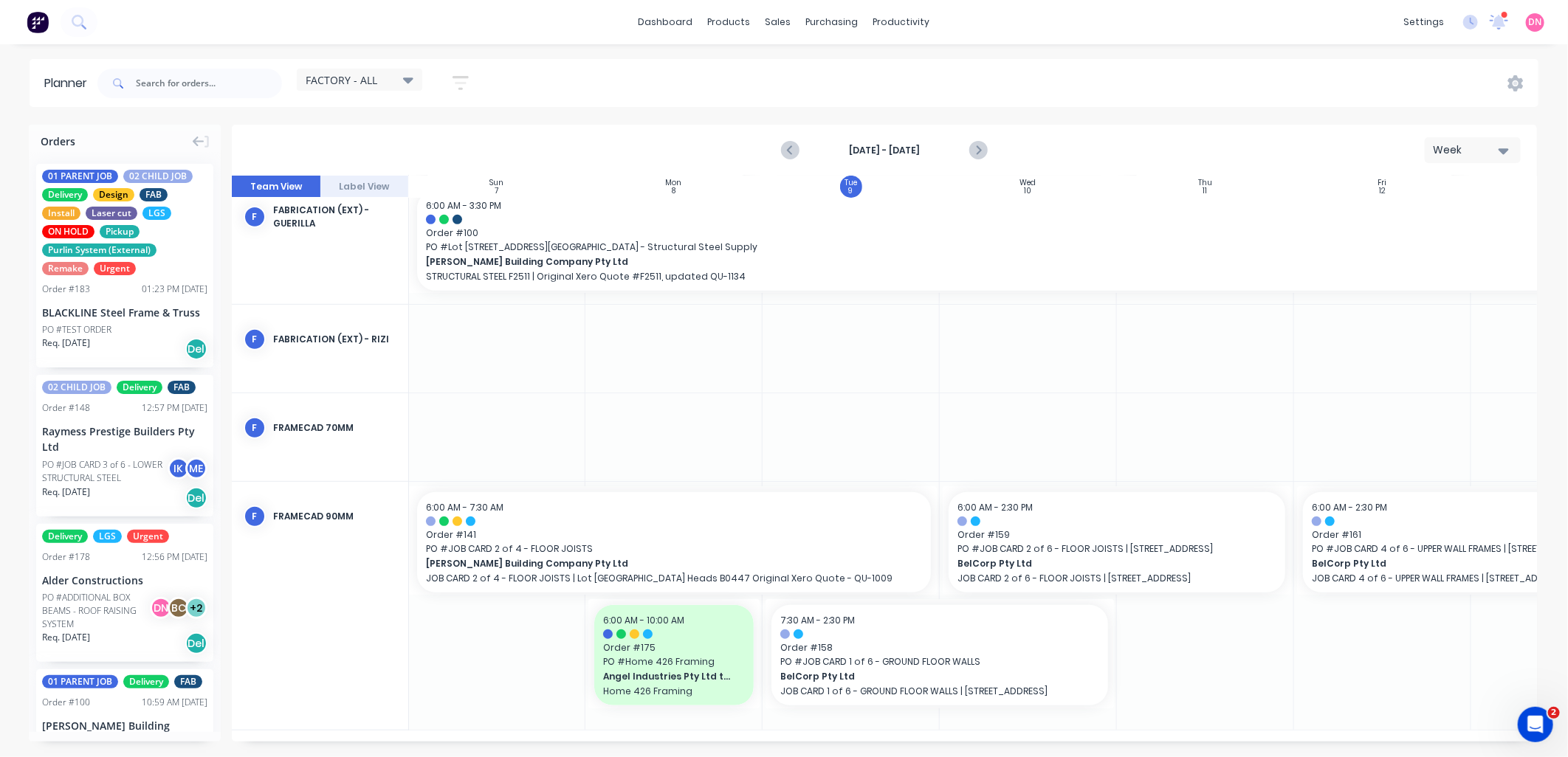
scroll to position [396, 1]
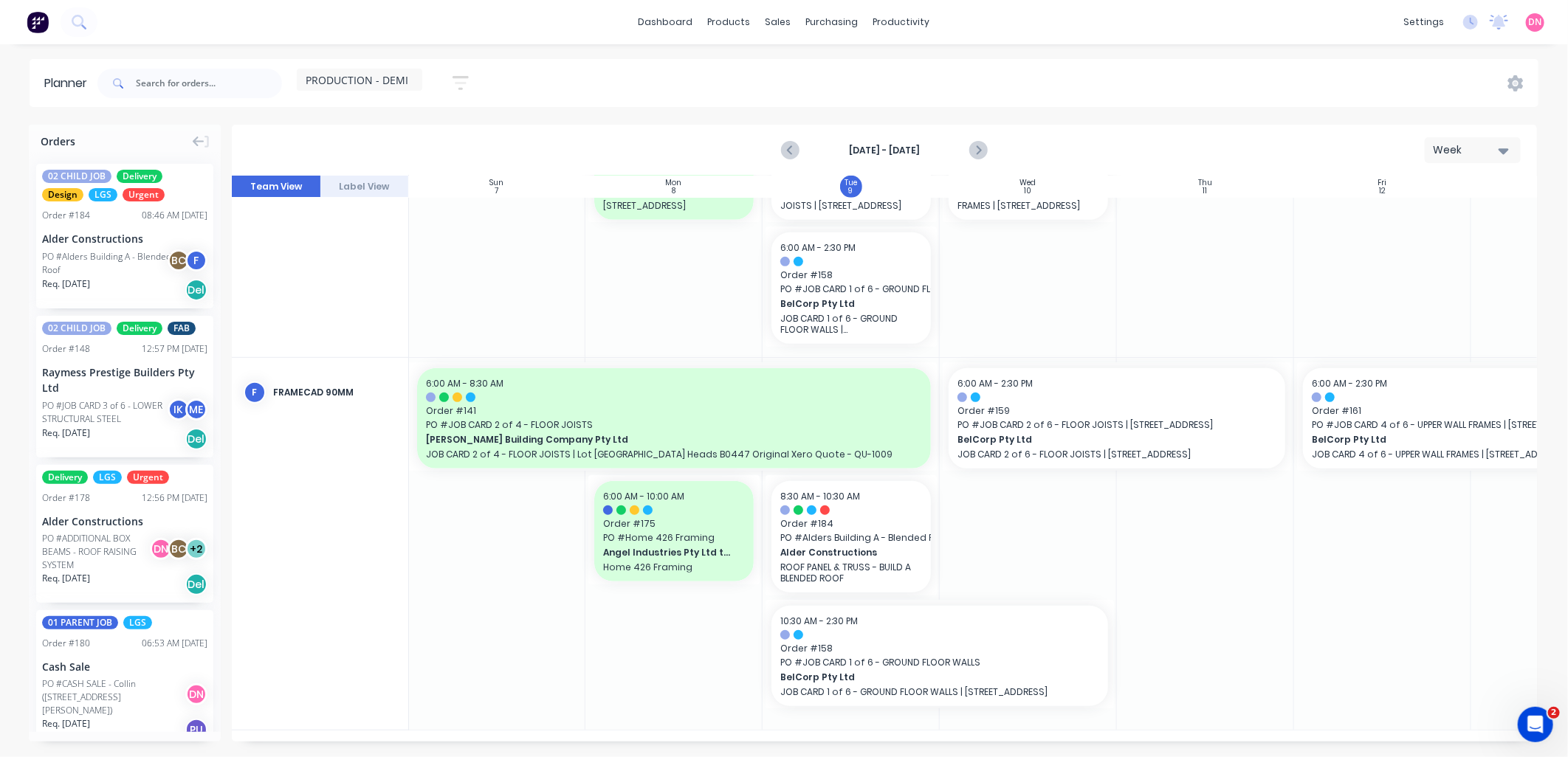
scroll to position [477, 1]
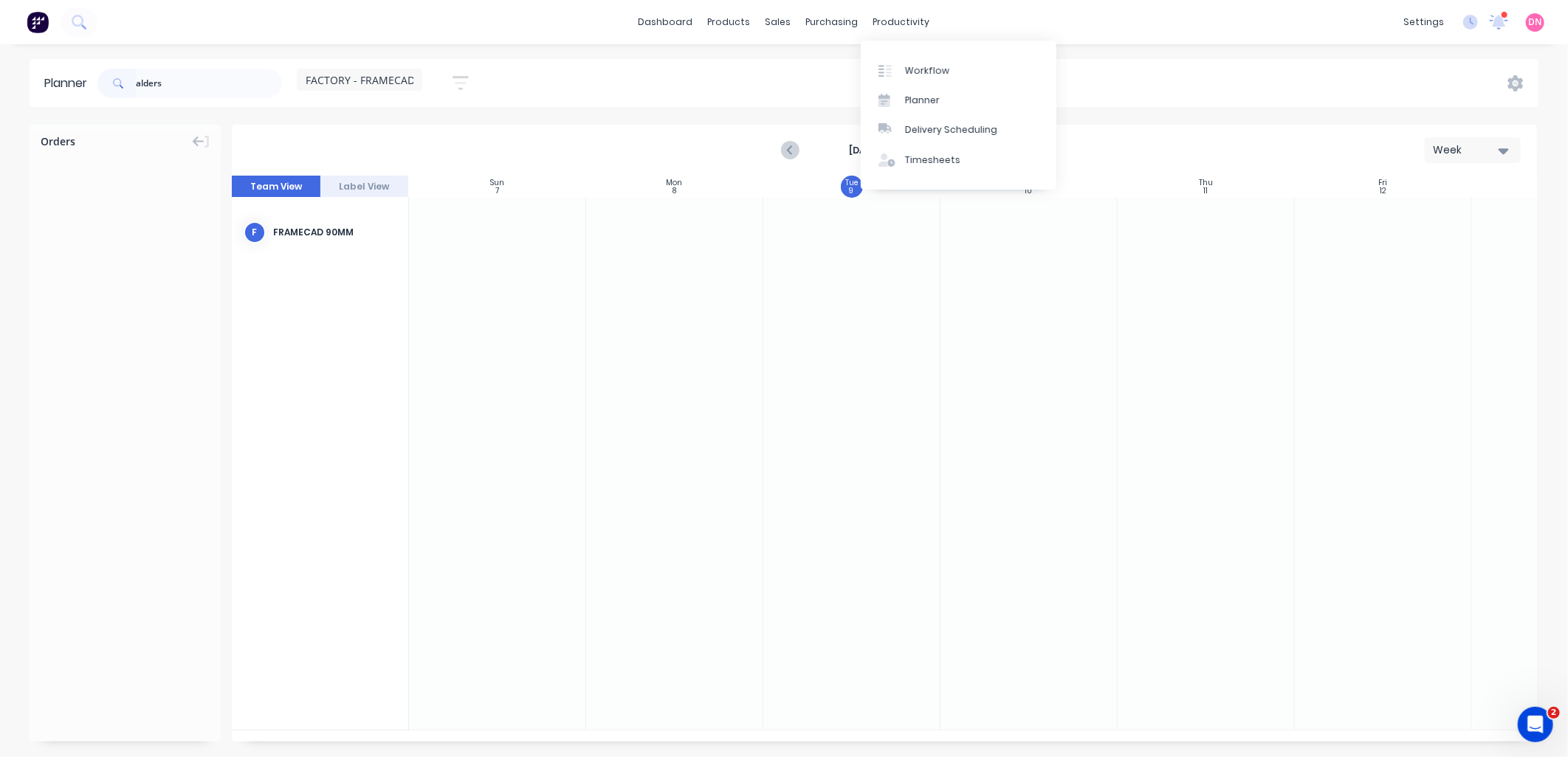
scroll to position [0, 1]
click at [892, 123] on div at bounding box center [889, 129] width 22 height 13
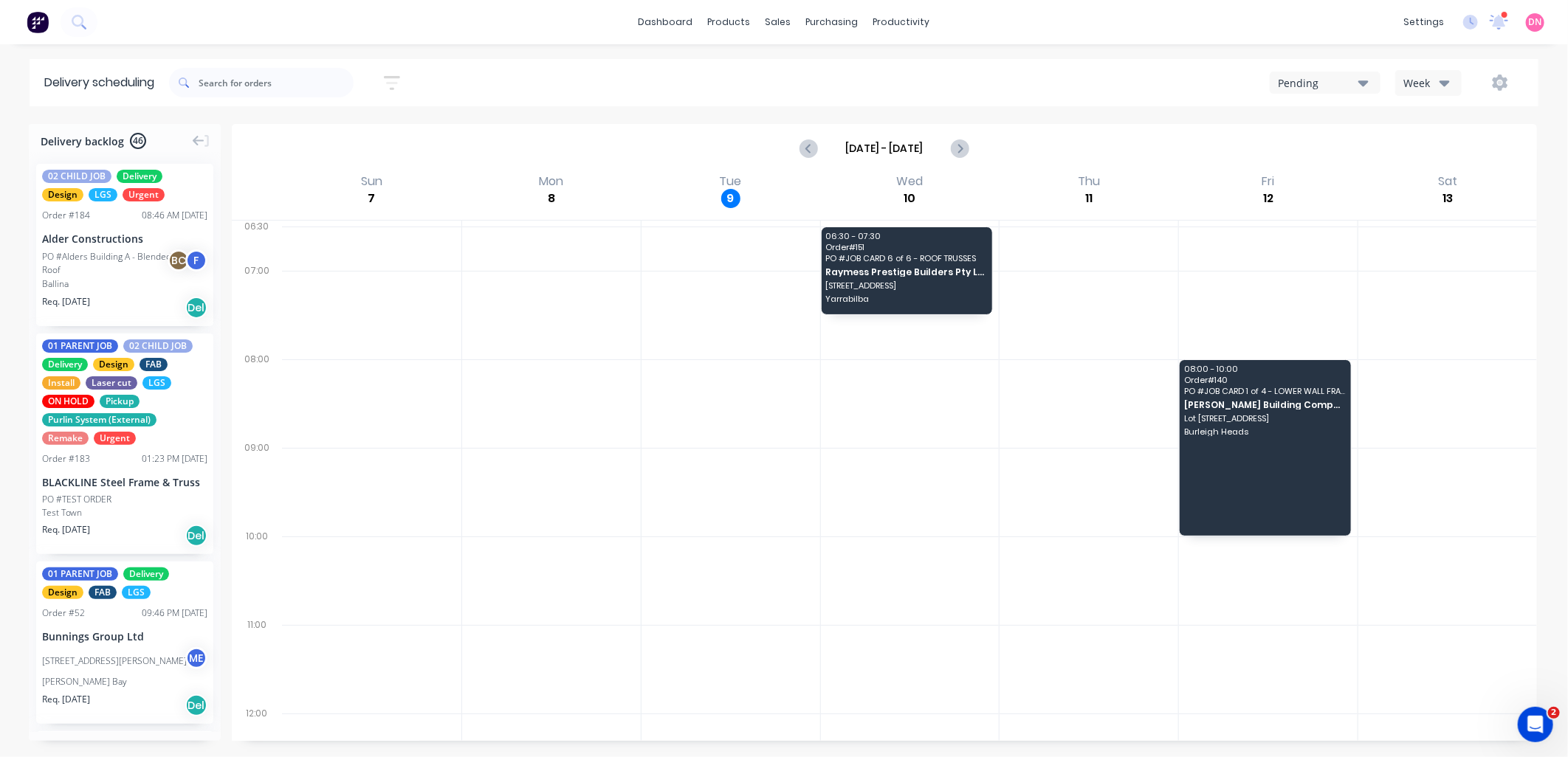
click at [395, 86] on icon "button" at bounding box center [391, 83] width 16 height 18
click at [1506, 75] on icon "button" at bounding box center [1500, 82] width 16 height 16
click at [1466, 141] on div "Settings" at bounding box center [1453, 151] width 114 height 22
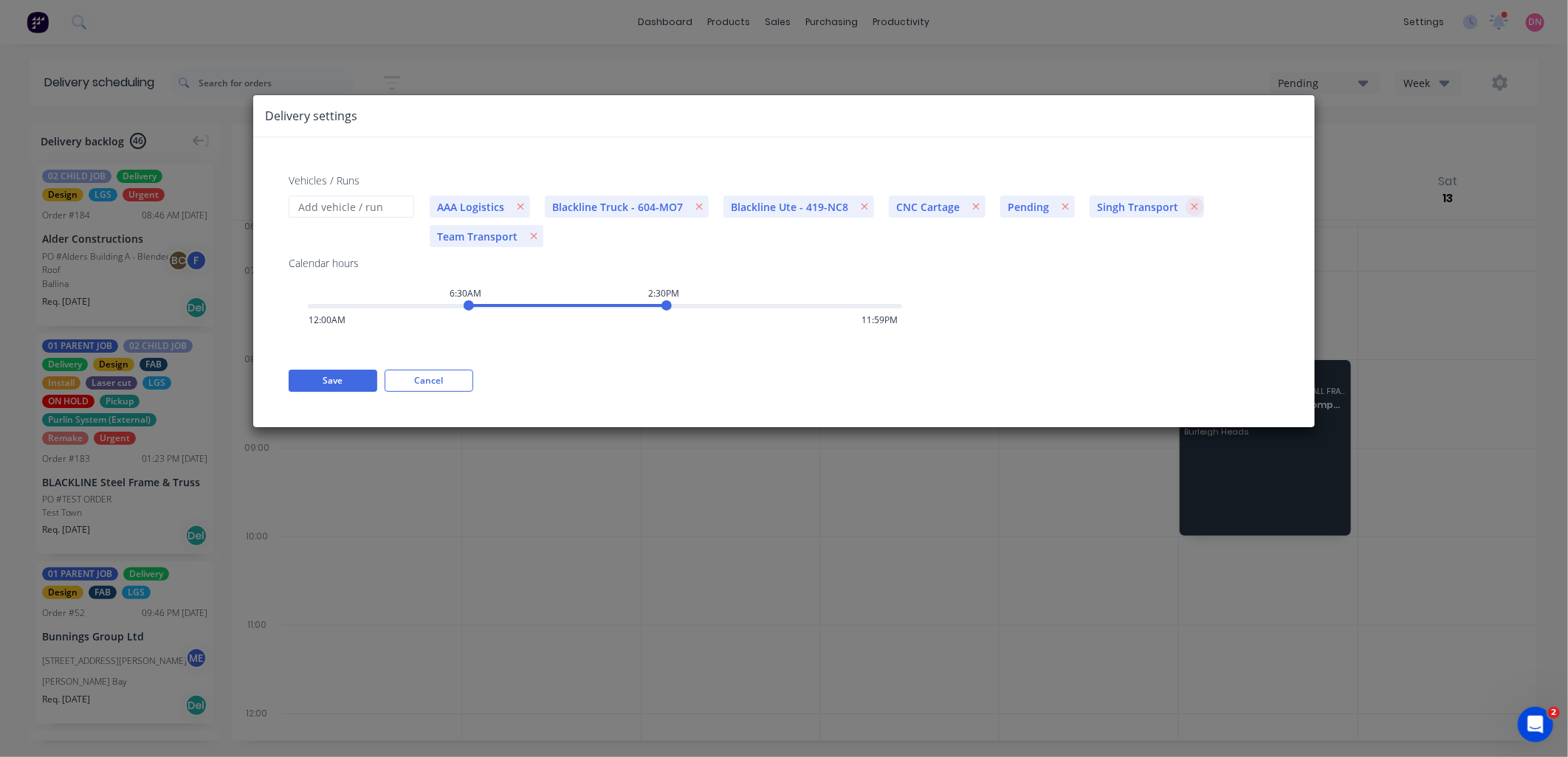
click at [1190, 204] on icon "button" at bounding box center [1194, 206] width 8 height 10
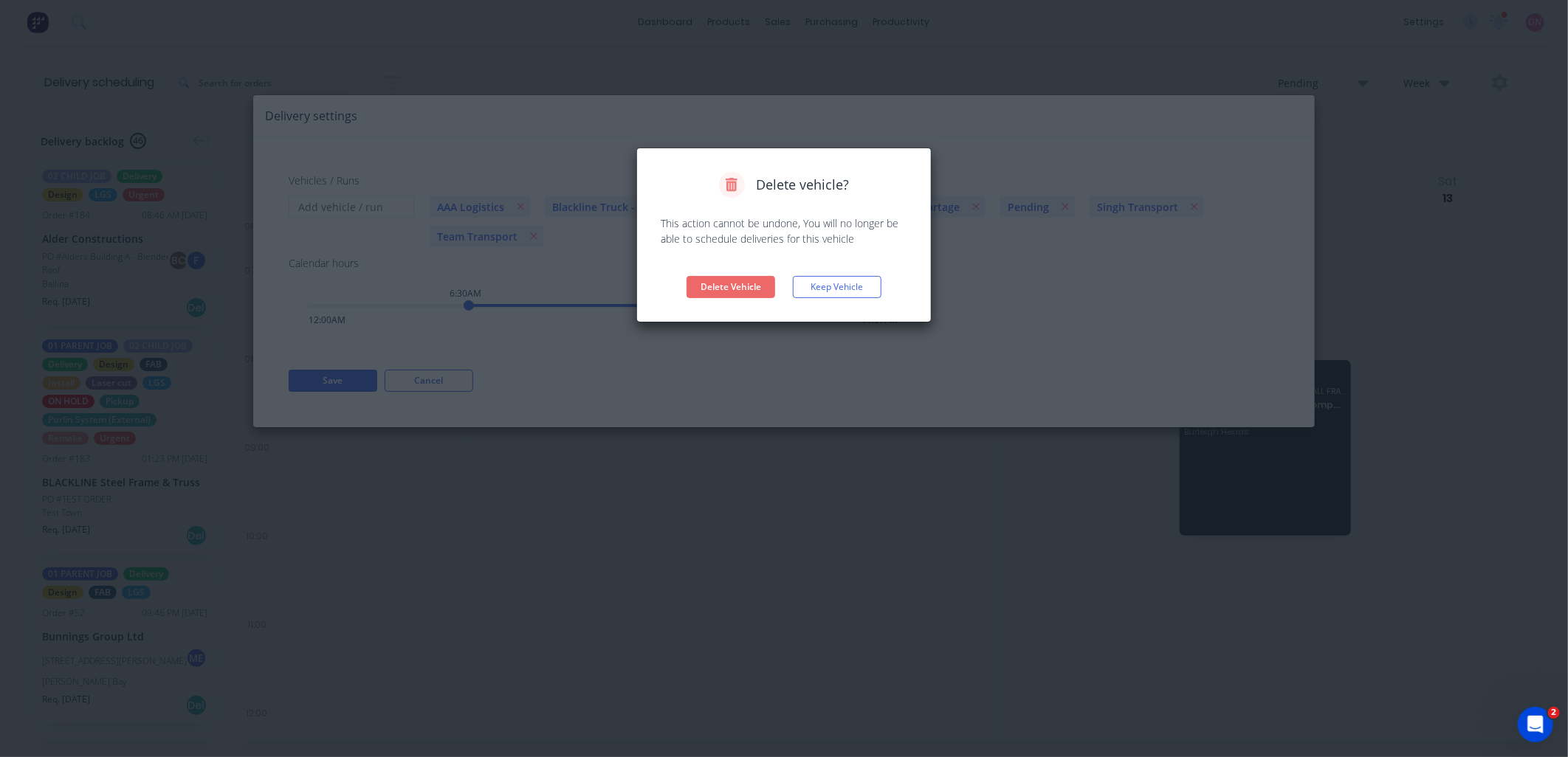
click at [716, 289] on button "Delete Vehicle" at bounding box center [731, 287] width 88 height 22
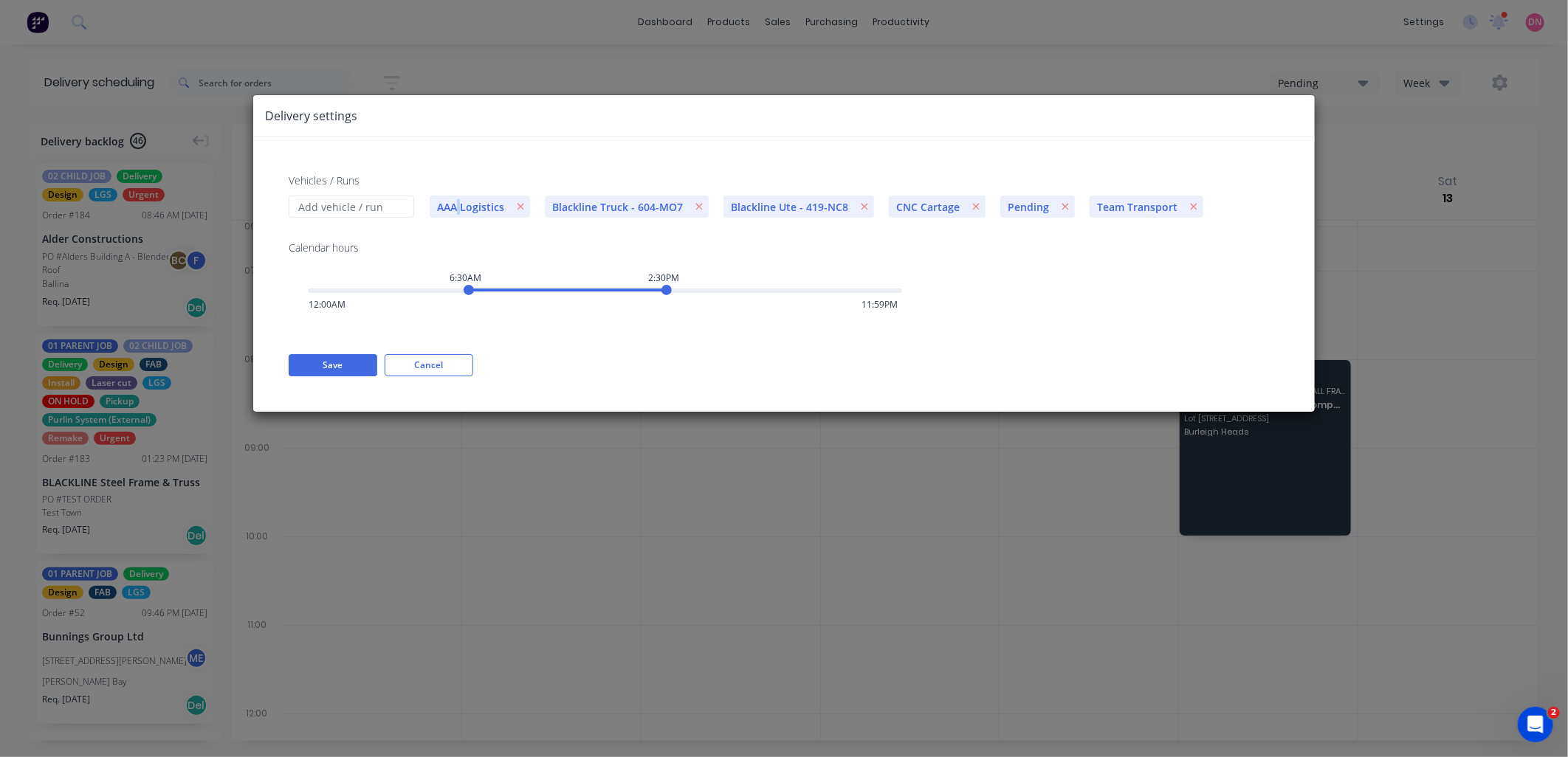
click at [458, 207] on span "AAA Logistics" at bounding box center [471, 207] width 82 height 15
click at [454, 208] on span "AAA Logistics" at bounding box center [471, 207] width 82 height 15
drag, startPoint x: 454, startPoint y: 208, endPoint x: 491, endPoint y: 209, distance: 37.0
click at [491, 209] on span "AAA Logistics" at bounding box center [471, 207] width 82 height 15
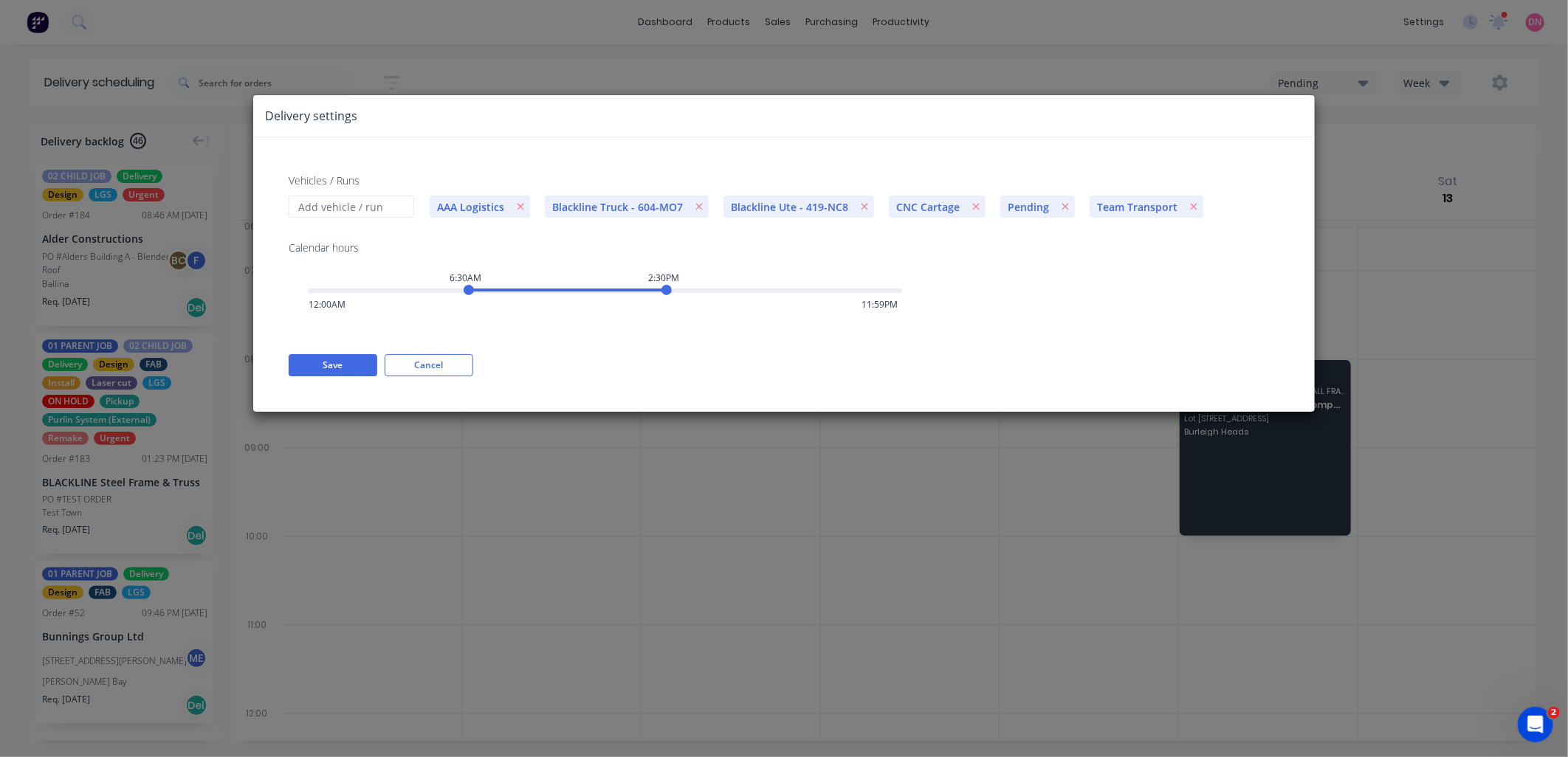
drag, startPoint x: 460, startPoint y: 210, endPoint x: 441, endPoint y: 211, distance: 19.0
click at [441, 211] on span "AAA Logistics" at bounding box center [471, 207] width 82 height 15
click at [435, 204] on span "AAA Logistics" at bounding box center [471, 207] width 82 height 15
drag, startPoint x: 435, startPoint y: 204, endPoint x: 508, endPoint y: 241, distance: 81.8
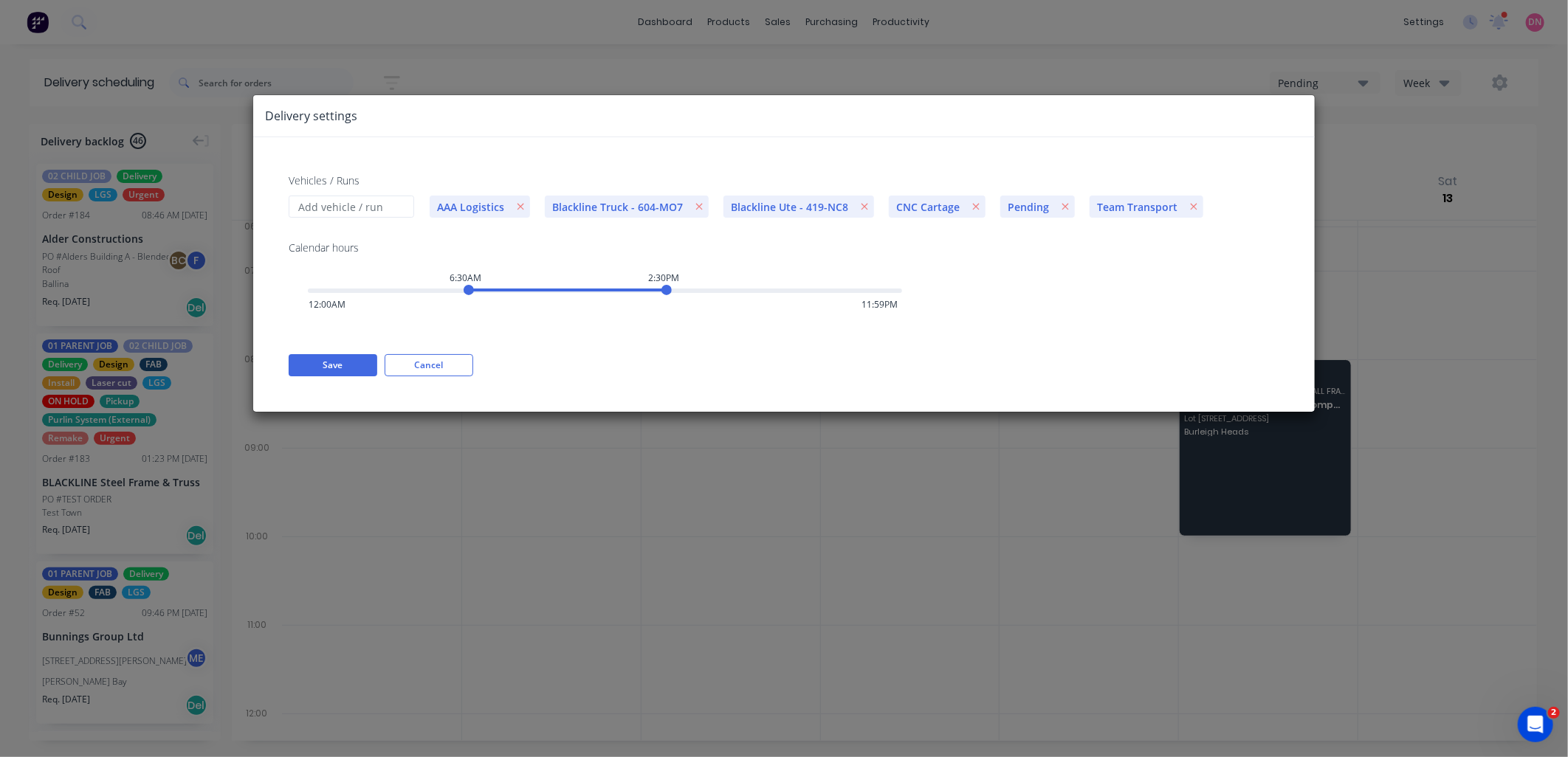
click at [508, 241] on div "Calendar hours 6:30AM 2:30PM 12:00AM 11:59PM" at bounding box center [585, 267] width 594 height 55
click at [1535, 726] on icon "Open Intercom Messenger" at bounding box center [1533, 722] width 25 height 25
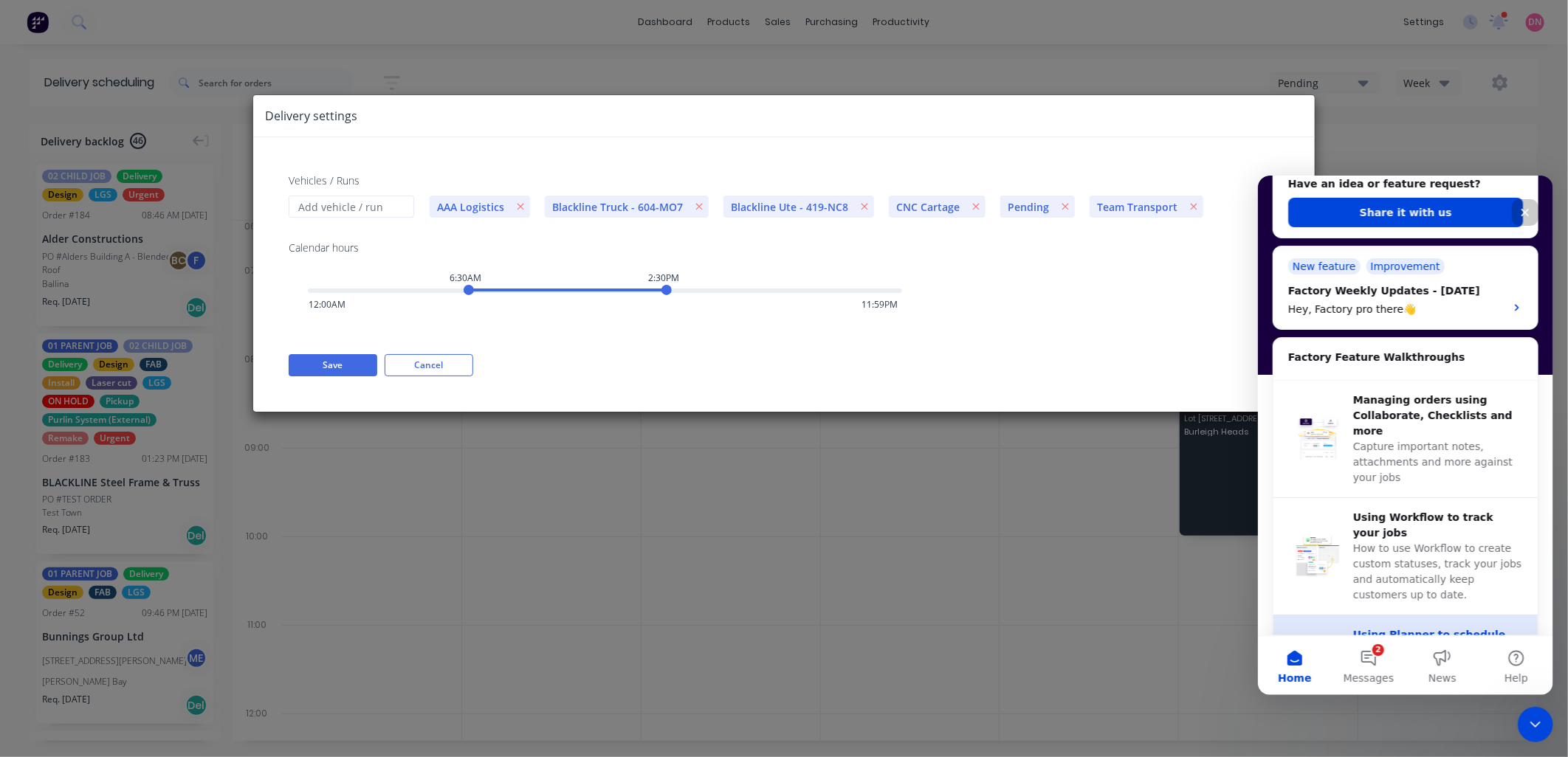
scroll to position [491, 0]
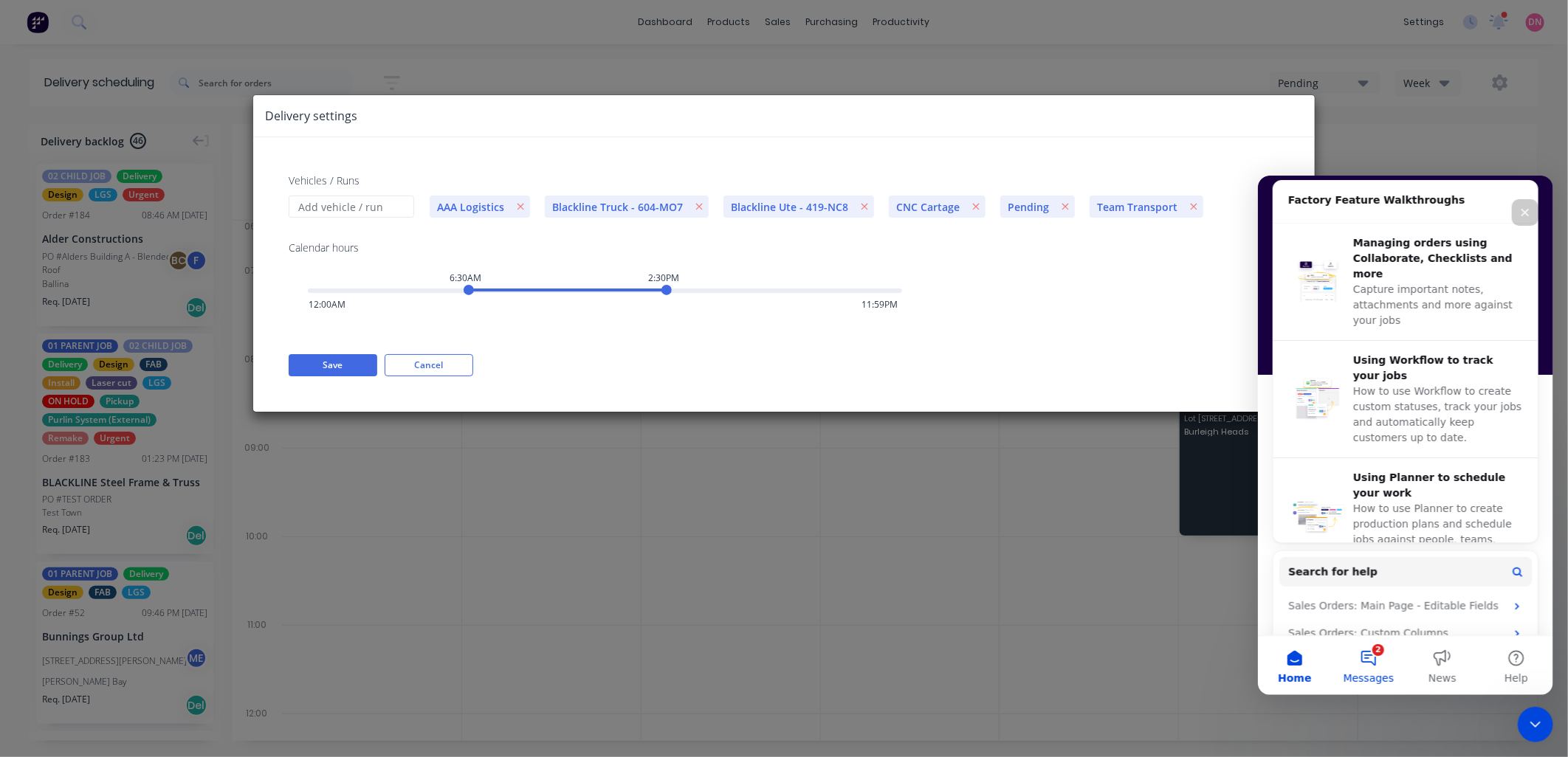
click at [1381, 656] on button "2 Messages" at bounding box center [1368, 664] width 74 height 59
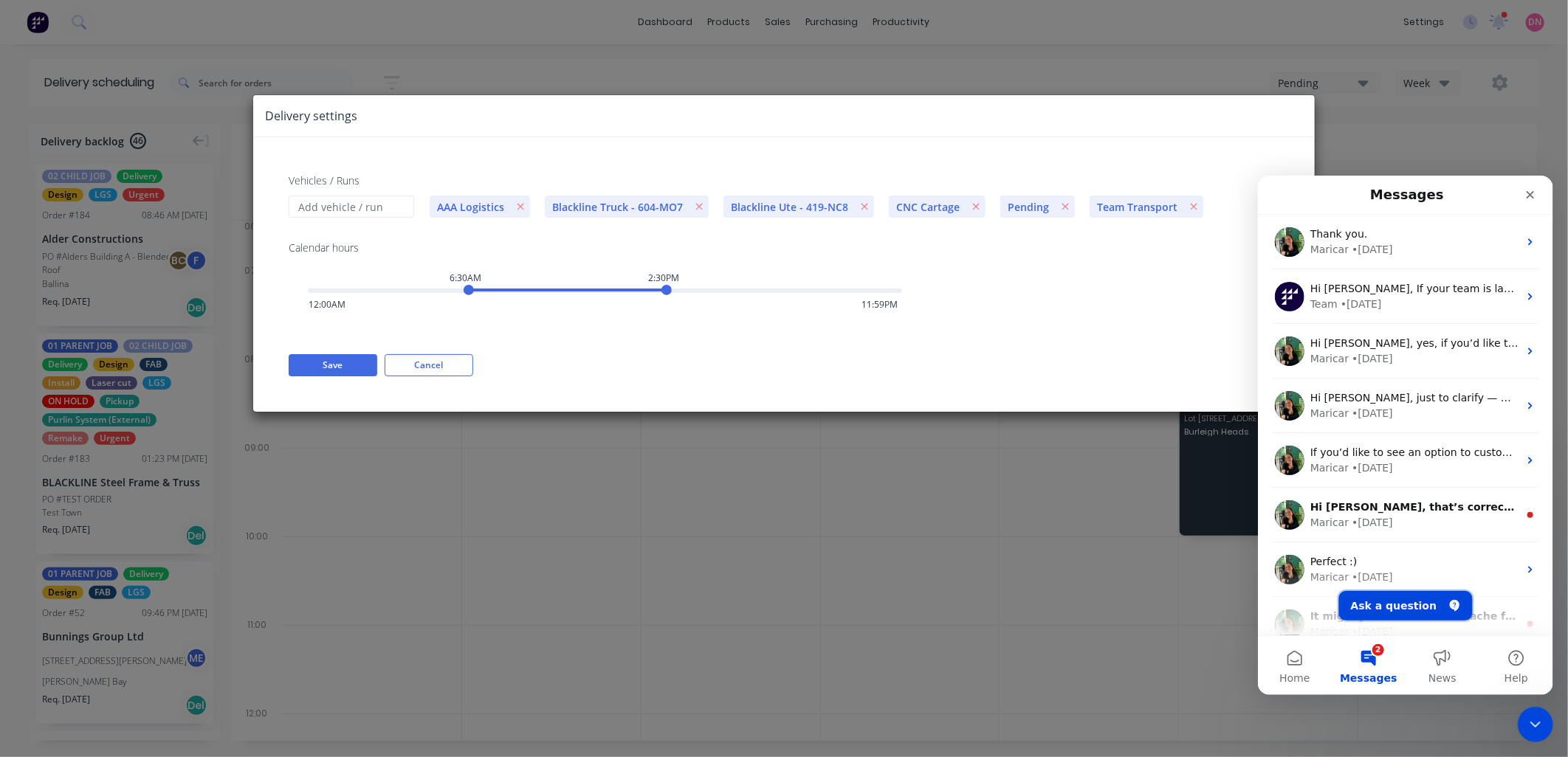
click at [1409, 606] on button "Ask a question" at bounding box center [1405, 605] width 134 height 29
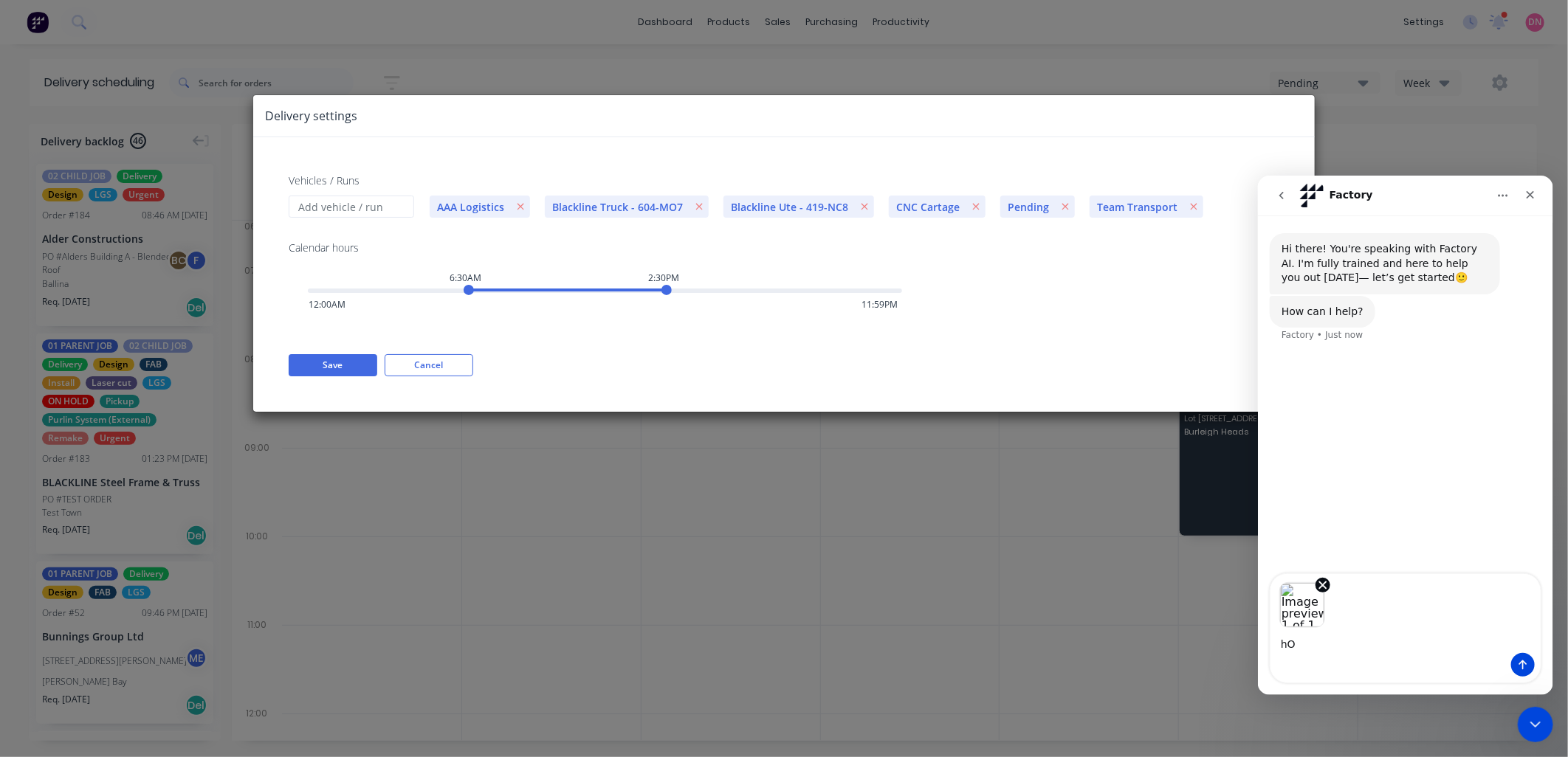
type textarea "h"
type textarea "G"
type textarea "How do I edit the name of one of these vehicles? I assume I will lose all data …"
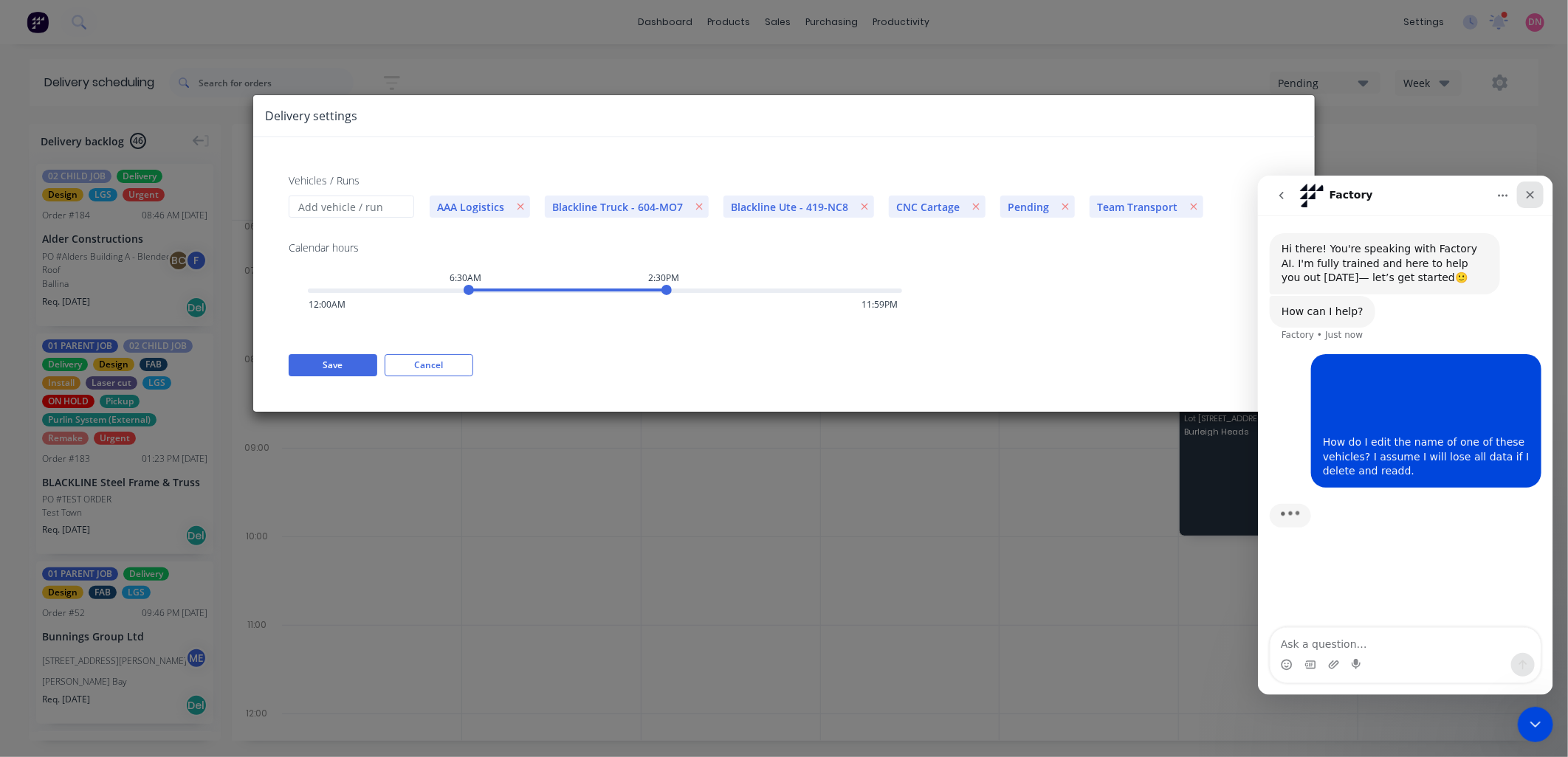
click at [1527, 196] on icon "Close" at bounding box center [1530, 194] width 8 height 8
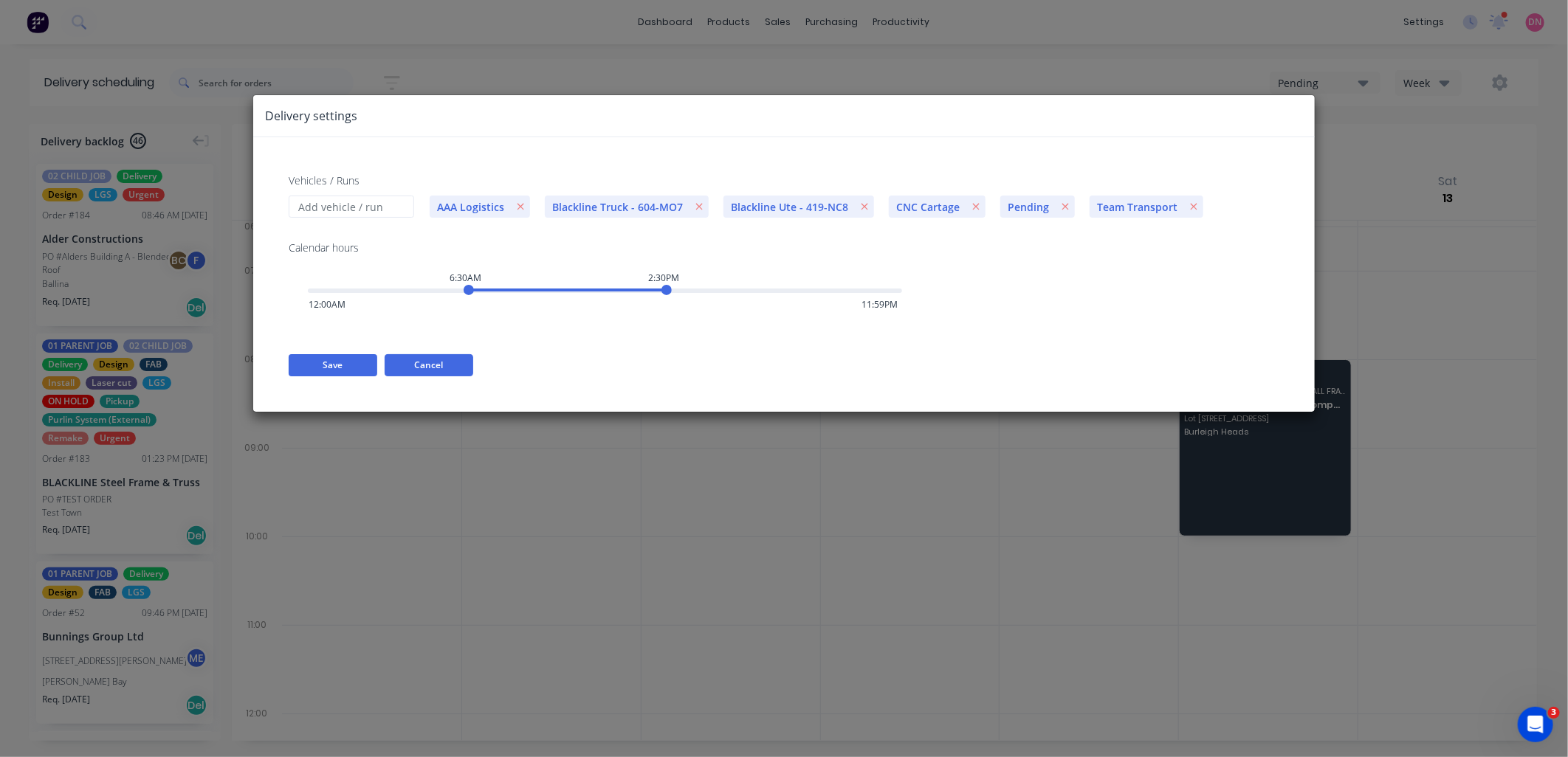
scroll to position [0, 0]
drag, startPoint x: 662, startPoint y: 291, endPoint x: 639, endPoint y: 295, distance: 23.3
click at [639, 295] on div "1:30PM" at bounding box center [641, 290] width 10 height 10
click at [358, 364] on button "Save" at bounding box center [332, 365] width 88 height 22
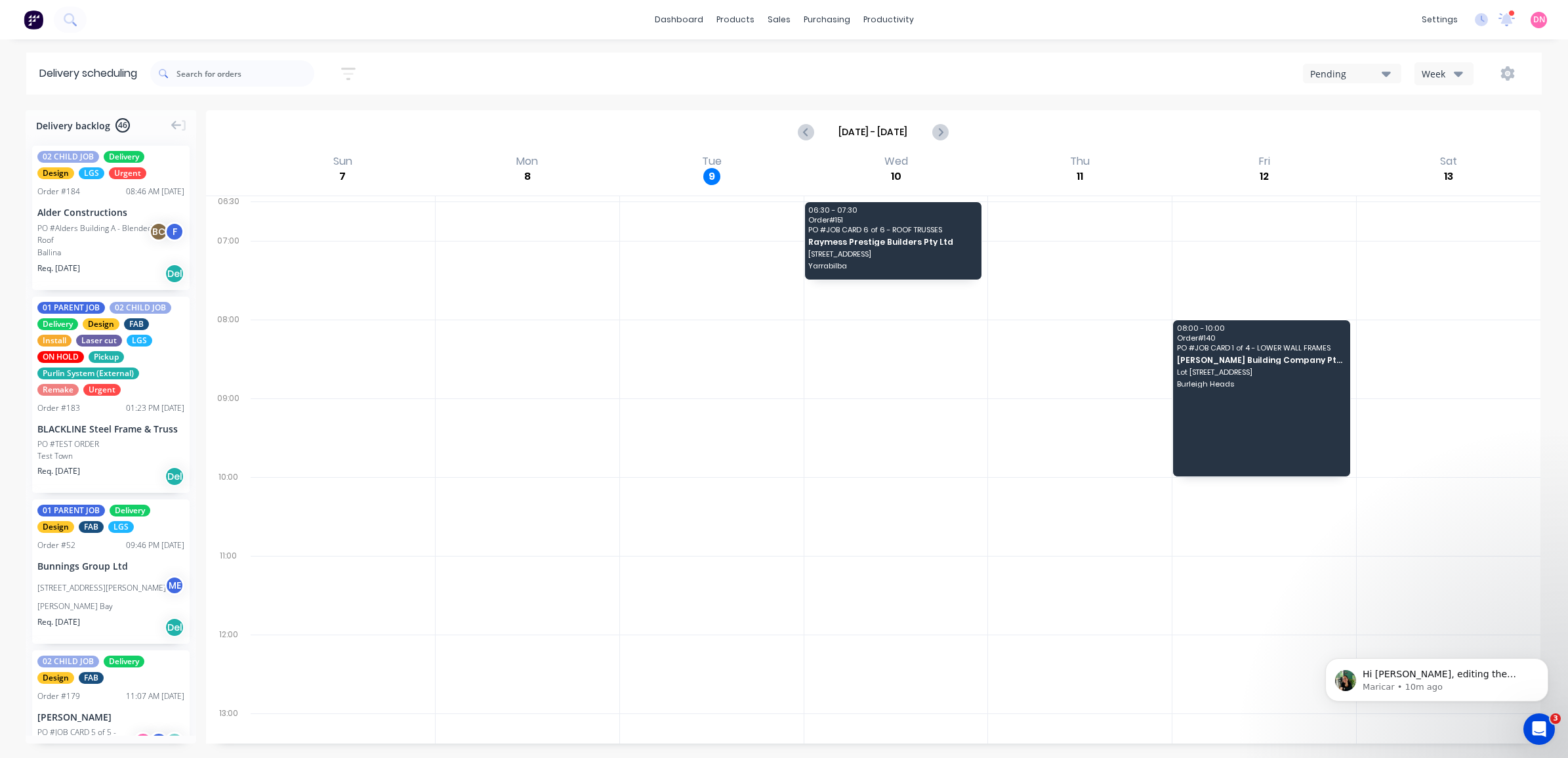
scroll to position [231, 0]
click at [1393, 75] on icon "button" at bounding box center [1458, 75] width 9 height 5
click at [1393, 139] on div "Vehicle" at bounding box center [1481, 135] width 130 height 26
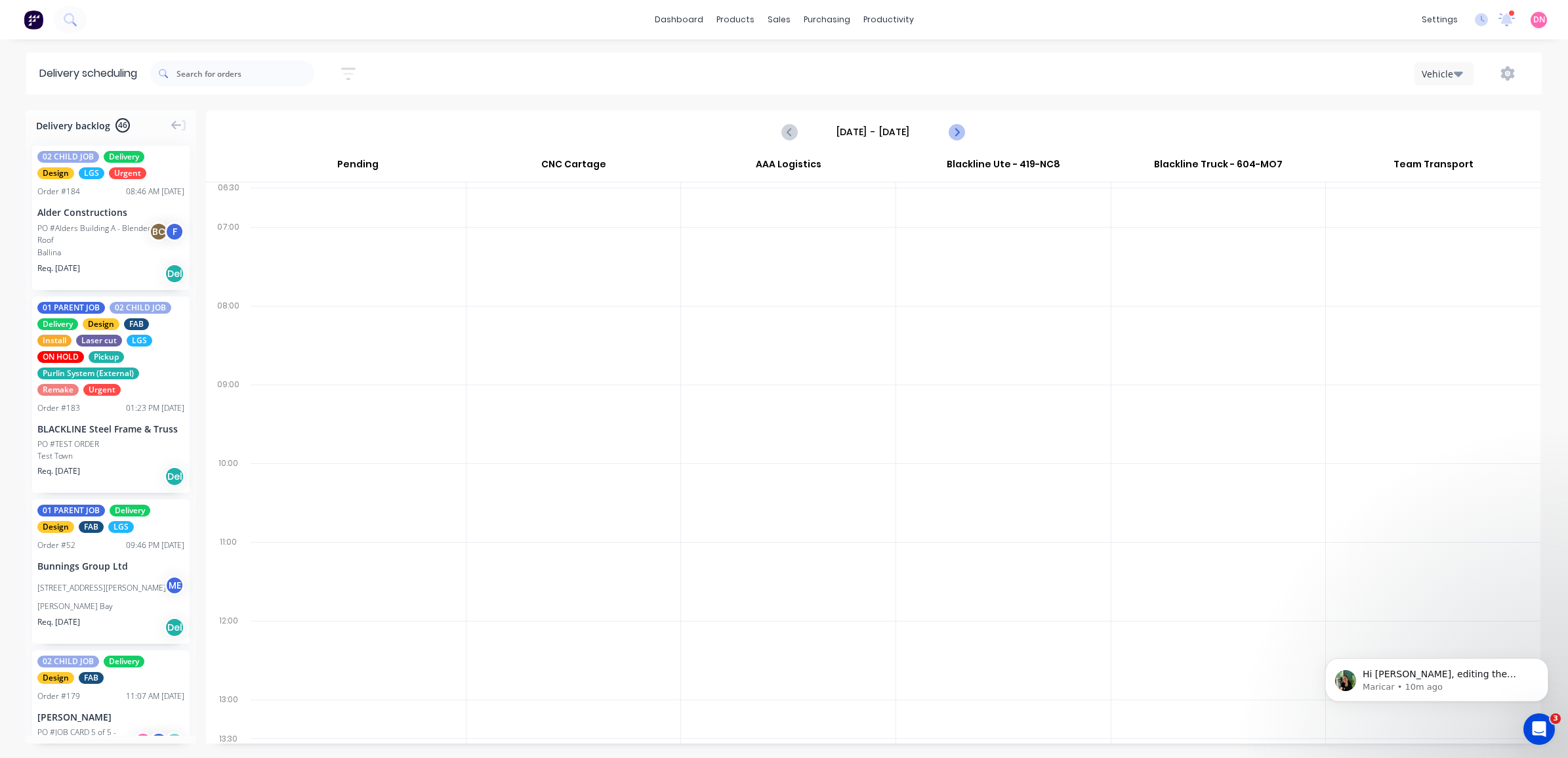
click at [962, 125] on icon "Next page" at bounding box center [956, 131] width 16 height 16
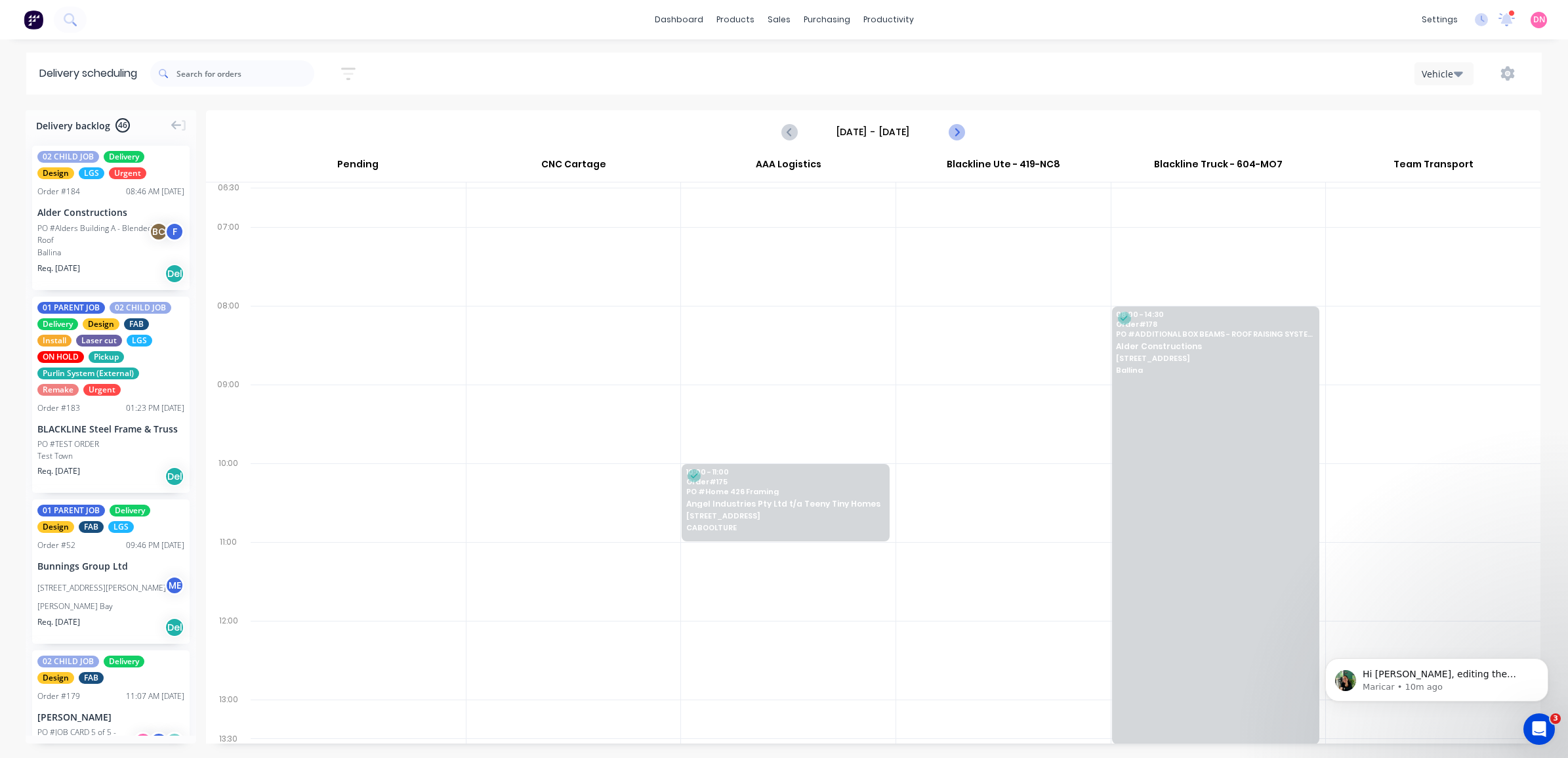
click at [962, 125] on icon "Next page" at bounding box center [956, 131] width 16 height 16
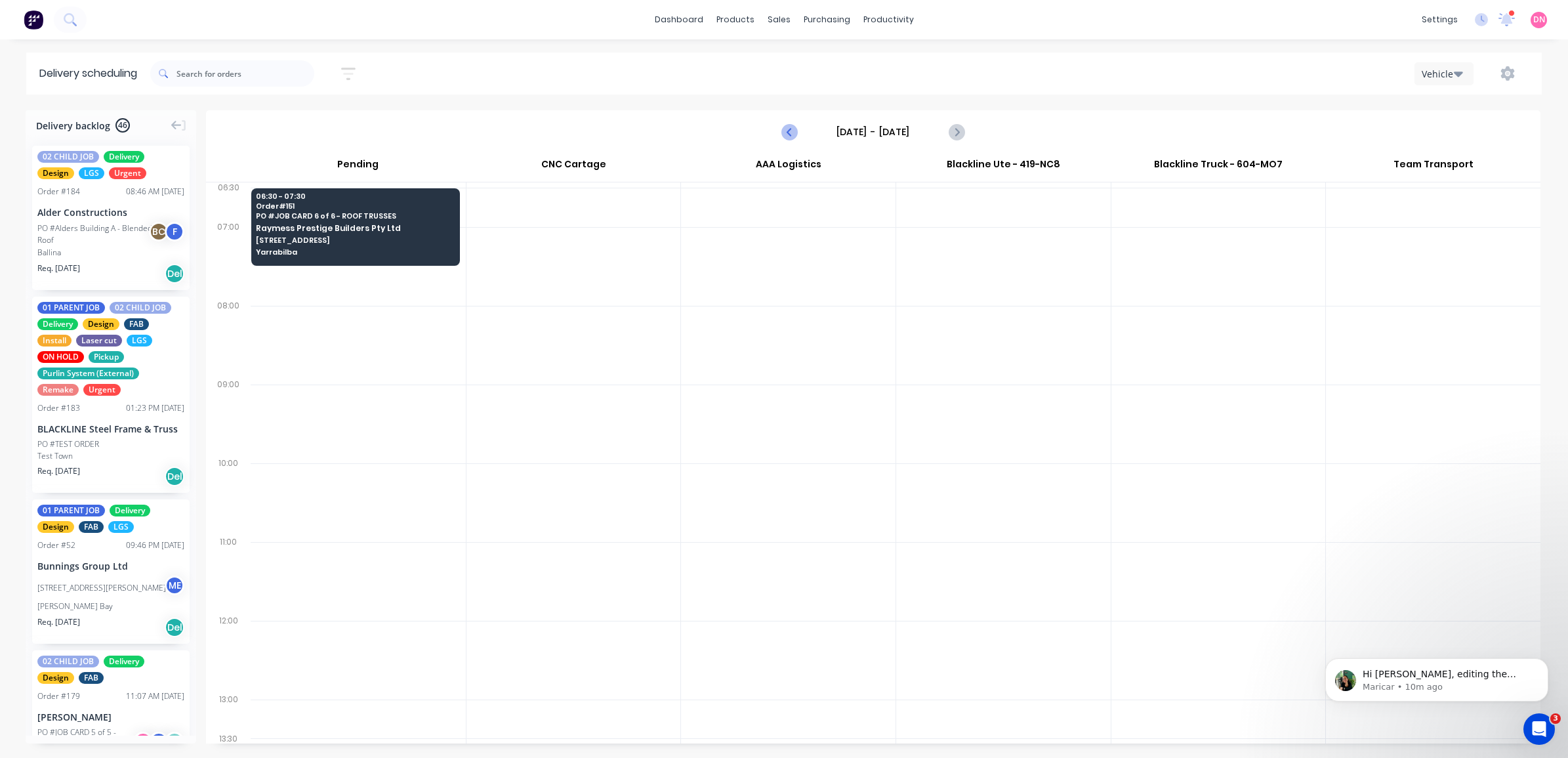
click at [788, 133] on icon "Previous page" at bounding box center [790, 131] width 6 height 10
type input "Tuesday - 09/09/25"
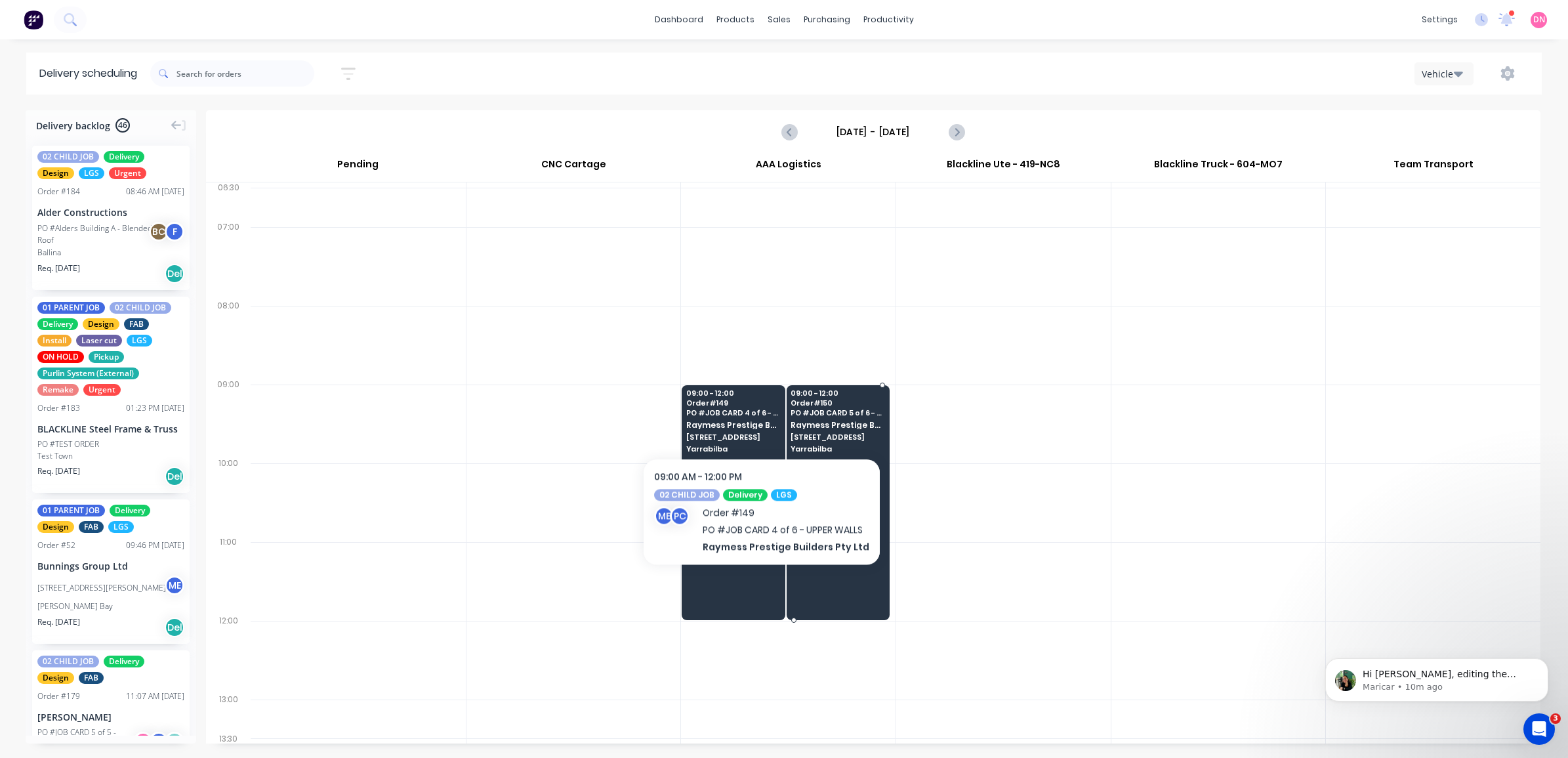
click at [839, 418] on div "09:00 - 12:00 Order # 150 PO # JOB CARD 5 of 6 - UPPER STRUCTURAL STEEL Raymess…" at bounding box center [838, 422] width 102 height 74
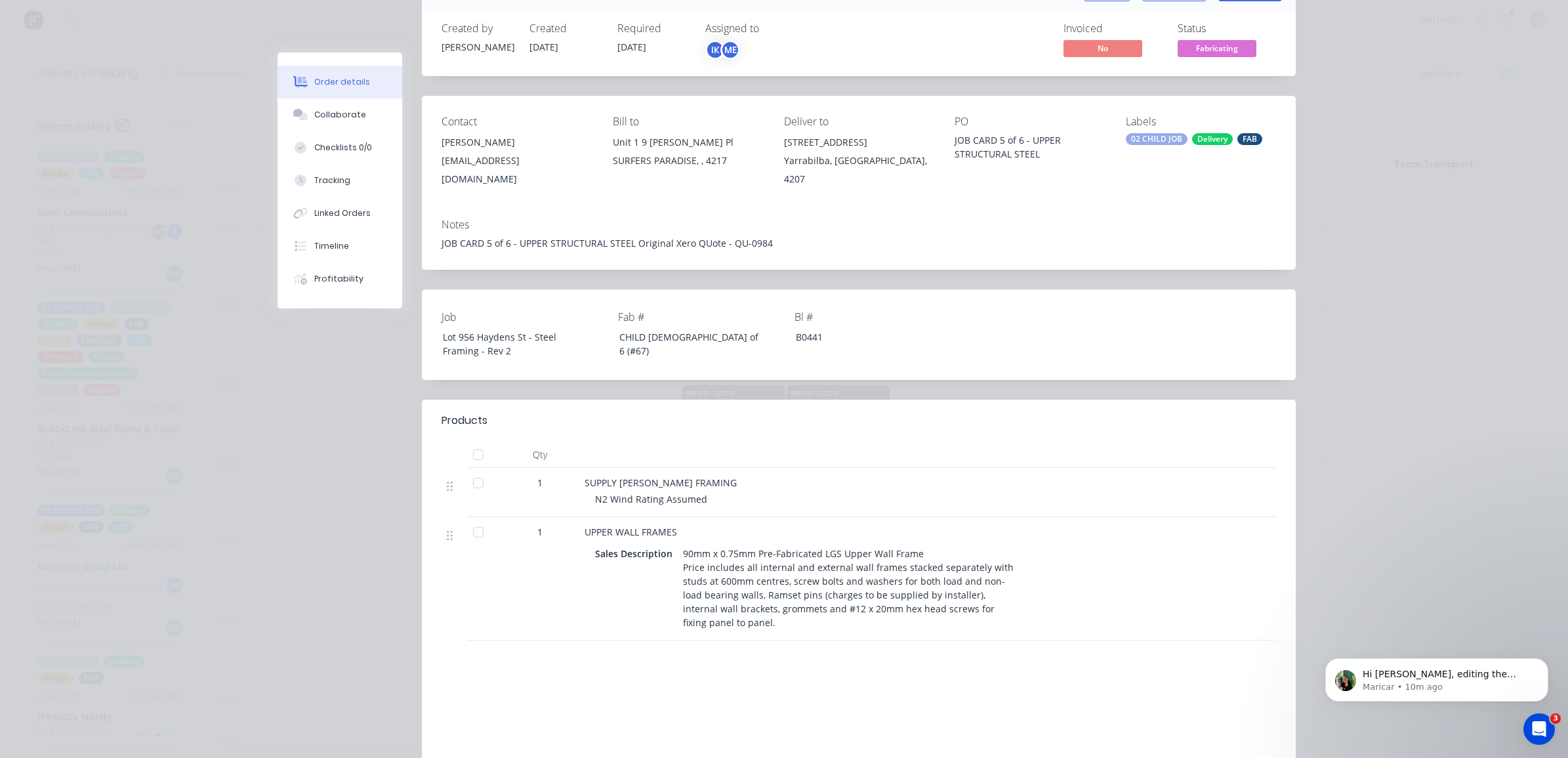
scroll to position [0, 0]
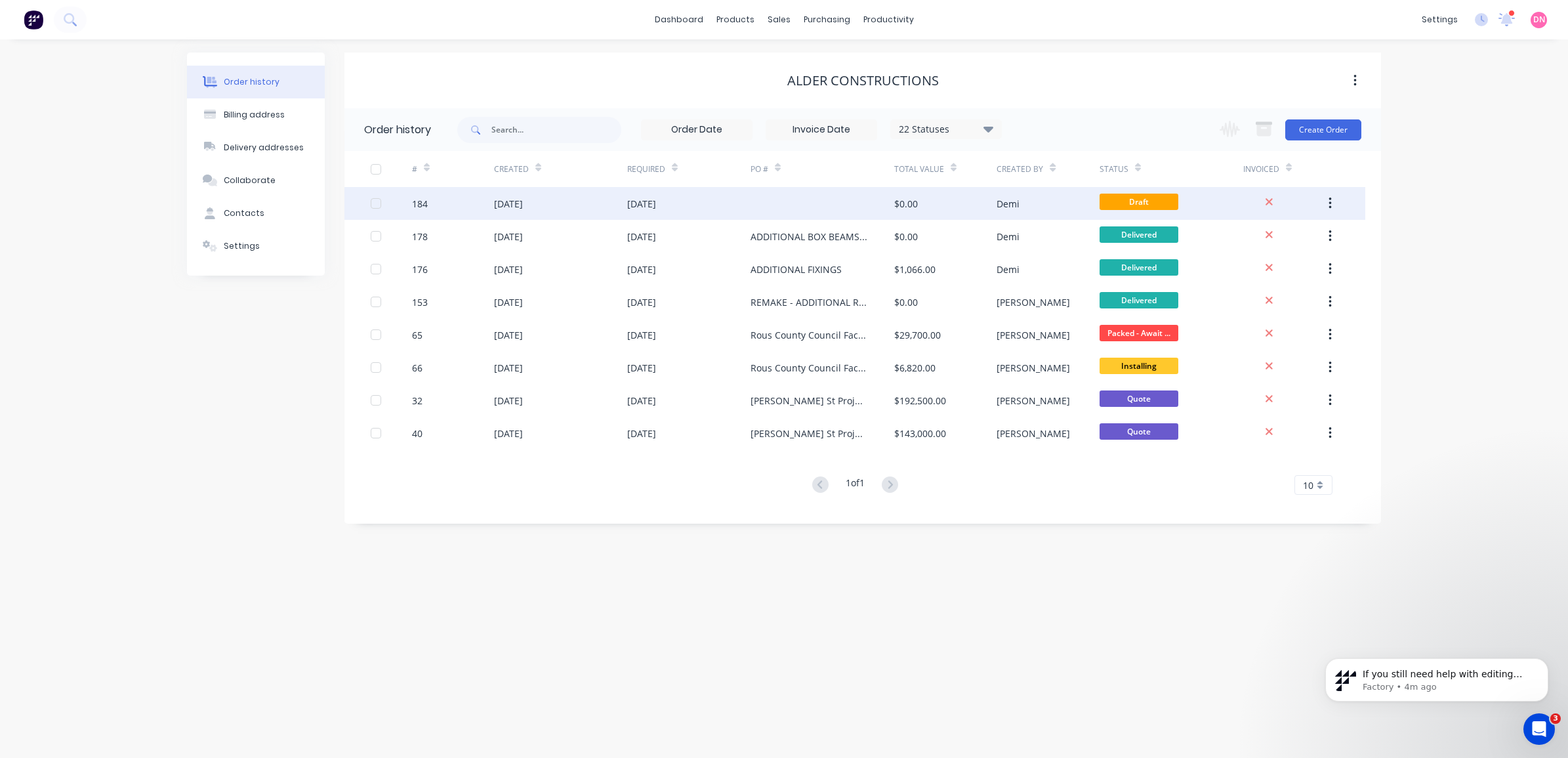
click at [1067, 205] on div "Demi" at bounding box center [1048, 204] width 103 height 33
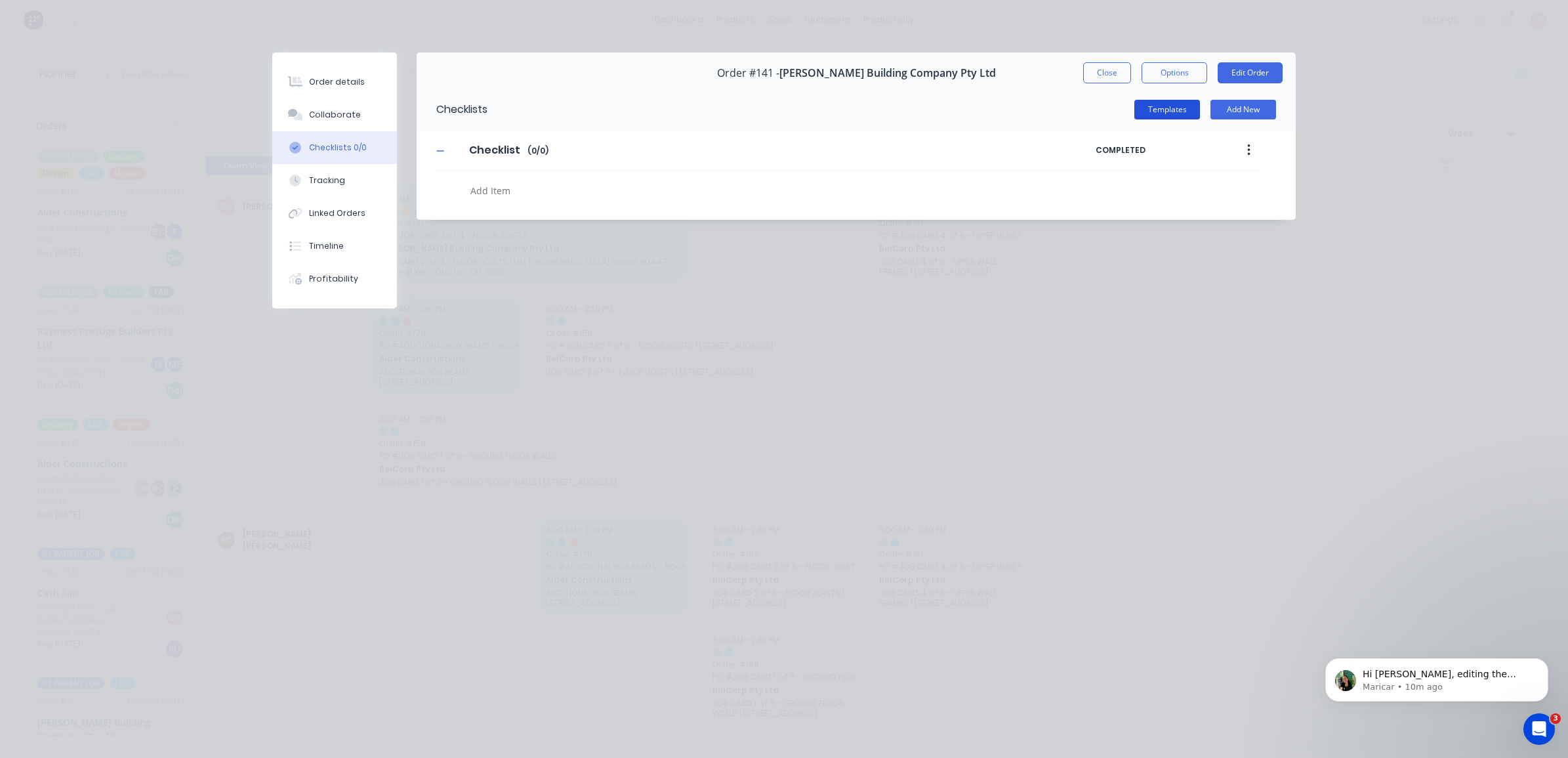
scroll to position [325, 0]
